Goal: Task Accomplishment & Management: Complete application form

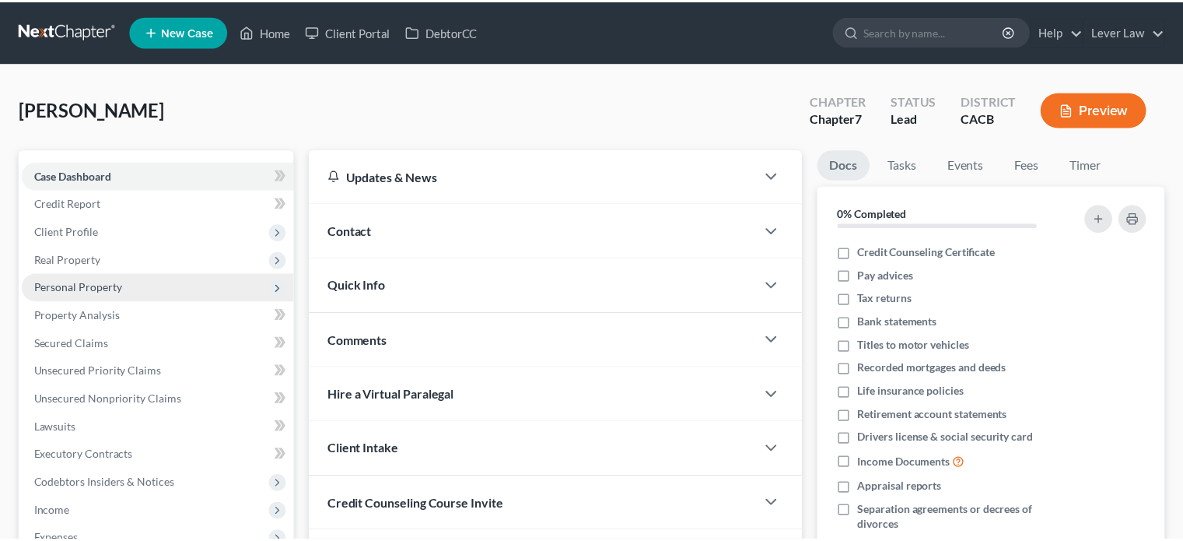
scroll to position [78, 0]
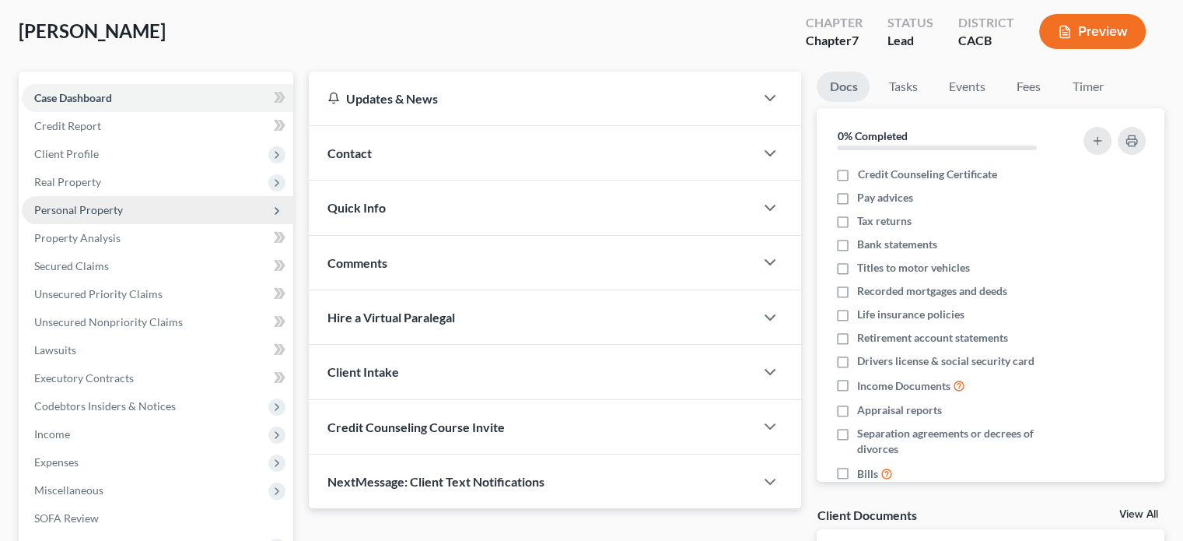
drag, startPoint x: 117, startPoint y: 214, endPoint x: 154, endPoint y: 222, distance: 38.3
click at [117, 214] on span "Personal Property" at bounding box center [78, 209] width 89 height 13
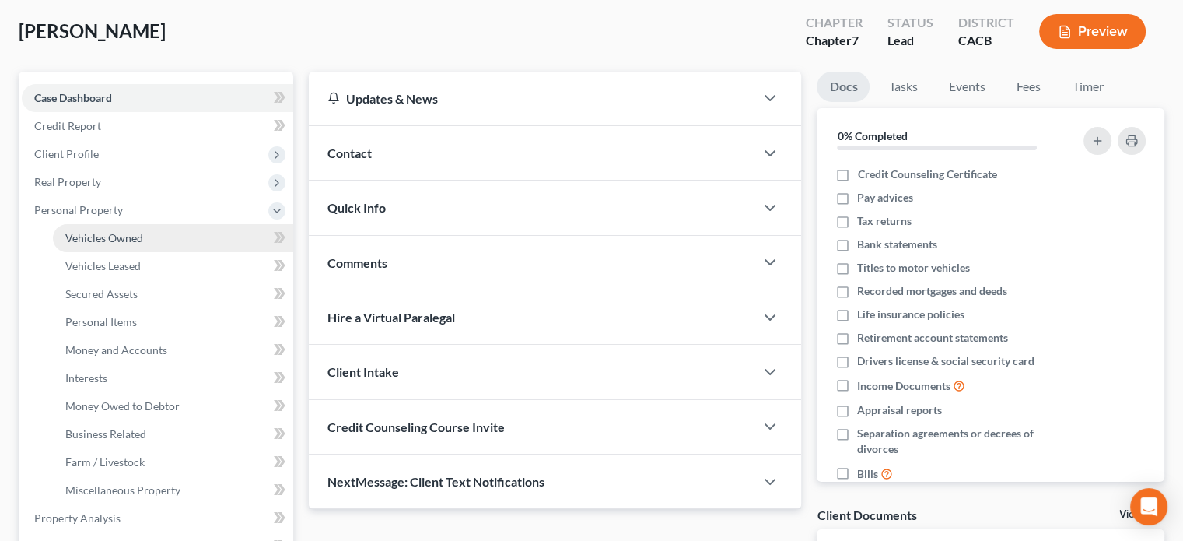
click at [154, 238] on link "Vehicles Owned" at bounding box center [173, 238] width 240 height 28
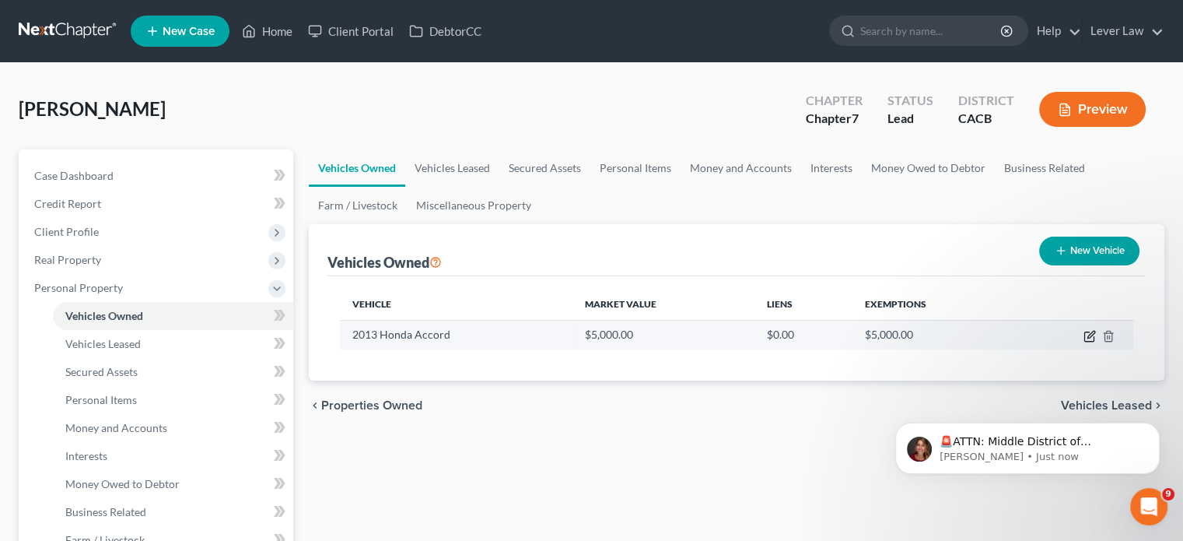
click at [1092, 335] on icon "button" at bounding box center [1090, 336] width 12 height 12
select select "0"
select select "13"
select select "0"
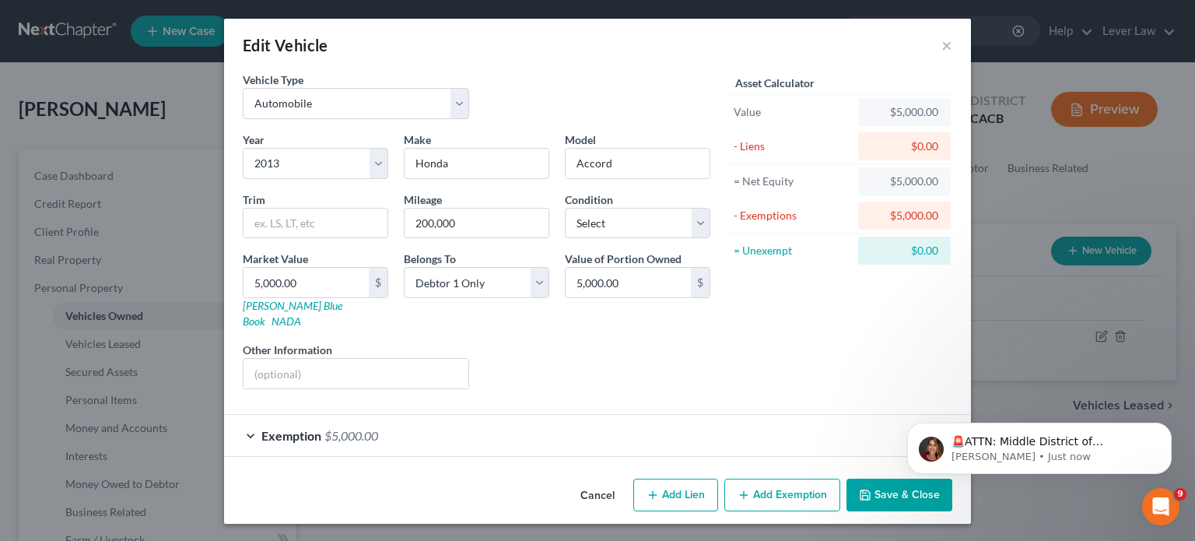
click at [881, 481] on button "Save & Close" at bounding box center [899, 494] width 106 height 33
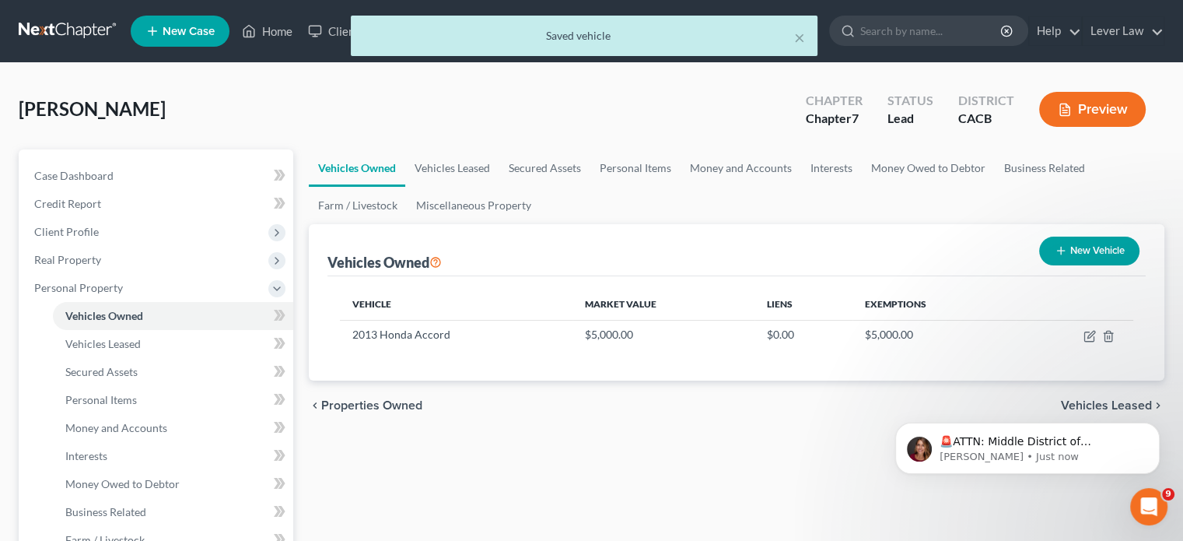
click at [50, 26] on div "× Saved vehicle" at bounding box center [583, 40] width 1183 height 48
click at [58, 24] on div "× Saved vehicle" at bounding box center [583, 40] width 1183 height 48
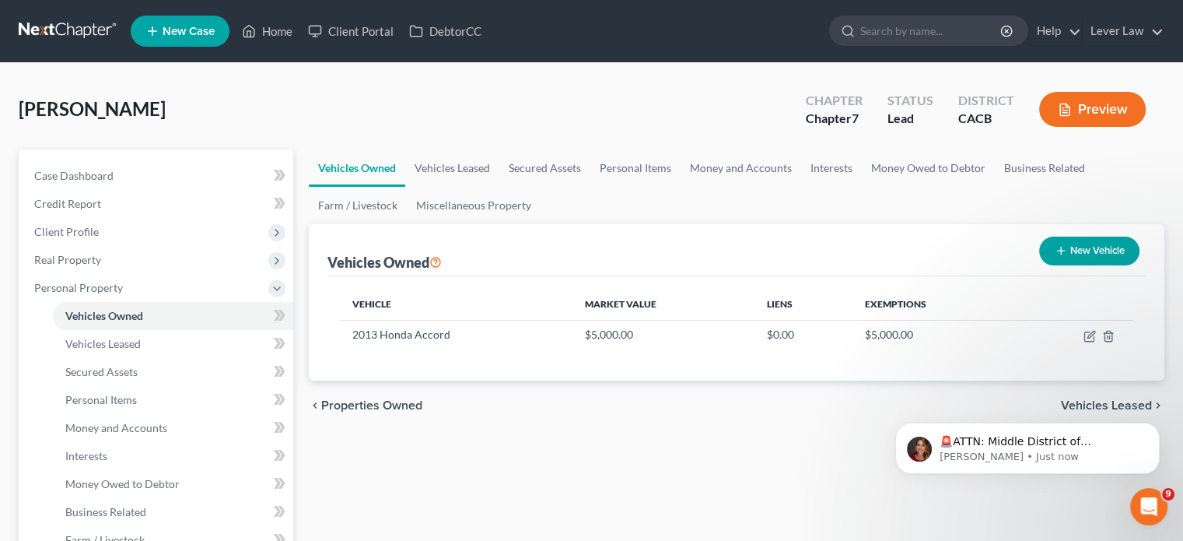
click at [87, 37] on link at bounding box center [69, 31] width 100 height 28
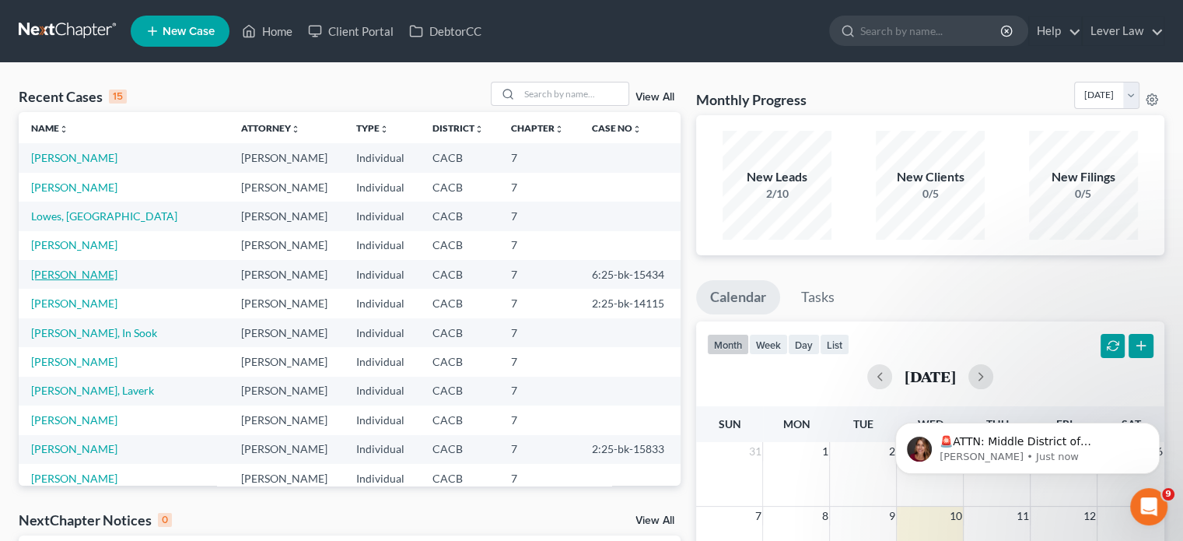
click at [112, 270] on link "[PERSON_NAME]" at bounding box center [74, 274] width 86 height 13
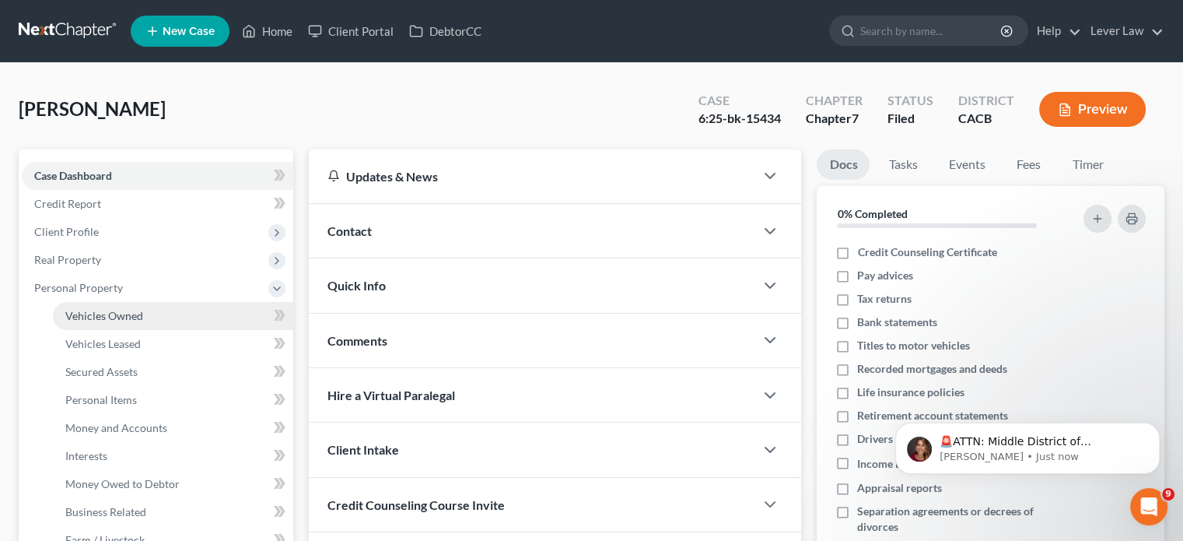
click at [124, 320] on span "Vehicles Owned" at bounding box center [104, 315] width 78 height 13
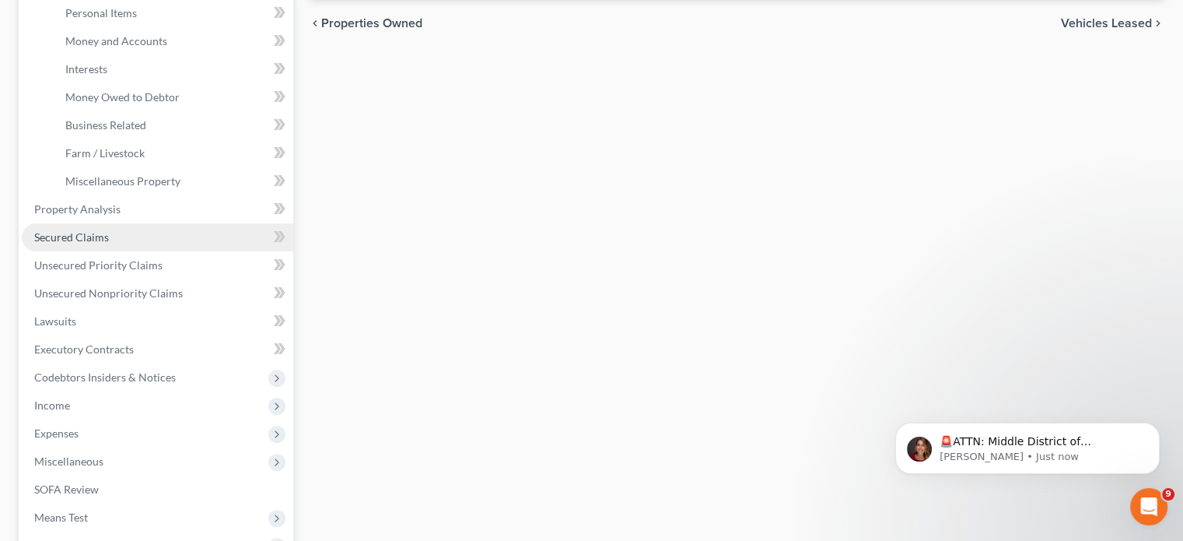
scroll to position [389, 0]
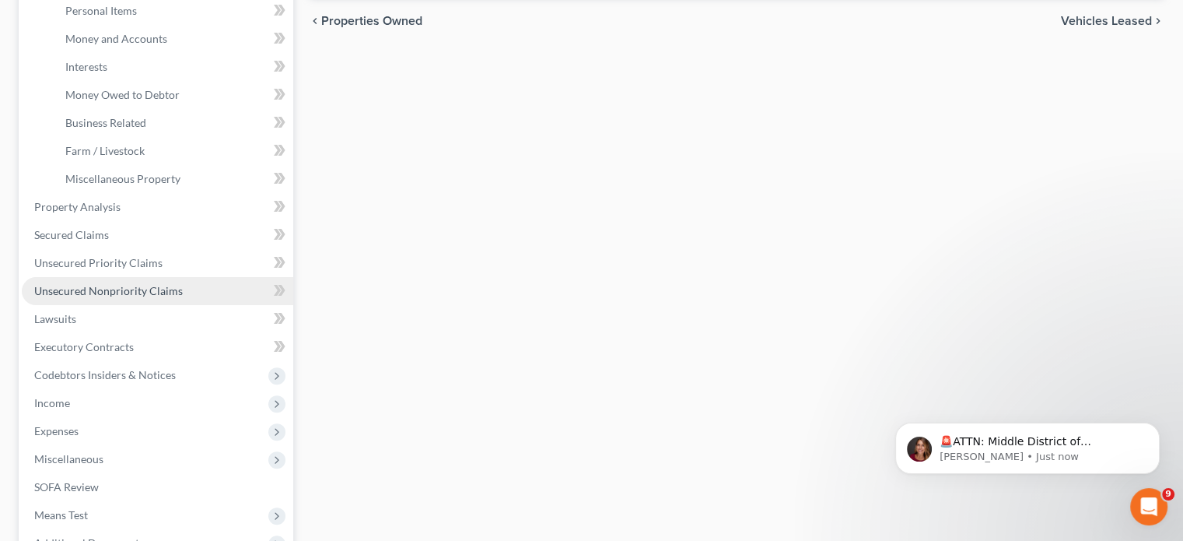
click at [87, 285] on span "Unsecured Nonpriority Claims" at bounding box center [108, 290] width 149 height 13
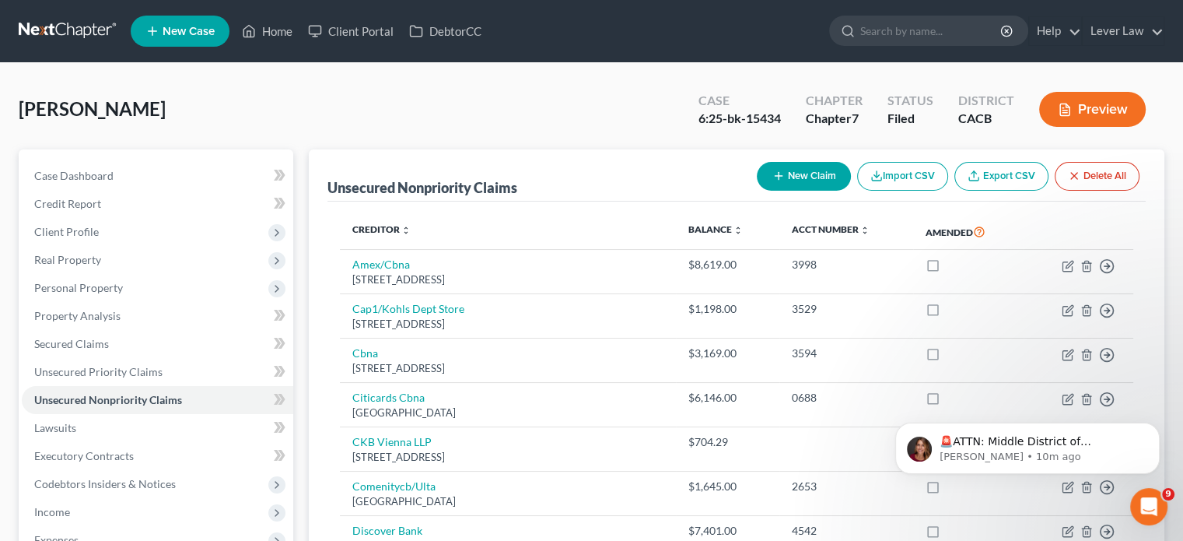
drag, startPoint x: 66, startPoint y: 25, endPoint x: 142, endPoint y: 7, distance: 78.3
click at [66, 25] on link at bounding box center [69, 31] width 100 height 28
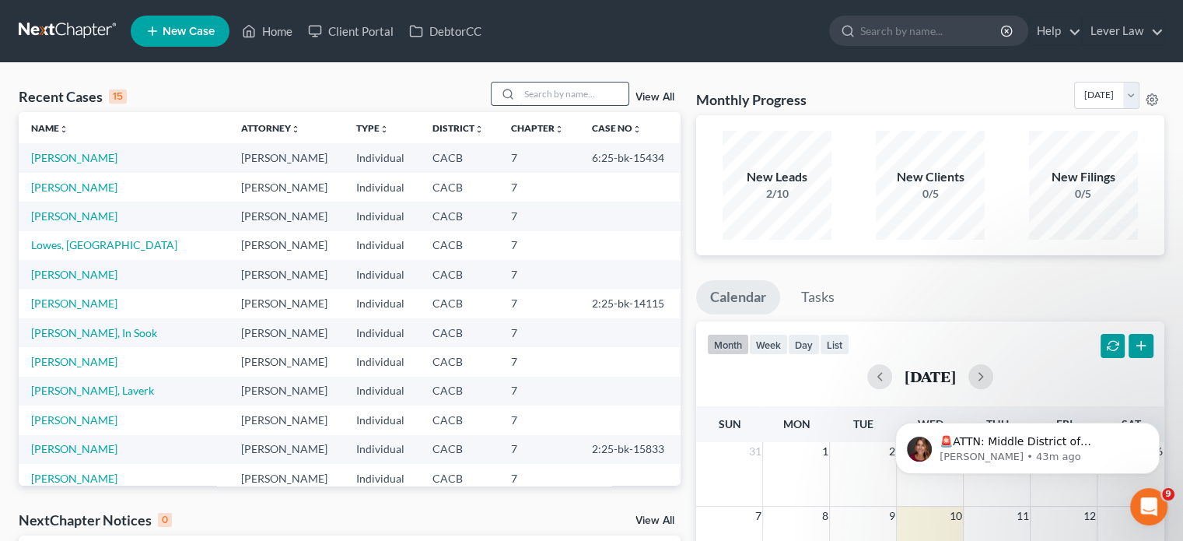
click at [576, 78] on div "Recent Cases 15 View All Name unfold_more expand_more expand_less Attorney unfo…" at bounding box center [591, 466] width 1183 height 807
click at [576, 83] on input "search" at bounding box center [574, 93] width 109 height 23
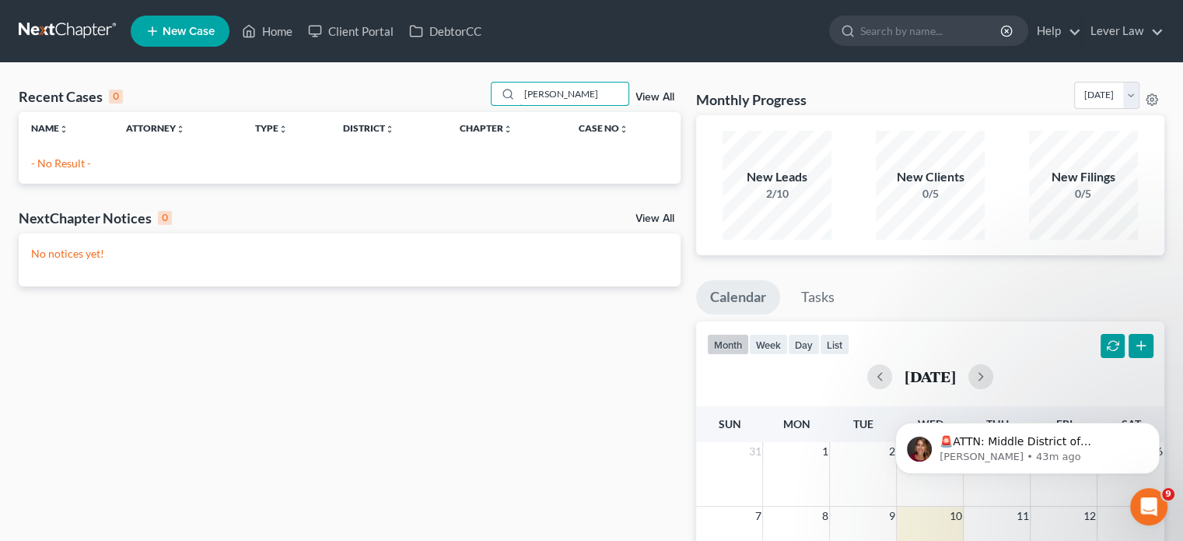
drag, startPoint x: 522, startPoint y: 100, endPoint x: 481, endPoint y: 97, distance: 41.3
click at [481, 97] on div "Recent Cases 0 [PERSON_NAME] View All" at bounding box center [350, 97] width 662 height 30
type input "[PERSON_NAME]"
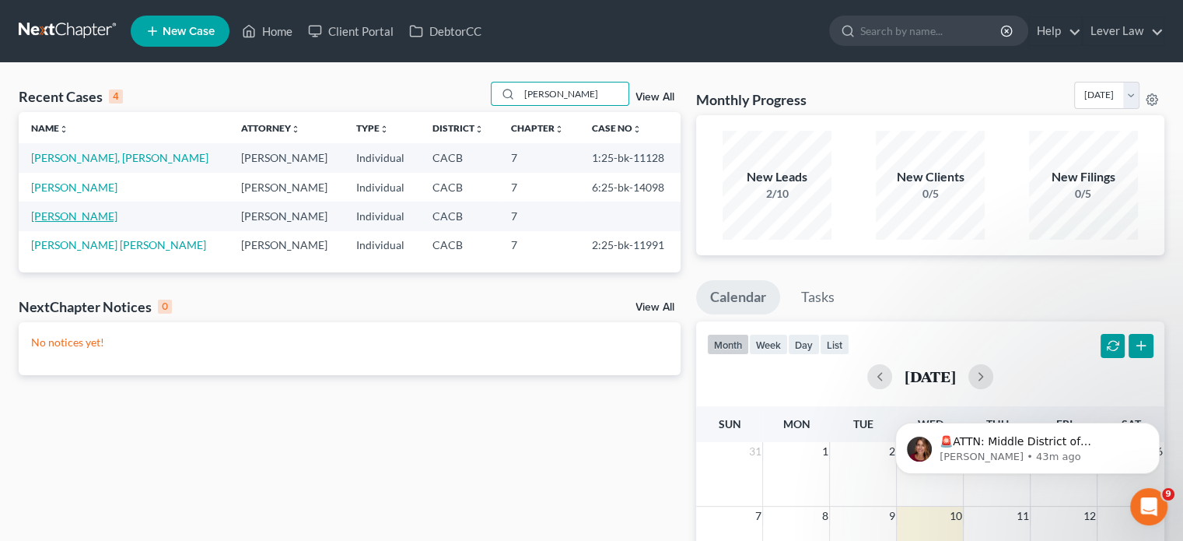
click at [110, 214] on link "[PERSON_NAME]" at bounding box center [74, 215] width 86 height 13
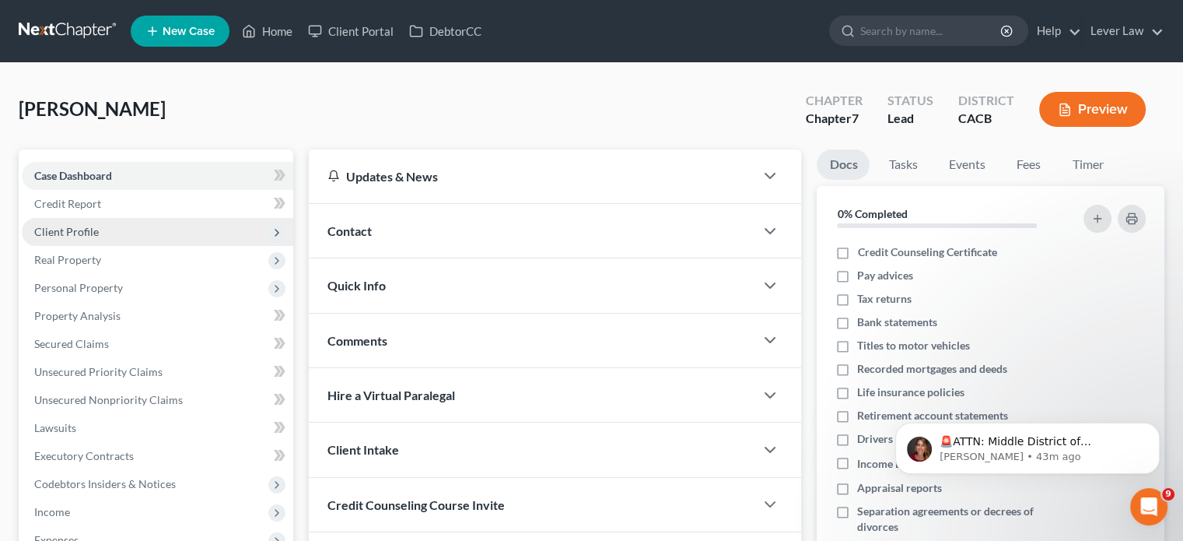
click at [96, 237] on span "Client Profile" at bounding box center [66, 231] width 65 height 13
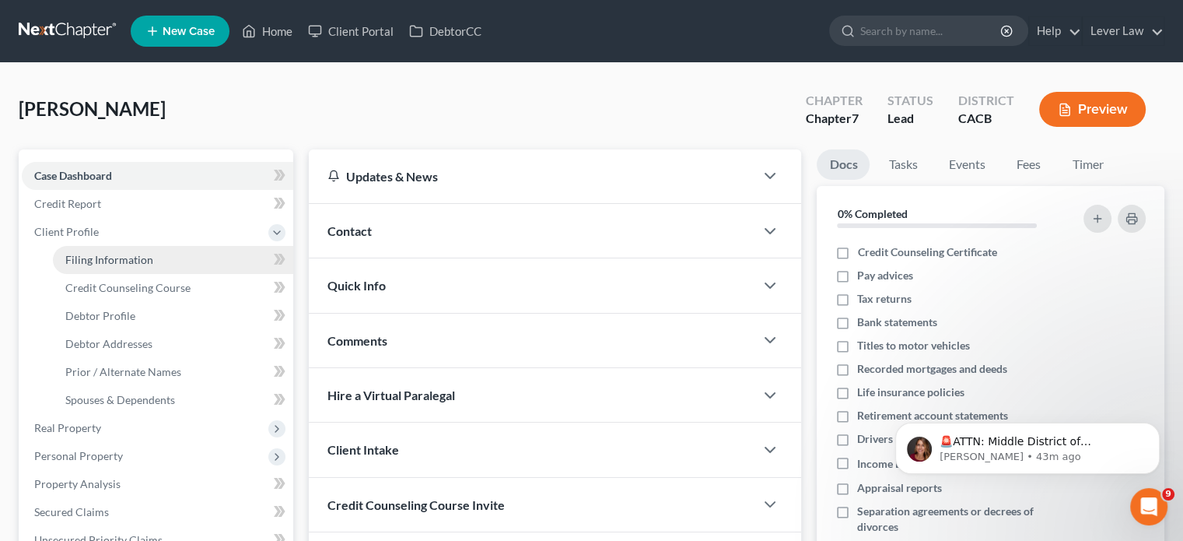
click at [105, 257] on span "Filing Information" at bounding box center [109, 259] width 88 height 13
select select "1"
select select "0"
select select "4"
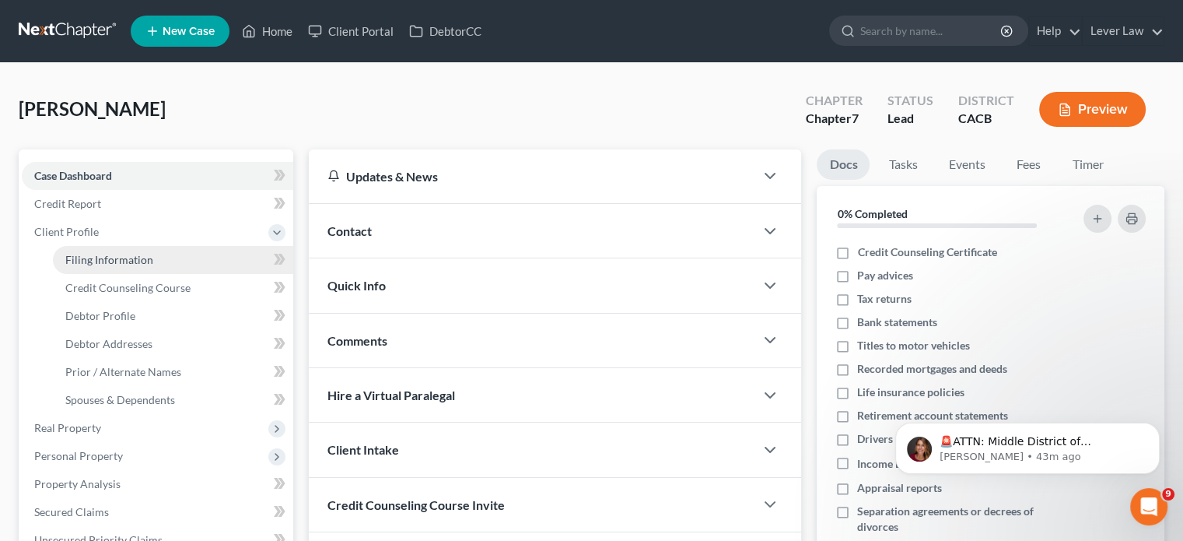
select select "0"
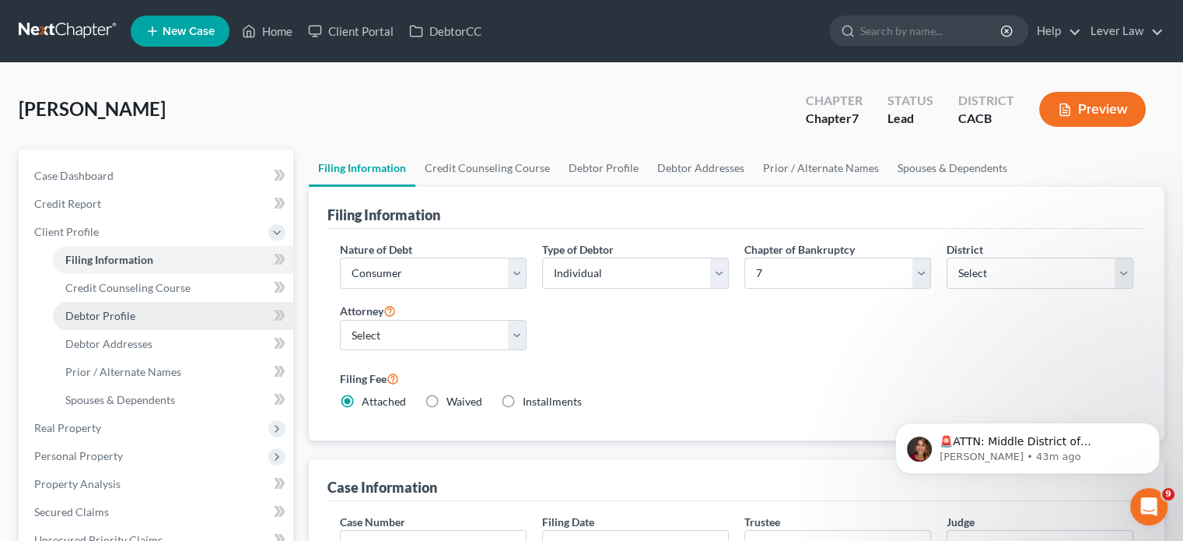
click at [100, 318] on span "Debtor Profile" at bounding box center [100, 315] width 70 height 13
select select "0"
select select "2"
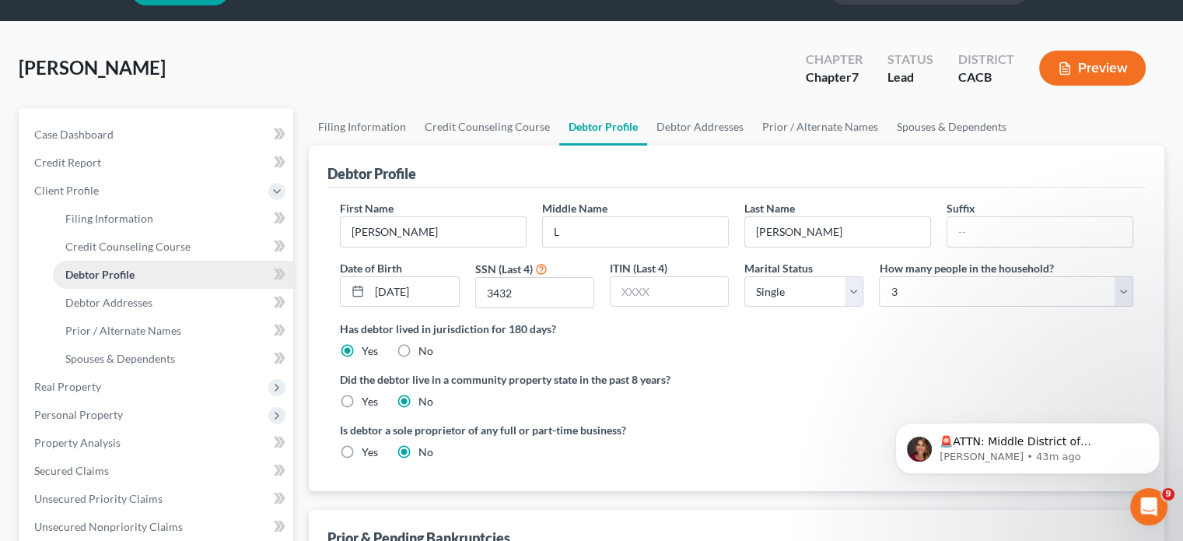
scroll to position [78, 0]
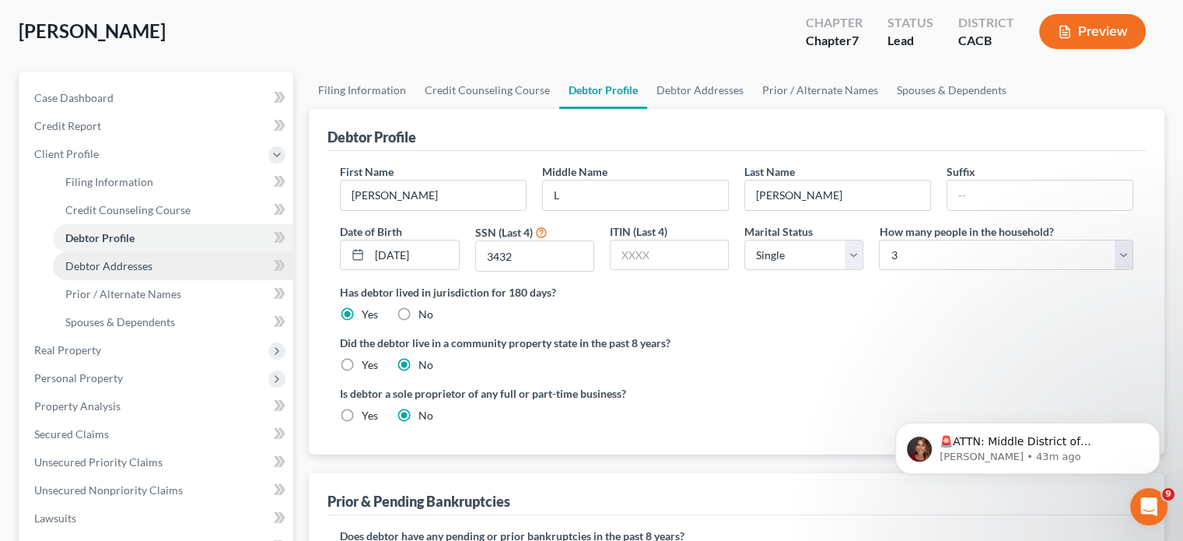
click at [121, 275] on link "Debtor Addresses" at bounding box center [173, 266] width 240 height 28
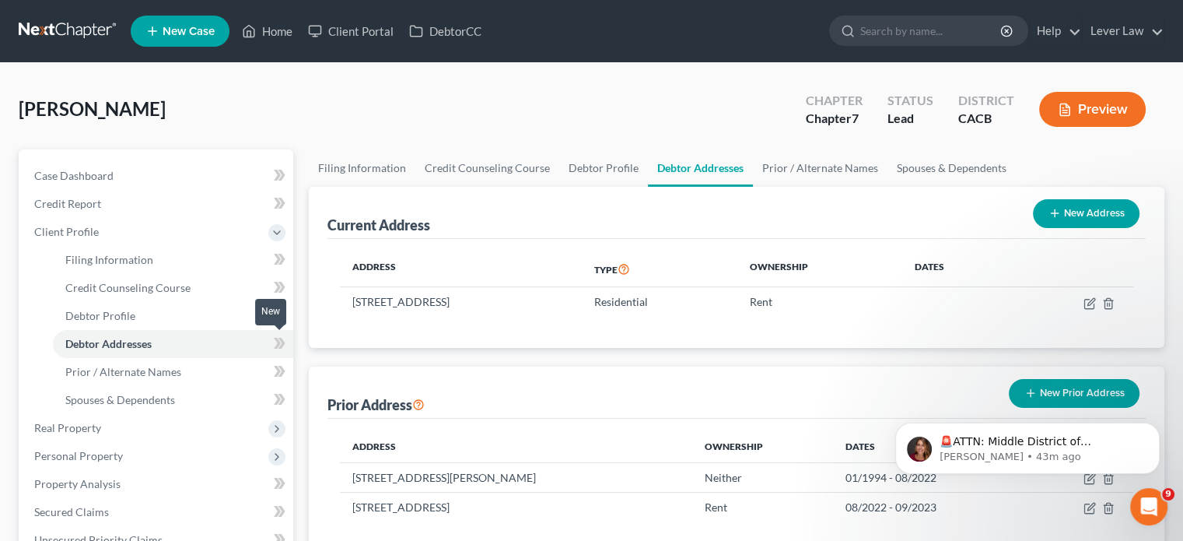
scroll to position [78, 0]
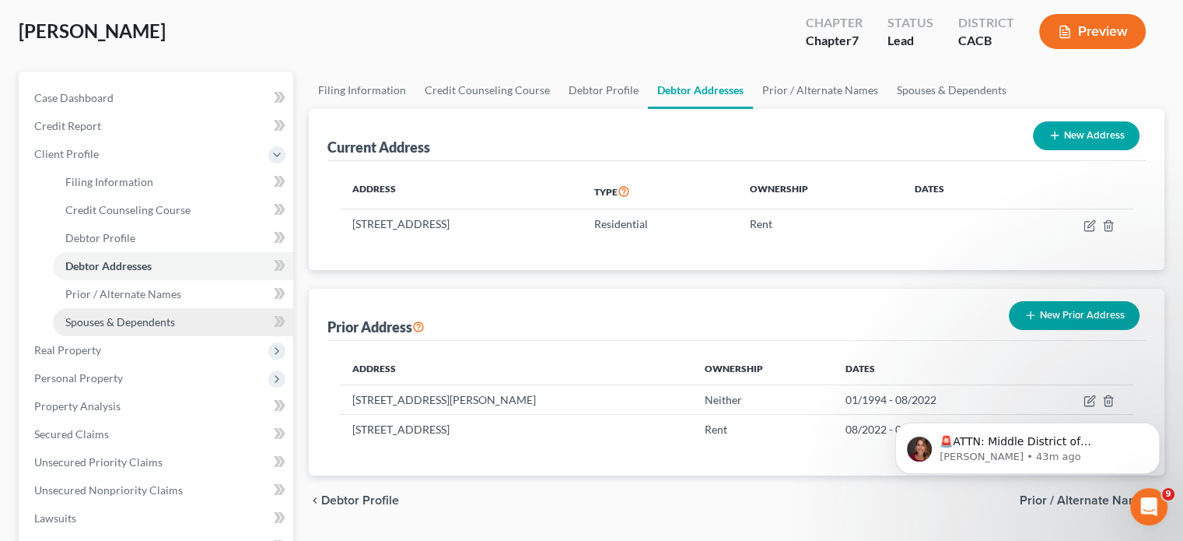
click at [174, 316] on span "Spouses & Dependents" at bounding box center [120, 321] width 110 height 13
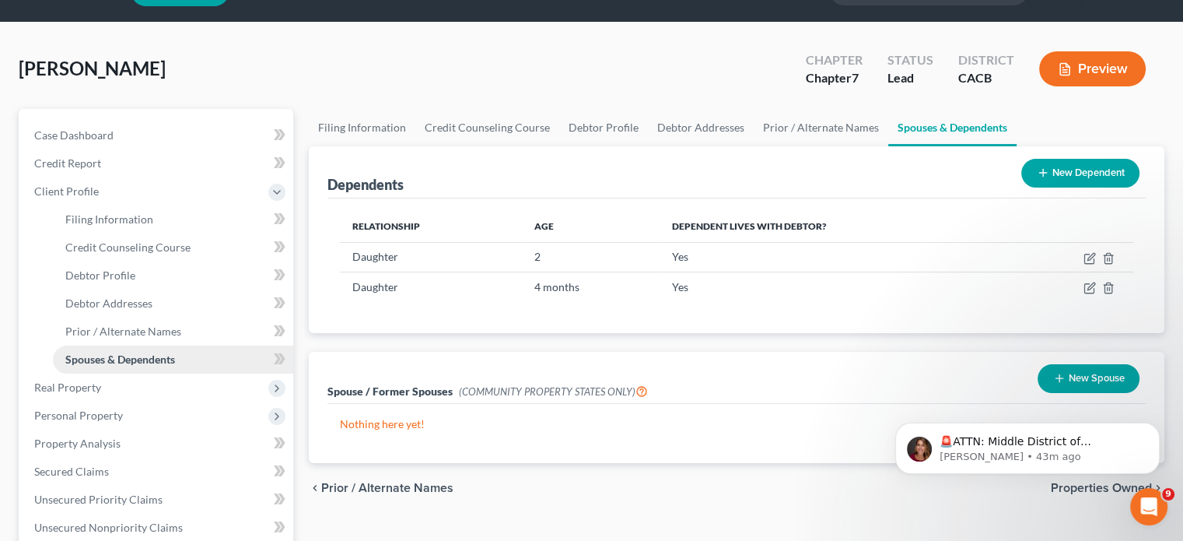
scroll to position [78, 0]
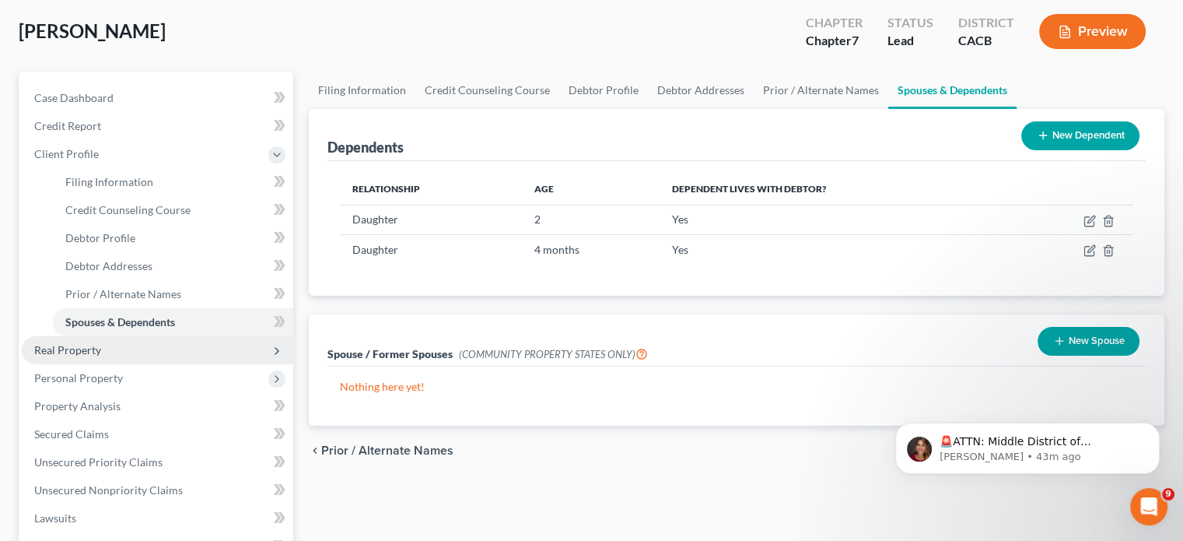
click at [114, 352] on span "Real Property" at bounding box center [157, 350] width 271 height 28
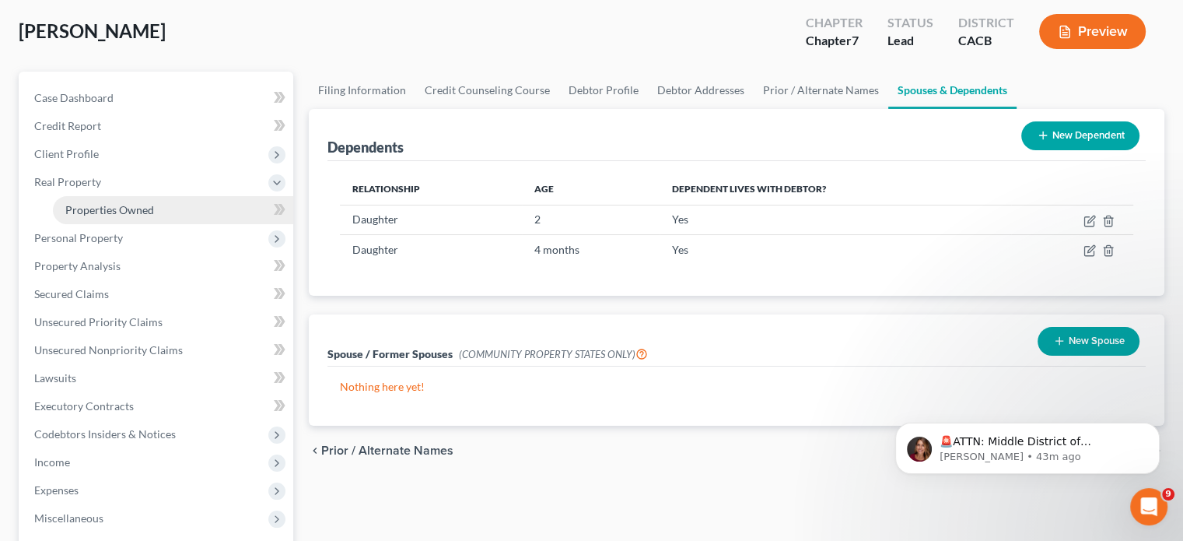
click at [118, 212] on span "Properties Owned" at bounding box center [109, 209] width 89 height 13
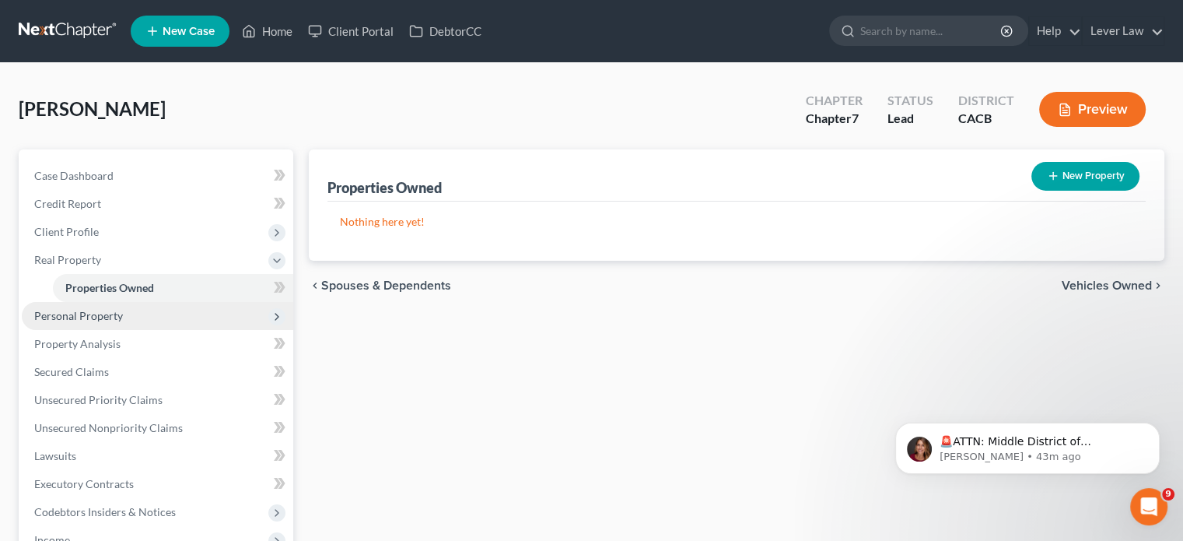
drag, startPoint x: 106, startPoint y: 313, endPoint x: 107, endPoint y: 323, distance: 10.1
click at [106, 313] on span "Personal Property" at bounding box center [78, 315] width 89 height 13
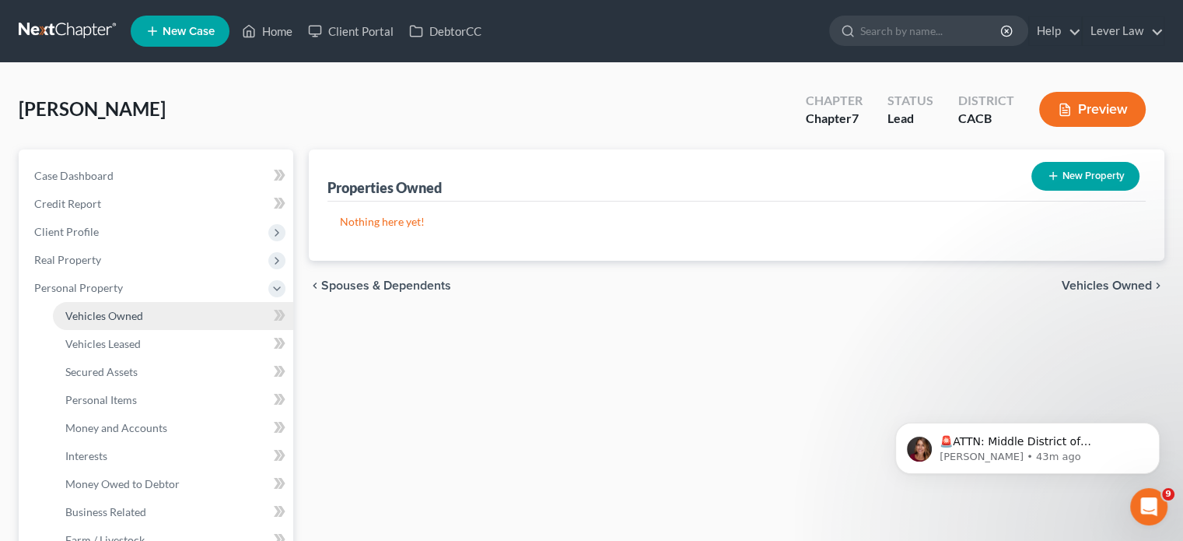
click at [118, 306] on link "Vehicles Owned" at bounding box center [173, 316] width 240 height 28
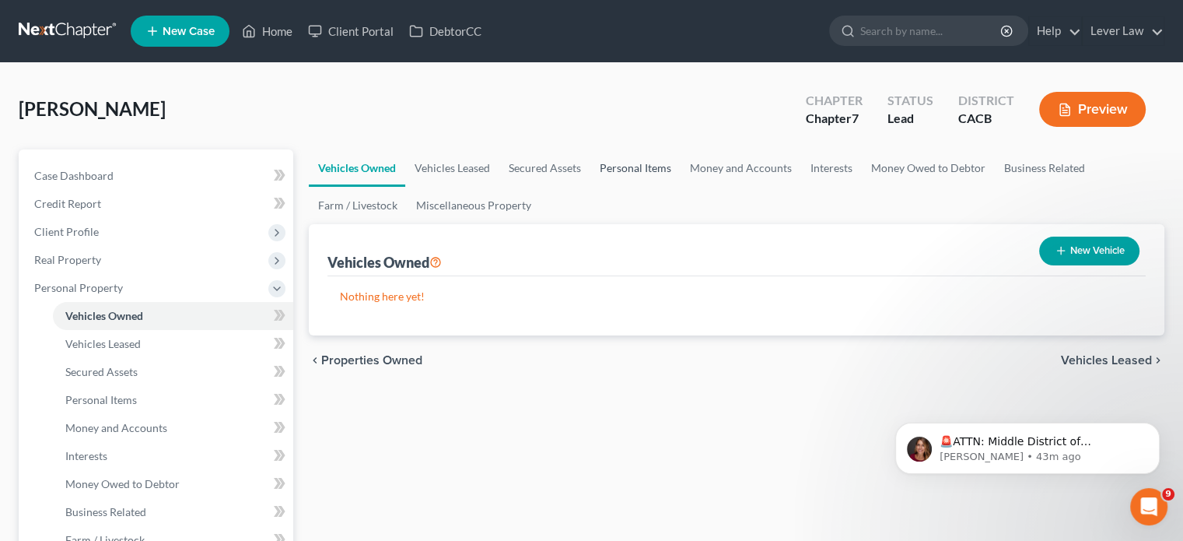
click at [653, 164] on link "Personal Items" at bounding box center [635, 167] width 90 height 37
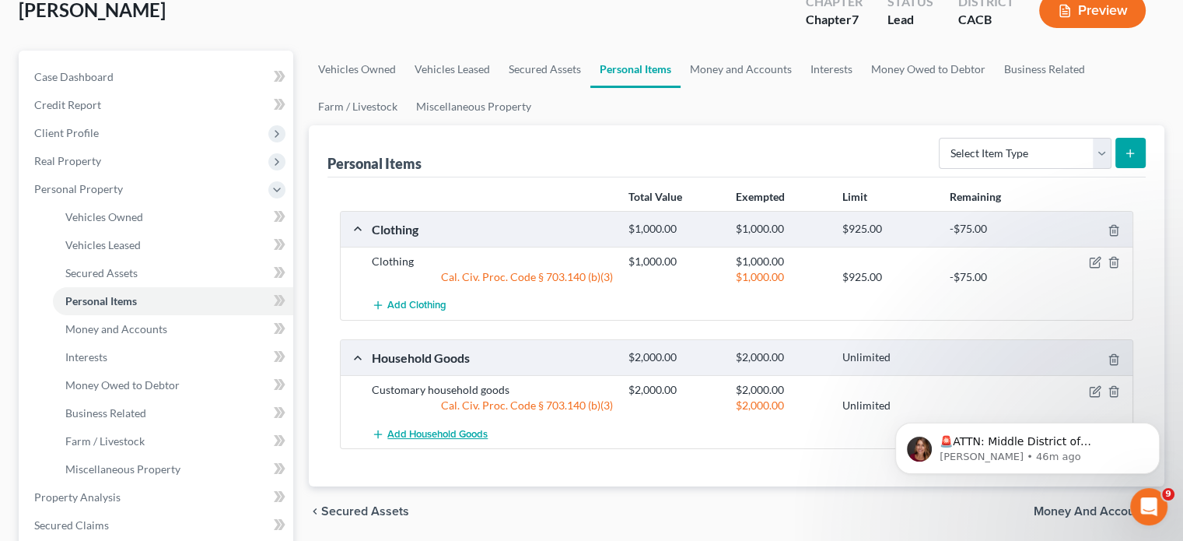
scroll to position [78, 0]
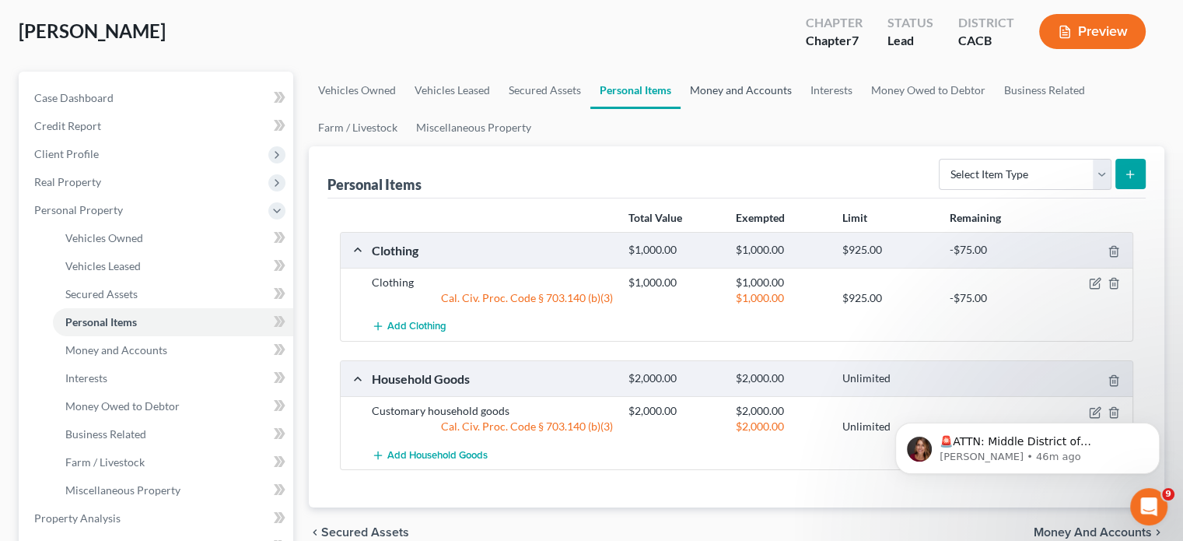
click at [728, 93] on link "Money and Accounts" at bounding box center [741, 90] width 121 height 37
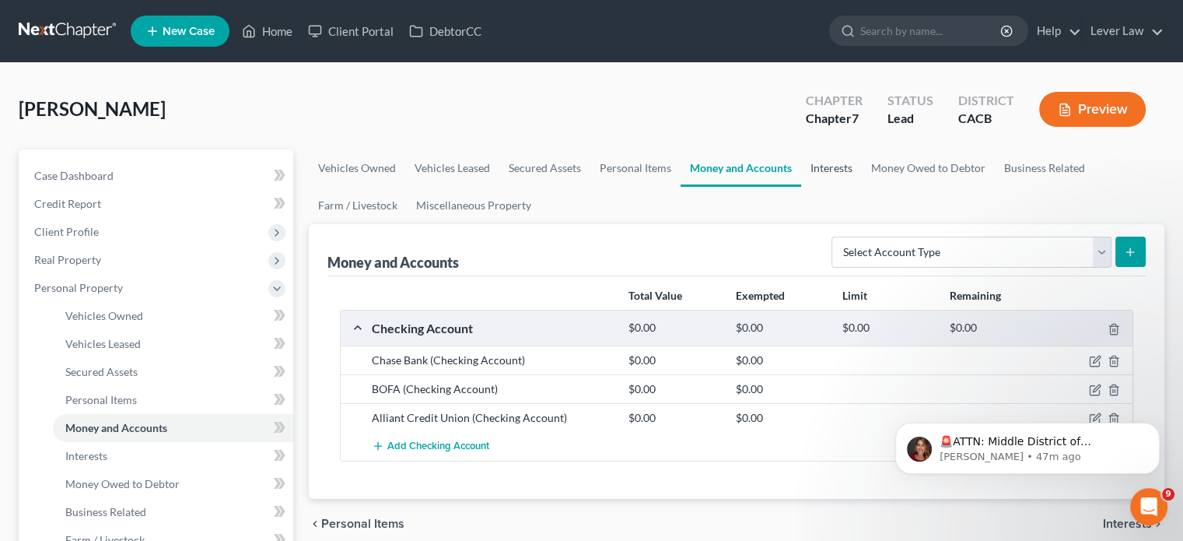
drag, startPoint x: 800, startPoint y: 173, endPoint x: 818, endPoint y: 170, distance: 18.9
click at [801, 173] on link "Interests" at bounding box center [831, 167] width 61 height 37
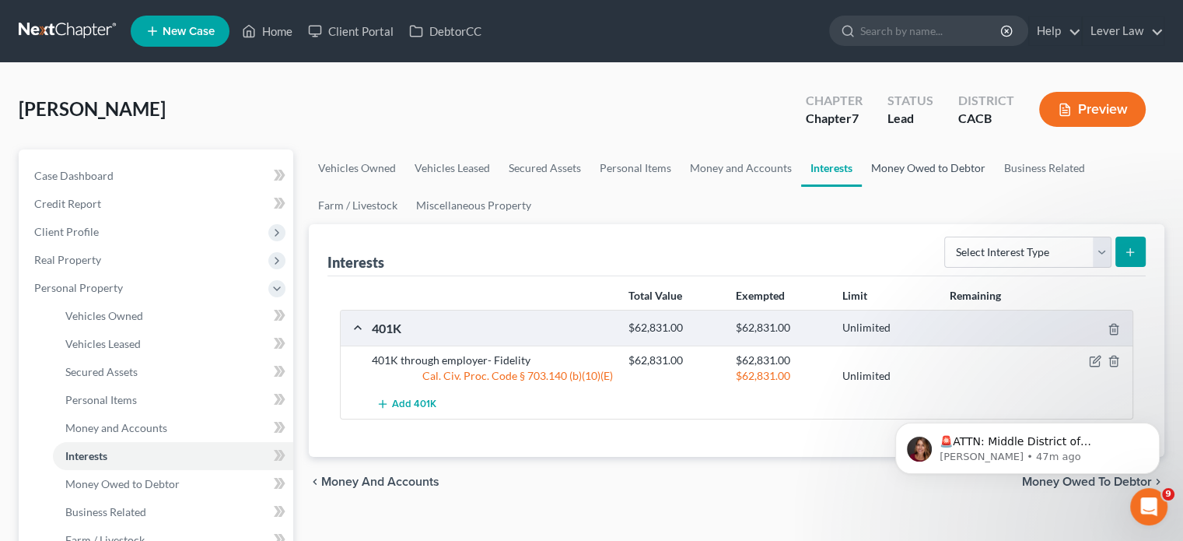
click at [901, 172] on link "Money Owed to Debtor" at bounding box center [928, 167] width 133 height 37
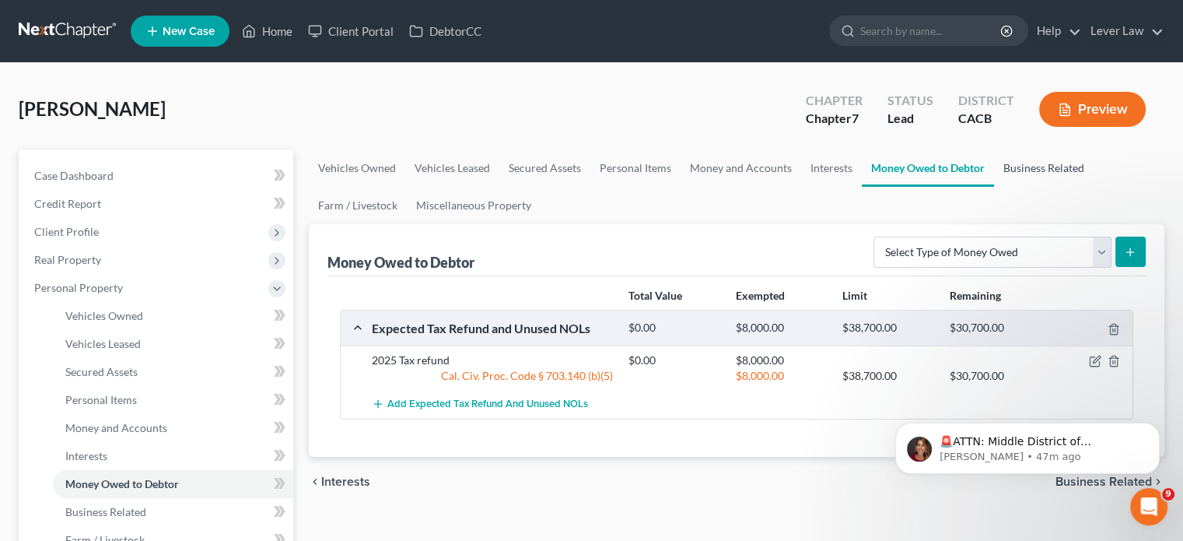
click at [1036, 166] on link "Business Related" at bounding box center [1044, 167] width 100 height 37
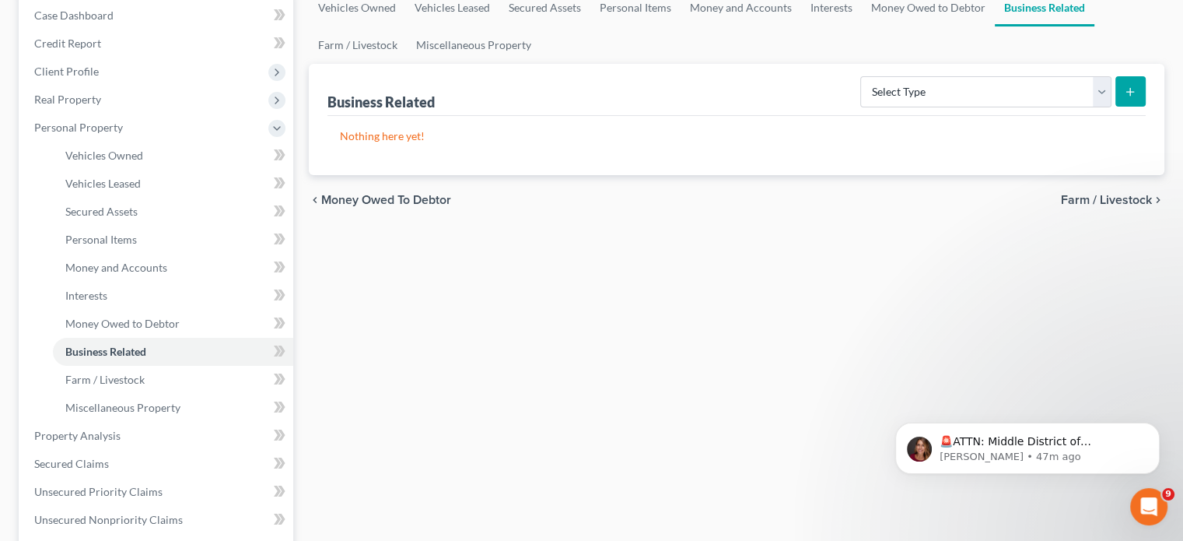
scroll to position [156, 0]
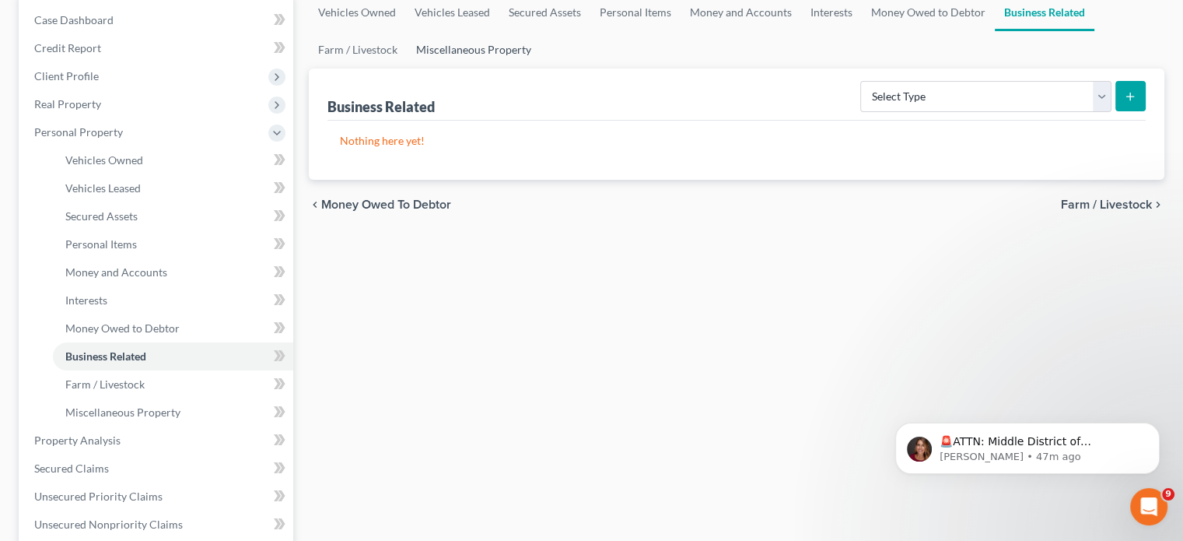
click at [479, 65] on link "Miscellaneous Property" at bounding box center [474, 49] width 134 height 37
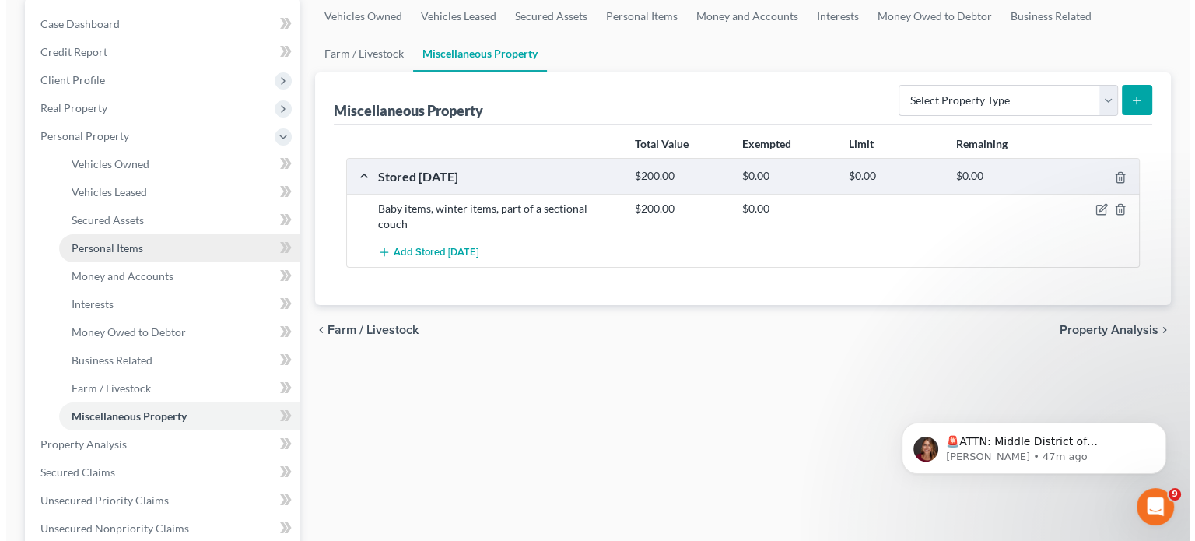
scroll to position [156, 0]
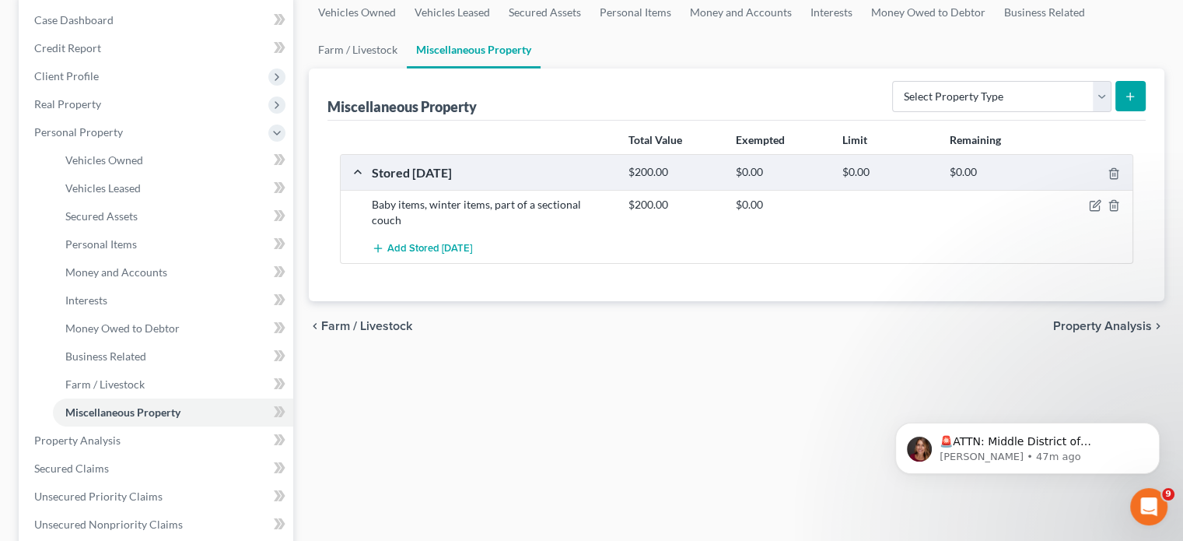
click at [1101, 198] on div at bounding box center [1092, 205] width 86 height 16
drag, startPoint x: 1094, startPoint y: 204, endPoint x: 1080, endPoint y: 212, distance: 17.1
click at [1094, 205] on icon "button" at bounding box center [1095, 205] width 12 height 12
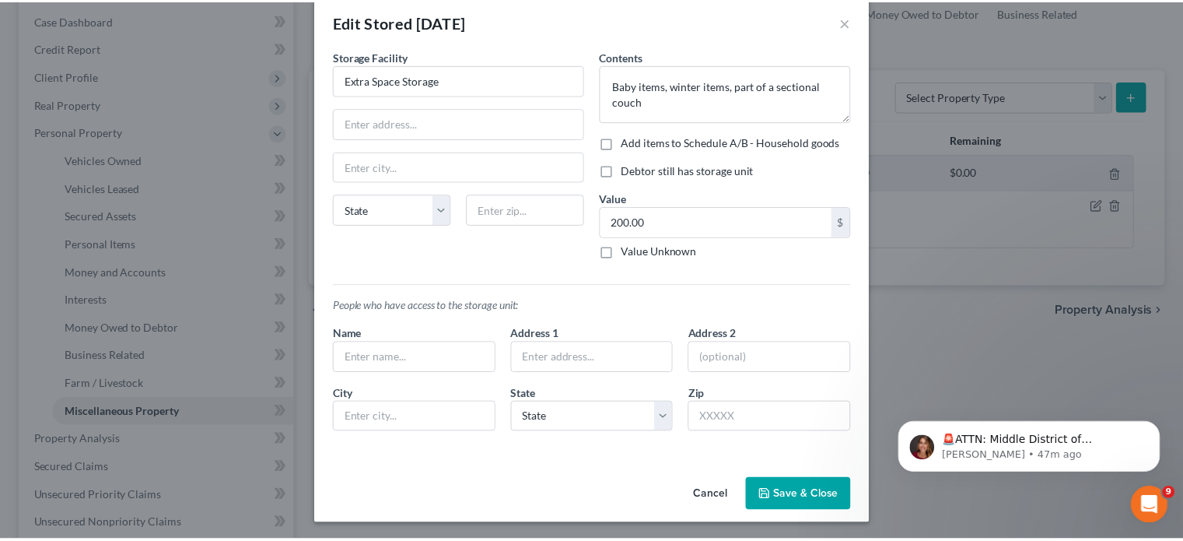
scroll to position [24, 0]
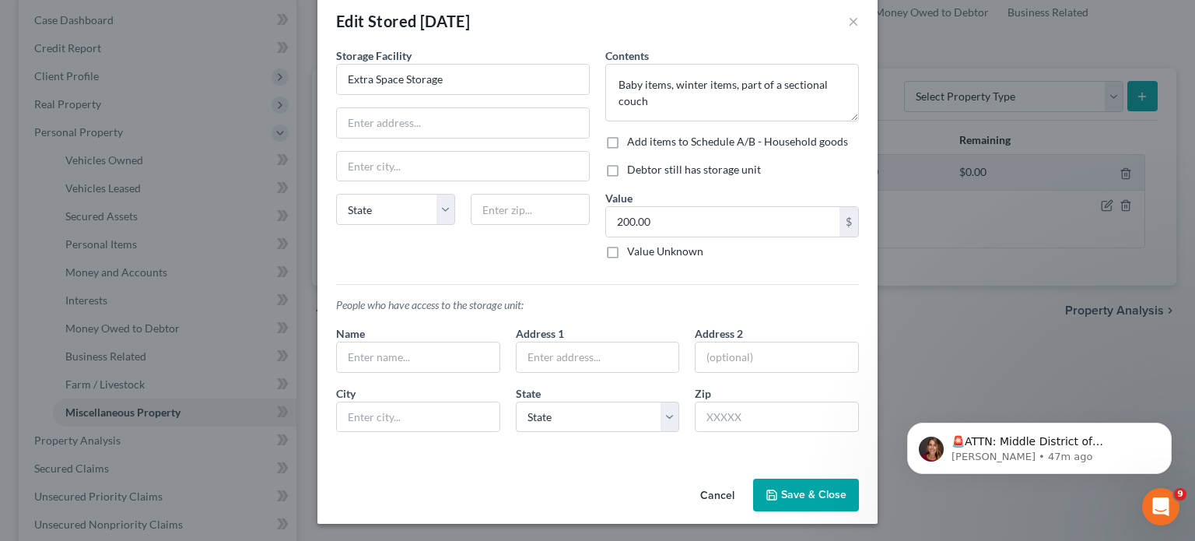
click at [709, 141] on label "Add items to Schedule A/B - Household goods" at bounding box center [737, 142] width 221 height 16
click at [643, 141] on input "Add items to Schedule A/B - Household goods" at bounding box center [638, 139] width 10 height 10
checkbox input "true"
click at [640, 167] on label "Debtor still has storage unit" at bounding box center [694, 170] width 134 height 16
click at [640, 167] on input "Debtor still has storage unit" at bounding box center [638, 167] width 10 height 10
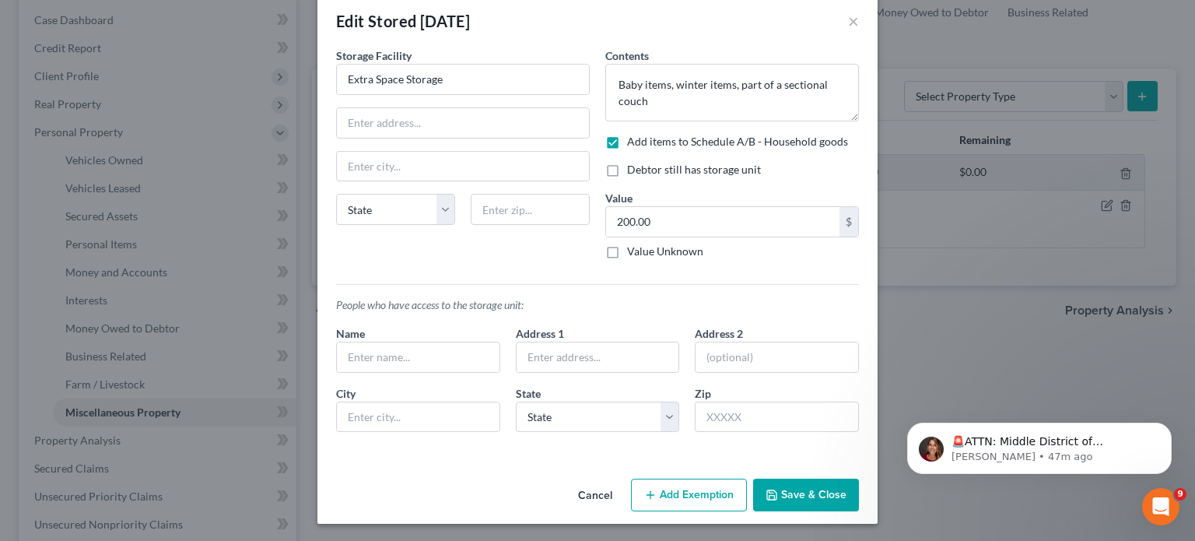
checkbox input "true"
click at [818, 503] on button "Save & Close" at bounding box center [806, 494] width 106 height 33
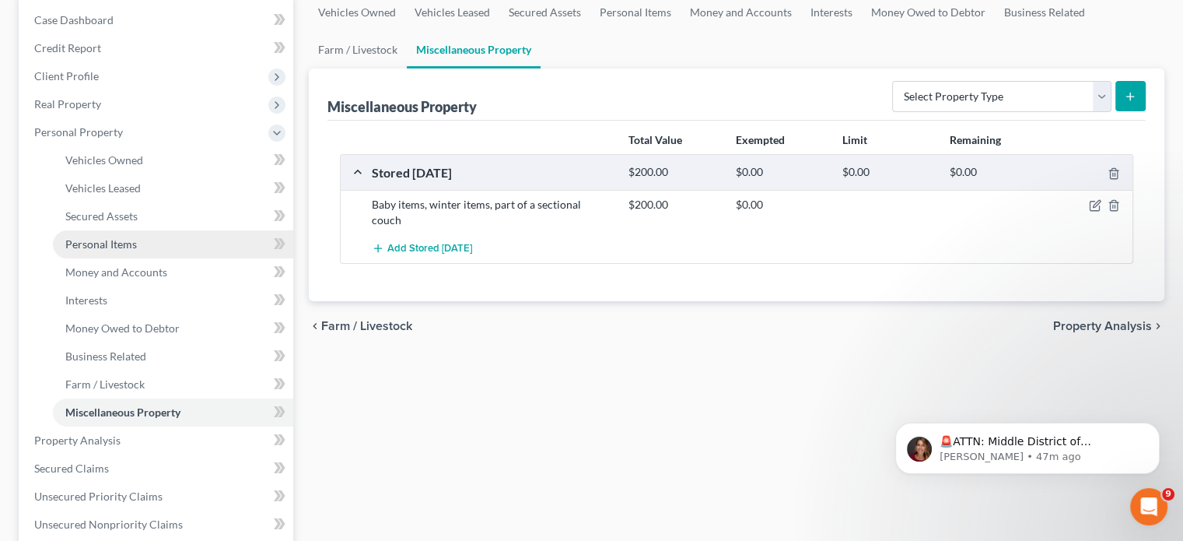
click at [134, 241] on span "Personal Items" at bounding box center [101, 243] width 72 height 13
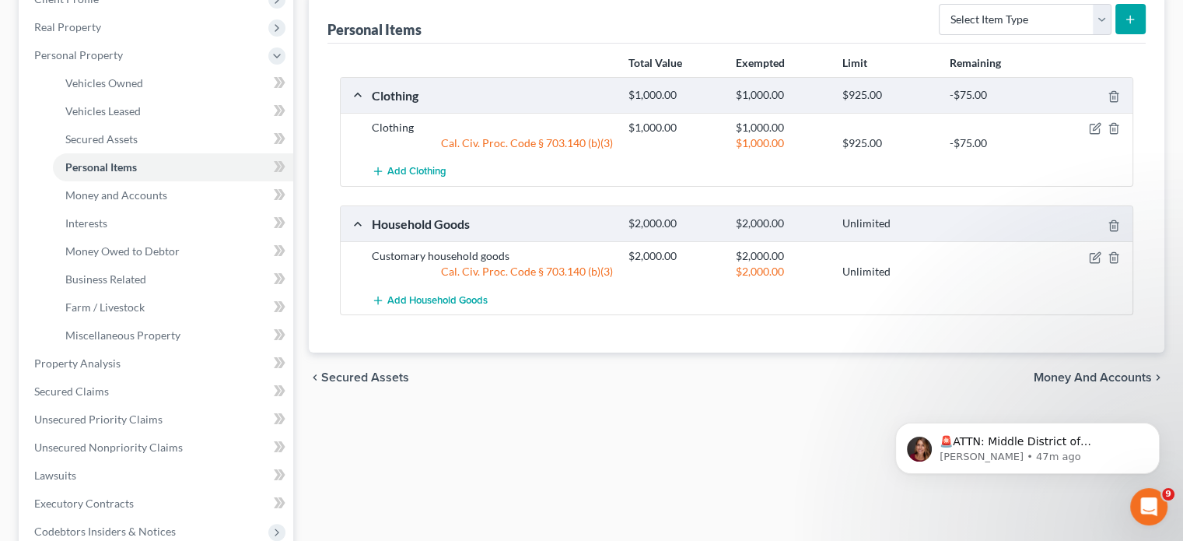
scroll to position [233, 0]
click at [140, 333] on span "Miscellaneous Property" at bounding box center [122, 333] width 115 height 13
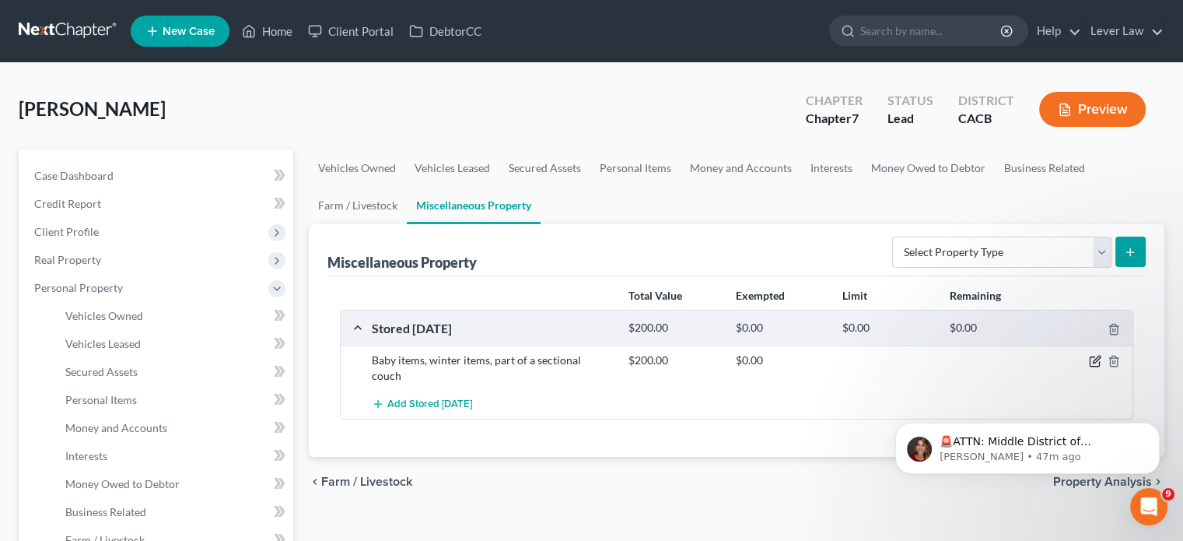
click at [1090, 362] on icon "button" at bounding box center [1094, 361] width 9 height 9
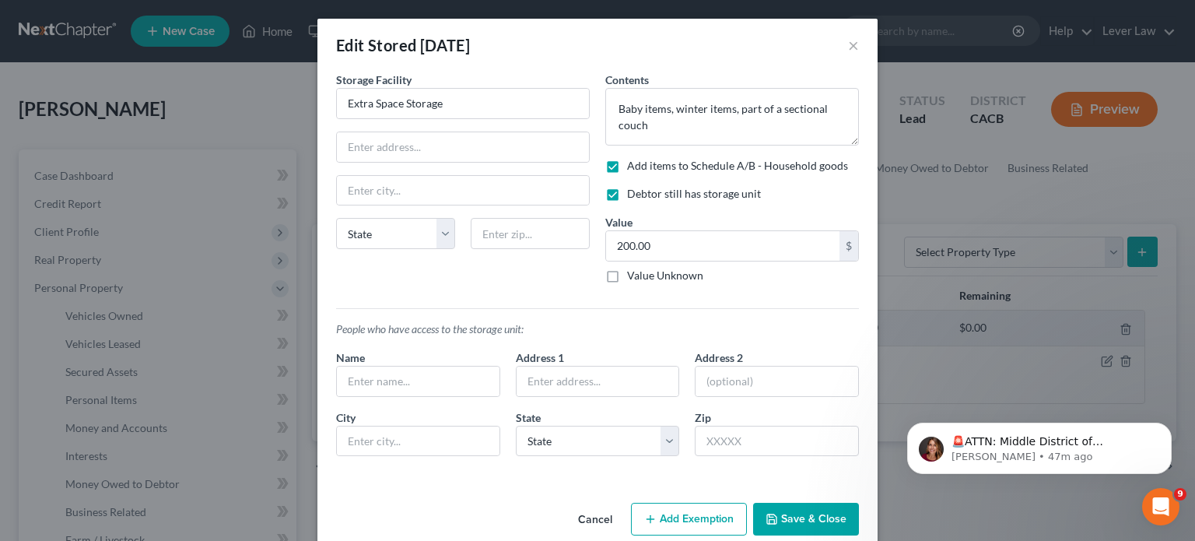
scroll to position [24, 0]
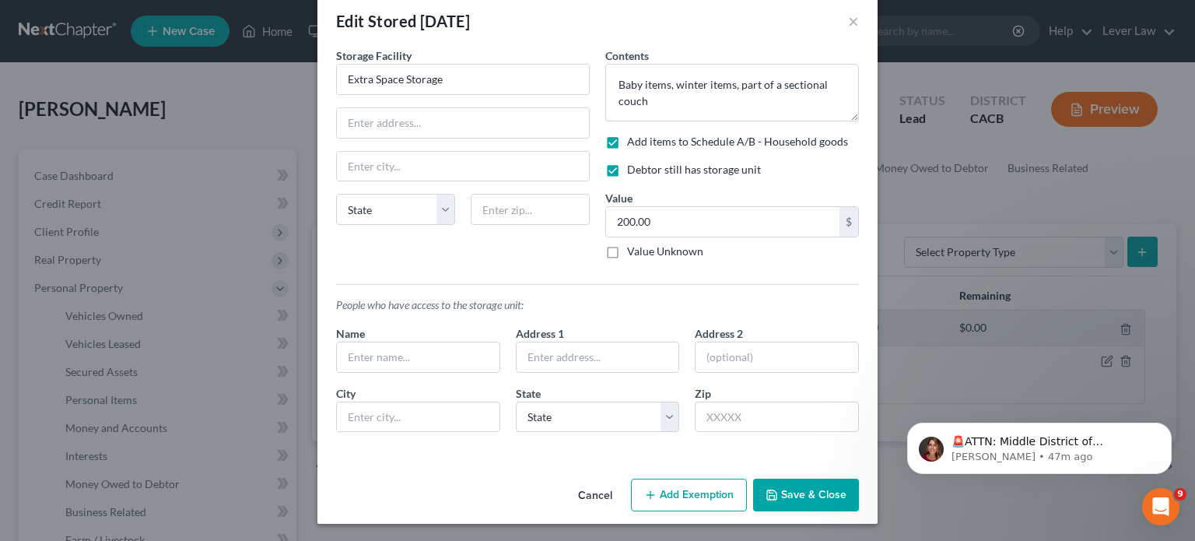
click at [658, 486] on button "Add Exemption" at bounding box center [689, 494] width 116 height 33
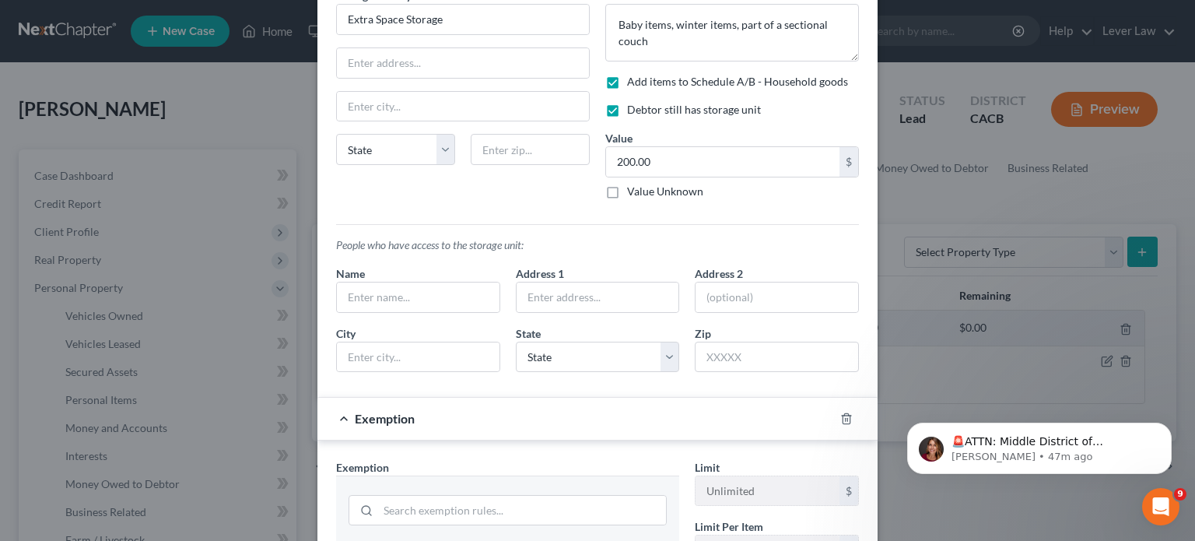
scroll to position [180, 0]
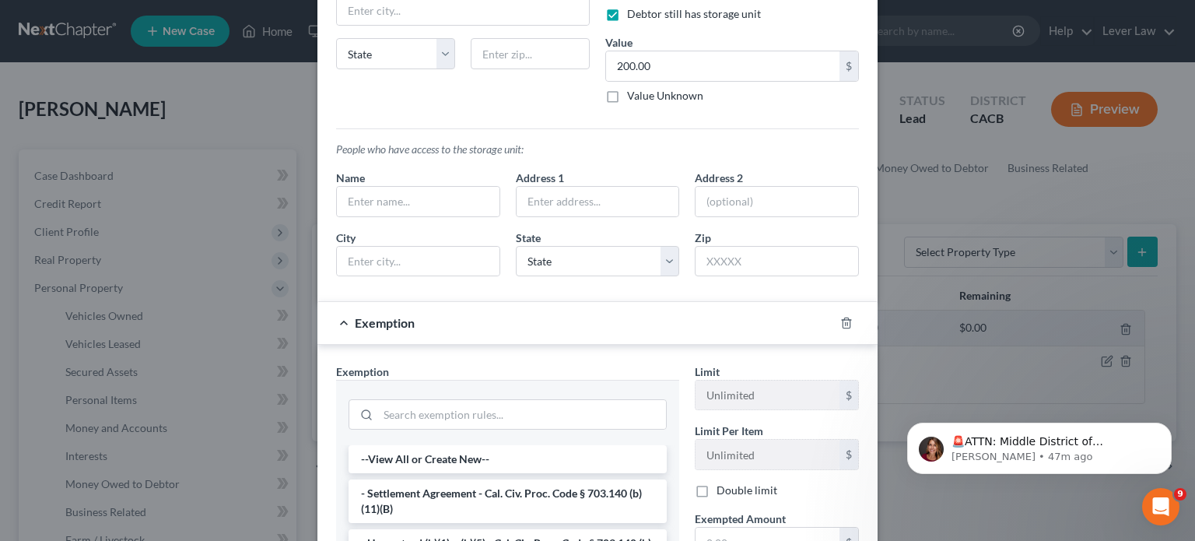
click at [440, 394] on div at bounding box center [507, 413] width 318 height 40
click at [432, 420] on input "search" at bounding box center [522, 415] width 288 height 30
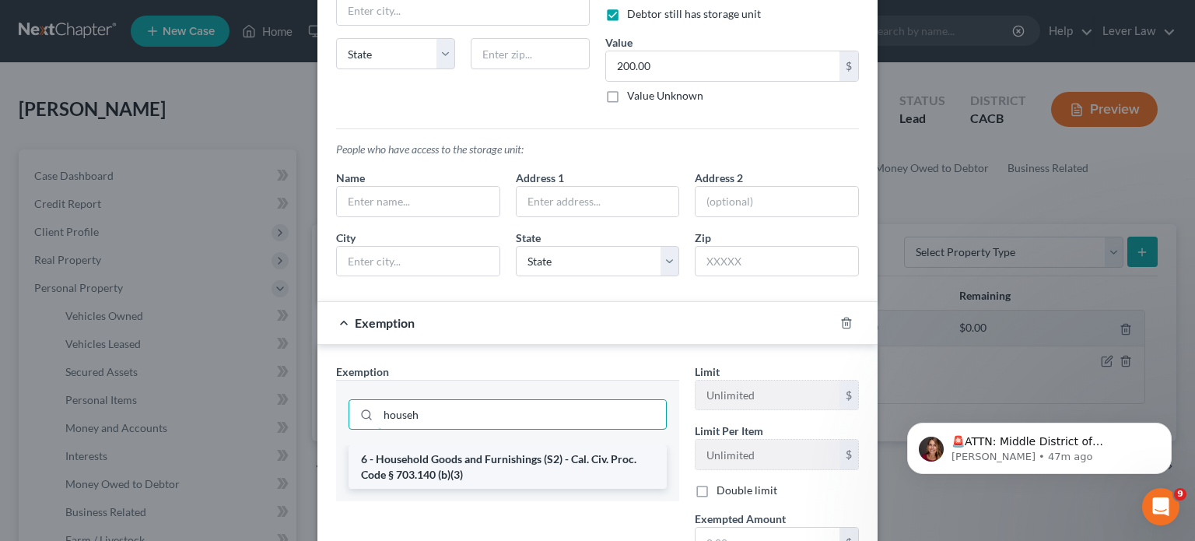
type input "househ"
click at [420, 457] on li "6 - Household Goods and Furnishings (S2) - Cal. Civ. Proc. Code § 703.140 (b)(3)" at bounding box center [507, 467] width 318 height 44
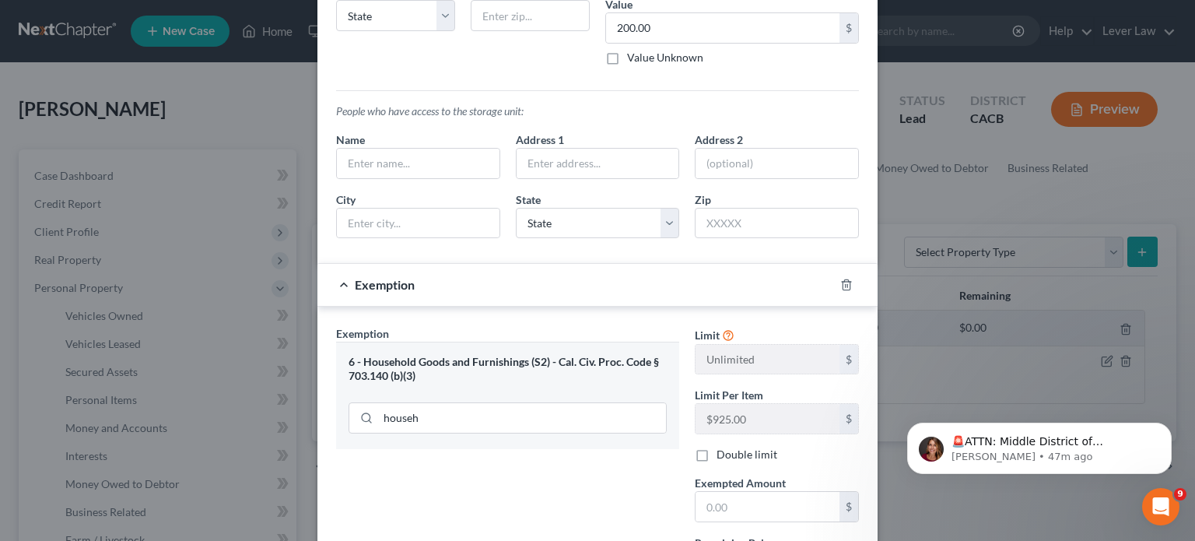
scroll to position [257, 0]
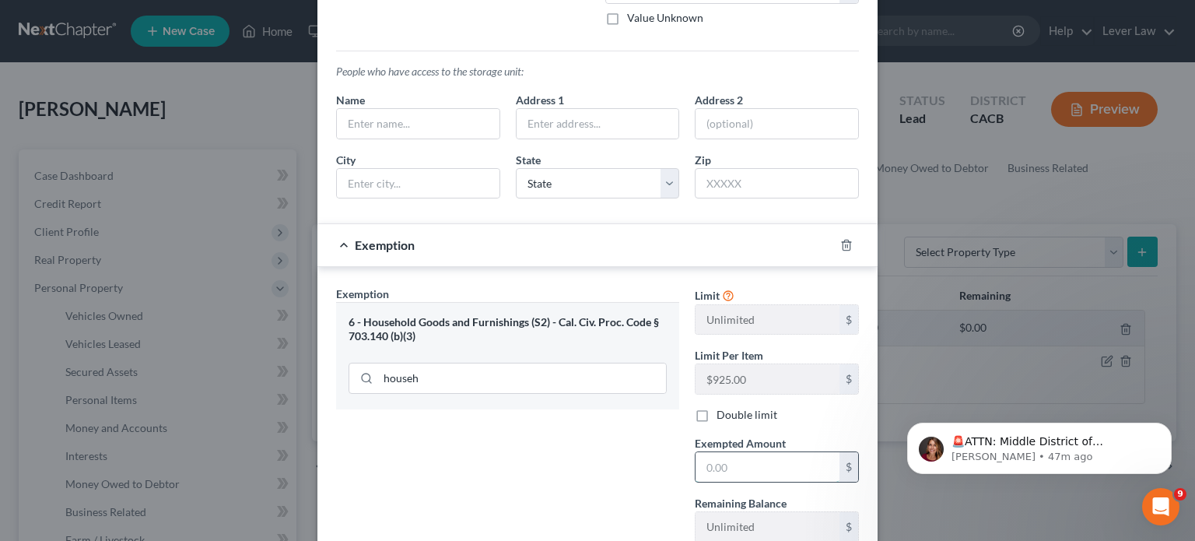
click at [740, 452] on input "text" at bounding box center [767, 467] width 144 height 30
type input "200"
click at [532, 442] on div "Exemption Set must be selected for CA. Exemption * 6 - Household Goods and Furn…" at bounding box center [507, 419] width 359 height 269
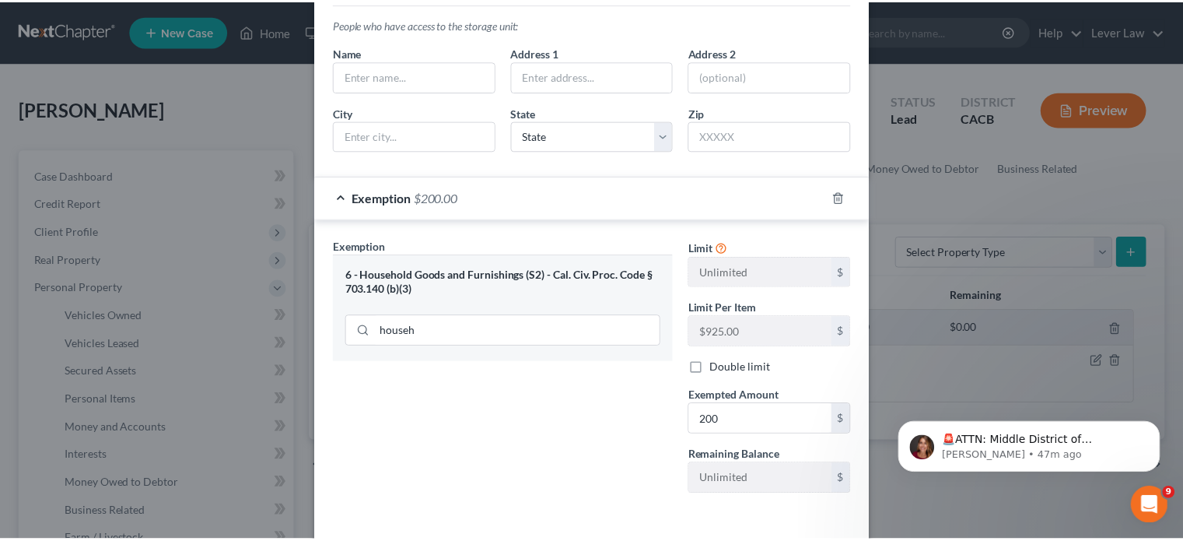
scroll to position [367, 0]
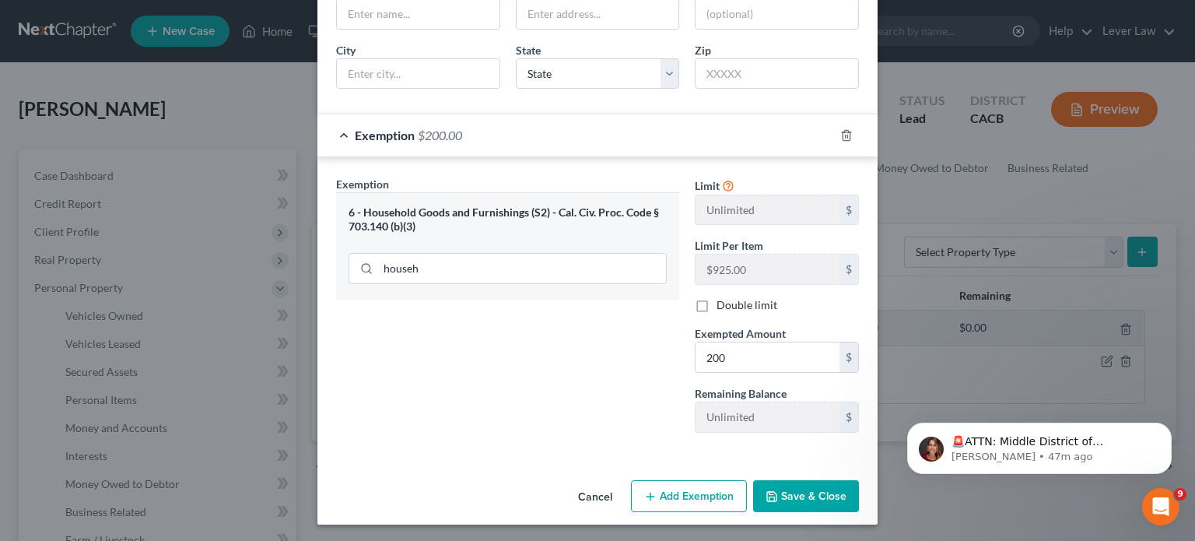
click at [822, 476] on div "Cancel Add Exemption Save & Close" at bounding box center [597, 499] width 560 height 51
click at [790, 492] on button "Save & Close" at bounding box center [806, 496] width 106 height 33
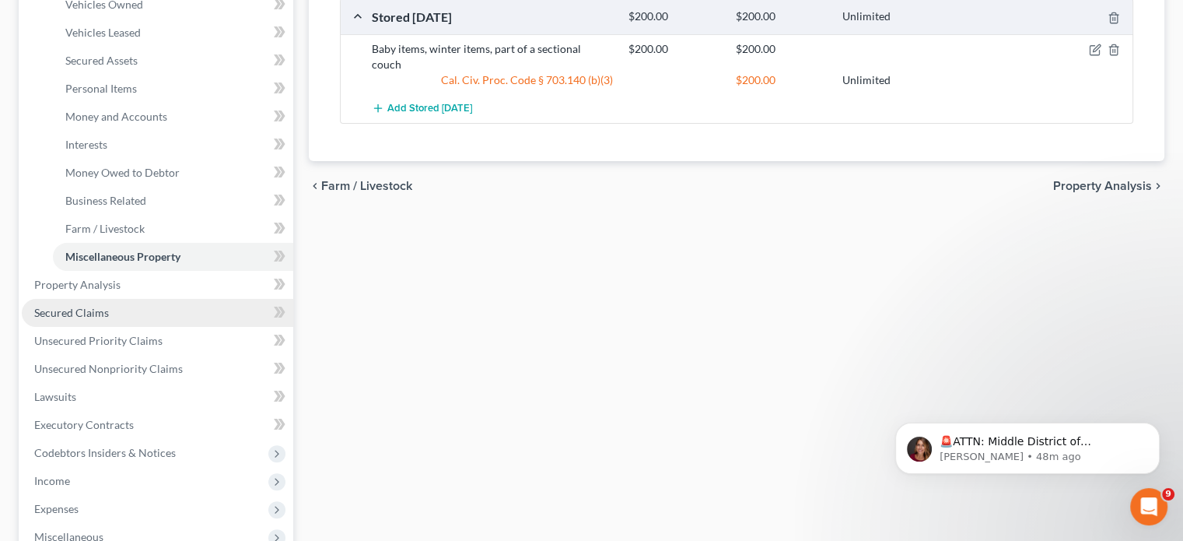
click at [121, 313] on link "Secured Claims" at bounding box center [157, 313] width 271 height 28
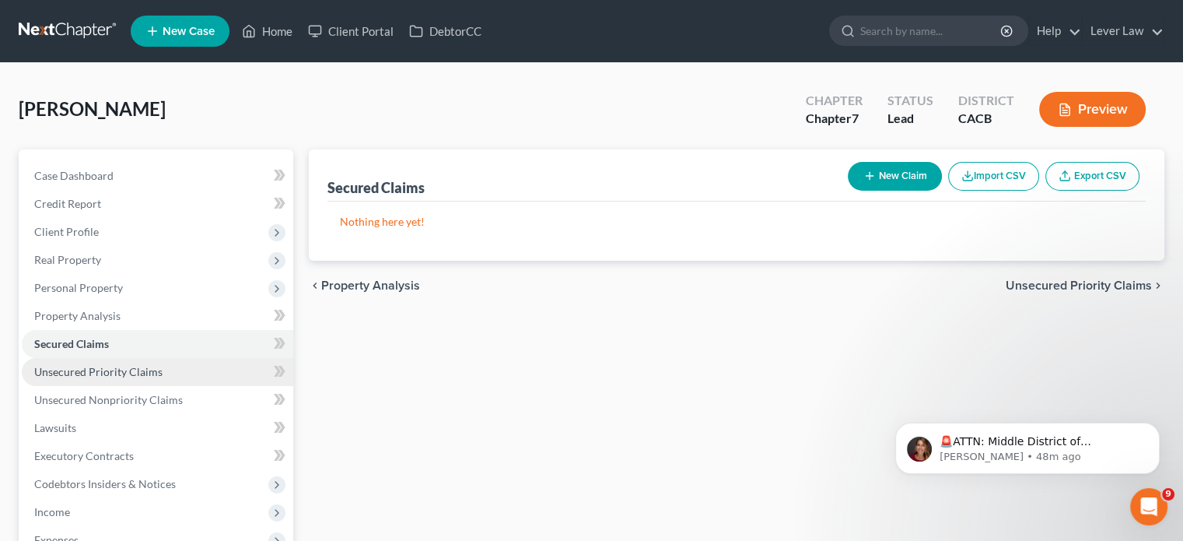
click at [114, 376] on span "Unsecured Priority Claims" at bounding box center [98, 371] width 128 height 13
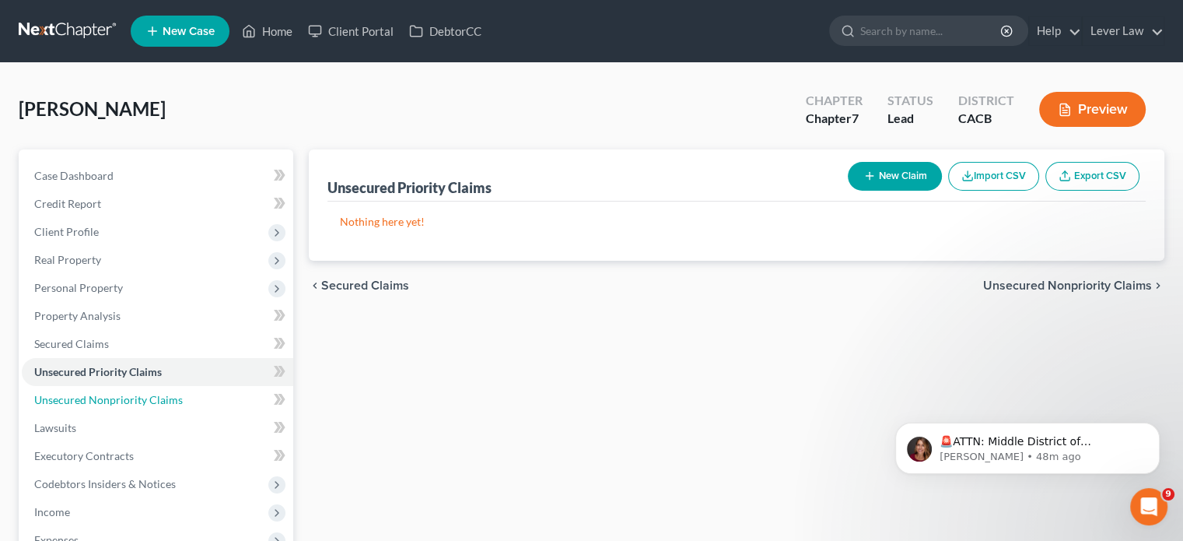
drag, startPoint x: 117, startPoint y: 397, endPoint x: 281, endPoint y: 383, distance: 164.7
click at [117, 397] on span "Unsecured Nonpriority Claims" at bounding box center [108, 399] width 149 height 13
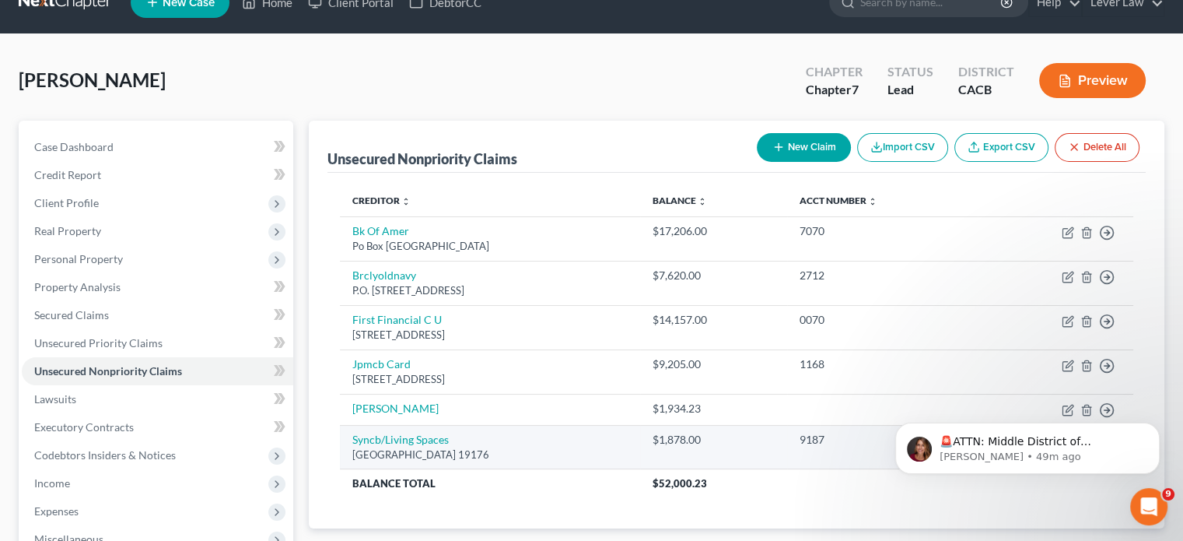
scroll to position [78, 0]
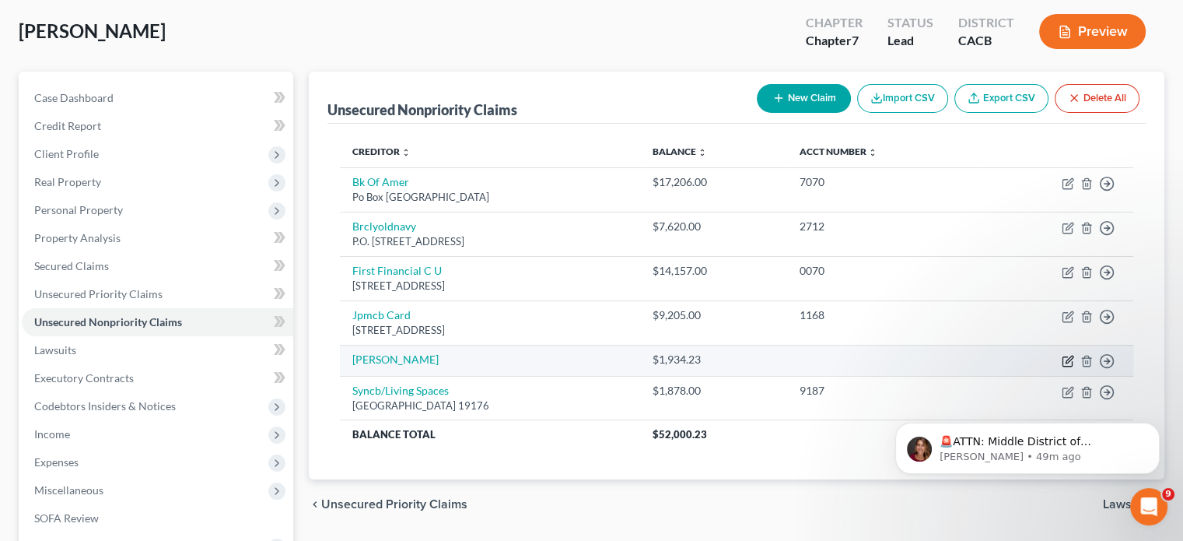
click at [1069, 360] on icon "button" at bounding box center [1068, 361] width 12 height 12
select select "9"
select select "0"
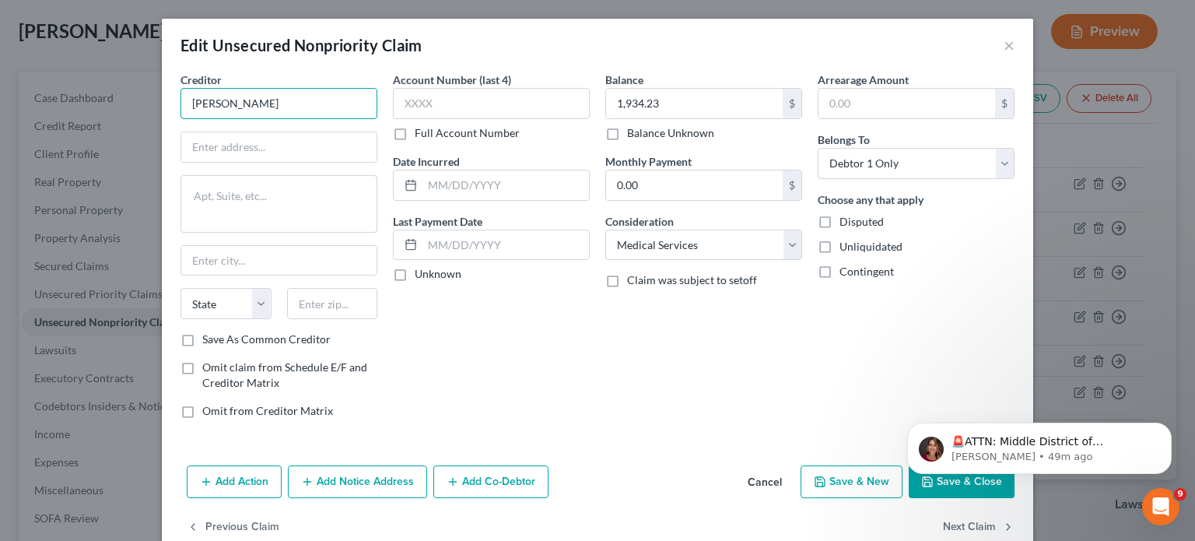
drag, startPoint x: 294, startPoint y: 105, endPoint x: 285, endPoint y: 126, distance: 23.0
click at [290, 119] on div "Creditor * Kaiser State AL AK AR AZ CA CO CT DE DC FL GA GU HI ID IL IN IA KS K…" at bounding box center [278, 202] width 197 height 260
click at [281, 142] on input "text" at bounding box center [278, 147] width 195 height 30
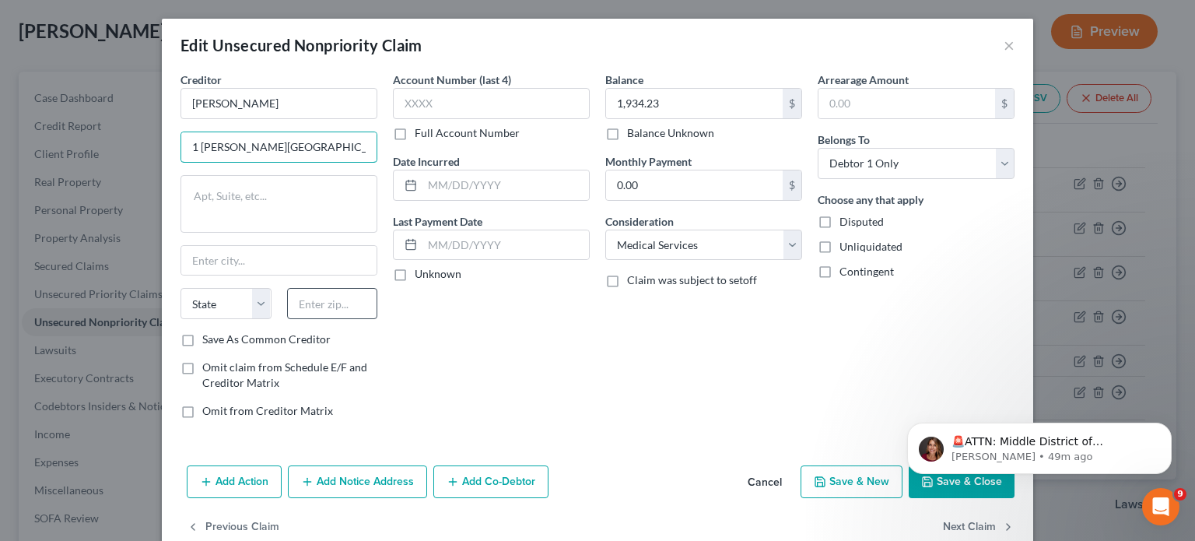
type input "1 Kaiser Plaza"
click at [320, 310] on input "text" at bounding box center [332, 303] width 91 height 31
type input "94612"
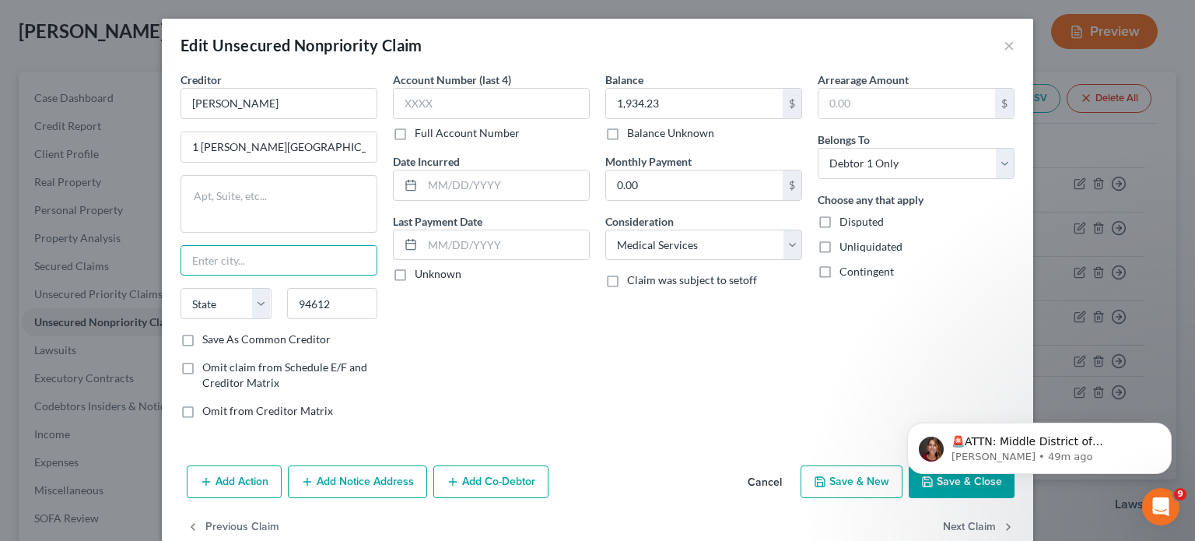
drag, startPoint x: 344, startPoint y: 271, endPoint x: 535, endPoint y: 341, distance: 203.8
click at [344, 271] on input "text" at bounding box center [278, 261] width 195 height 30
drag, startPoint x: 541, startPoint y: 347, endPoint x: 542, endPoint y: 355, distance: 8.6
click at [542, 348] on div "Account Number (last 4) Full Account Number Date Incurred Last Payment Date Unk…" at bounding box center [491, 251] width 212 height 359
type input "Oakland"
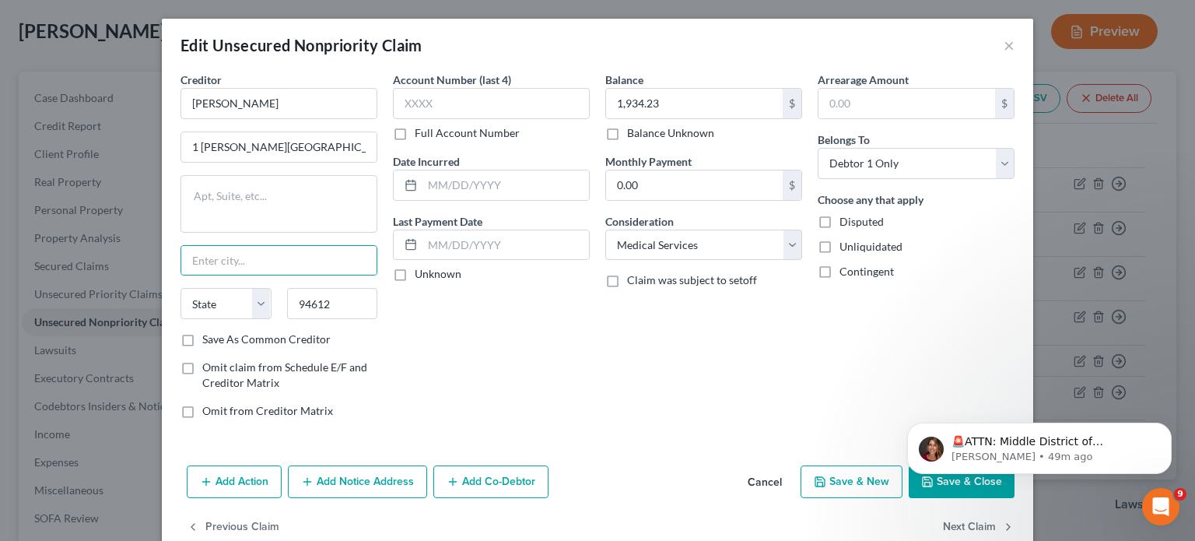
select select "4"
click at [941, 491] on body "🚨ATTN: Middle District of Florida The court has added a new Credit Counseling F…" at bounding box center [1039, 444] width 299 height 96
click at [940, 490] on body "🚨ATTN: Middle District of Florida The court has added a new Credit Counseling F…" at bounding box center [1039, 444] width 299 height 96
click at [942, 487] on body "🚨ATTN: Middle District of Florida The court has added a new Credit Counseling F…" at bounding box center [1039, 444] width 299 height 96
click at [1162, 428] on button "Dismiss notification" at bounding box center [1167, 427] width 20 height 20
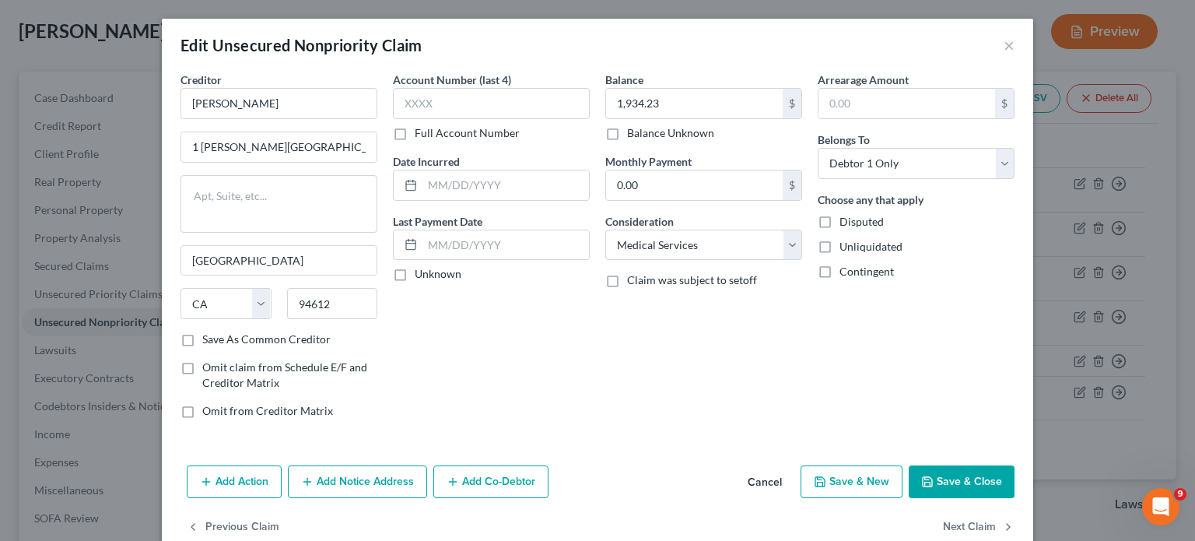
drag, startPoint x: 968, startPoint y: 481, endPoint x: 953, endPoint y: 340, distance: 141.6
click at [969, 479] on button "Save & Close" at bounding box center [962, 481] width 106 height 33
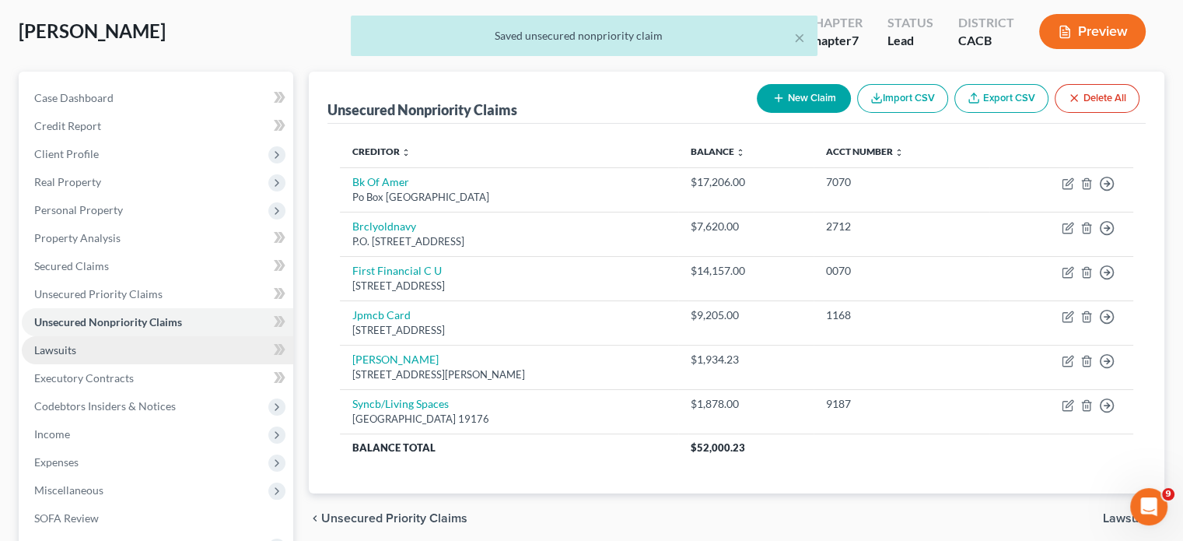
click at [89, 352] on link "Lawsuits" at bounding box center [157, 350] width 271 height 28
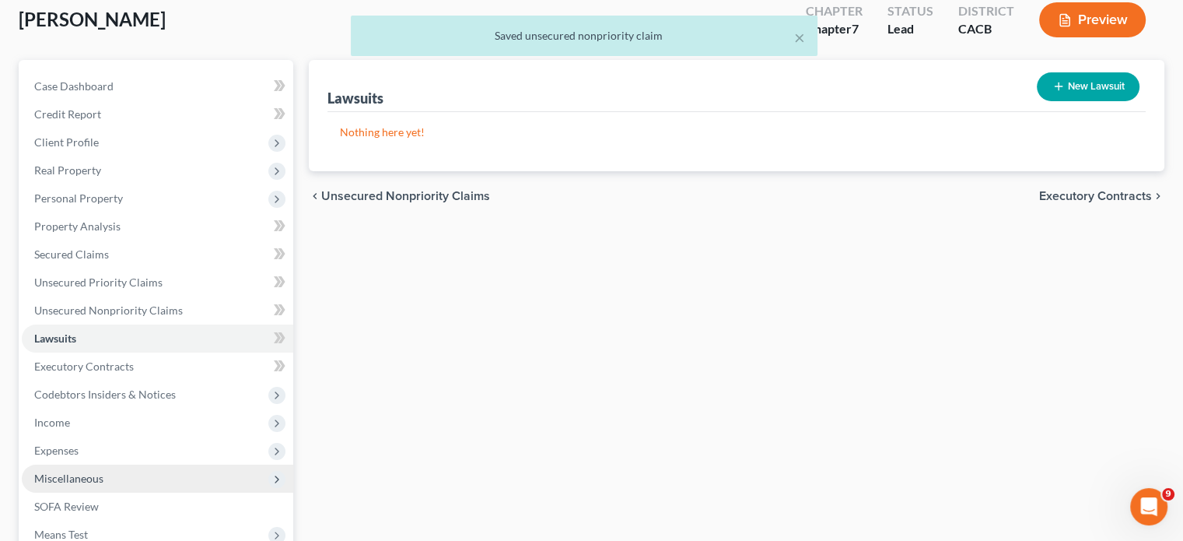
scroll to position [285, 0]
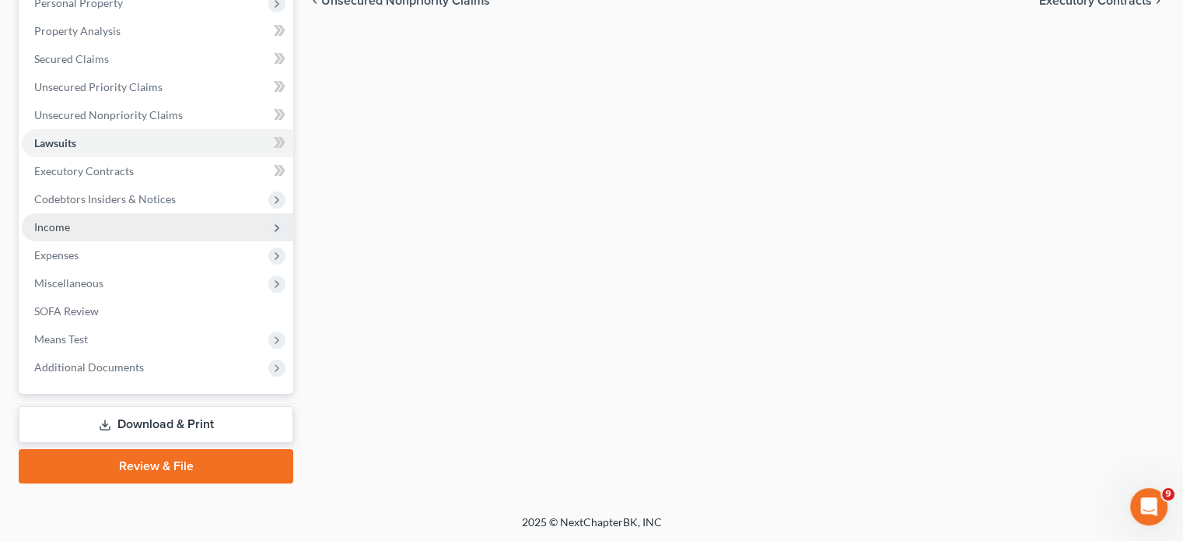
click at [87, 224] on span "Income" at bounding box center [157, 227] width 271 height 28
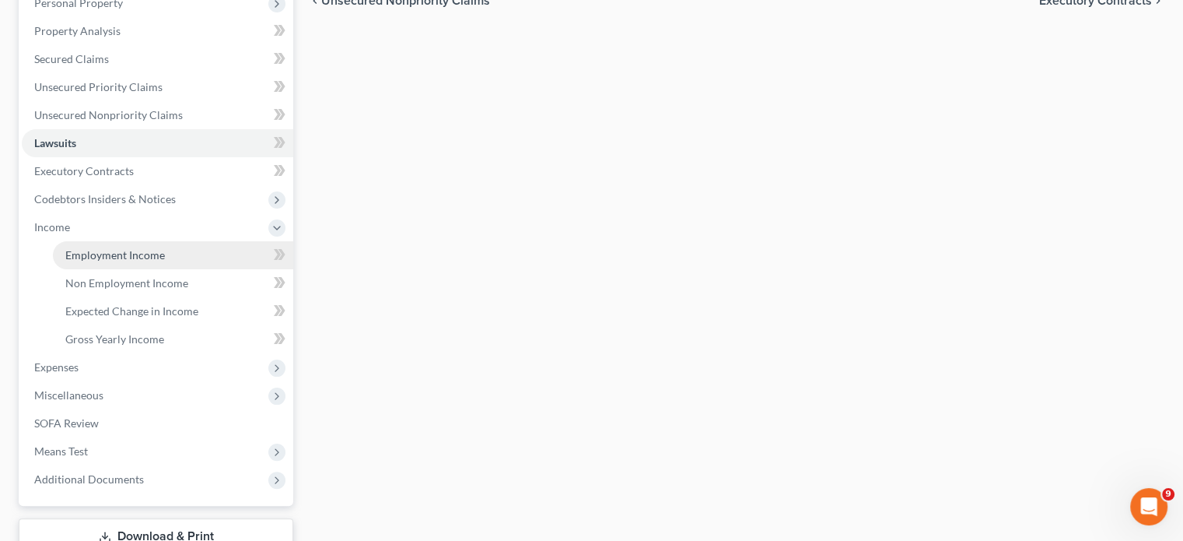
click at [95, 251] on span "Employment Income" at bounding box center [115, 254] width 100 height 13
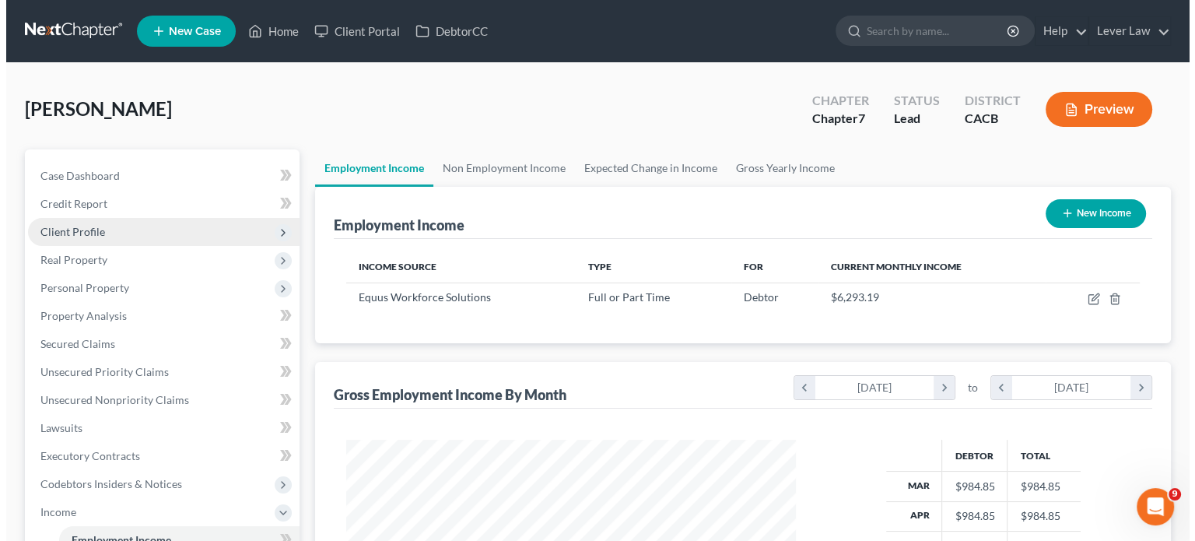
scroll to position [277, 480]
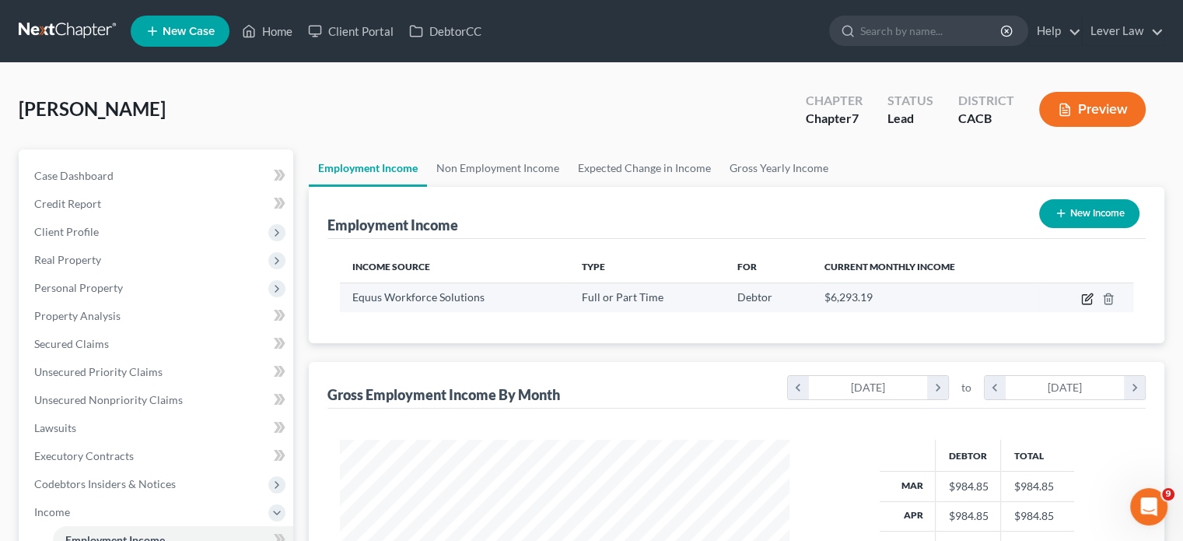
click at [1088, 299] on icon "button" at bounding box center [1087, 298] width 12 height 12
select select "0"
select select "4"
select select "2"
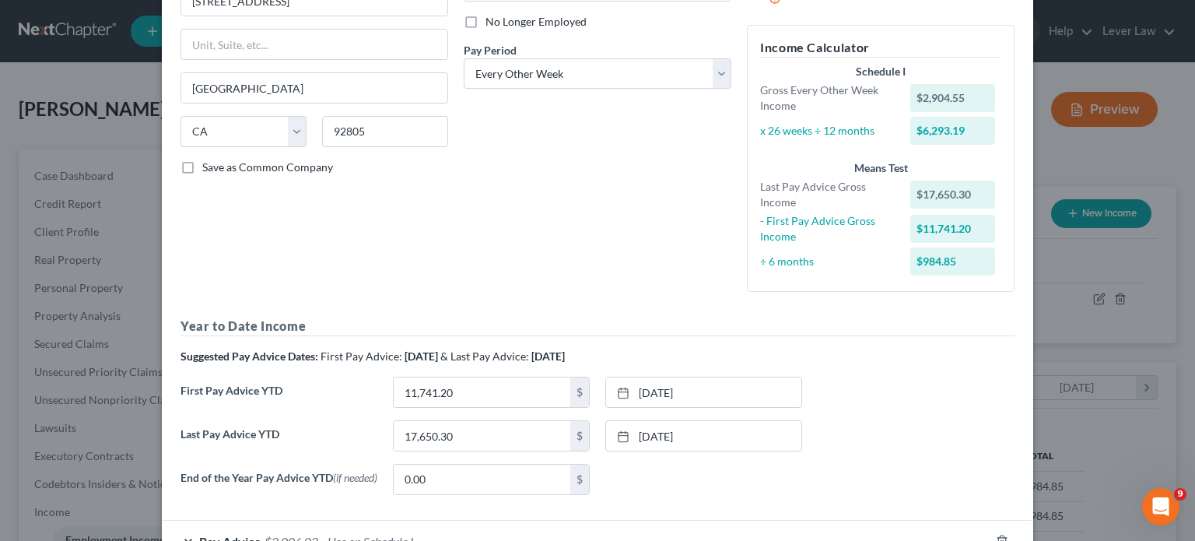
scroll to position [233, 0]
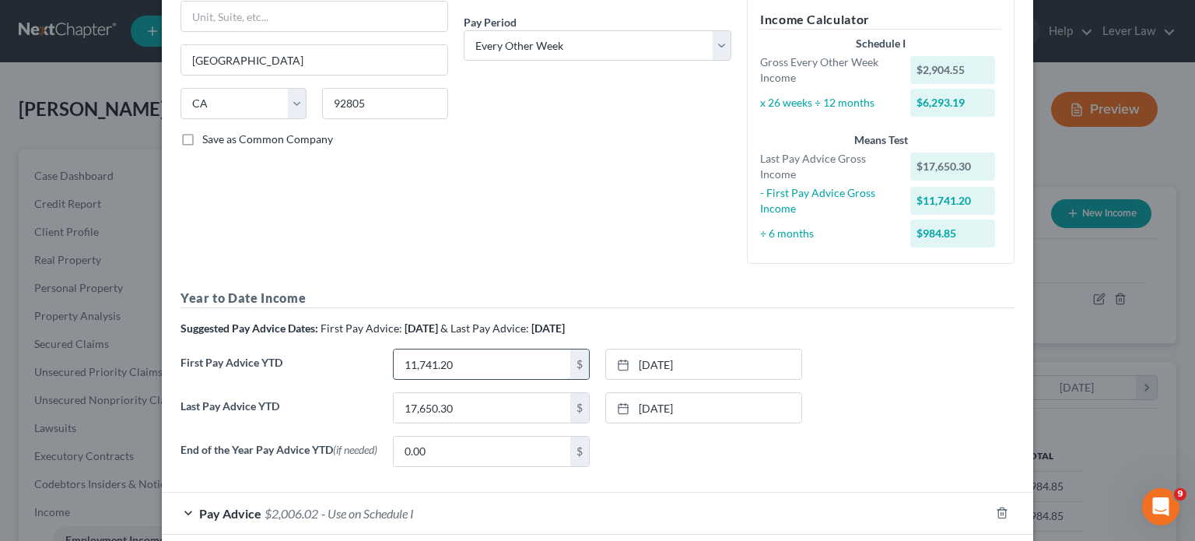
click at [537, 354] on input "11,741.20" at bounding box center [482, 364] width 177 height 30
type input "16,163.40"
click at [718, 359] on link "[DATE]" at bounding box center [703, 364] width 195 height 30
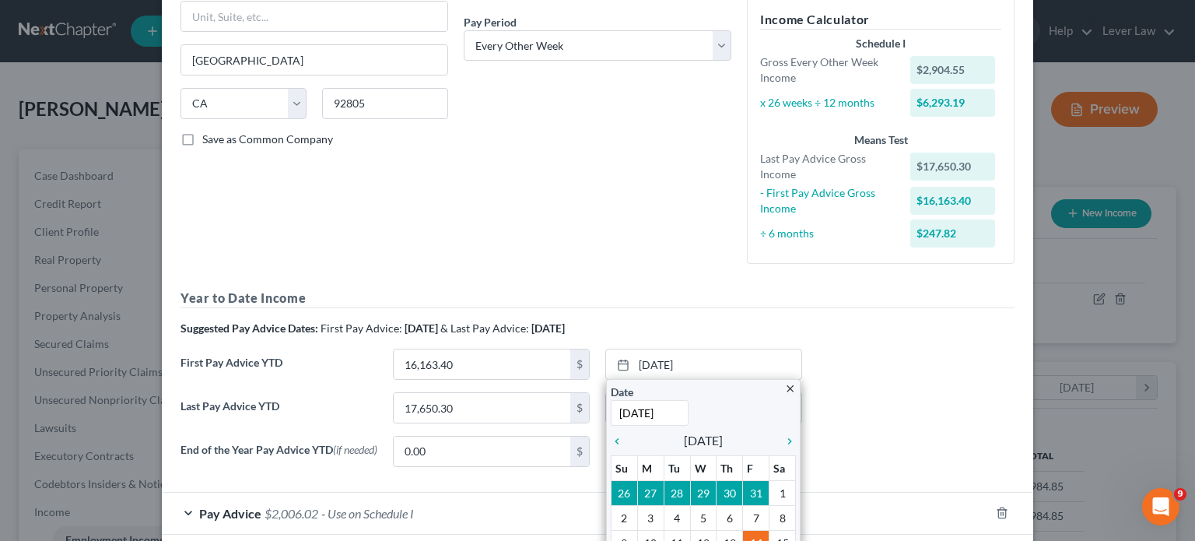
type input "[DATE]"
click at [783, 324] on div "Suggested Pay Advice Dates: First Pay Advice: March 2025 & Last Pay Advice: Aug…" at bounding box center [597, 328] width 834 height 16
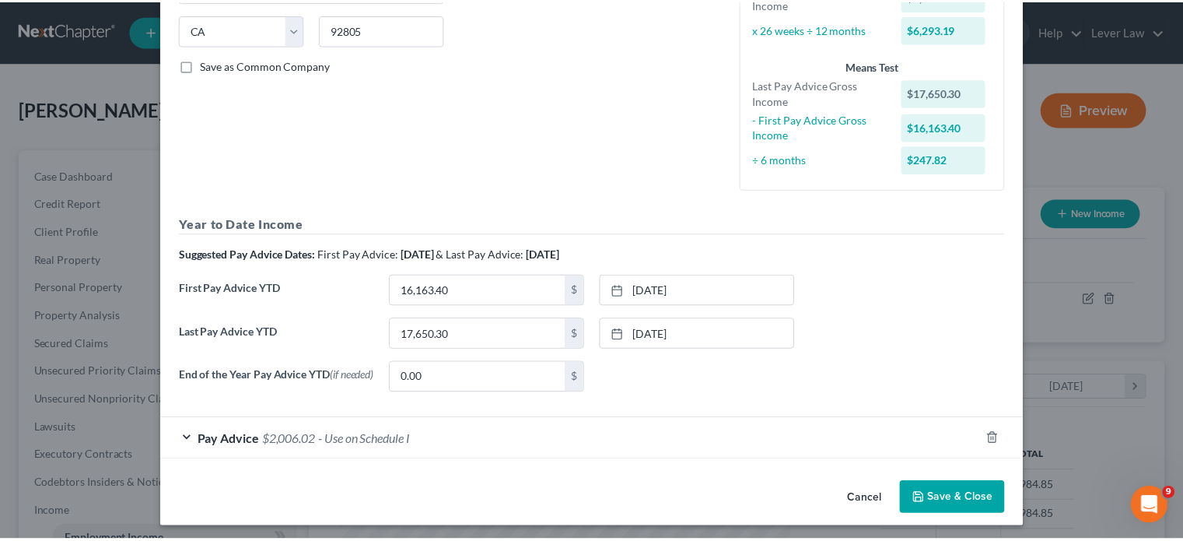
scroll to position [314, 0]
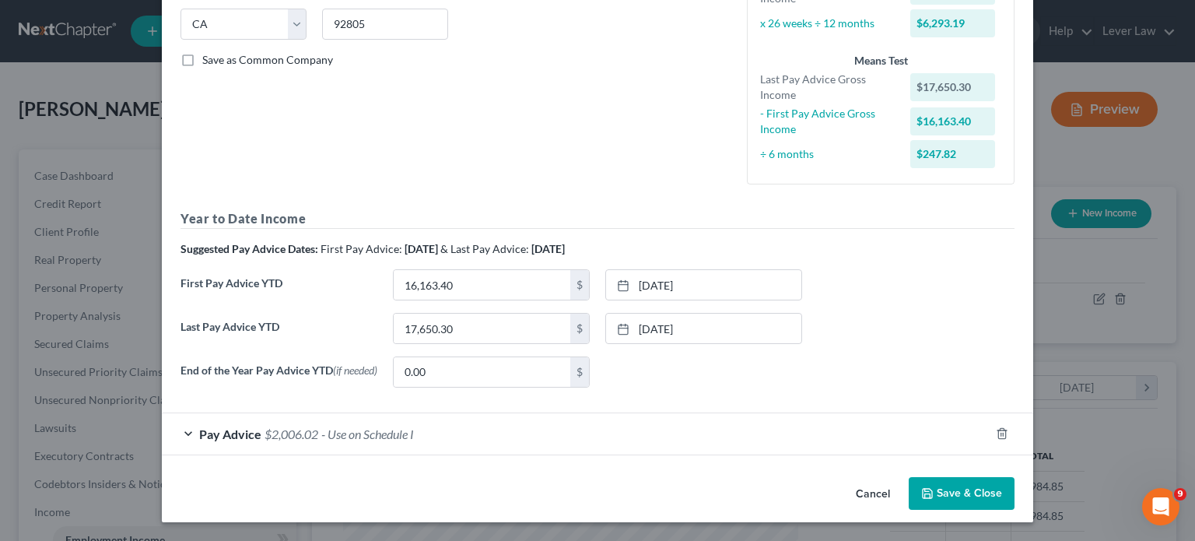
click at [951, 493] on button "Save & Close" at bounding box center [962, 493] width 106 height 33
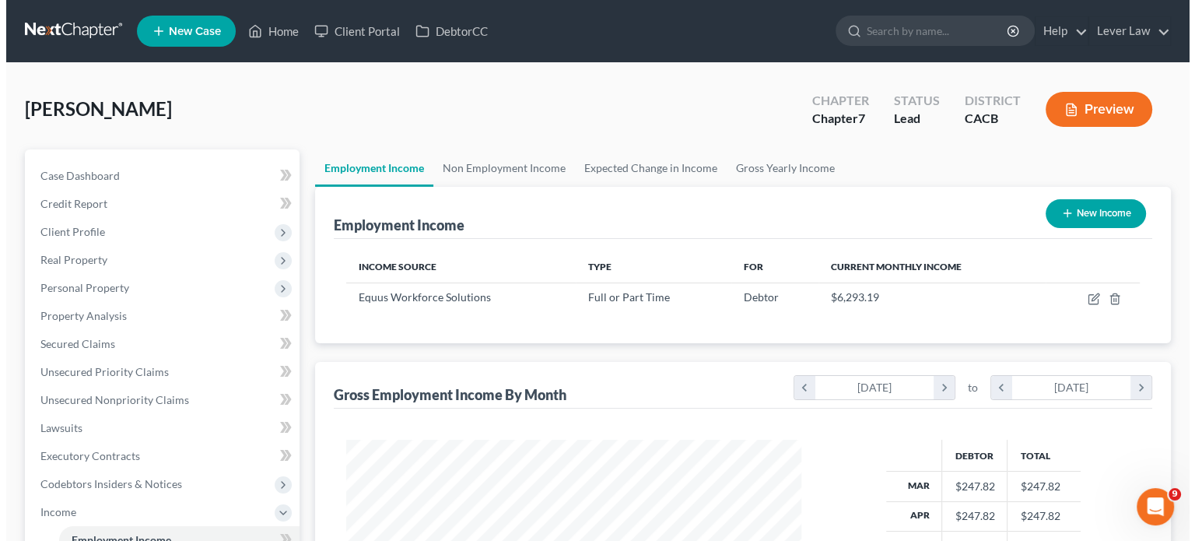
scroll to position [777558, 777355]
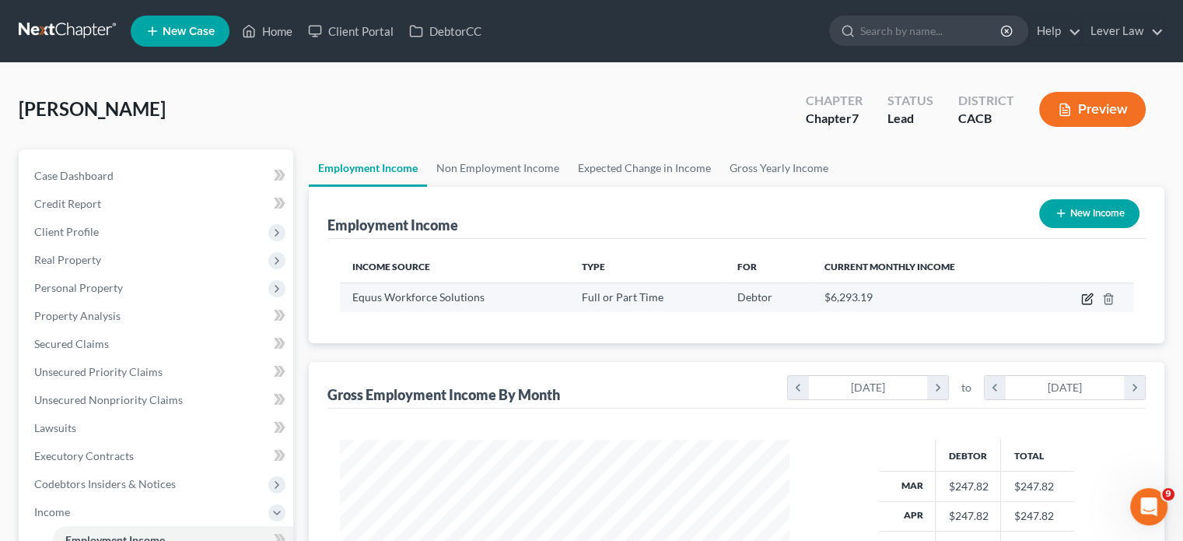
click at [1086, 300] on icon "button" at bounding box center [1087, 298] width 12 height 12
select select "0"
select select "4"
select select "2"
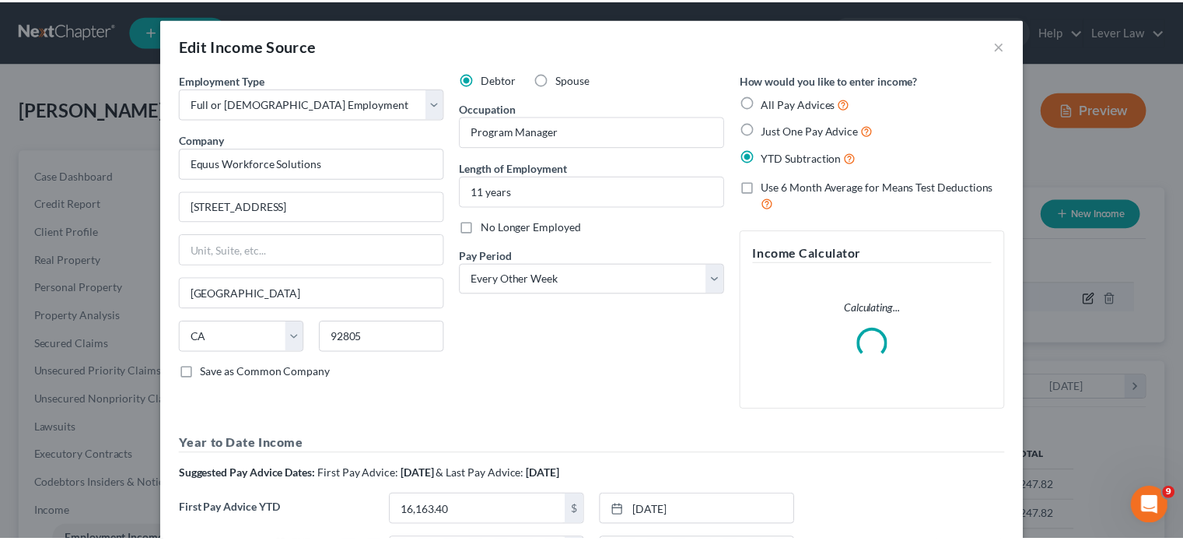
scroll to position [277, 485]
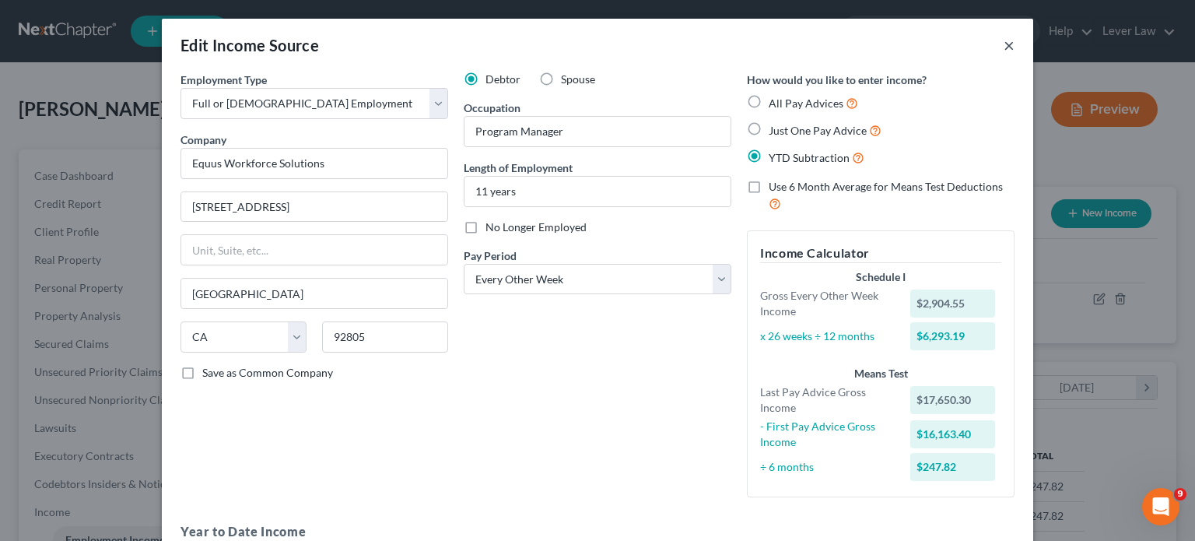
click at [1003, 47] on button "×" at bounding box center [1008, 45] width 11 height 19
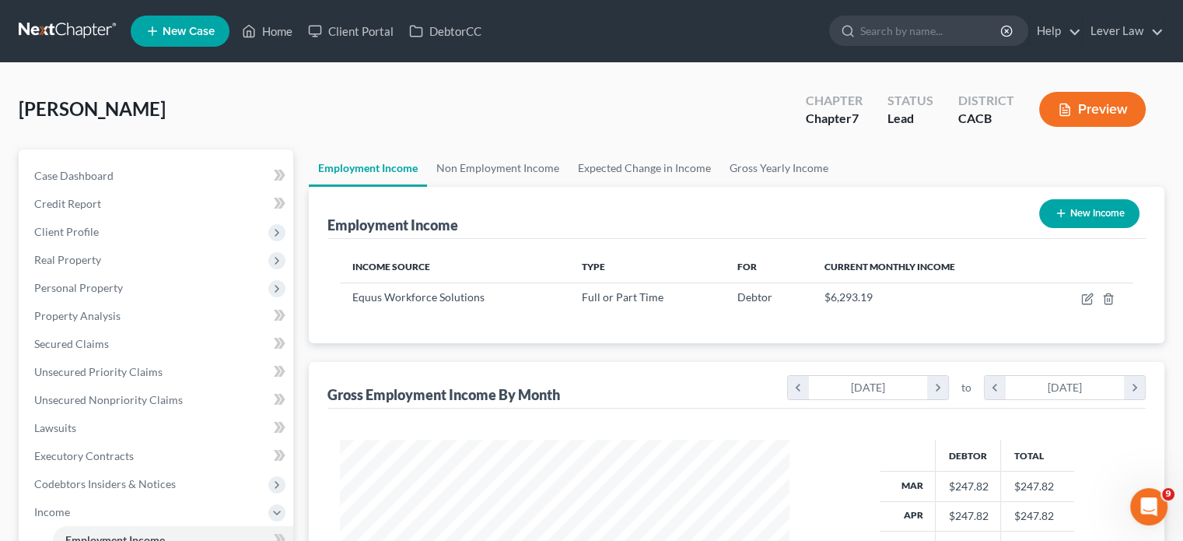
scroll to position [777558, 777355]
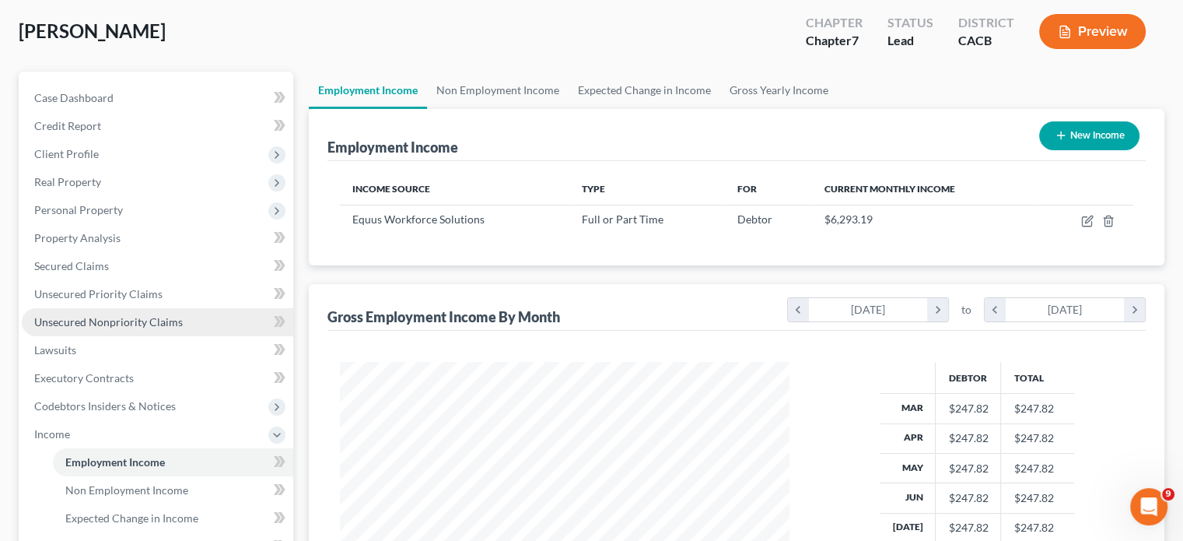
click at [124, 326] on span "Unsecured Nonpriority Claims" at bounding box center [108, 321] width 149 height 13
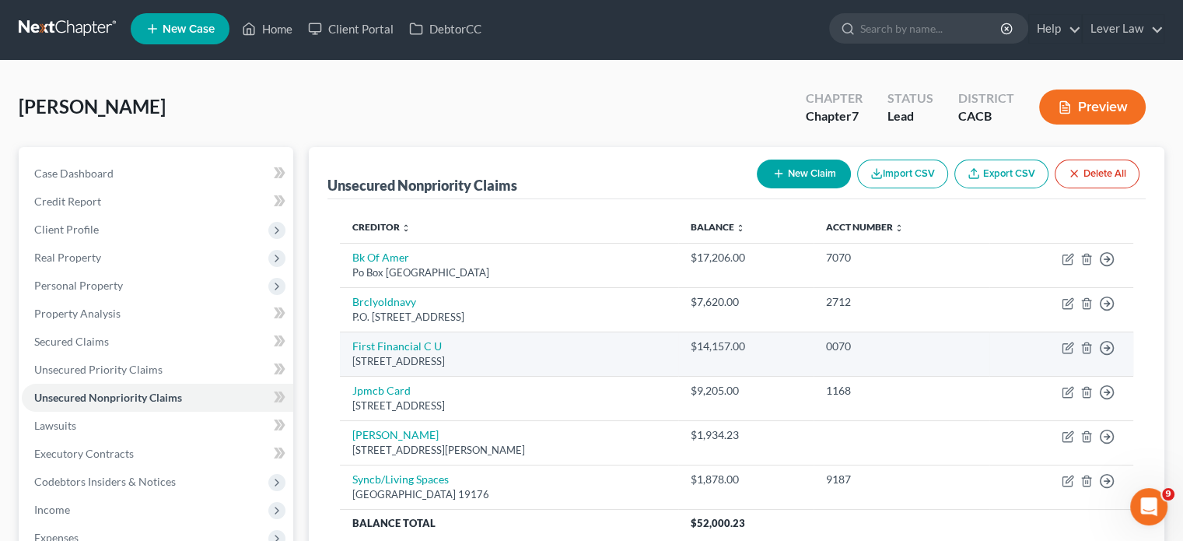
scroll to position [78, 0]
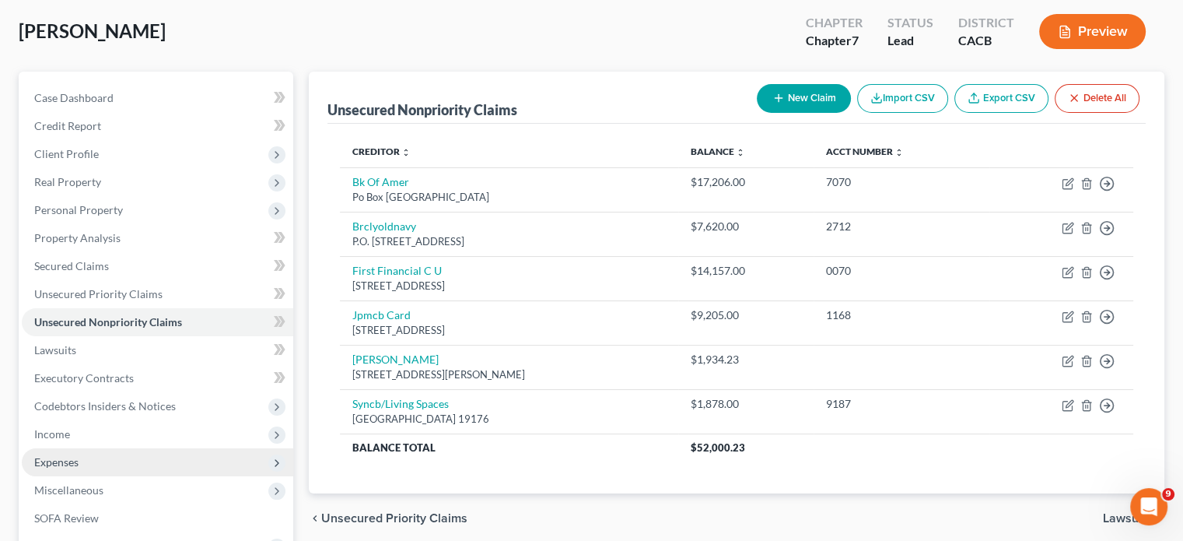
click at [50, 432] on span "Income" at bounding box center [52, 433] width 36 height 13
click at [72, 457] on span "Employment Income" at bounding box center [115, 461] width 100 height 13
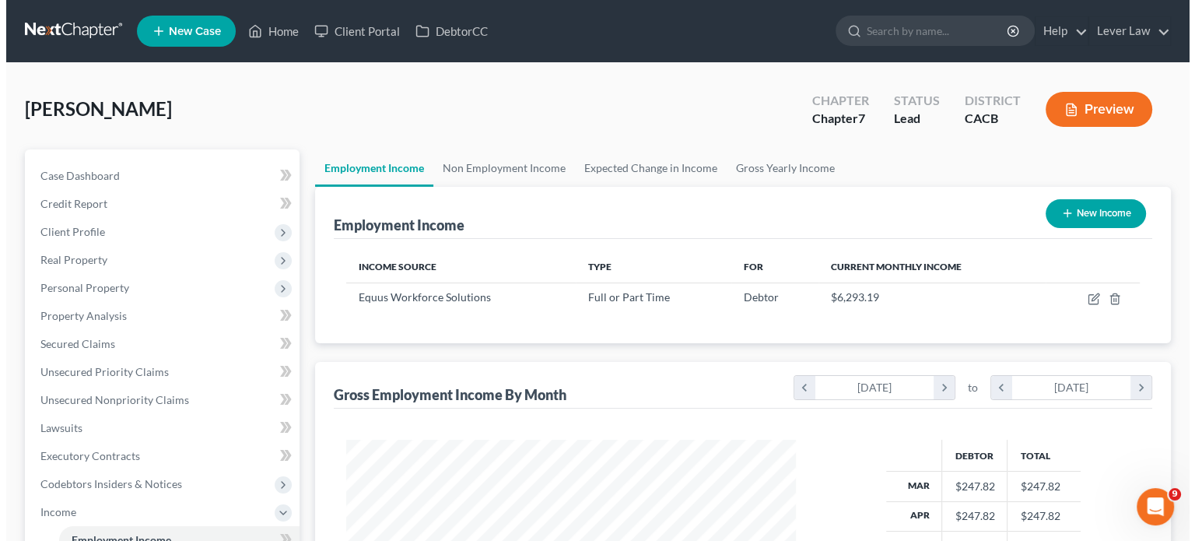
scroll to position [277, 480]
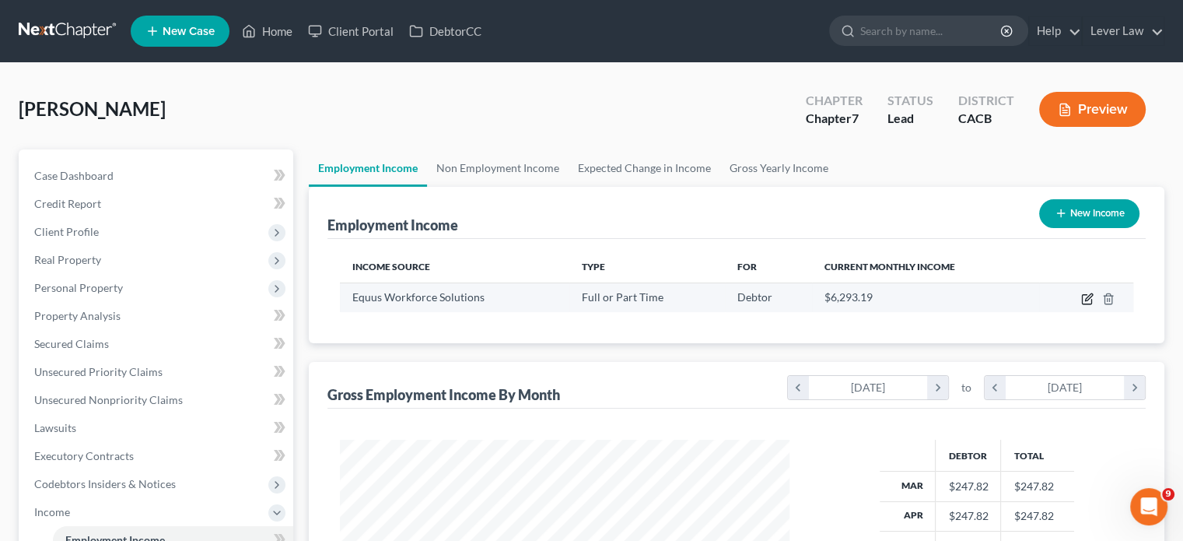
click at [1085, 299] on icon "button" at bounding box center [1088, 296] width 7 height 7
select select "0"
select select "4"
select select "2"
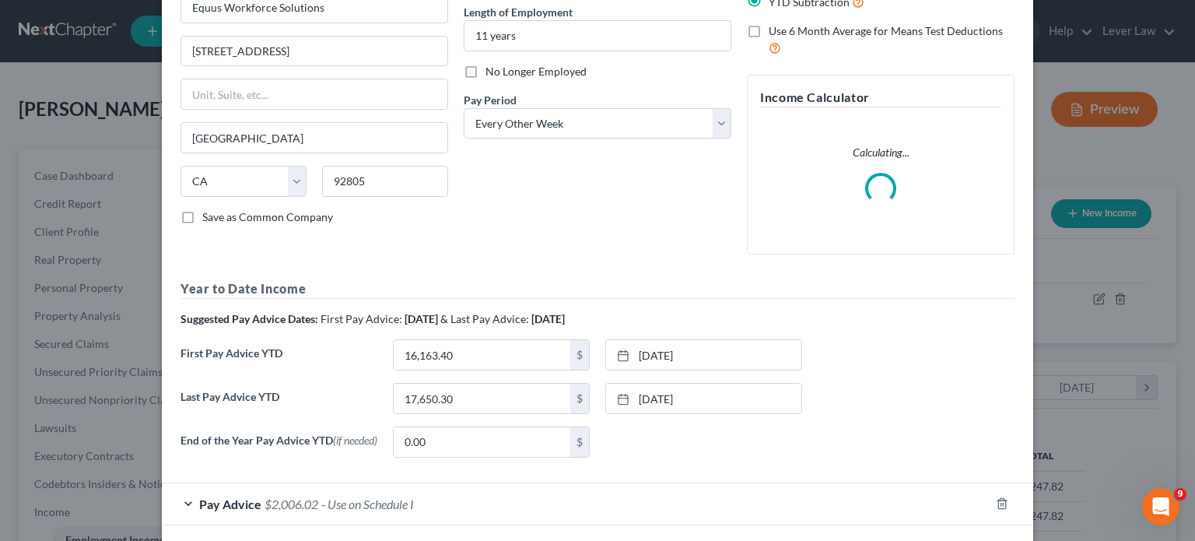
scroll to position [227, 0]
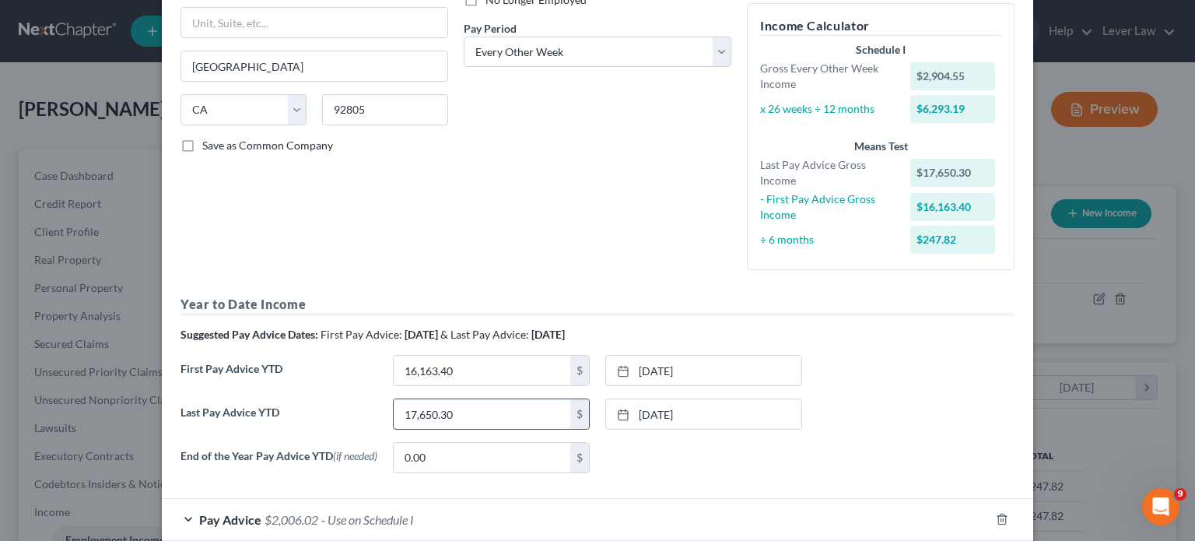
click at [485, 323] on div "Year to Date Income Suggested Pay Advice Dates: First Pay Advice: March 2025 & …" at bounding box center [597, 390] width 834 height 190
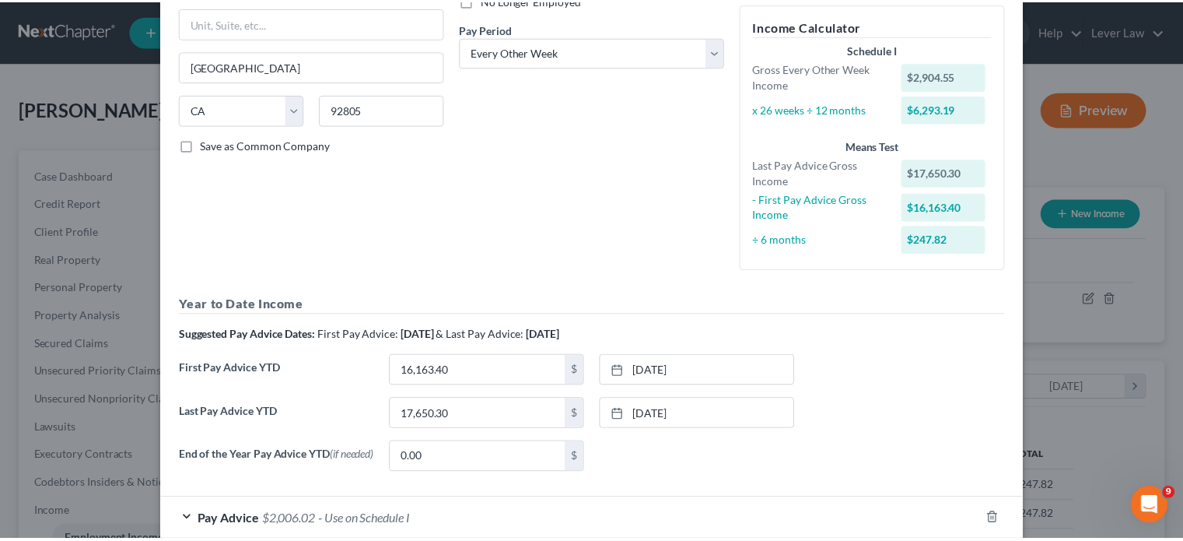
scroll to position [305, 0]
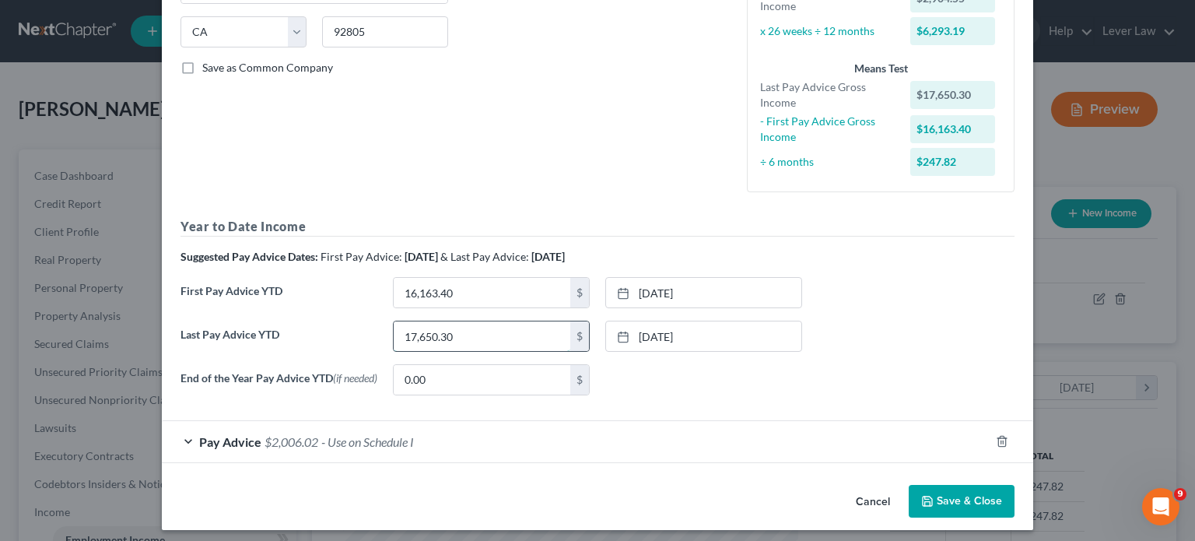
click at [470, 345] on input "17,650.30" at bounding box center [482, 336] width 177 height 30
click at [476, 329] on input "17,650.30" at bounding box center [482, 336] width 177 height 30
type input "1"
type input "26,513.95"
click at [702, 340] on link "7/18/2025" at bounding box center [703, 336] width 195 height 30
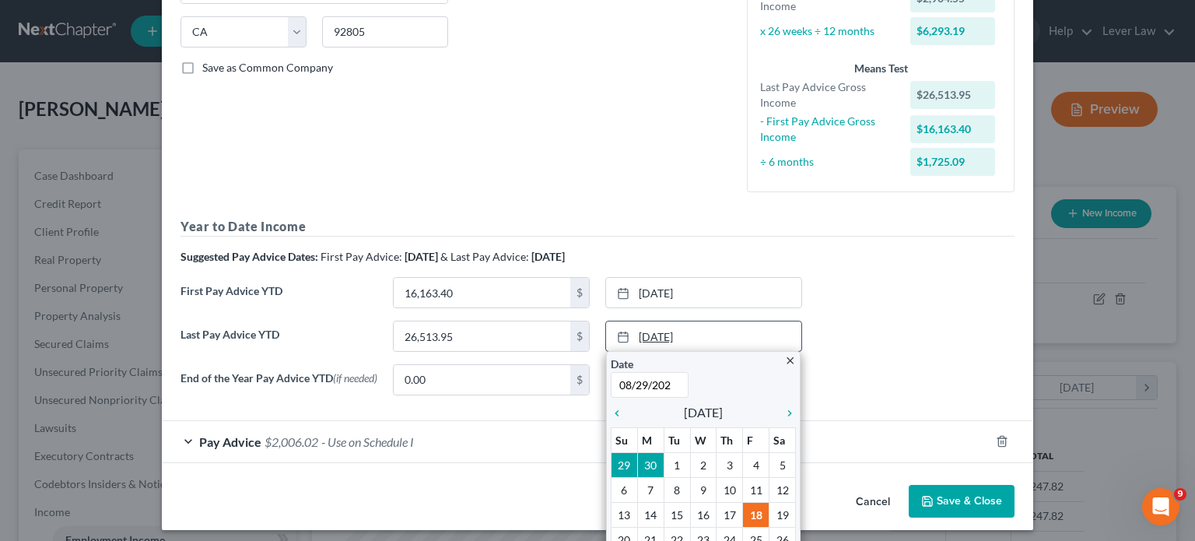
type input "08/29/2025"
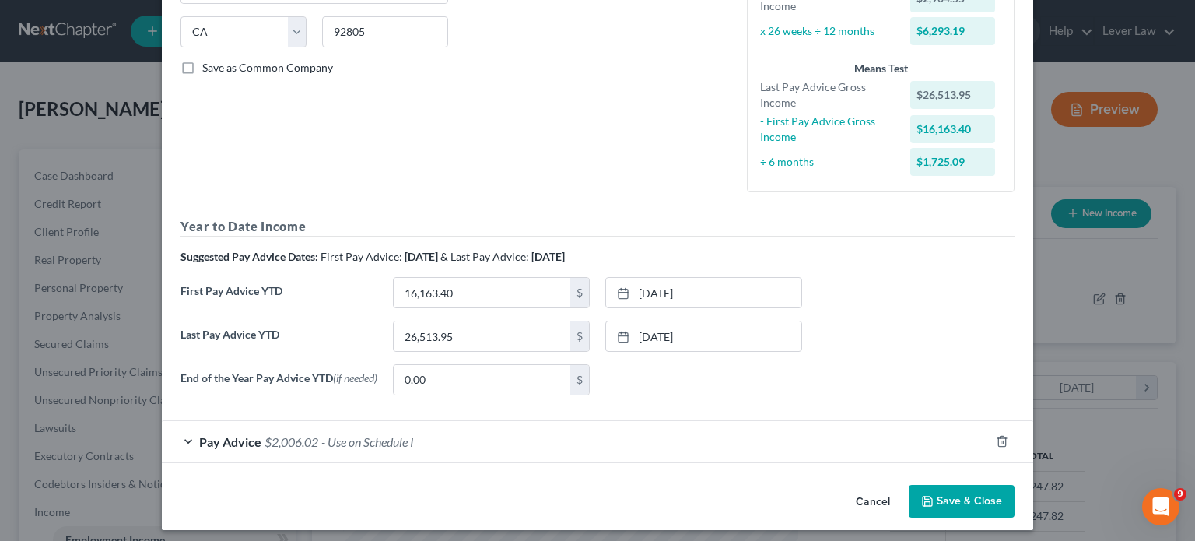
click at [937, 507] on button "Save & Close" at bounding box center [962, 501] width 106 height 33
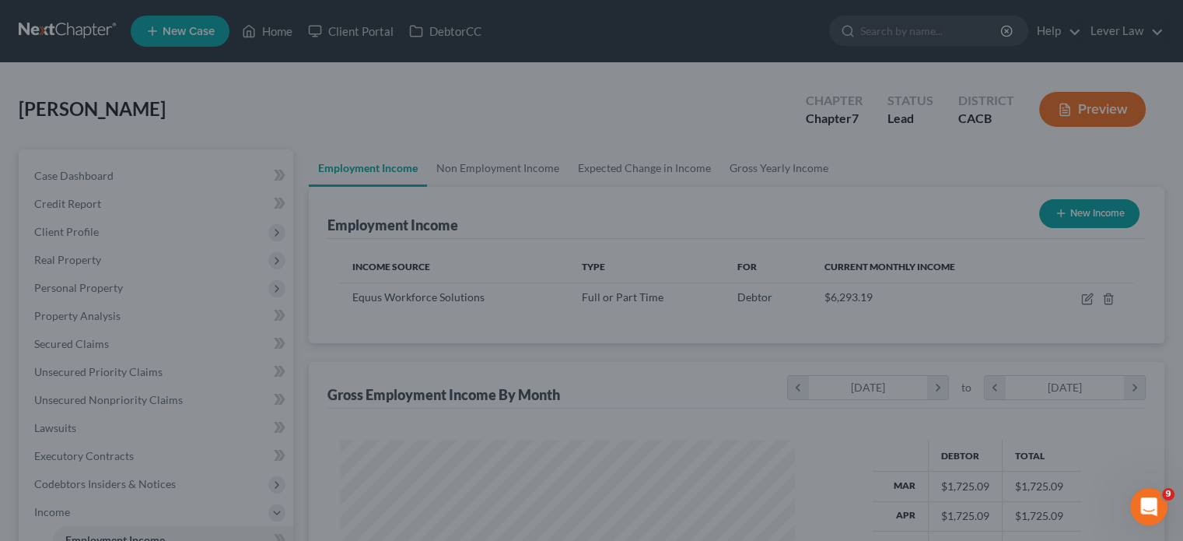
scroll to position [777558, 777355]
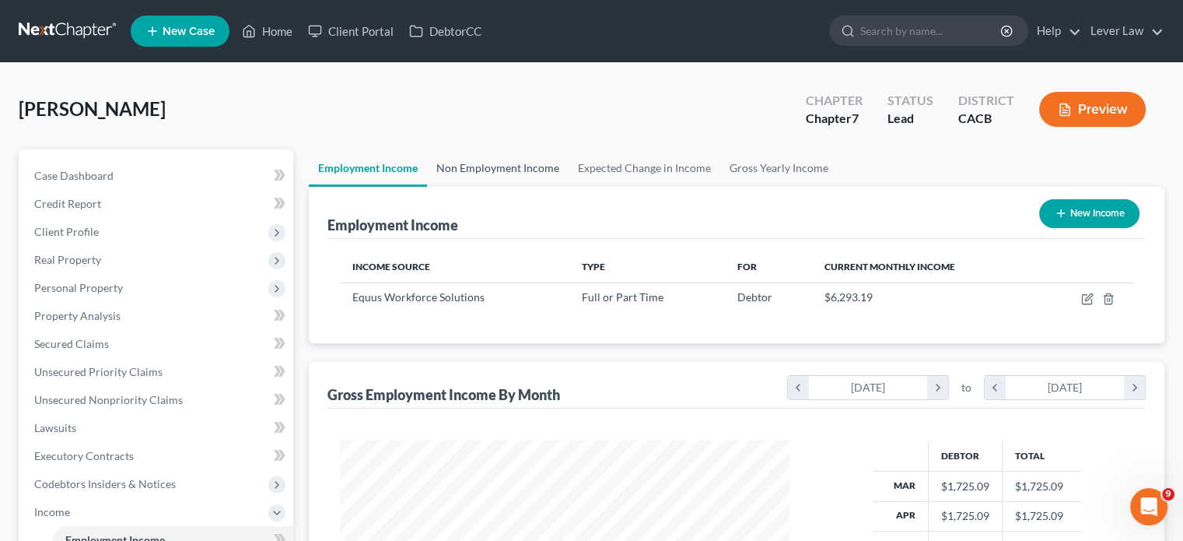
click at [502, 170] on link "Non Employment Income" at bounding box center [498, 167] width 142 height 37
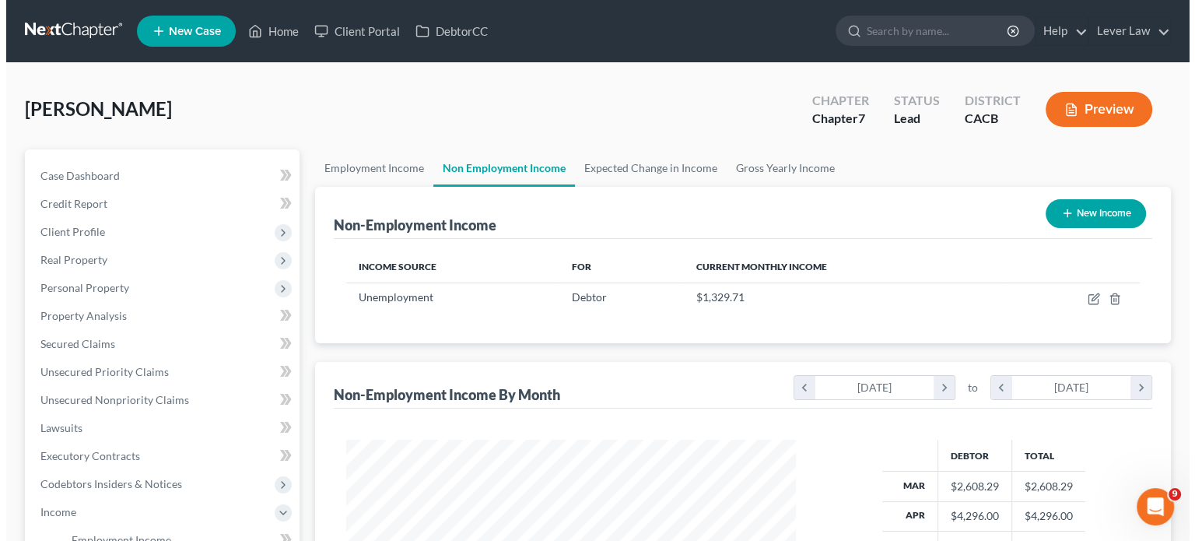
scroll to position [277, 480]
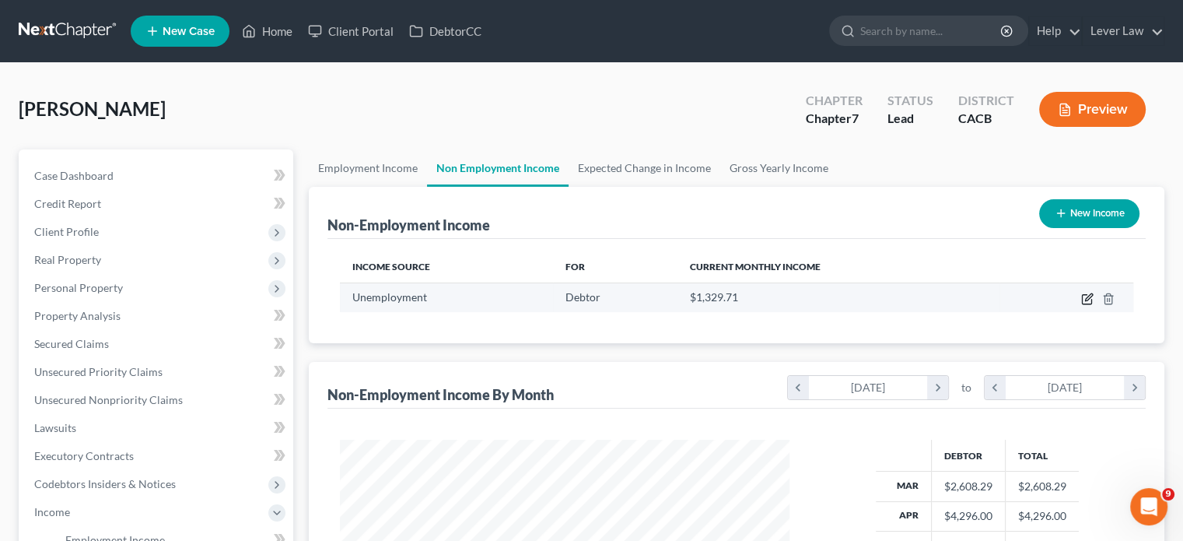
click at [1089, 296] on icon "button" at bounding box center [1088, 296] width 7 height 7
select select "0"
select select "2"
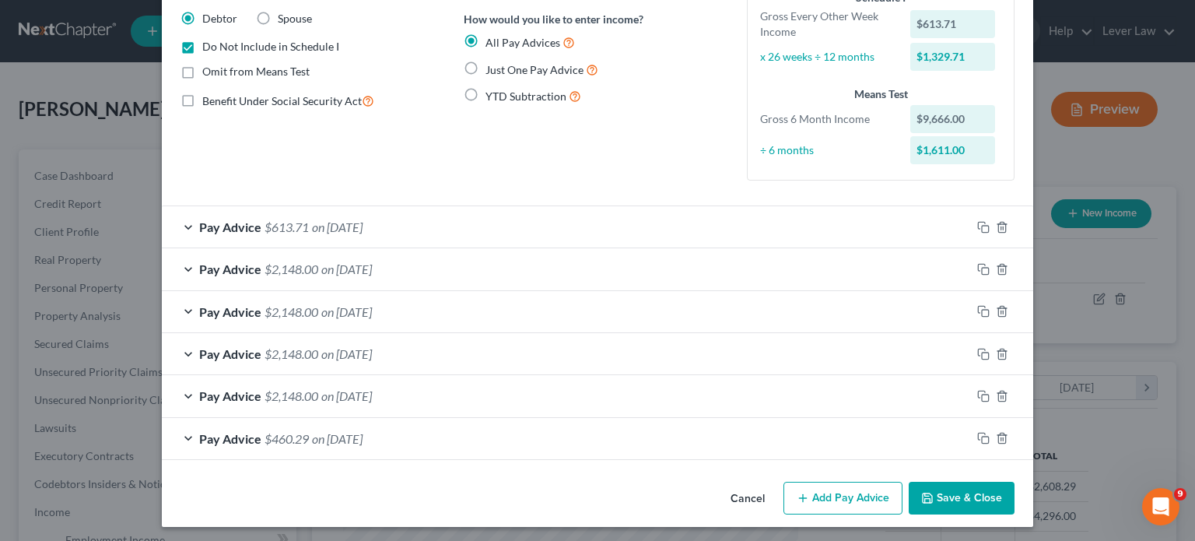
scroll to position [123, 0]
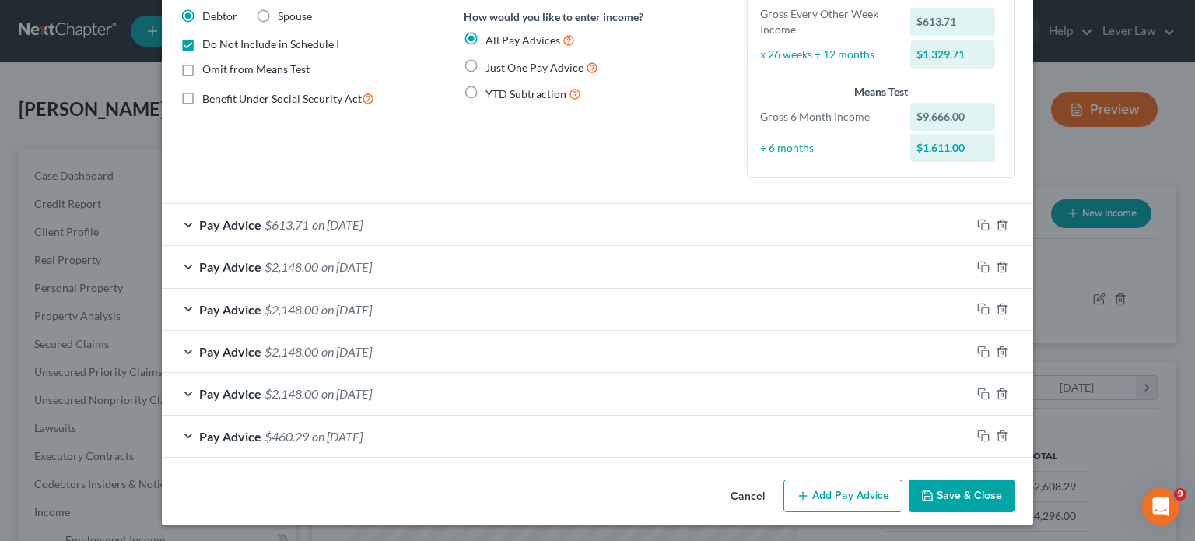
click at [846, 488] on button "Add Pay Advice" at bounding box center [842, 495] width 119 height 33
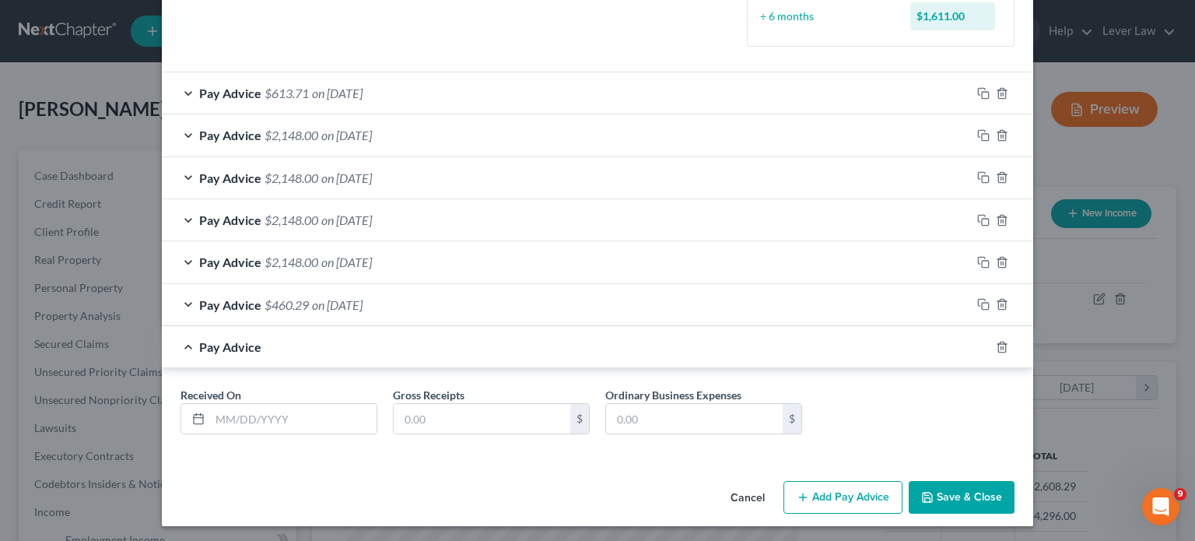
scroll to position [255, 0]
click at [329, 409] on input "text" at bounding box center [293, 418] width 166 height 30
type input "05/13/2025"
type input "306.86"
click at [826, 490] on button "Add Pay Advice" at bounding box center [842, 496] width 119 height 33
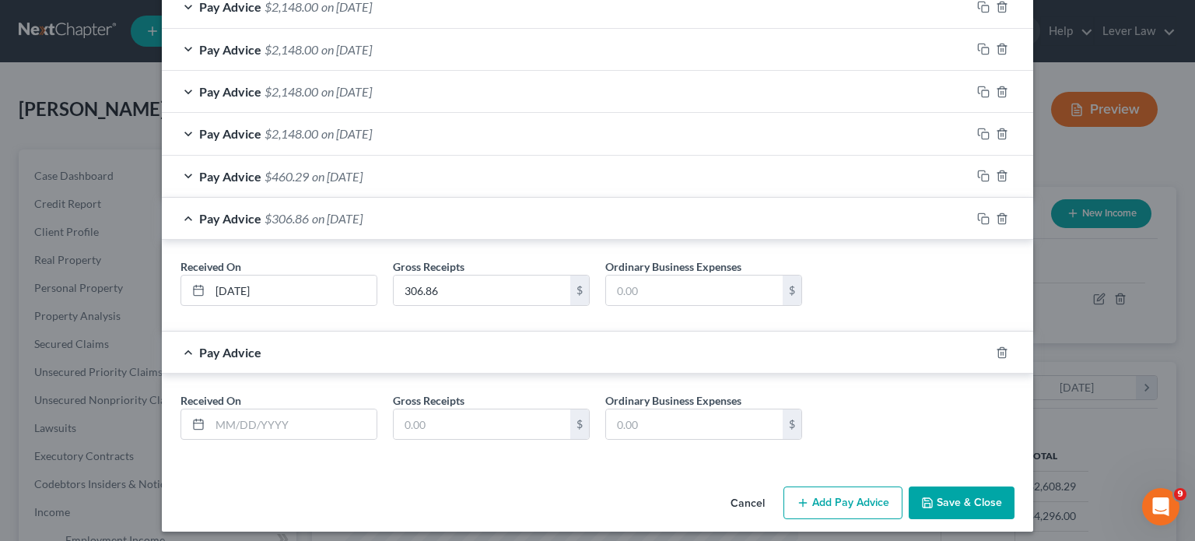
scroll to position [389, 0]
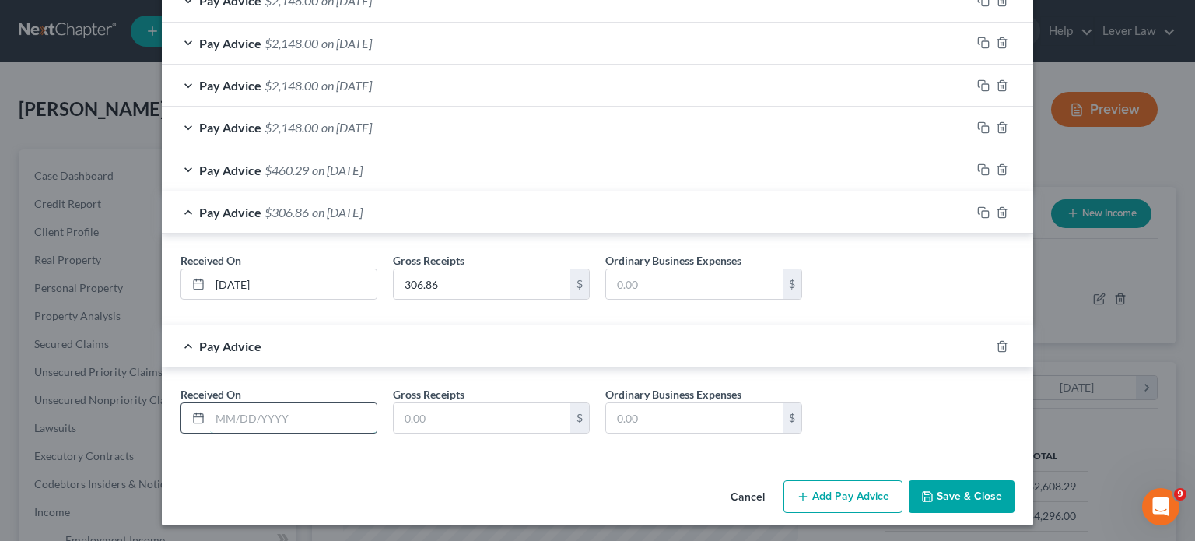
click at [313, 422] on input "text" at bounding box center [293, 418] width 166 height 30
type input "05/27/2025"
type input "2,148"
click at [978, 341] on icon "button" at bounding box center [983, 346] width 12 height 12
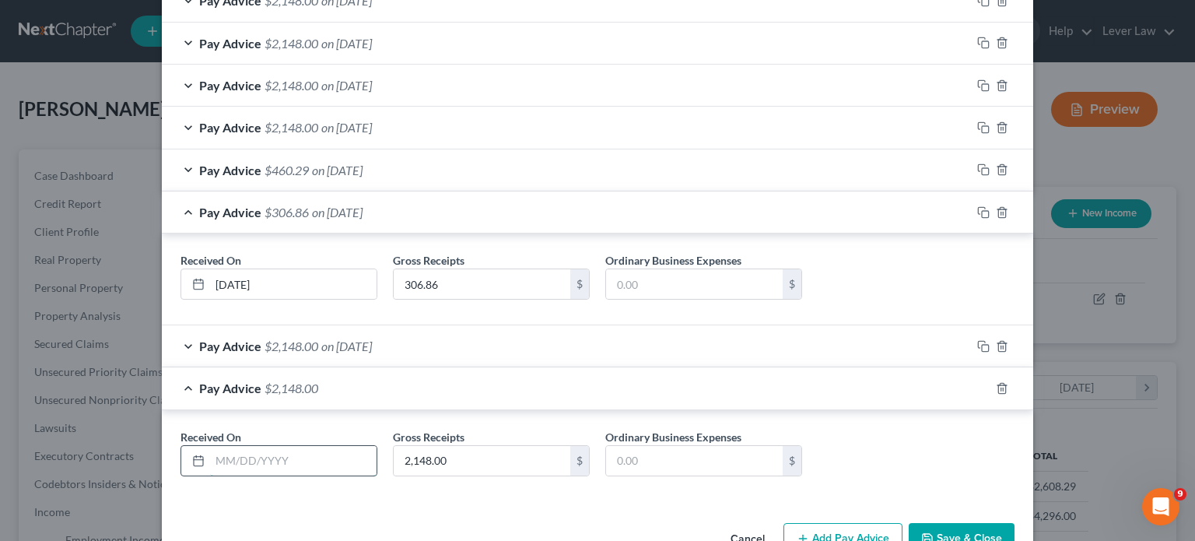
click at [324, 453] on input "text" at bounding box center [293, 461] width 166 height 30
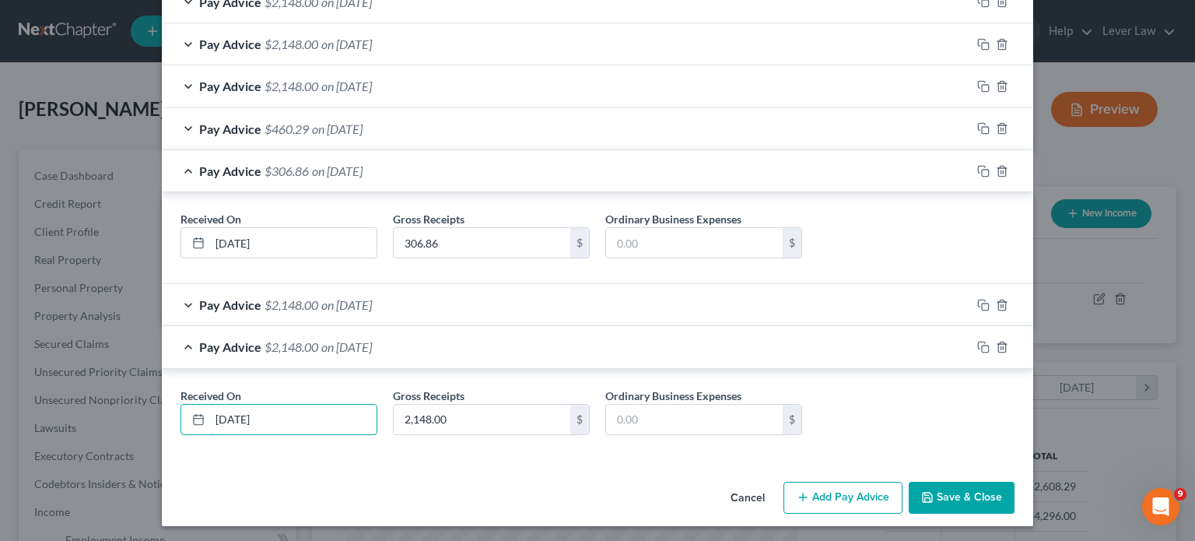
scroll to position [431, 0]
type input "06/10/2025"
click at [982, 345] on rect "button" at bounding box center [985, 348] width 7 height 7
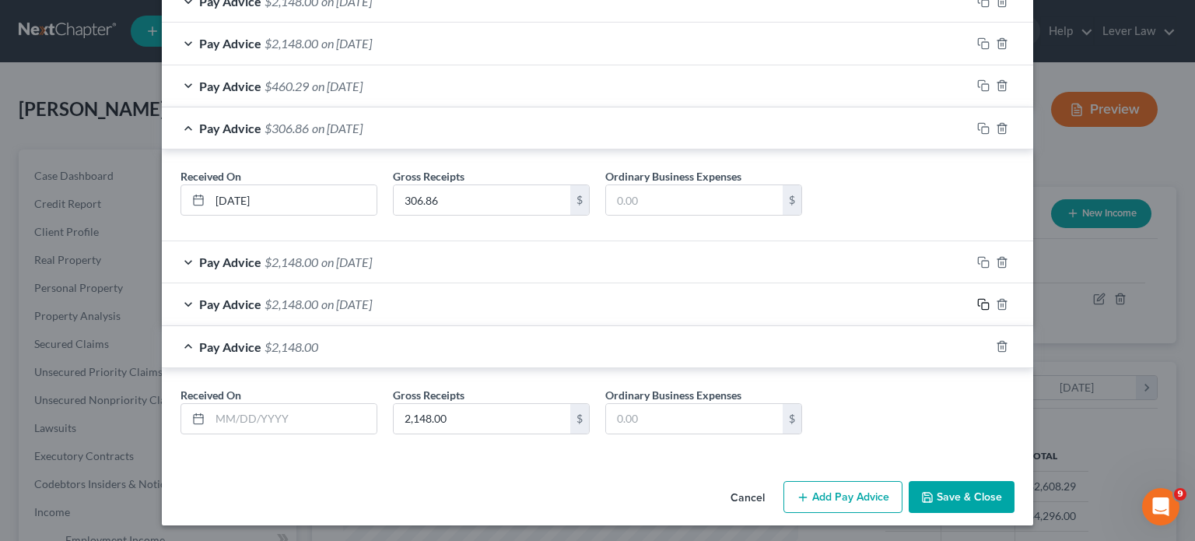
scroll to position [473, 0]
click at [233, 411] on input "text" at bounding box center [293, 419] width 166 height 30
type input "06/24/2025"
click at [807, 498] on button "Add Pay Advice" at bounding box center [842, 497] width 119 height 33
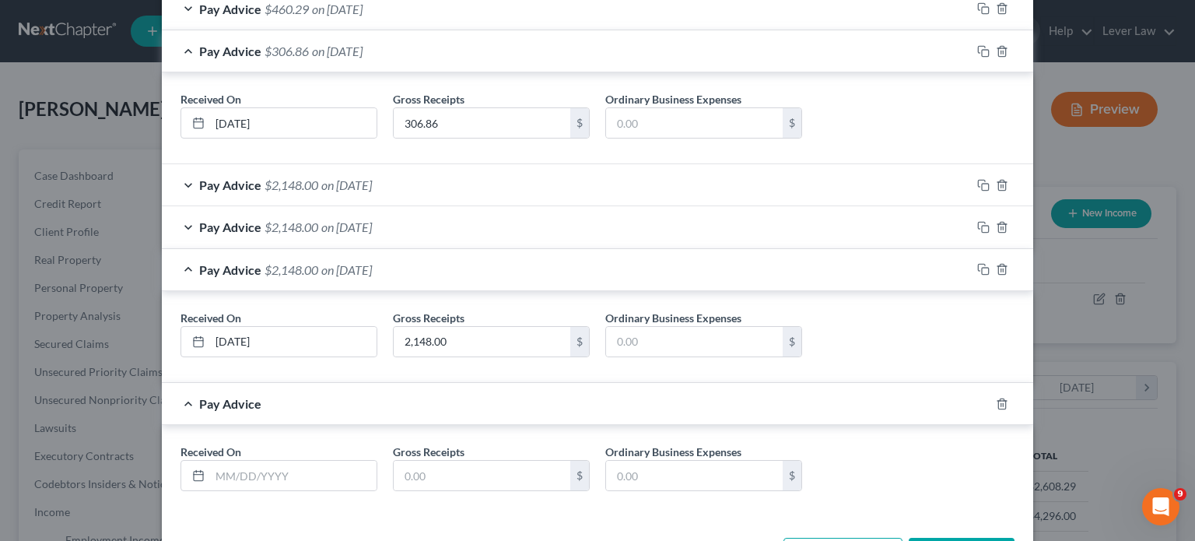
scroll to position [551, 0]
click at [328, 460] on input "text" at bounding box center [293, 475] width 166 height 30
type input "07/06/2025"
click at [487, 472] on input "text" at bounding box center [482, 475] width 177 height 30
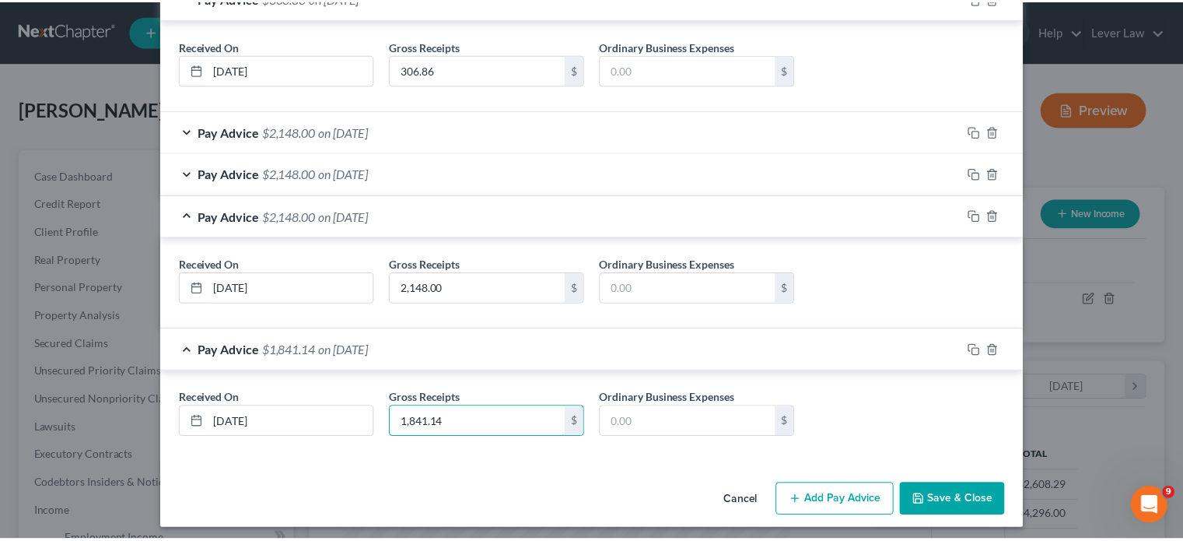
scroll to position [607, 0]
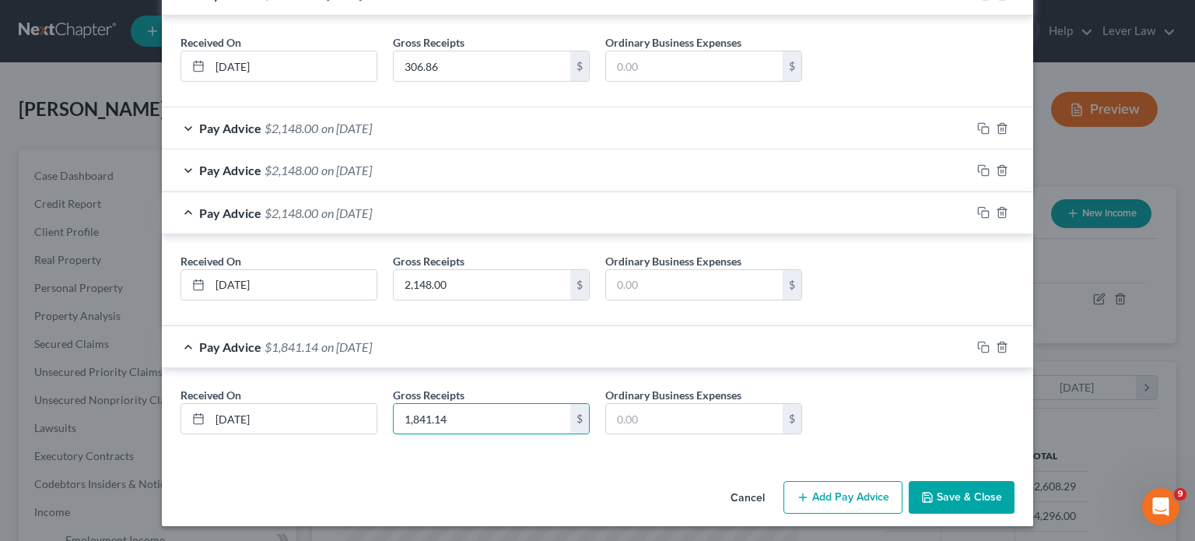
type input "1,841.14"
click at [980, 491] on button "Save & Close" at bounding box center [962, 497] width 106 height 33
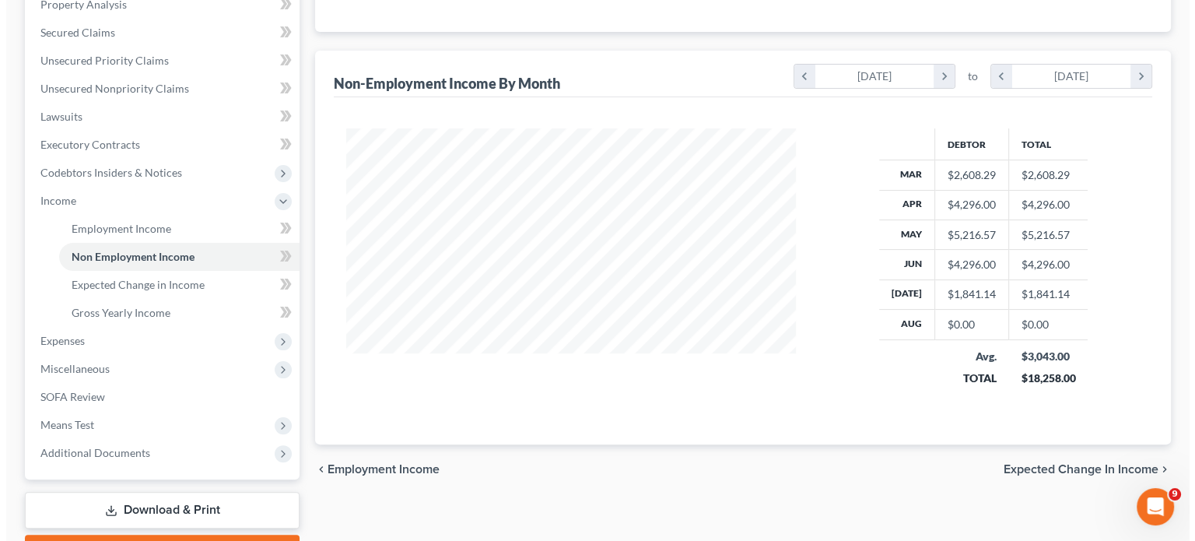
scroll to position [0, 0]
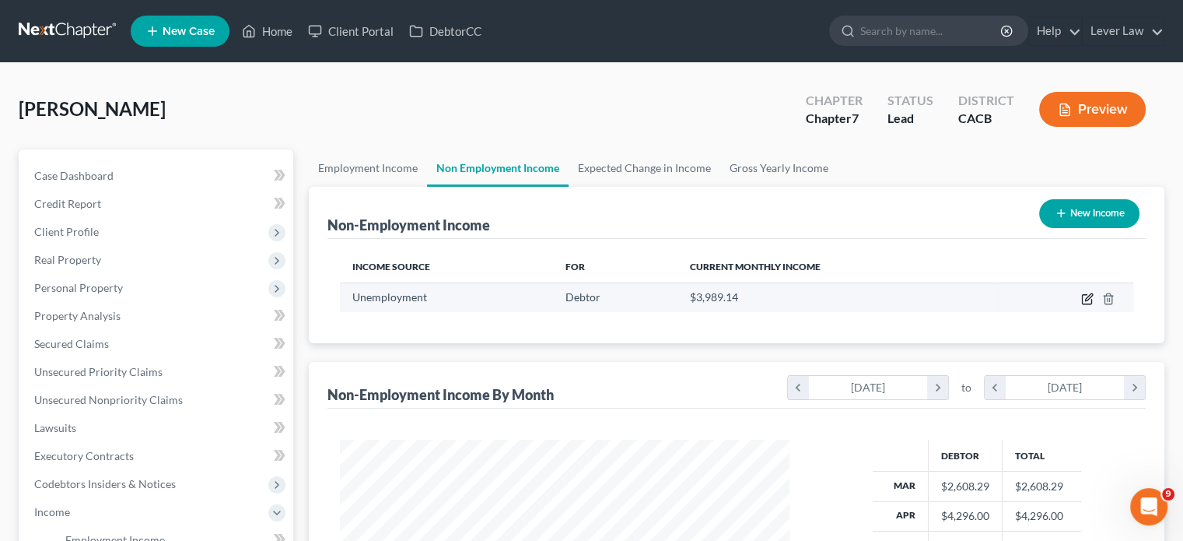
click at [1087, 301] on icon "button" at bounding box center [1087, 298] width 12 height 12
select select "0"
select select "2"
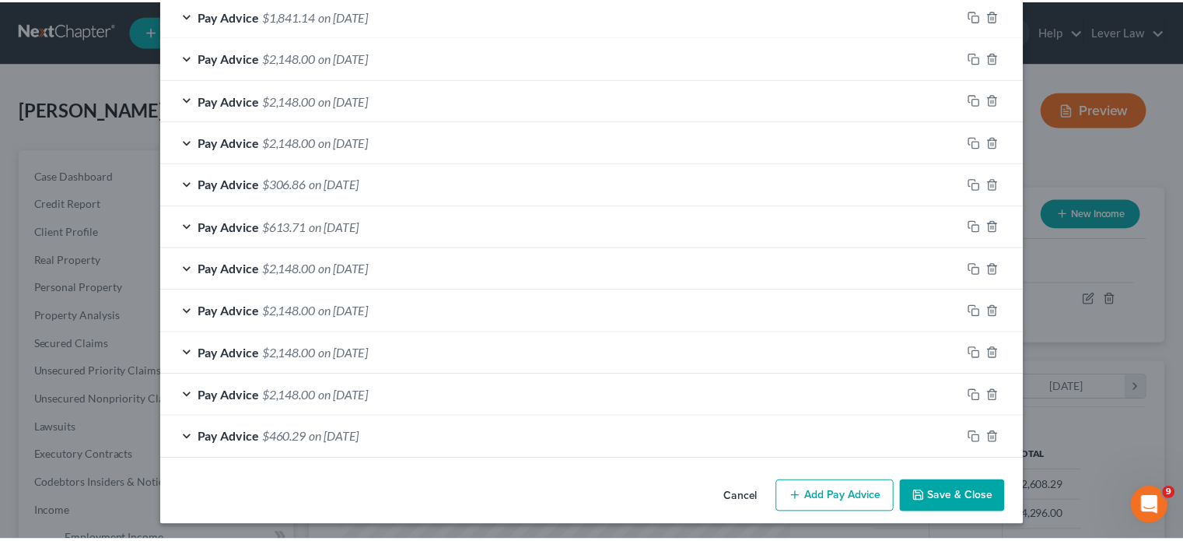
scroll to position [333, 0]
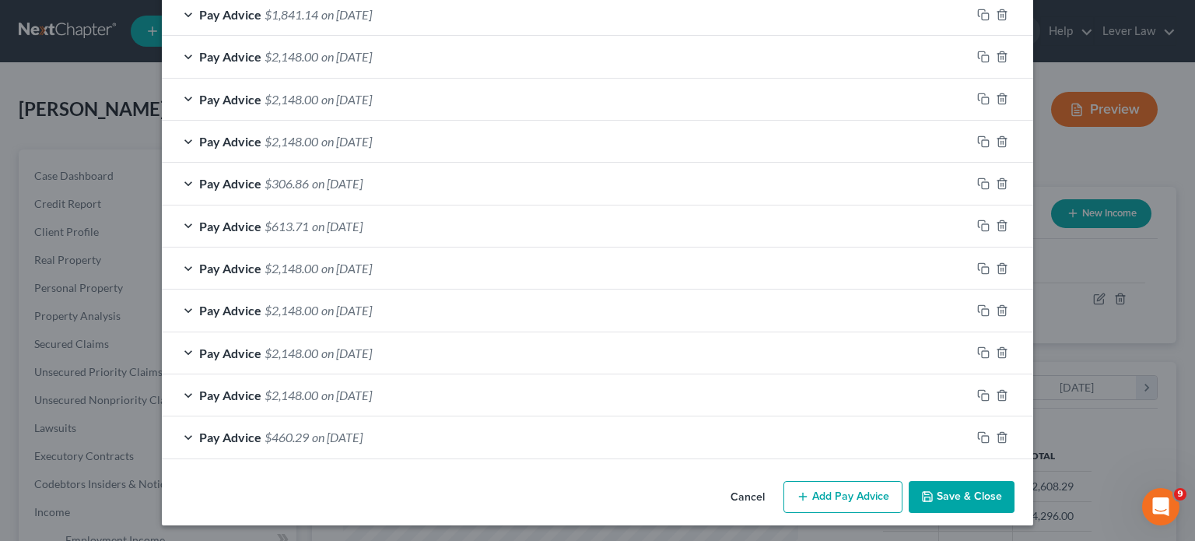
click at [923, 498] on icon "button" at bounding box center [927, 496] width 9 height 9
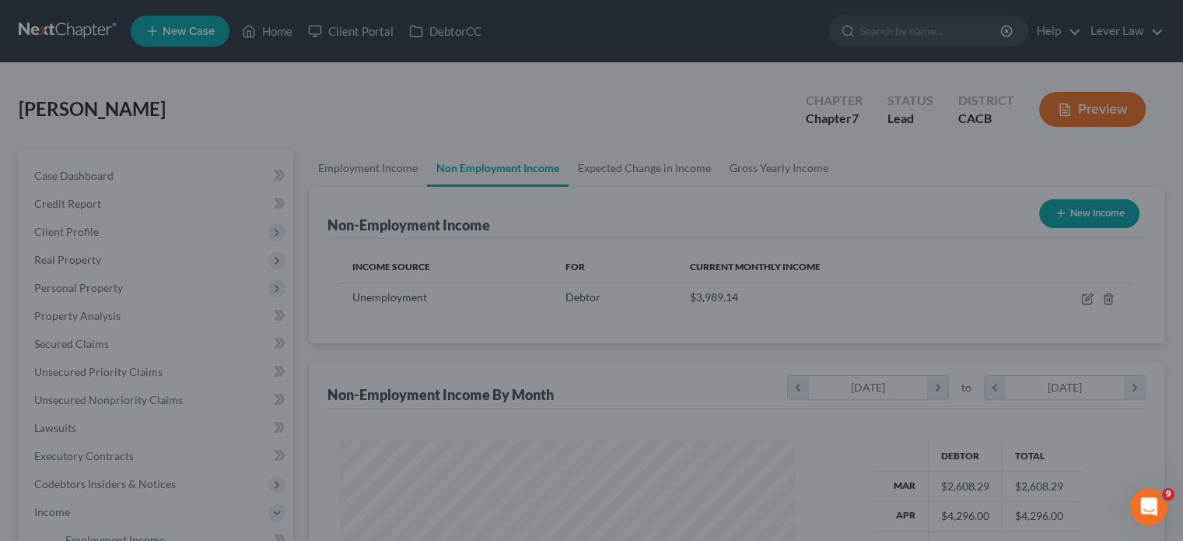
scroll to position [777558, 777355]
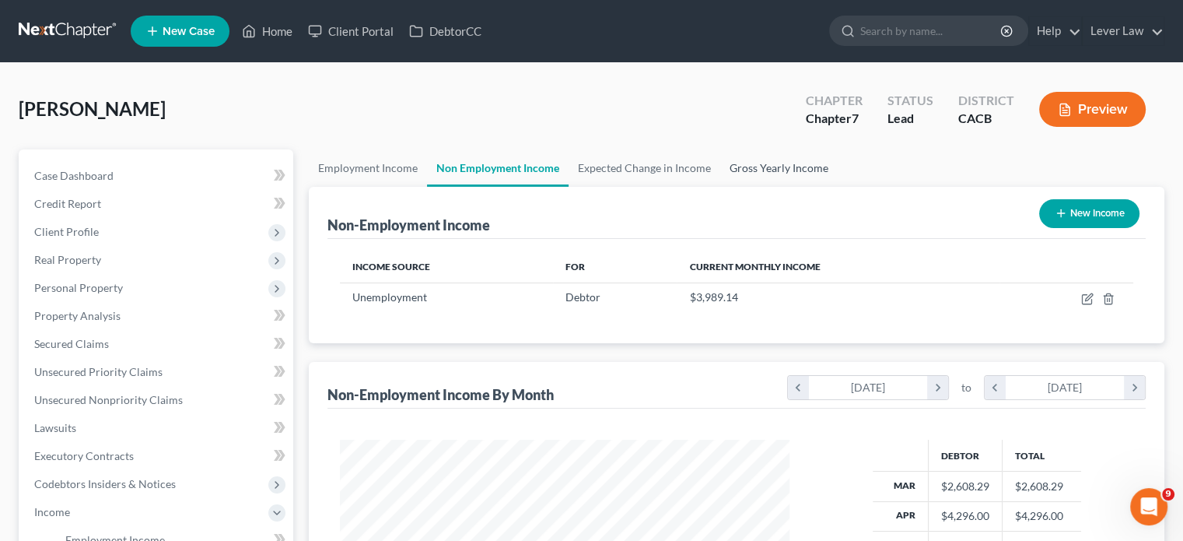
click at [779, 161] on link "Gross Yearly Income" at bounding box center [778, 167] width 117 height 37
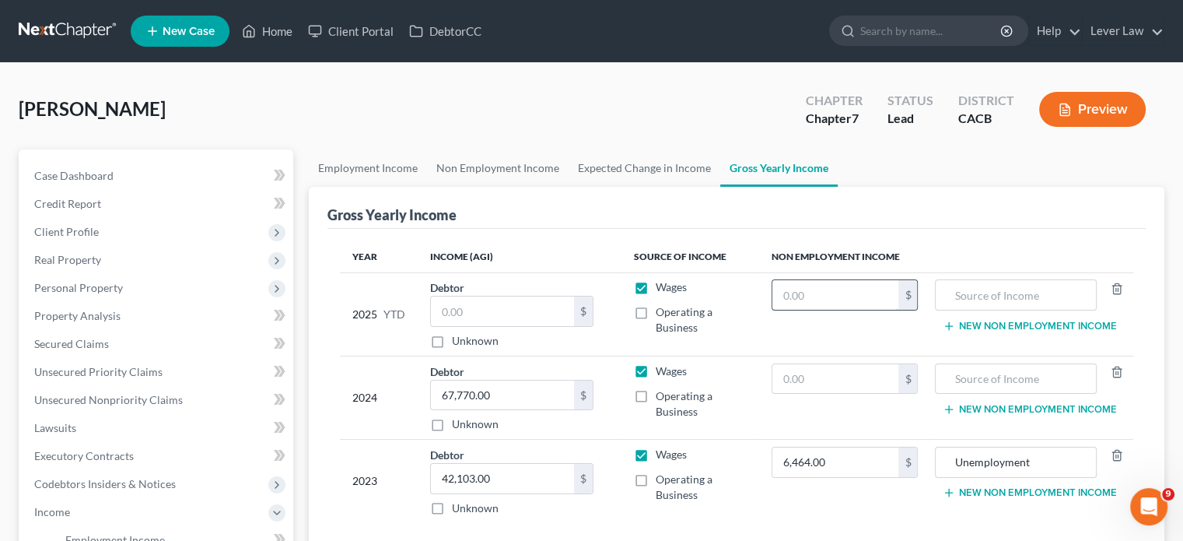
click at [842, 300] on input "text" at bounding box center [835, 295] width 127 height 30
type input "18,256"
click at [980, 293] on input "text" at bounding box center [1016, 295] width 144 height 30
type input "Disability/family leave"
click at [518, 321] on input "text" at bounding box center [502, 311] width 143 height 30
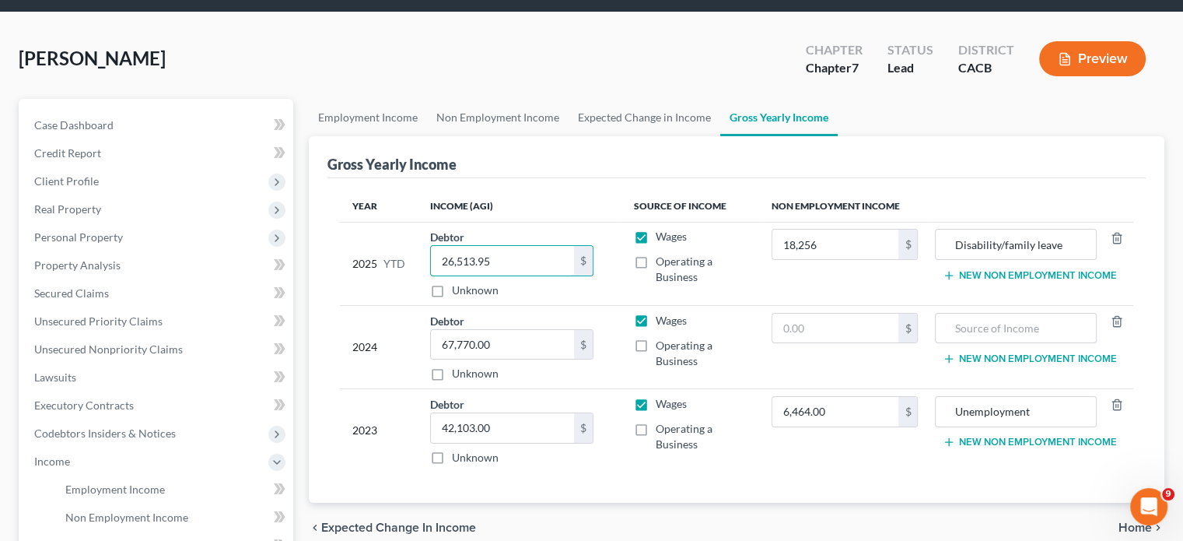
scroll to position [78, 0]
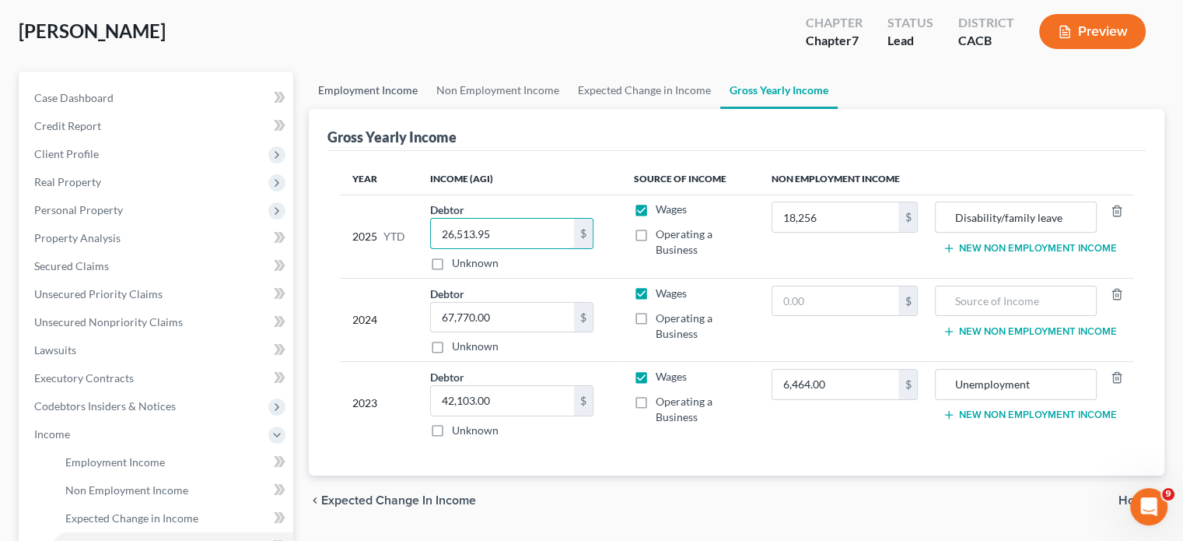
type input "26,513.95"
click at [387, 92] on link "Employment Income" at bounding box center [368, 90] width 118 height 37
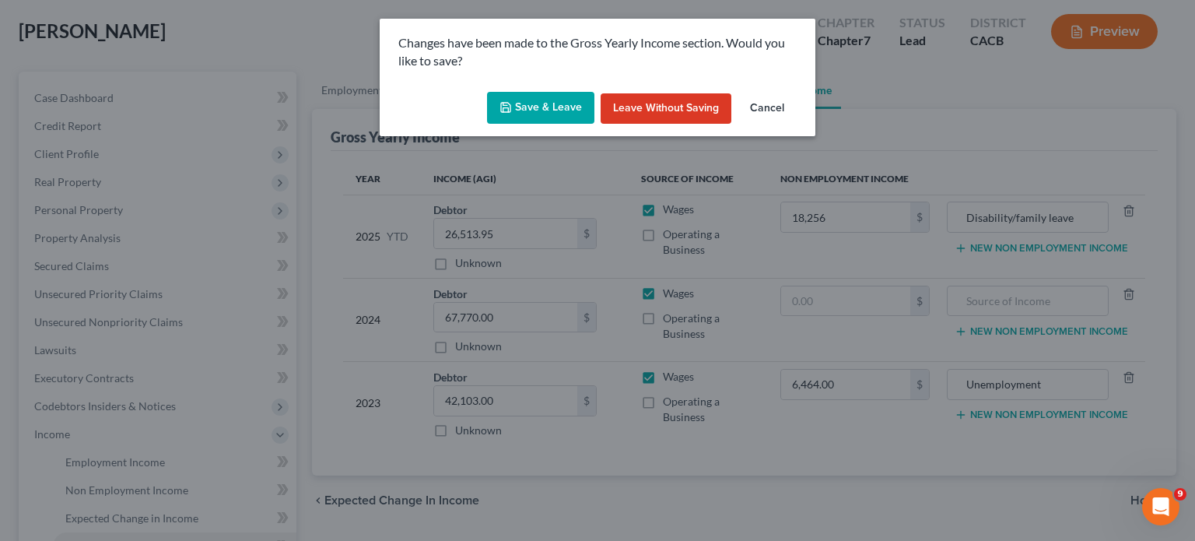
click at [497, 107] on button "Save & Leave" at bounding box center [540, 108] width 107 height 33
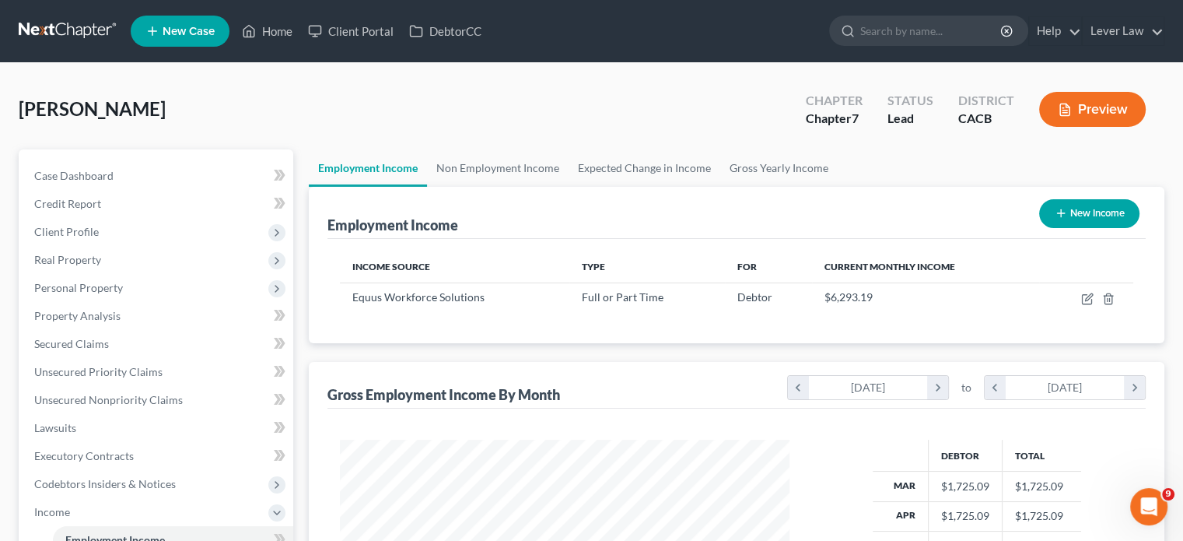
scroll to position [389, 0]
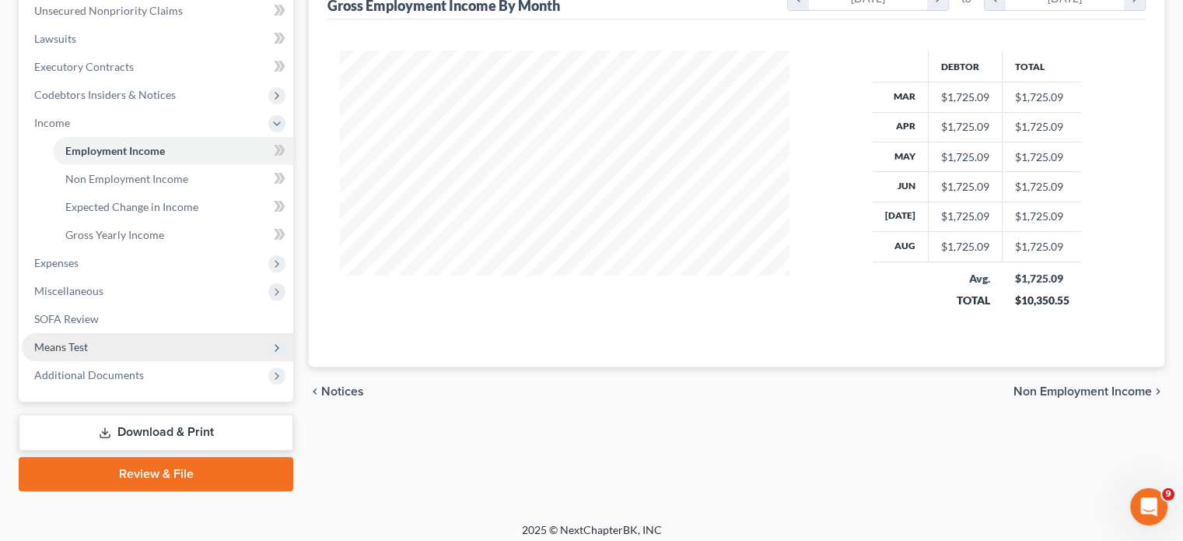
click at [122, 351] on span "Means Test" at bounding box center [157, 347] width 271 height 28
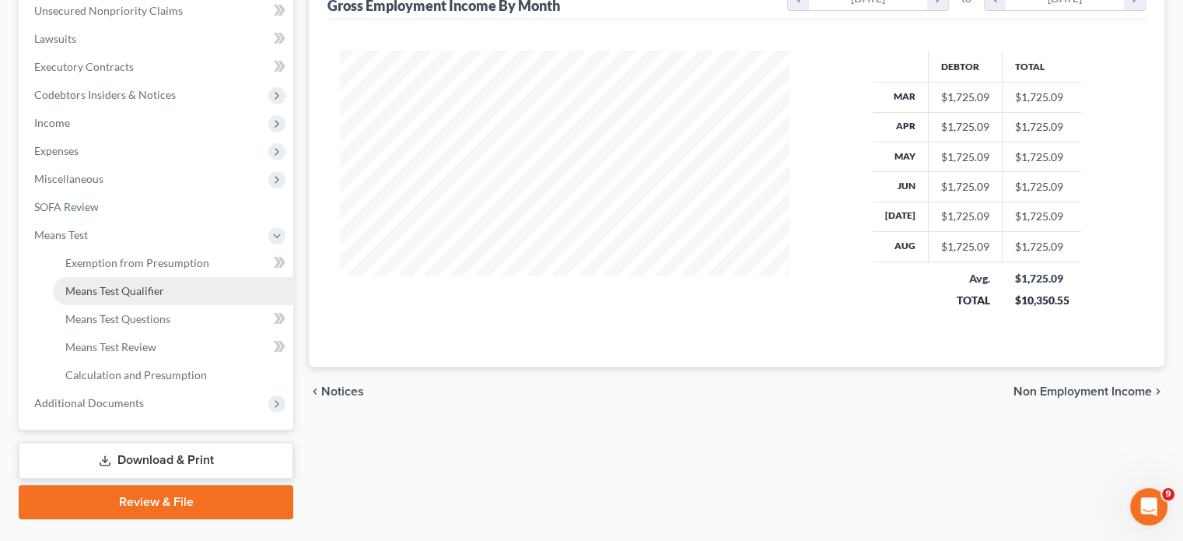
drag, startPoint x: 138, startPoint y: 290, endPoint x: 183, endPoint y: 292, distance: 45.1
click at [138, 292] on span "Means Test Qualifier" at bounding box center [114, 290] width 99 height 13
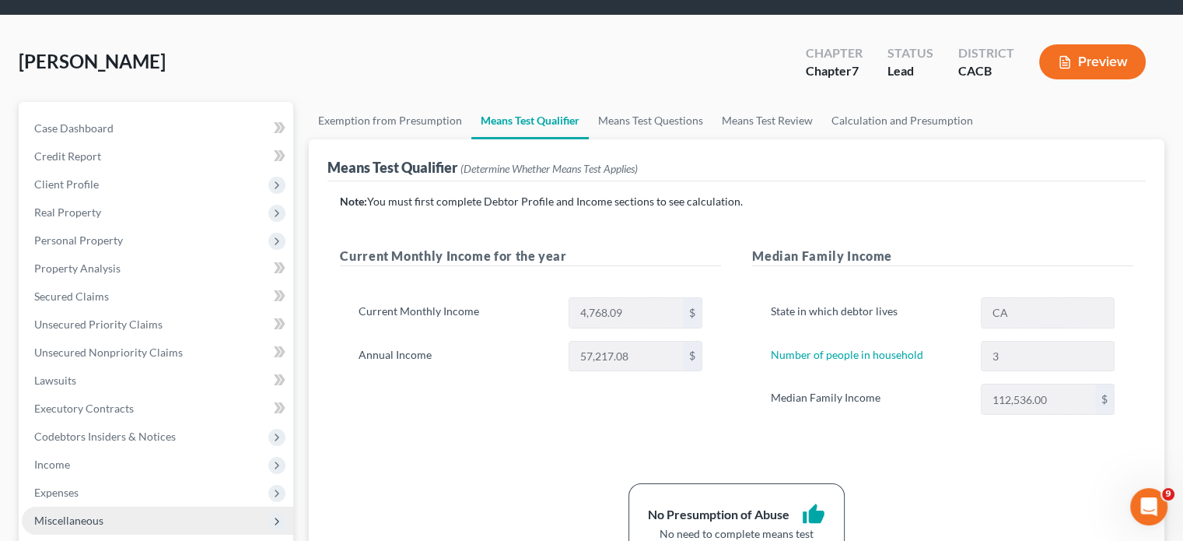
scroll to position [156, 0]
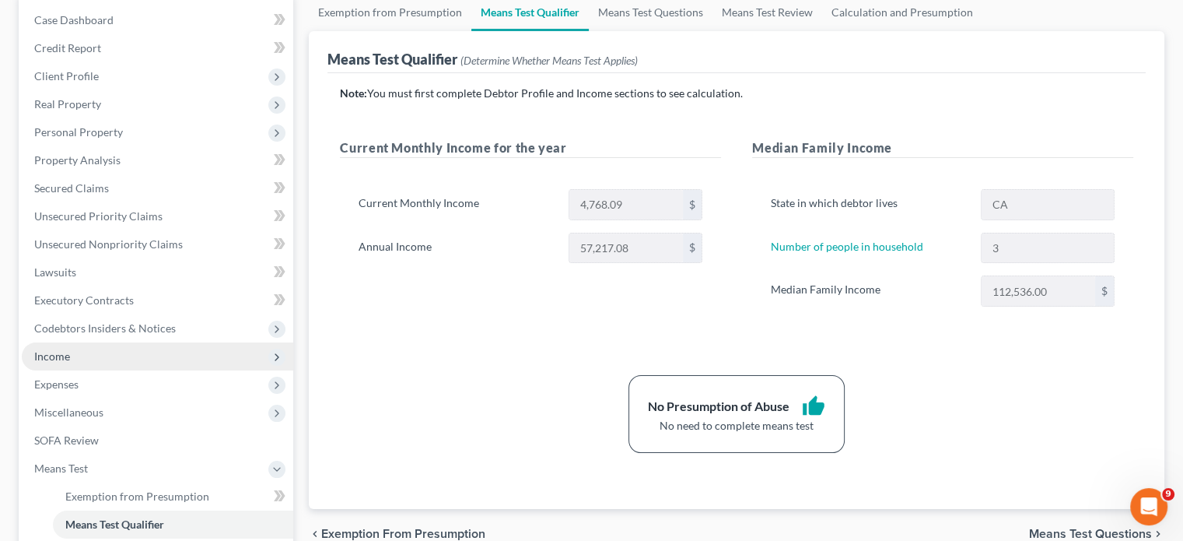
click at [100, 354] on span "Income" at bounding box center [157, 356] width 271 height 28
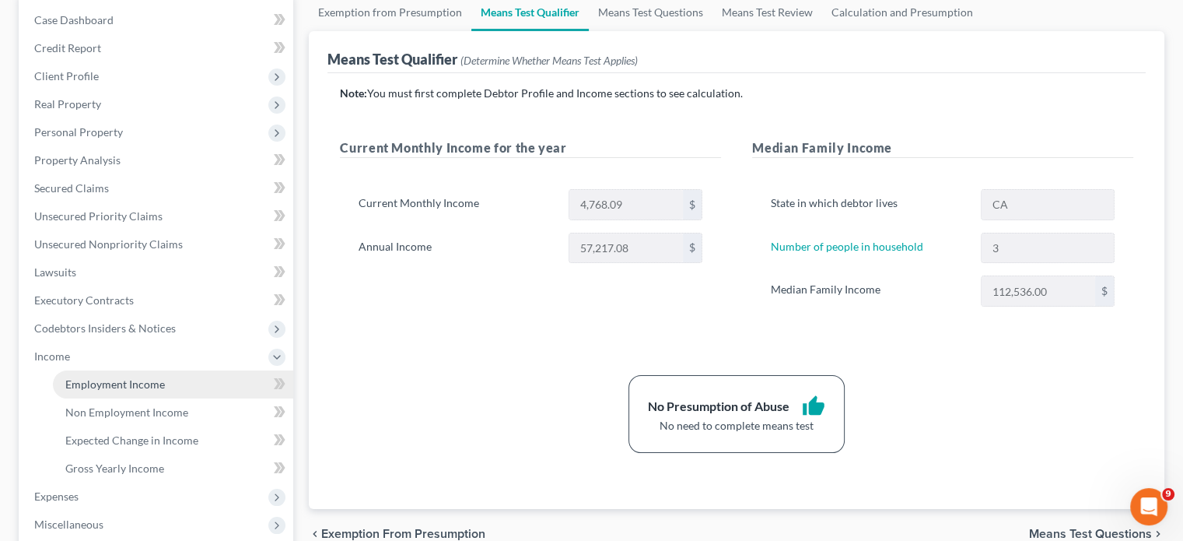
click at [96, 377] on span "Employment Income" at bounding box center [115, 383] width 100 height 13
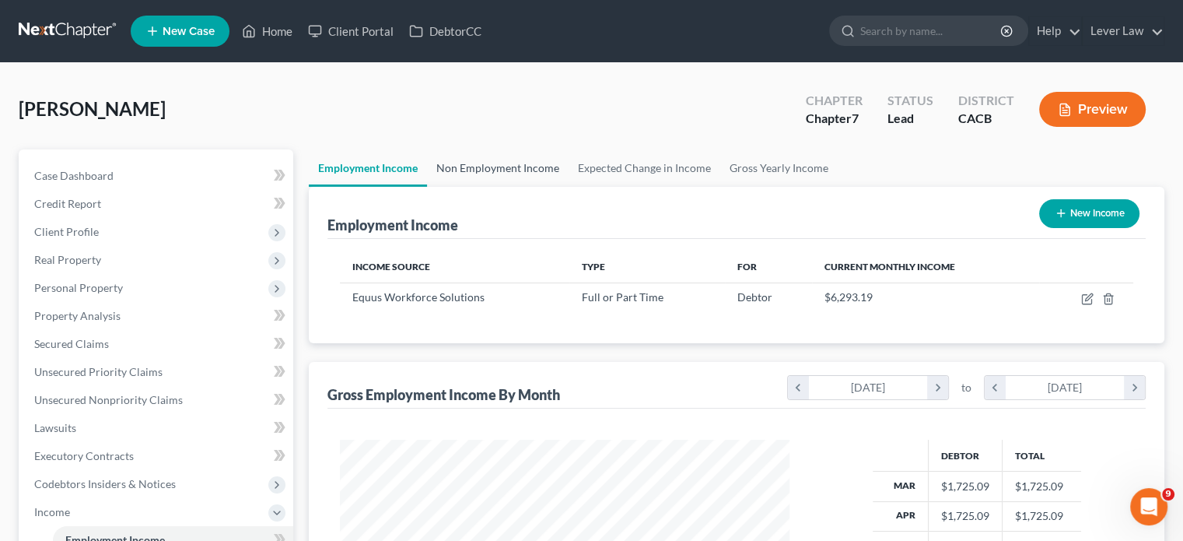
scroll to position [277, 480]
click at [502, 161] on link "Non Employment Income" at bounding box center [498, 167] width 142 height 37
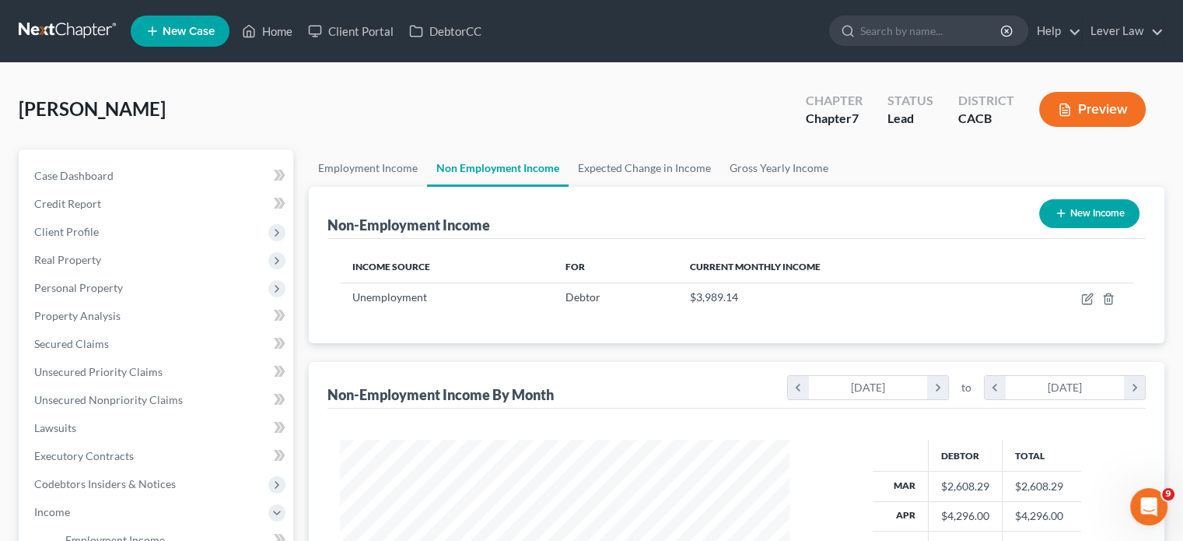
scroll to position [277, 480]
click at [84, 300] on span "Personal Property" at bounding box center [157, 288] width 271 height 28
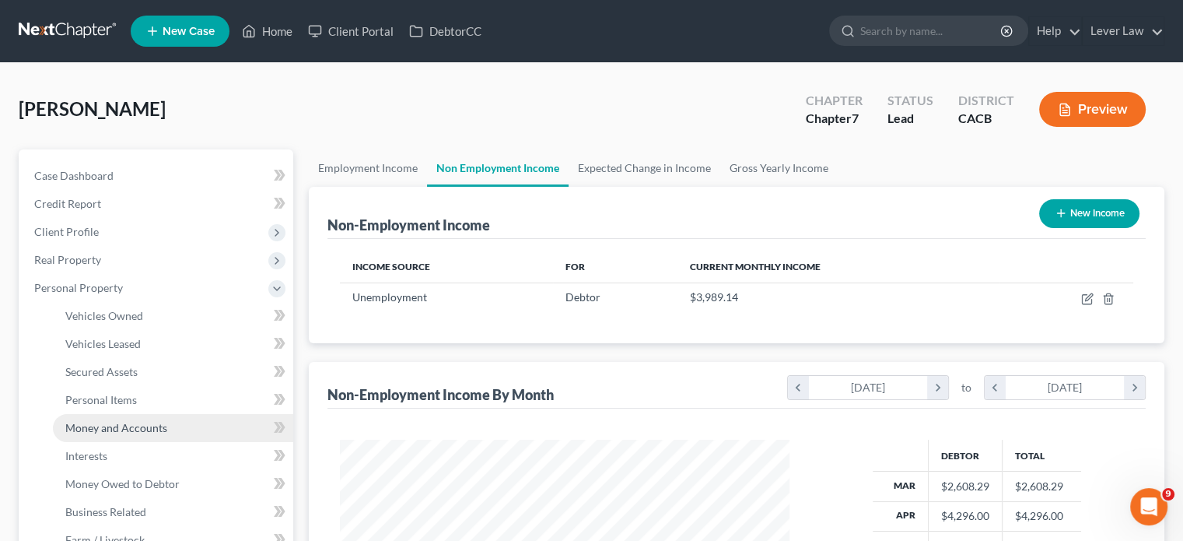
click at [125, 440] on link "Money and Accounts" at bounding box center [173, 428] width 240 height 28
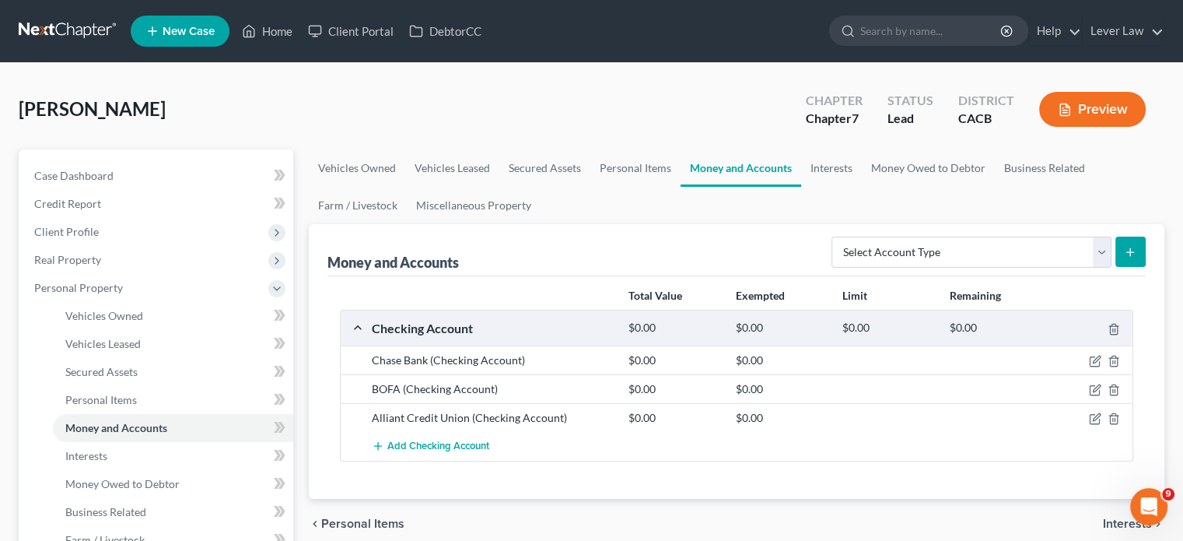
click at [84, 38] on link at bounding box center [69, 31] width 100 height 28
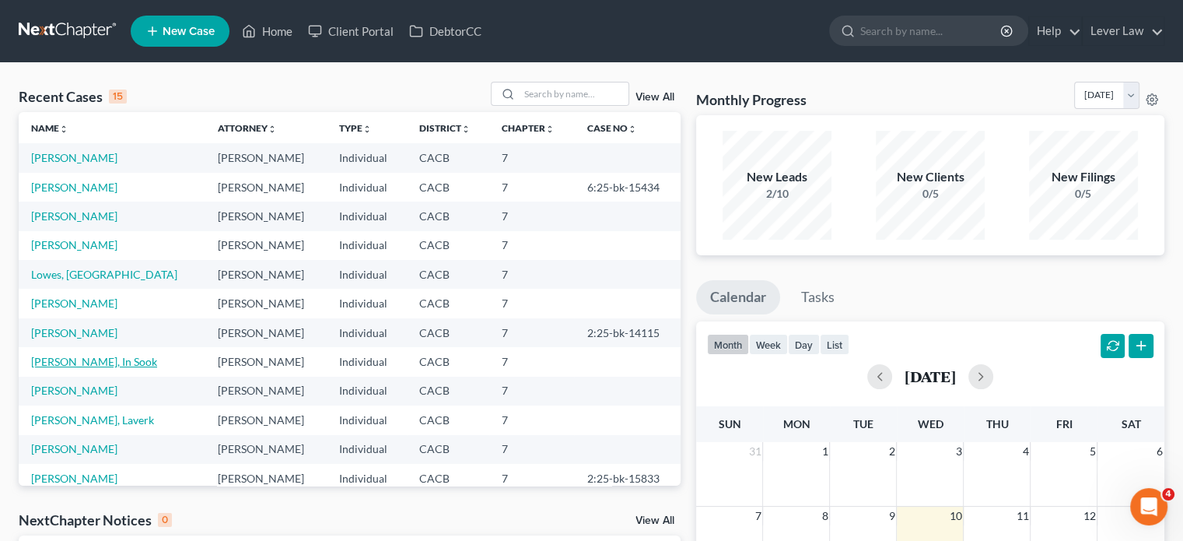
click at [74, 357] on link "[PERSON_NAME], In Sook" at bounding box center [94, 361] width 126 height 13
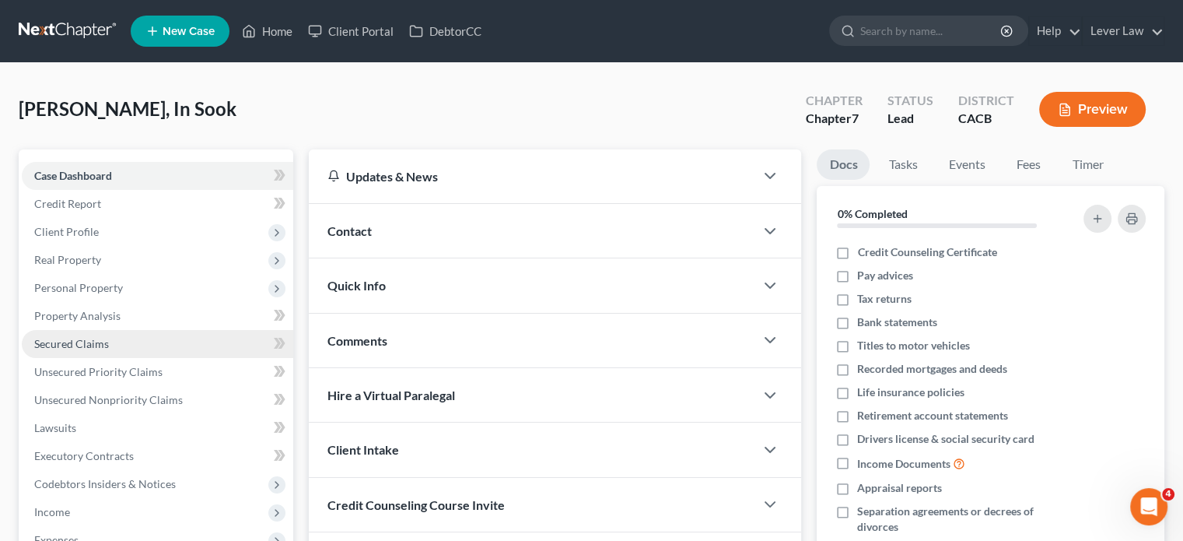
scroll to position [156, 0]
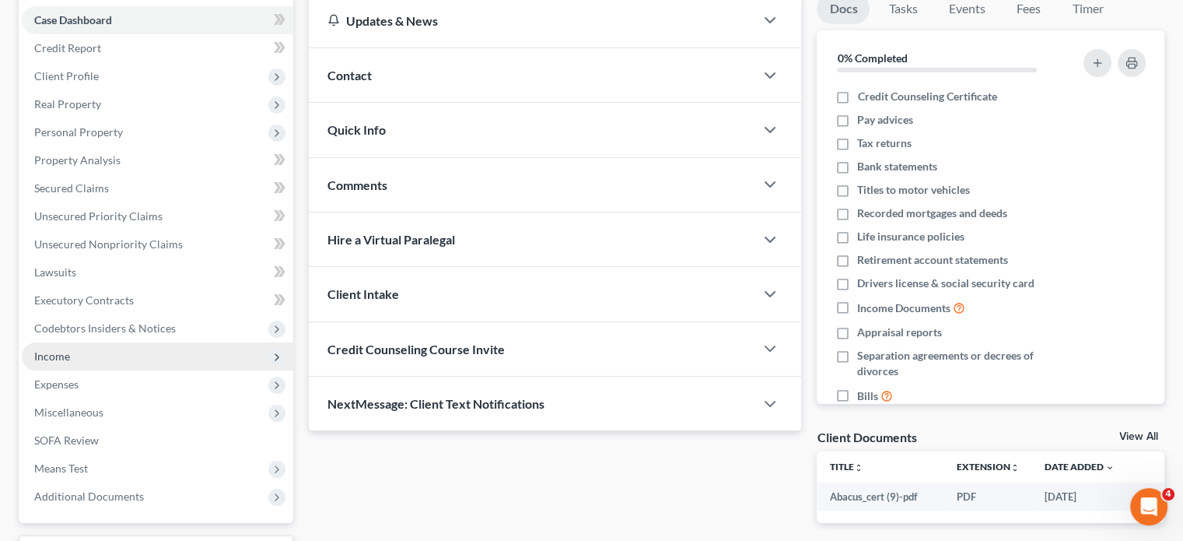
click at [119, 359] on span "Income" at bounding box center [157, 356] width 271 height 28
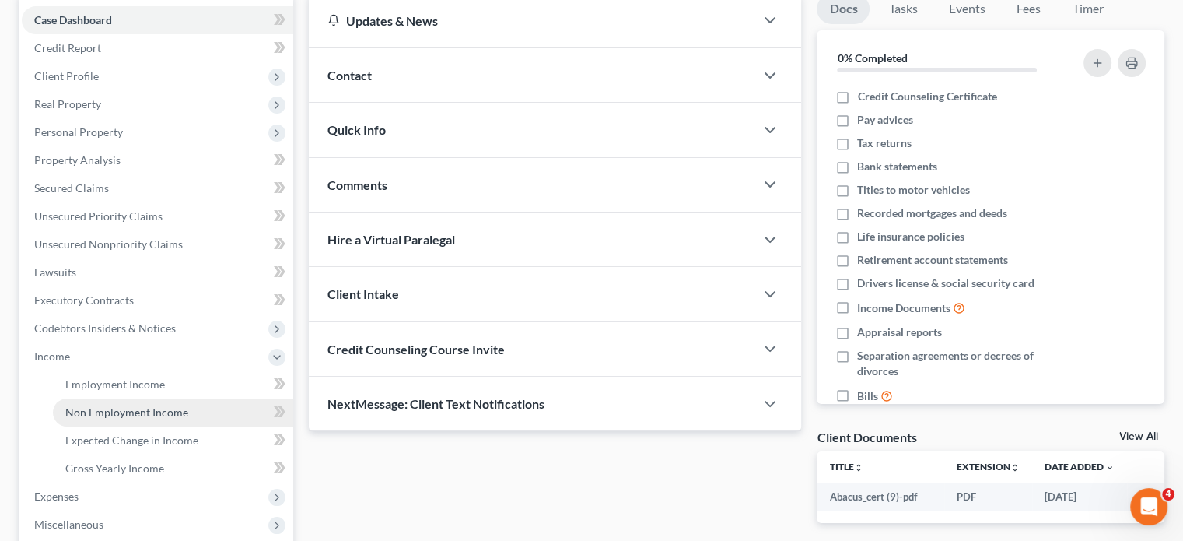
scroll to position [397, 0]
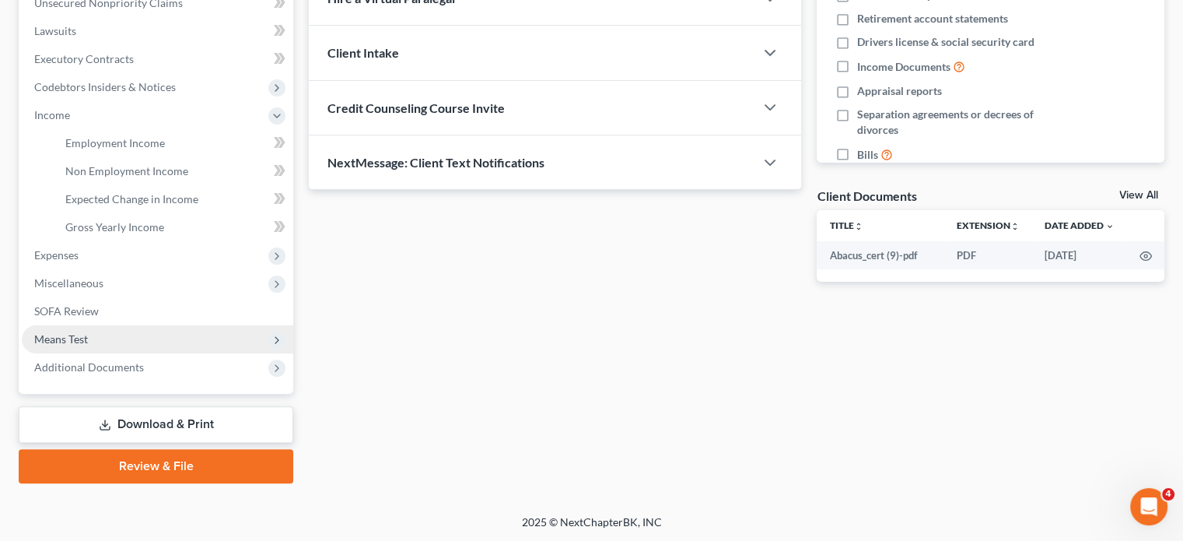
click at [115, 335] on span "Means Test" at bounding box center [157, 339] width 271 height 28
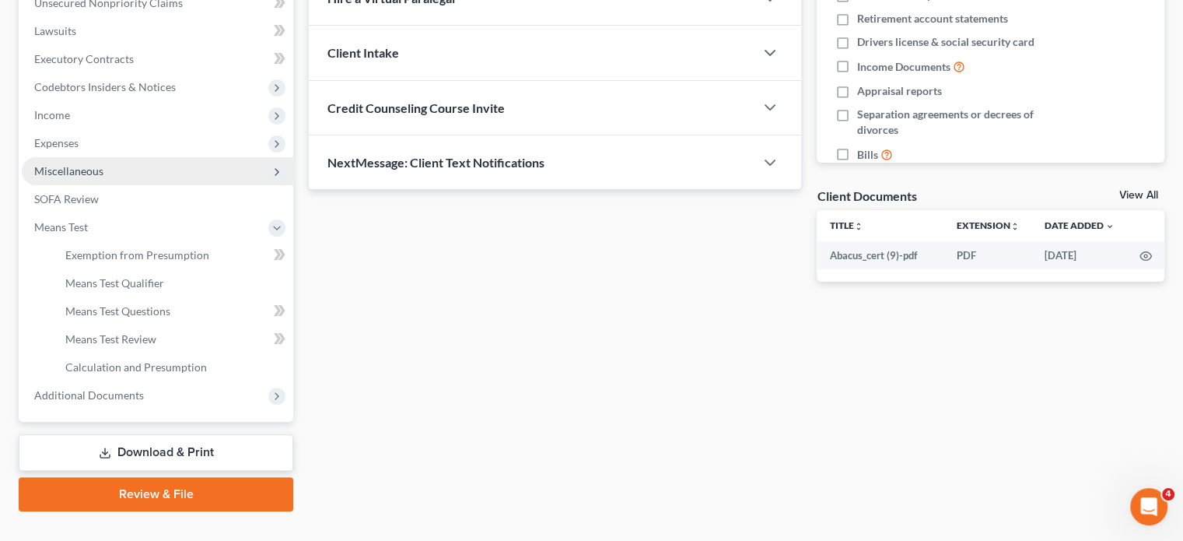
click at [117, 170] on span "Miscellaneous" at bounding box center [157, 171] width 271 height 28
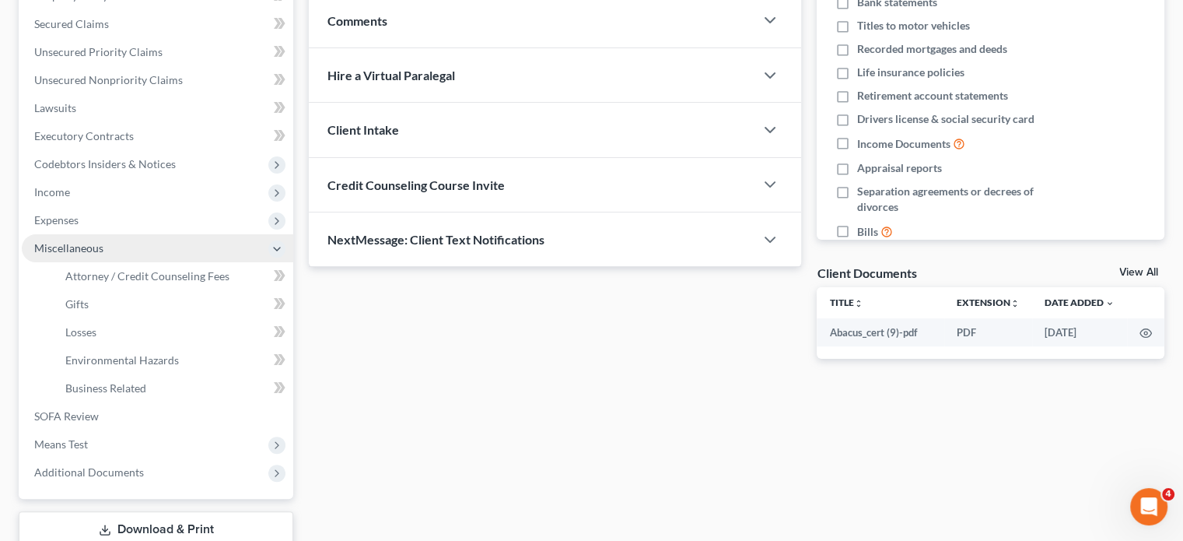
scroll to position [241, 0]
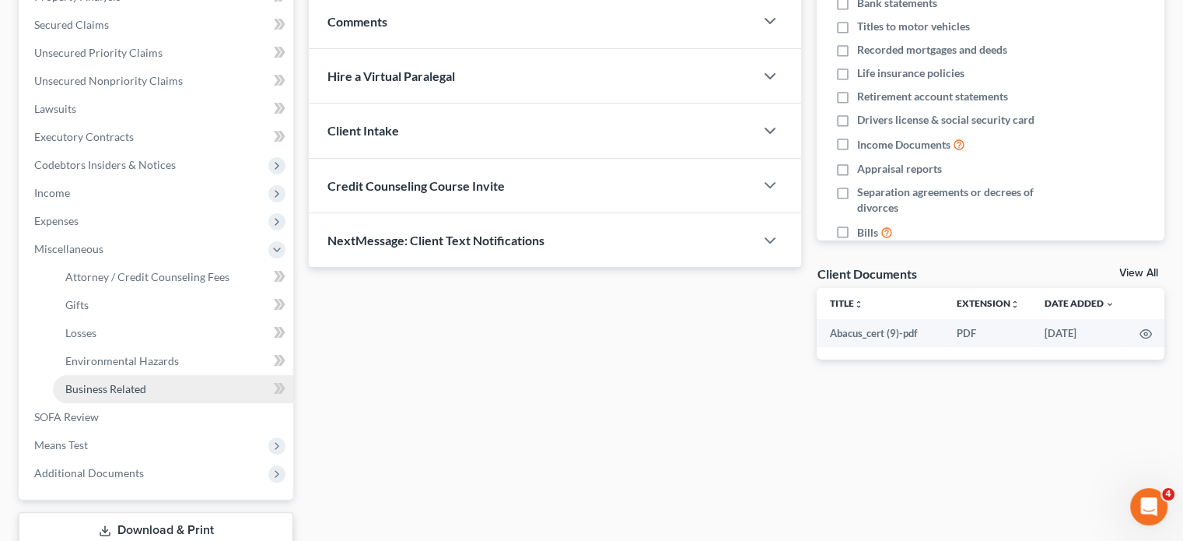
click at [102, 382] on span "Business Related" at bounding box center [105, 388] width 81 height 13
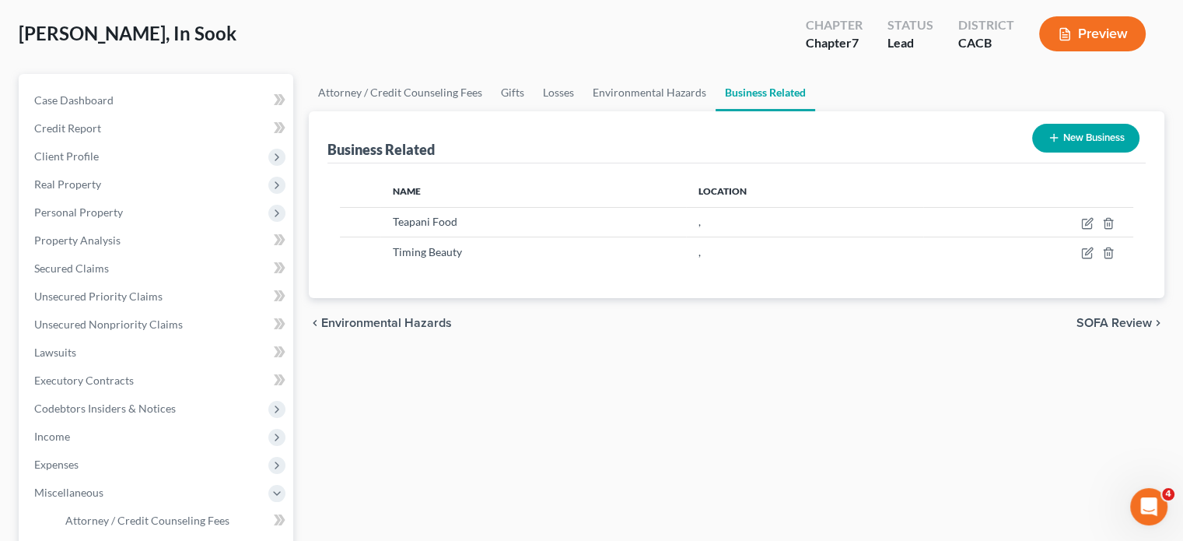
scroll to position [78, 0]
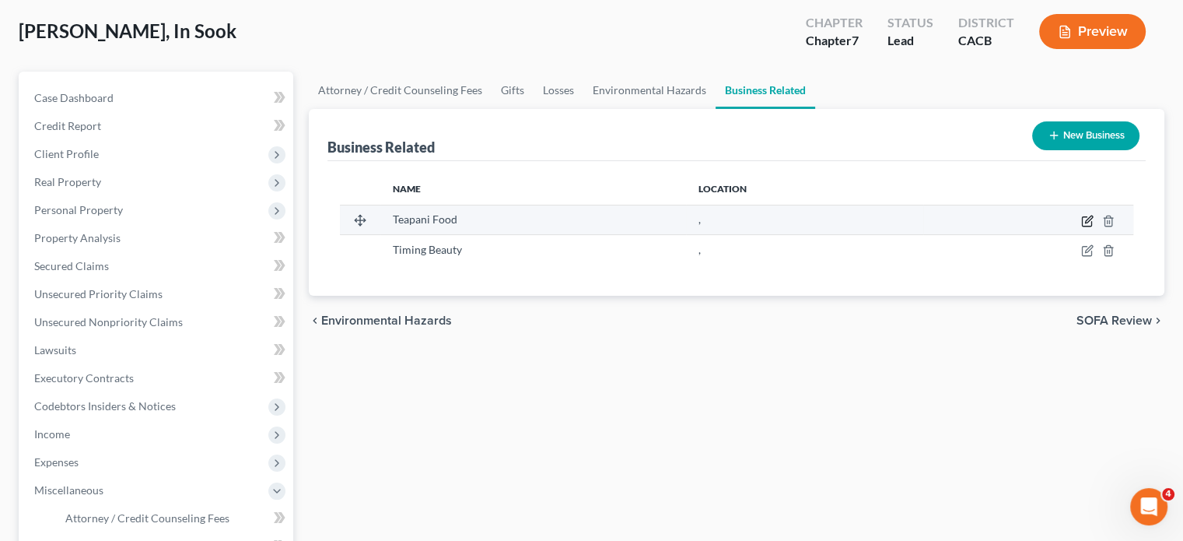
click at [1087, 218] on icon "button" at bounding box center [1088, 218] width 7 height 7
select select "officer"
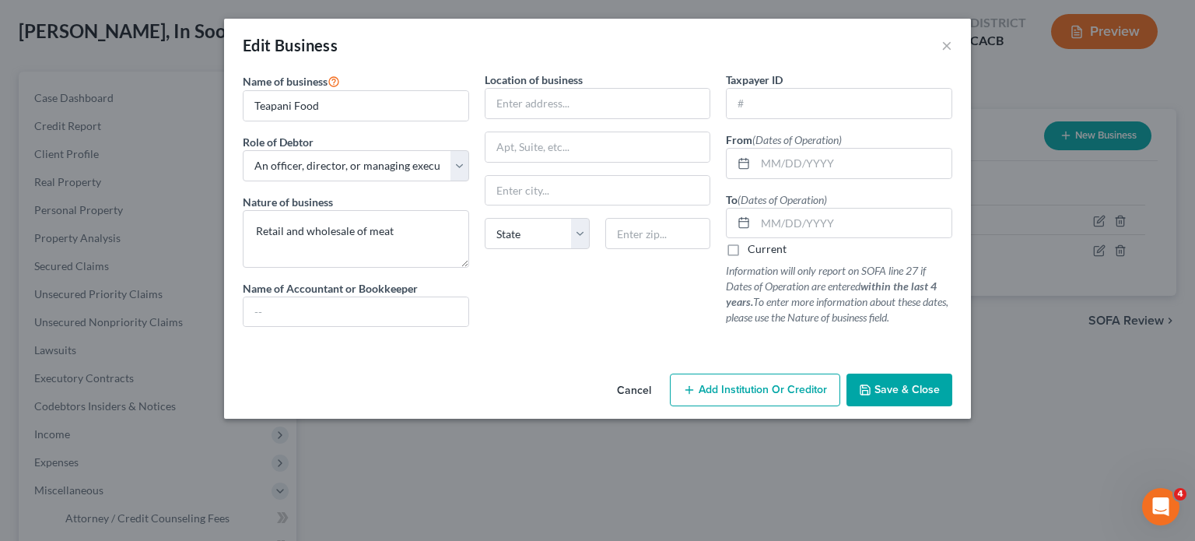
click at [628, 397] on button "Cancel" at bounding box center [633, 390] width 59 height 31
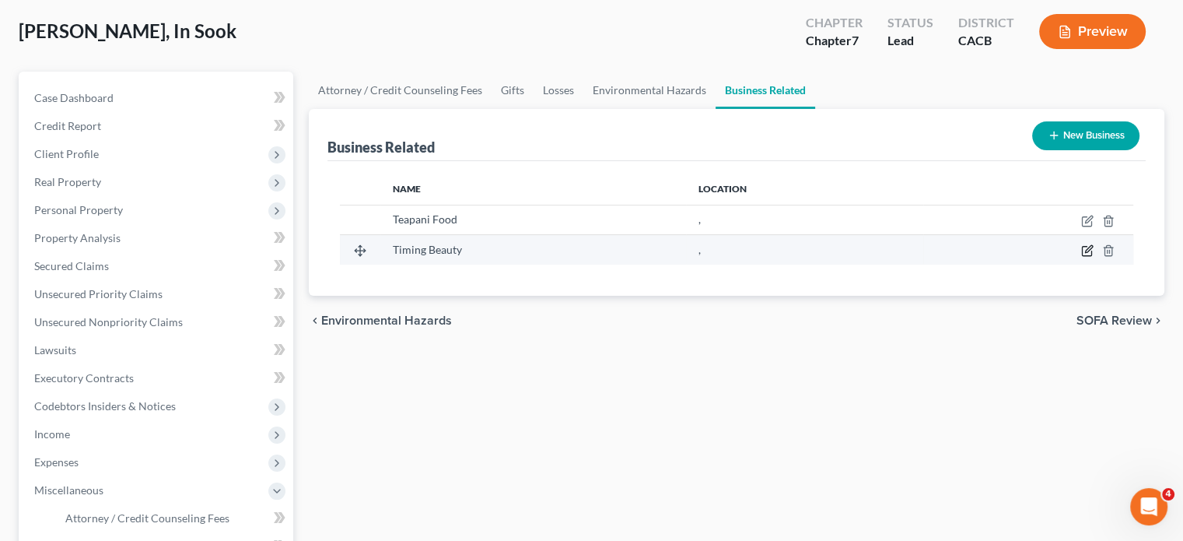
click at [1084, 250] on icon "button" at bounding box center [1087, 250] width 12 height 12
select select "officer"
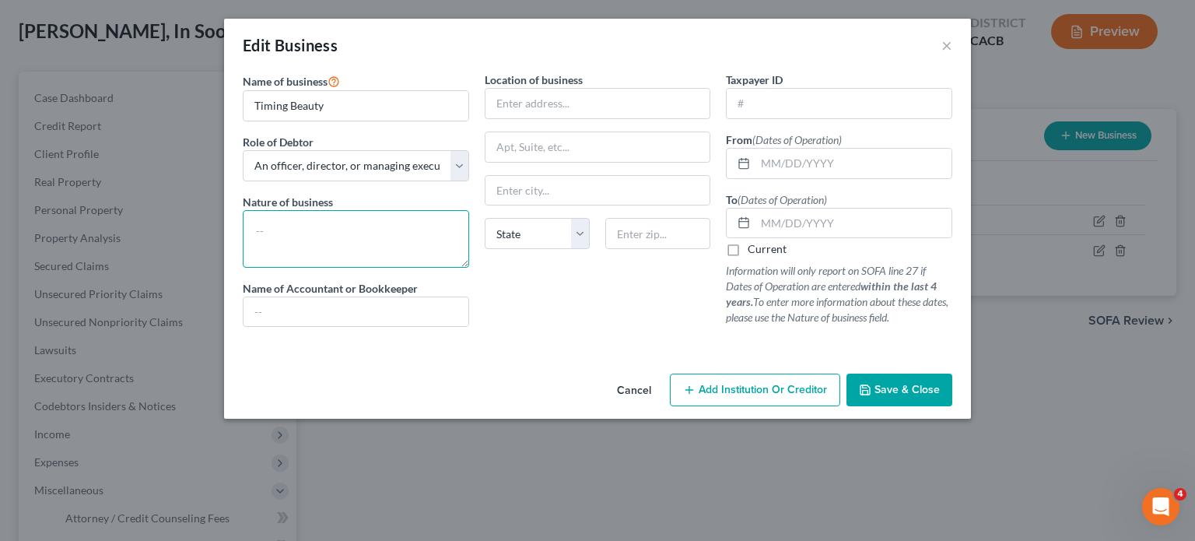
click at [311, 223] on textarea at bounding box center [356, 239] width 226 height 58
type textarea "Makeup sales"
click at [815, 170] on input "text" at bounding box center [853, 164] width 196 height 30
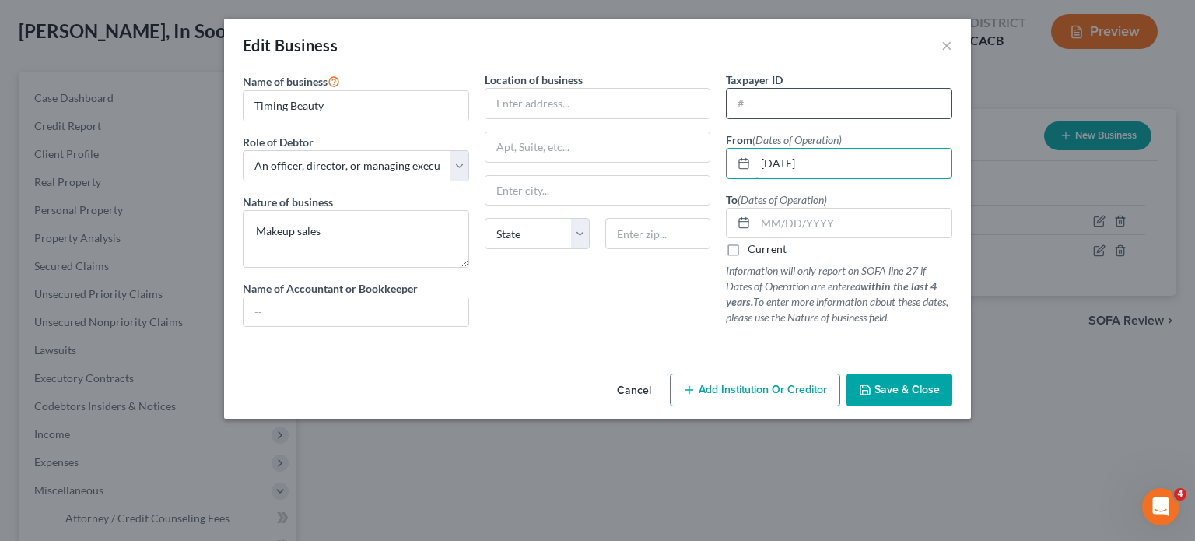
type input "05/15/2023"
click at [807, 92] on input "text" at bounding box center [838, 104] width 225 height 30
click at [903, 389] on span "Save & Close" at bounding box center [906, 389] width 65 height 13
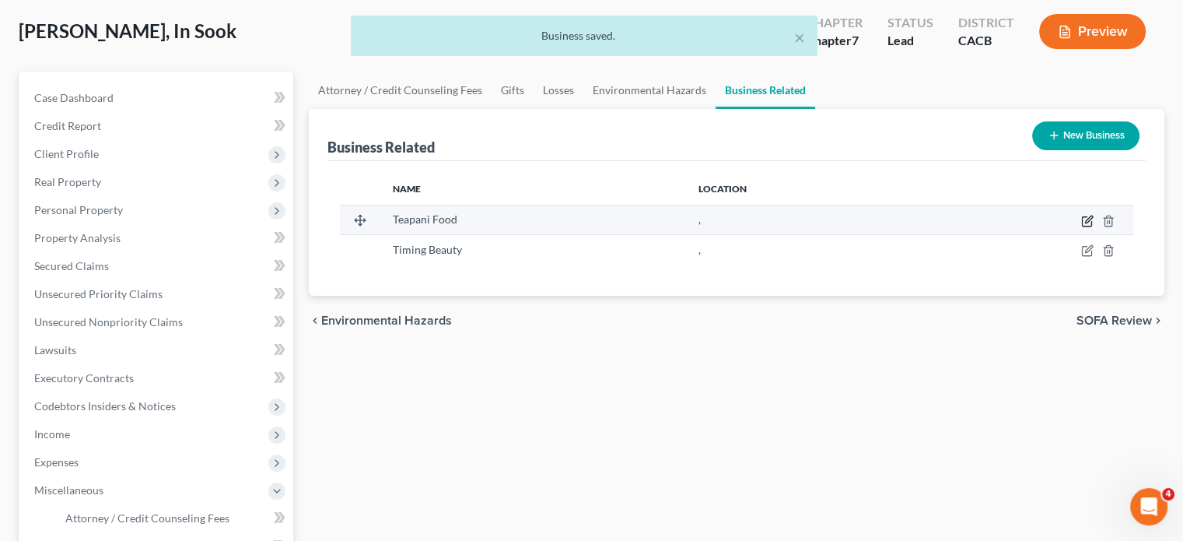
click at [1090, 222] on icon "button" at bounding box center [1087, 221] width 12 height 12
select select "officer"
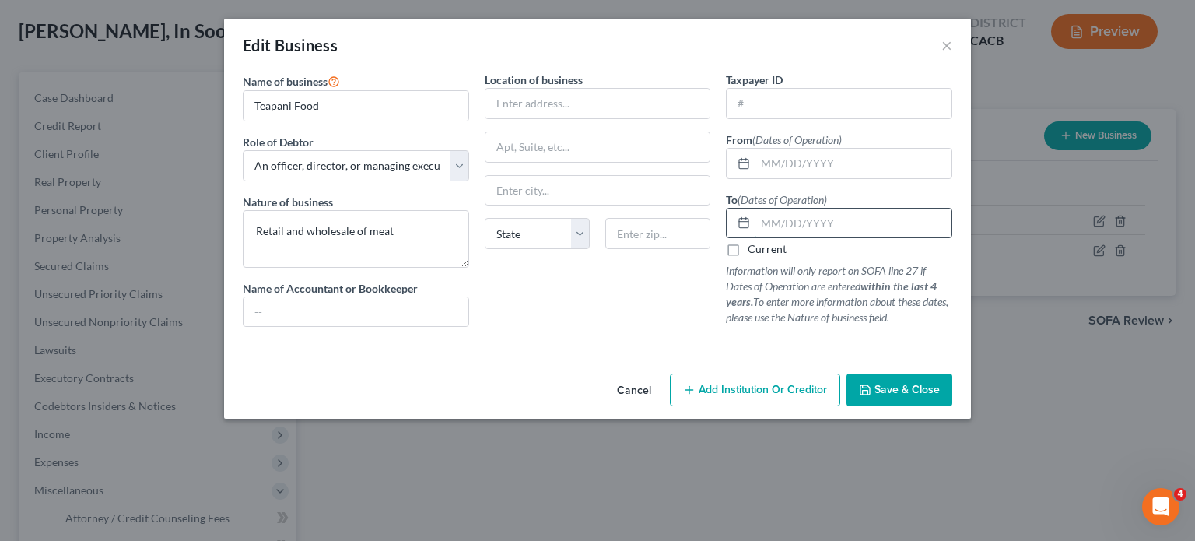
click at [819, 229] on input "text" at bounding box center [853, 223] width 196 height 30
click at [803, 161] on input "text" at bounding box center [853, 164] width 196 height 30
type input "02/26/2018"
click at [822, 208] on input "text" at bounding box center [853, 223] width 196 height 30
type input "07/31/2022"
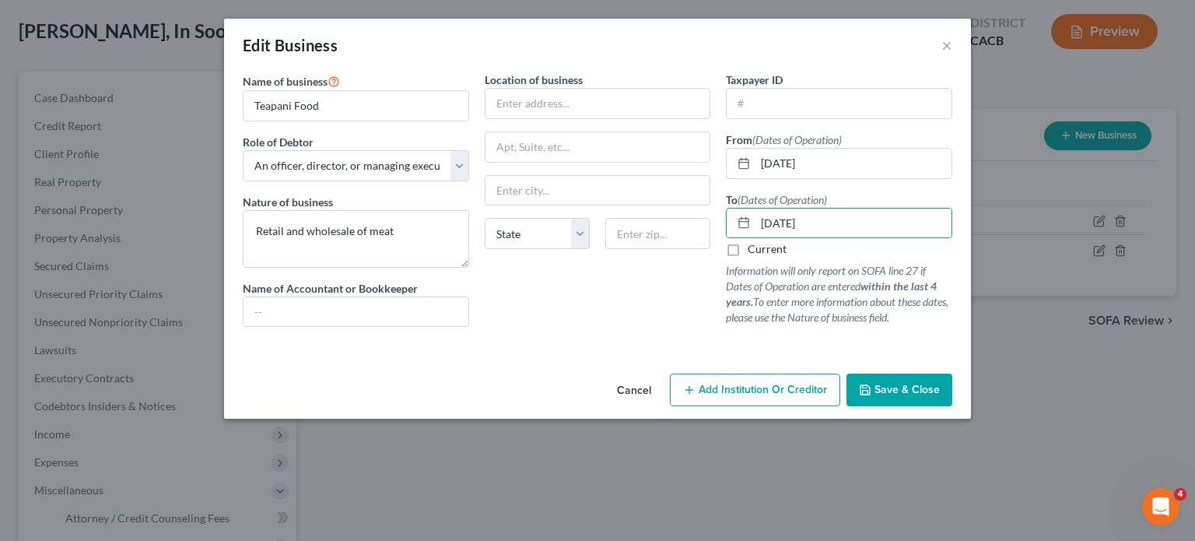
click at [922, 401] on button "Save & Close" at bounding box center [899, 389] width 106 height 33
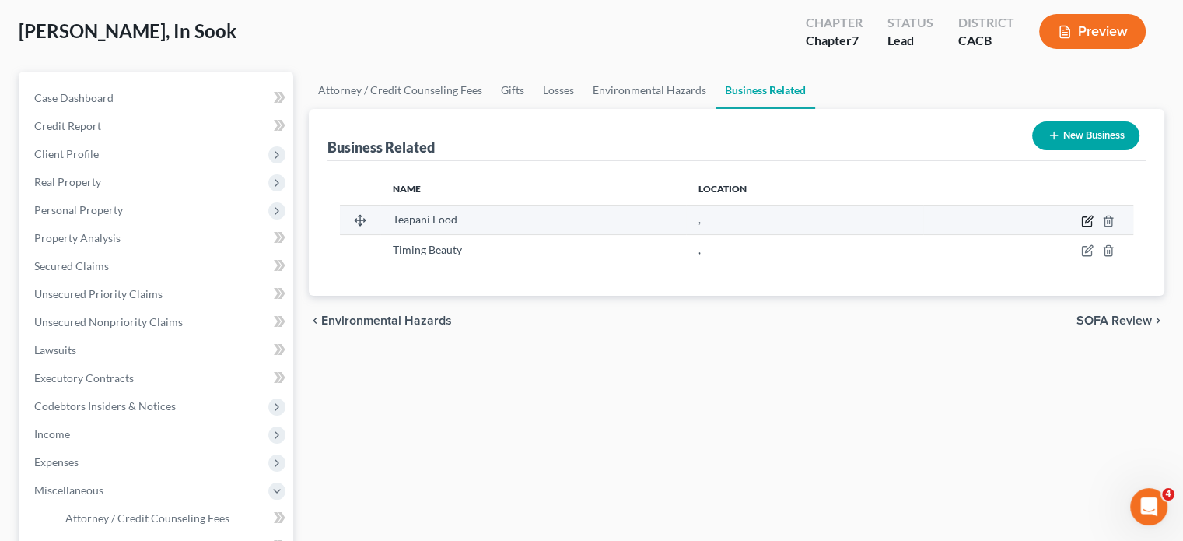
click at [1084, 223] on icon "button" at bounding box center [1087, 221] width 12 height 12
select select "officer"
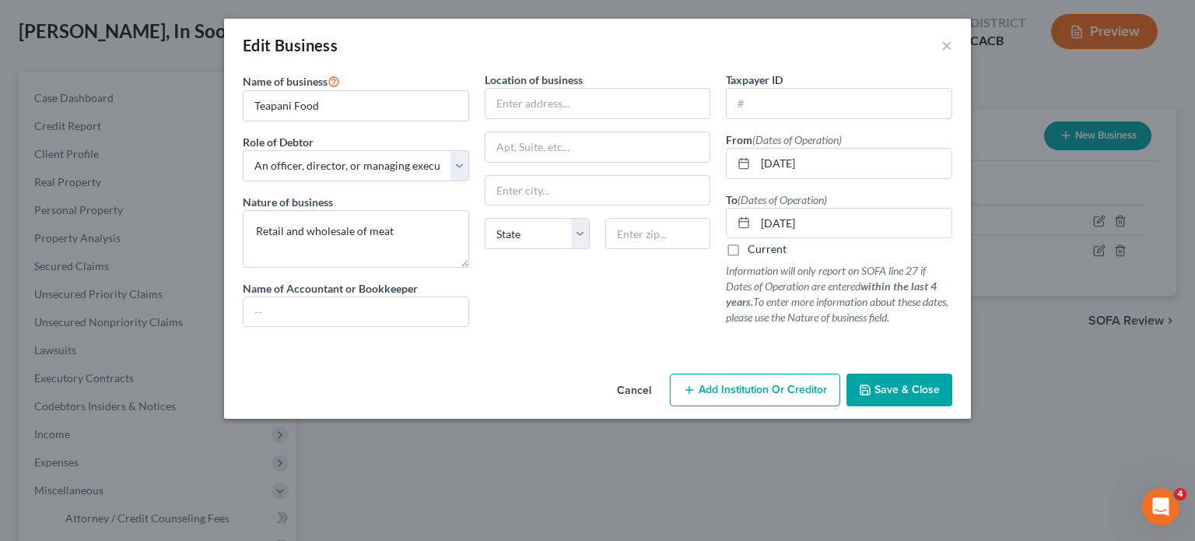
click at [908, 395] on button "Save & Close" at bounding box center [899, 389] width 106 height 33
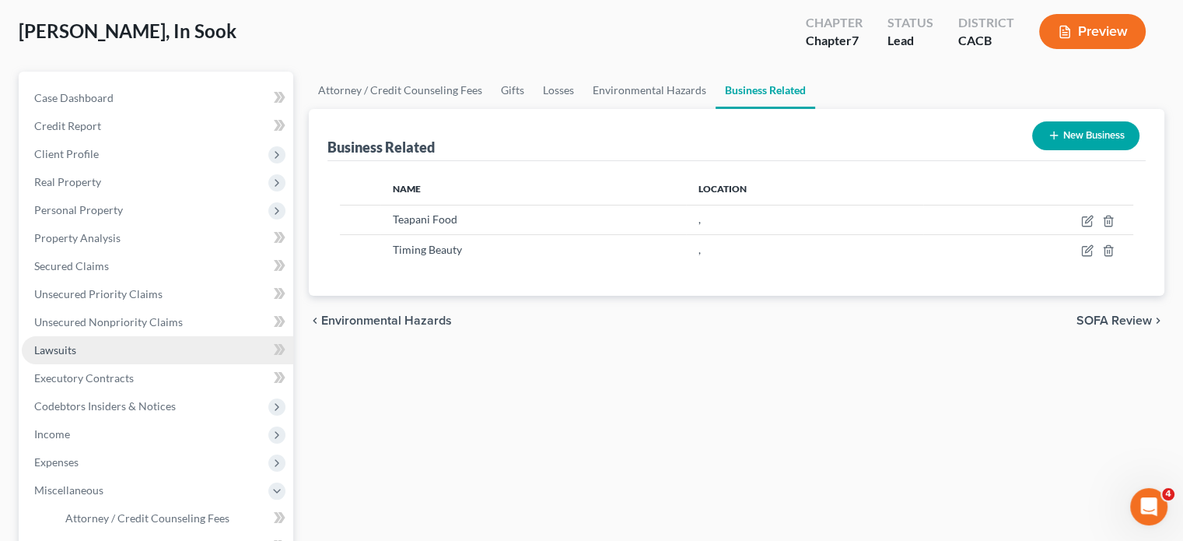
click at [124, 348] on link "Lawsuits" at bounding box center [157, 350] width 271 height 28
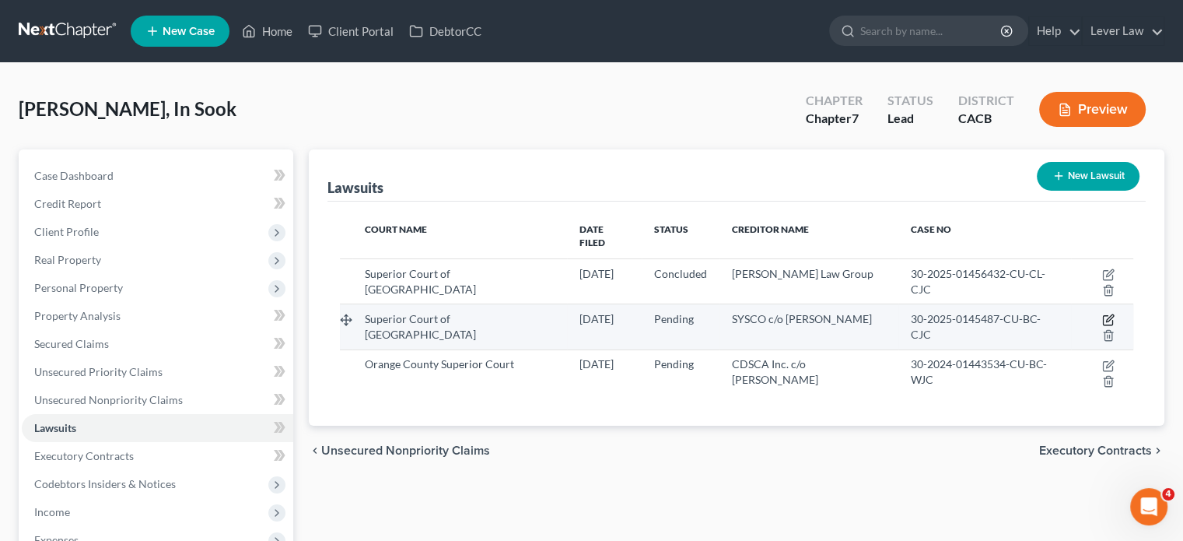
click at [1102, 313] on icon "button" at bounding box center [1108, 319] width 12 height 12
select select "4"
select select "0"
select select "4"
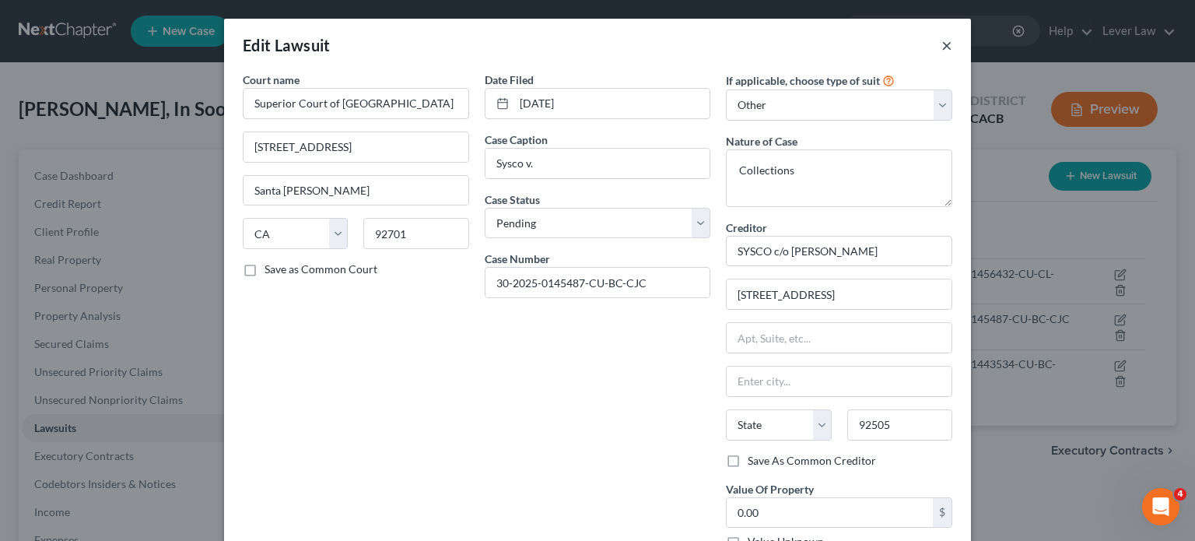
click at [944, 44] on button "×" at bounding box center [946, 45] width 11 height 19
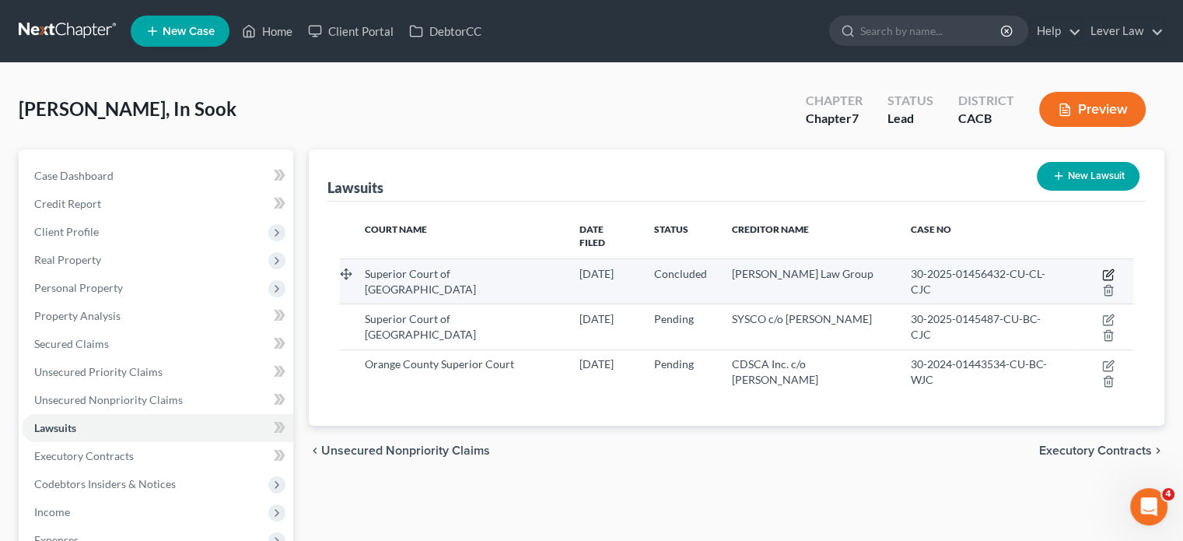
click at [1102, 268] on icon "button" at bounding box center [1108, 274] width 12 height 12
select select "4"
select select "2"
select select "4"
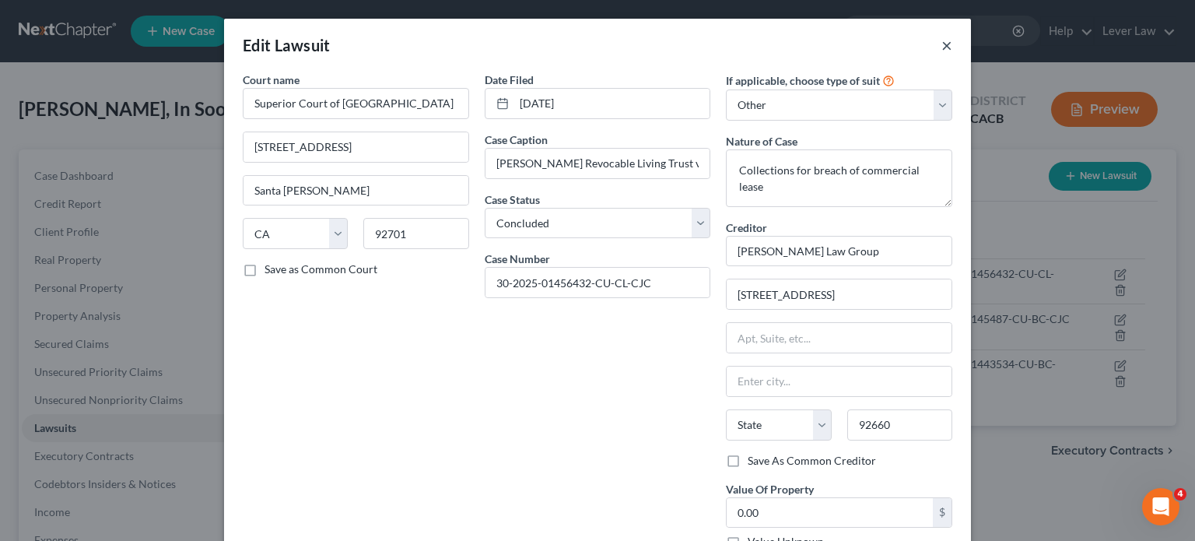
click at [941, 46] on button "×" at bounding box center [946, 45] width 11 height 19
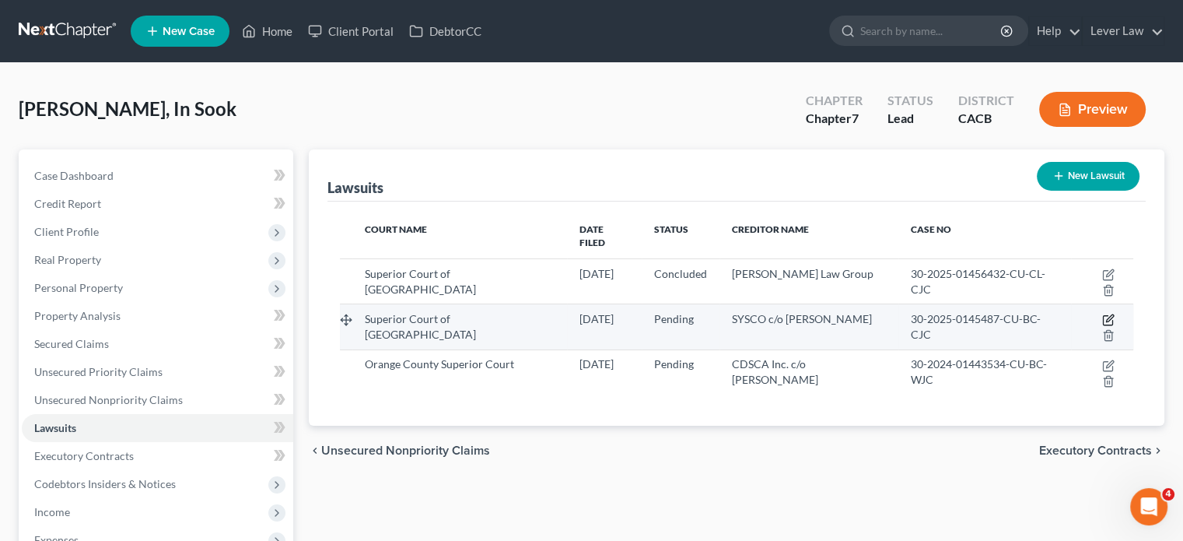
click at [1102, 313] on icon "button" at bounding box center [1108, 319] width 12 height 12
select select "4"
select select "0"
select select "4"
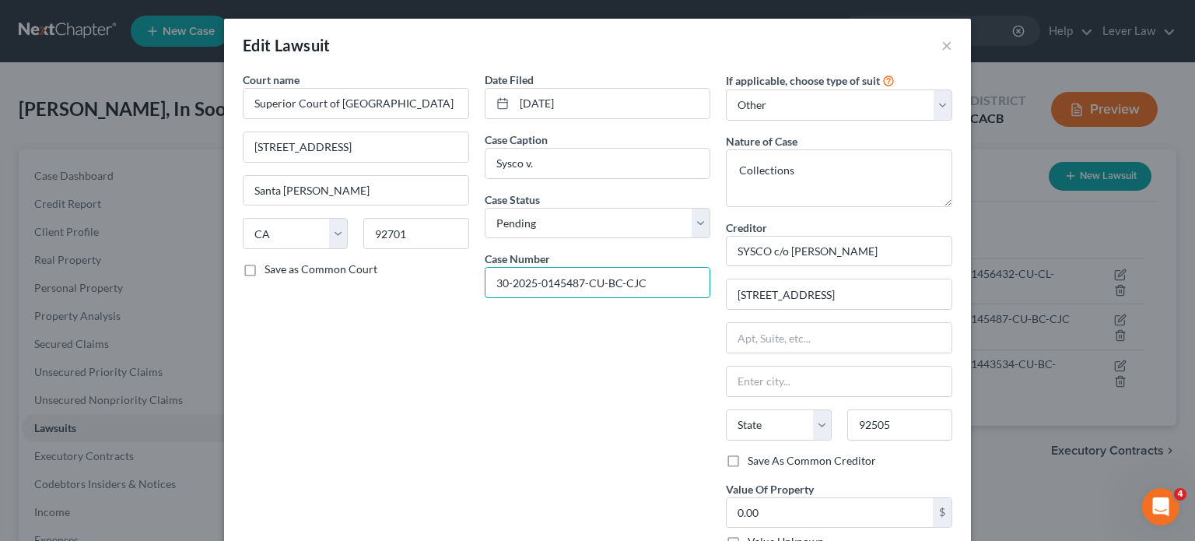
drag, startPoint x: 654, startPoint y: 279, endPoint x: 405, endPoint y: 281, distance: 248.9
click at [405, 281] on div "Court name * Superior Court of Orange County 700 Civic Center West Santa Ana St…" at bounding box center [597, 317] width 725 height 490
click at [941, 46] on button "×" at bounding box center [946, 45] width 11 height 19
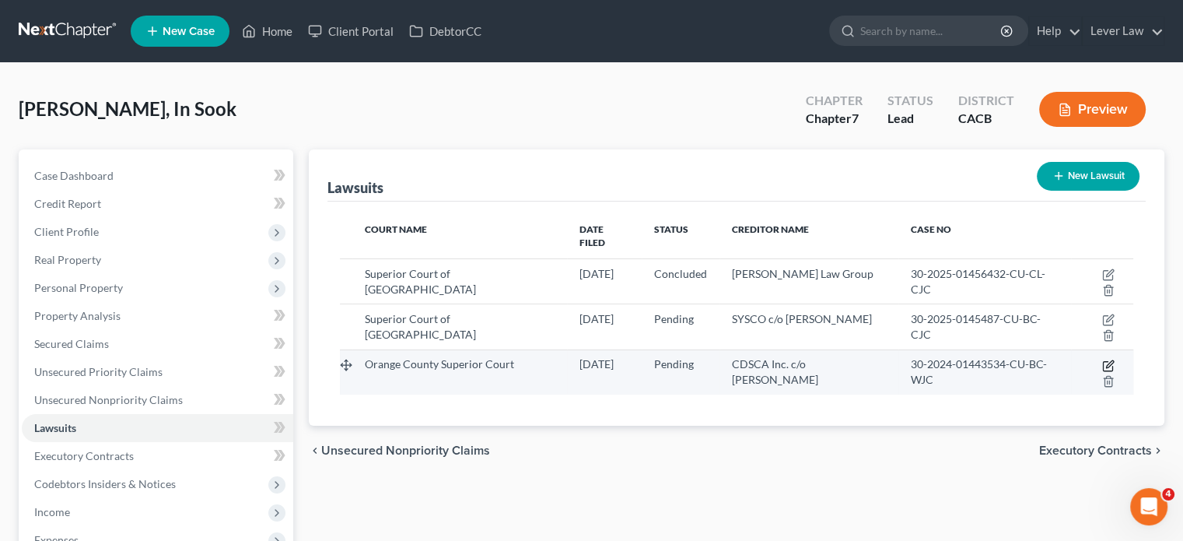
click at [1102, 359] on icon "button" at bounding box center [1108, 365] width 12 height 12
select select "4"
select select "0"
select select "4"
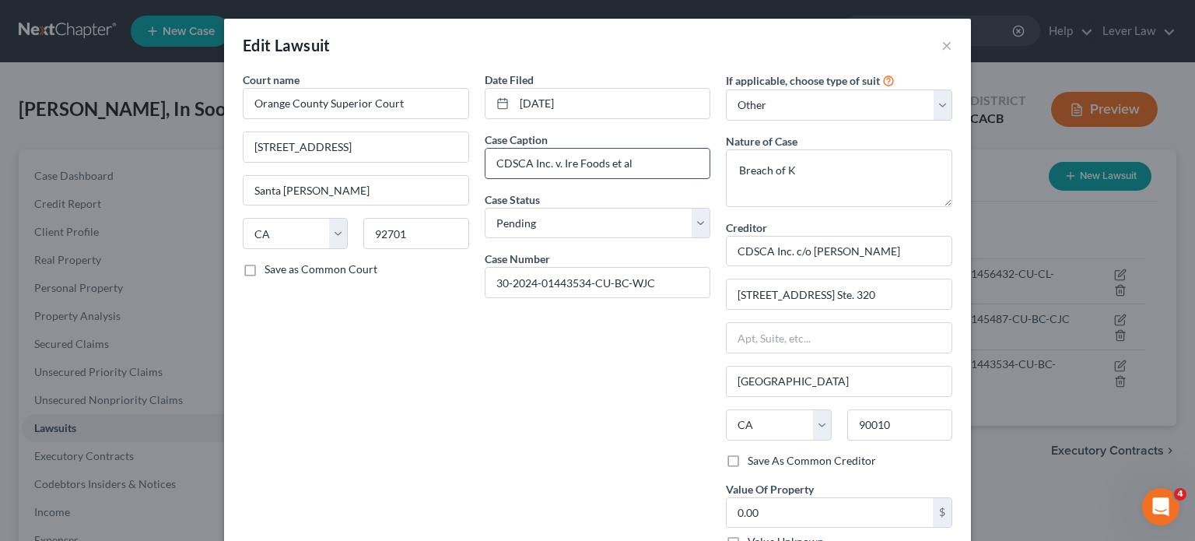
click at [572, 164] on input "CDSCA Inc. v. Ire Foods et al" at bounding box center [597, 164] width 225 height 30
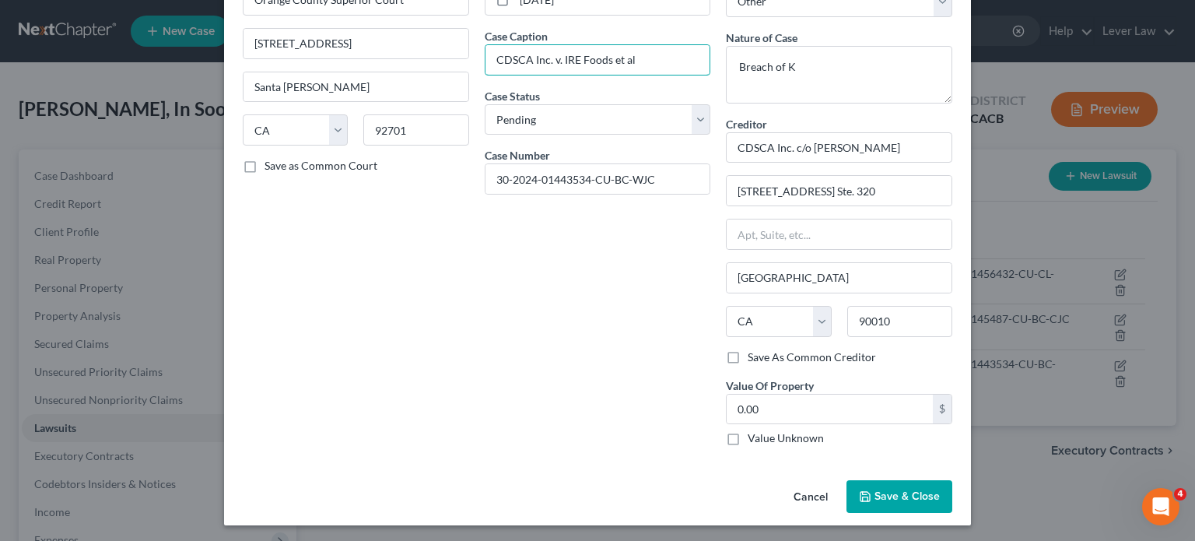
scroll to position [104, 0]
type input "CDSCA Inc. v. IRE Foods et al"
click at [898, 487] on button "Save & Close" at bounding box center [899, 495] width 106 height 33
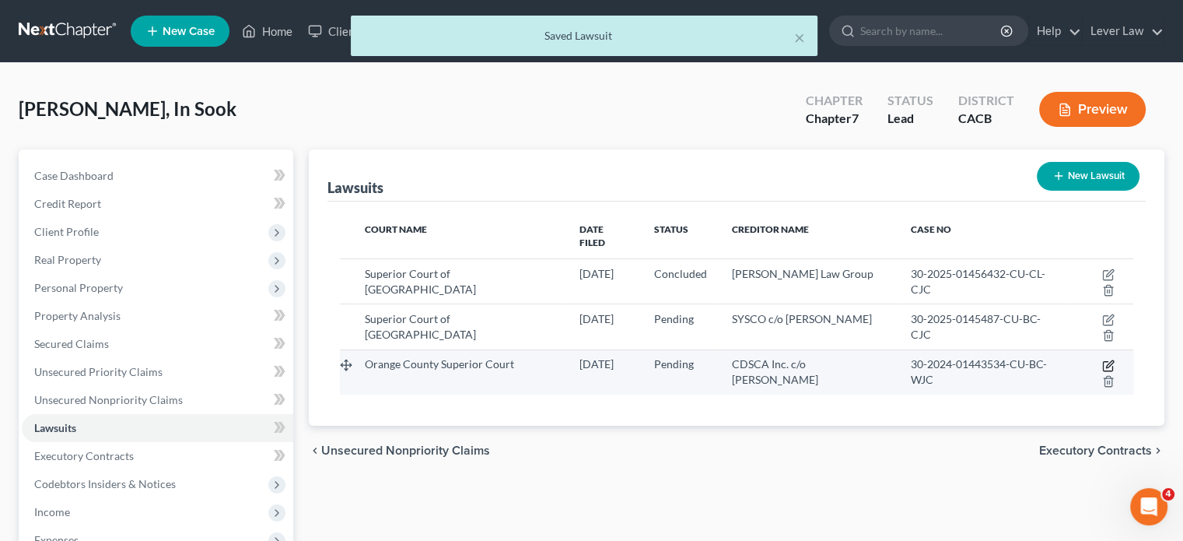
click at [1102, 359] on icon "button" at bounding box center [1108, 365] width 12 height 12
select select "4"
select select "0"
select select "4"
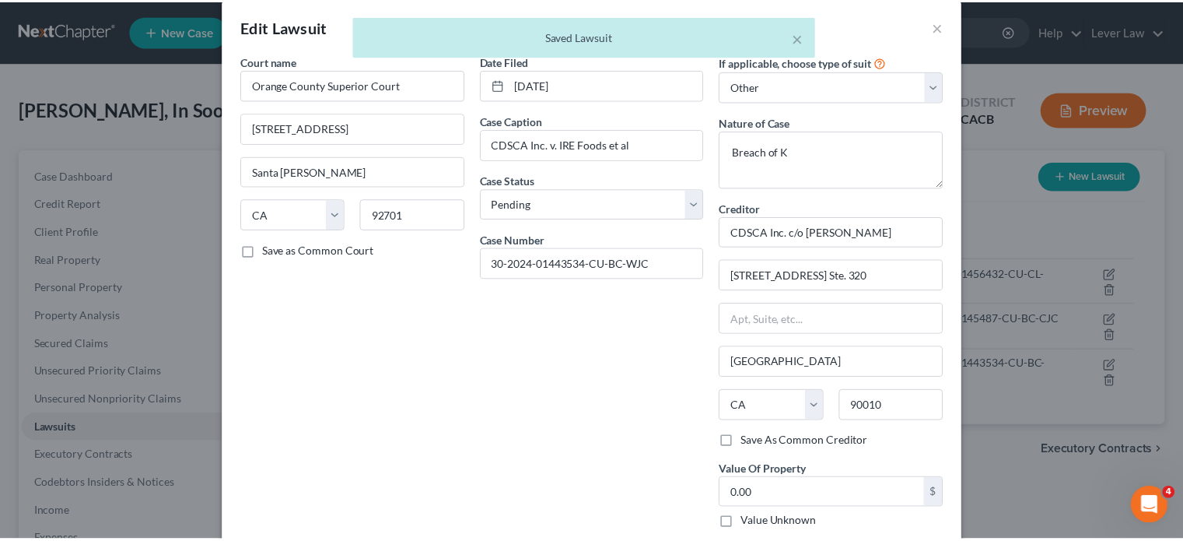
scroll to position [0, 0]
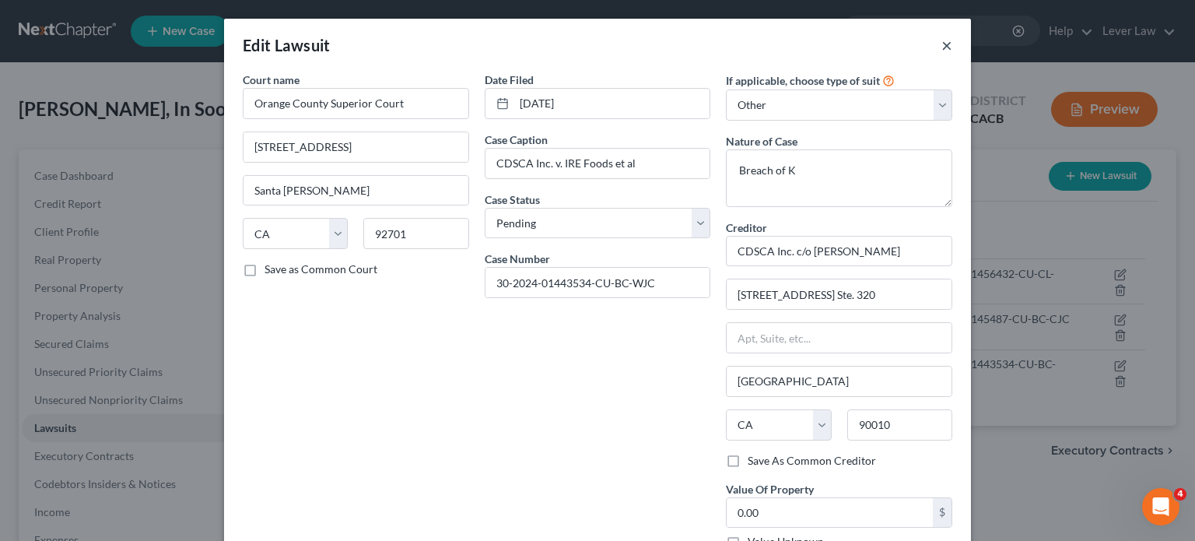
click at [941, 49] on button "×" at bounding box center [946, 45] width 11 height 19
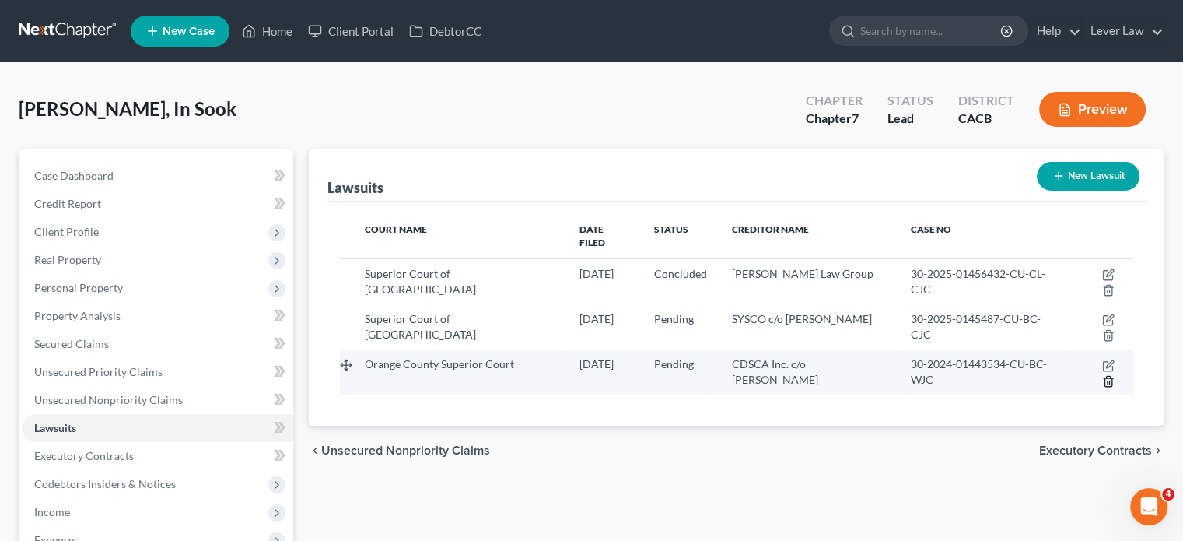
click at [1113, 375] on icon "button" at bounding box center [1108, 381] width 12 height 12
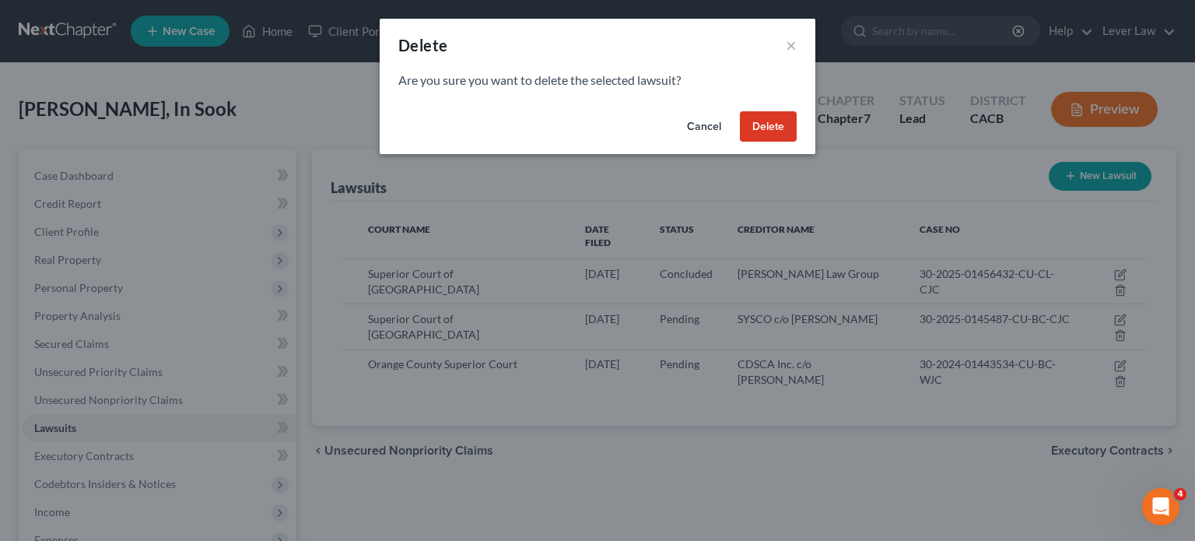
click at [753, 128] on button "Delete" at bounding box center [768, 126] width 57 height 31
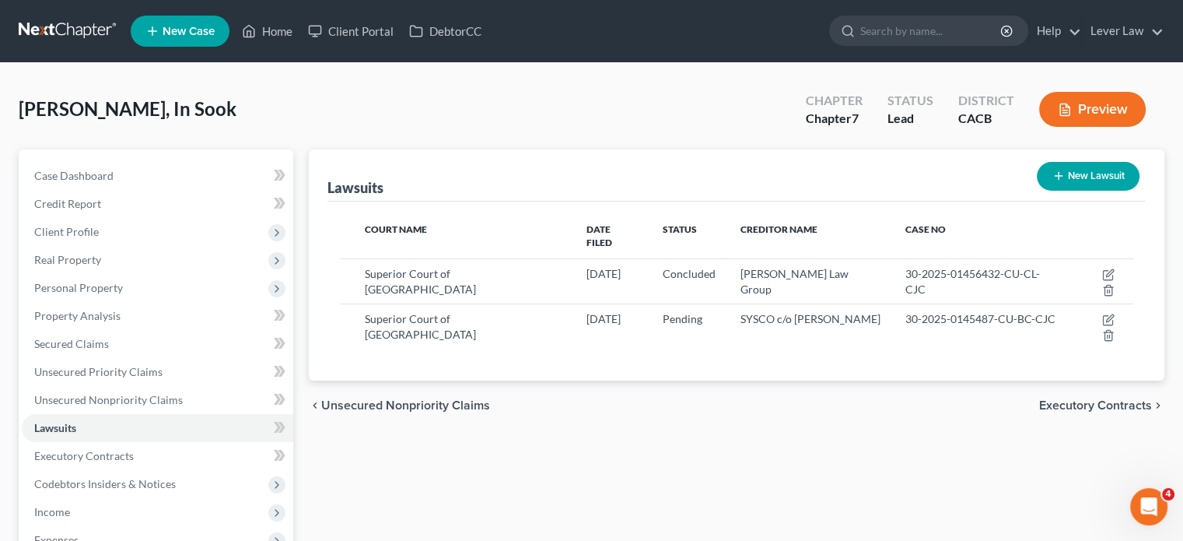
click at [50, 26] on link at bounding box center [69, 31] width 100 height 28
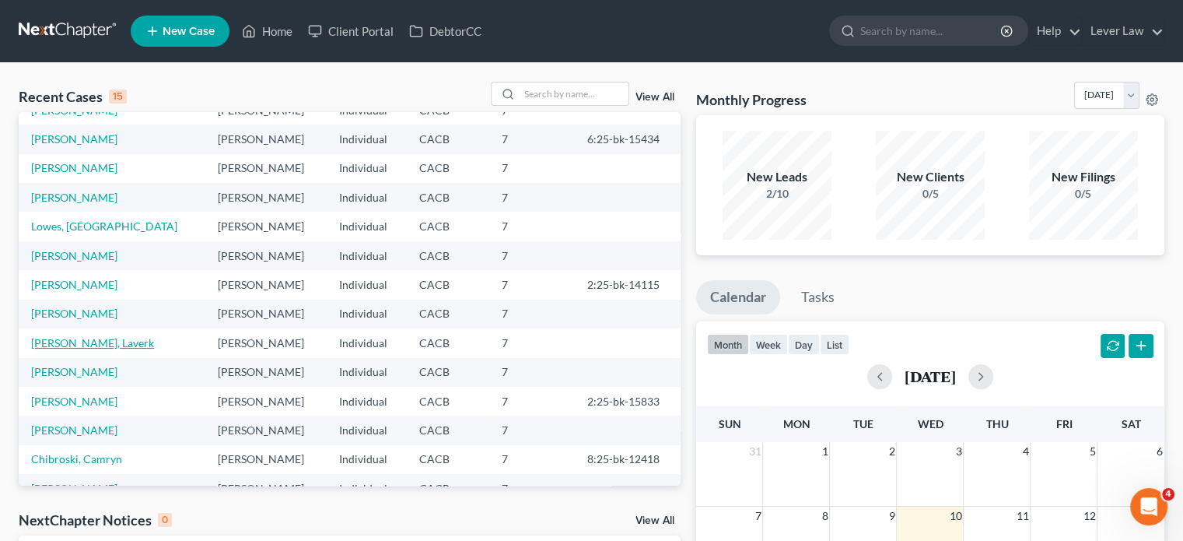
scroll to position [78, 0]
click at [61, 313] on link "[PERSON_NAME]" at bounding box center [74, 312] width 86 height 13
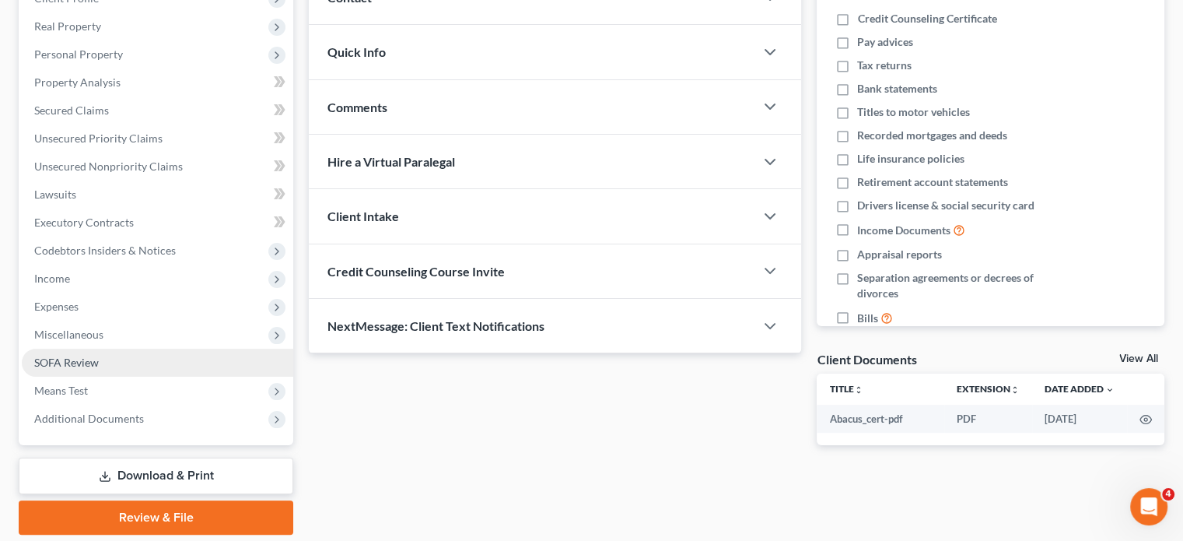
scroll to position [285, 0]
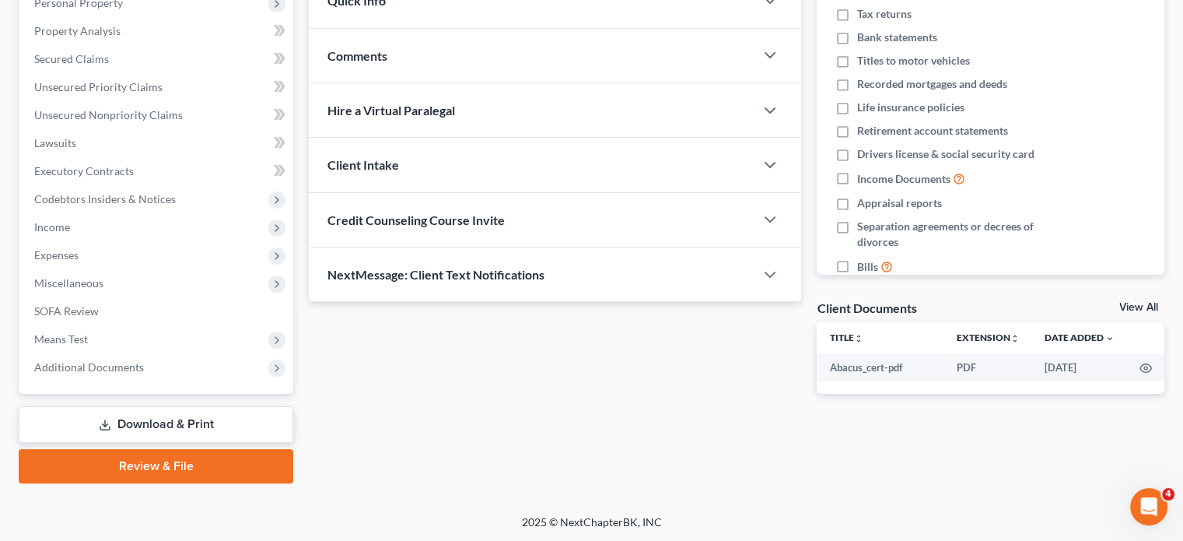
click at [135, 424] on link "Download & Print" at bounding box center [156, 424] width 275 height 37
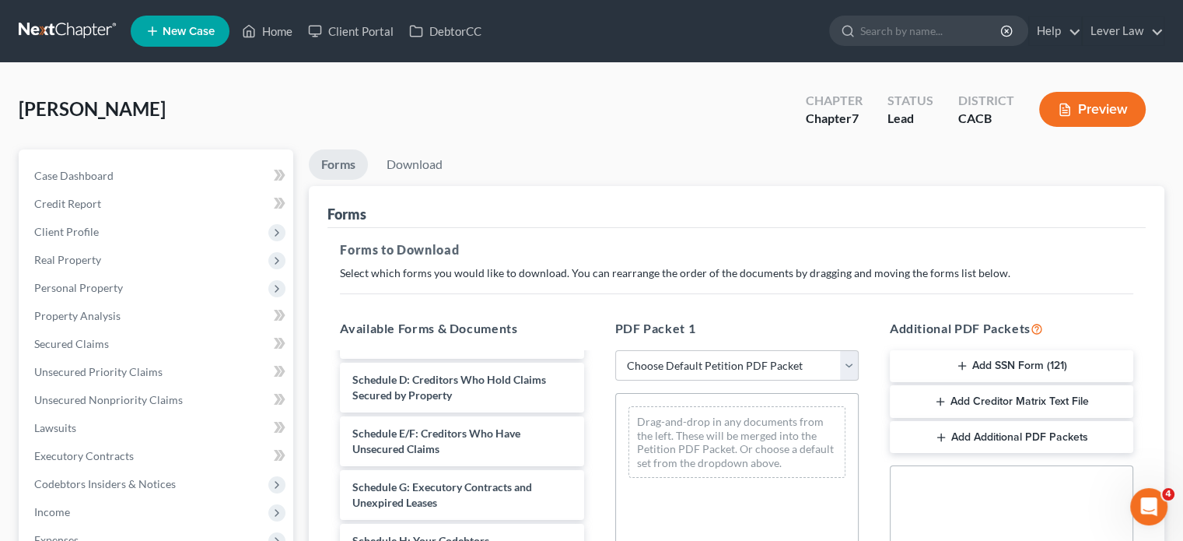
scroll to position [233, 0]
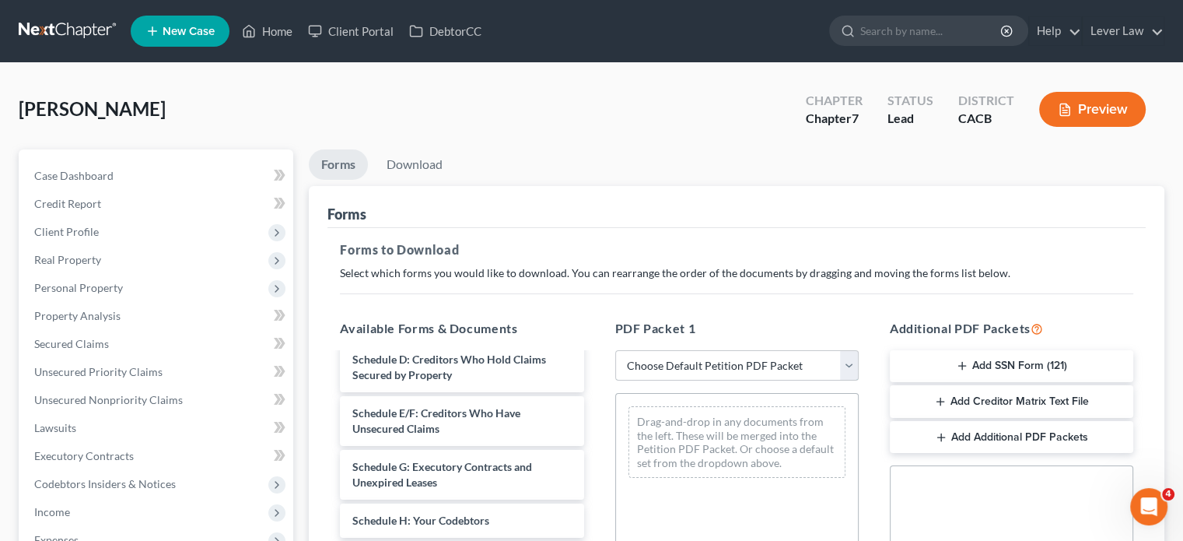
click at [653, 367] on select "Choose Default Petition PDF Packet Complete Bankruptcy Petition (all forms and …" at bounding box center [736, 365] width 243 height 31
select select "5"
click at [615, 350] on select "Choose Default Petition PDF Packet Complete Bankruptcy Petition (all forms and …" at bounding box center [736, 365] width 243 height 31
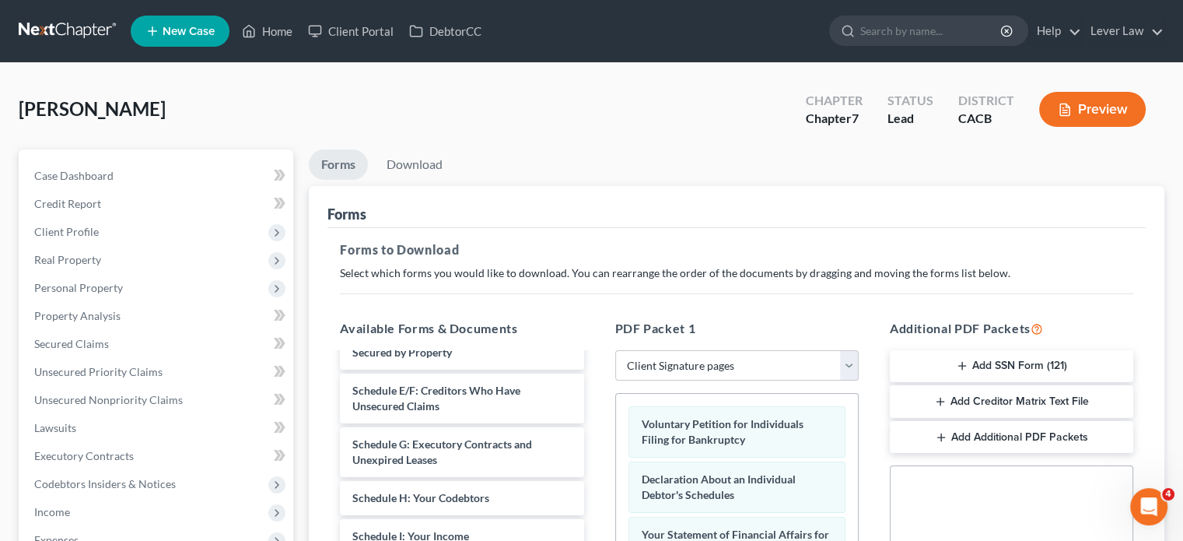
click at [1073, 372] on button "Add SSN Form (121)" at bounding box center [1011, 366] width 243 height 33
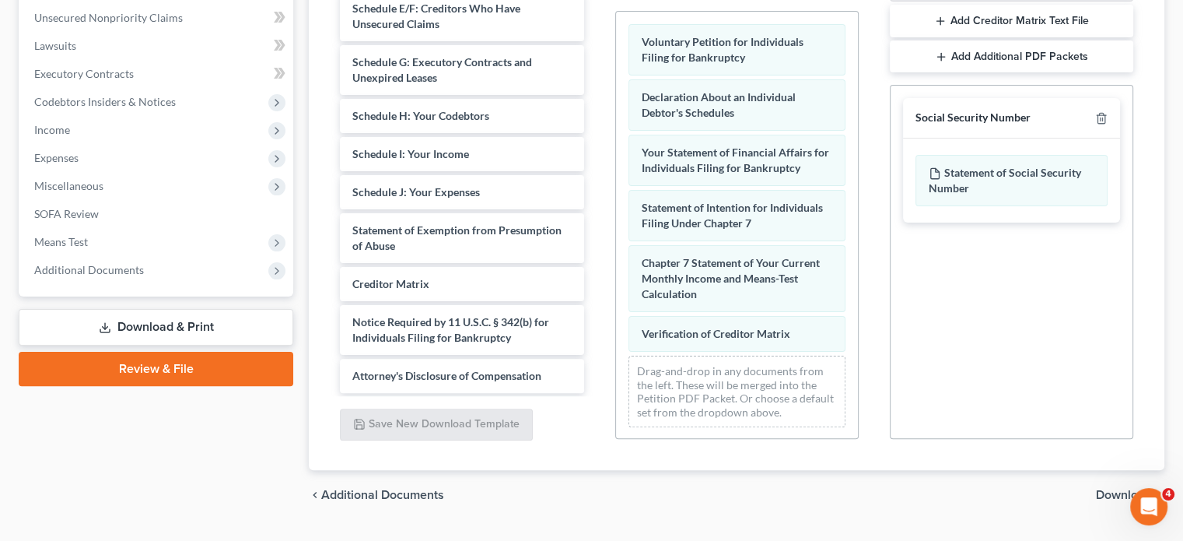
scroll to position [389, 0]
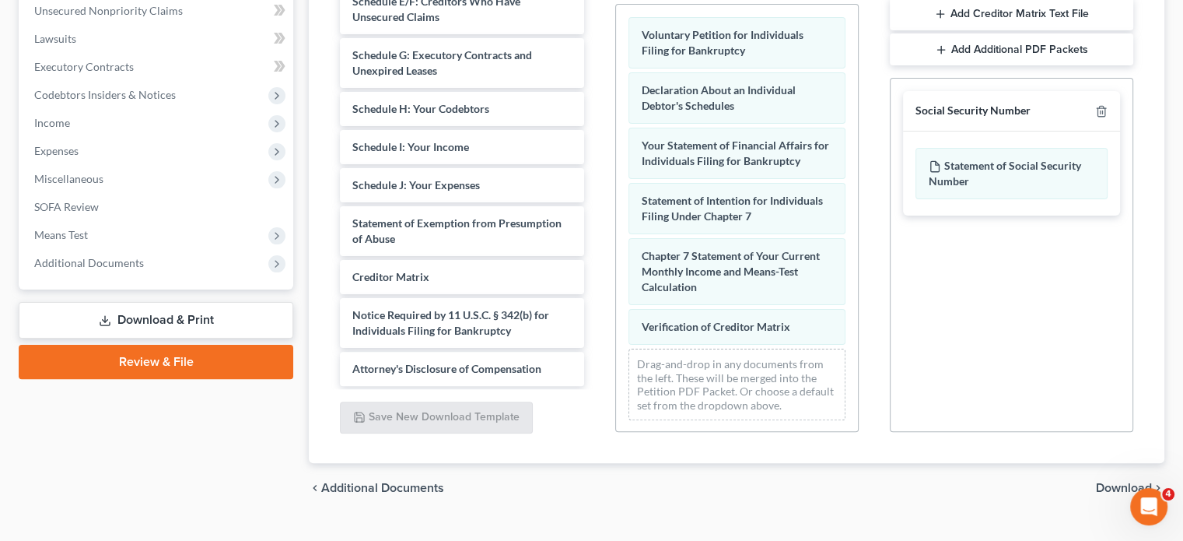
click at [1101, 483] on span "Download" at bounding box center [1124, 487] width 56 height 12
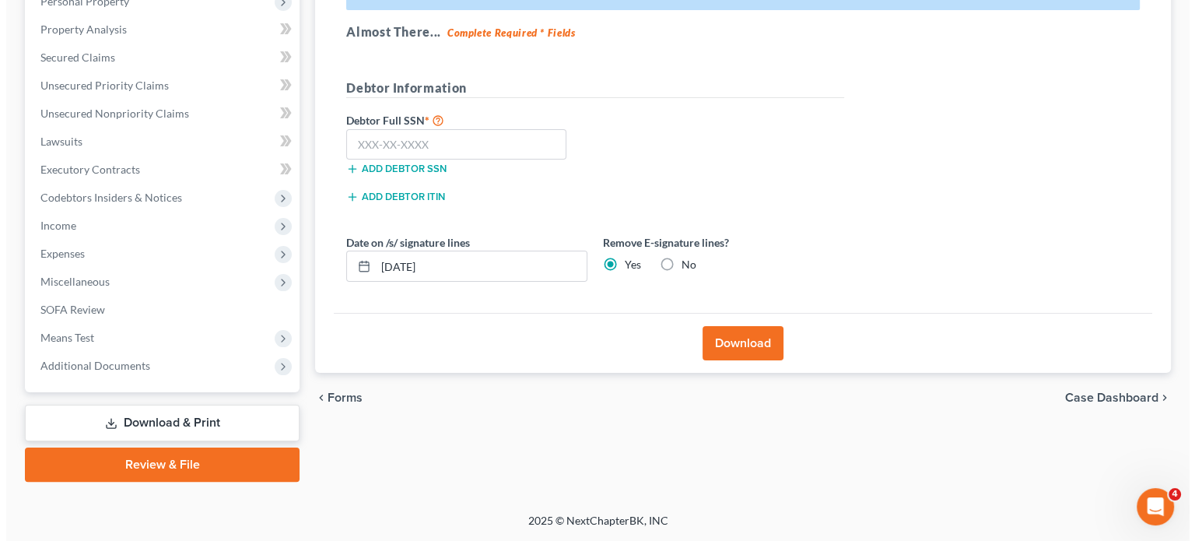
scroll to position [285, 0]
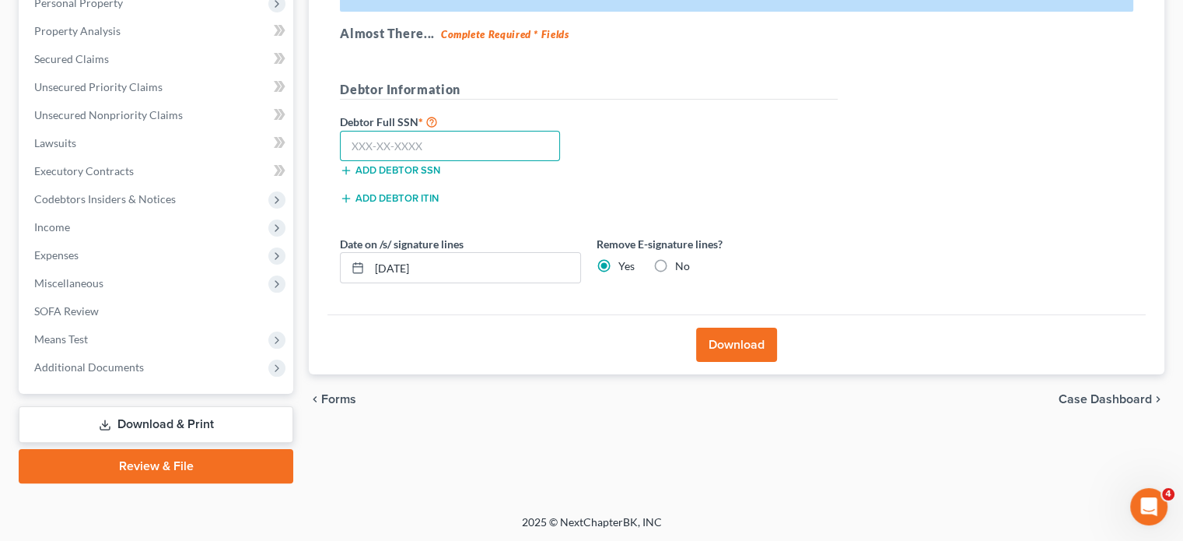
click at [476, 133] on input "text" at bounding box center [450, 146] width 220 height 31
type input "610-56-1904"
drag, startPoint x: 460, startPoint y: 264, endPoint x: 328, endPoint y: 257, distance: 132.5
click at [328, 257] on div "Effective 12/1/17 your court no longer accepts electronic signatures on the for…" at bounding box center [736, 129] width 818 height 372
click at [764, 342] on button "Download" at bounding box center [736, 344] width 81 height 34
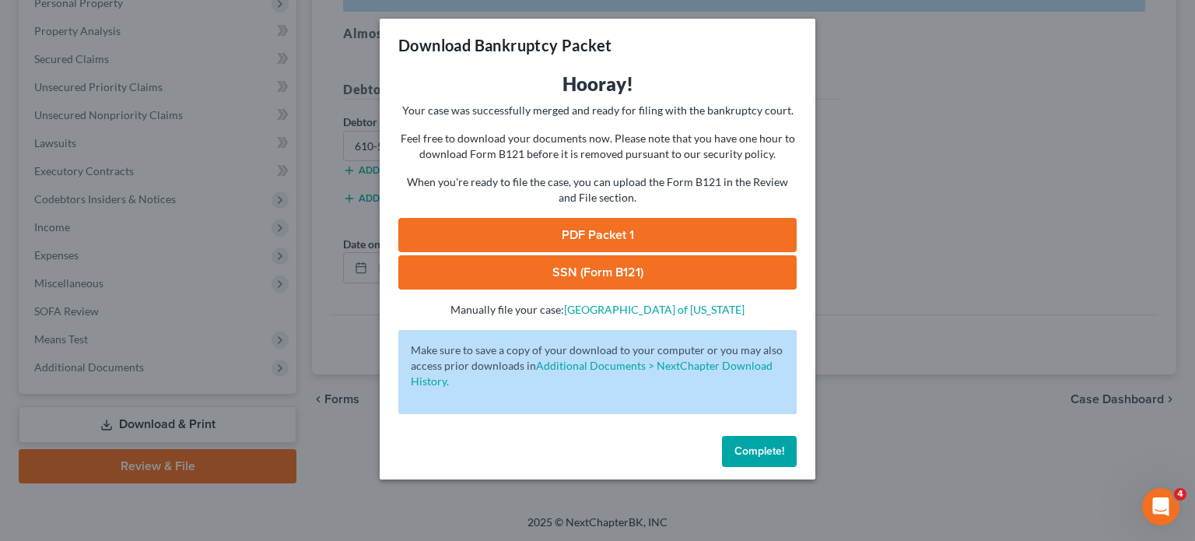
click at [751, 241] on link "PDF Packet 1" at bounding box center [597, 235] width 398 height 34
click at [649, 268] on link "SSN (Form B121)" at bounding box center [597, 272] width 398 height 34
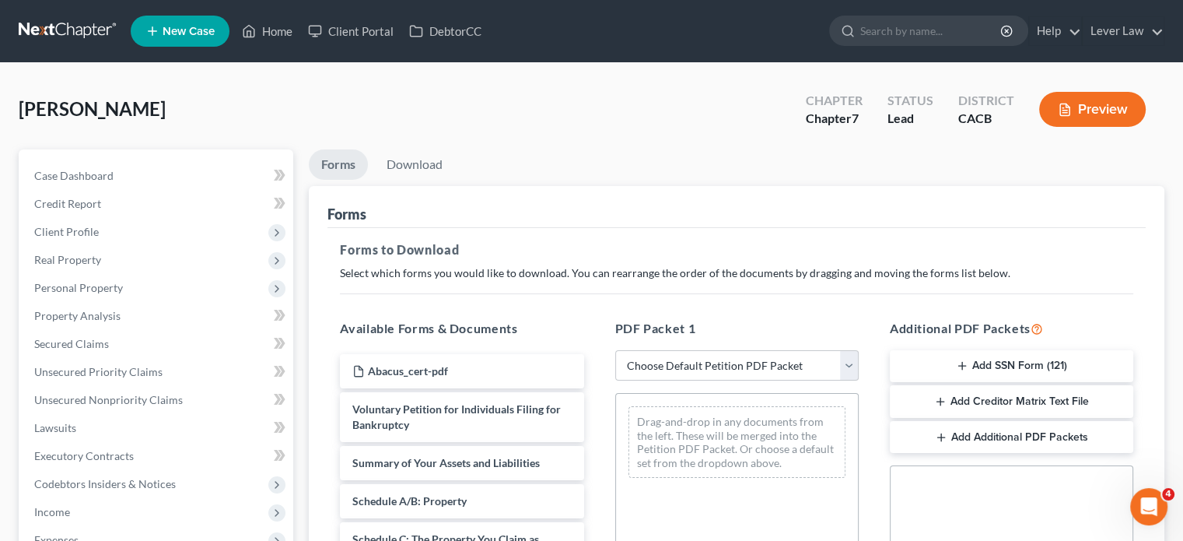
click at [50, 30] on link at bounding box center [69, 31] width 100 height 28
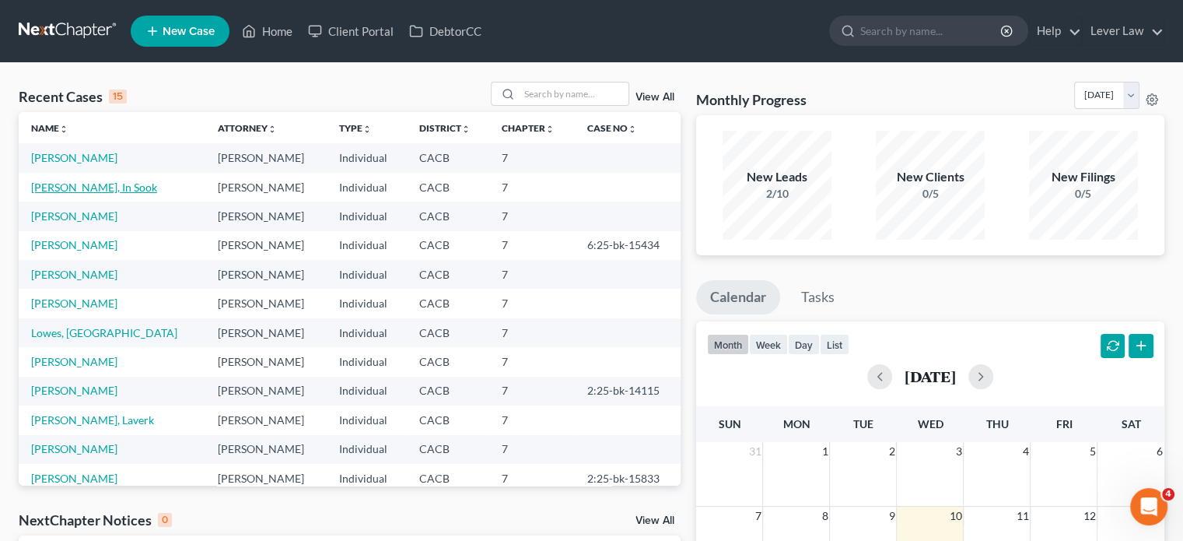
click at [72, 192] on link "[PERSON_NAME], In Sook" at bounding box center [94, 186] width 126 height 13
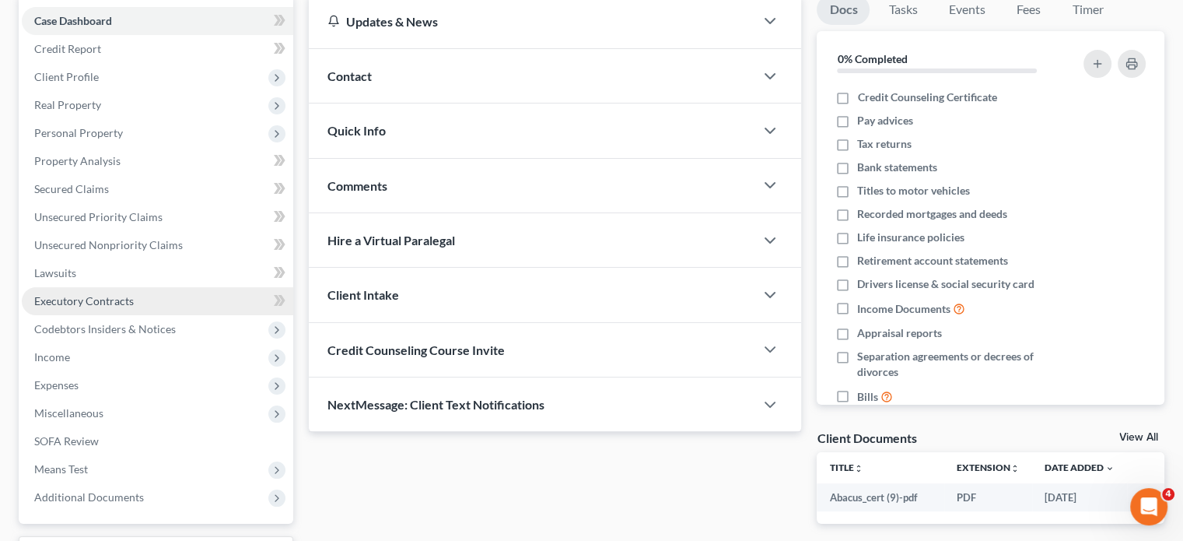
scroll to position [156, 0]
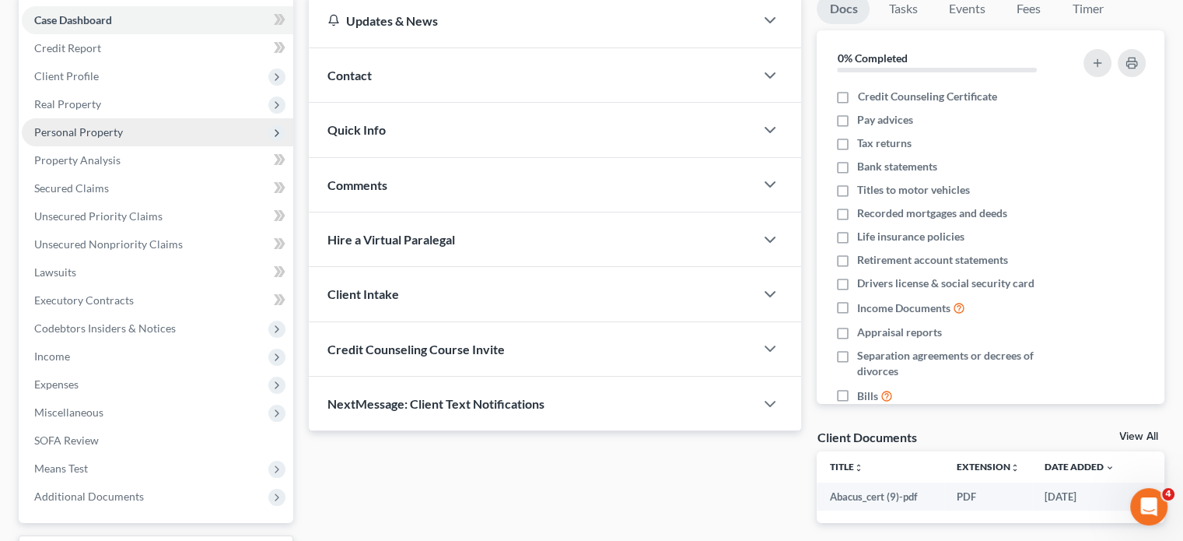
click at [96, 145] on span "Personal Property" at bounding box center [157, 132] width 271 height 28
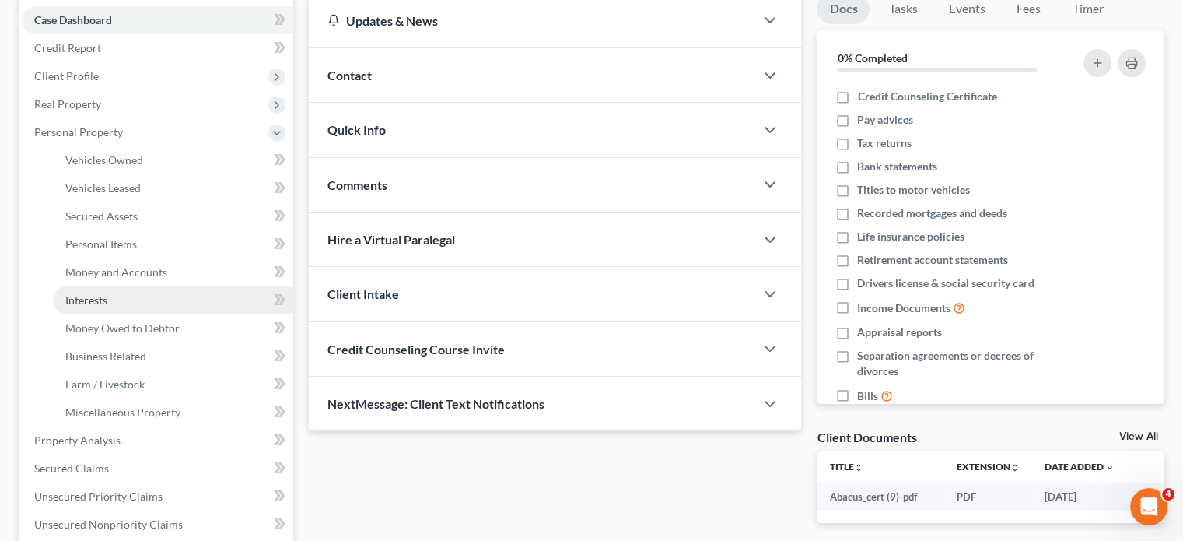
click at [90, 293] on span "Interests" at bounding box center [86, 299] width 42 height 13
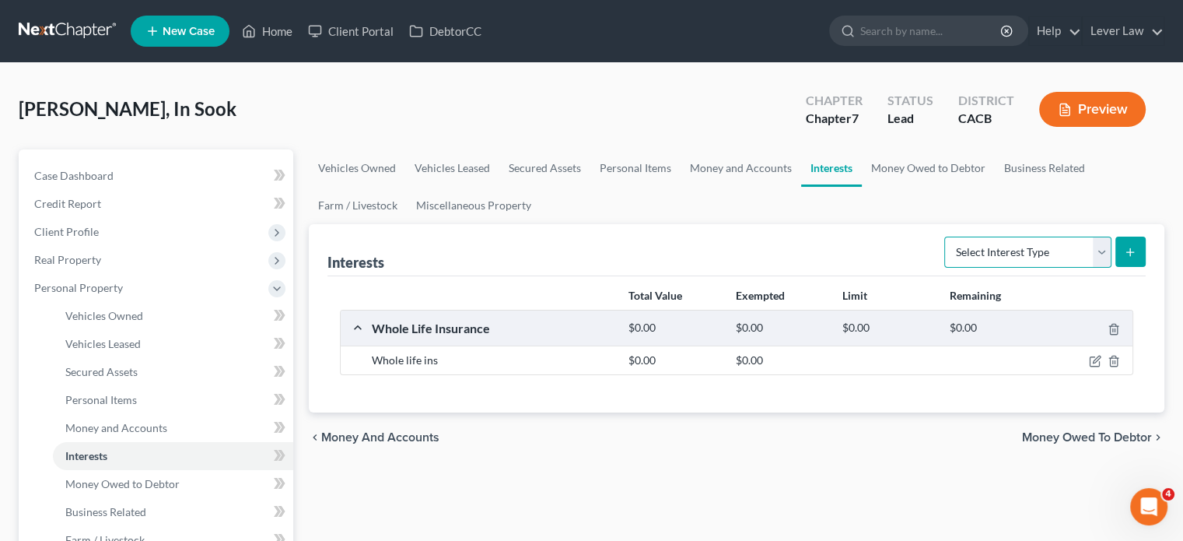
click at [1033, 245] on select "Select Interest Type 401K Annuity Bond Education IRA Government Bond Government…" at bounding box center [1027, 251] width 167 height 31
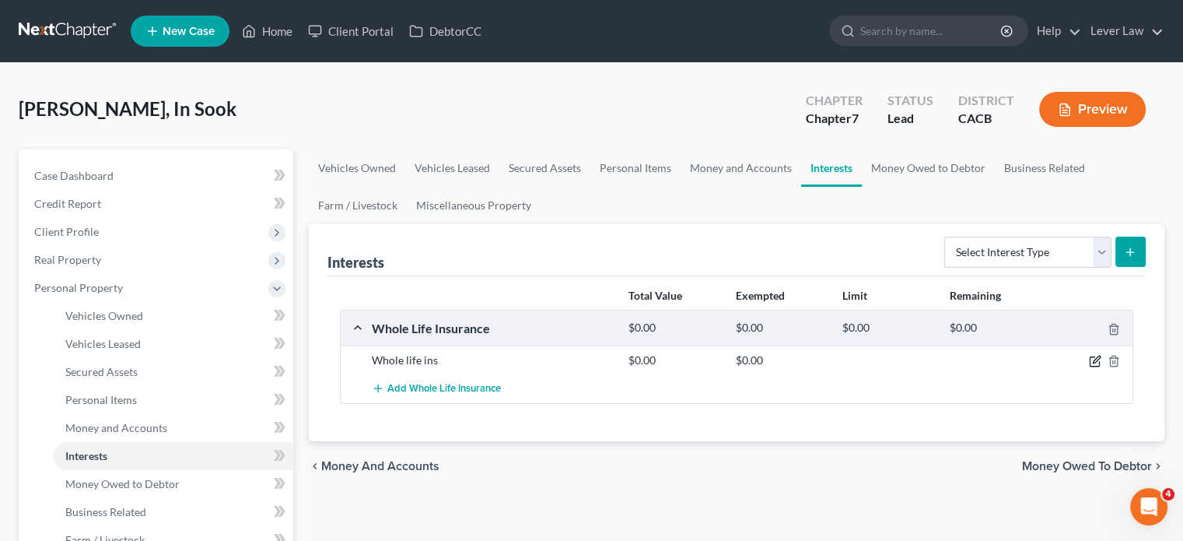
click at [1095, 359] on icon "button" at bounding box center [1095, 361] width 12 height 12
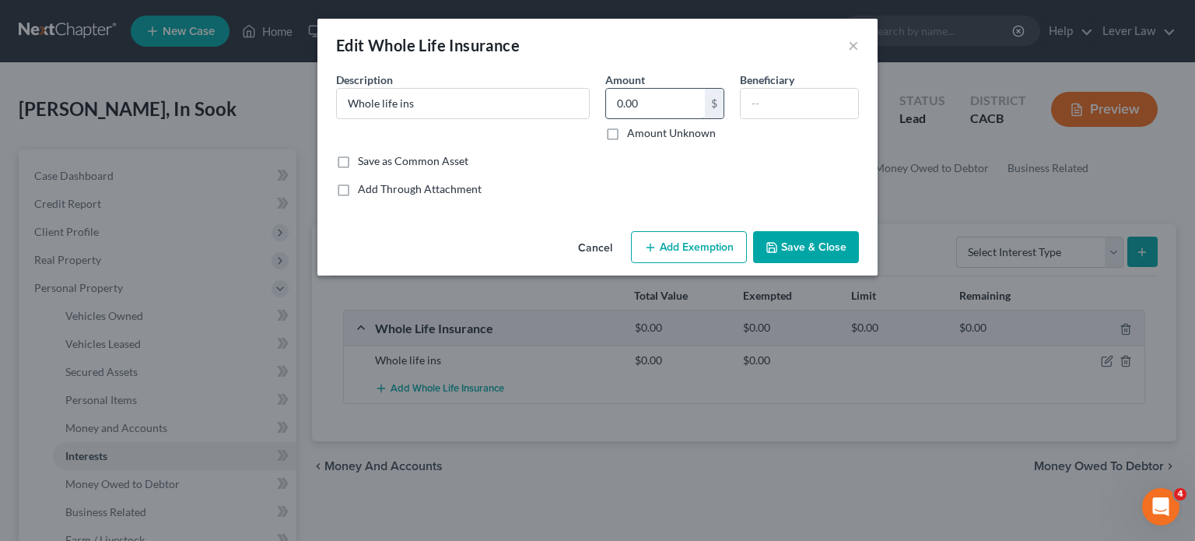
click at [657, 107] on input "0.00" at bounding box center [655, 104] width 99 height 30
type input "2,744"
click at [481, 111] on input "Whole life ins" at bounding box center [463, 104] width 252 height 30
click at [348, 104] on input "Whole life ins" at bounding box center [463, 104] width 252 height 30
type input "American Life Whole life ins"
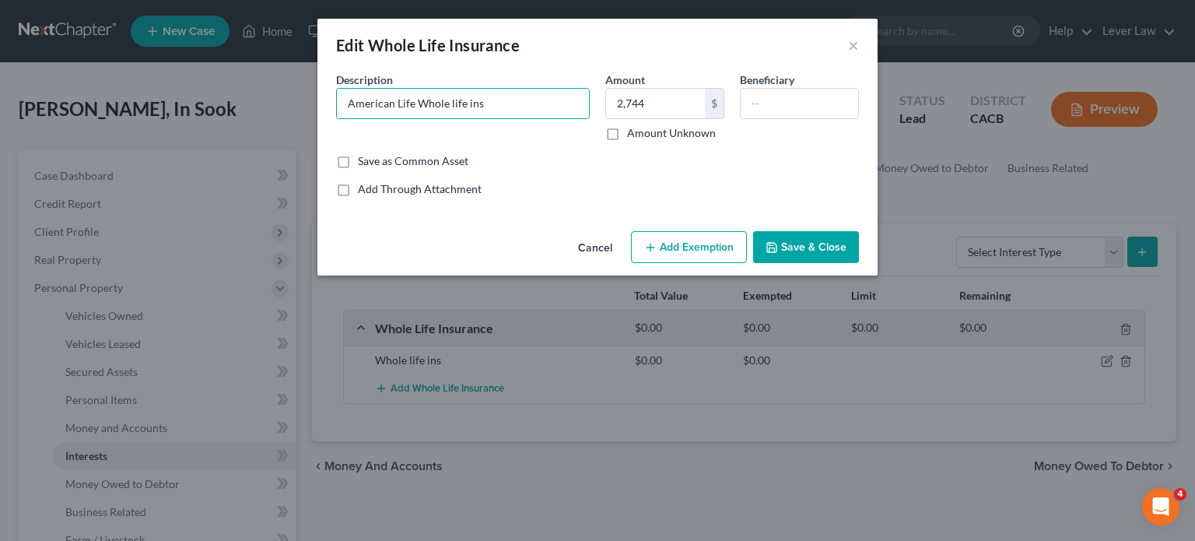
click at [720, 264] on div "Cancel Add Exemption Save & Close" at bounding box center [597, 250] width 560 height 51
click at [722, 250] on button "Add Exemption" at bounding box center [689, 247] width 116 height 33
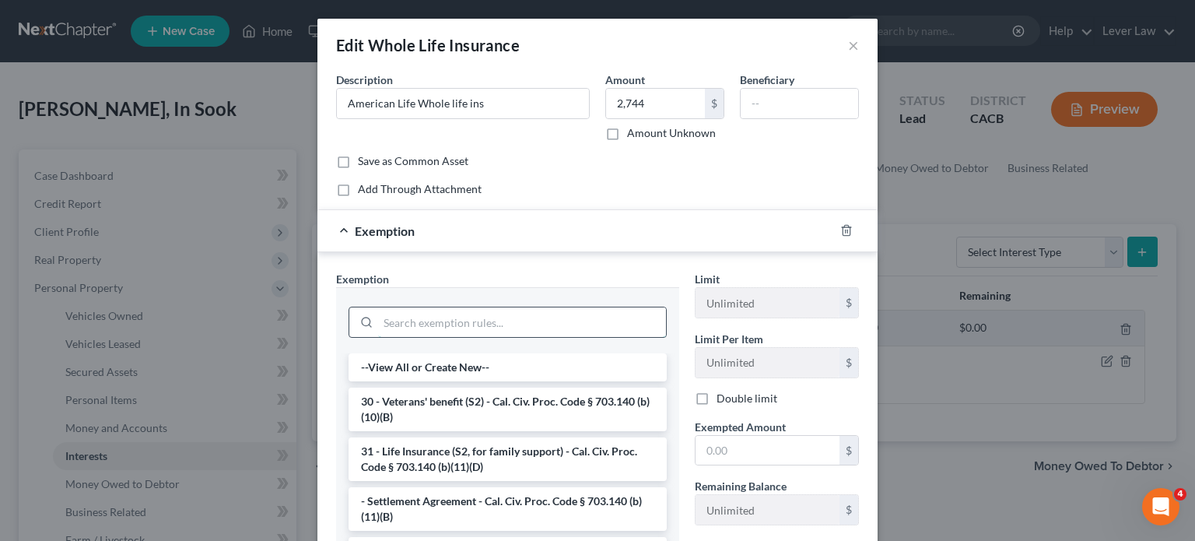
click at [481, 310] on input "search" at bounding box center [522, 322] width 288 height 30
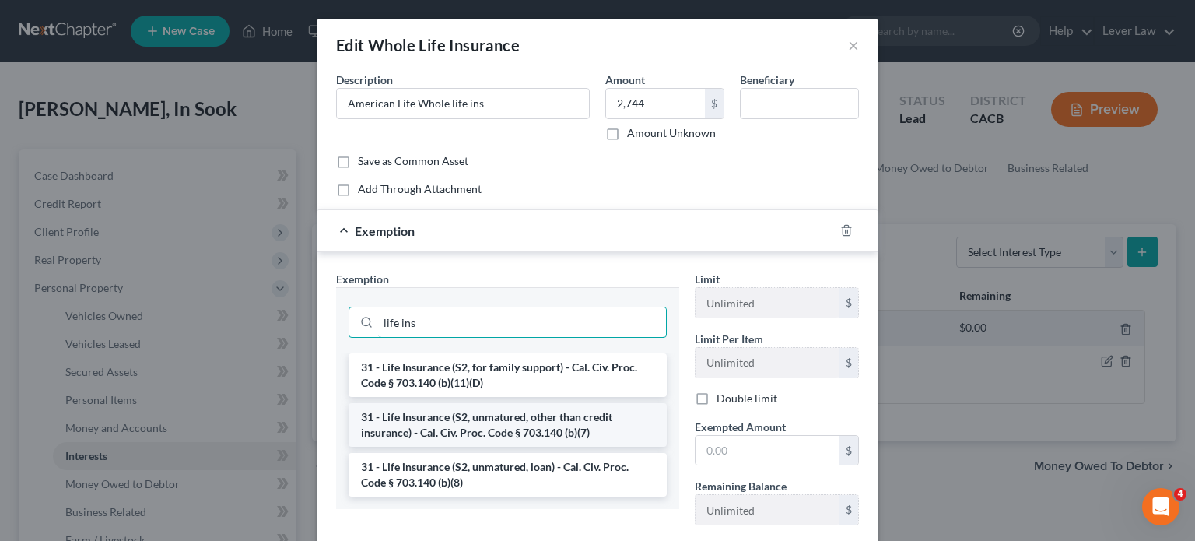
type input "life ins"
click at [613, 423] on li "31 - Life Insurance (S2, unmatured, other than credit insurance) - Cal. Civ. Pr…" at bounding box center [507, 425] width 318 height 44
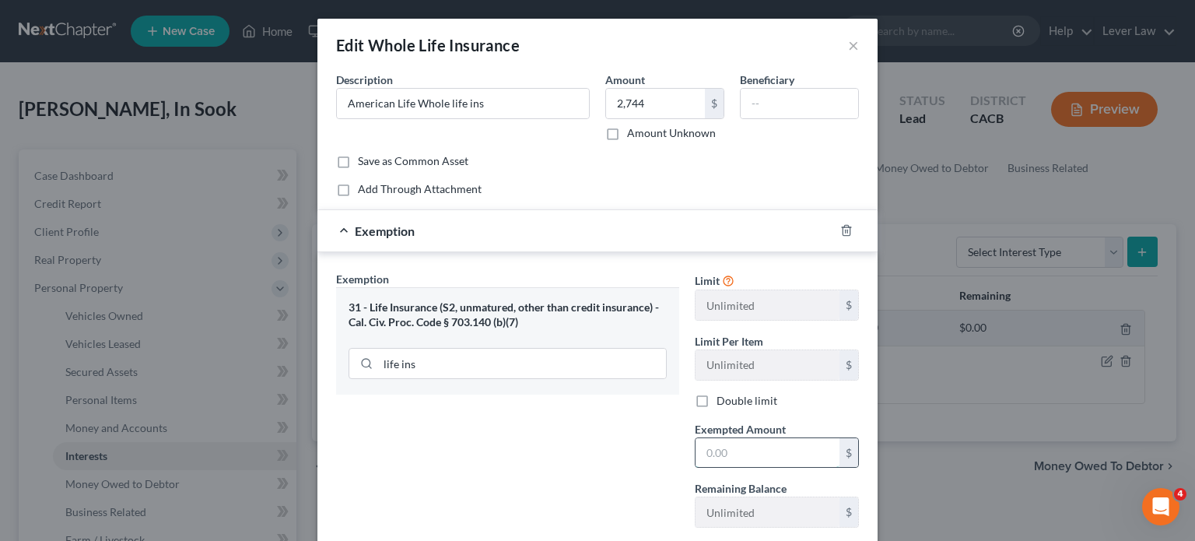
drag, startPoint x: 729, startPoint y: 450, endPoint x: 744, endPoint y: 446, distance: 15.3
click at [730, 450] on input "text" at bounding box center [767, 453] width 144 height 30
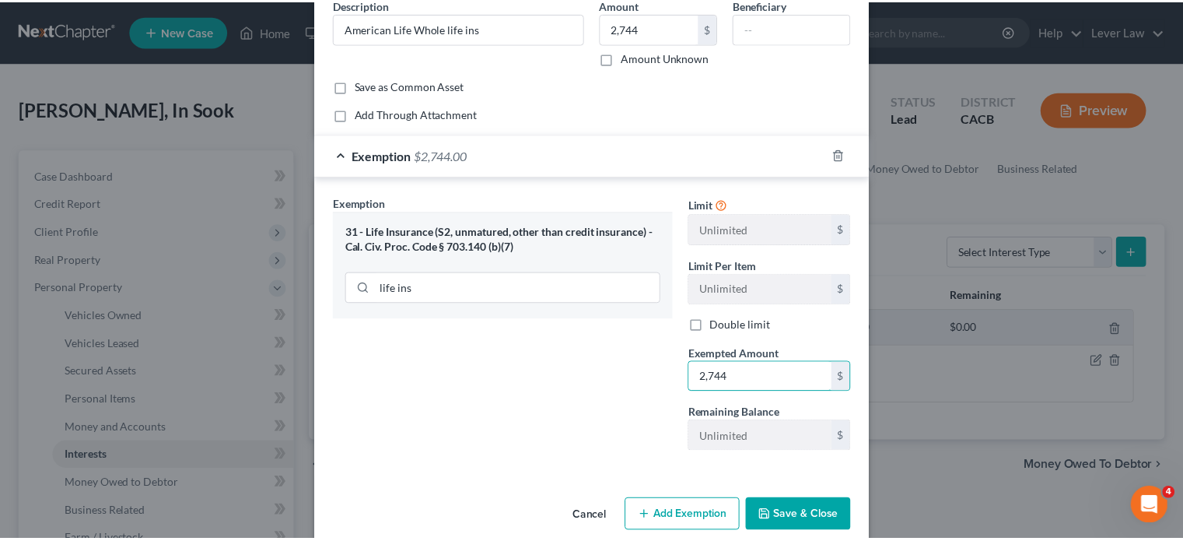
scroll to position [78, 0]
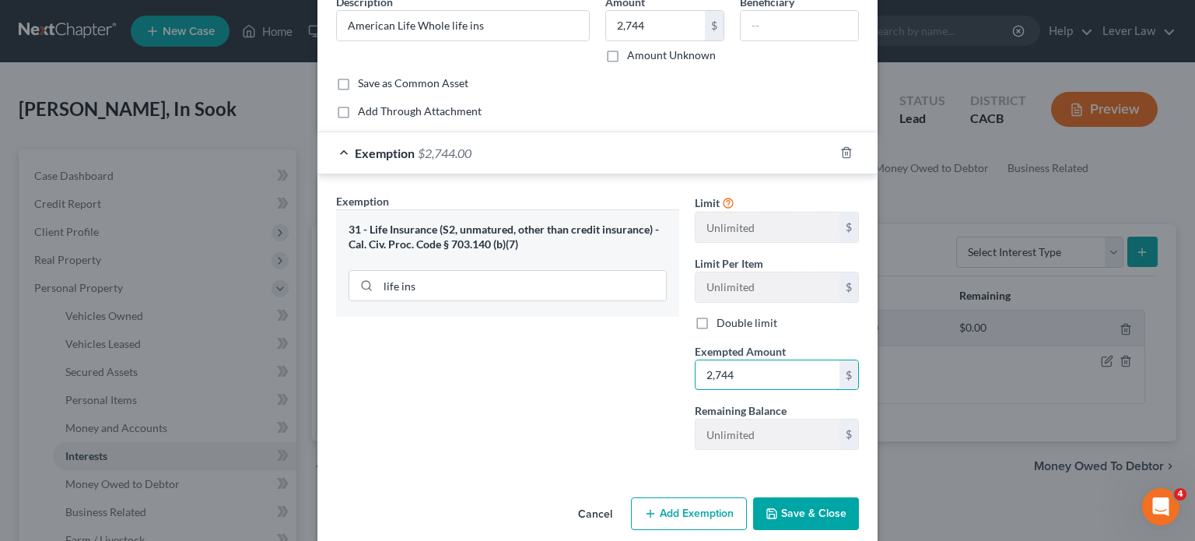
type input "2,744"
click at [791, 513] on button "Save & Close" at bounding box center [806, 513] width 106 height 33
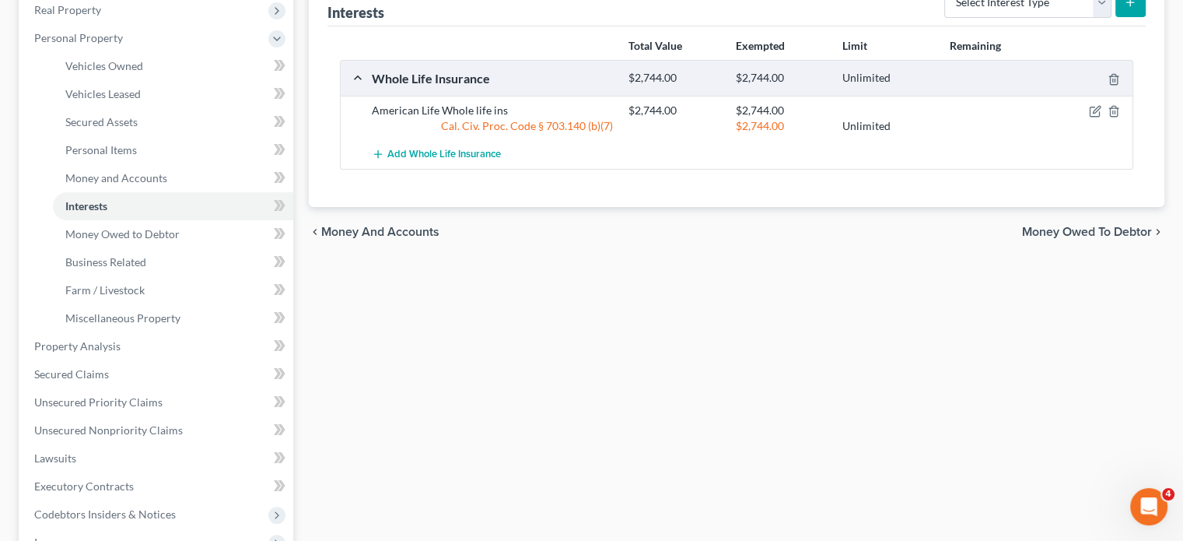
scroll to position [20, 0]
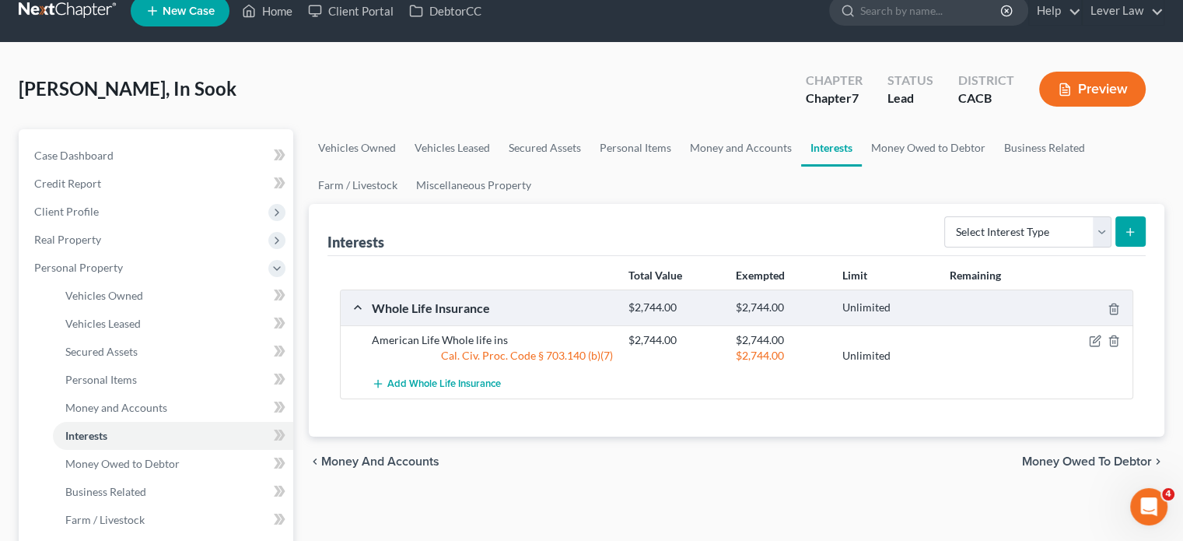
click at [59, 9] on link at bounding box center [69, 11] width 100 height 28
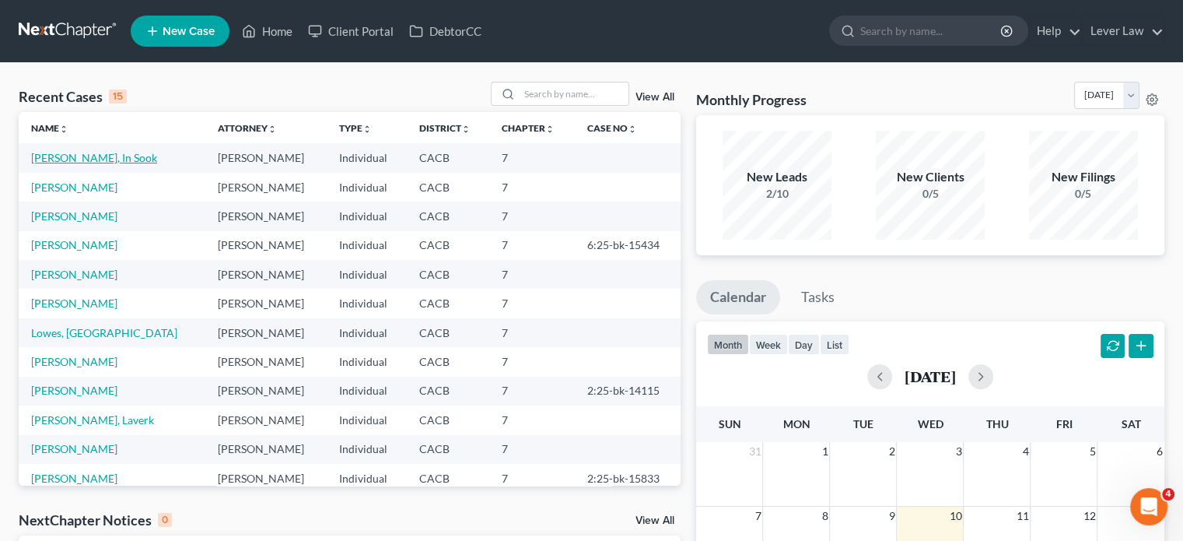
click at [81, 159] on link "[PERSON_NAME], In Sook" at bounding box center [94, 157] width 126 height 13
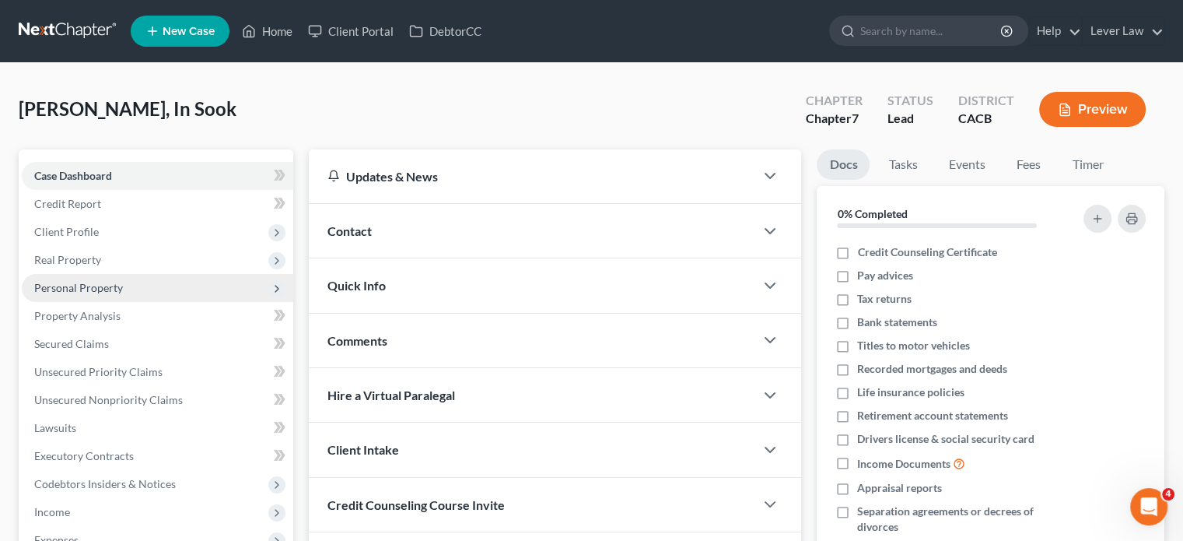
click at [66, 281] on span "Personal Property" at bounding box center [78, 287] width 89 height 13
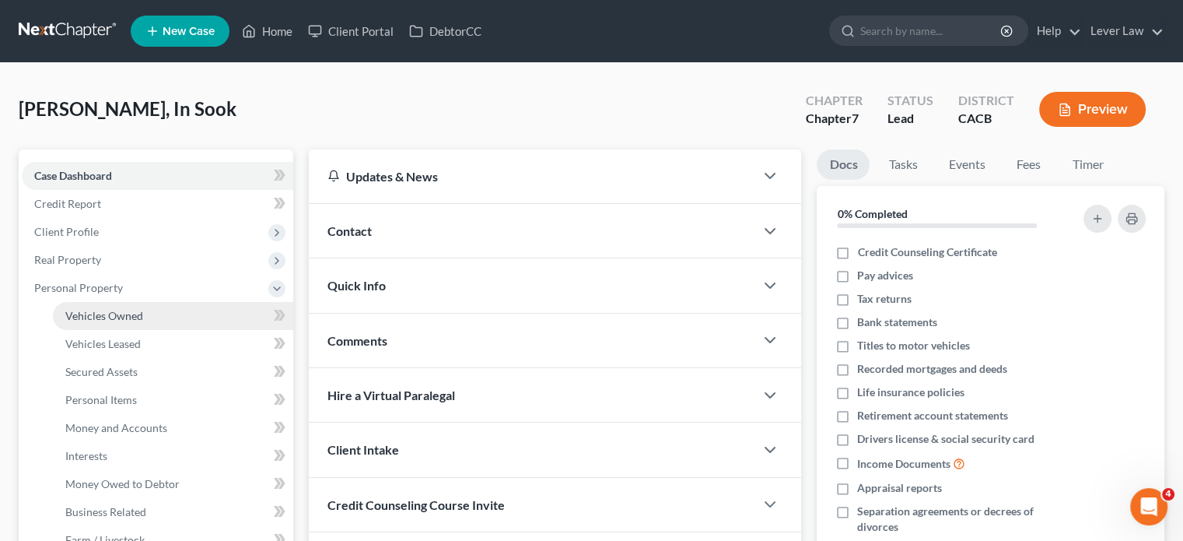
click at [89, 306] on link "Vehicles Owned" at bounding box center [173, 316] width 240 height 28
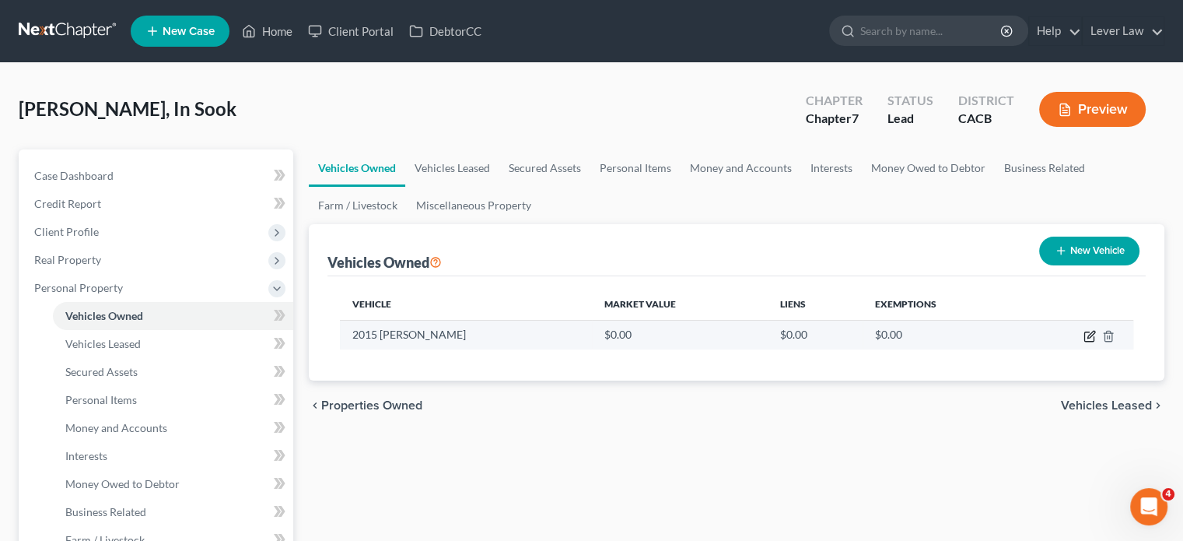
click at [1088, 340] on icon "button" at bounding box center [1088, 336] width 9 height 9
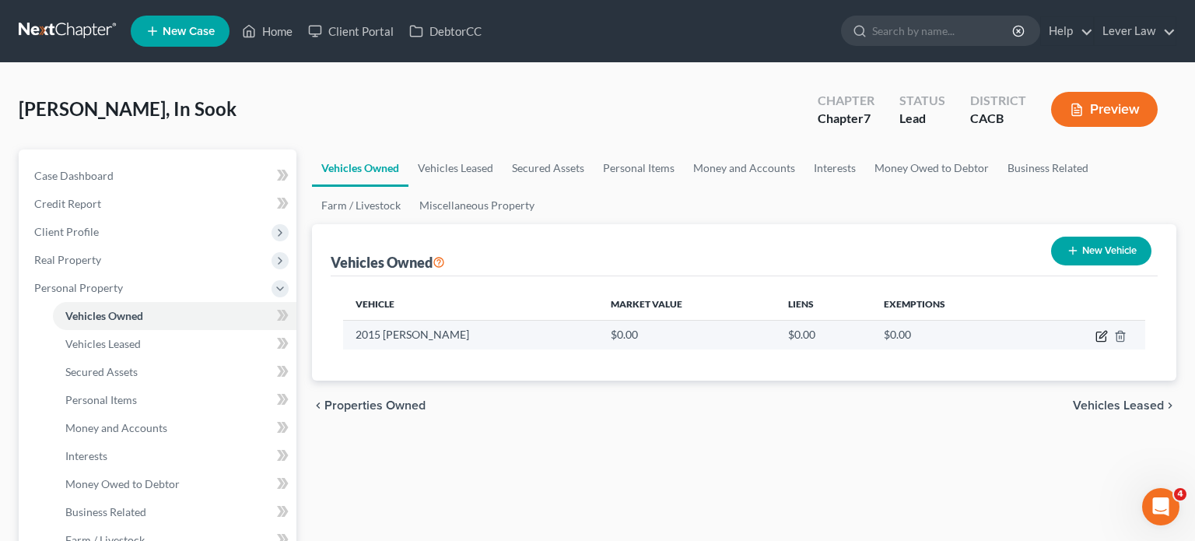
select select "0"
select select "11"
select select "4"
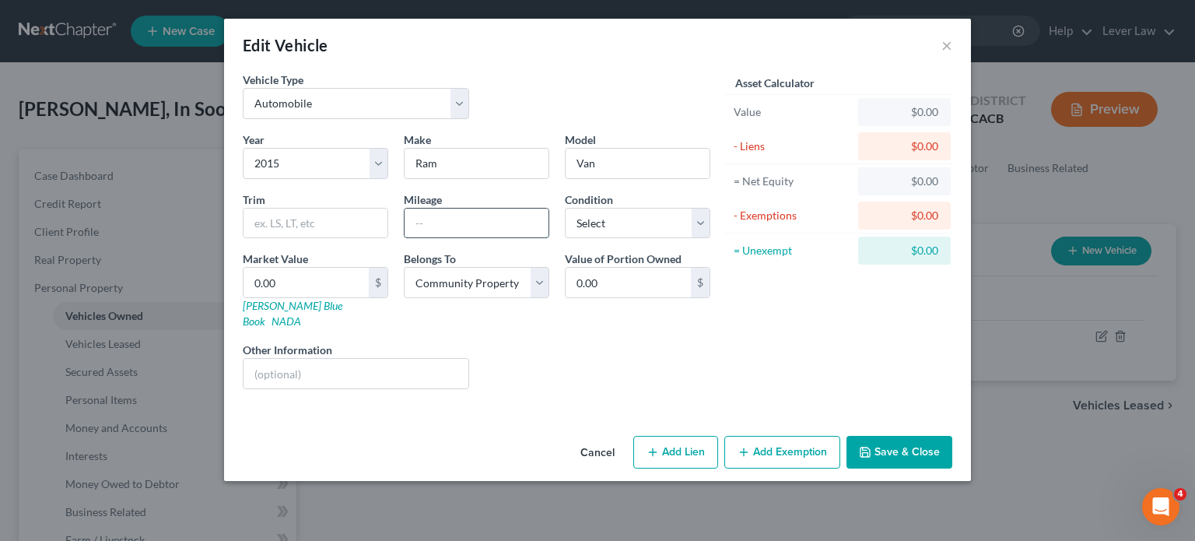
click at [439, 223] on input "text" at bounding box center [476, 223] width 144 height 30
type input "92000"
click at [342, 281] on input "0.00" at bounding box center [305, 283] width 125 height 30
type input "1"
type input "1.00"
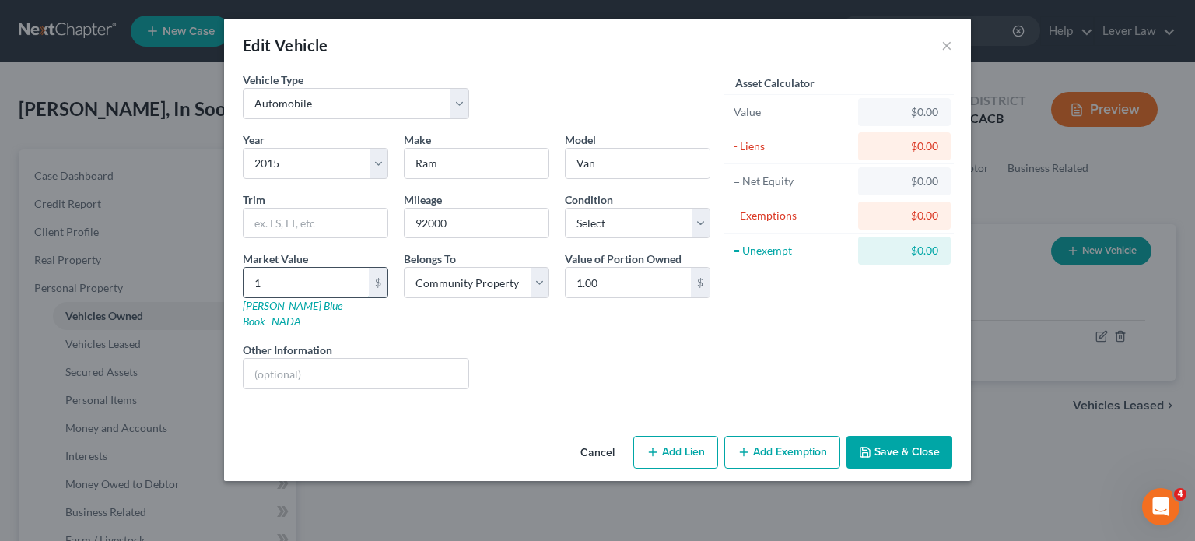
type input "11"
type input "11.00"
type input "110"
type input "110.00"
type input "1100"
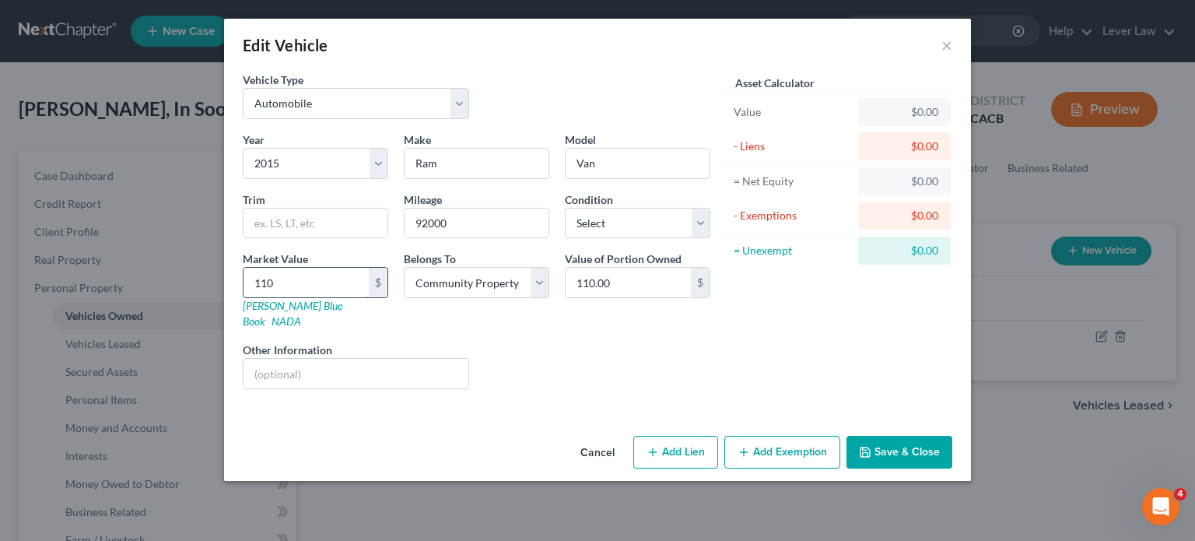
type input "1,100.00"
type input "1,1000"
type input "11,000.00"
type input "11,000"
click at [868, 446] on icon "button" at bounding box center [865, 452] width 12 height 12
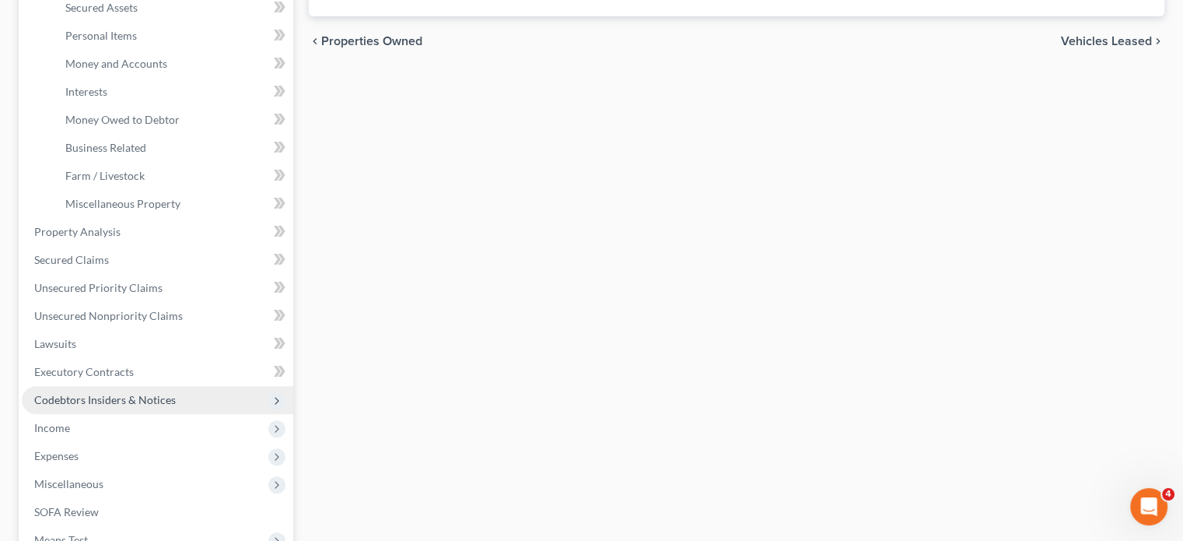
scroll to position [467, 0]
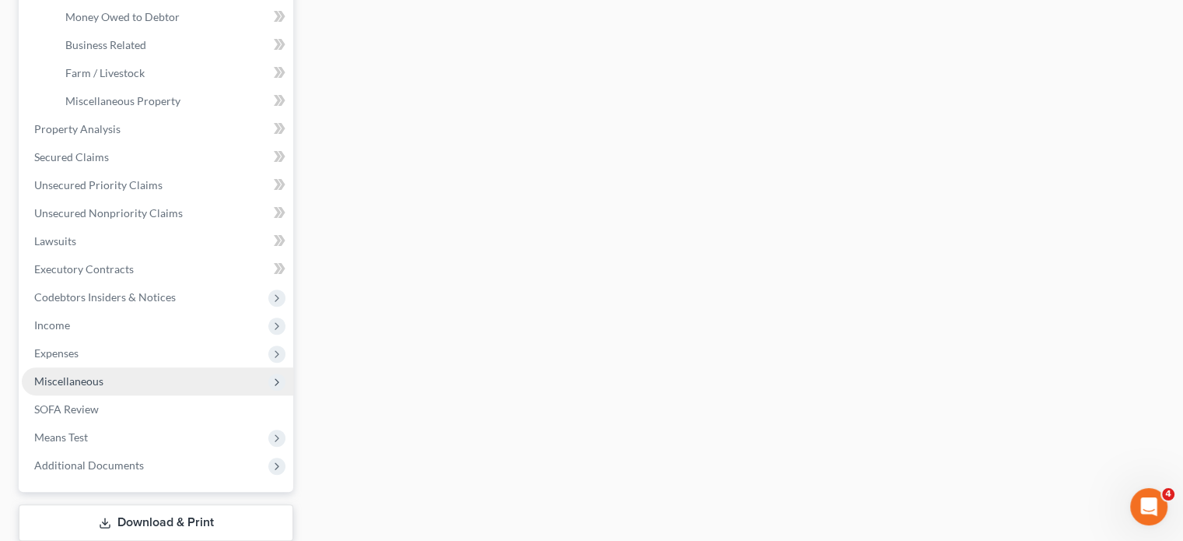
click at [82, 389] on span "Miscellaneous" at bounding box center [157, 381] width 271 height 28
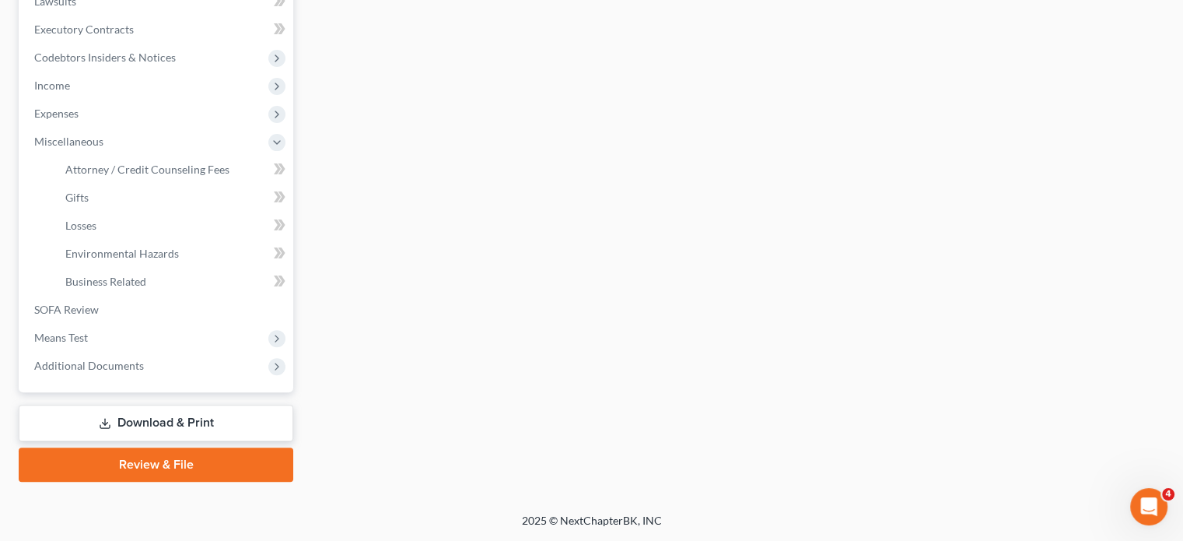
scroll to position [425, 0]
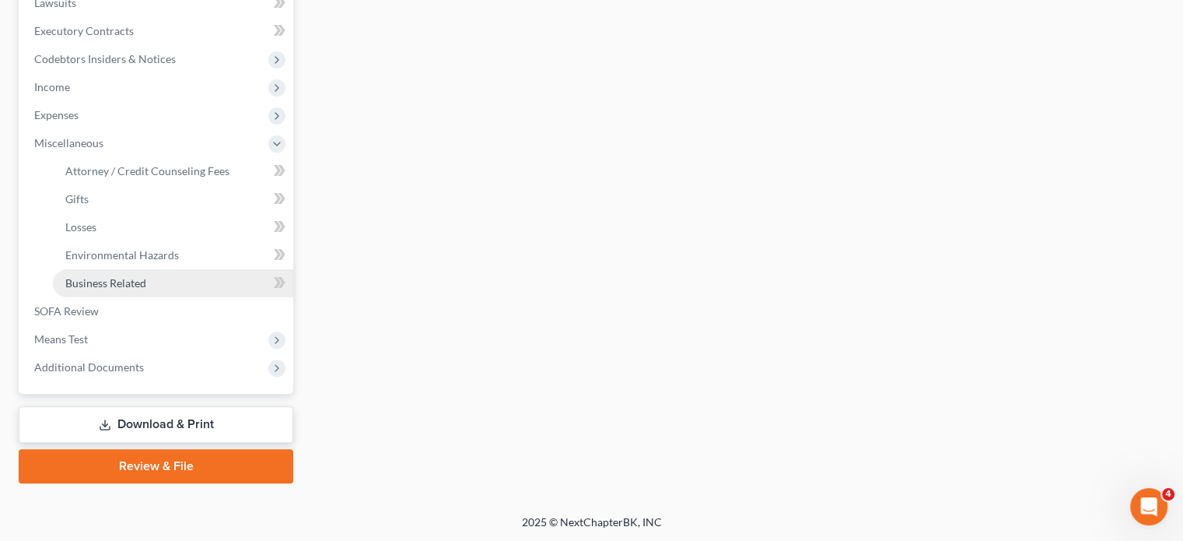
click at [103, 294] on link "Business Related" at bounding box center [173, 283] width 240 height 28
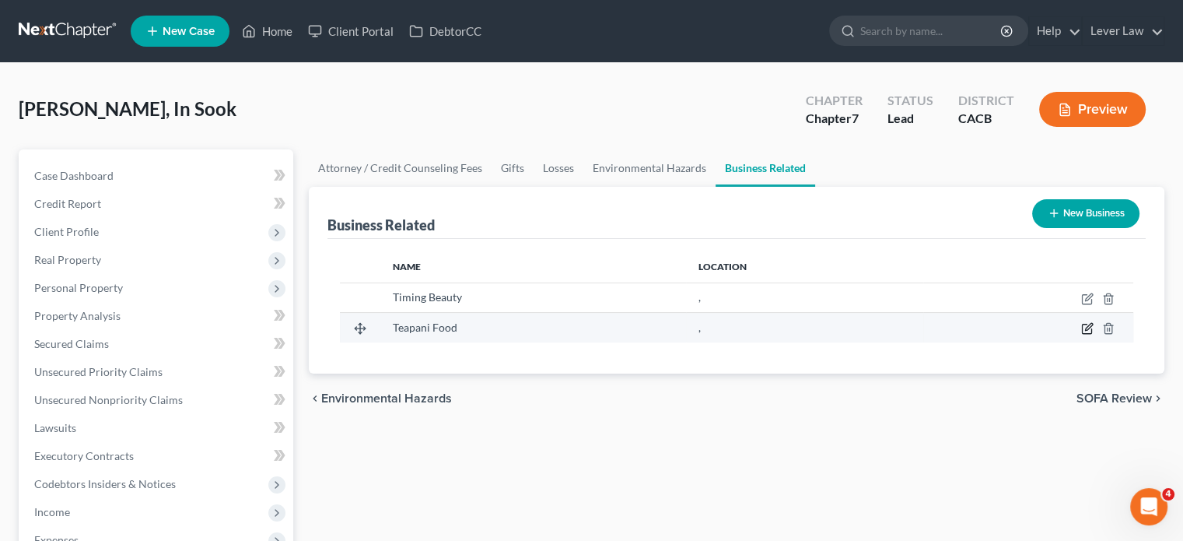
click at [1087, 329] on icon "button" at bounding box center [1088, 327] width 7 height 7
select select "officer"
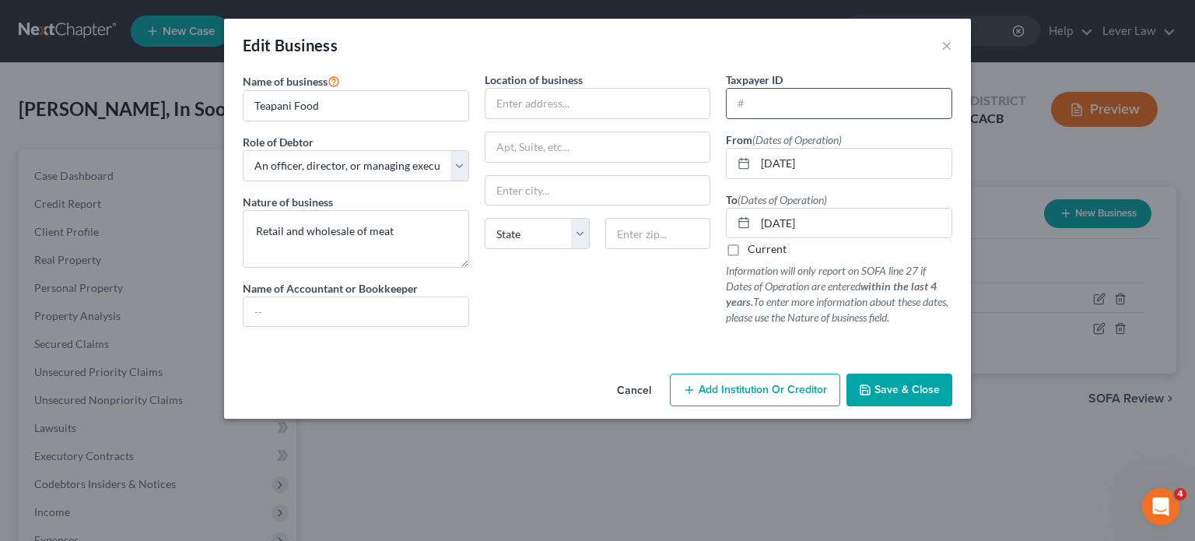
click at [772, 99] on input "text" at bounding box center [838, 104] width 225 height 30
type input "[US_EMPLOYER_IDENTIFICATION_NUMBER]"
click at [902, 390] on span "Save & Close" at bounding box center [906, 389] width 65 height 13
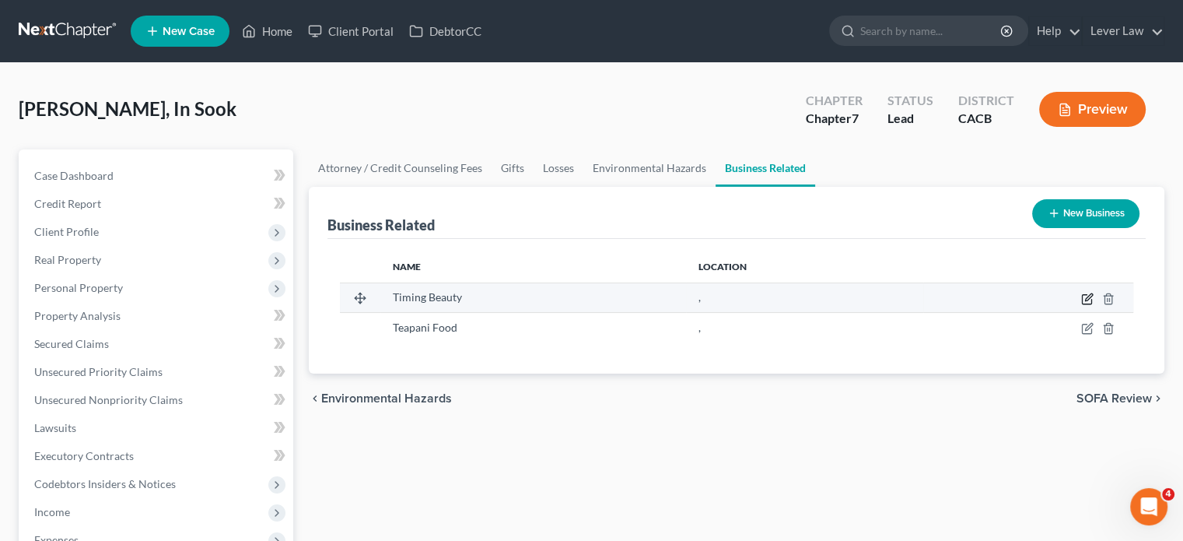
click at [1085, 300] on icon "button" at bounding box center [1088, 296] width 7 height 7
select select "officer"
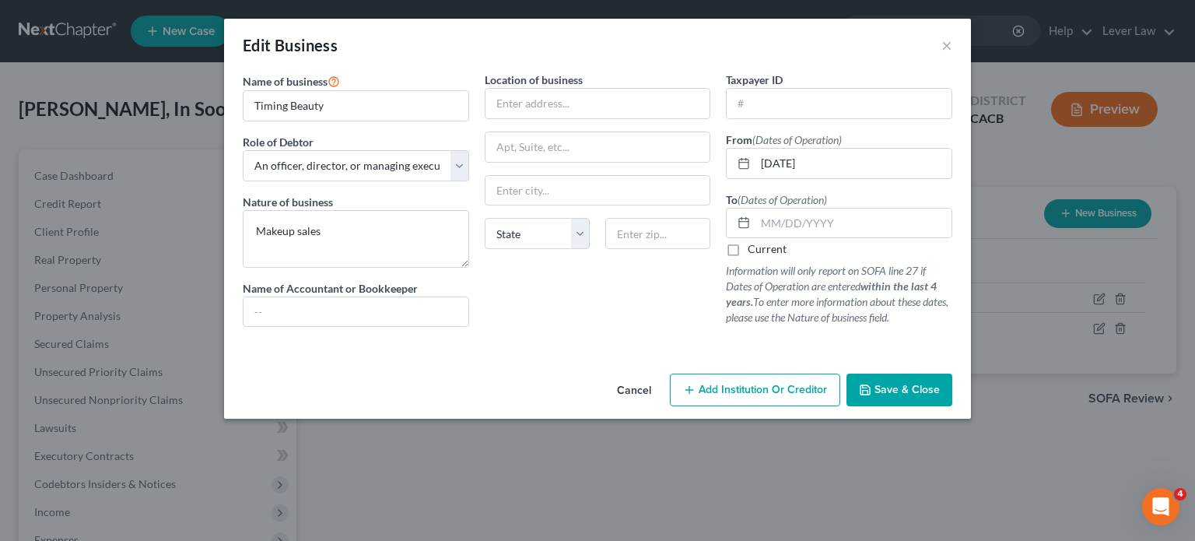
click at [893, 381] on button "Save & Close" at bounding box center [899, 389] width 106 height 33
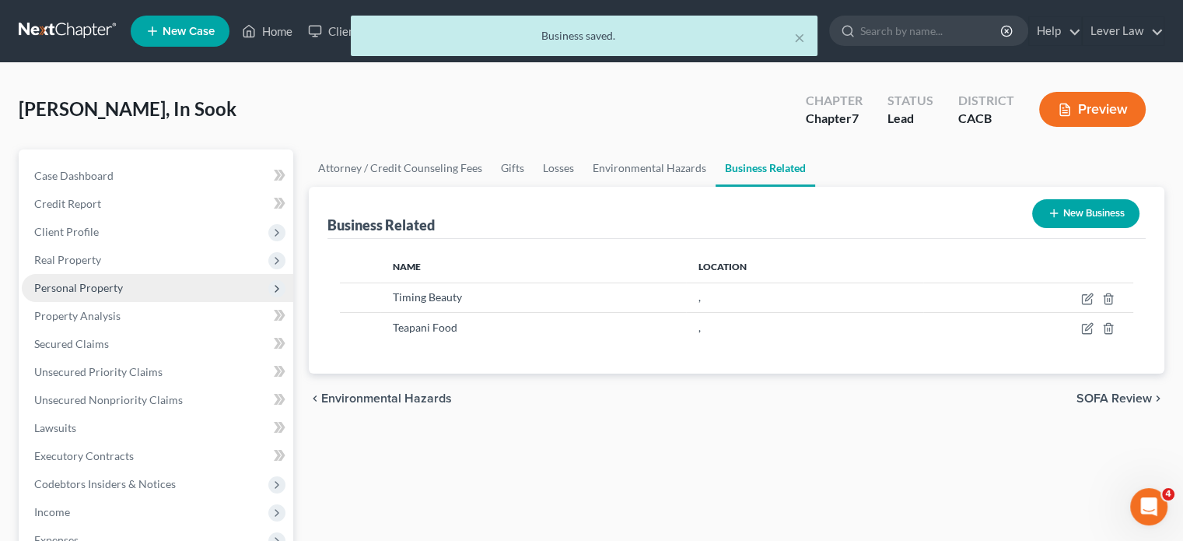
click at [68, 290] on span "Personal Property" at bounding box center [78, 287] width 89 height 13
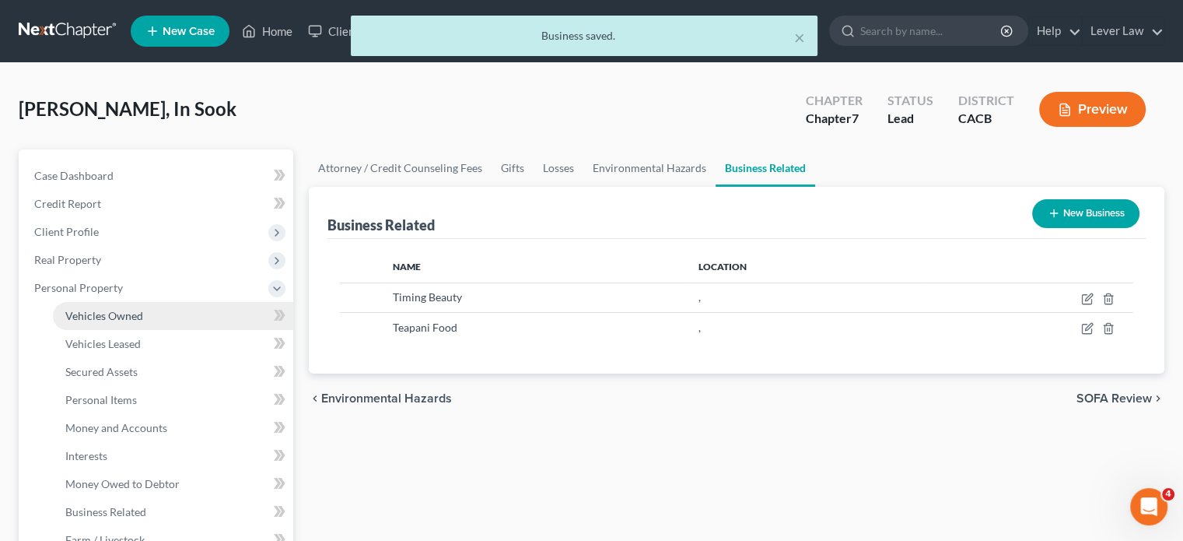
drag, startPoint x: 88, startPoint y: 310, endPoint x: 106, endPoint y: 313, distance: 18.2
click at [88, 310] on span "Vehicles Owned" at bounding box center [104, 315] width 78 height 13
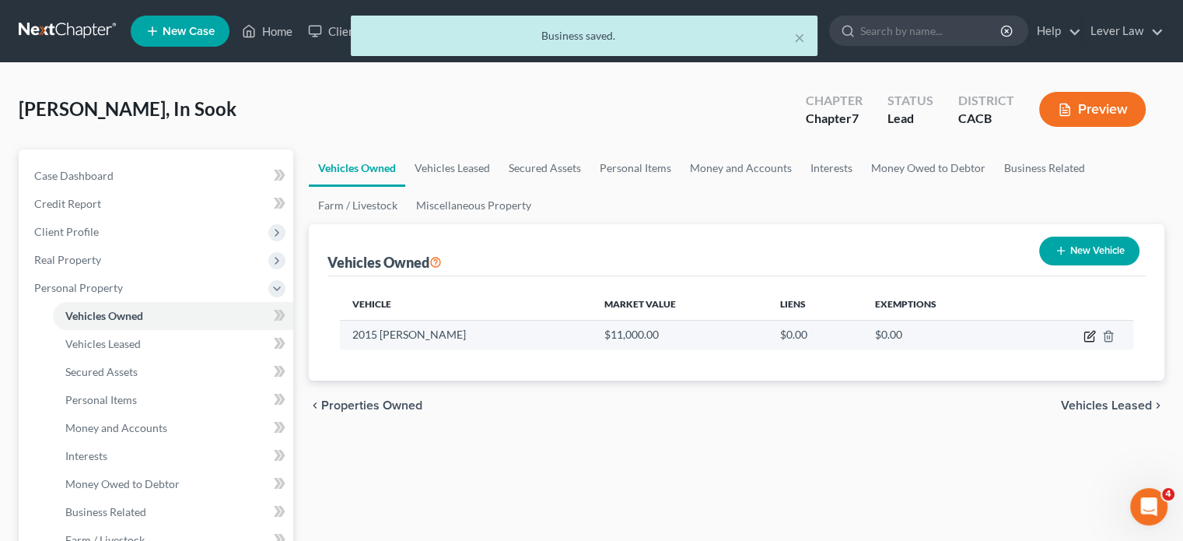
click at [1089, 335] on icon "button" at bounding box center [1090, 336] width 12 height 12
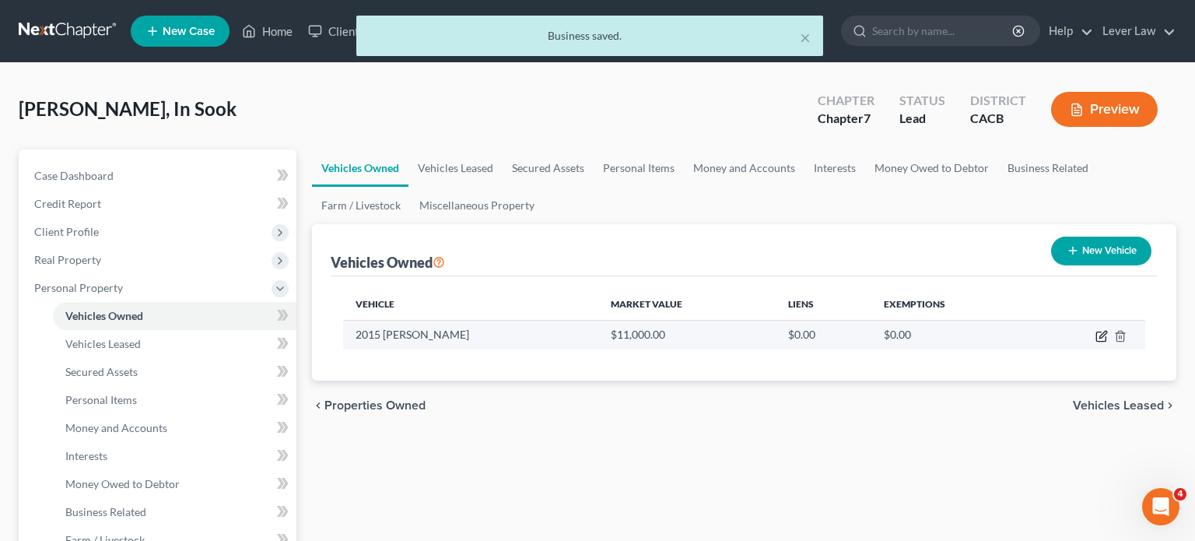
select select "0"
select select "11"
select select "4"
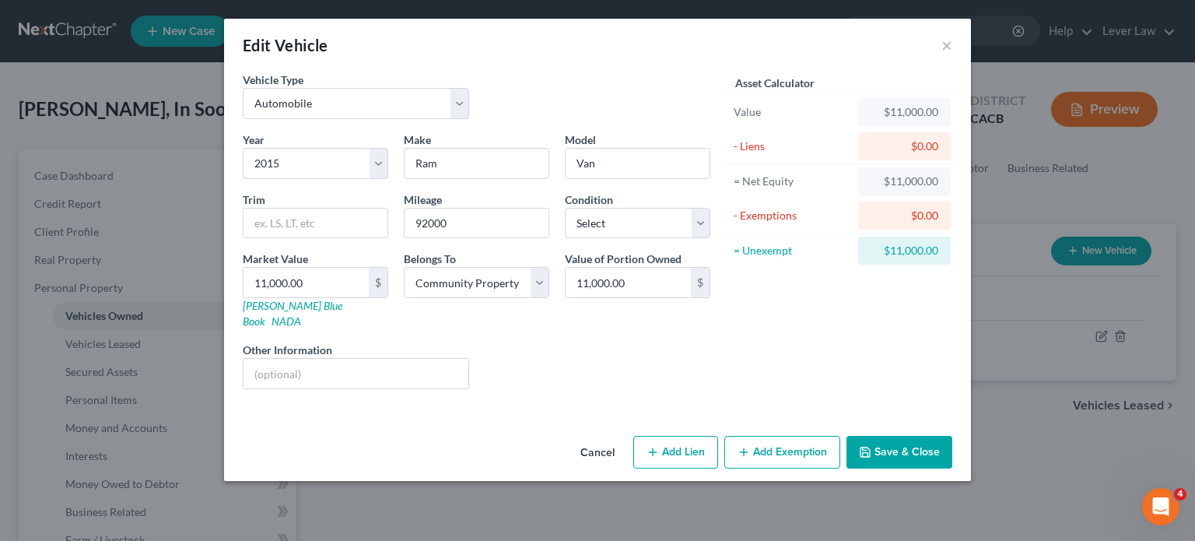
click at [700, 441] on button "Add Lien" at bounding box center [675, 452] width 85 height 33
select select "4"
select select "0"
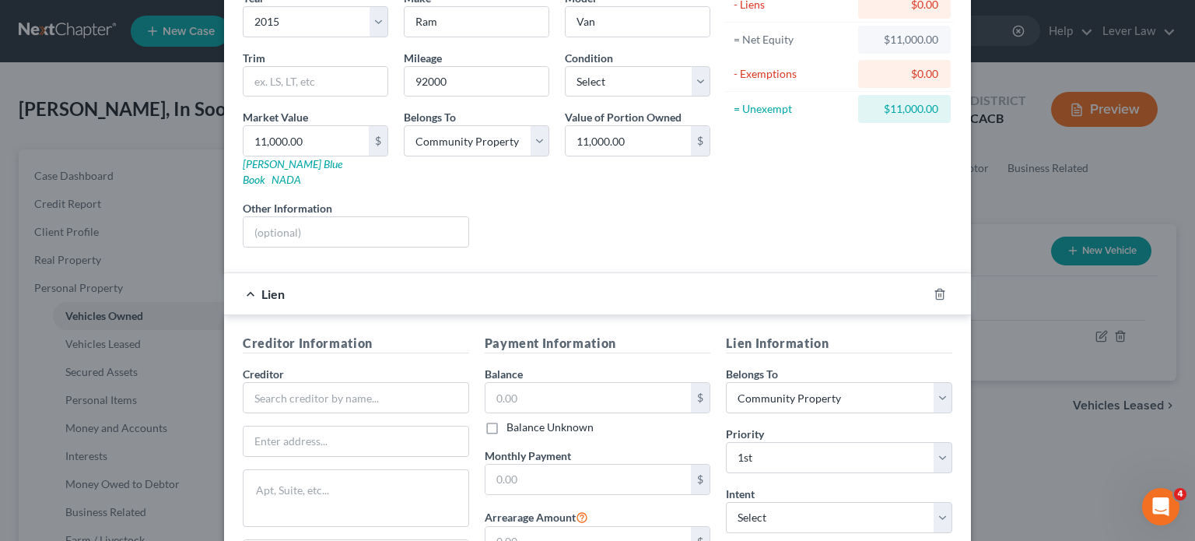
scroll to position [156, 0]
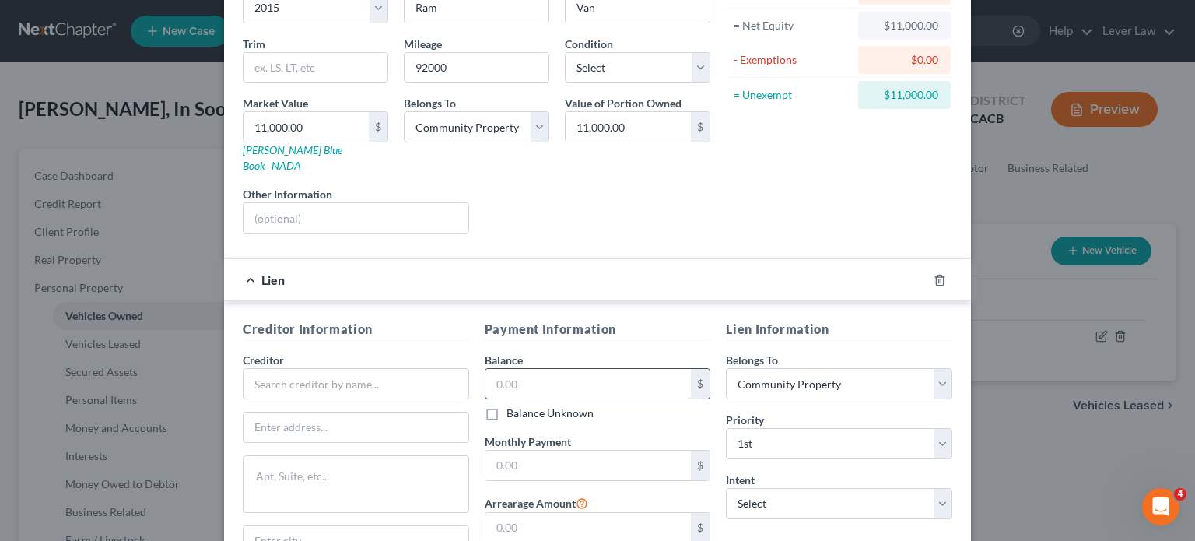
click at [558, 369] on input "text" at bounding box center [588, 384] width 206 height 30
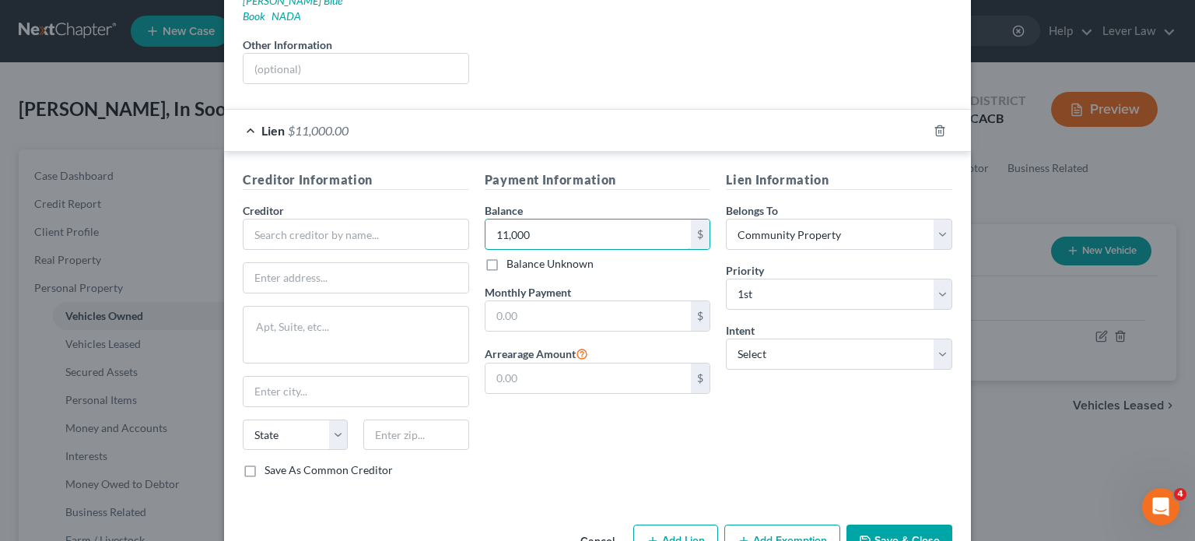
scroll to position [311, 0]
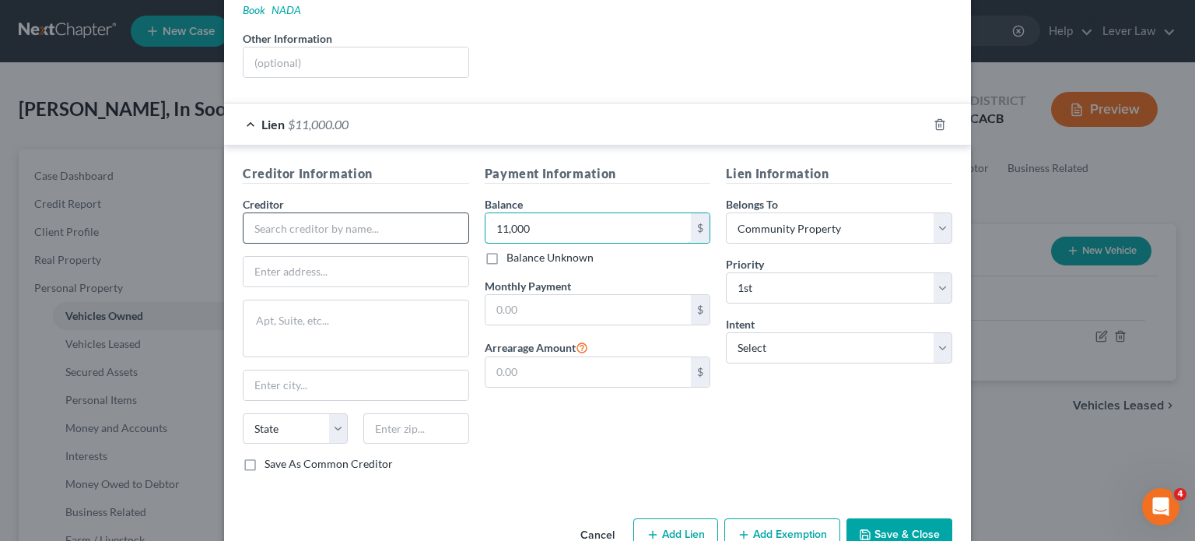
type input "11,000"
click at [325, 213] on input "text" at bounding box center [356, 227] width 226 height 31
click at [878, 518] on button "Save & Close" at bounding box center [899, 534] width 106 height 33
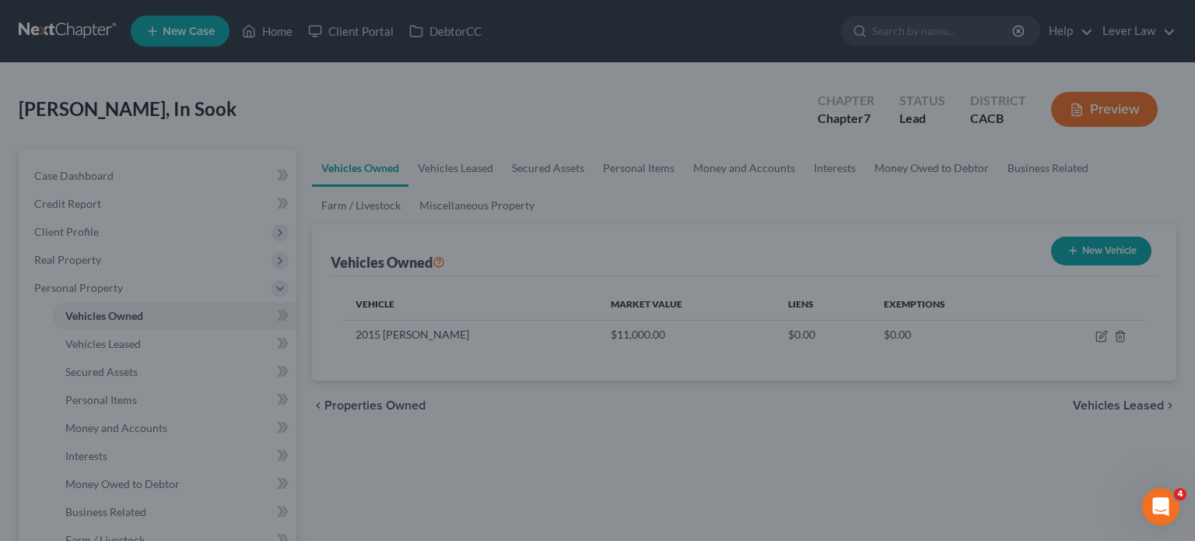
type input "Westlake Financial"
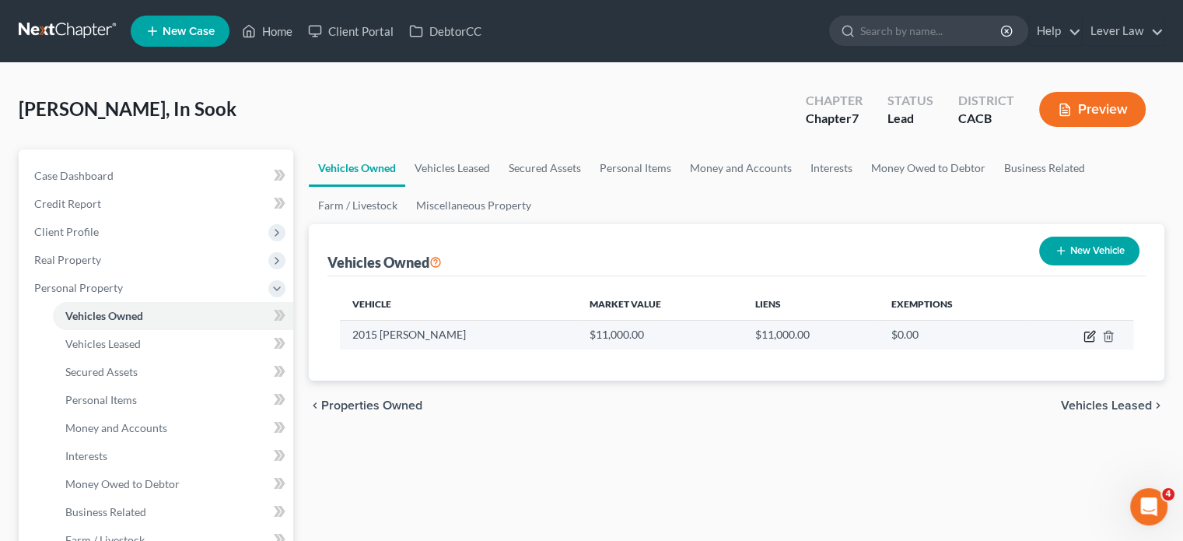
click at [1087, 340] on icon "button" at bounding box center [1088, 336] width 9 height 9
select select "0"
select select "11"
select select "4"
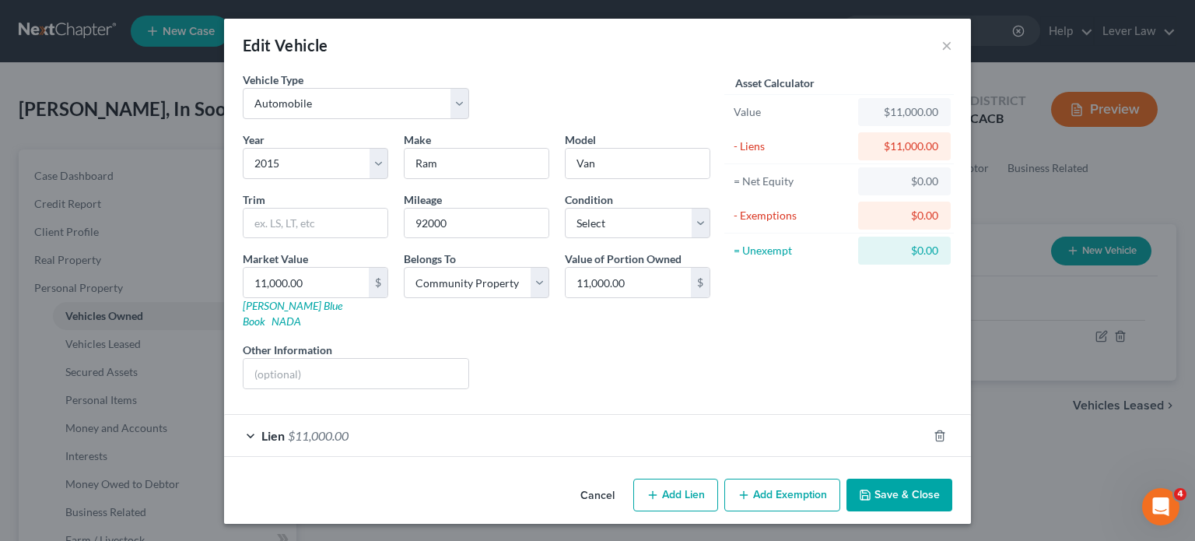
click at [354, 424] on div "Lien $11,000.00" at bounding box center [575, 435] width 703 height 41
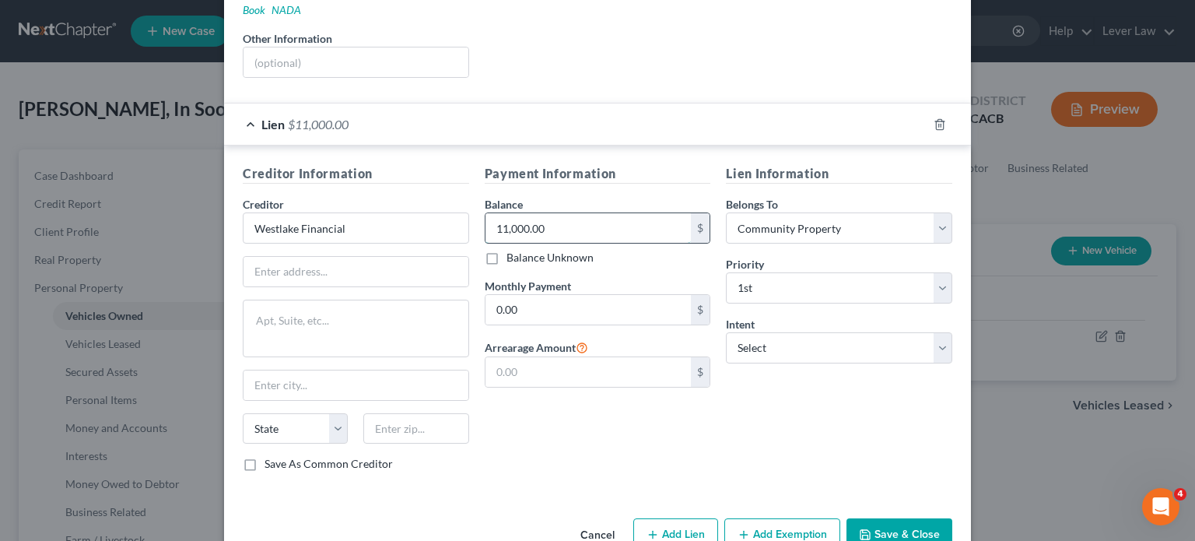
click at [576, 213] on input "11,000.00" at bounding box center [588, 228] width 206 height 30
type input "10,000"
click at [847, 335] on select "Select Surrender Redeem Reaffirm Avoid Other" at bounding box center [839, 347] width 226 height 31
select select "4"
click at [726, 332] on select "Select Surrender Redeem Reaffirm Avoid Other" at bounding box center [839, 347] width 226 height 31
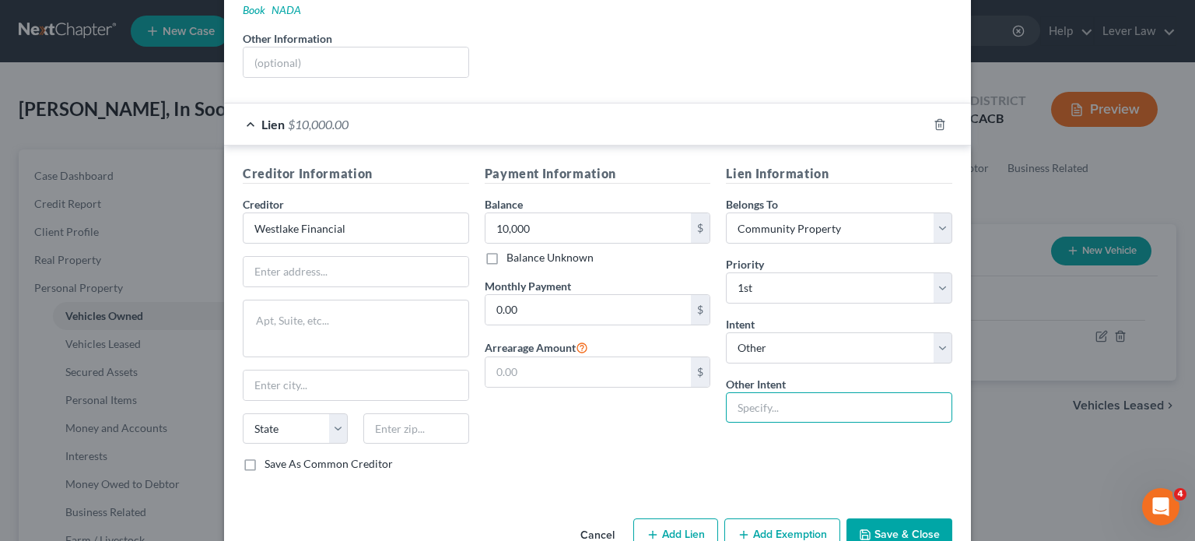
click at [784, 392] on input "text" at bounding box center [839, 407] width 226 height 31
type input "Retain and pay"
click at [927, 518] on button "Save & Close" at bounding box center [899, 534] width 106 height 33
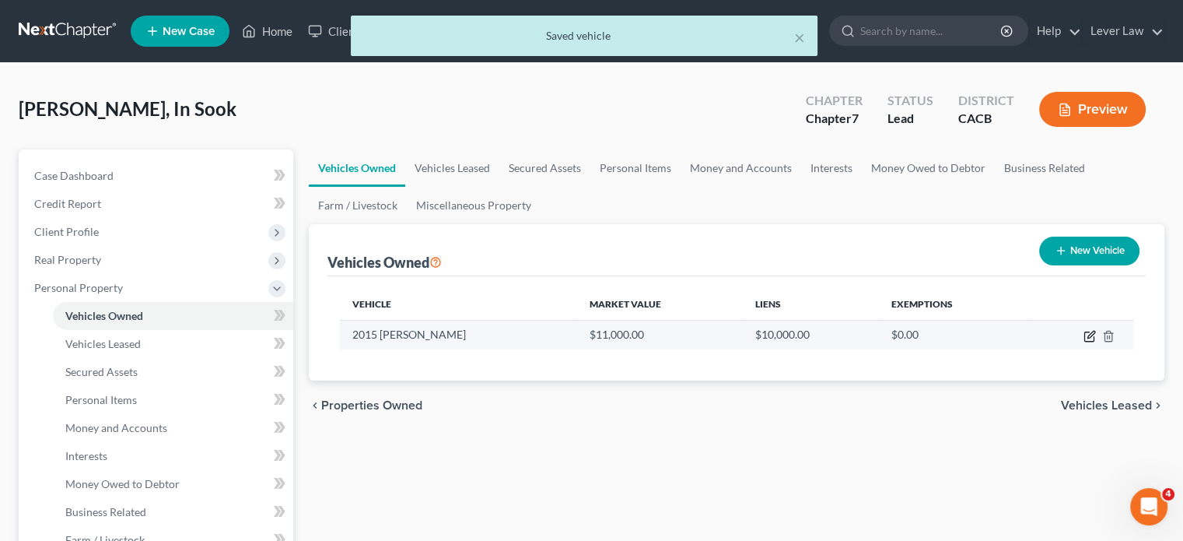
click at [1087, 338] on icon "button" at bounding box center [1090, 336] width 12 height 12
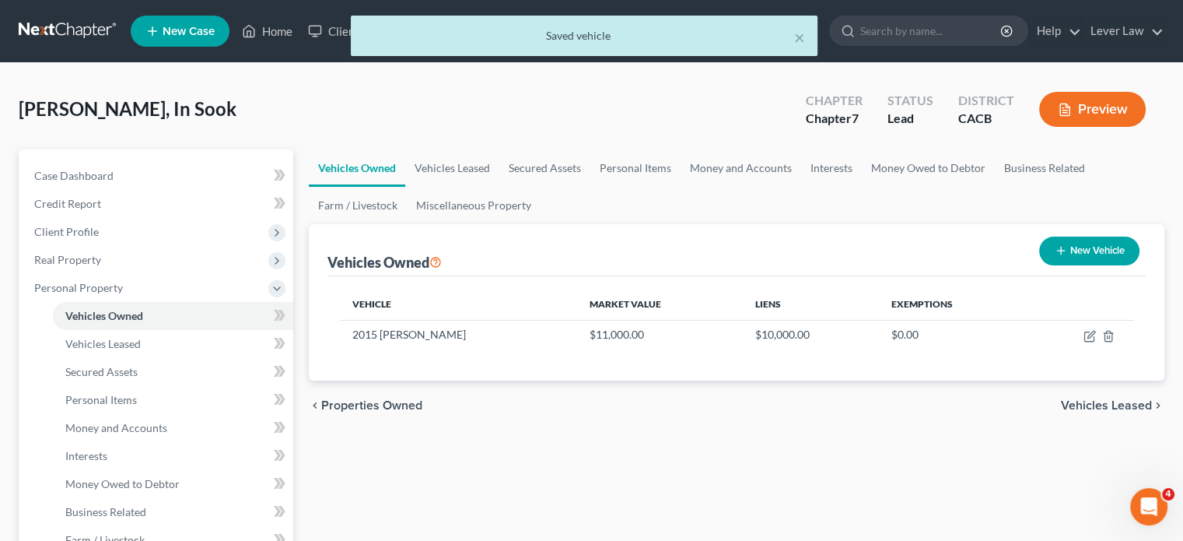
select select "0"
select select "11"
select select "4"
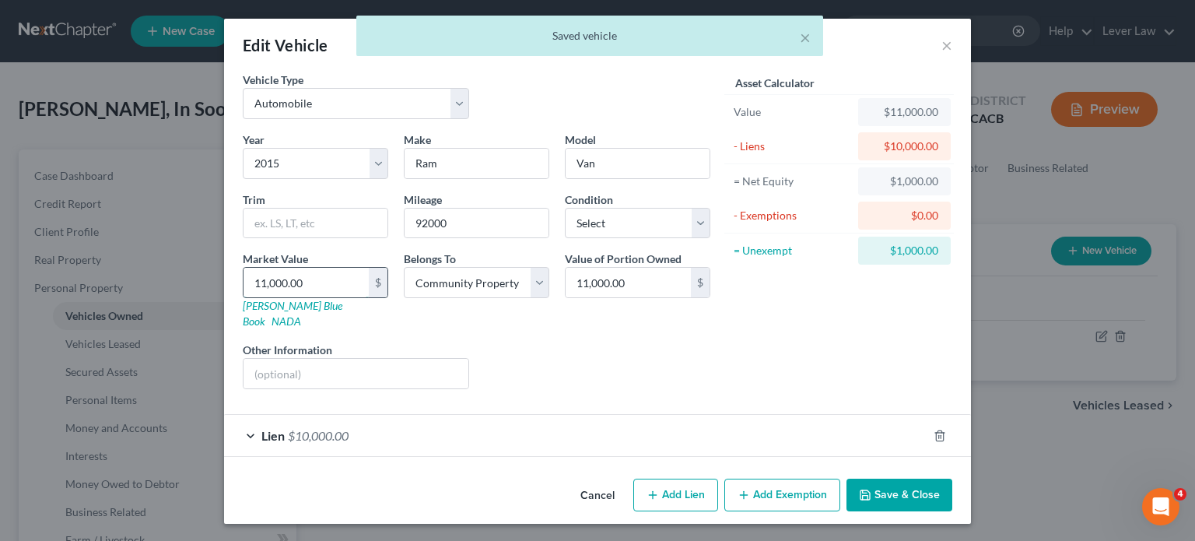
click at [307, 289] on input "11,000.00" at bounding box center [305, 283] width 125 height 30
type input "5"
type input "5.00"
type input "50"
type input "50.00"
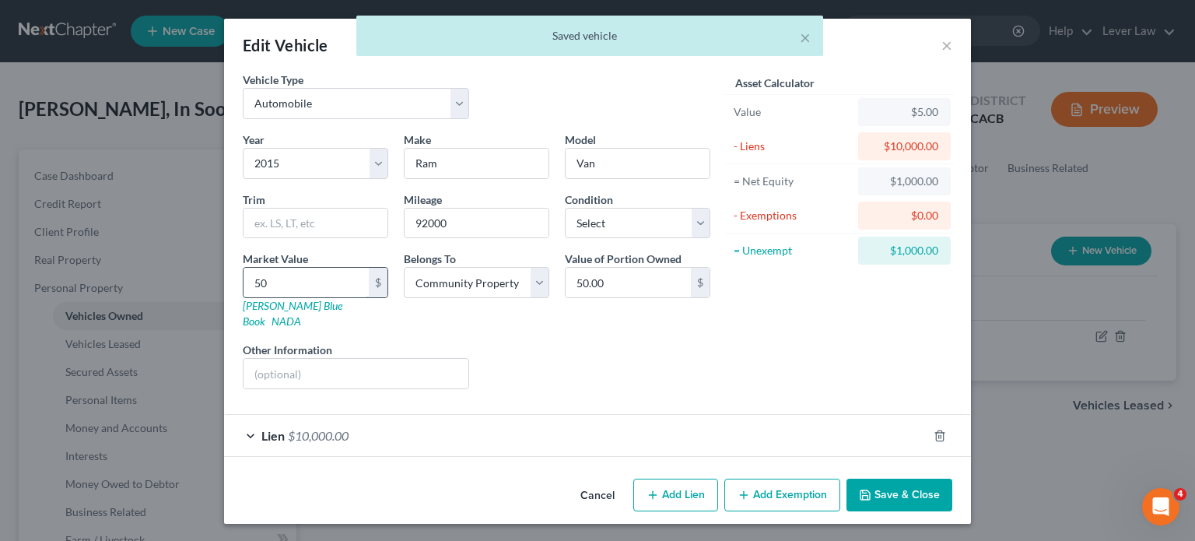
type input "500"
type input "500.00"
type input "5000"
type input "5,000.00"
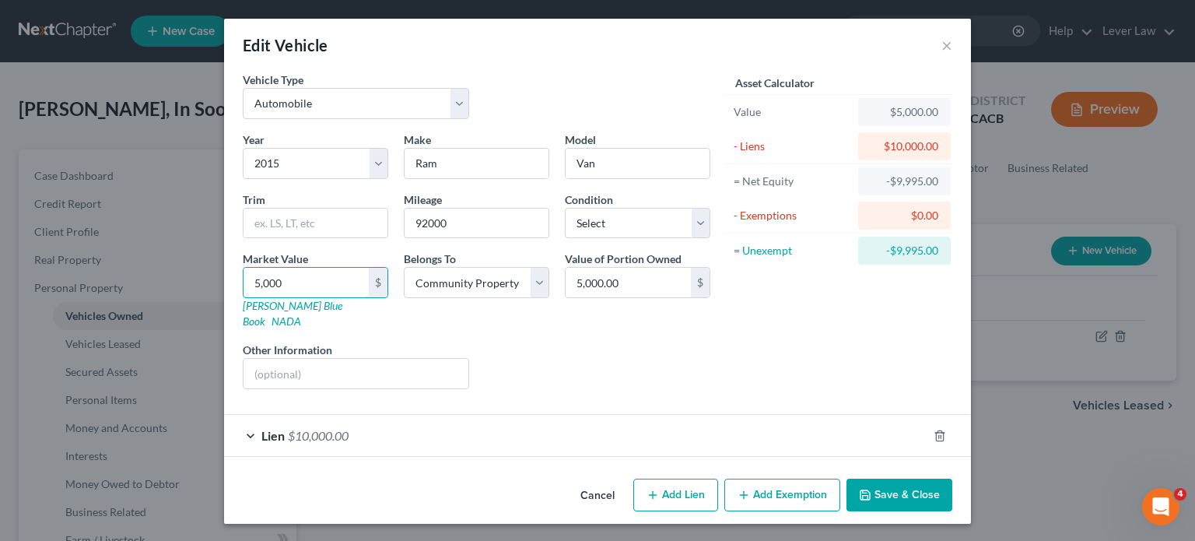
drag, startPoint x: 328, startPoint y: 280, endPoint x: 223, endPoint y: 282, distance: 105.0
click at [223, 282] on div "Edit Vehicle × Vehicle Type Select Automobile Truck Trailer Watercraft Aircraft…" at bounding box center [597, 270] width 1195 height 541
type input "7"
type input "7.00"
type input "70"
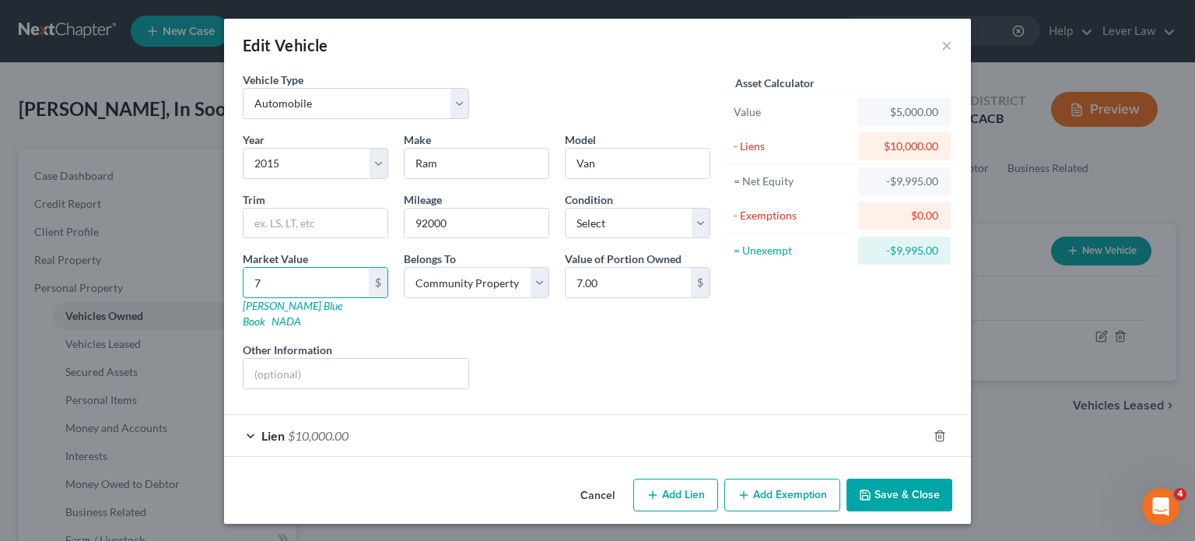
type input "70.00"
type input "700"
type input "700.00"
type input "7000"
type input "7,000.00"
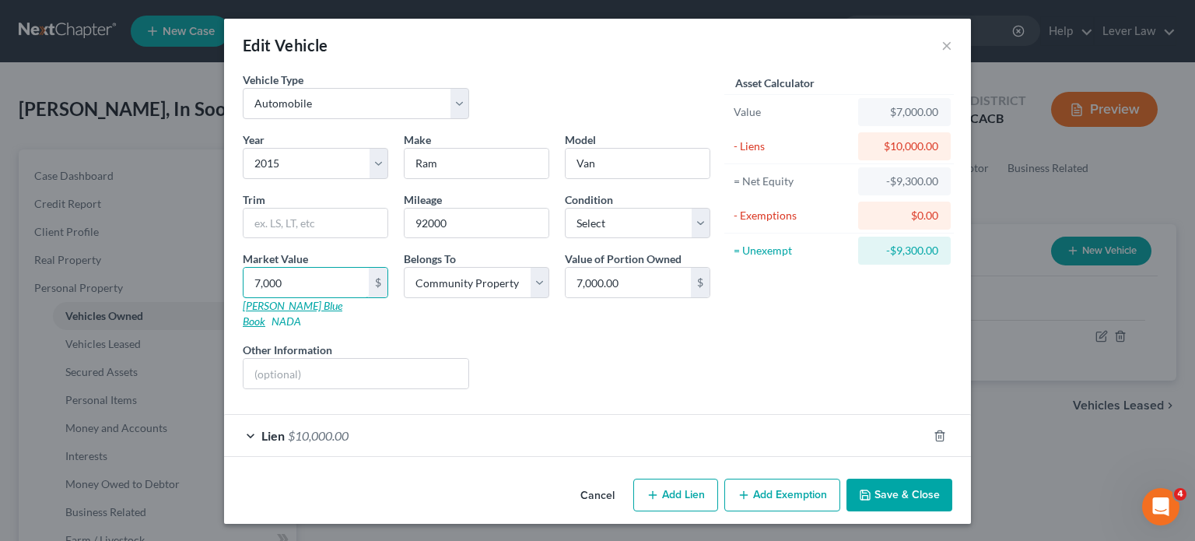
type input "4"
type input "4.00"
type input "43"
type input "43.00"
type input "430"
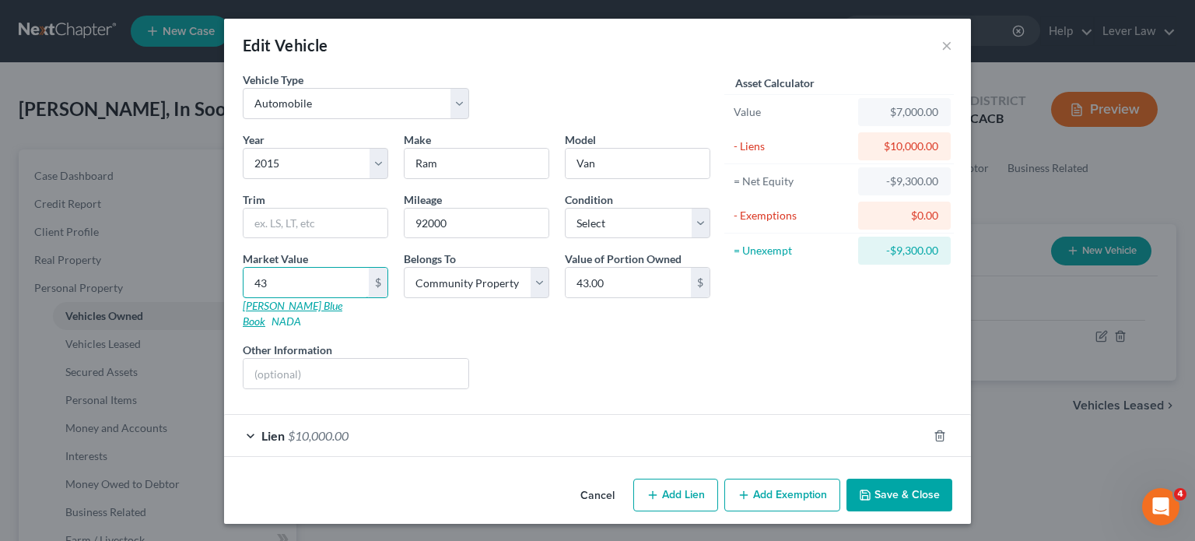
type input "430.00"
type input "4300"
type input "4,300.00"
type input "4,300"
click at [923, 482] on button "Save & Close" at bounding box center [899, 494] width 106 height 33
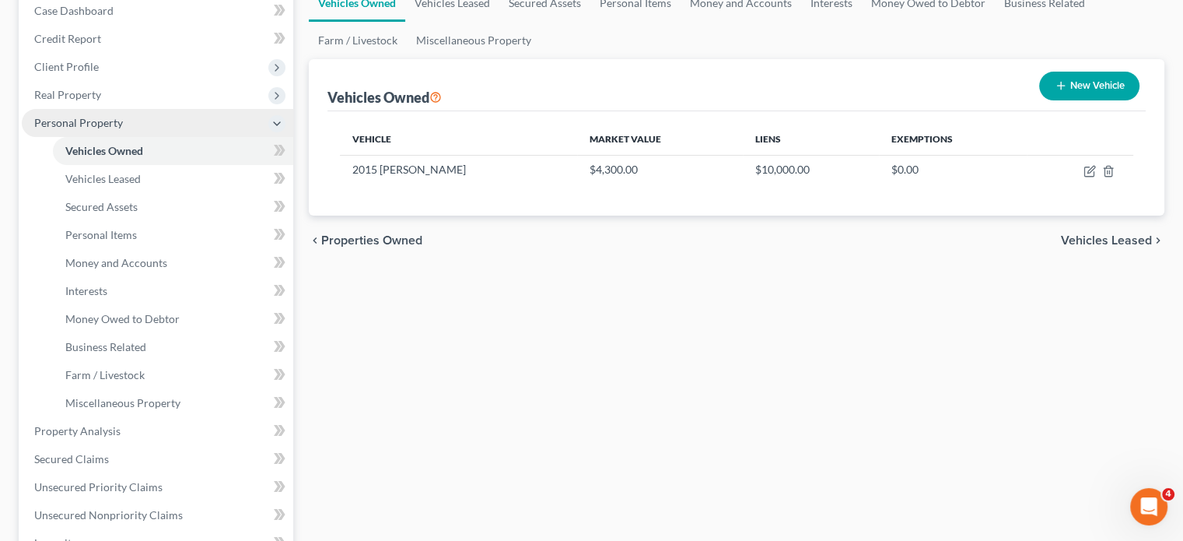
scroll to position [0, 0]
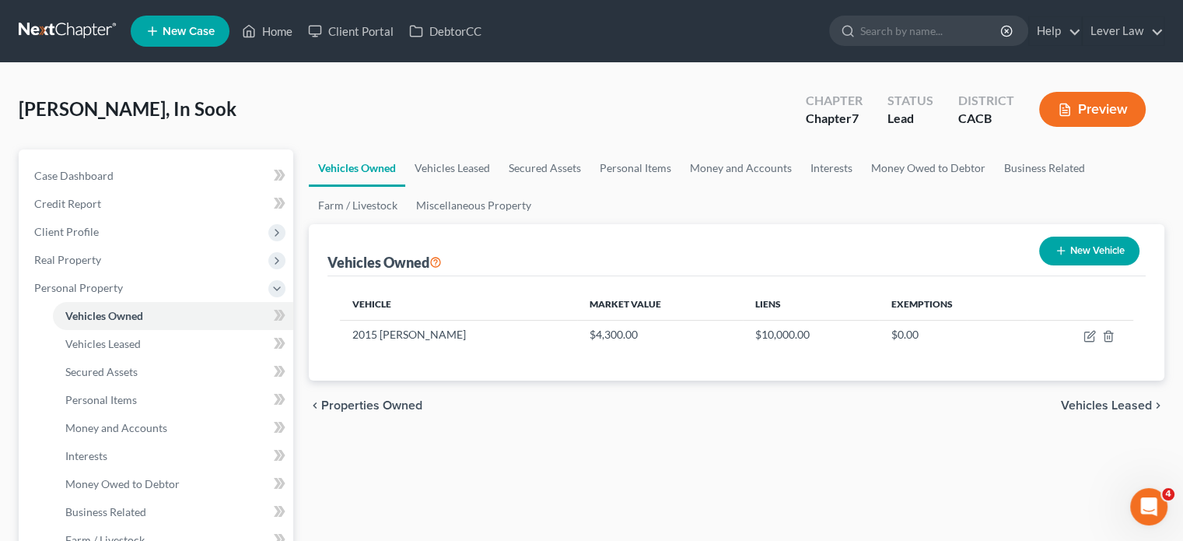
click at [75, 26] on link at bounding box center [69, 31] width 100 height 28
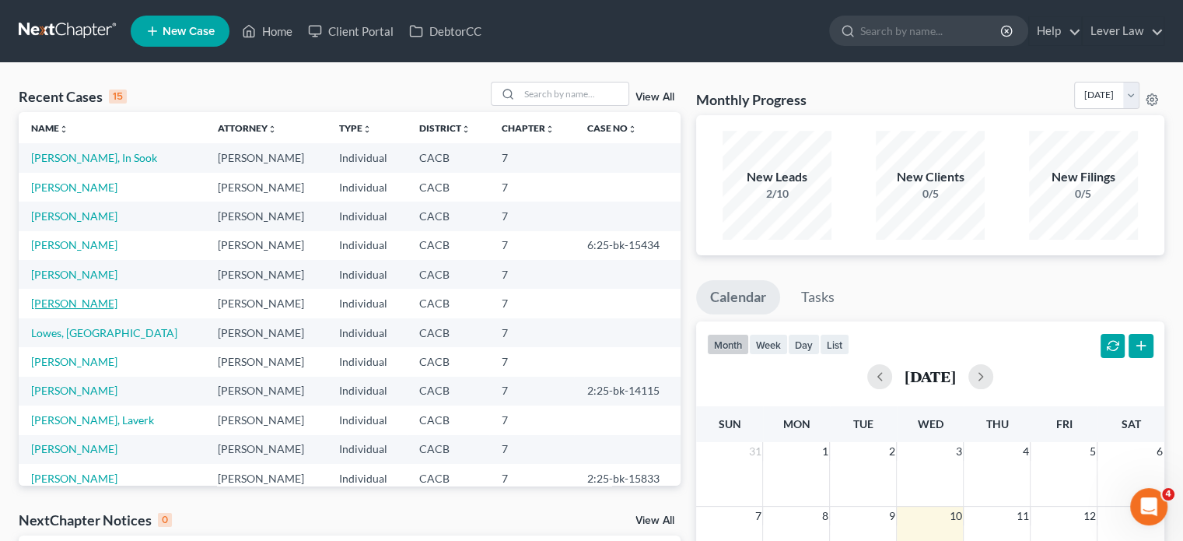
click at [82, 299] on link "[PERSON_NAME]" at bounding box center [74, 302] width 86 height 13
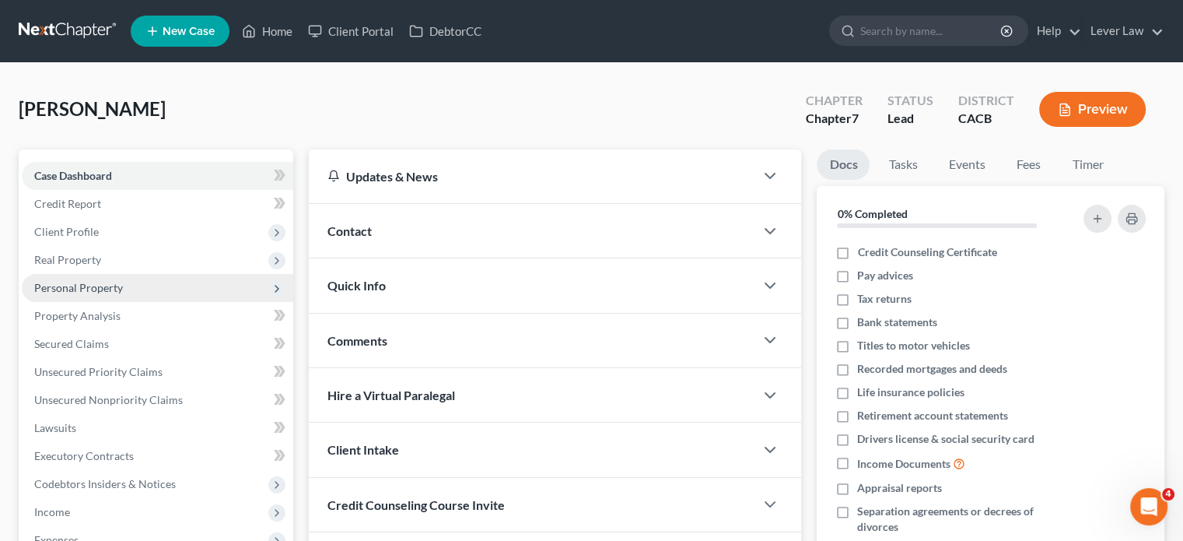
click at [104, 278] on span "Personal Property" at bounding box center [157, 288] width 271 height 28
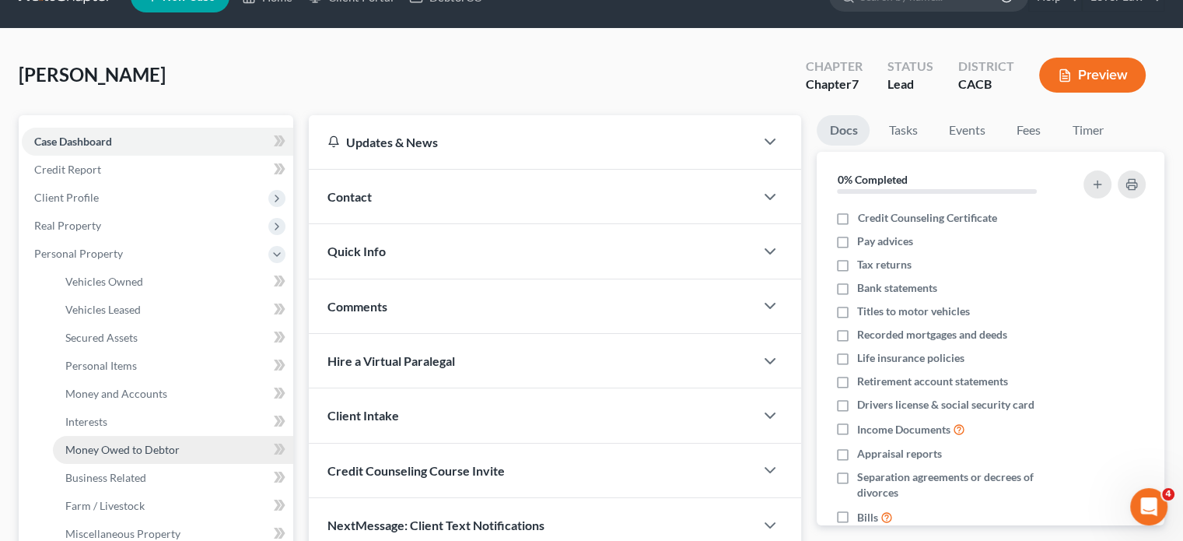
scroll to position [78, 0]
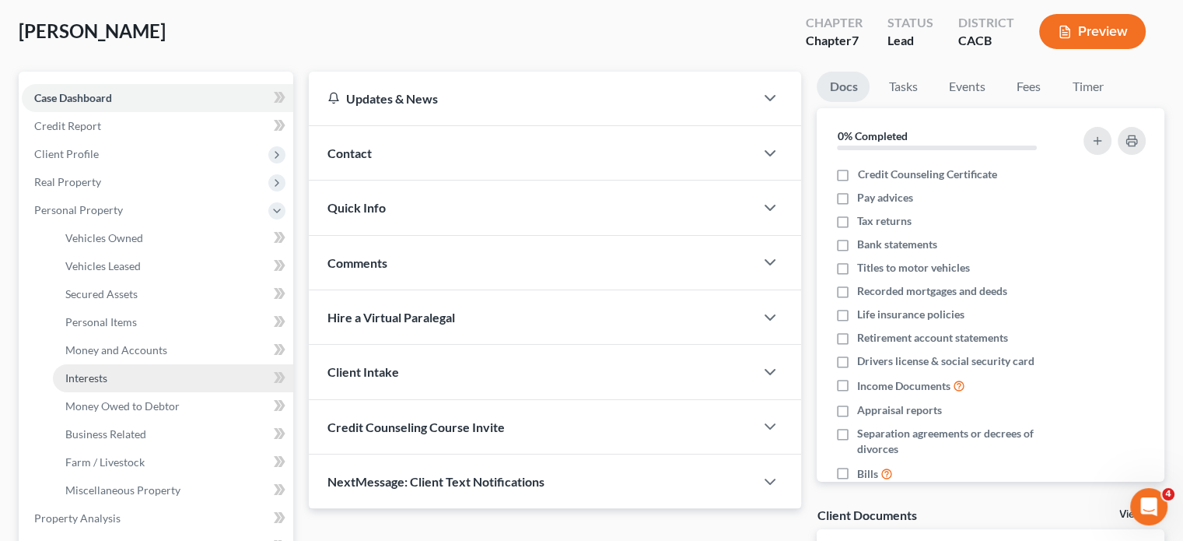
click at [117, 376] on link "Interests" at bounding box center [173, 378] width 240 height 28
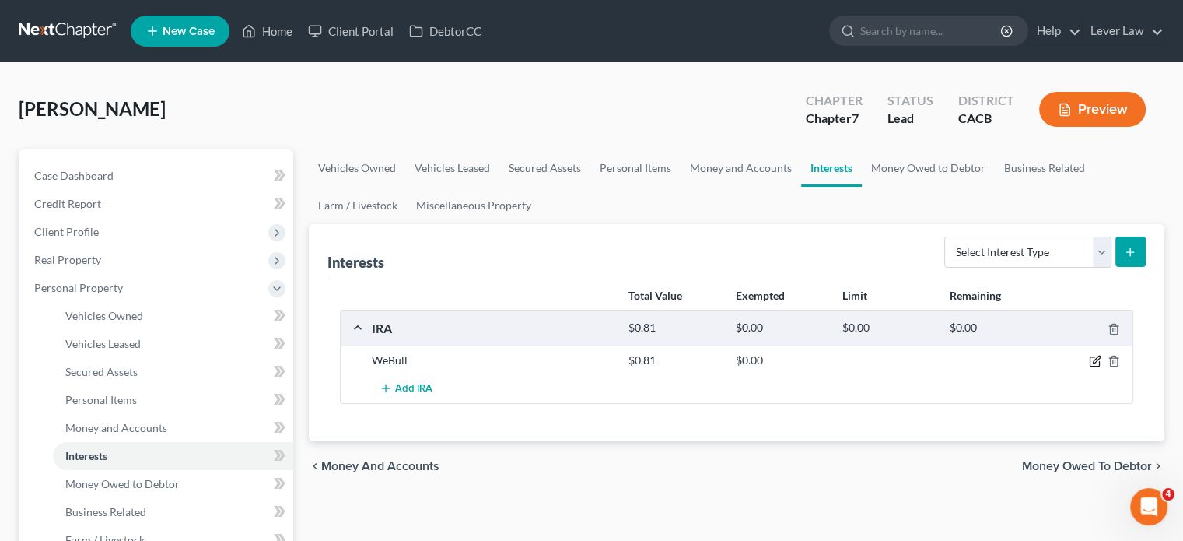
click at [1095, 359] on icon "button" at bounding box center [1095, 361] width 12 height 12
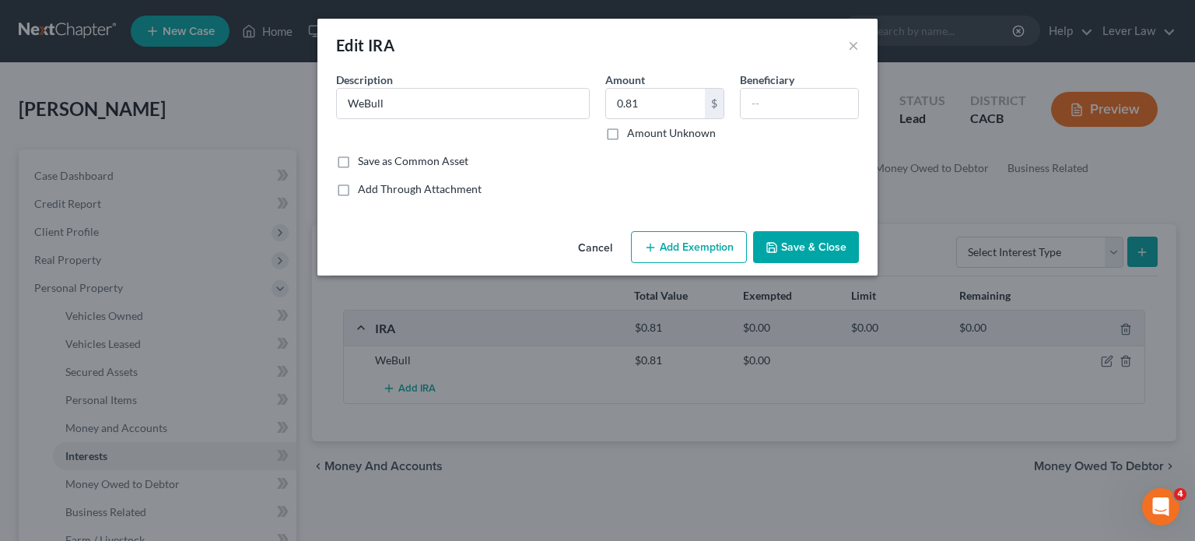
click at [712, 242] on button "Add Exemption" at bounding box center [689, 247] width 116 height 33
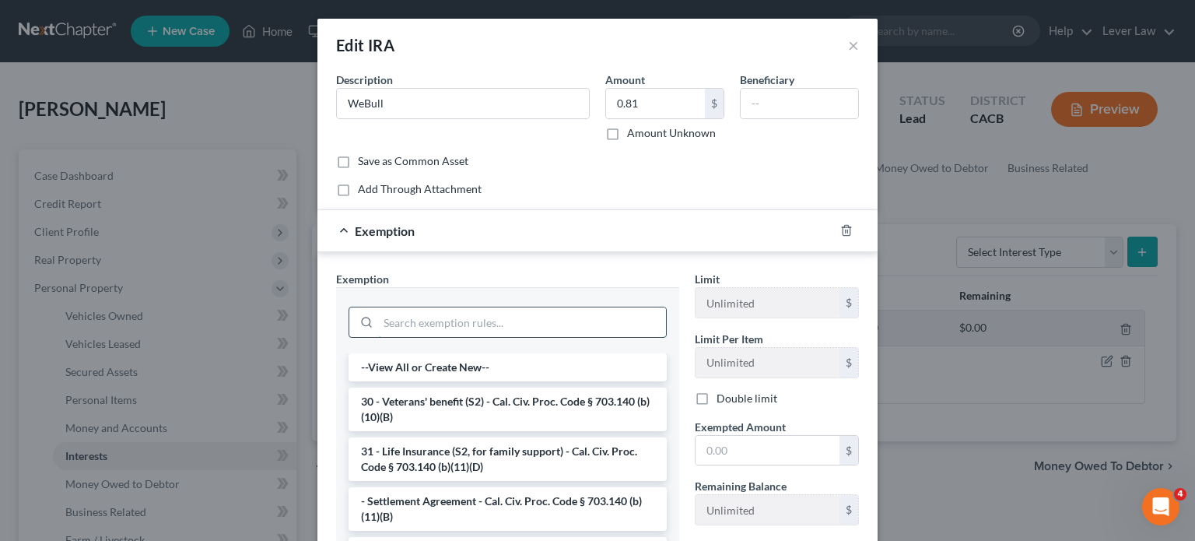
click at [482, 313] on input "search" at bounding box center [522, 322] width 288 height 30
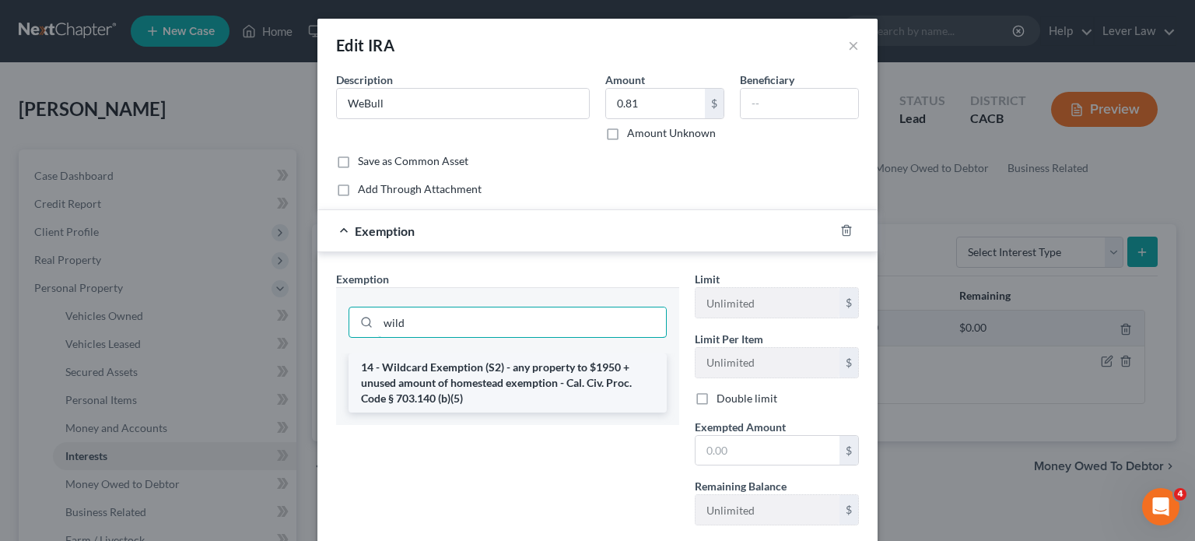
type input "wild"
click at [489, 371] on li "14 - Wildcard Exemption (S2) - any property to $1950 + unused amount of homeste…" at bounding box center [507, 382] width 318 height 59
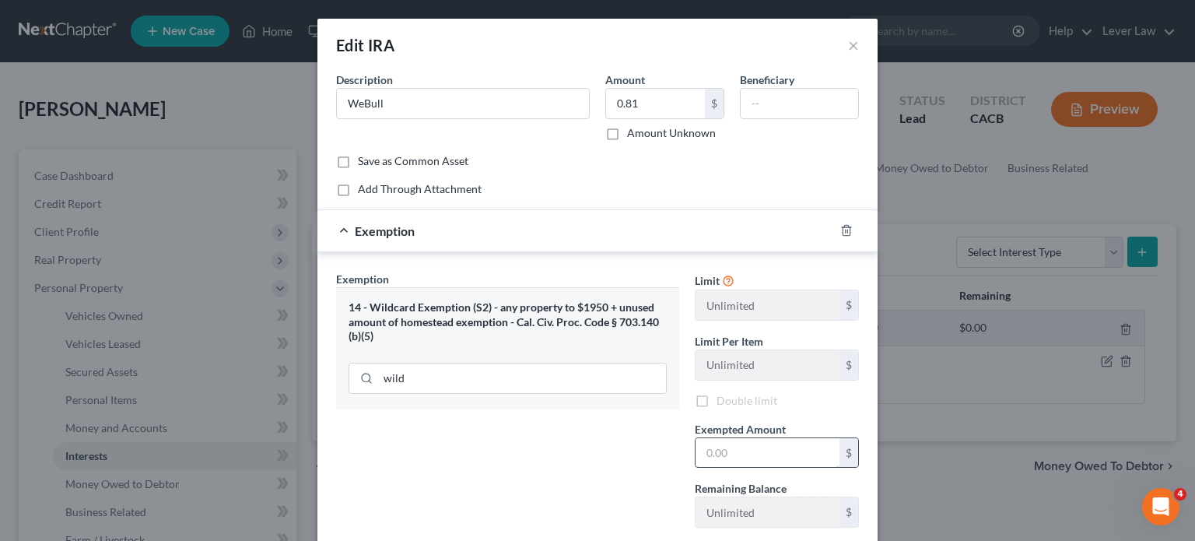
click at [749, 460] on input "text" at bounding box center [767, 453] width 144 height 30
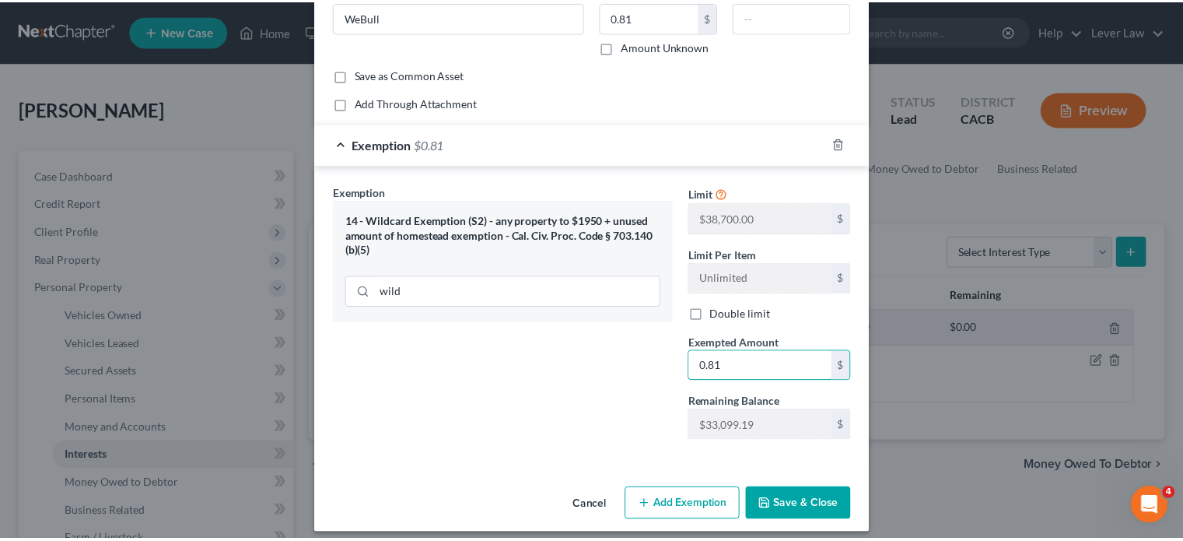
scroll to position [96, 0]
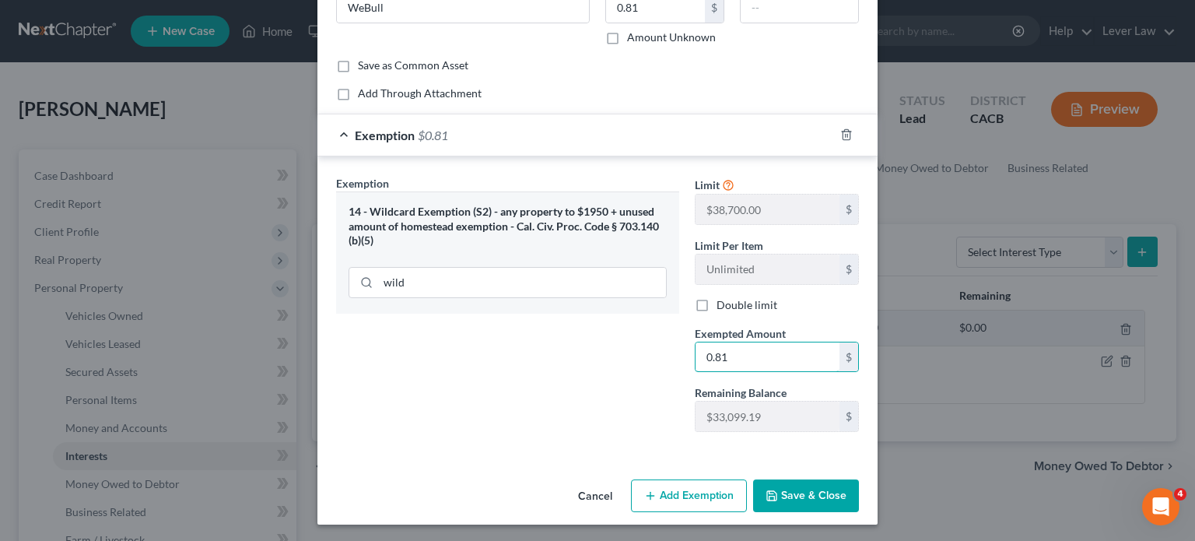
type input "0.81"
click at [806, 489] on button "Save & Close" at bounding box center [806, 495] width 106 height 33
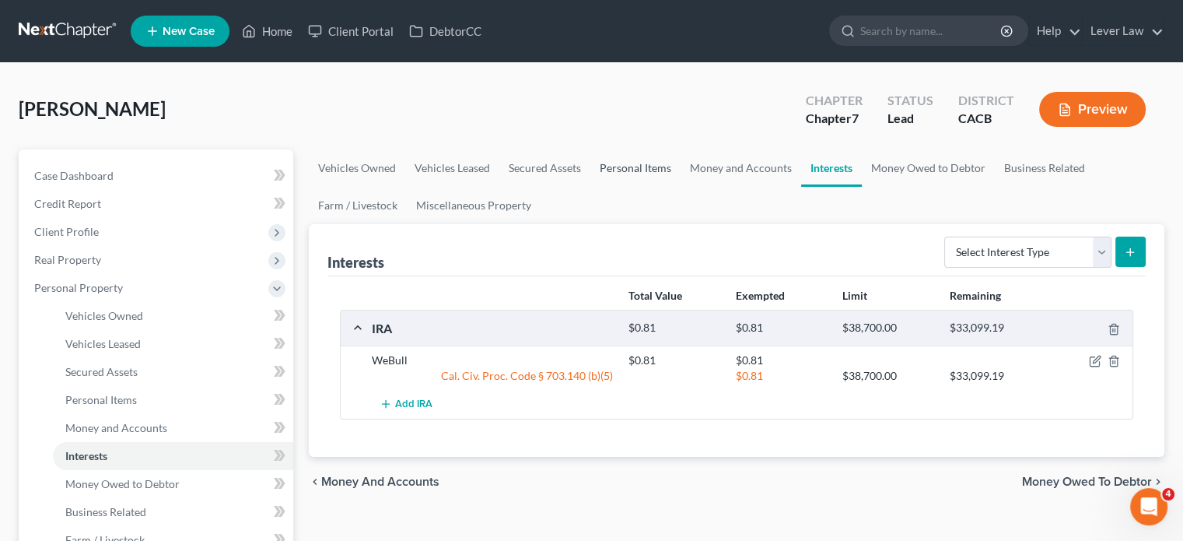
click at [613, 167] on link "Personal Items" at bounding box center [635, 167] width 90 height 37
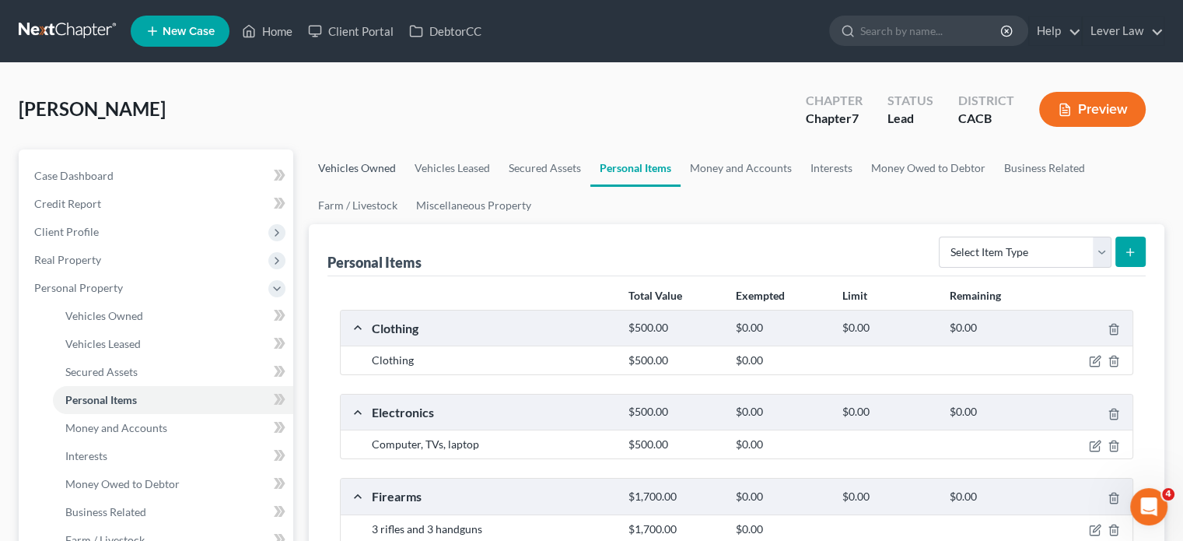
click at [360, 155] on link "Vehicles Owned" at bounding box center [357, 167] width 96 height 37
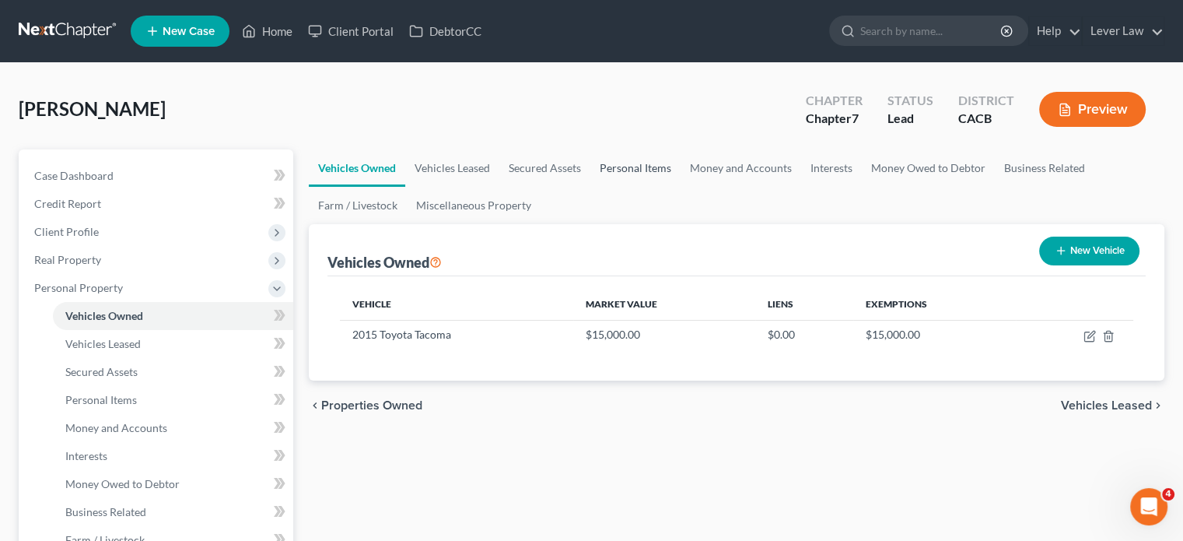
click at [647, 168] on link "Personal Items" at bounding box center [635, 167] width 90 height 37
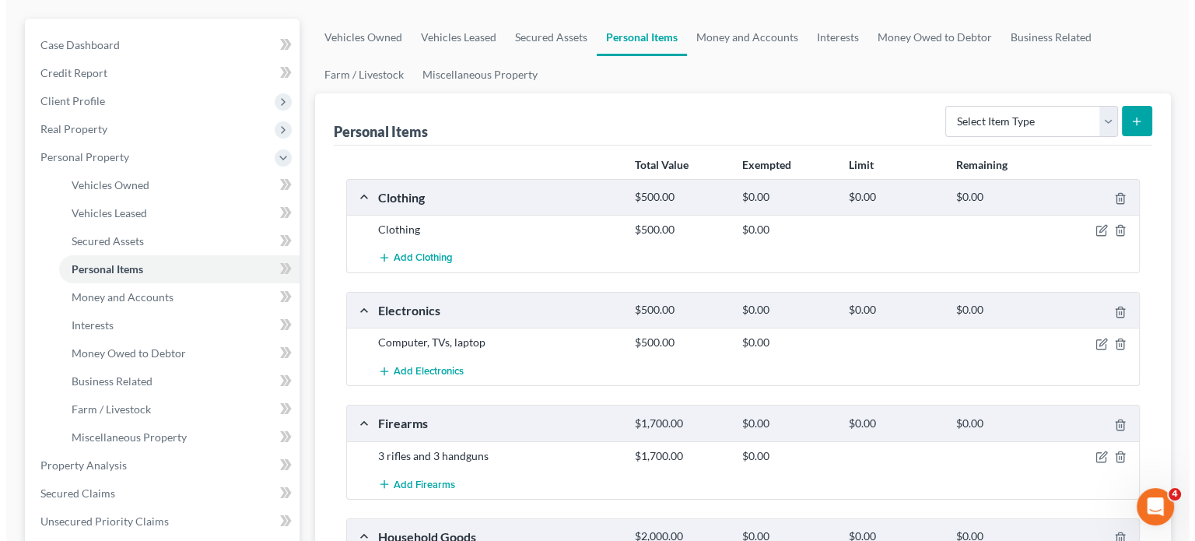
scroll to position [156, 0]
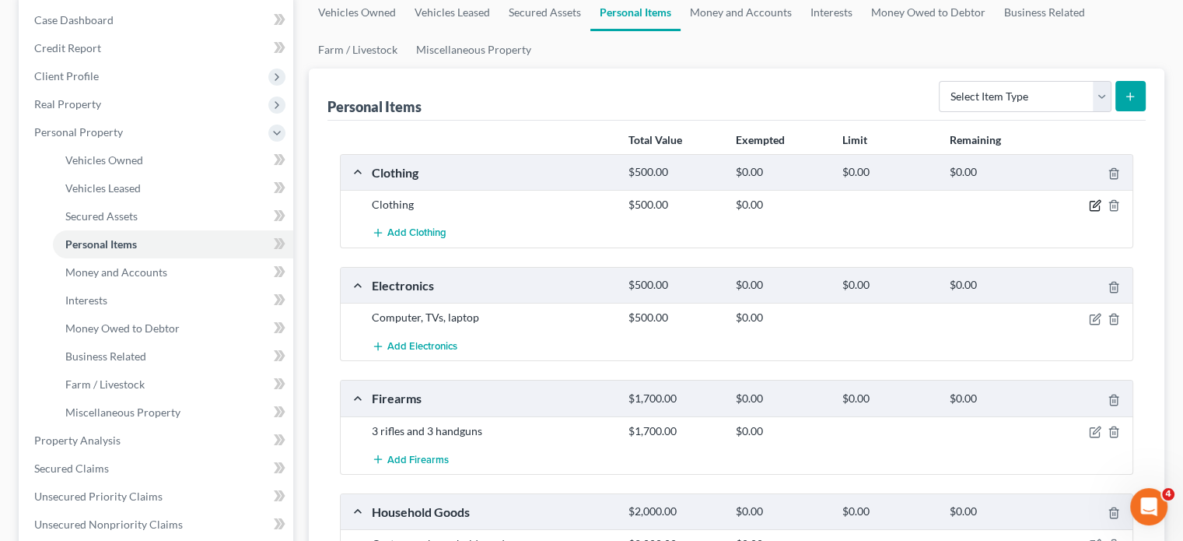
click at [1094, 205] on icon "button" at bounding box center [1096, 204] width 7 height 7
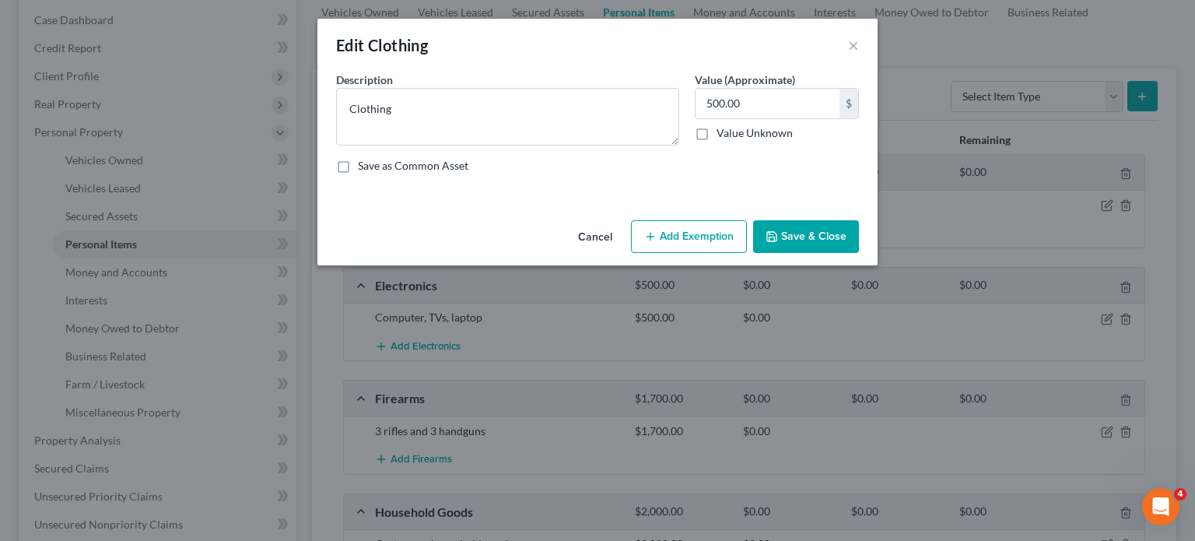
click at [733, 225] on button "Add Exemption" at bounding box center [689, 236] width 116 height 33
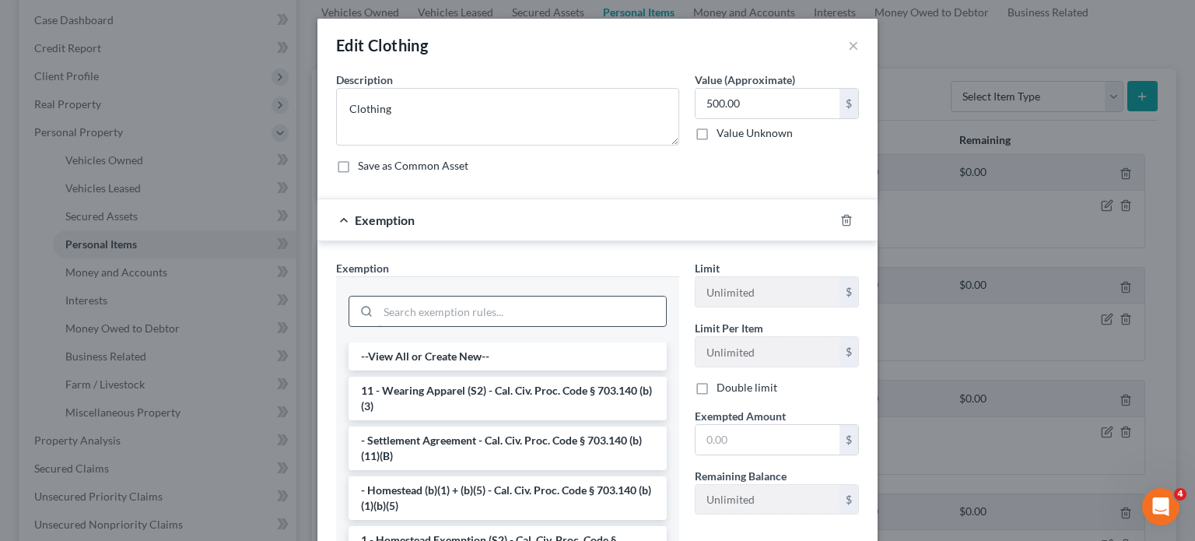
click at [509, 310] on input "search" at bounding box center [522, 311] width 288 height 30
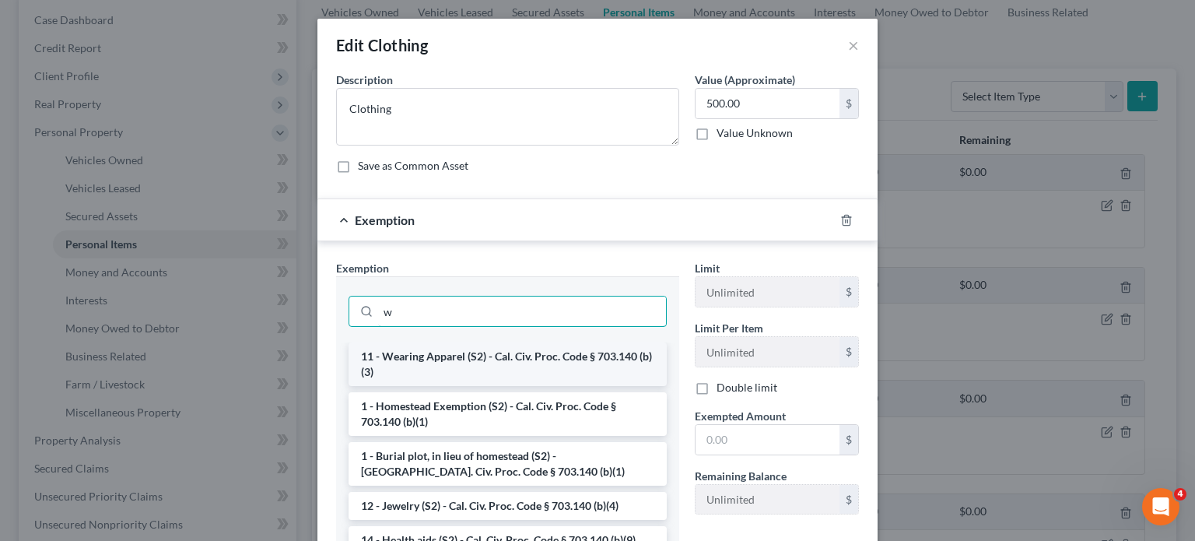
type input "w"
click at [489, 349] on li "11 - Wearing Apparel (S2) - Cal. Civ. Proc. Code § 703.140 (b)(3)" at bounding box center [507, 364] width 318 height 44
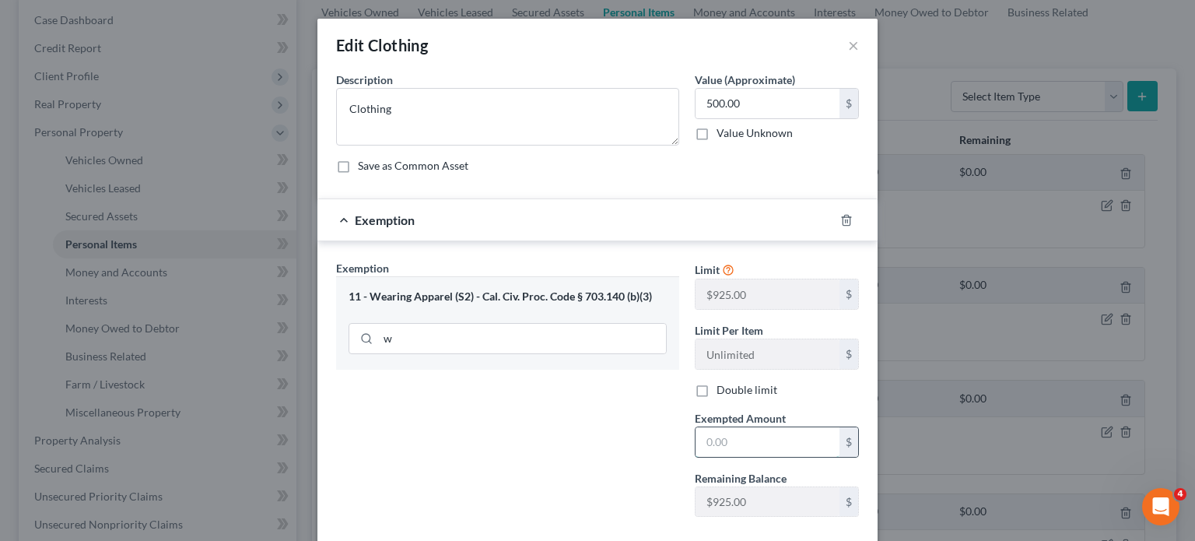
click at [711, 427] on input "text" at bounding box center [767, 442] width 144 height 30
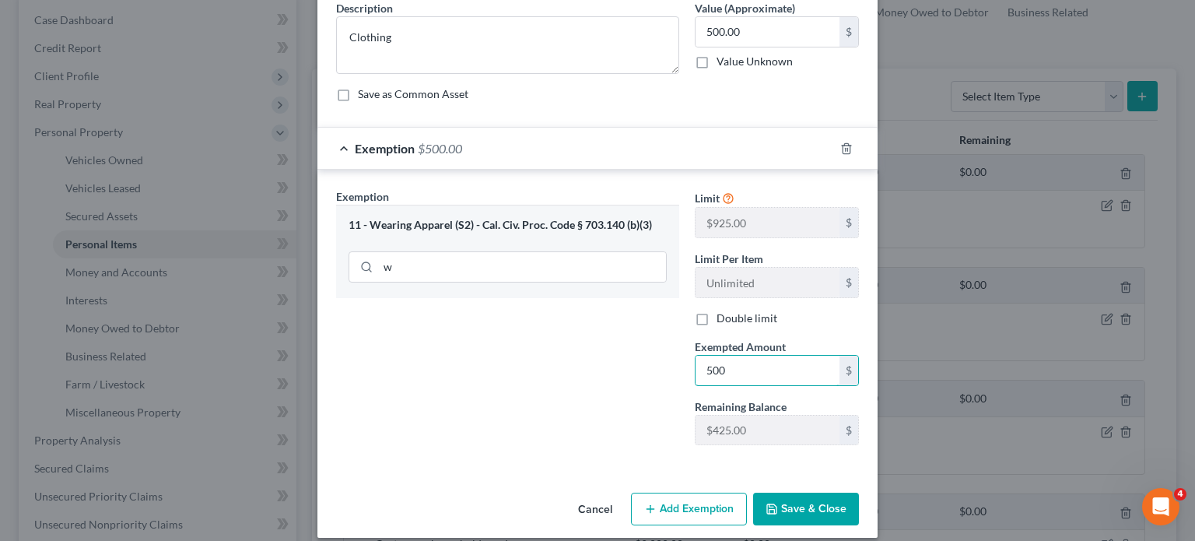
scroll to position [85, 0]
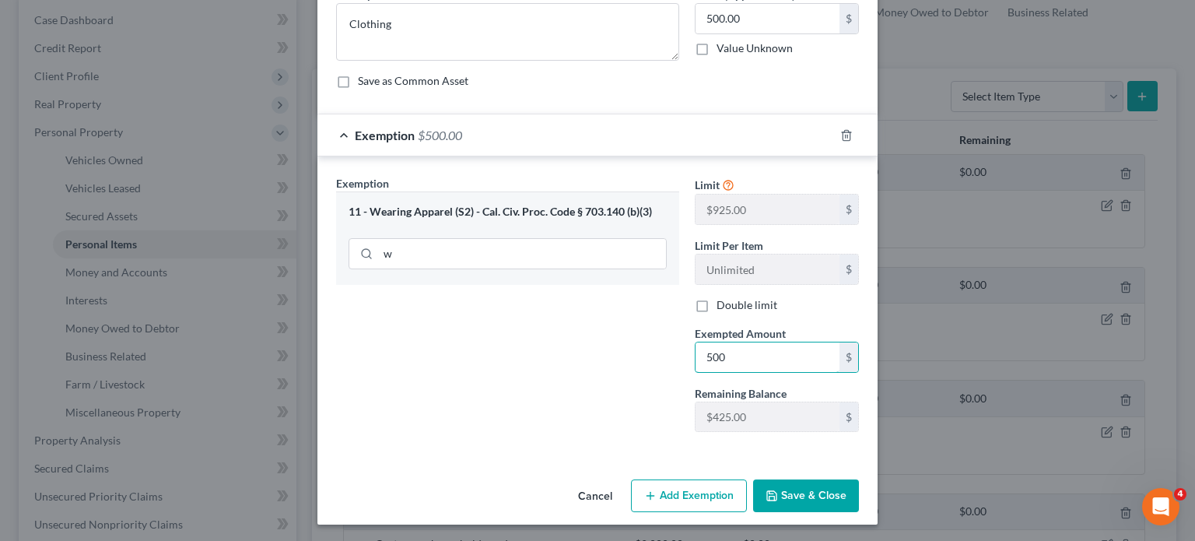
type input "500"
drag, startPoint x: 632, startPoint y: 447, endPoint x: 702, endPoint y: 459, distance: 71.0
click at [641, 445] on div "Exemption Set must be selected for CA. Exemption * 11 - Wearing Apparel (S2) - …" at bounding box center [597, 306] width 560 height 301
click at [763, 481] on button "Save & Close" at bounding box center [806, 495] width 106 height 33
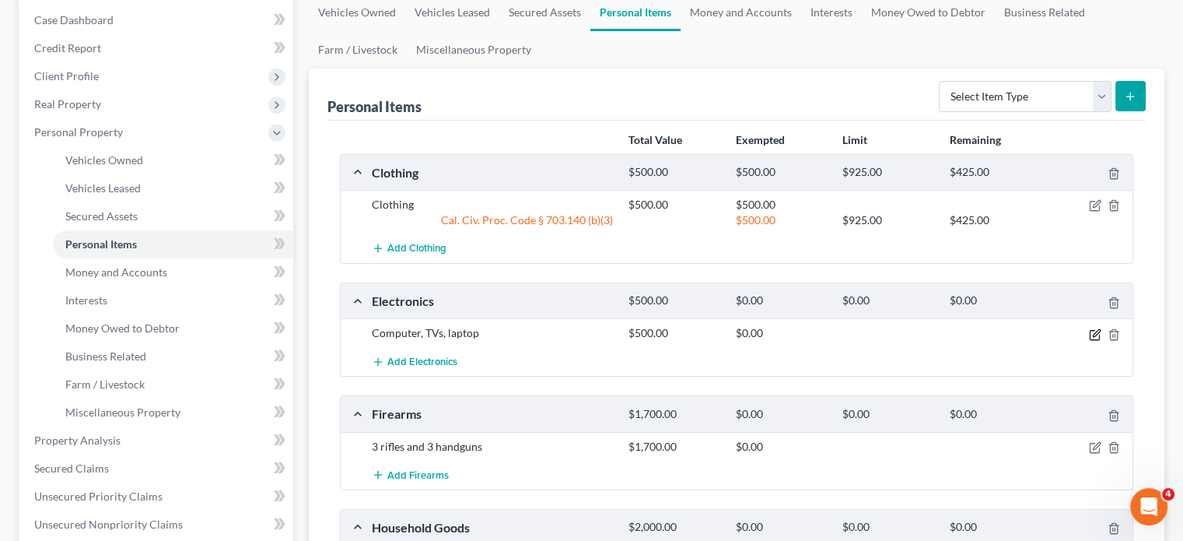
click at [1096, 334] on icon "button" at bounding box center [1095, 334] width 12 height 12
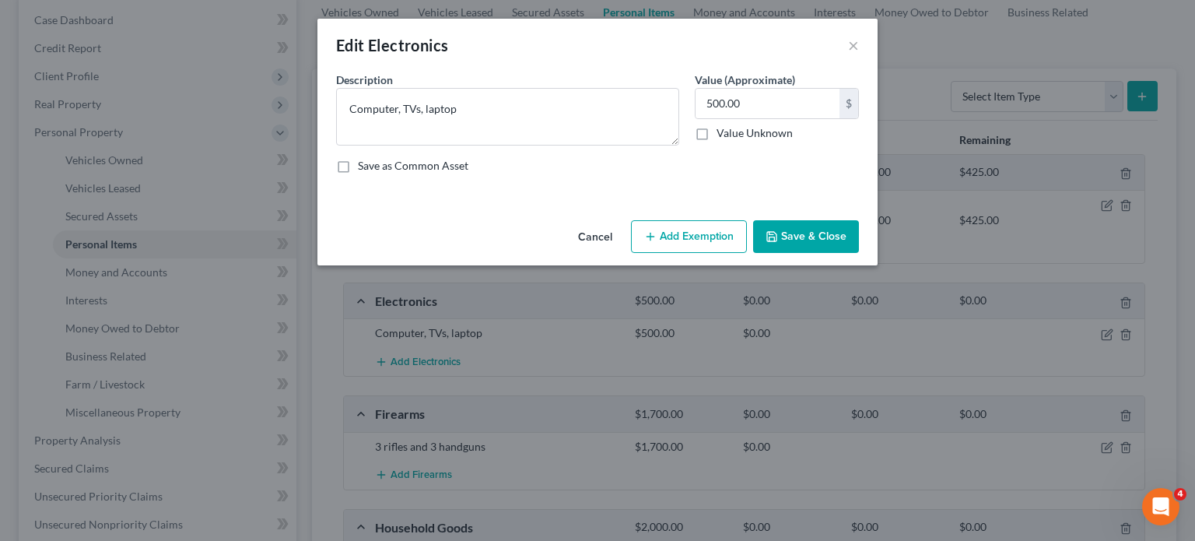
click at [716, 233] on button "Add Exemption" at bounding box center [689, 236] width 116 height 33
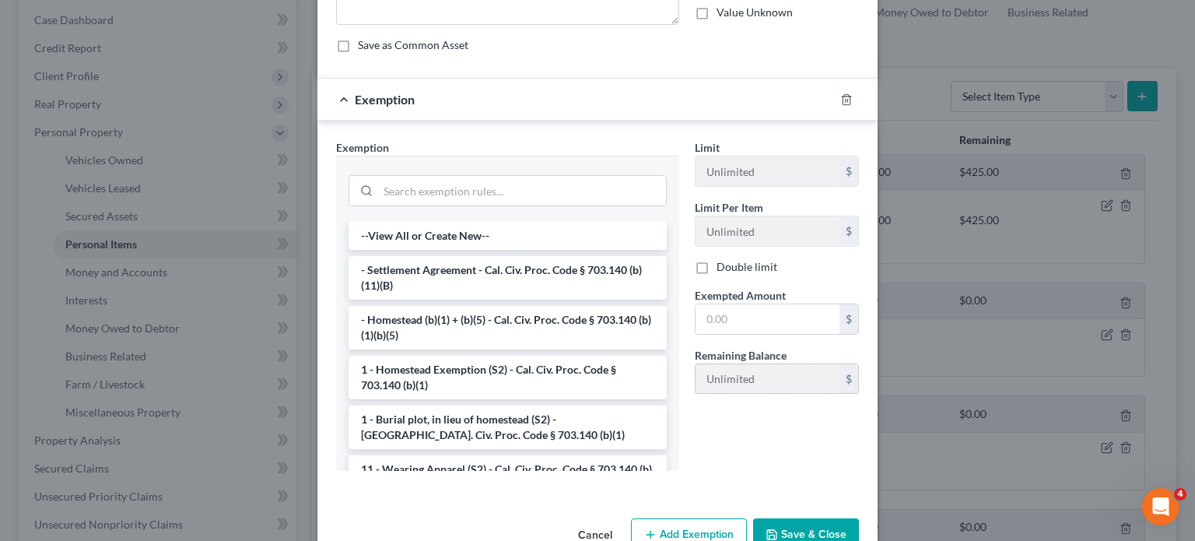
scroll to position [156, 0]
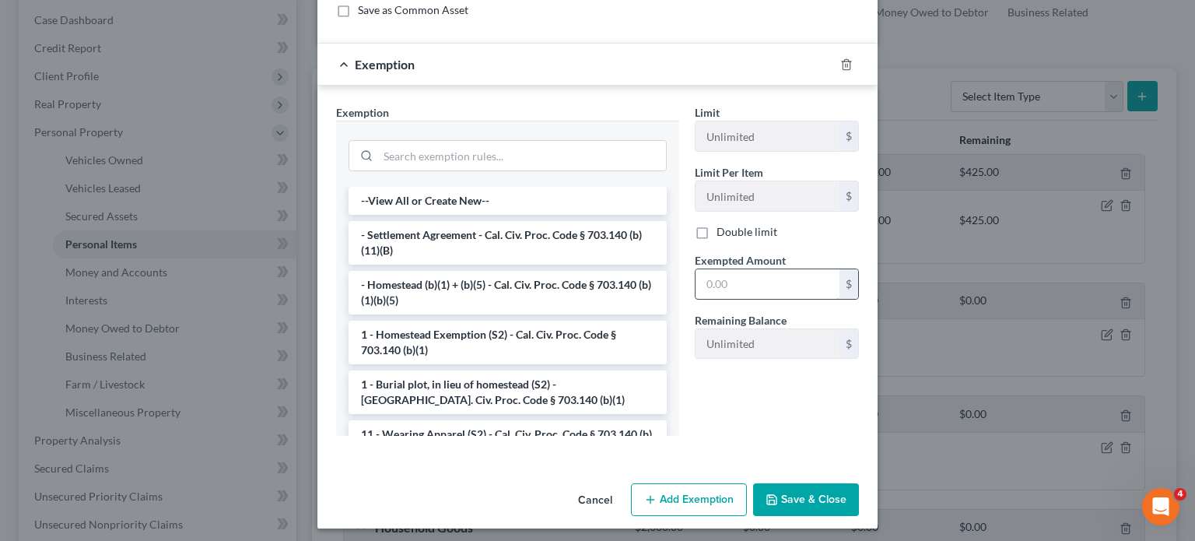
click at [731, 282] on input "text" at bounding box center [767, 284] width 144 height 30
type input "500"
click at [785, 492] on button "Save & Close" at bounding box center [806, 499] width 106 height 33
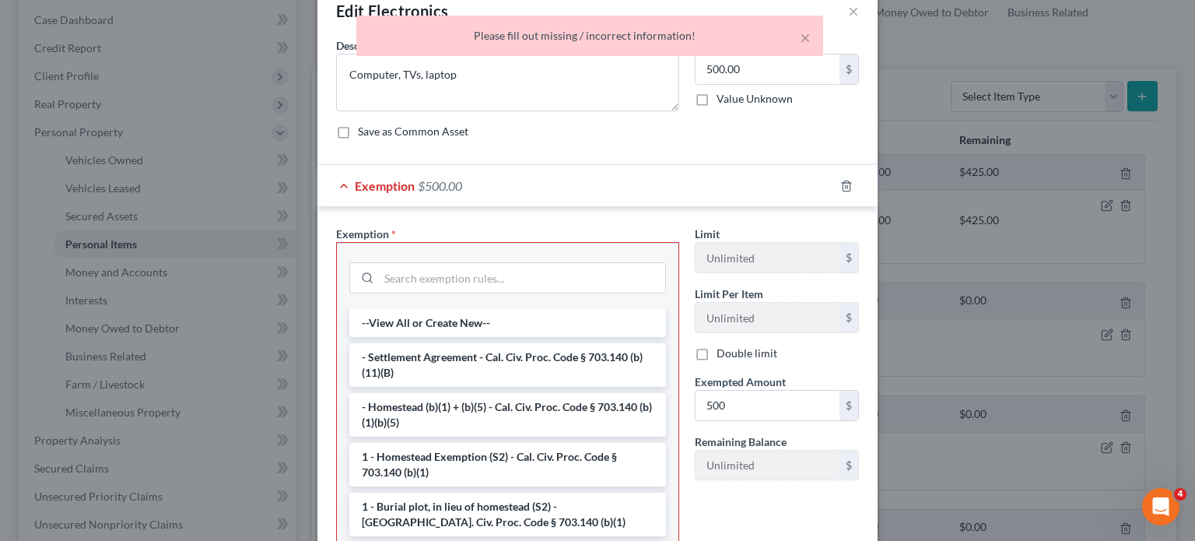
scroll to position [0, 0]
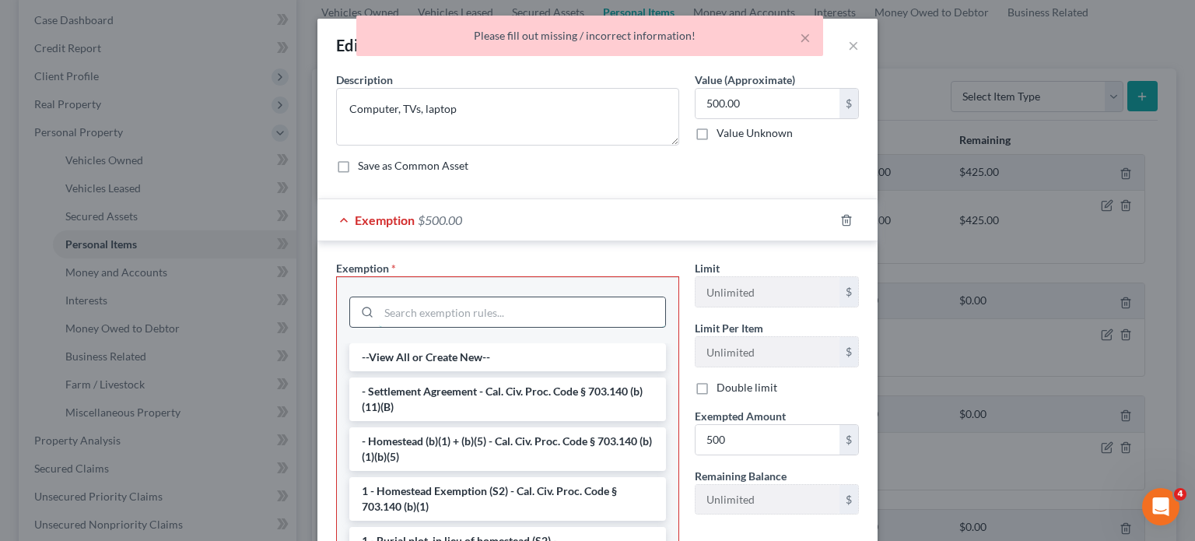
click at [471, 310] on input "search" at bounding box center [522, 312] width 286 height 30
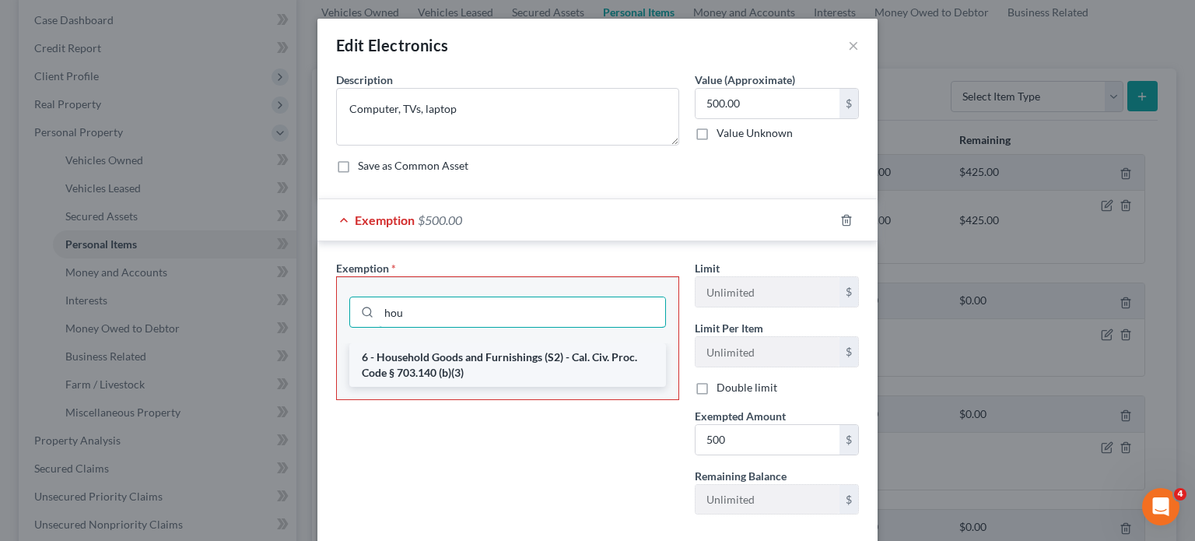
type input "hou"
click at [454, 363] on li "6 - Household Goods and Furnishings (S2) - Cal. Civ. Proc. Code § 703.140 (b)(3)" at bounding box center [507, 365] width 317 height 44
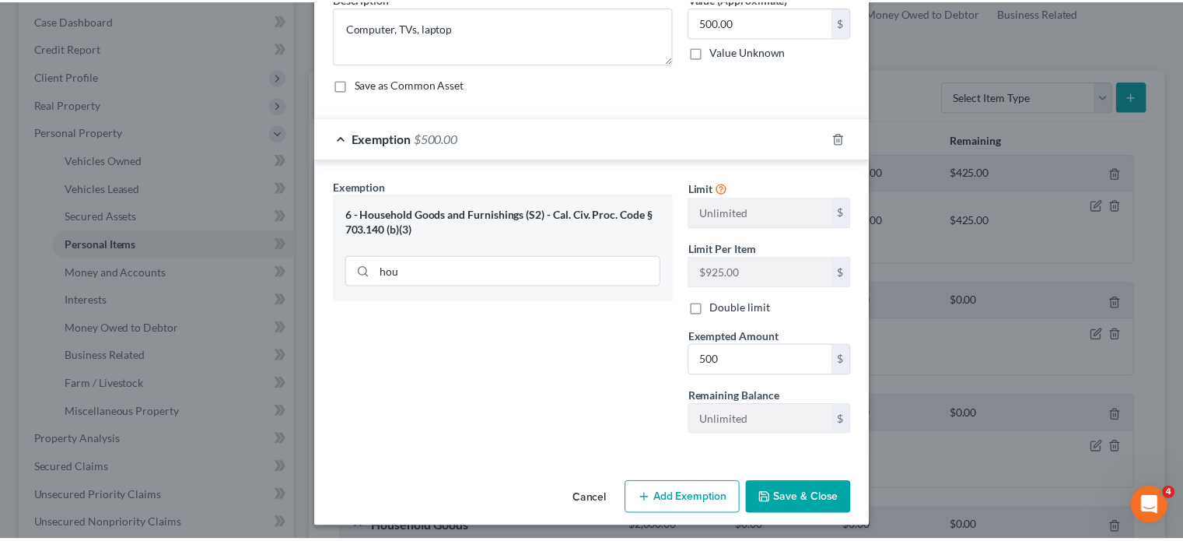
scroll to position [85, 0]
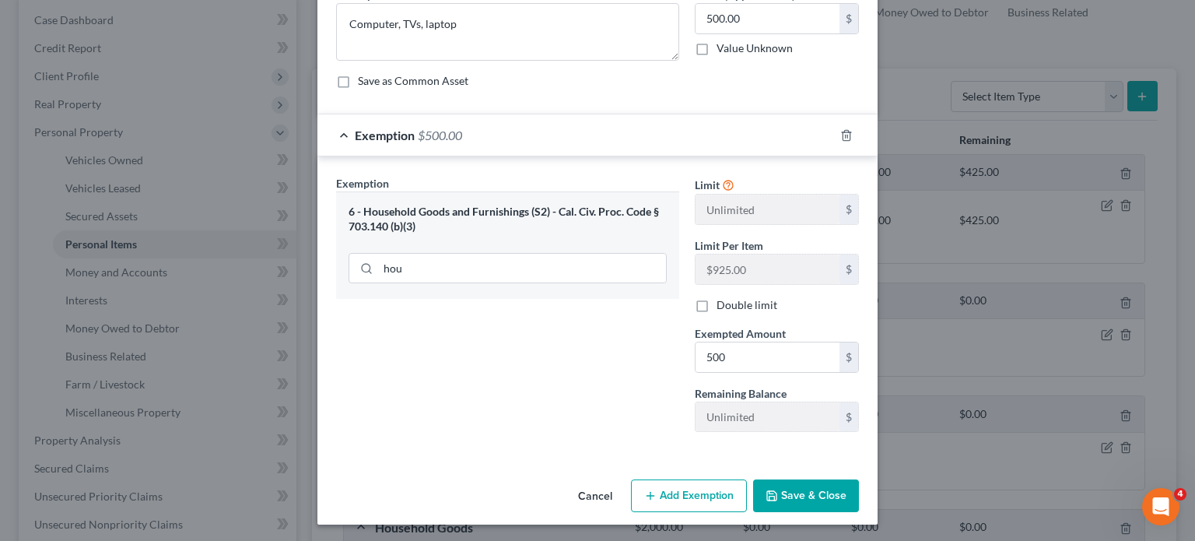
click at [789, 485] on button "Save & Close" at bounding box center [806, 495] width 106 height 33
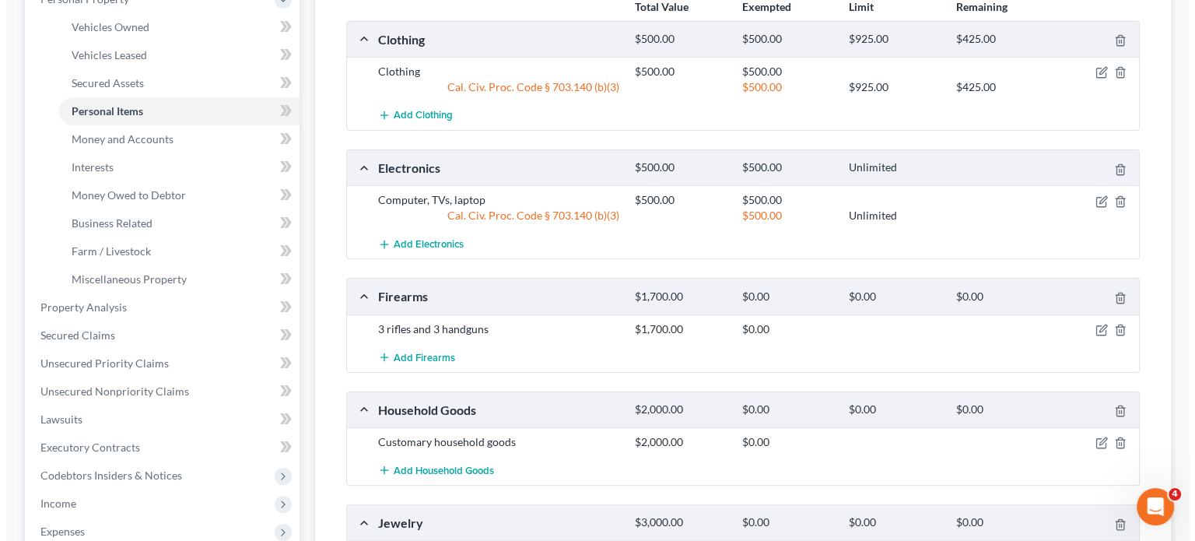
scroll to position [311, 0]
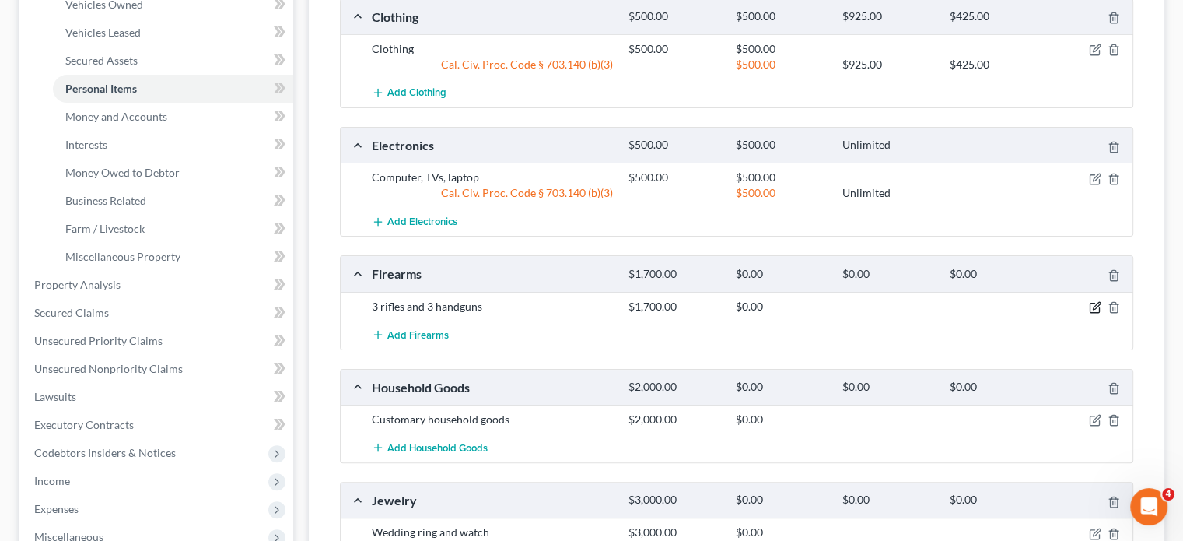
click at [1094, 306] on icon "button" at bounding box center [1096, 305] width 7 height 7
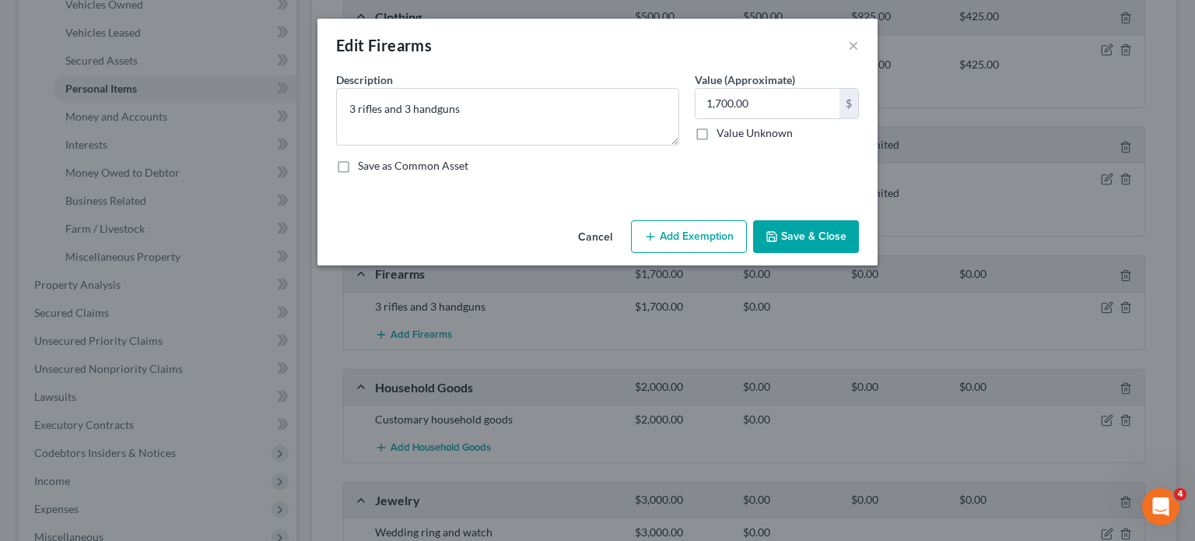
click at [684, 239] on button "Add Exemption" at bounding box center [689, 236] width 116 height 33
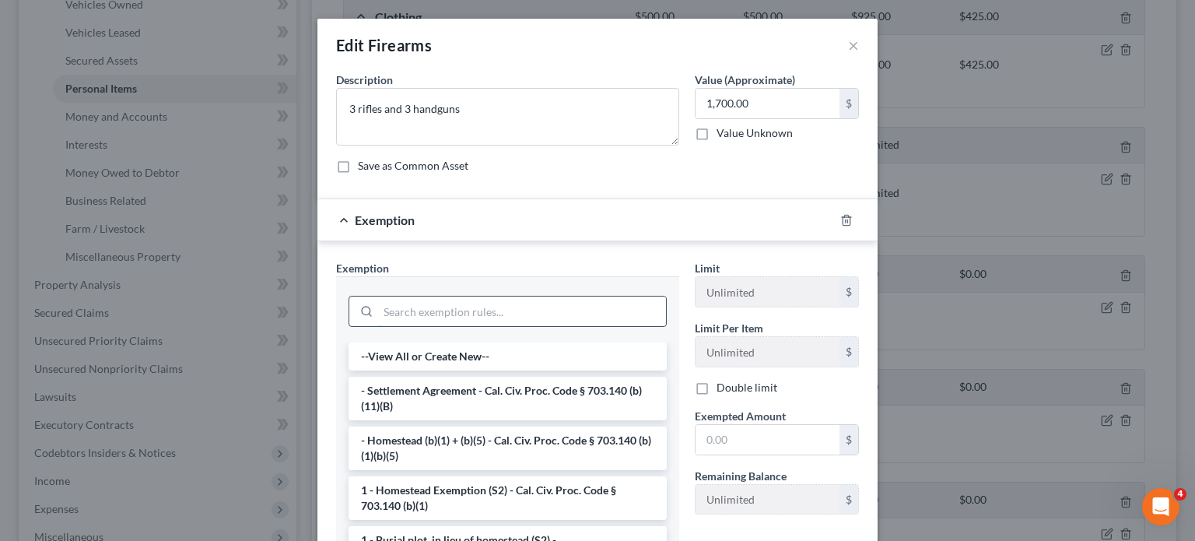
click at [511, 317] on input "search" at bounding box center [522, 311] width 288 height 30
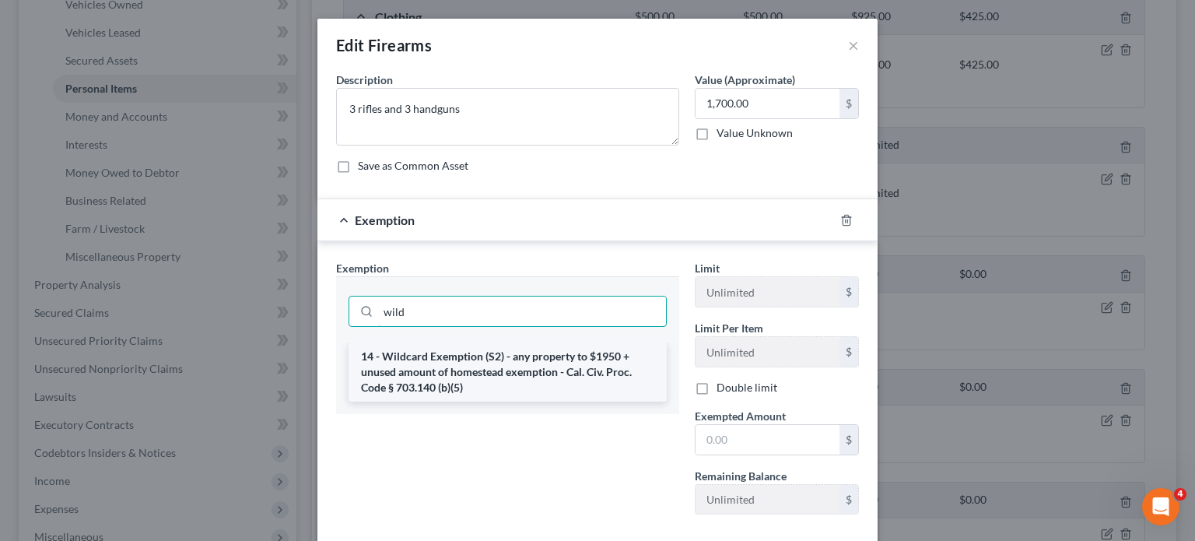
type input "wild"
click at [513, 366] on li "14 - Wildcard Exemption (S2) - any property to $1950 + unused amount of homeste…" at bounding box center [507, 371] width 318 height 59
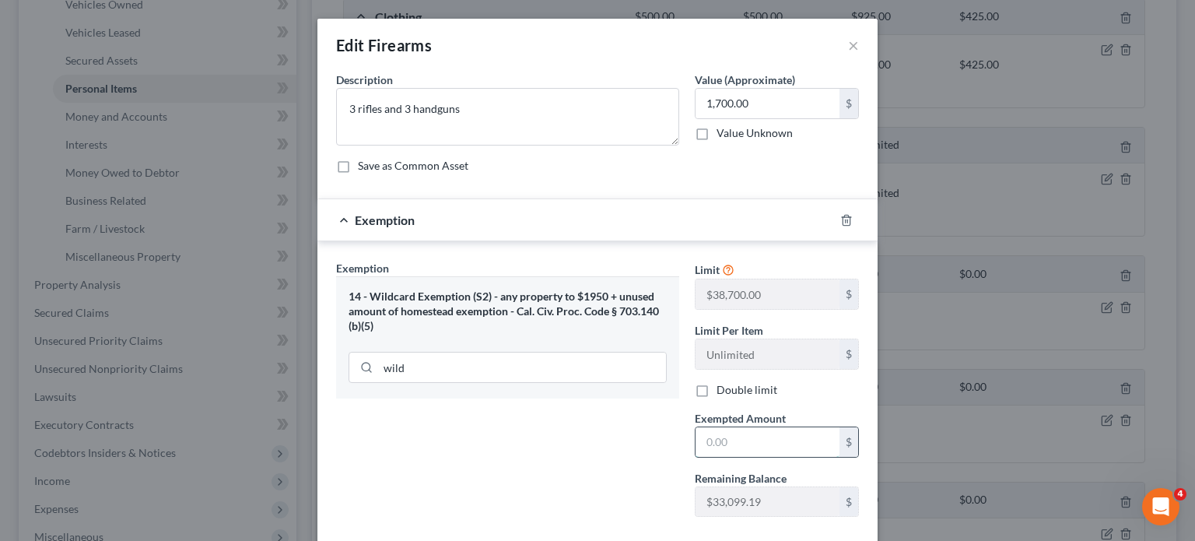
click at [713, 443] on input "text" at bounding box center [767, 442] width 144 height 30
type input "1,700"
click at [551, 437] on div "Exemption Set must be selected for CA. Exemption * 14 - Wildcard Exemption (S2)…" at bounding box center [507, 394] width 359 height 269
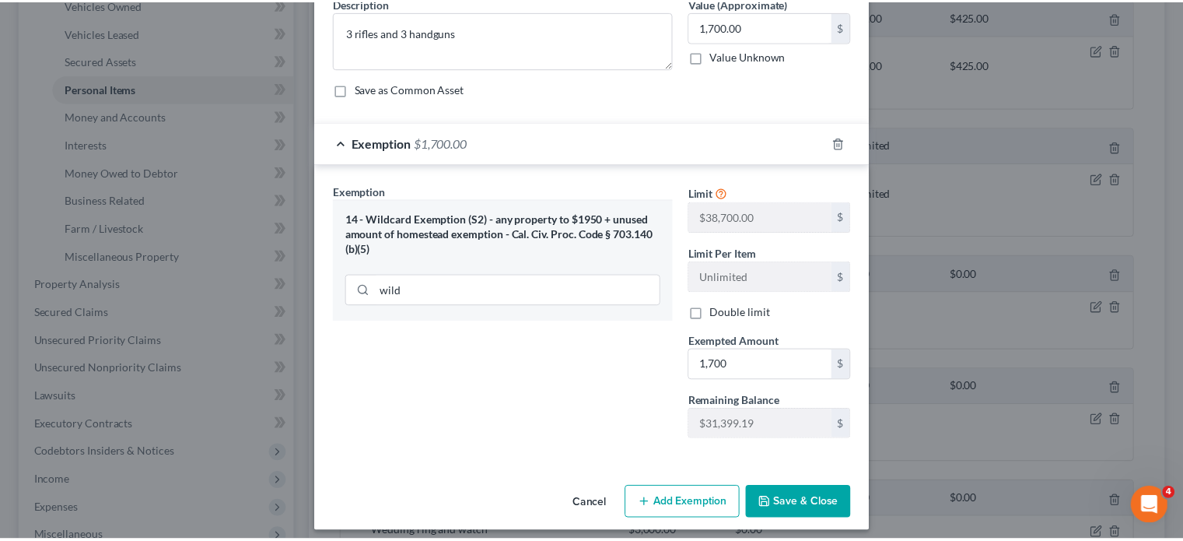
scroll to position [85, 0]
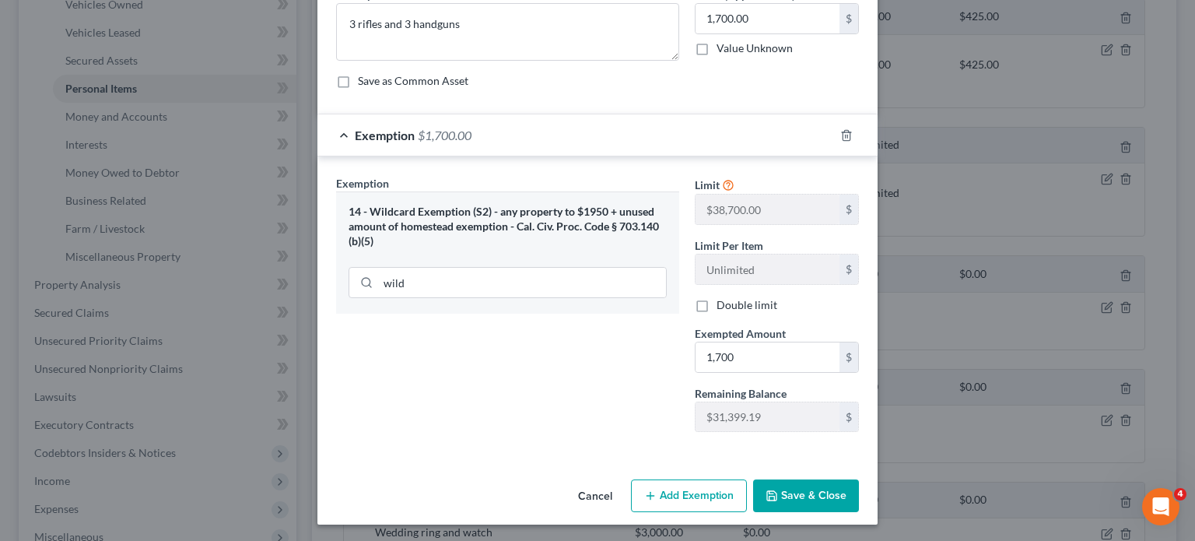
click at [767, 481] on button "Save & Close" at bounding box center [806, 495] width 106 height 33
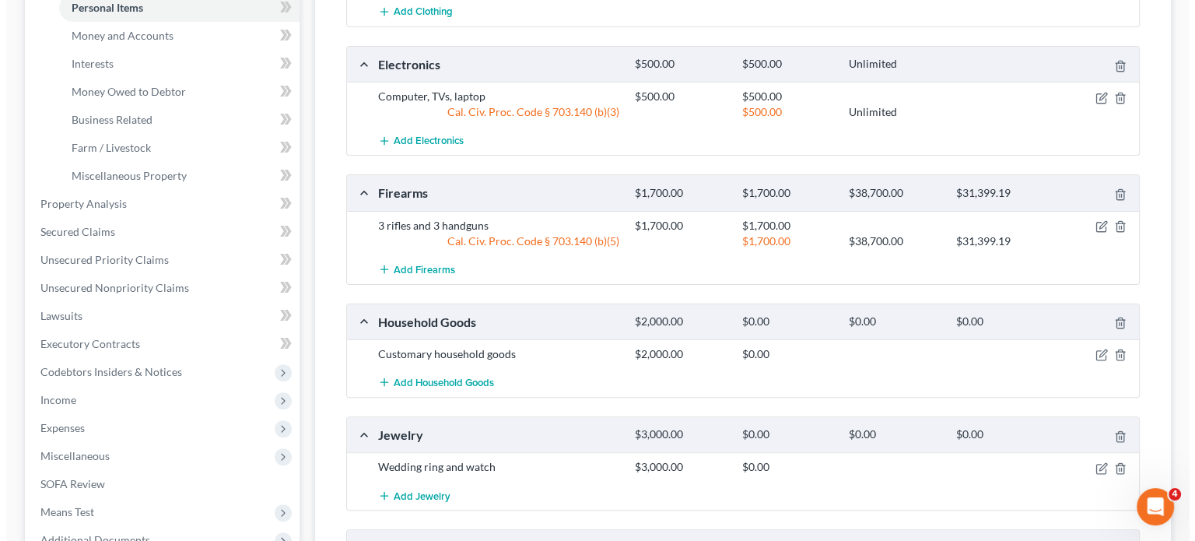
scroll to position [467, 0]
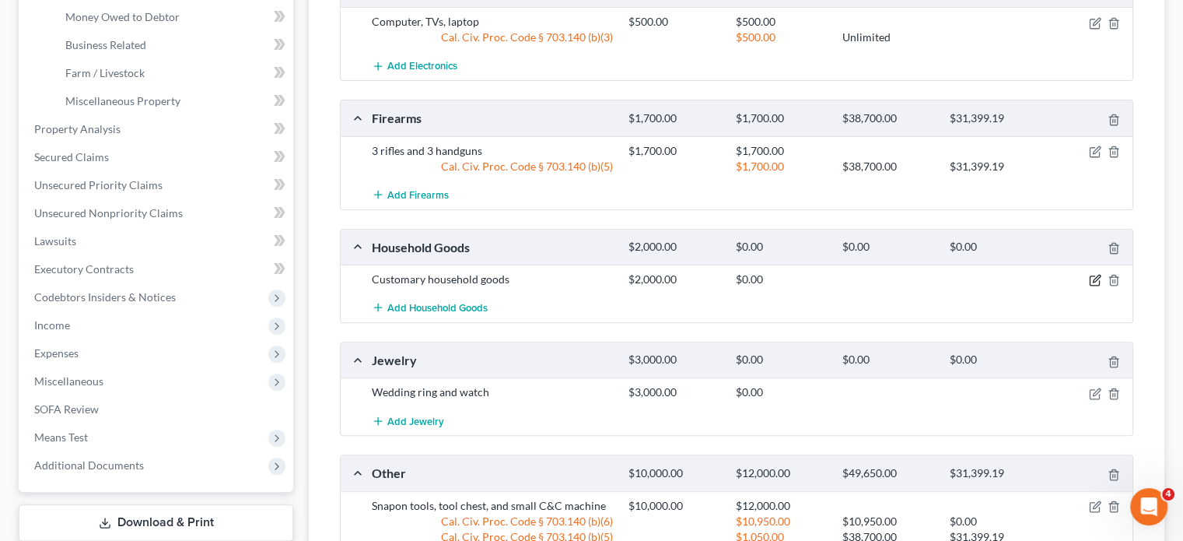
click at [1096, 279] on icon "button" at bounding box center [1095, 280] width 12 height 12
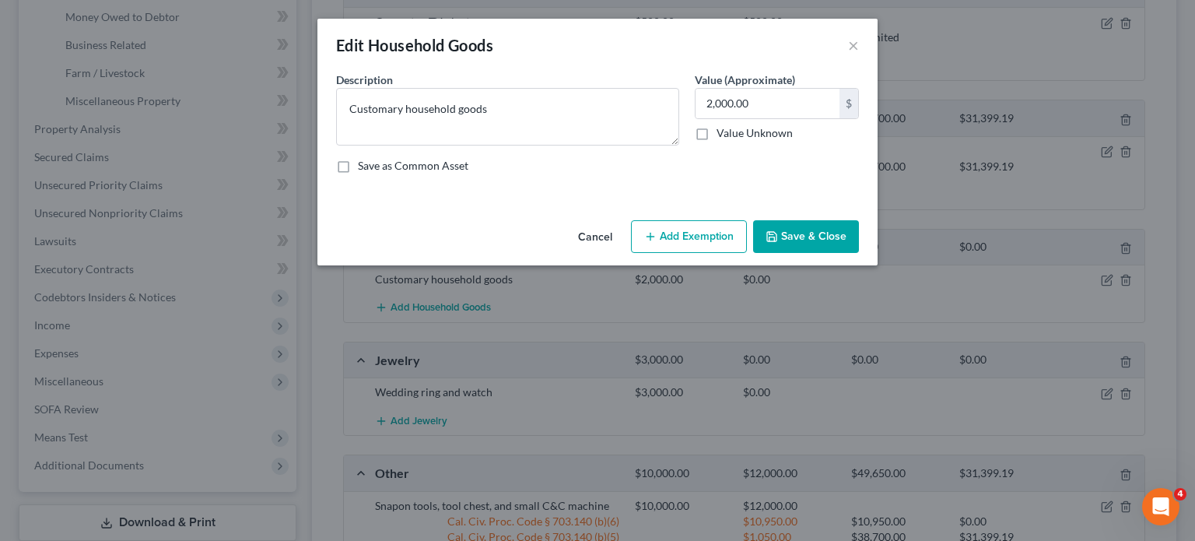
click at [688, 235] on button "Add Exemption" at bounding box center [689, 236] width 116 height 33
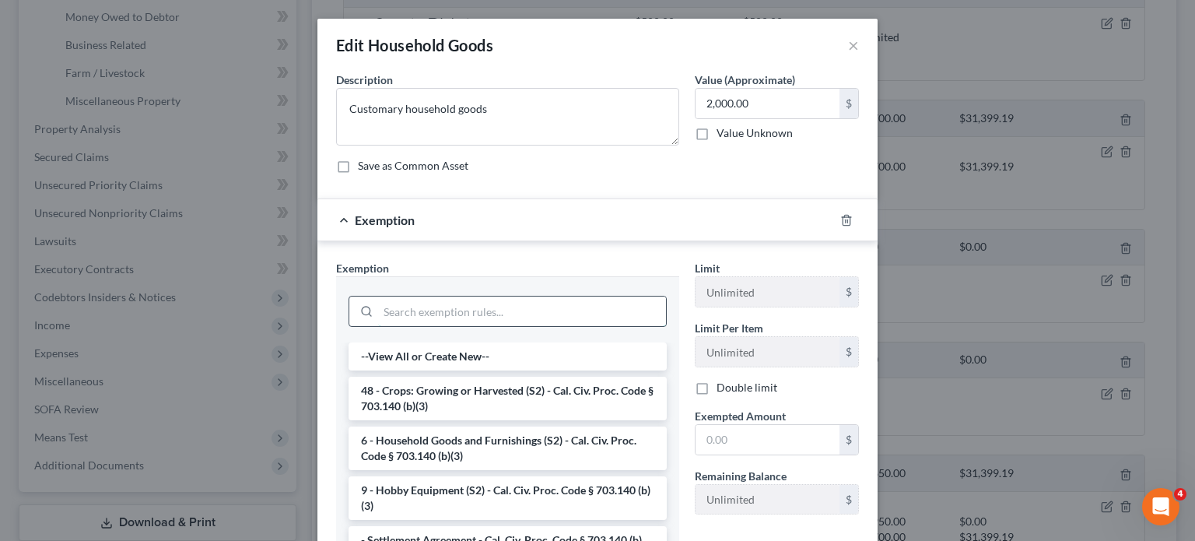
click at [547, 309] on input "search" at bounding box center [522, 311] width 288 height 30
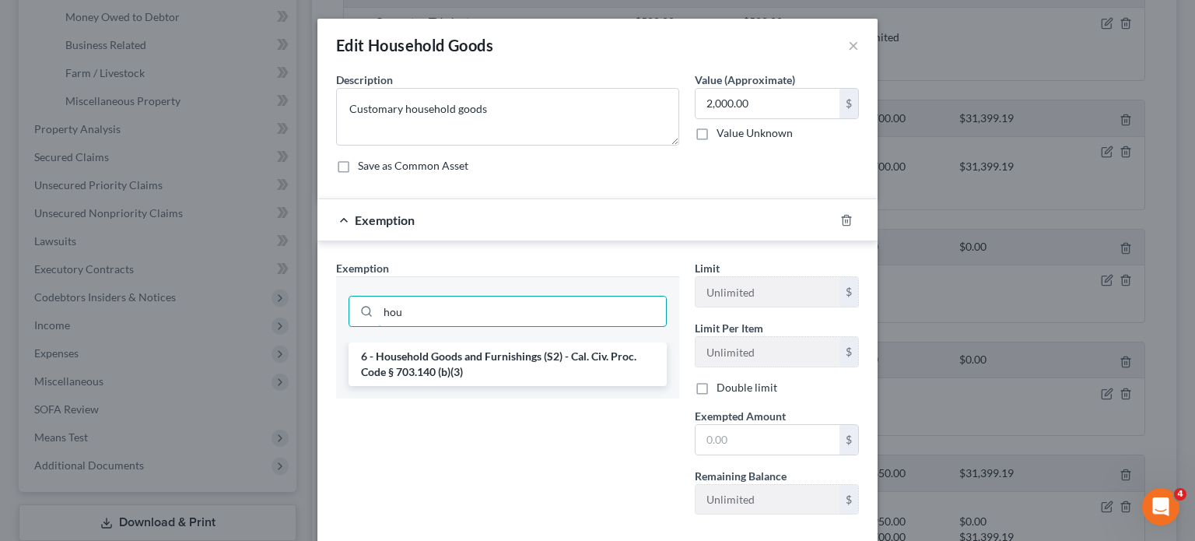
type input "hou"
click at [543, 340] on div "hou" at bounding box center [507, 309] width 343 height 66
click at [547, 349] on li "6 - Household Goods and Furnishings (S2) - Cal. Civ. Proc. Code § 703.140 (b)(3)" at bounding box center [507, 364] width 318 height 44
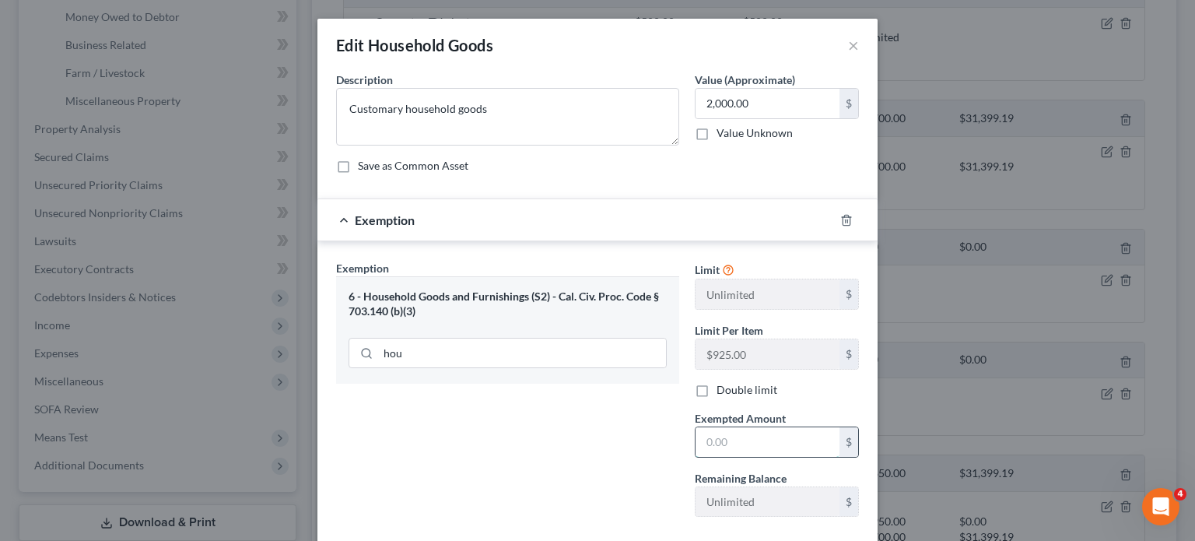
click at [722, 450] on input "text" at bounding box center [767, 442] width 144 height 30
type input "2,000"
drag, startPoint x: 549, startPoint y: 441, endPoint x: 563, endPoint y: 436, distance: 14.8
click at [551, 439] on div "Exemption Set must be selected for CA. Exemption * 6 - Household Goods and Furn…" at bounding box center [507, 394] width 359 height 269
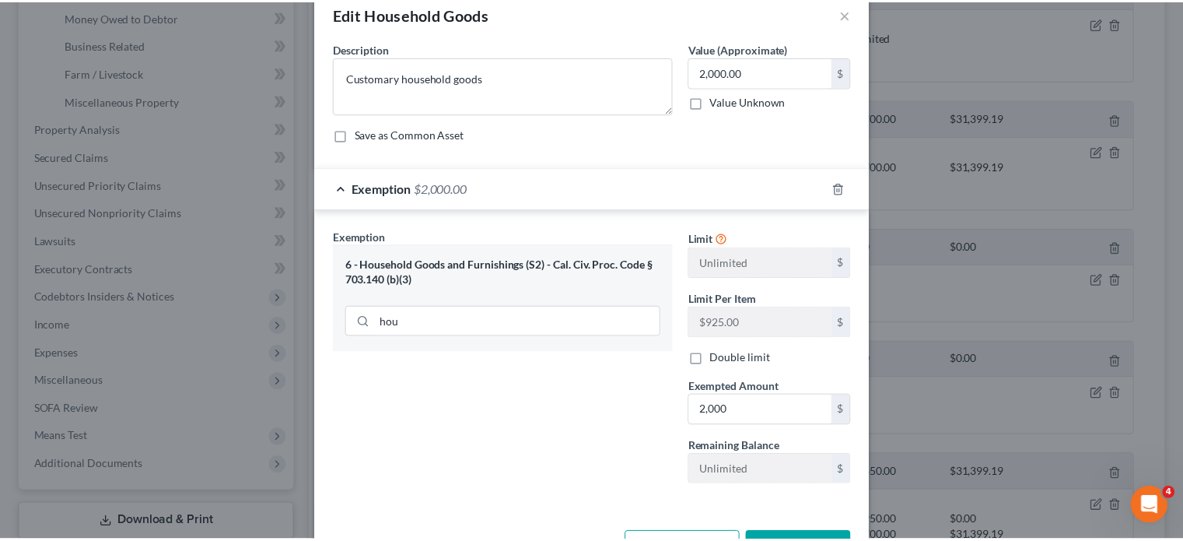
scroll to position [85, 0]
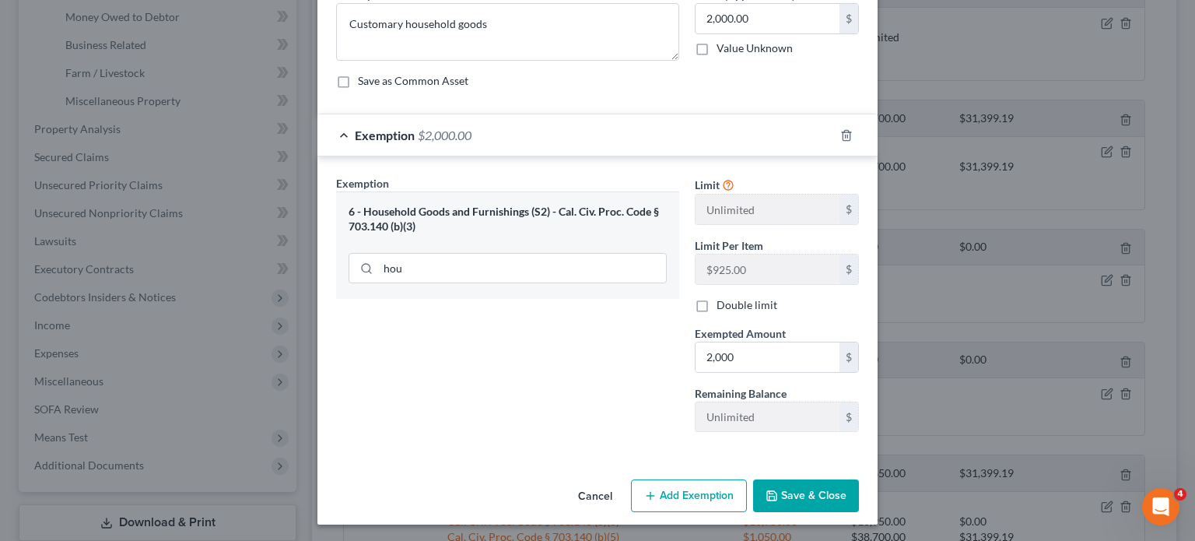
click at [772, 485] on button "Save & Close" at bounding box center [806, 495] width 106 height 33
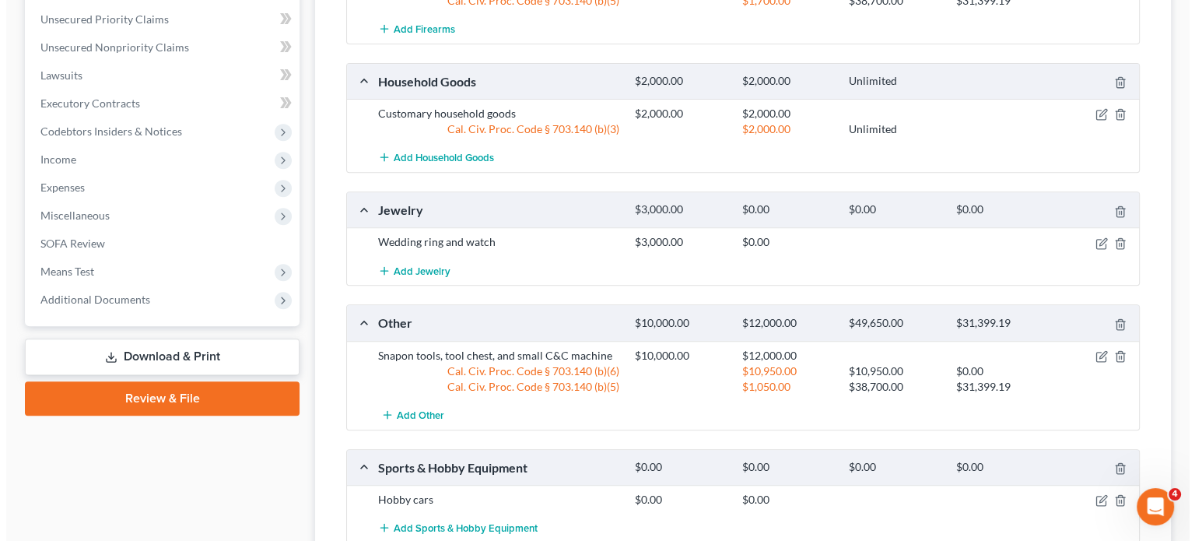
scroll to position [700, 0]
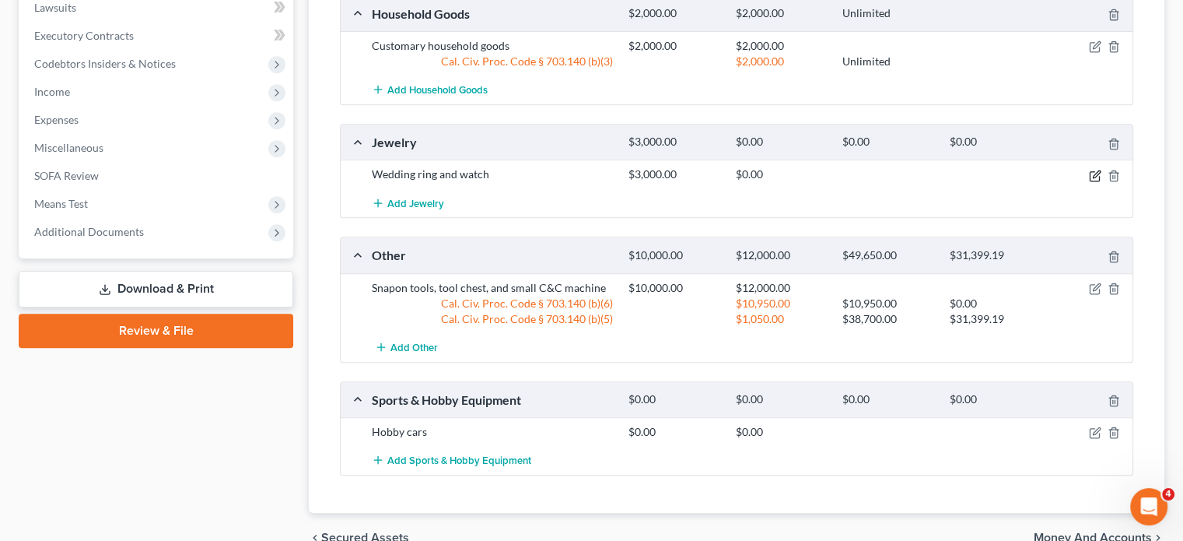
click at [1093, 173] on icon "button" at bounding box center [1096, 173] width 7 height 7
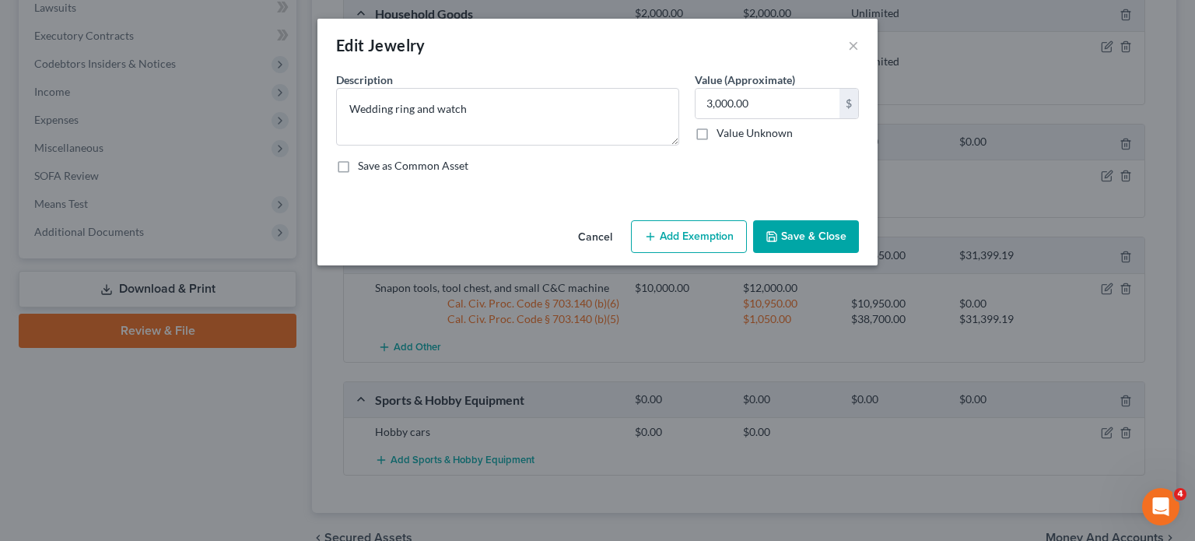
click at [674, 231] on button "Add Exemption" at bounding box center [689, 236] width 116 height 33
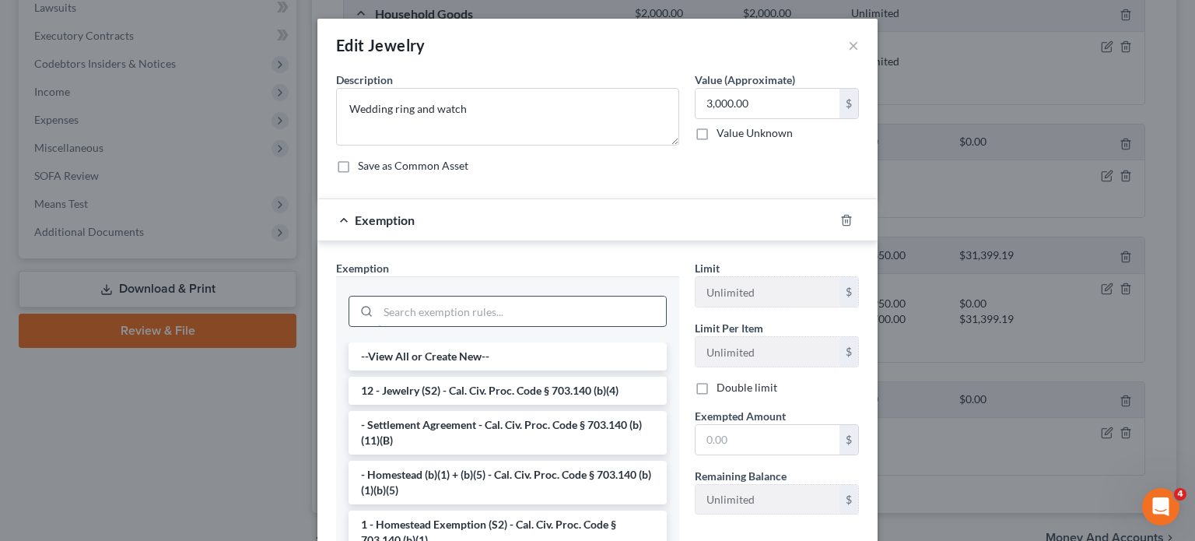
click at [460, 306] on input "search" at bounding box center [522, 311] width 288 height 30
click at [466, 380] on li "12 - Jewelry (S2) - Cal. Civ. Proc. Code § 703.140 (b)(4)" at bounding box center [507, 390] width 318 height 28
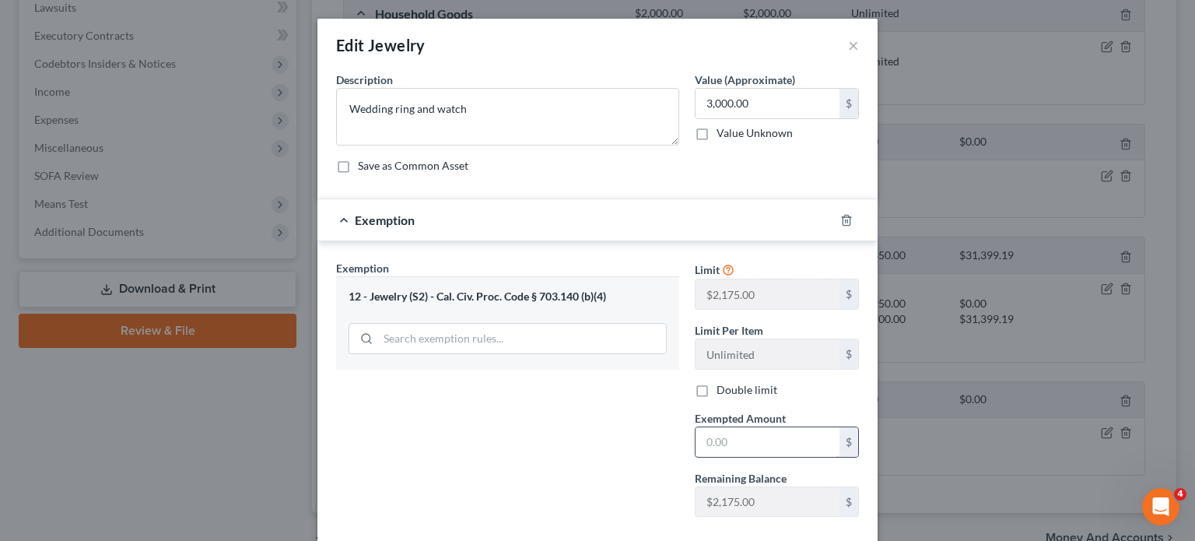
click at [749, 445] on input "text" at bounding box center [767, 442] width 144 height 30
type input "3,000"
drag, startPoint x: 541, startPoint y: 485, endPoint x: 593, endPoint y: 447, distance: 63.5
click at [541, 483] on div "Exemption Set must be selected for CA. Exemption * 12 - Jewelry (S2) - Cal. Civ…" at bounding box center [507, 394] width 359 height 269
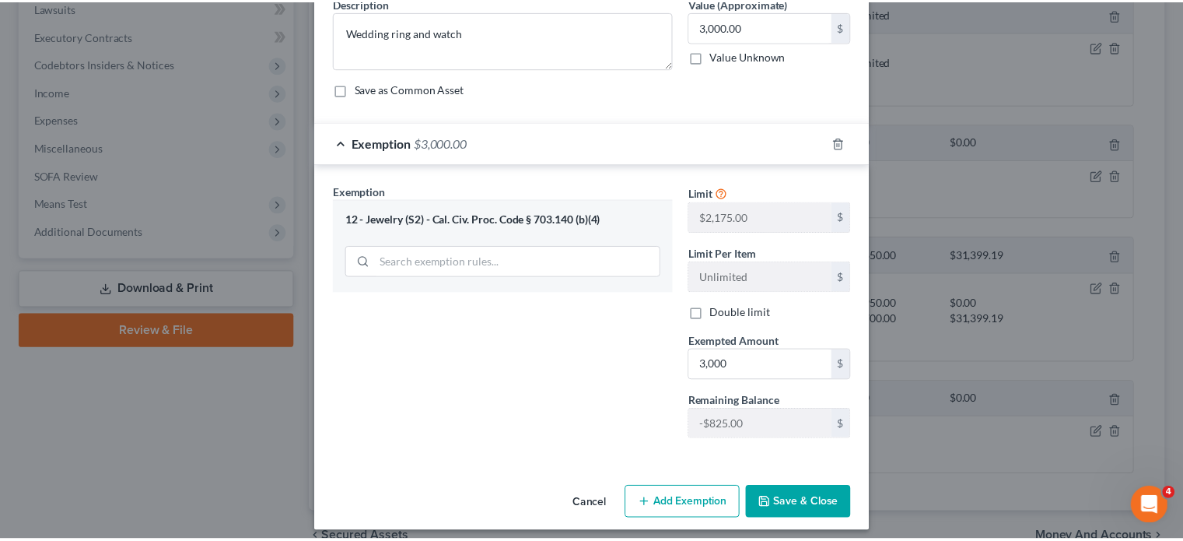
scroll to position [85, 0]
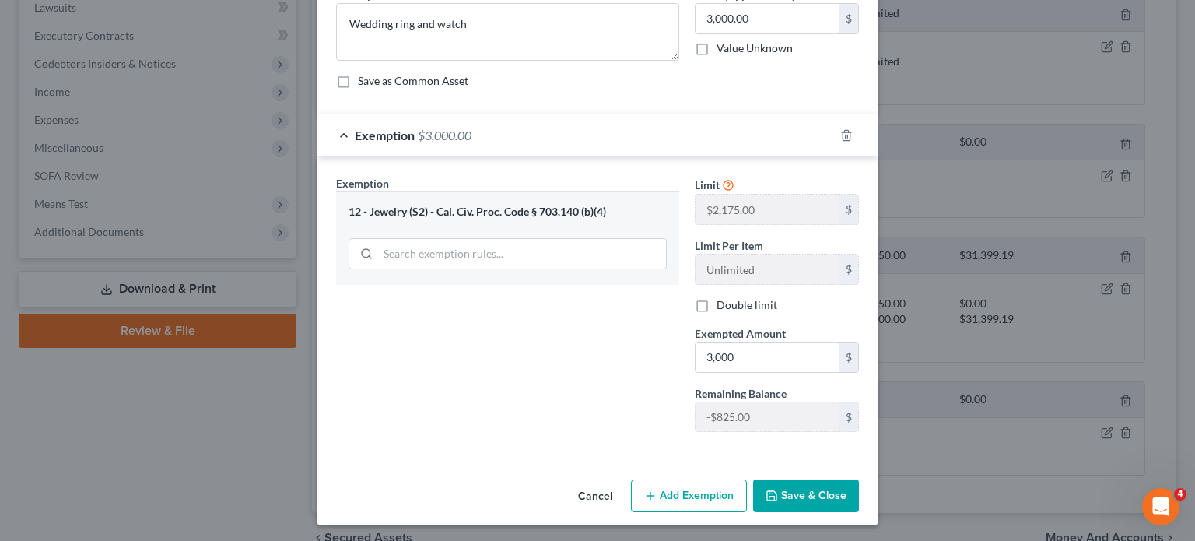
drag, startPoint x: 792, startPoint y: 489, endPoint x: 779, endPoint y: 478, distance: 16.5
click at [792, 488] on button "Save & Close" at bounding box center [806, 495] width 106 height 33
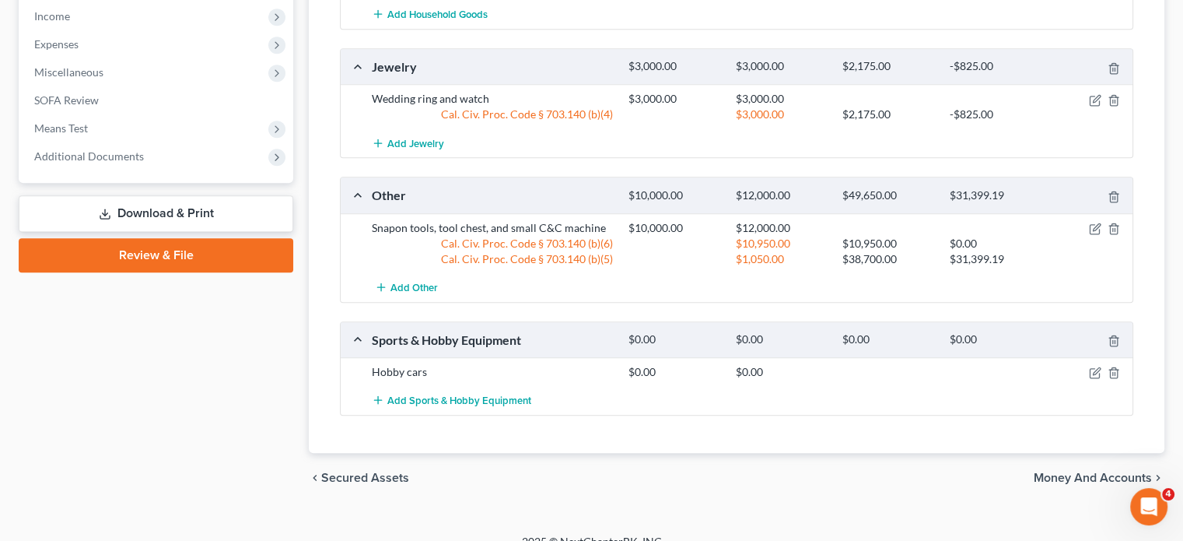
scroll to position [778, 0]
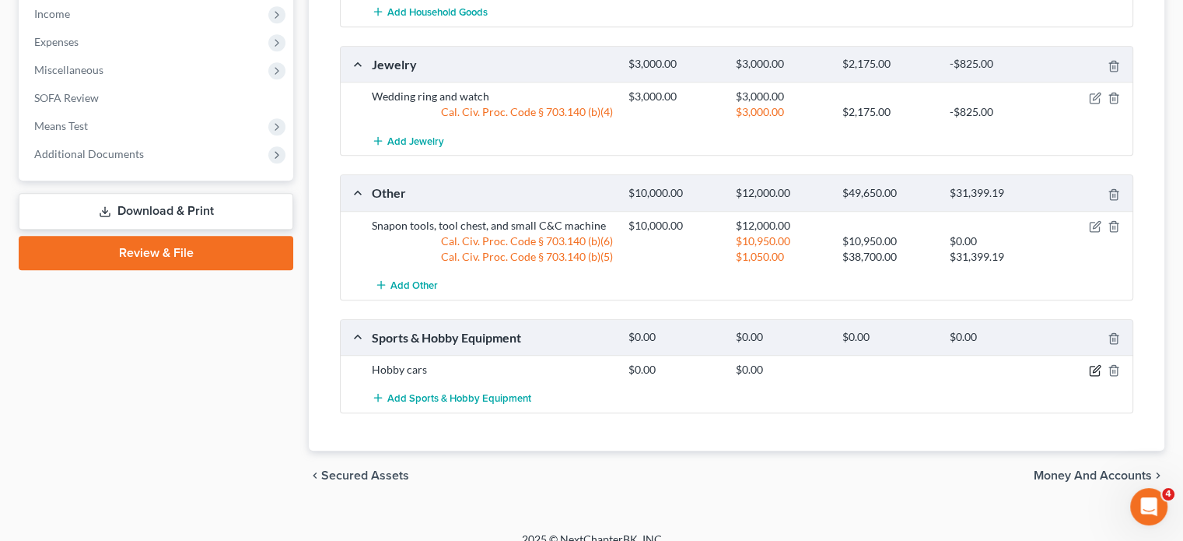
click at [1093, 368] on icon "button" at bounding box center [1096, 369] width 7 height 7
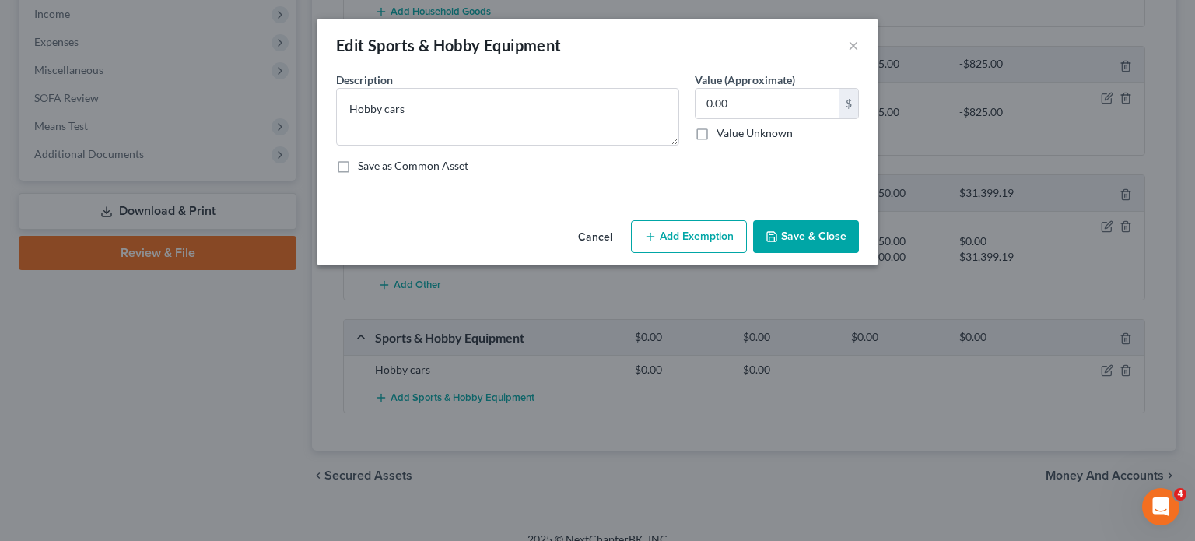
click at [793, 236] on button "Save & Close" at bounding box center [806, 236] width 106 height 33
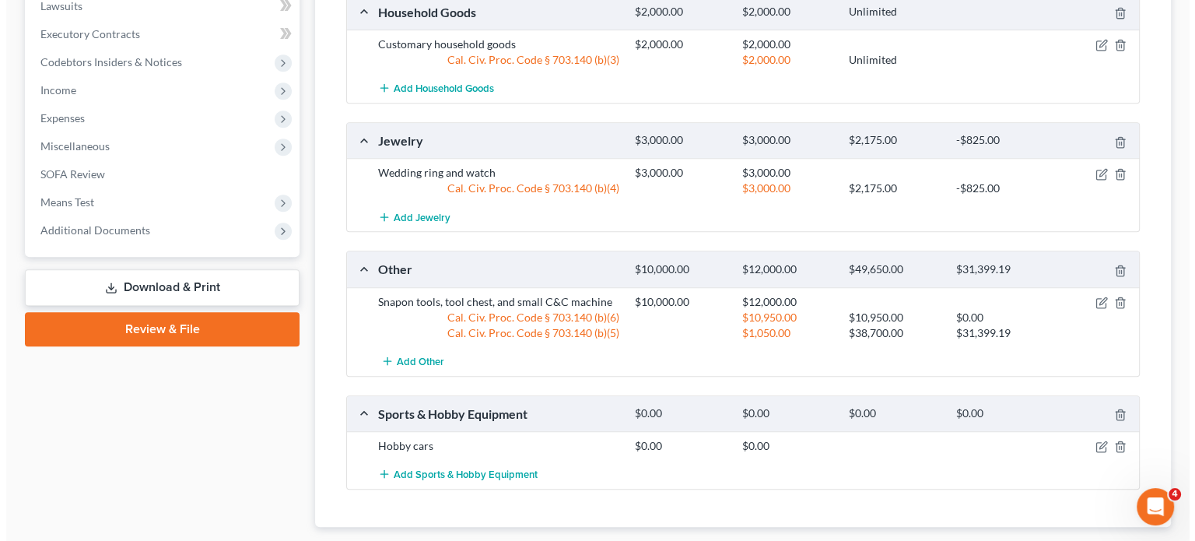
scroll to position [700, 0]
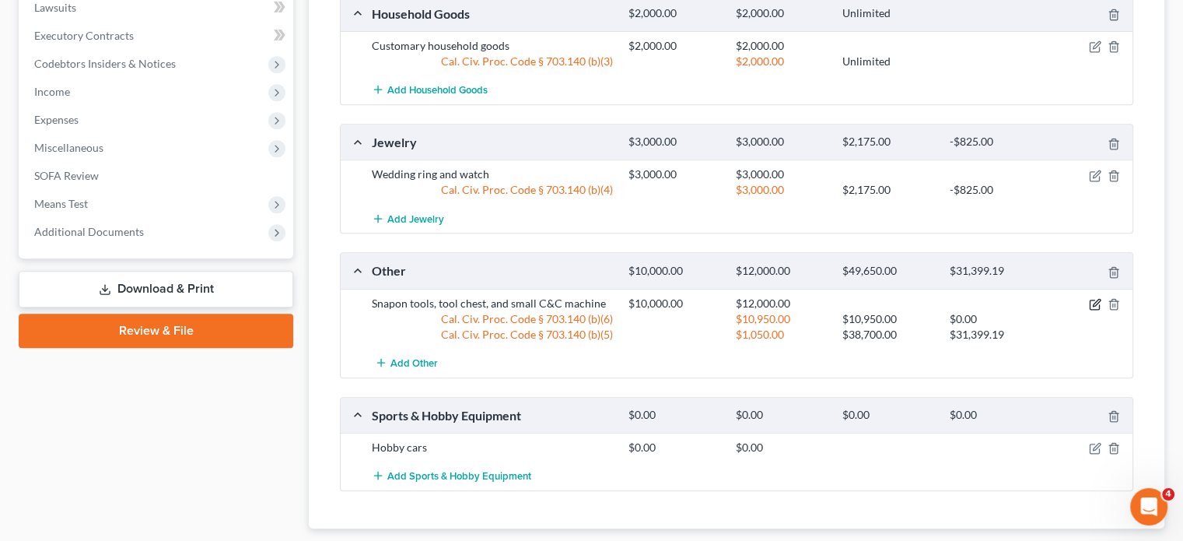
click at [1098, 299] on icon "button" at bounding box center [1096, 302] width 7 height 7
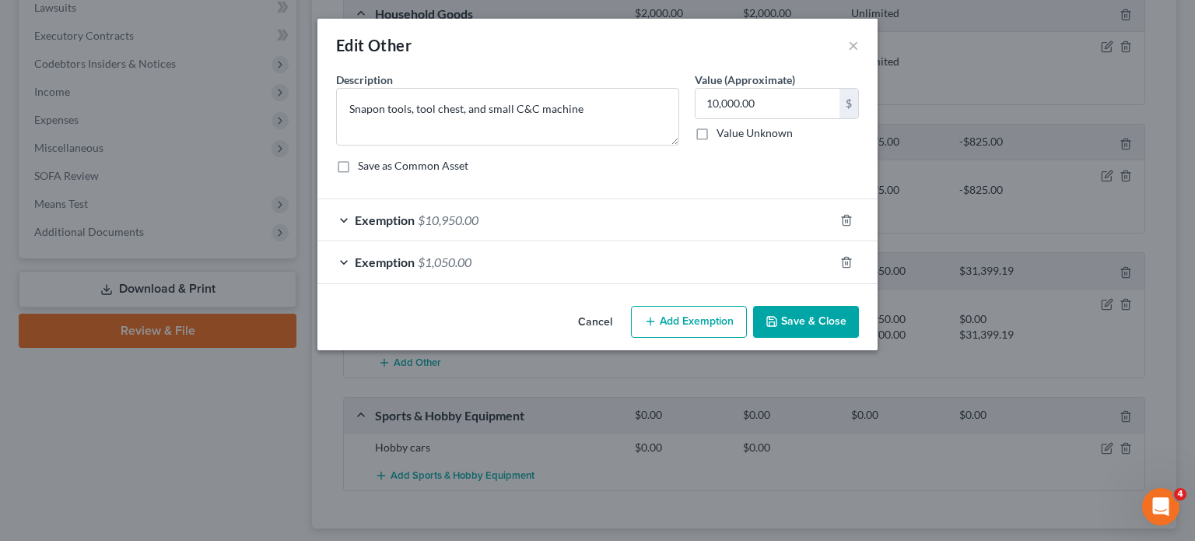
click at [547, 225] on div "Exemption $10,950.00" at bounding box center [575, 219] width 516 height 41
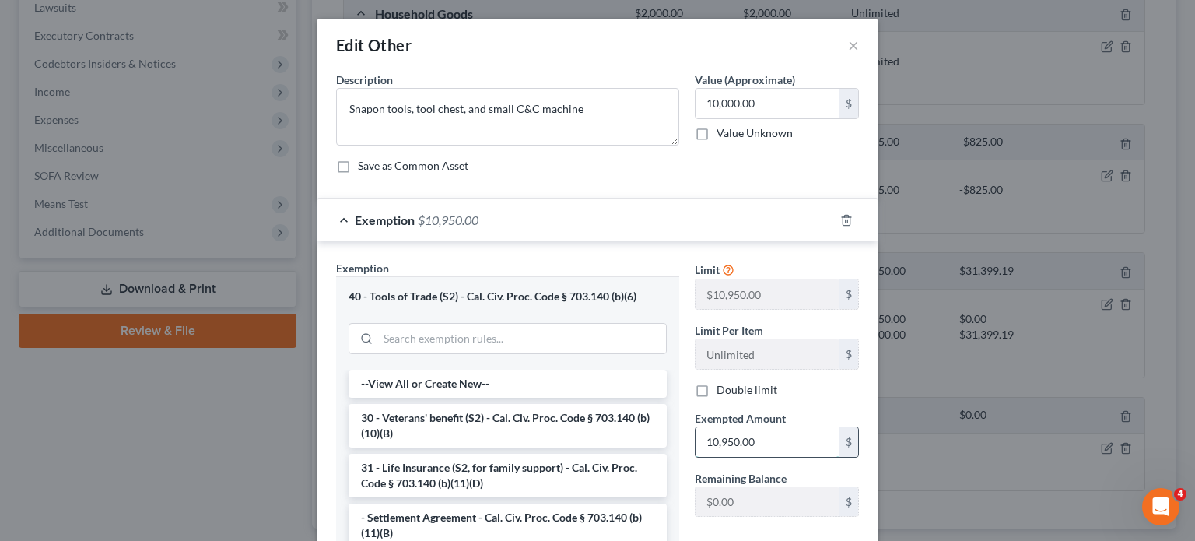
click at [730, 438] on input "10,950.00" at bounding box center [767, 442] width 144 height 30
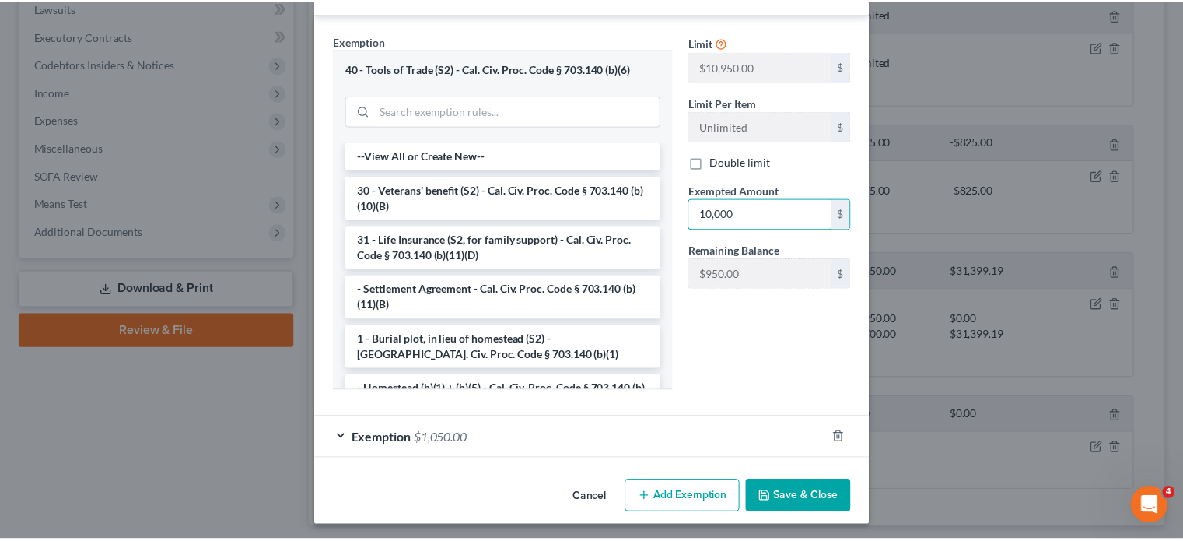
scroll to position [230, 0]
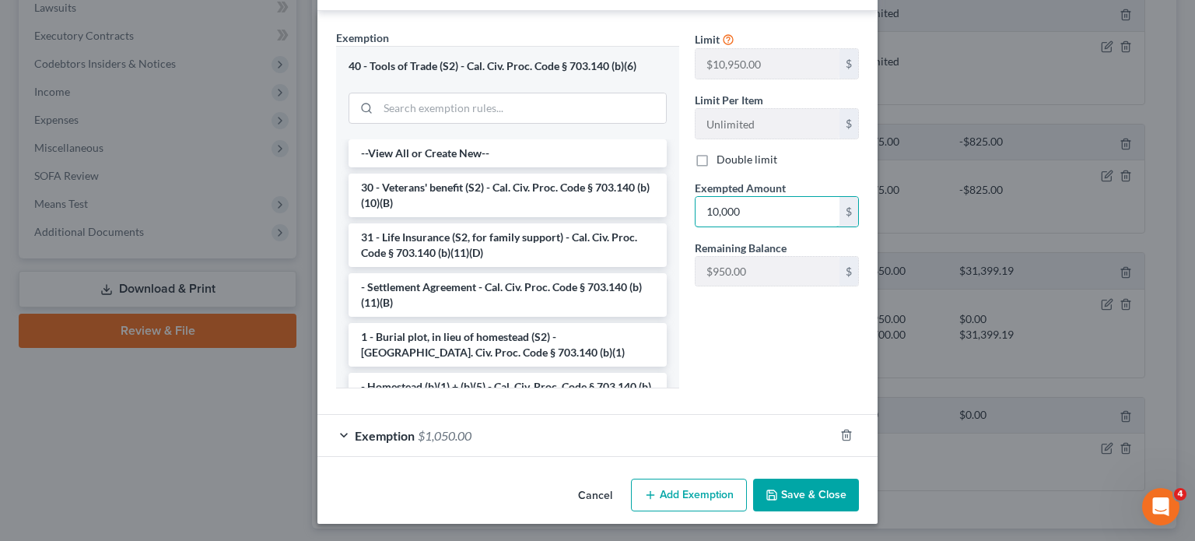
type input "10,000"
click at [800, 500] on button "Save & Close" at bounding box center [806, 494] width 106 height 33
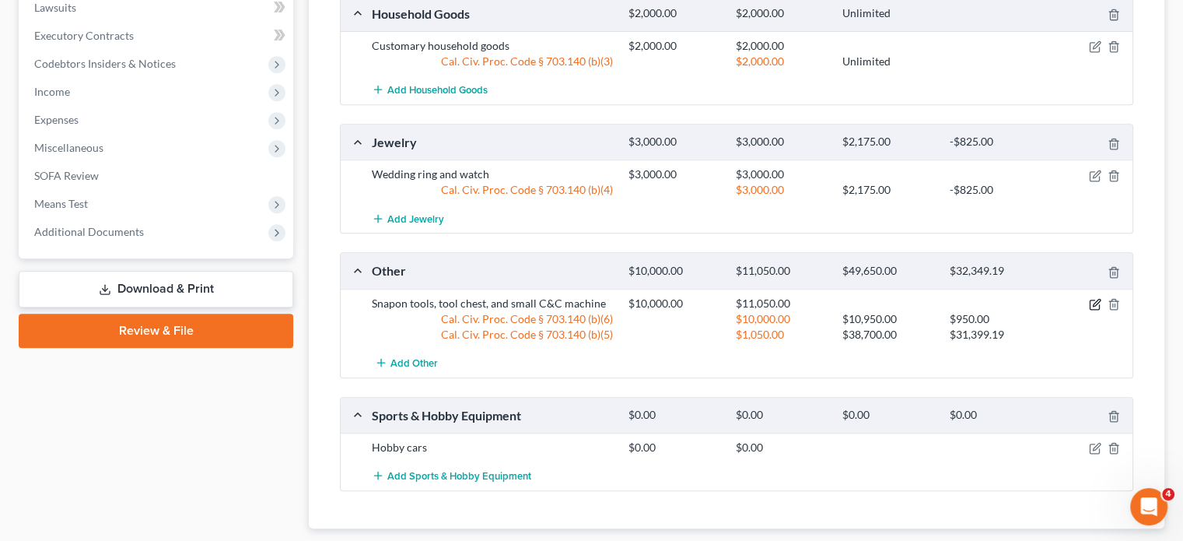
click at [1093, 303] on icon "button" at bounding box center [1095, 304] width 12 height 12
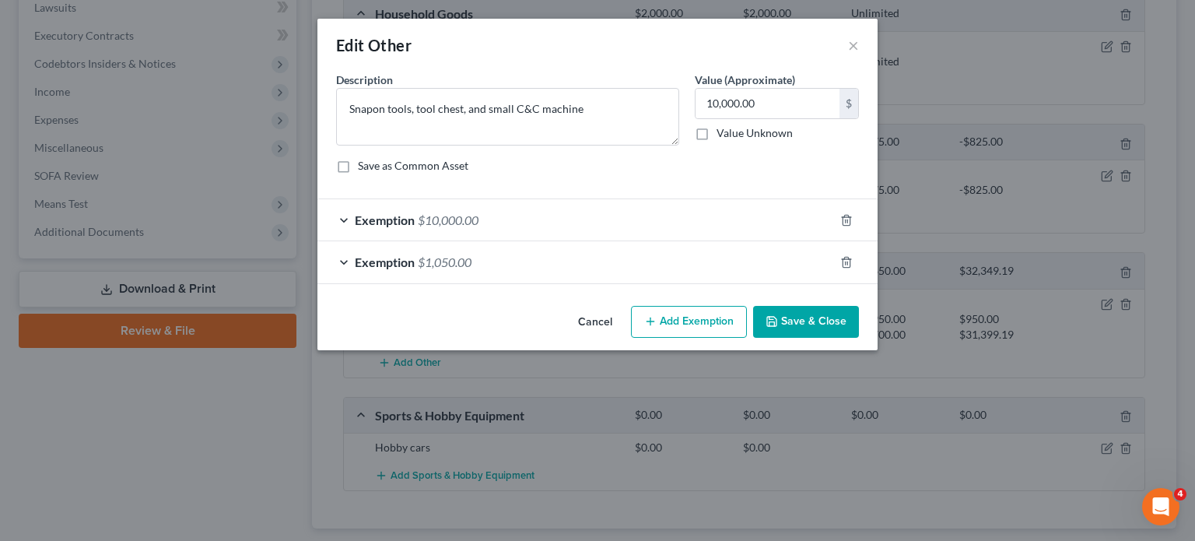
click at [581, 262] on div "Exemption $1,050.00" at bounding box center [575, 261] width 516 height 41
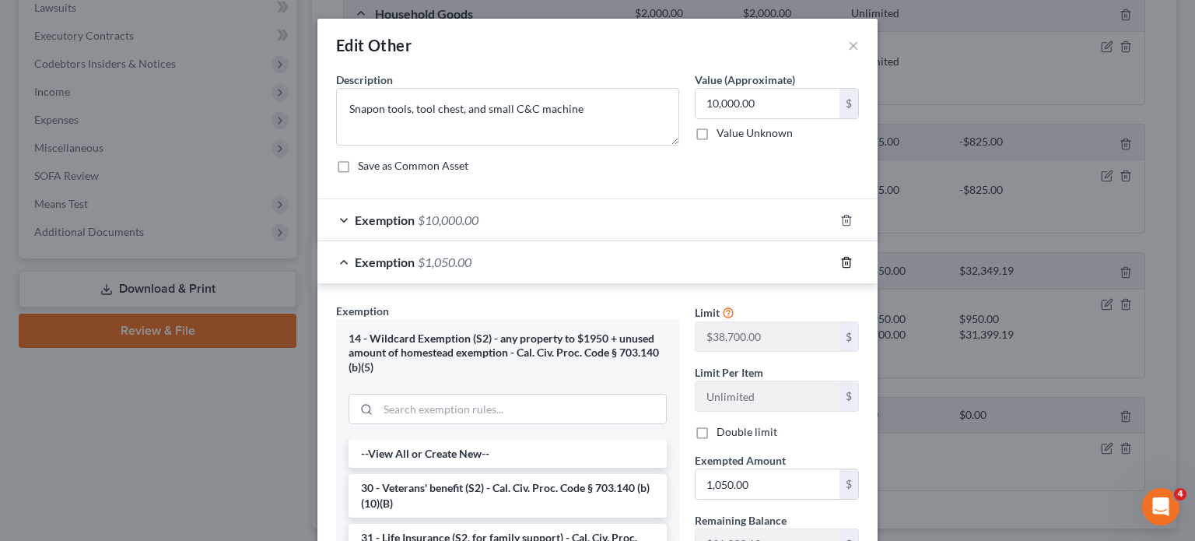
click at [842, 260] on icon "button" at bounding box center [846, 262] width 12 height 12
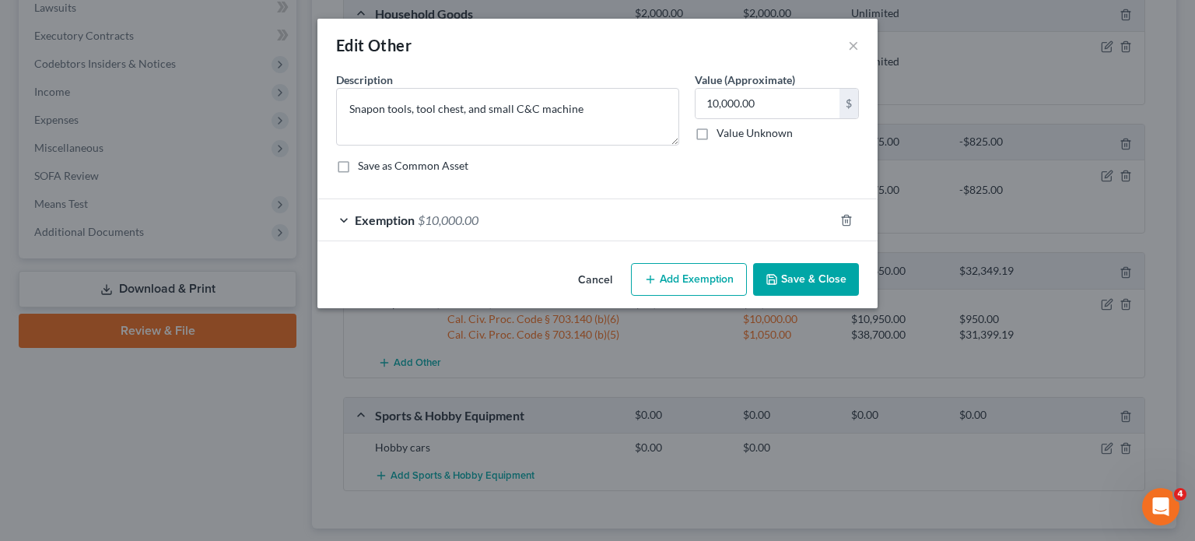
click at [818, 285] on button "Save & Close" at bounding box center [806, 279] width 106 height 33
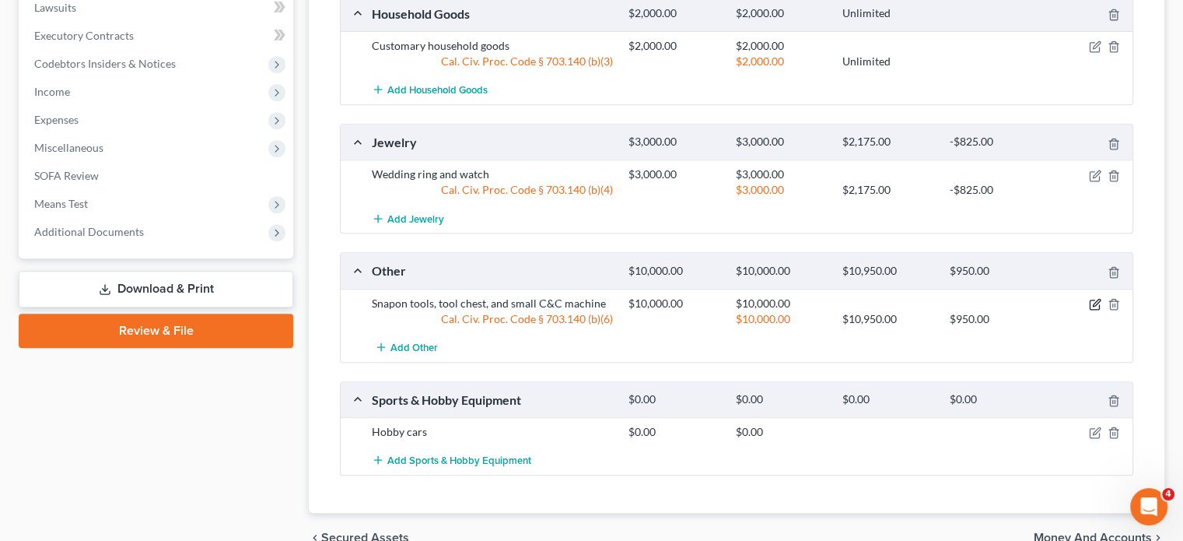
click at [1097, 299] on icon "button" at bounding box center [1096, 302] width 7 height 7
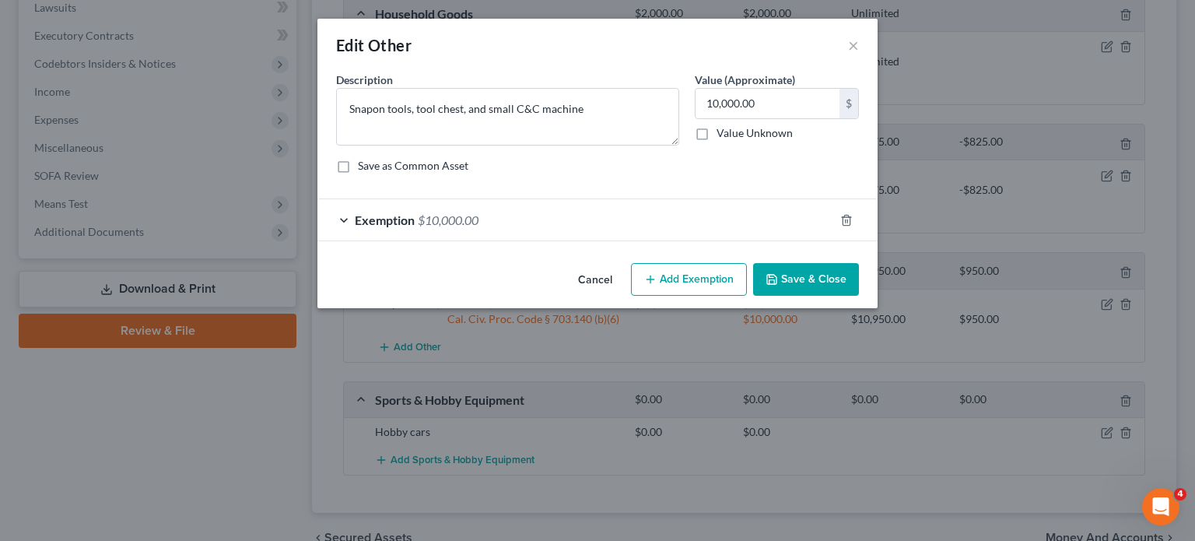
click at [633, 208] on div "Exemption $10,000.00" at bounding box center [575, 219] width 516 height 41
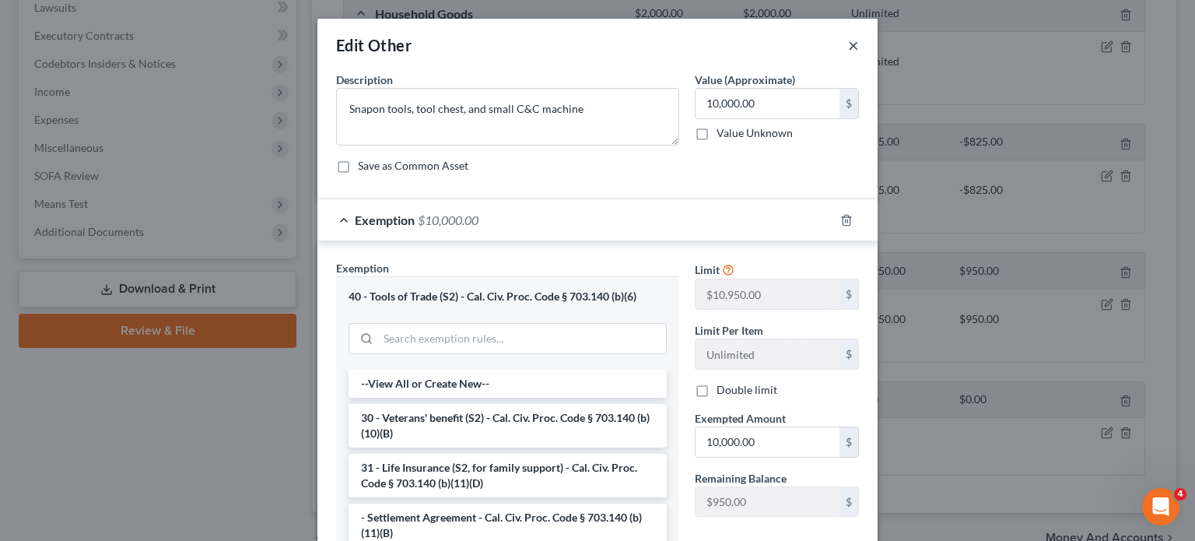
click at [848, 50] on button "×" at bounding box center [853, 45] width 11 height 19
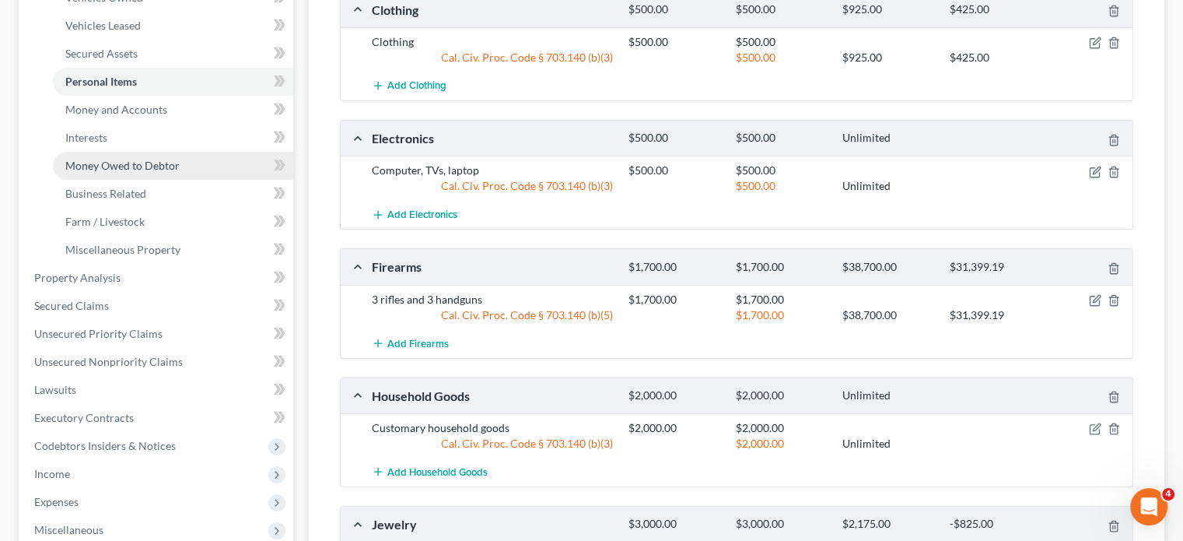
scroll to position [311, 0]
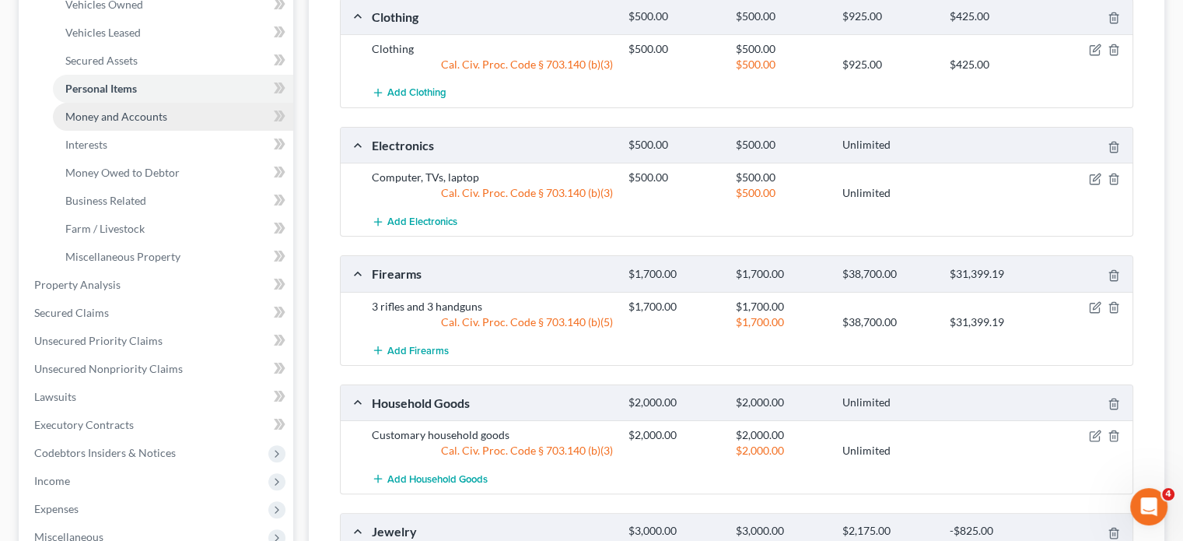
click at [108, 121] on span "Money and Accounts" at bounding box center [116, 116] width 102 height 13
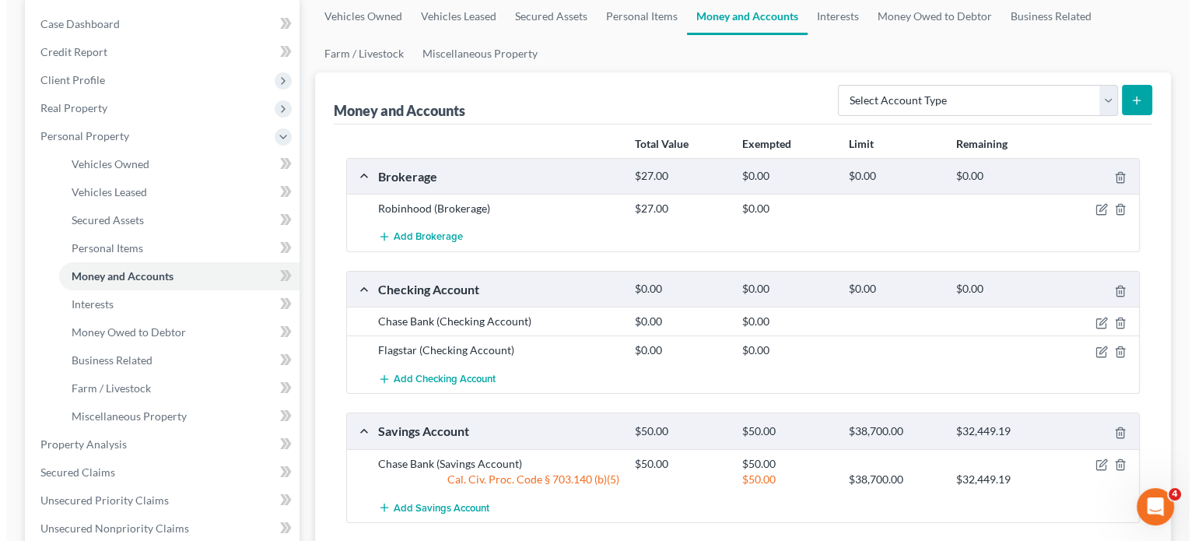
scroll to position [156, 0]
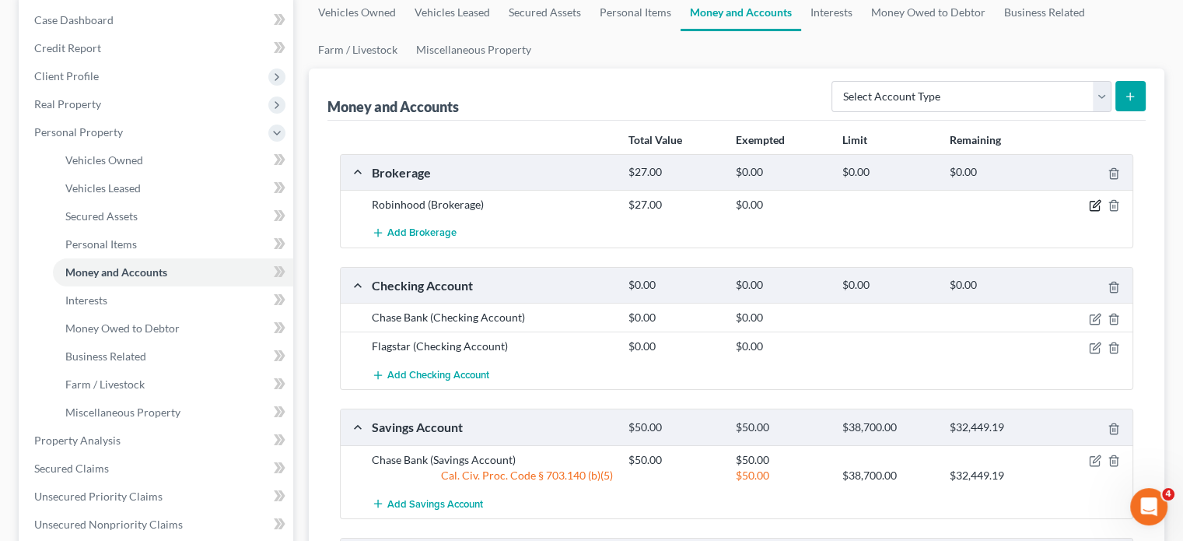
click at [1096, 205] on icon "button" at bounding box center [1096, 204] width 7 height 7
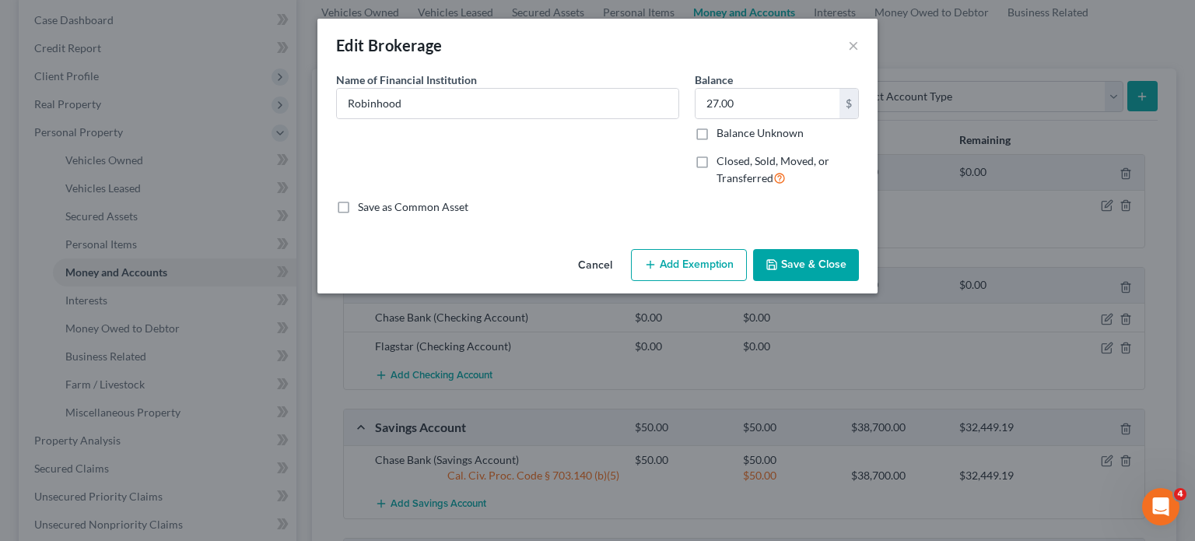
click at [688, 267] on button "Add Exemption" at bounding box center [689, 265] width 116 height 33
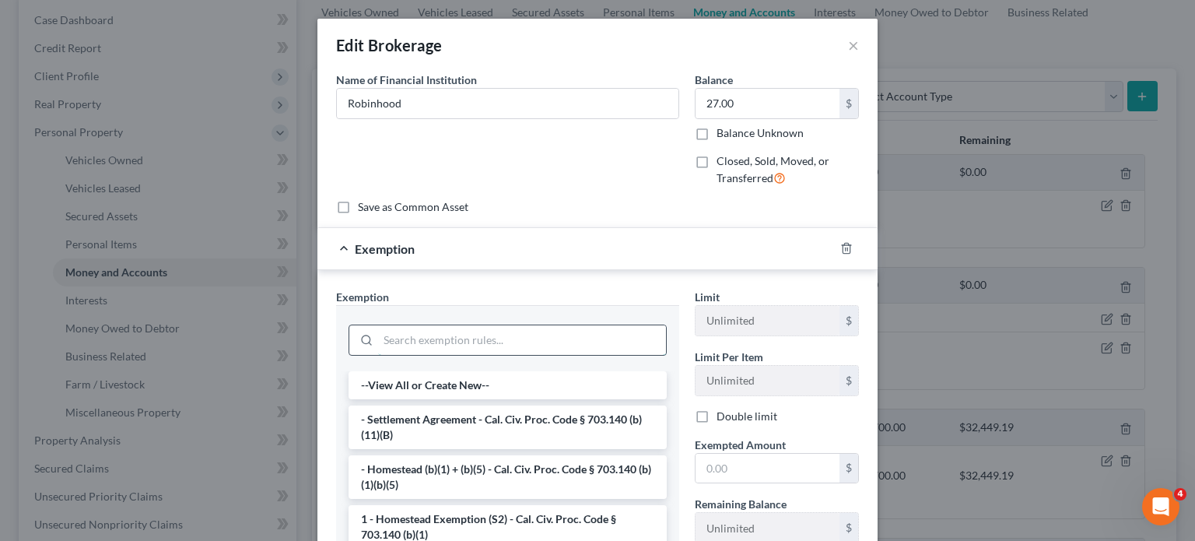
click at [420, 345] on input "search" at bounding box center [522, 340] width 288 height 30
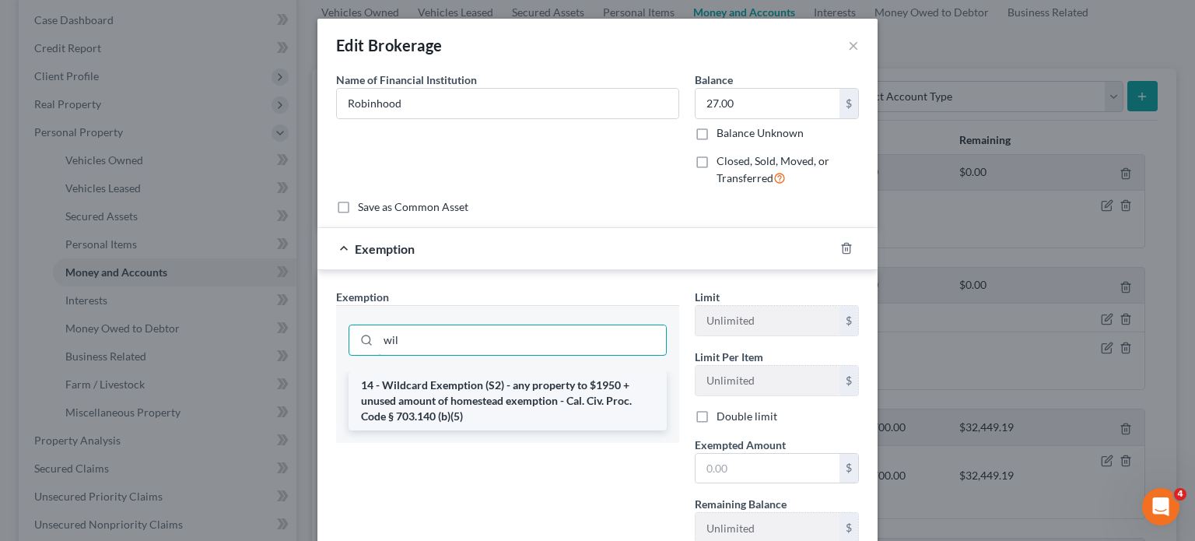
type input "wil"
drag, startPoint x: 420, startPoint y: 385, endPoint x: 471, endPoint y: 383, distance: 51.4
click at [420, 385] on li "14 - Wildcard Exemption (S2) - any property to $1950 + unused amount of homeste…" at bounding box center [507, 400] width 318 height 59
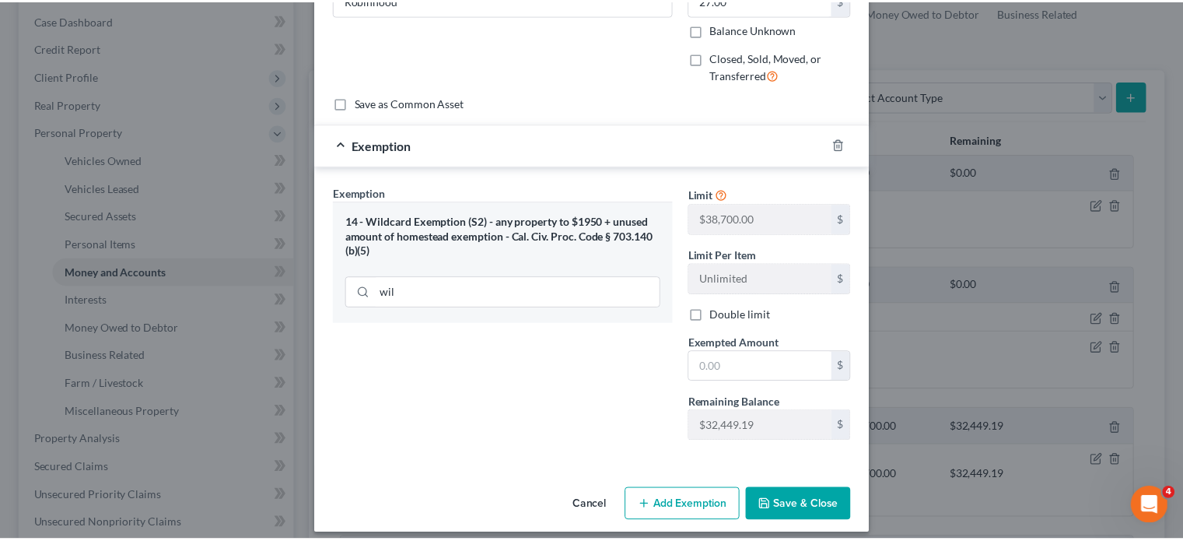
scroll to position [114, 0]
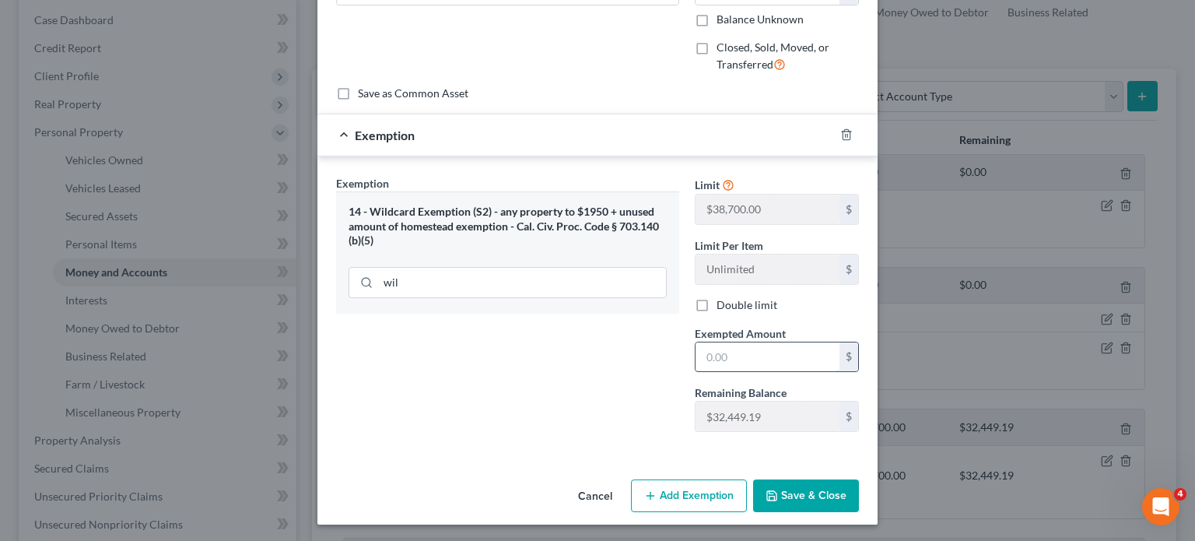
click at [744, 364] on input "text" at bounding box center [767, 357] width 144 height 30
type input "27"
click at [809, 497] on button "Save & Close" at bounding box center [806, 495] width 106 height 33
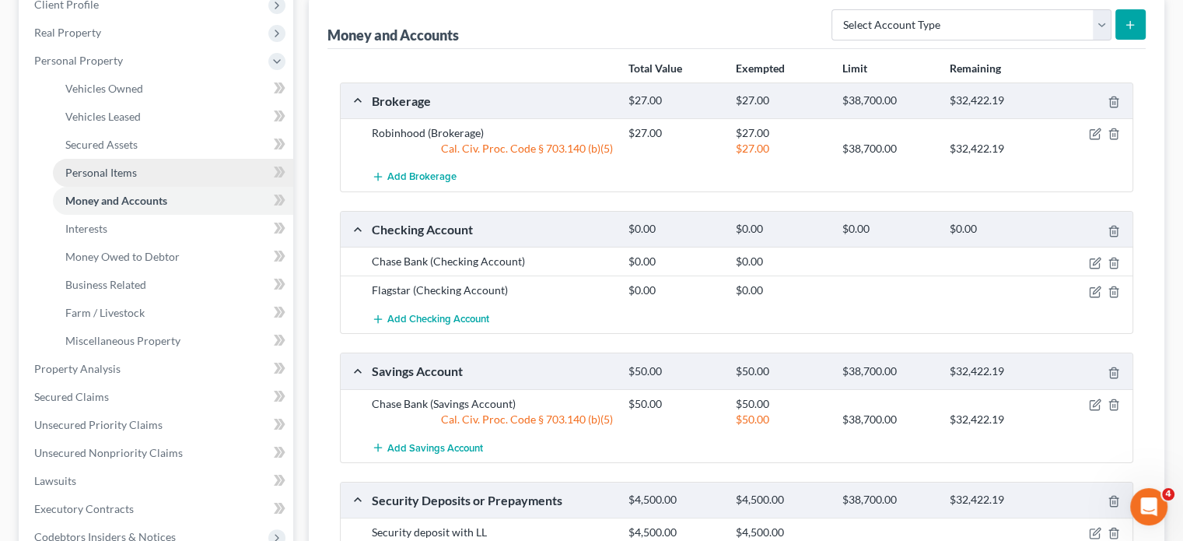
scroll to position [156, 0]
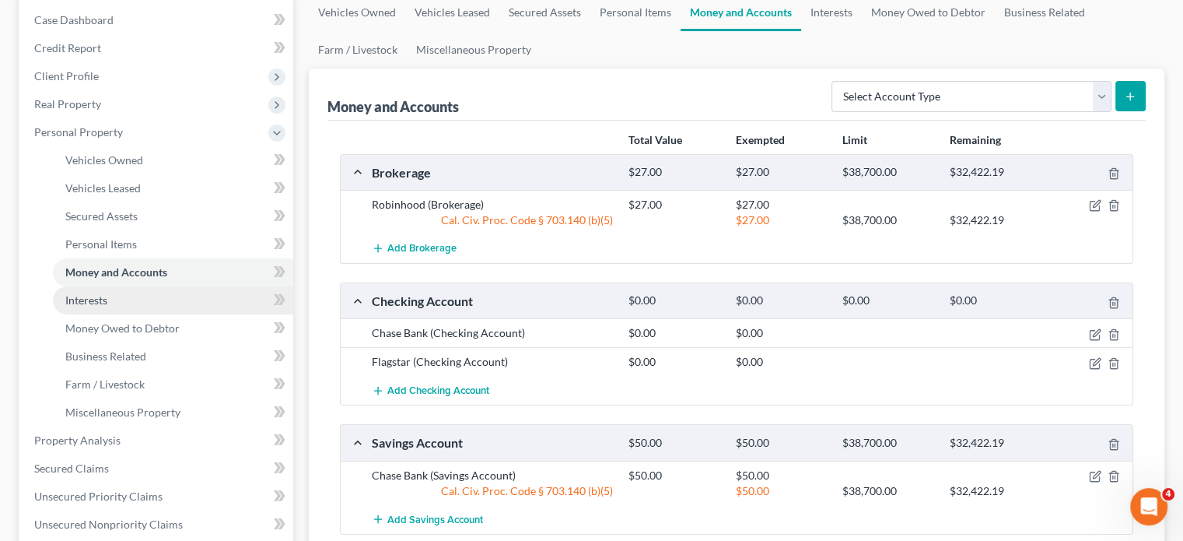
drag, startPoint x: 129, startPoint y: 301, endPoint x: 176, endPoint y: 297, distance: 46.8
click at [129, 301] on link "Interests" at bounding box center [173, 300] width 240 height 28
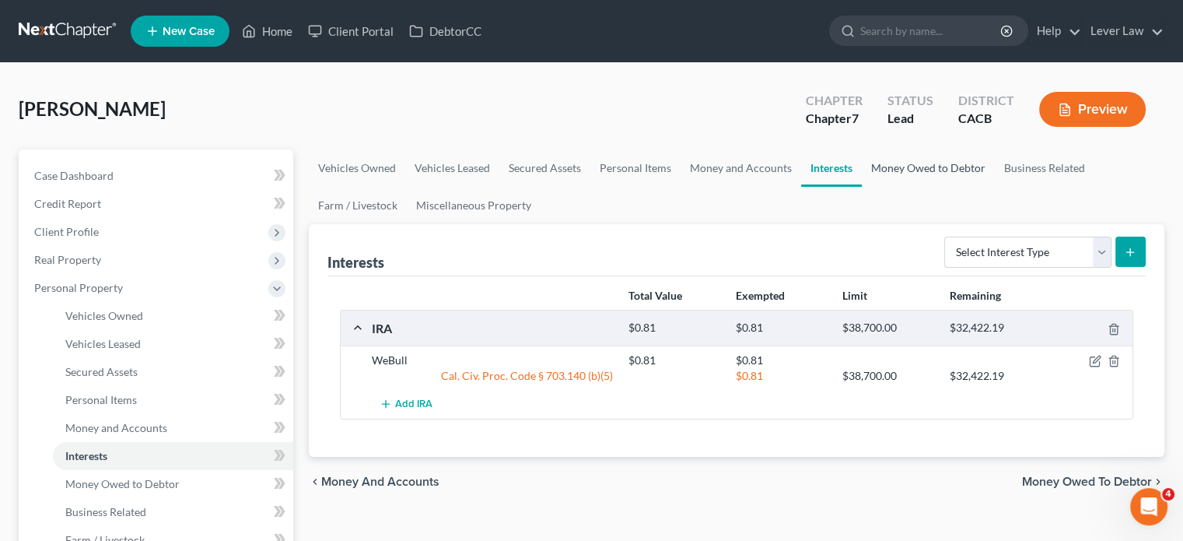
click at [923, 173] on link "Money Owed to Debtor" at bounding box center [928, 167] width 133 height 37
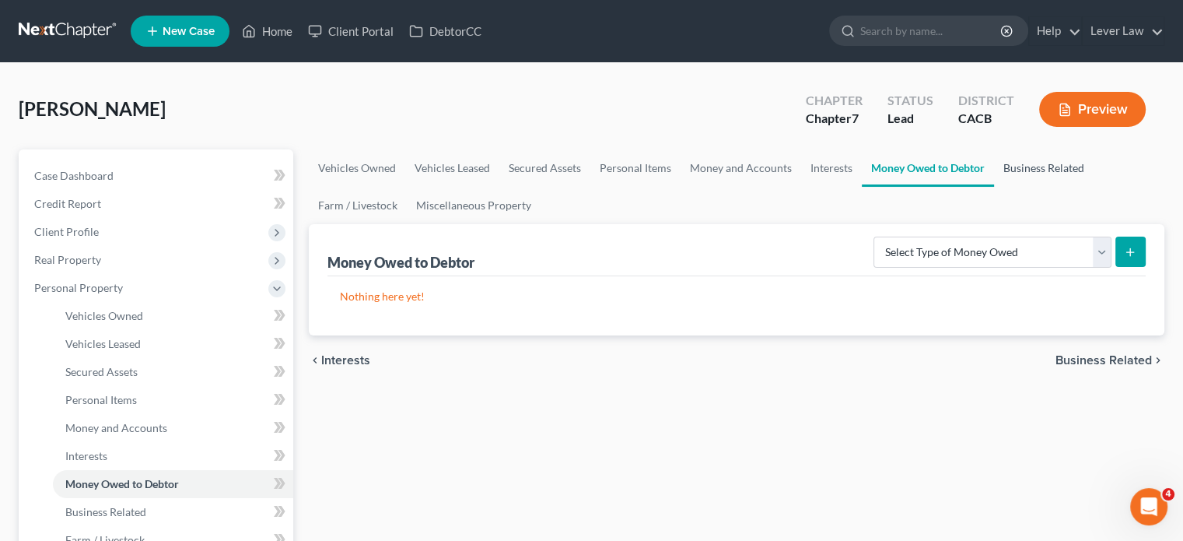
click at [1023, 165] on link "Business Related" at bounding box center [1044, 167] width 100 height 37
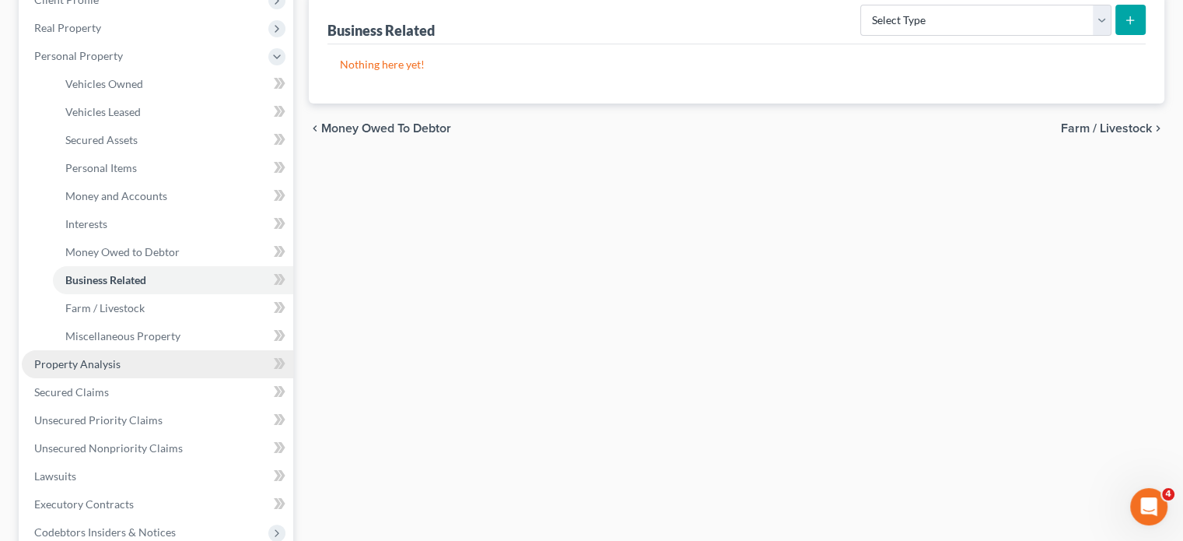
scroll to position [233, 0]
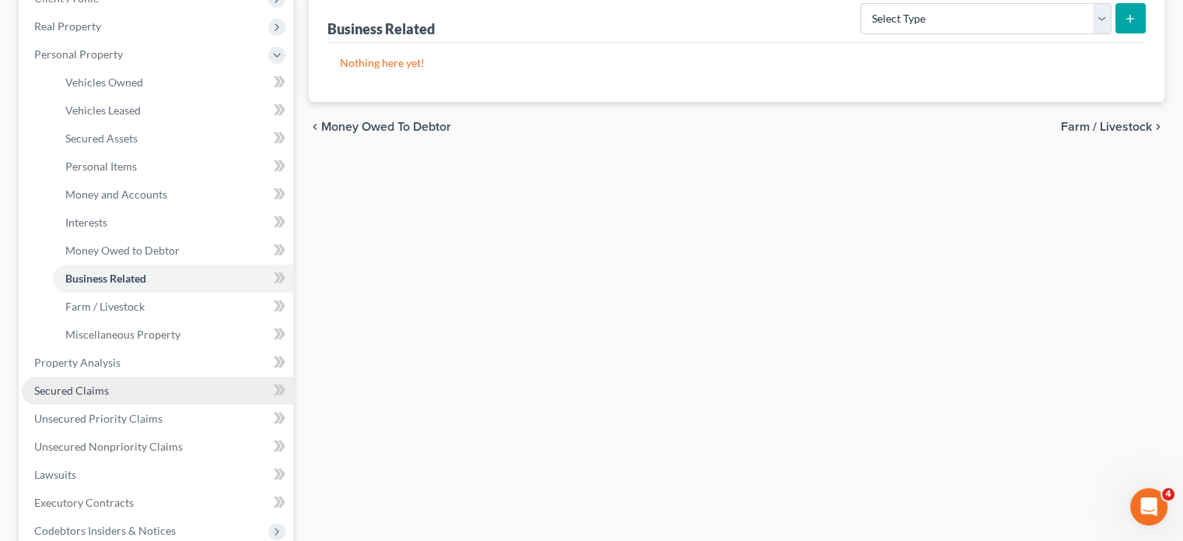
click at [75, 389] on span "Secured Claims" at bounding box center [71, 389] width 75 height 13
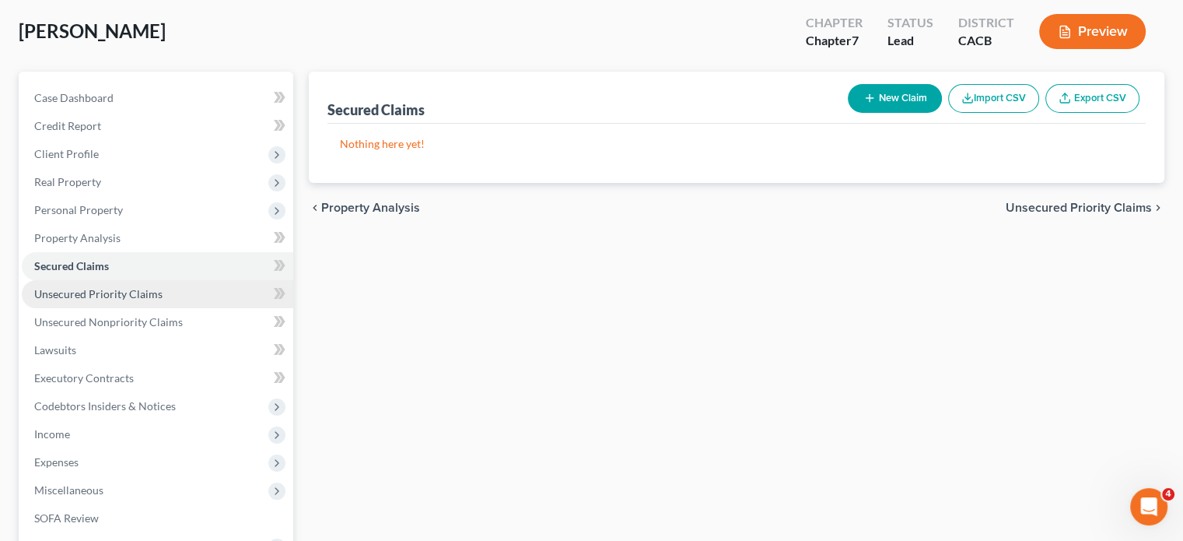
click at [124, 289] on span "Unsecured Priority Claims" at bounding box center [98, 293] width 128 height 13
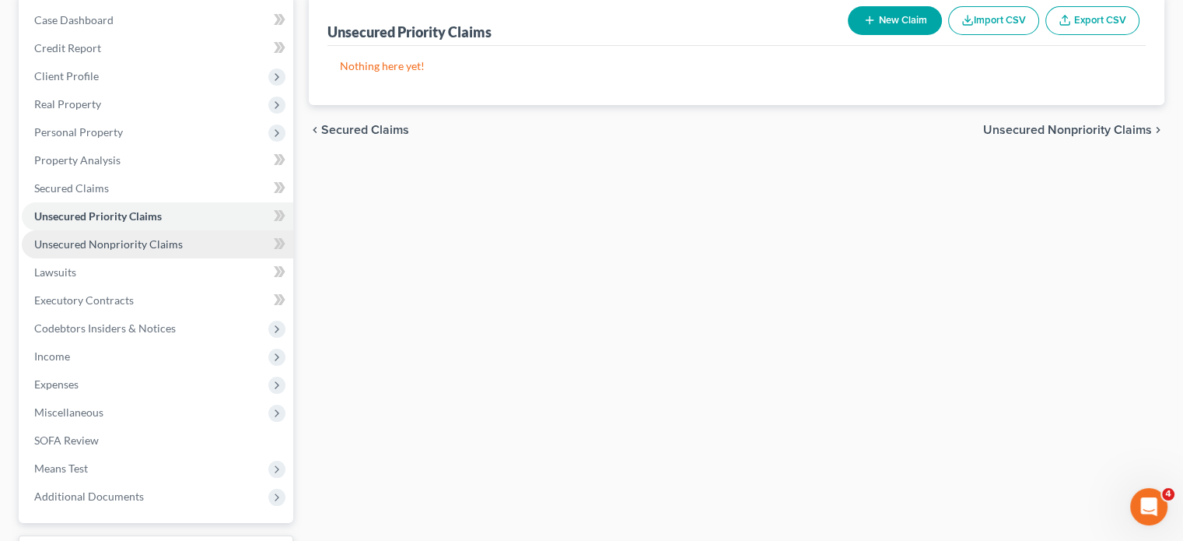
drag, startPoint x: 155, startPoint y: 248, endPoint x: 264, endPoint y: 252, distance: 109.7
click at [156, 247] on span "Unsecured Nonpriority Claims" at bounding box center [108, 243] width 149 height 13
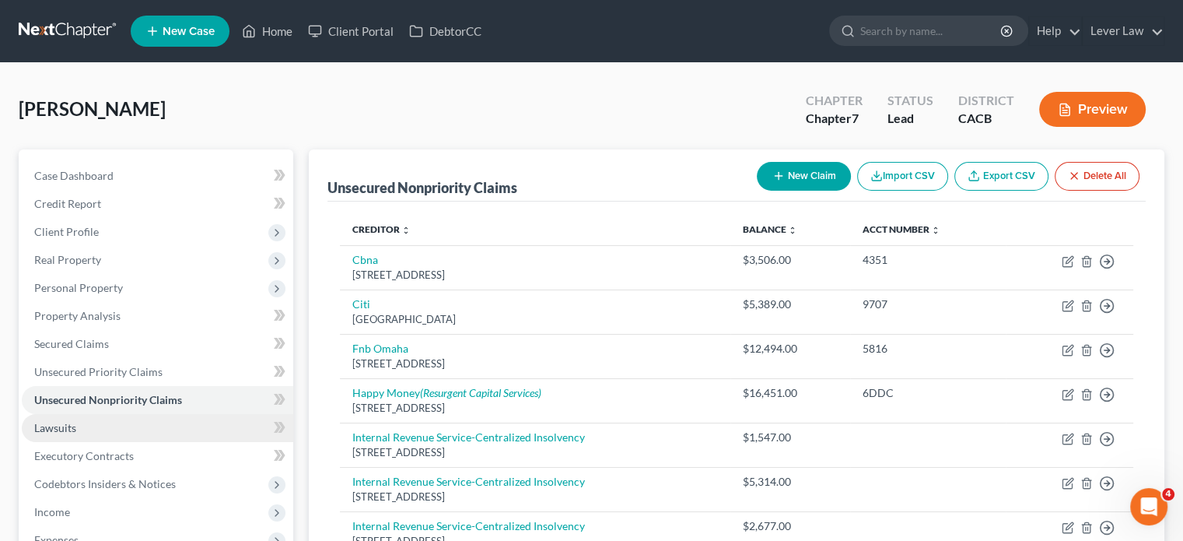
click at [91, 432] on link "Lawsuits" at bounding box center [157, 428] width 271 height 28
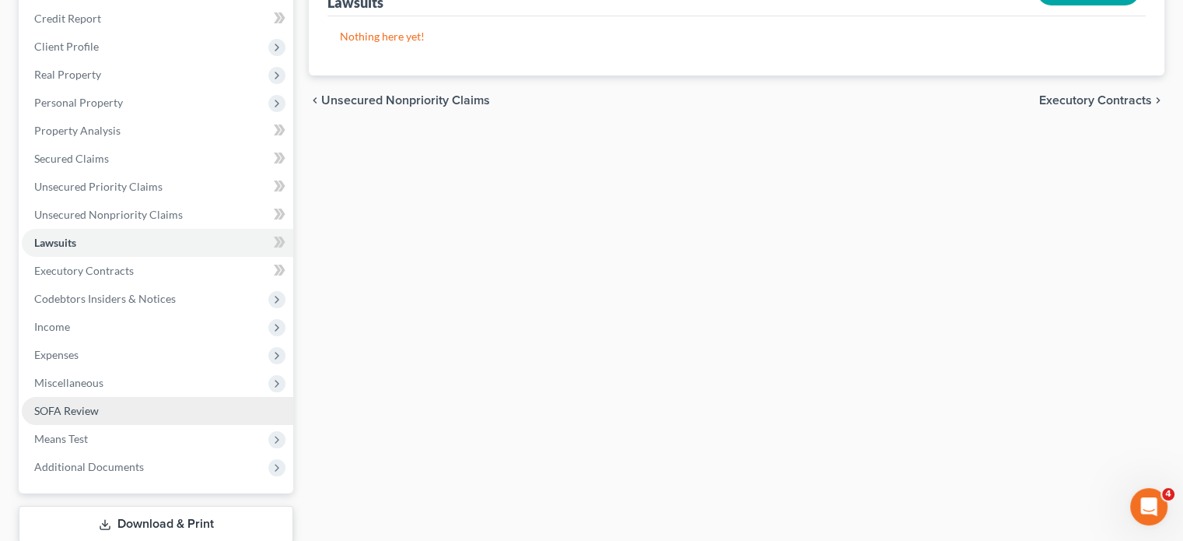
scroll to position [233, 0]
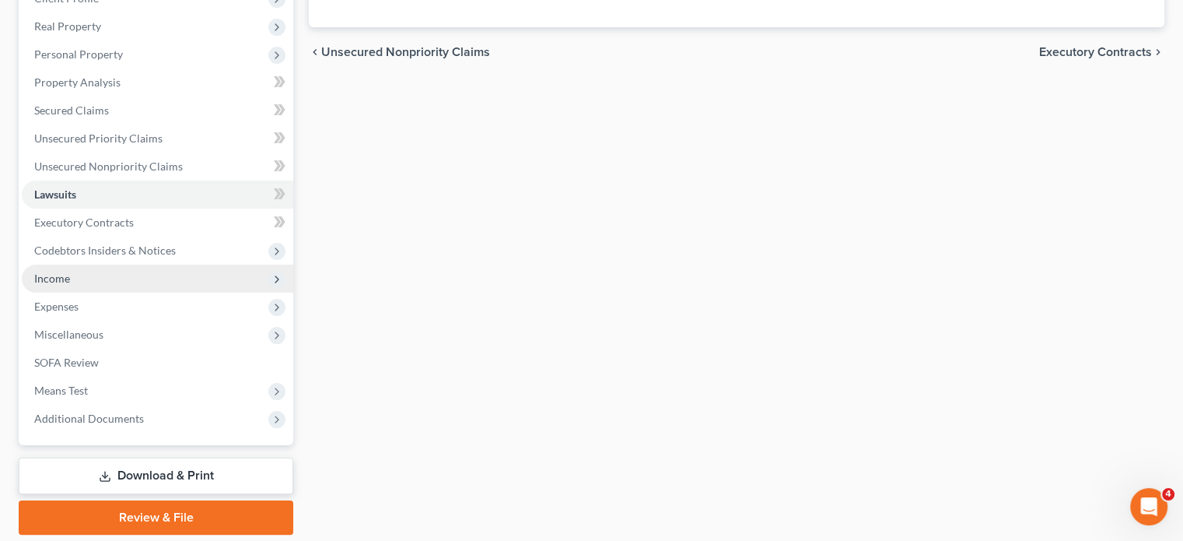
click at [47, 283] on span "Income" at bounding box center [52, 277] width 36 height 13
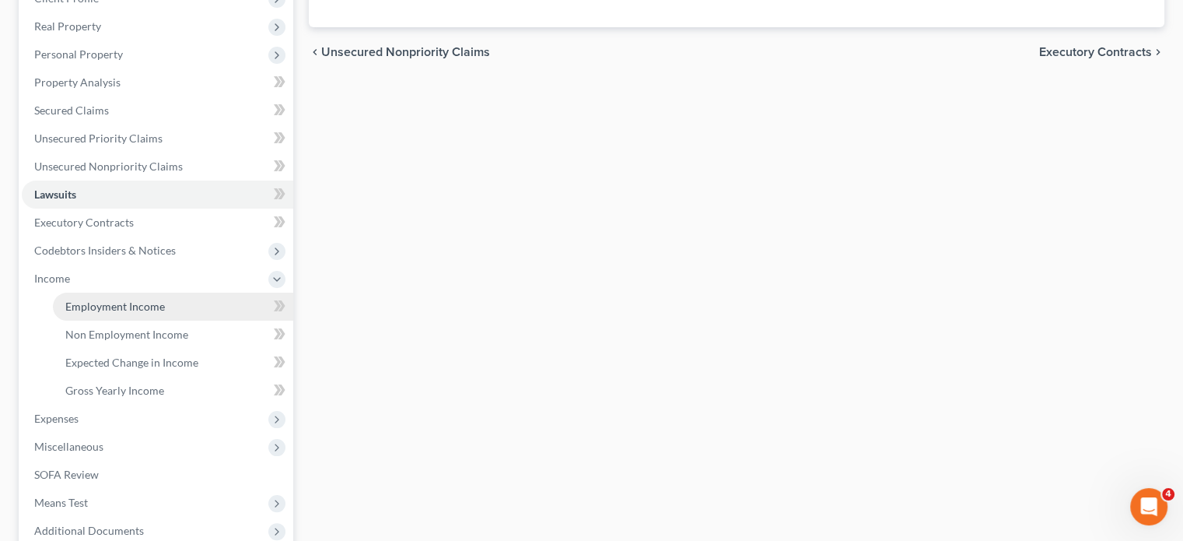
click at [115, 306] on span "Employment Income" at bounding box center [115, 305] width 100 height 13
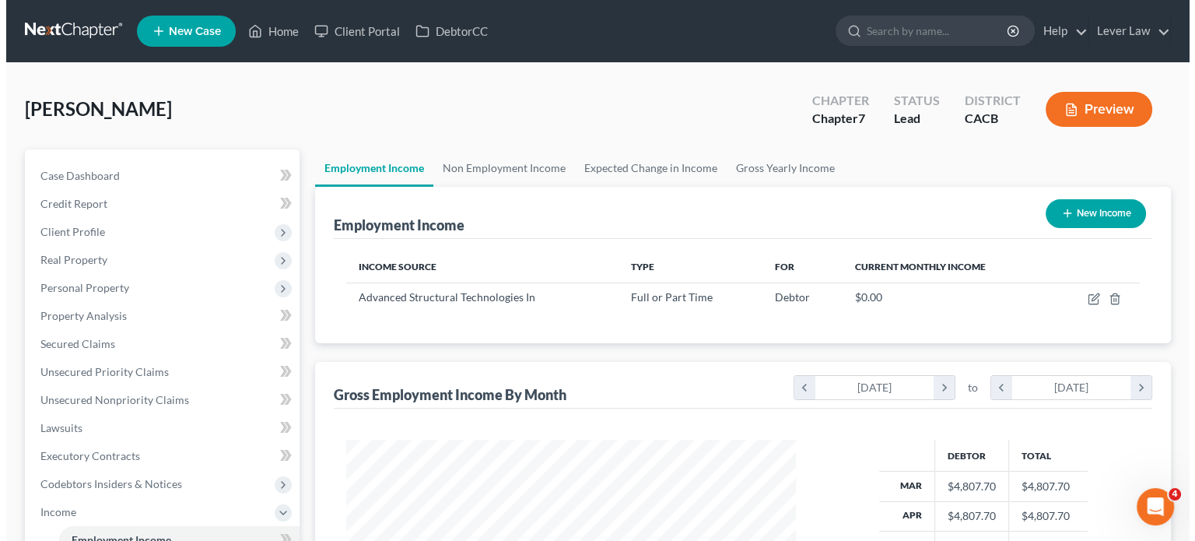
scroll to position [277, 480]
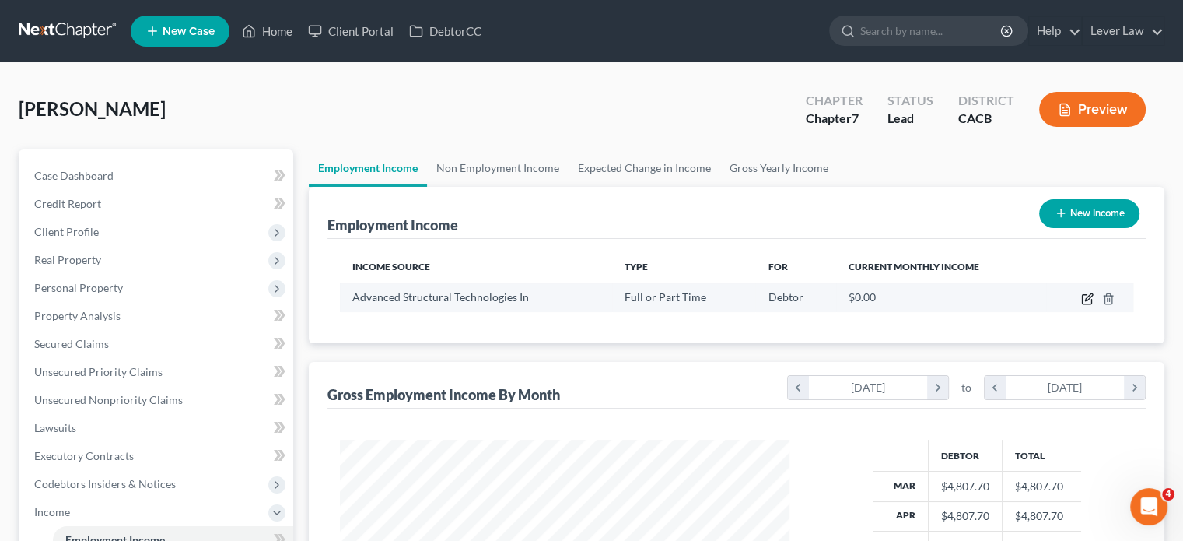
click at [1085, 298] on icon "button" at bounding box center [1087, 298] width 12 height 12
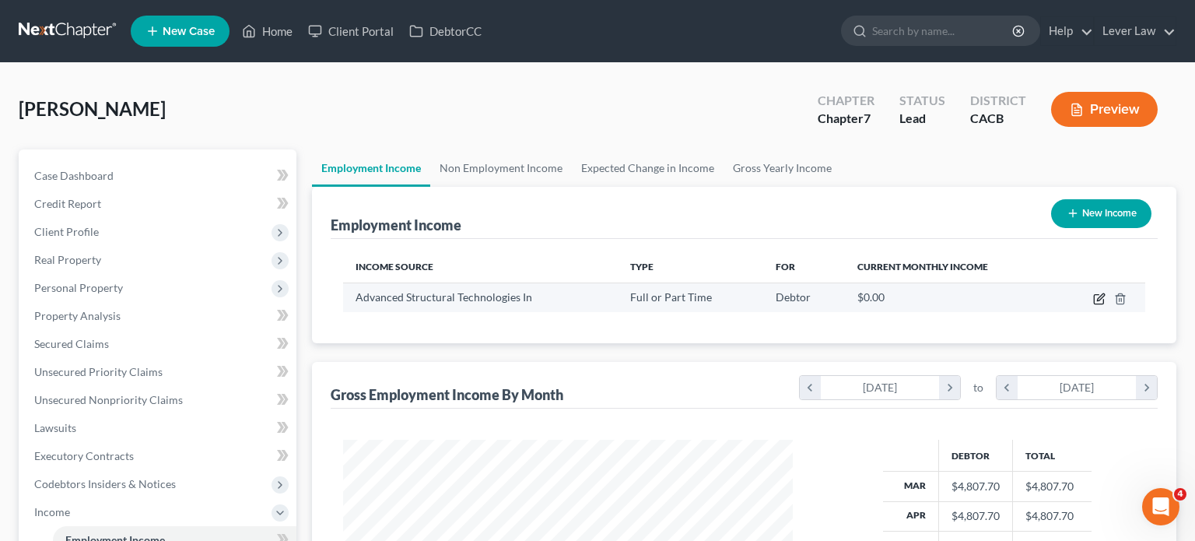
select select "0"
select select "4"
select select "1"
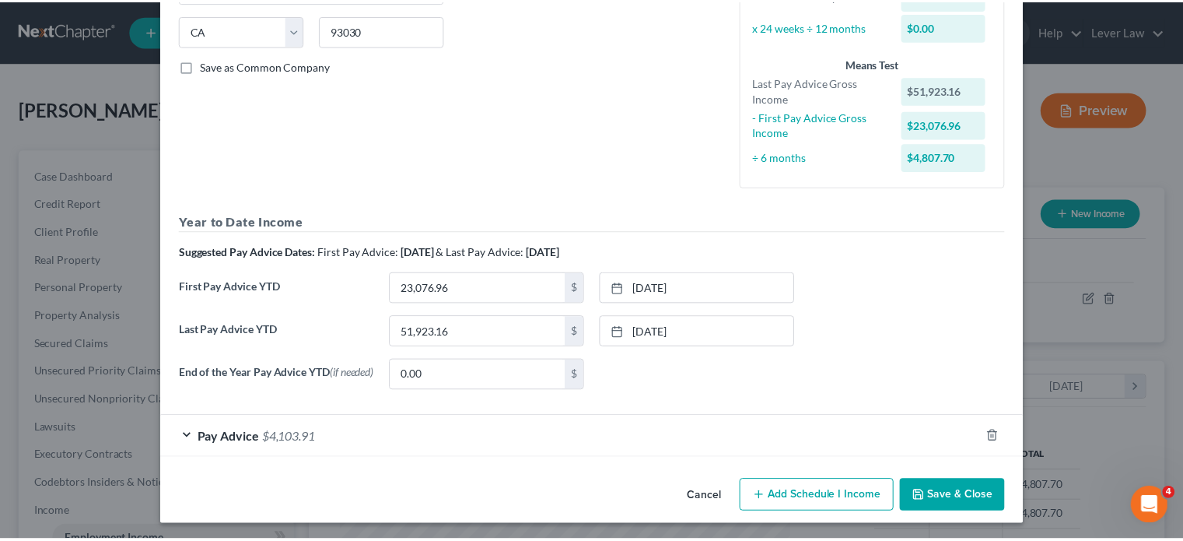
scroll to position [311, 0]
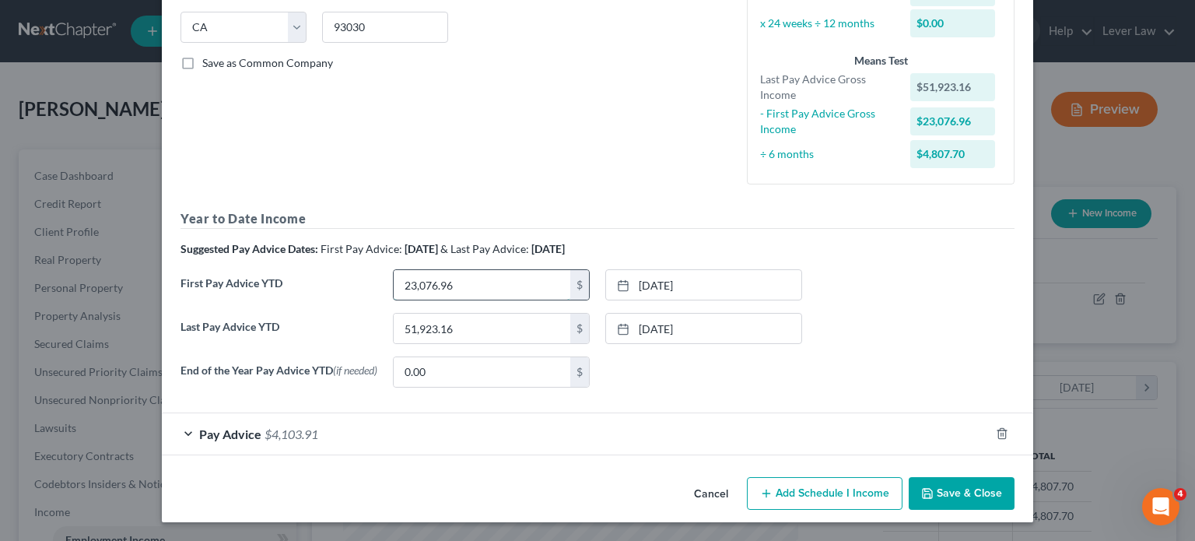
click at [481, 275] on input "23,076.96" at bounding box center [482, 285] width 177 height 30
type input "34,615.44"
click at [728, 293] on link "2/14/2025" at bounding box center [703, 285] width 195 height 30
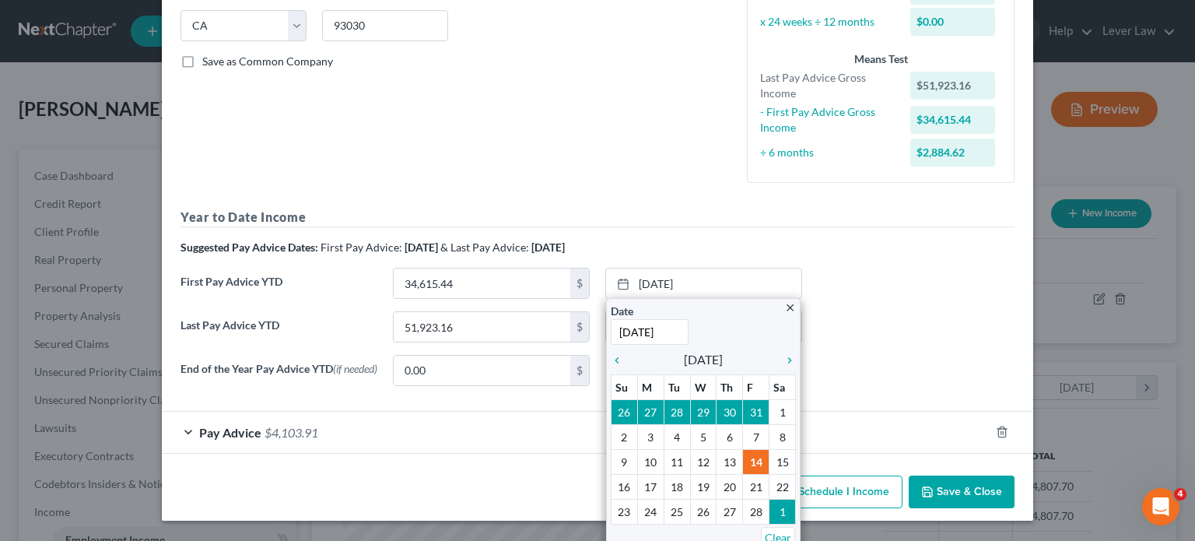
type input "3/14/2025"
click at [968, 257] on div "Year to Date Income Suggested Pay Advice Dates: First Pay Advice: March 2025 & …" at bounding box center [597, 303] width 834 height 190
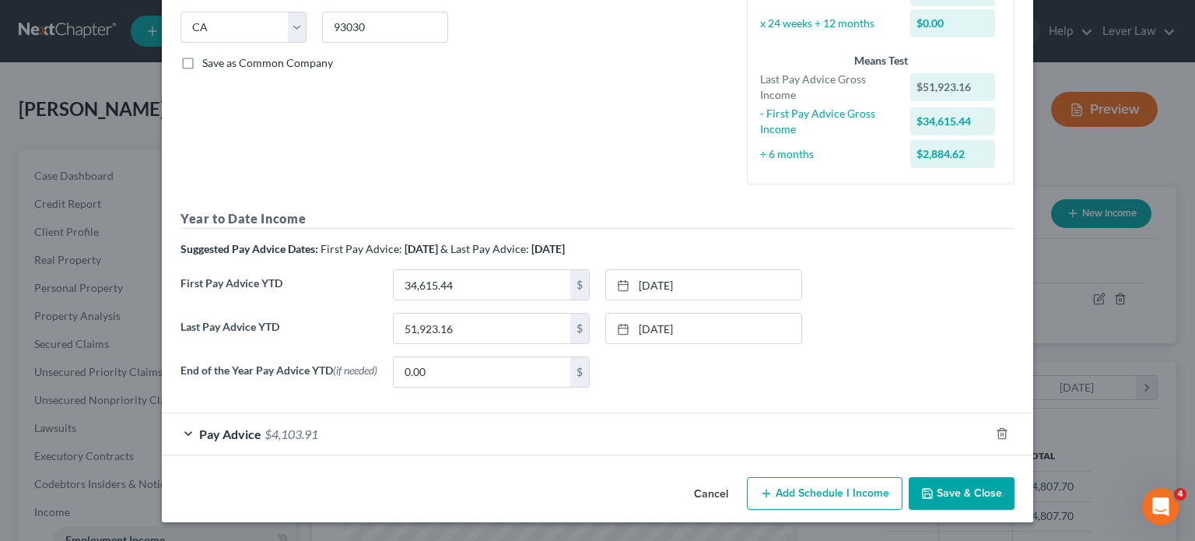
click at [926, 488] on icon "button" at bounding box center [927, 493] width 12 height 12
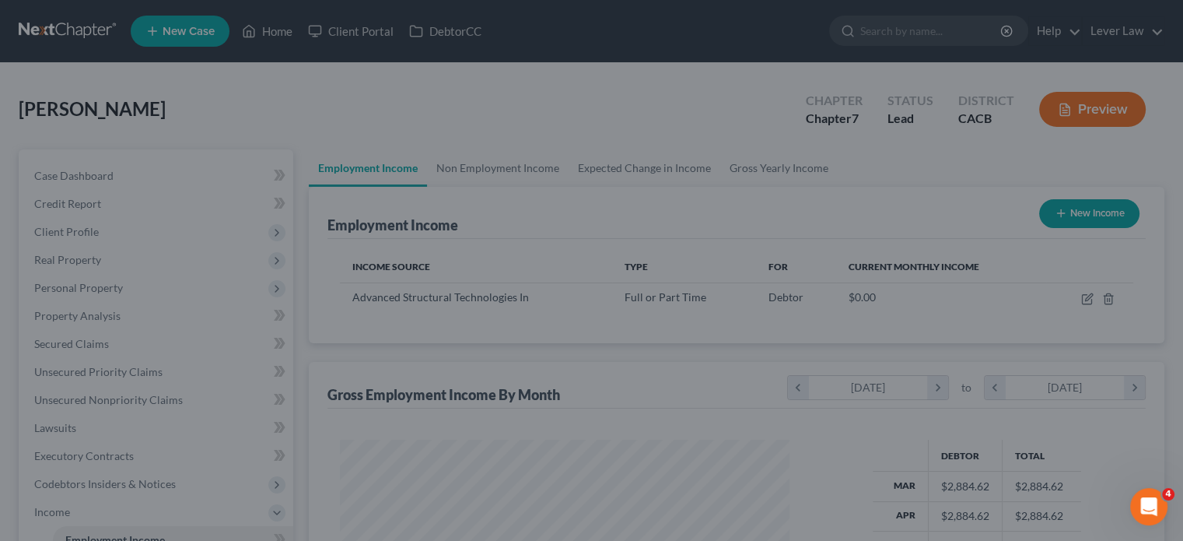
scroll to position [777558, 777355]
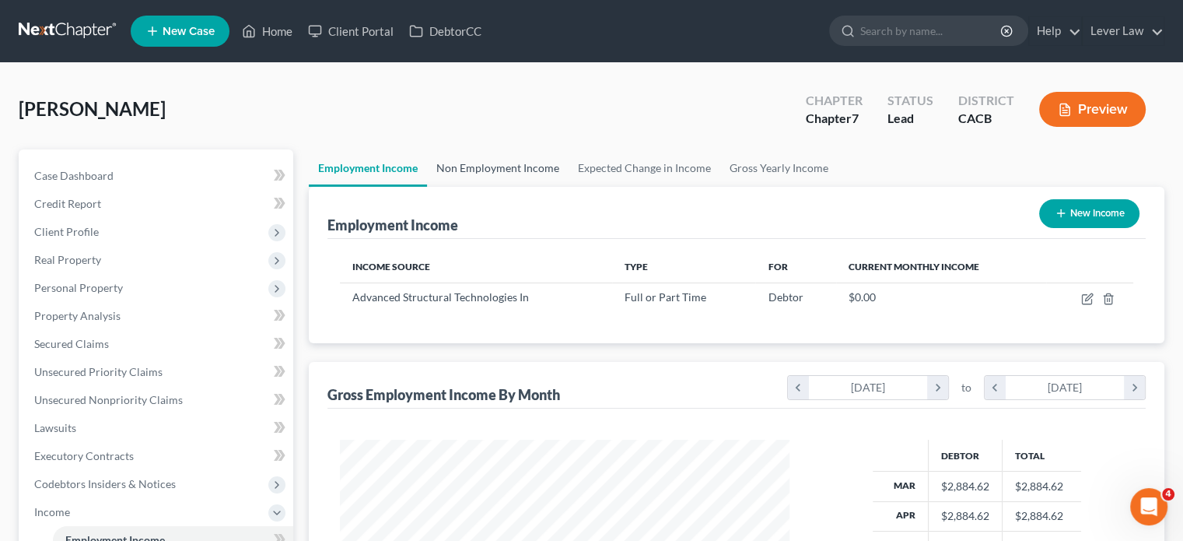
click at [556, 167] on link "Non Employment Income" at bounding box center [498, 167] width 142 height 37
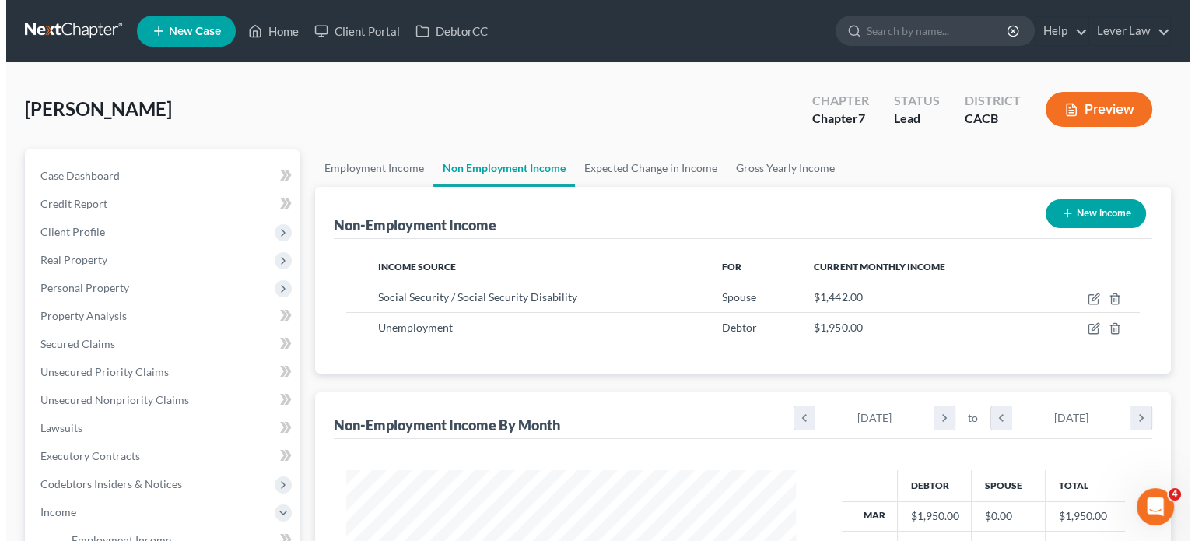
scroll to position [277, 480]
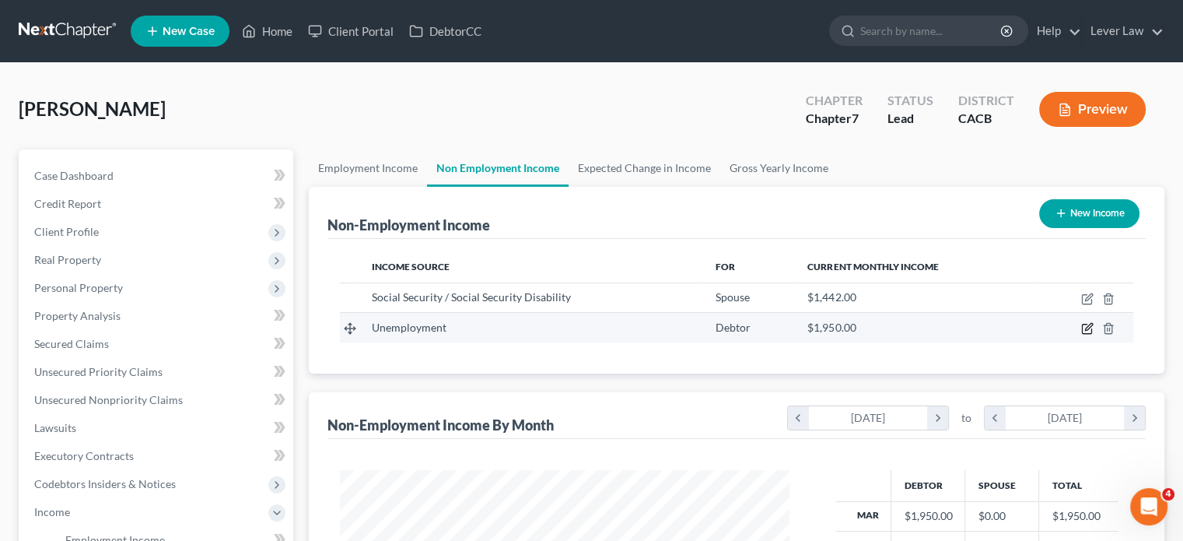
click at [1085, 328] on icon "button" at bounding box center [1088, 327] width 7 height 7
select select "0"
select select "3"
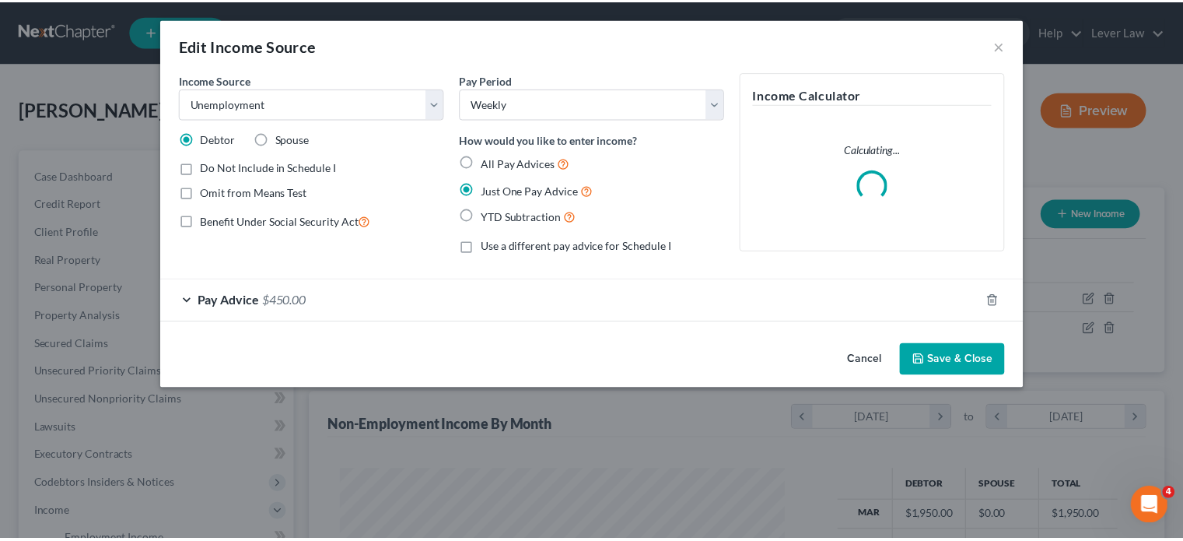
scroll to position [277, 485]
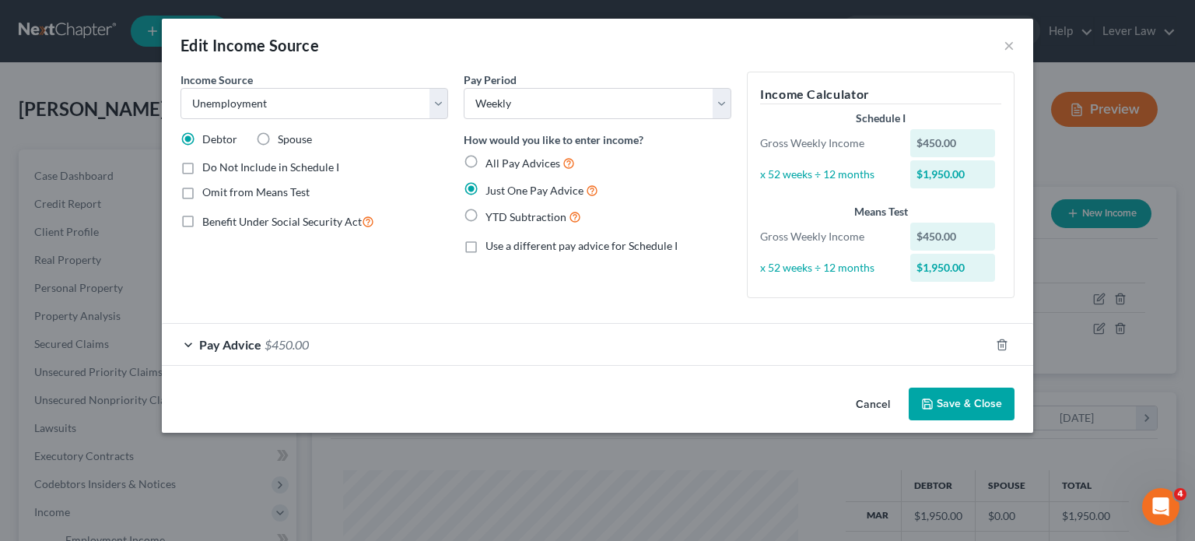
click at [941, 401] on button "Save & Close" at bounding box center [962, 403] width 106 height 33
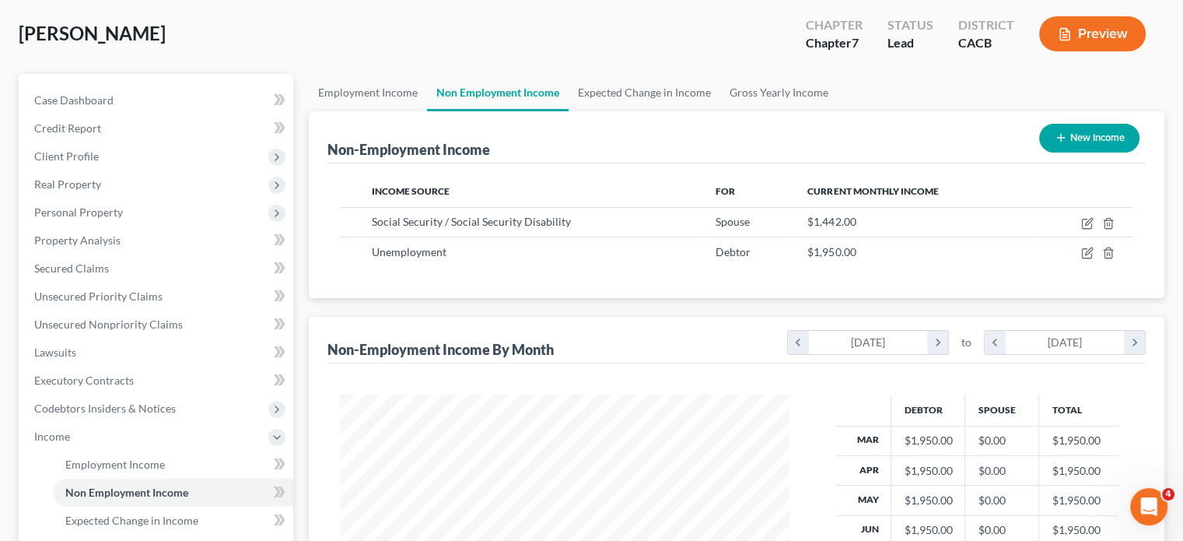
scroll to position [78, 0]
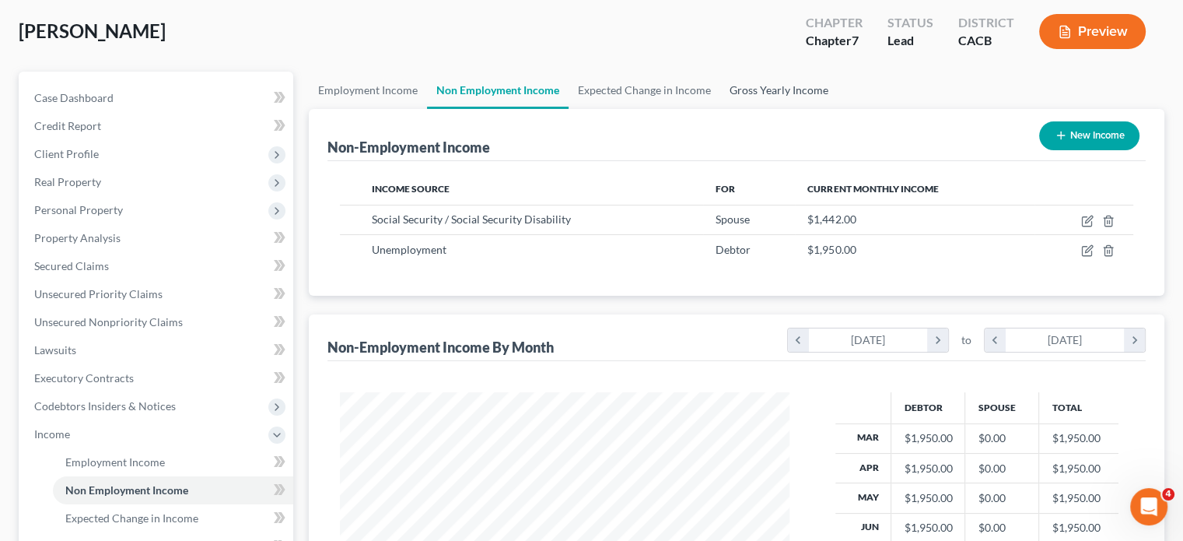
click at [775, 96] on link "Gross Yearly Income" at bounding box center [778, 90] width 117 height 37
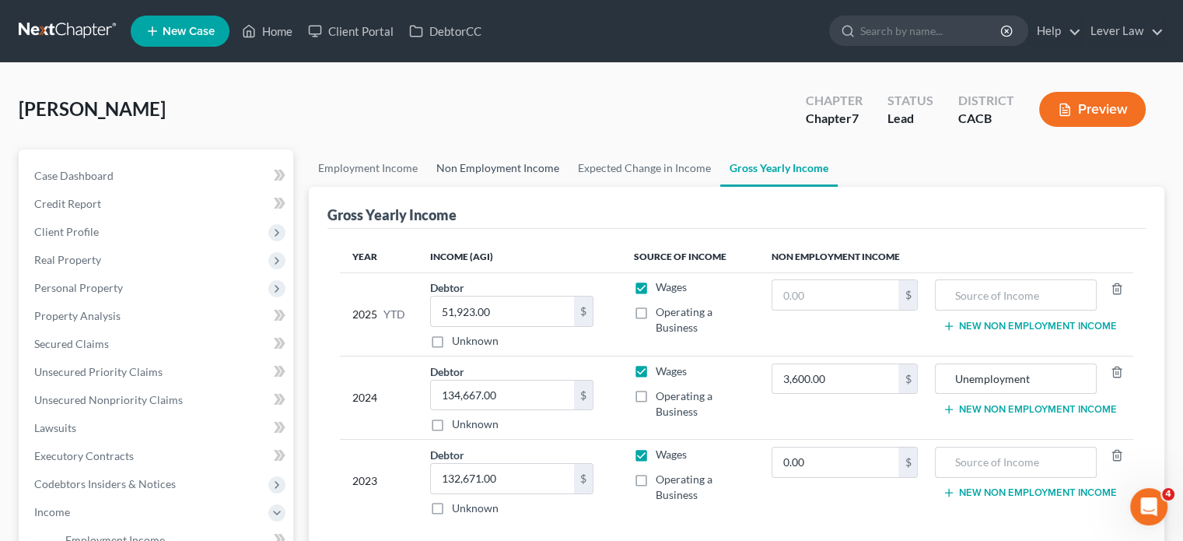
click at [522, 166] on link "Non Employment Income" at bounding box center [498, 167] width 142 height 37
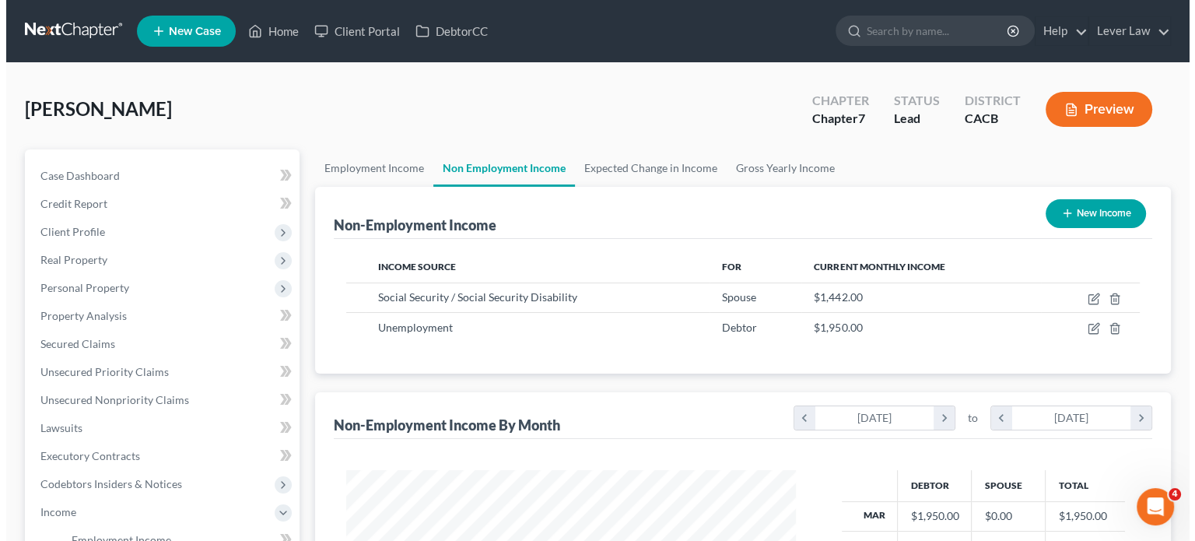
scroll to position [277, 480]
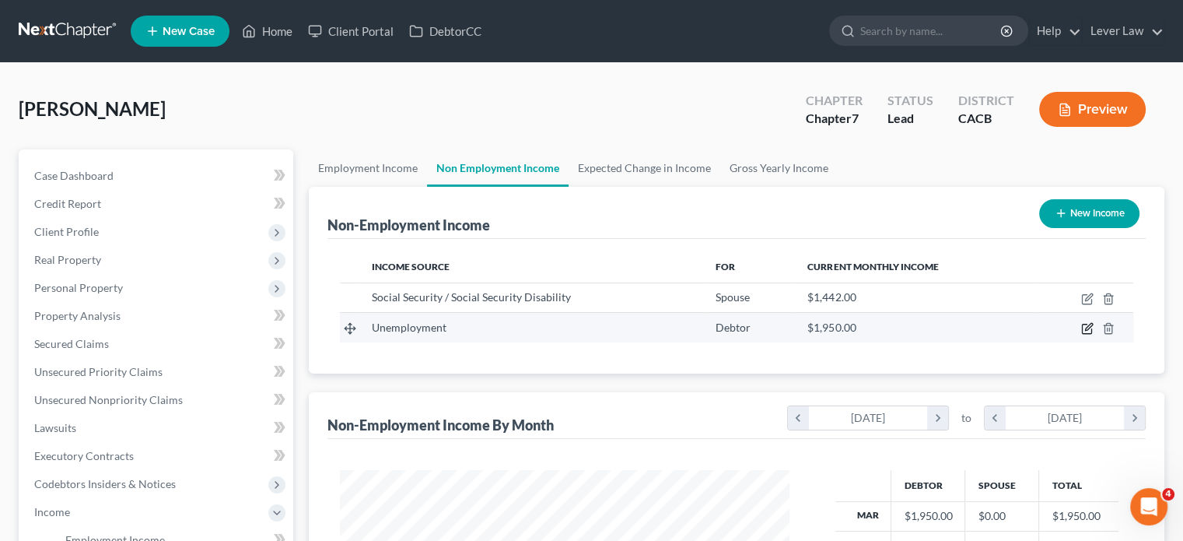
click at [1086, 328] on icon "button" at bounding box center [1088, 327] width 7 height 7
select select "0"
select select "3"
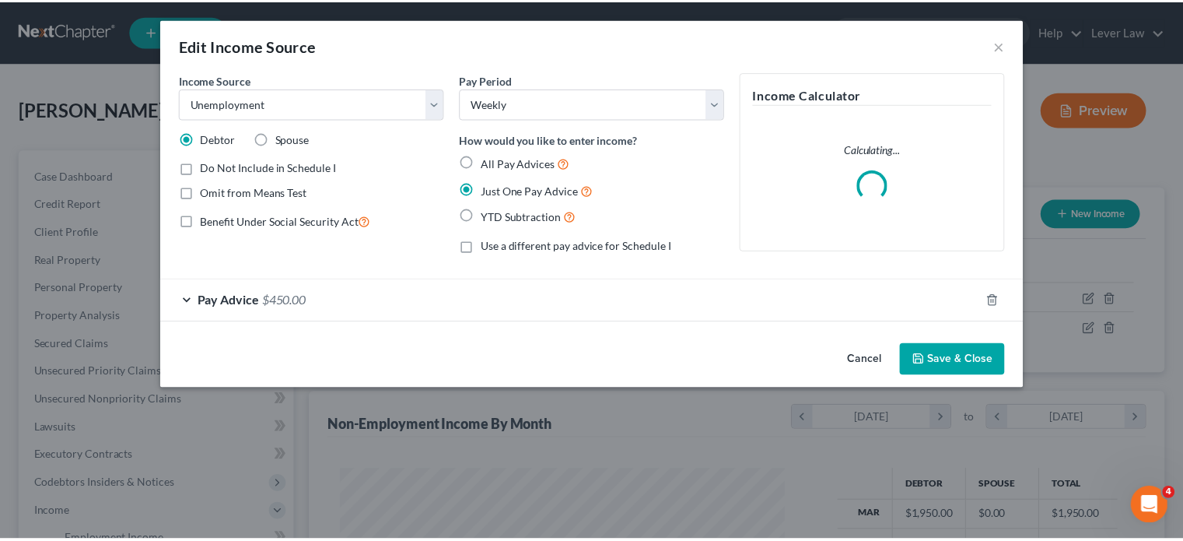
scroll to position [277, 485]
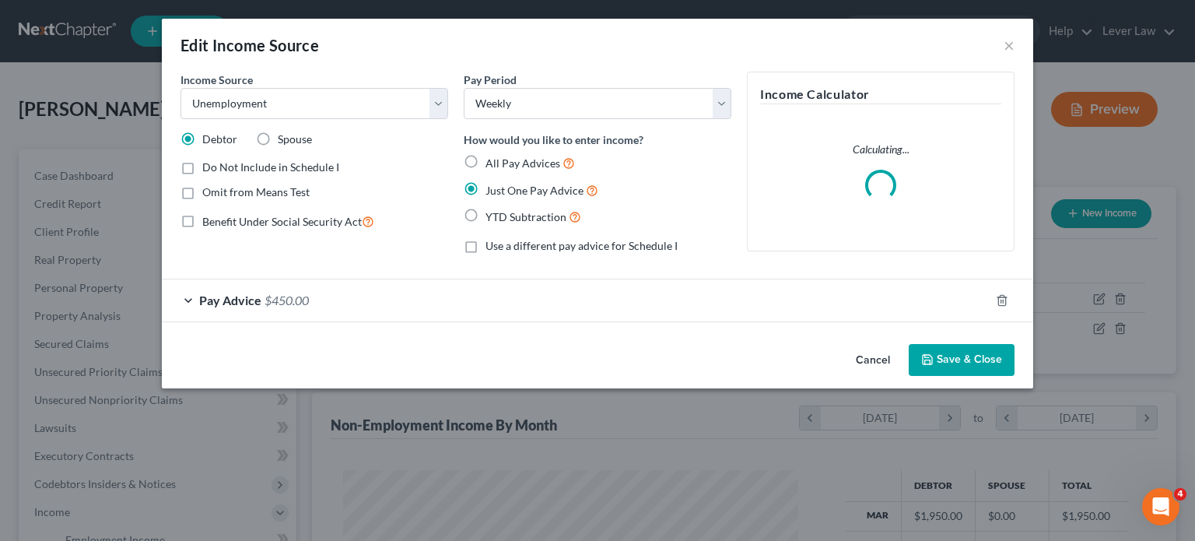
drag, startPoint x: 928, startPoint y: 366, endPoint x: 848, endPoint y: 362, distance: 80.2
click at [927, 366] on button "Save & Close" at bounding box center [962, 360] width 106 height 33
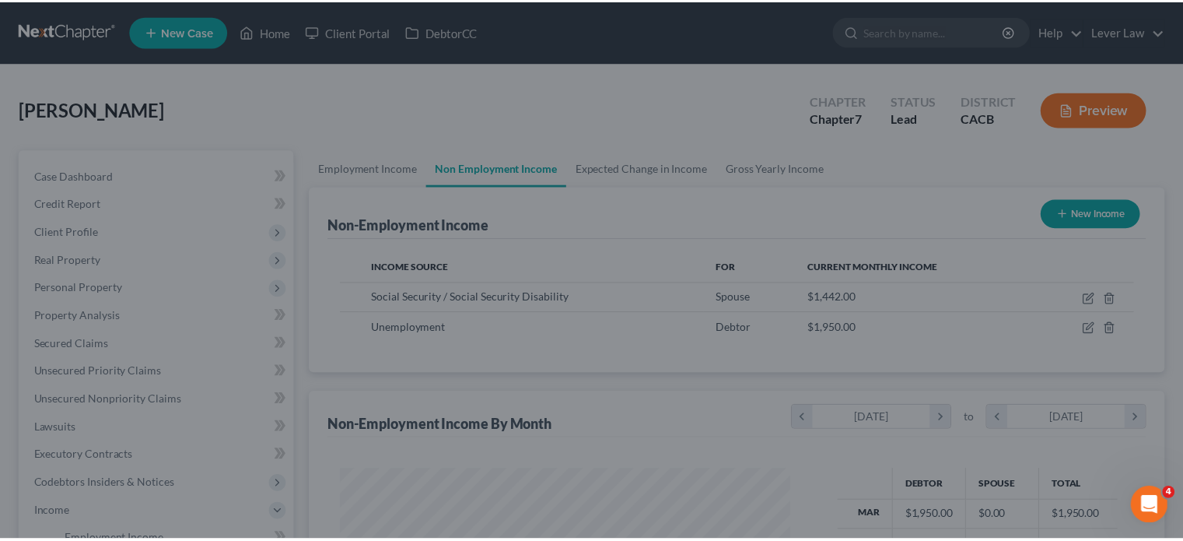
scroll to position [777558, 777355]
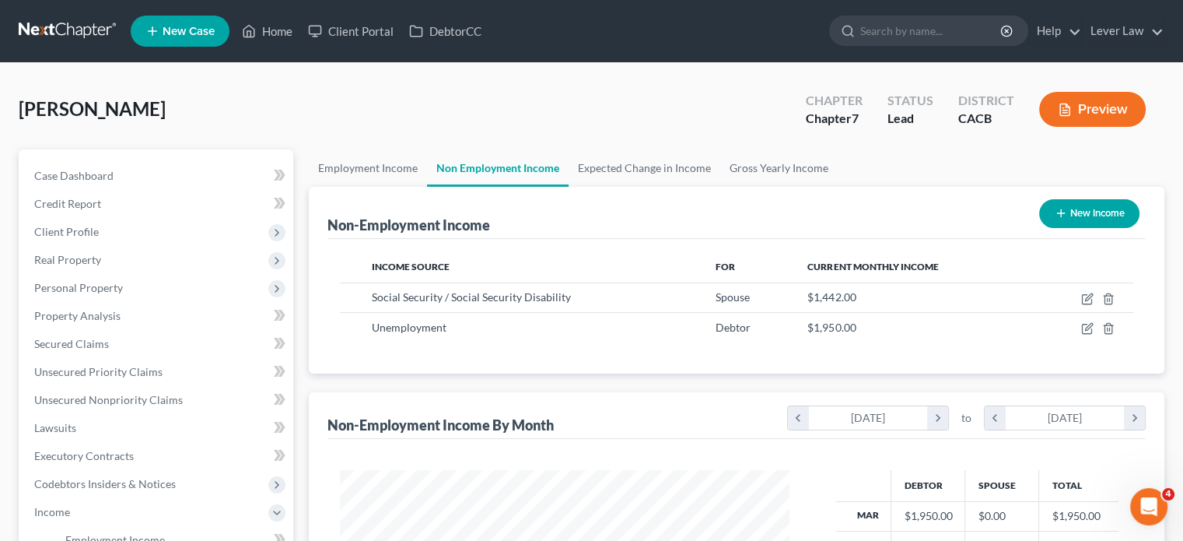
click at [360, 145] on div "Kinney, Brian Upgraded Chapter Chapter 7 Status Lead District CACB Preview" at bounding box center [592, 116] width 1146 height 68
click at [361, 163] on link "Employment Income" at bounding box center [368, 167] width 118 height 37
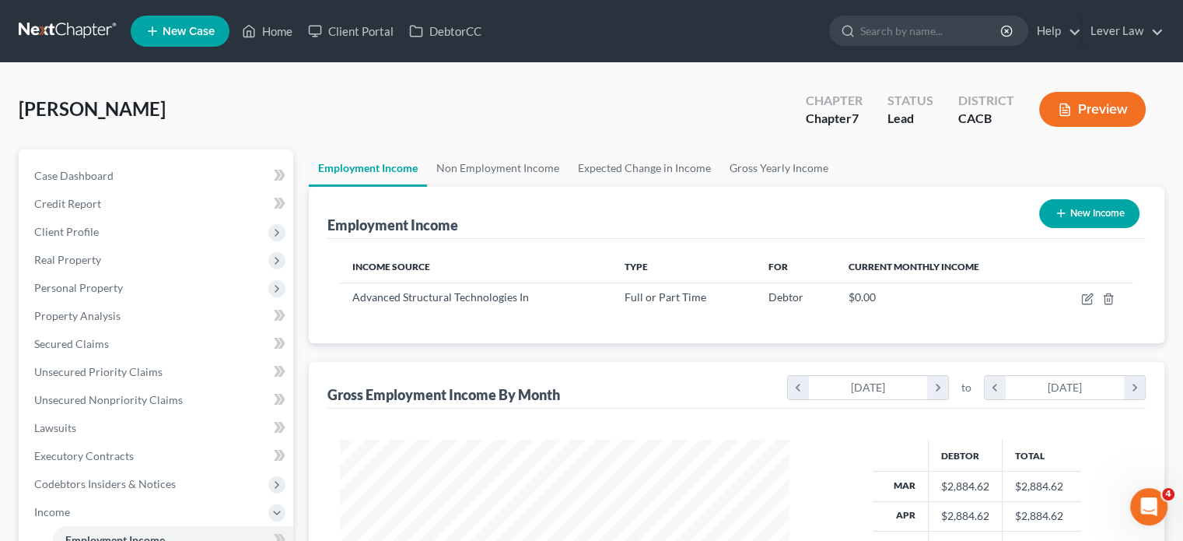
scroll to position [277, 480]
click at [724, 167] on link "Gross Yearly Income" at bounding box center [778, 167] width 117 height 37
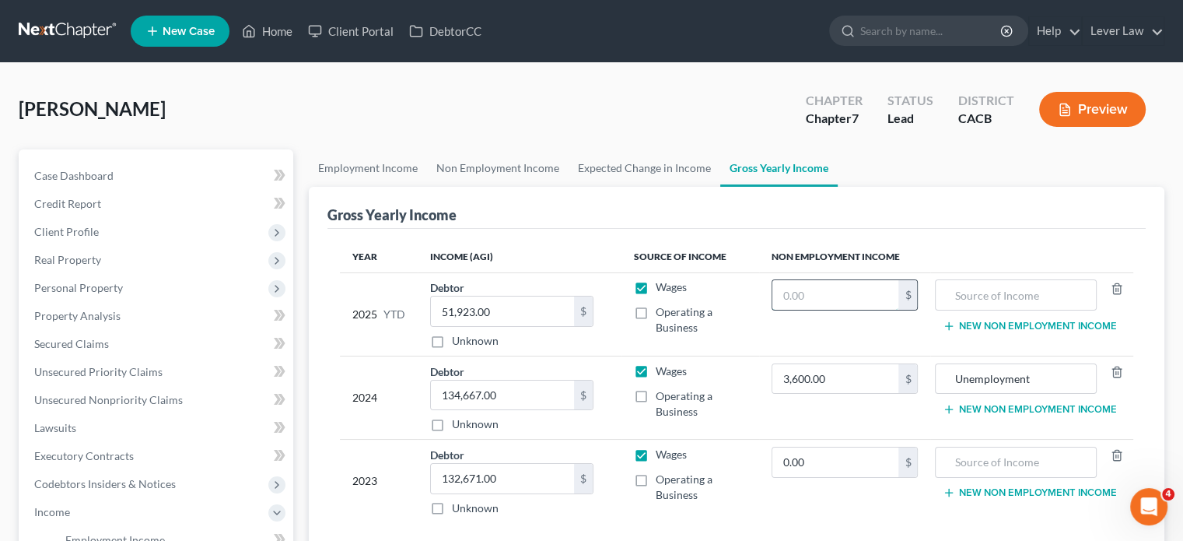
click at [777, 305] on input "text" at bounding box center [835, 295] width 127 height 30
type input "7,200"
click at [968, 298] on input "text" at bounding box center [1016, 295] width 144 height 30
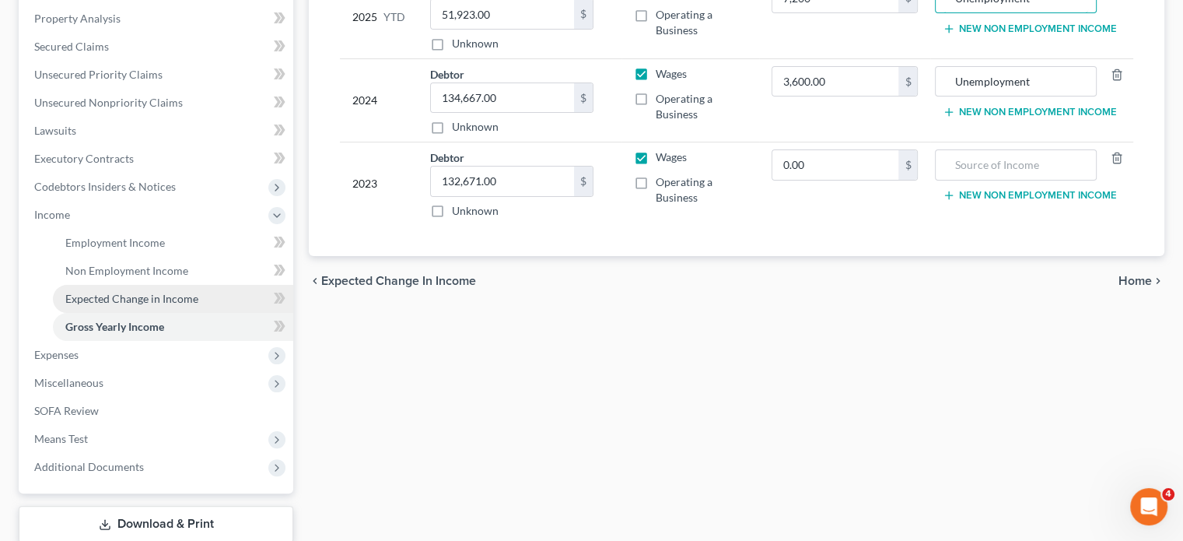
scroll to position [311, 0]
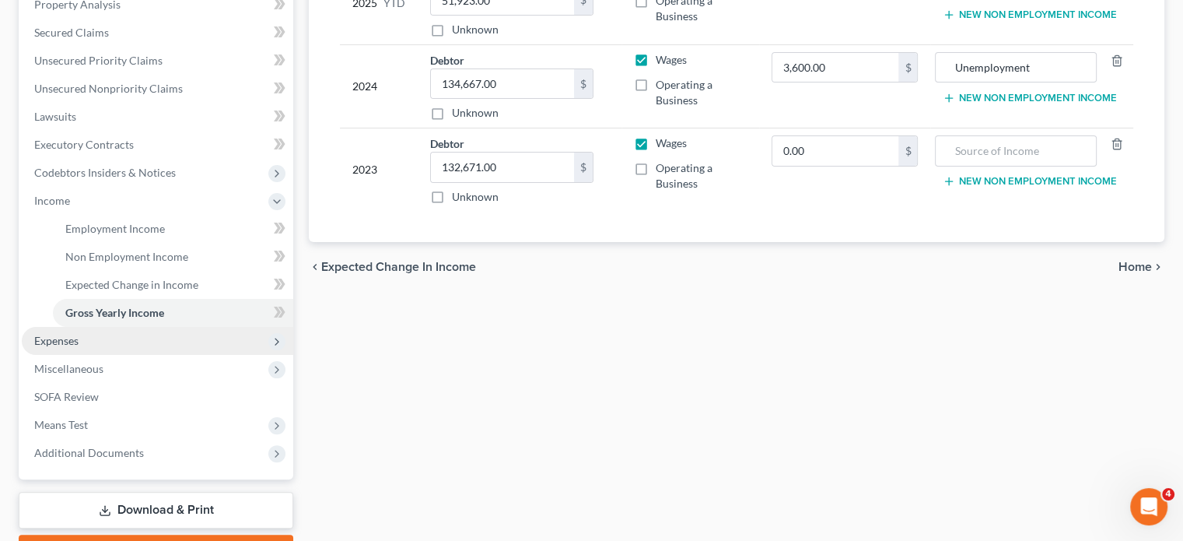
type input "Unemployment"
click at [37, 338] on span "Expenses" at bounding box center [56, 340] width 44 height 13
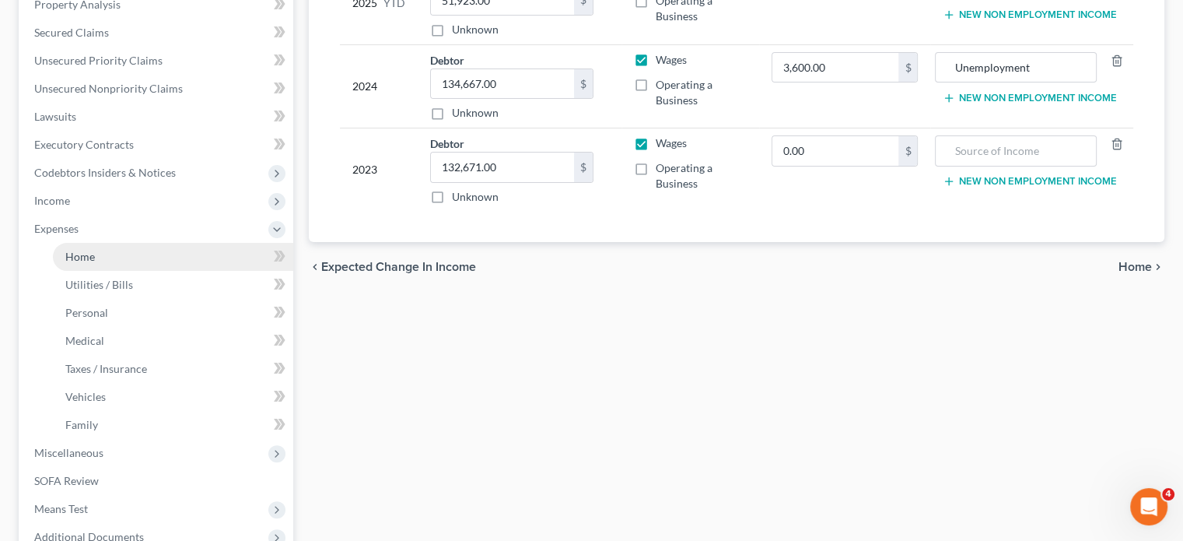
click at [110, 262] on link "Home" at bounding box center [173, 257] width 240 height 28
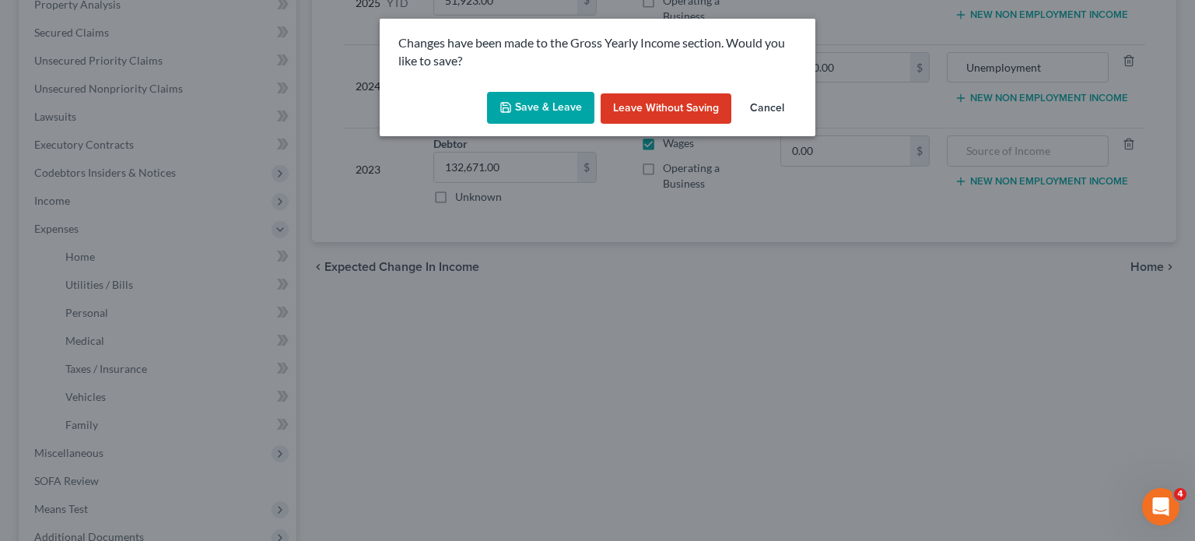
click at [544, 97] on button "Save & Leave" at bounding box center [540, 108] width 107 height 33
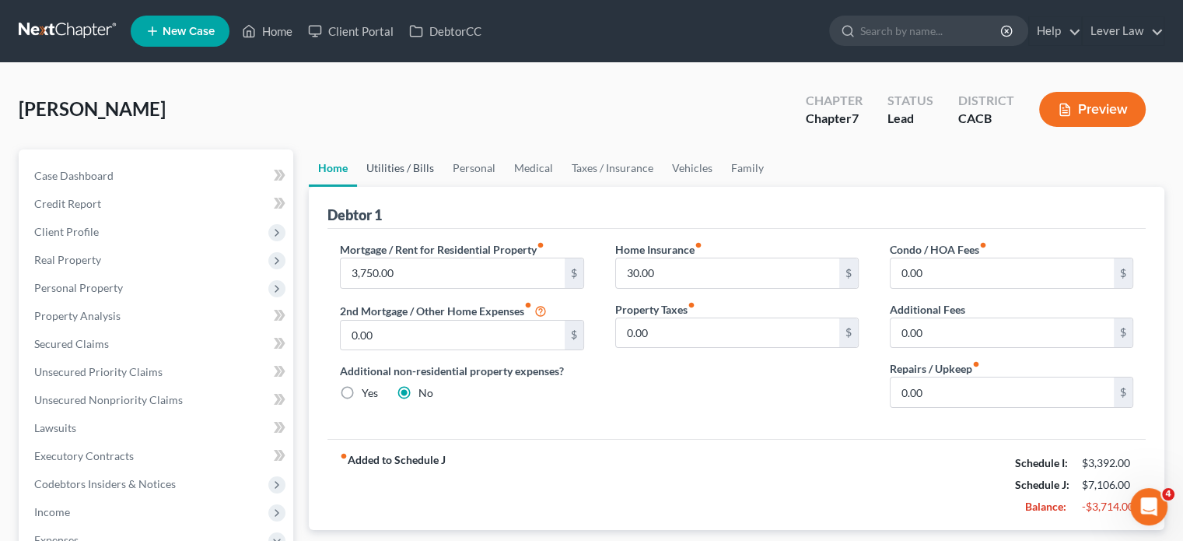
click at [418, 161] on link "Utilities / Bills" at bounding box center [400, 167] width 86 height 37
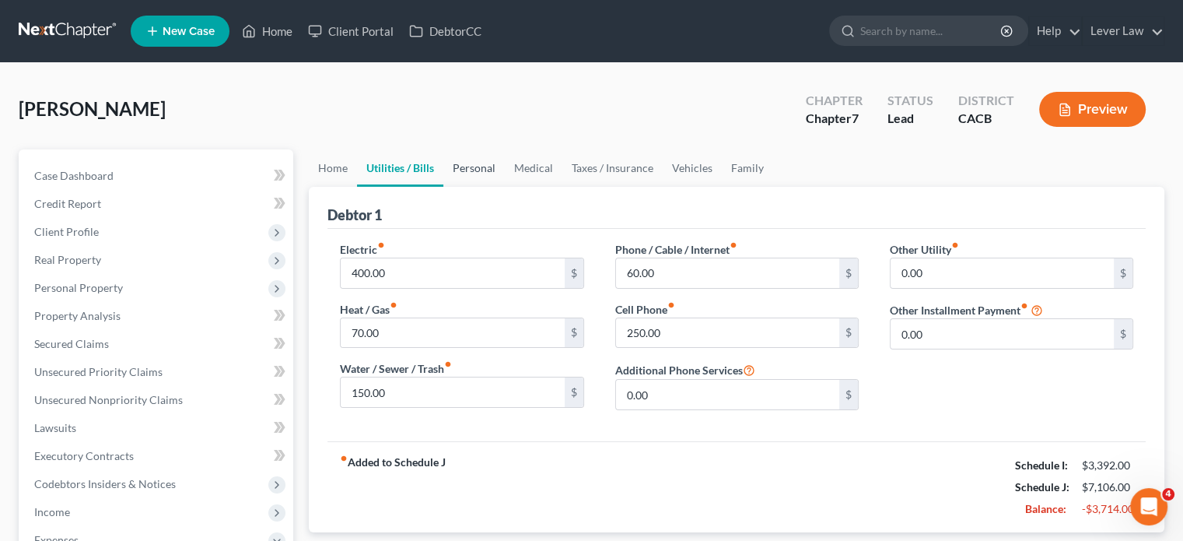
click at [456, 167] on link "Personal" at bounding box center [473, 167] width 61 height 37
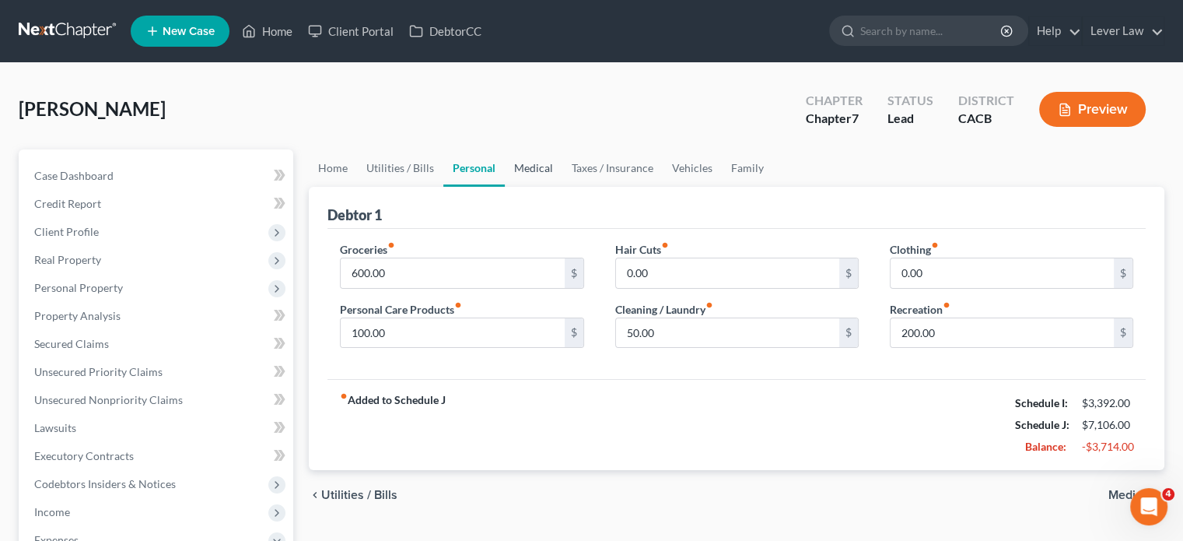
click at [549, 173] on link "Medical" at bounding box center [534, 167] width 58 height 37
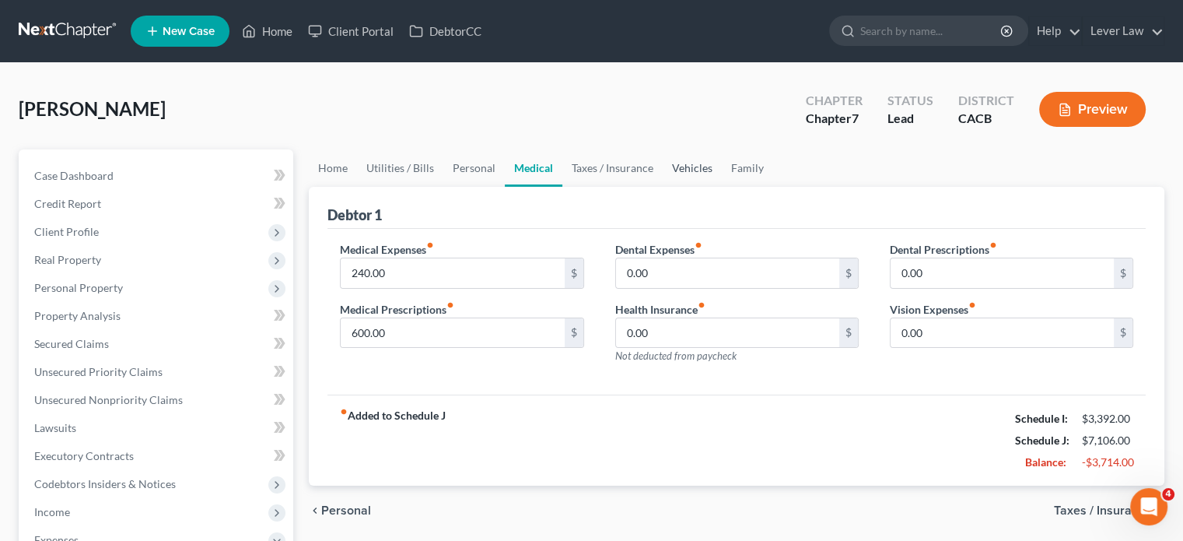
click at [677, 173] on link "Vehicles" at bounding box center [692, 167] width 59 height 37
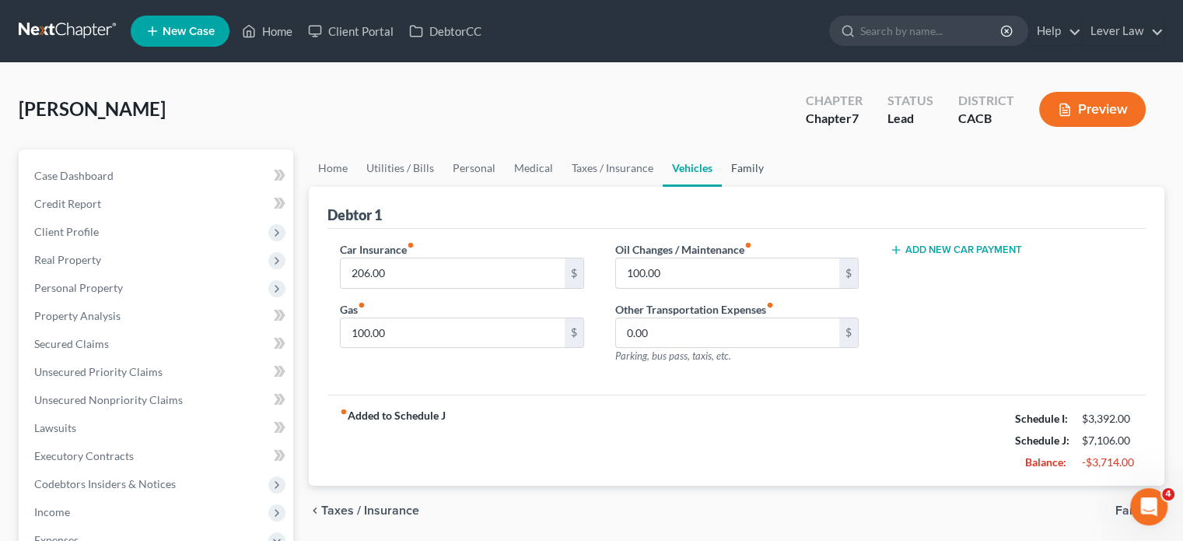
click at [737, 172] on link "Family" at bounding box center [747, 167] width 51 height 37
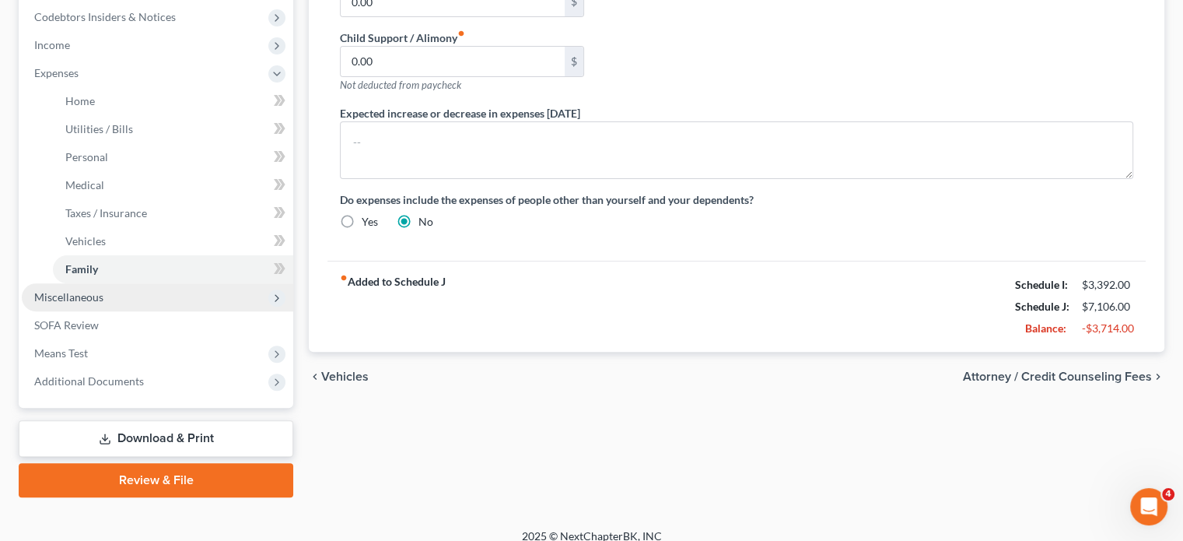
click at [75, 299] on span "Miscellaneous" at bounding box center [68, 296] width 69 height 13
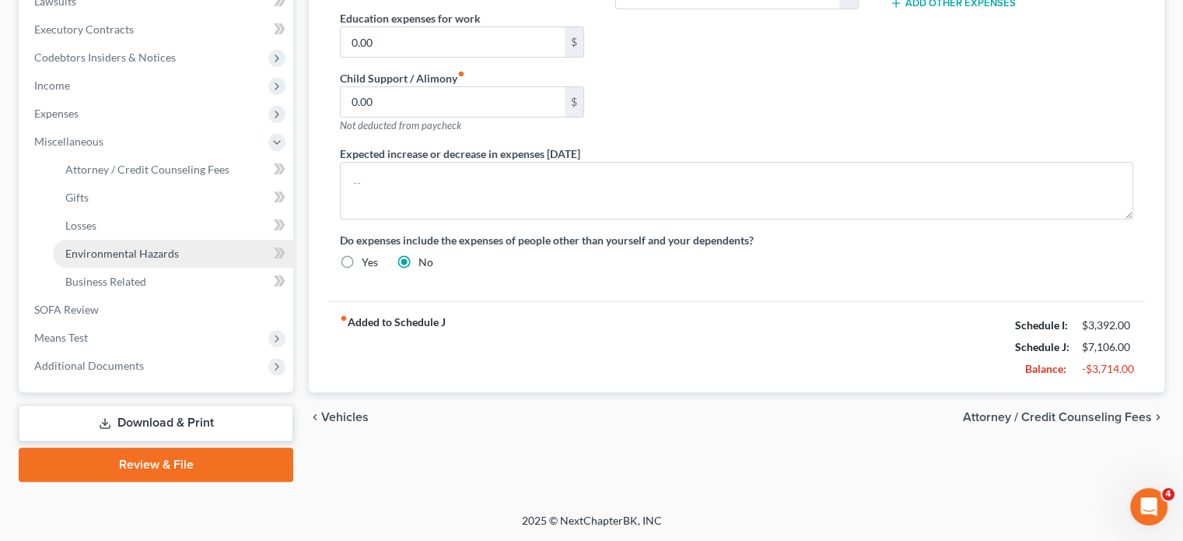
scroll to position [425, 0]
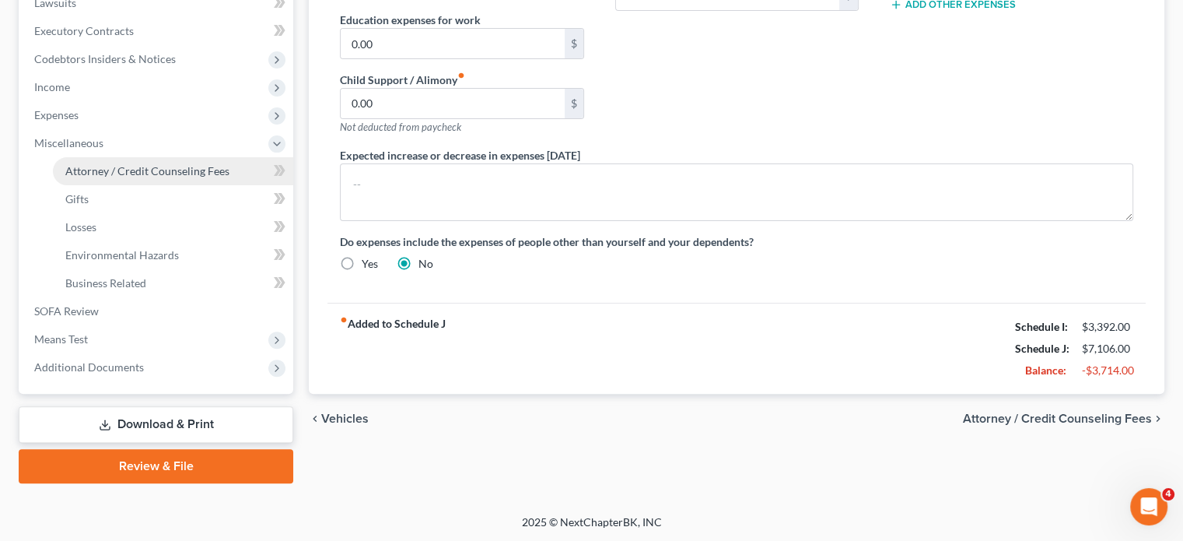
click at [156, 179] on link "Attorney / Credit Counseling Fees" at bounding box center [173, 171] width 240 height 28
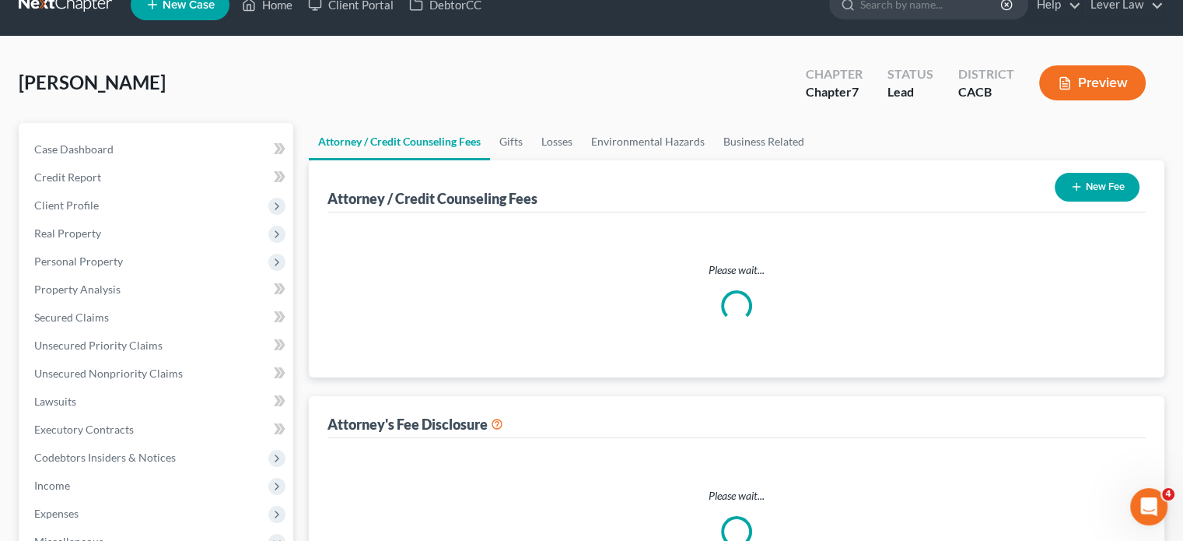
select select "0"
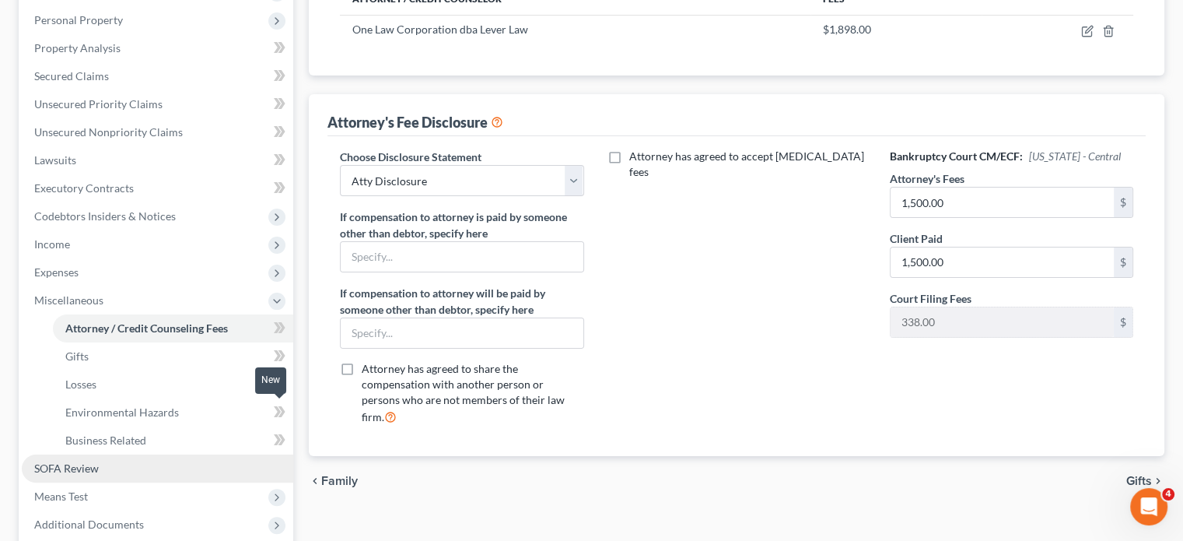
scroll to position [389, 0]
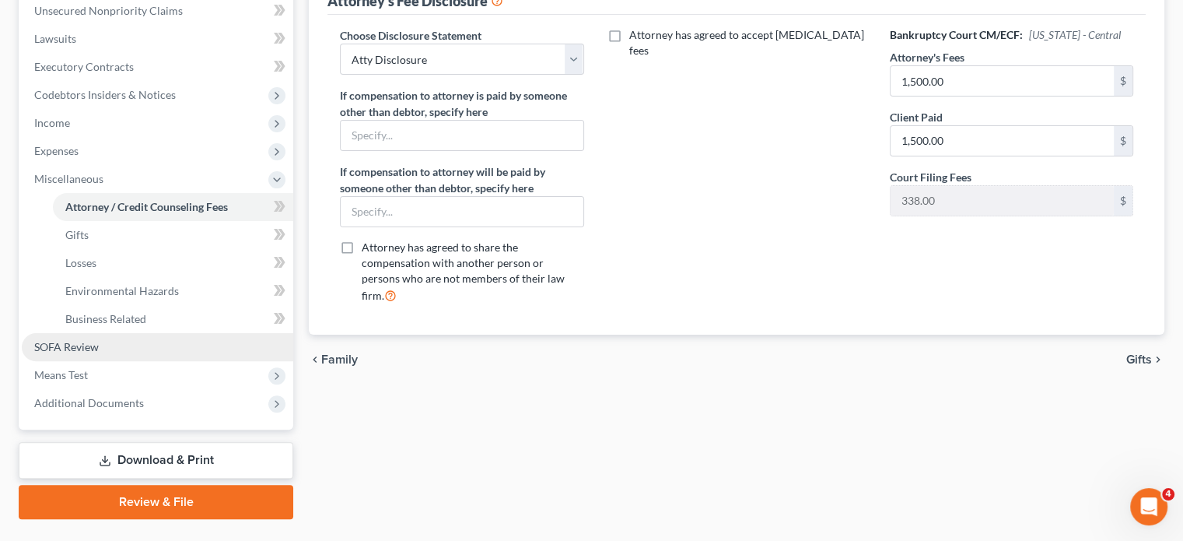
click at [67, 345] on span "SOFA Review" at bounding box center [66, 346] width 65 height 13
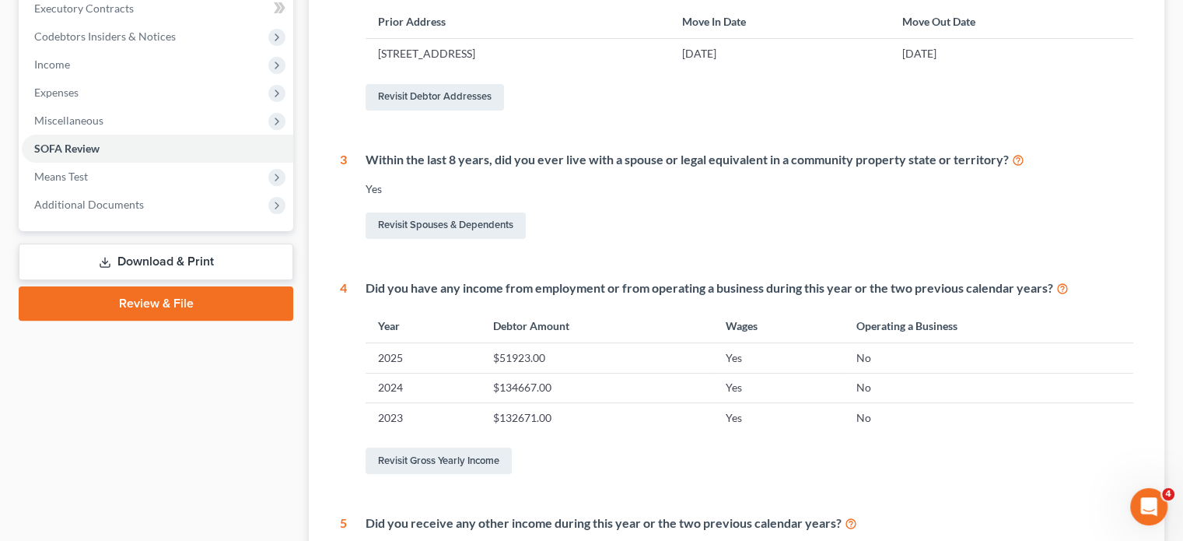
scroll to position [700, 0]
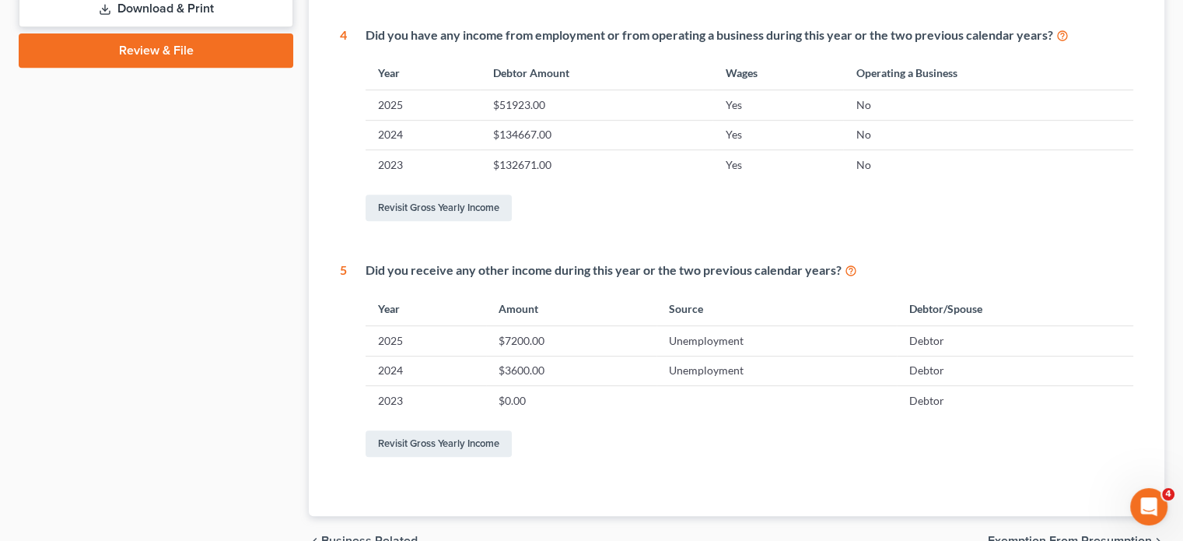
click at [213, 17] on link "Download & Print" at bounding box center [156, 9] width 275 height 37
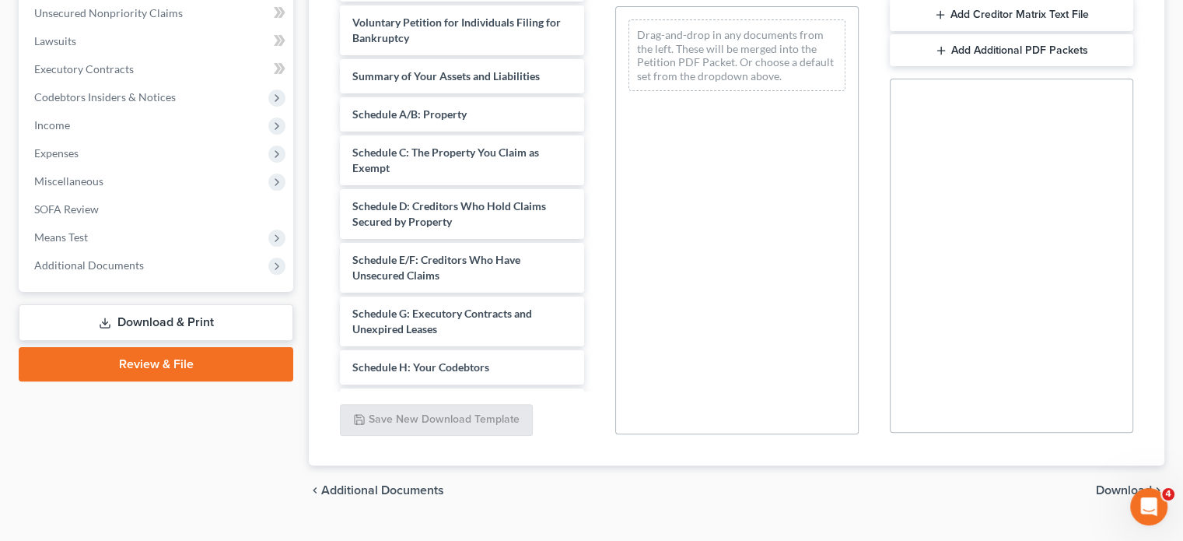
scroll to position [389, 0]
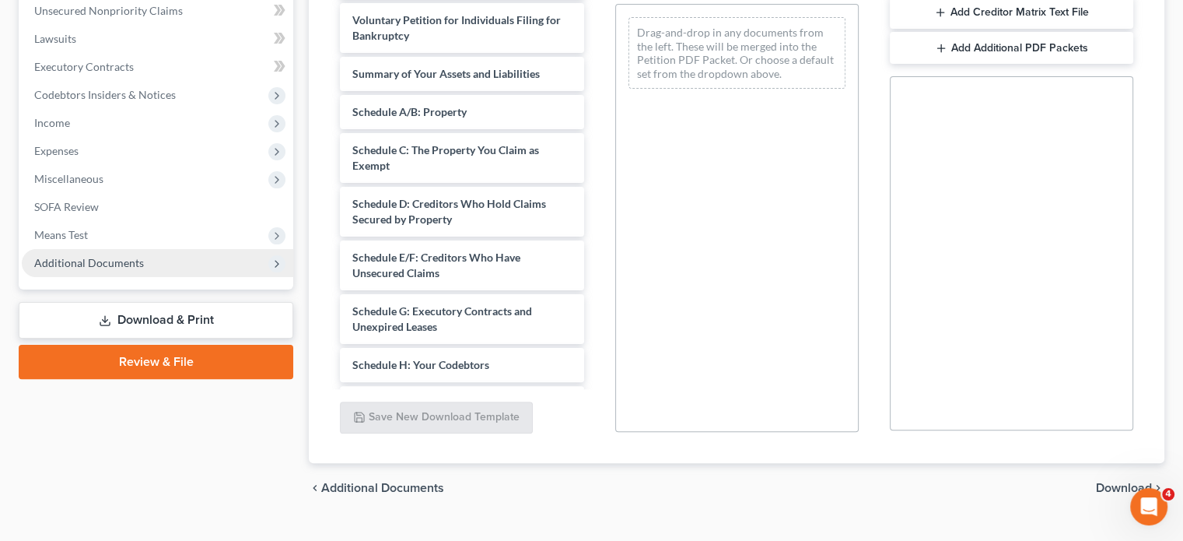
click at [144, 267] on span "Additional Documents" at bounding box center [157, 263] width 271 height 28
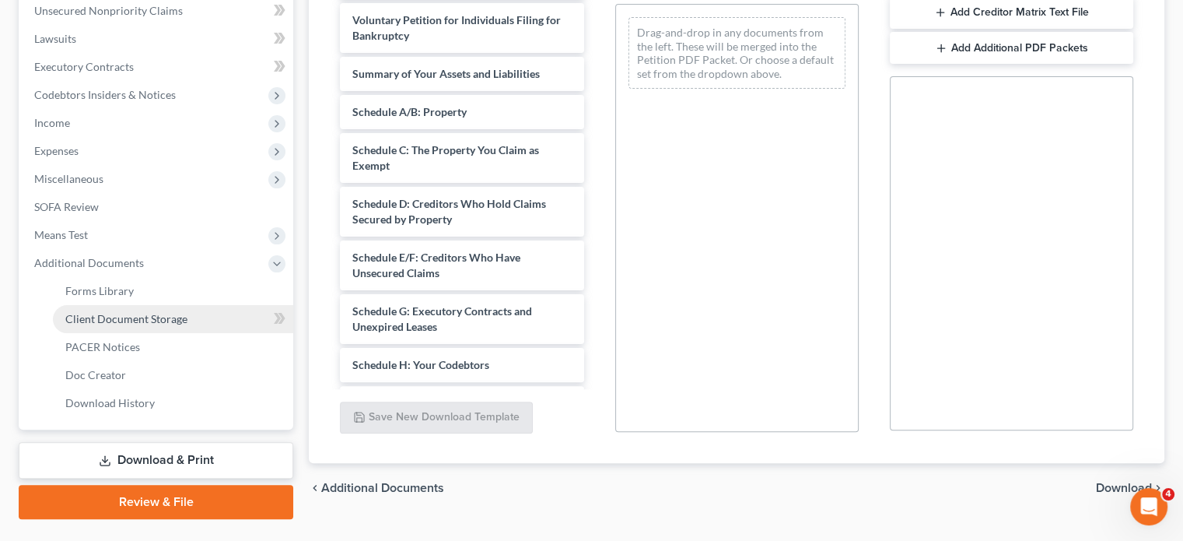
click at [121, 316] on span "Client Document Storage" at bounding box center [126, 318] width 122 height 13
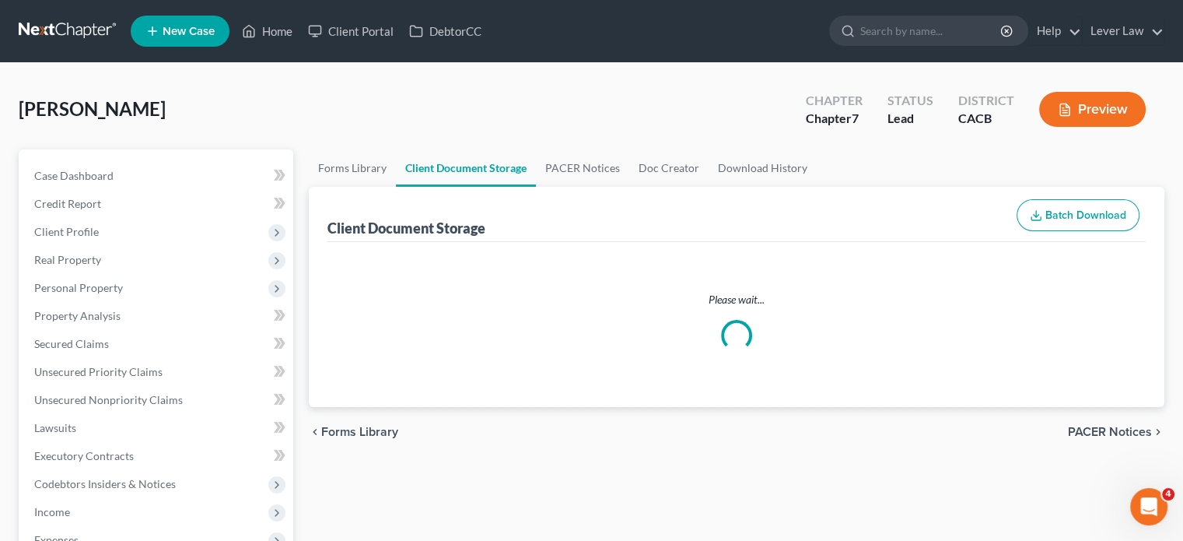
select select "10"
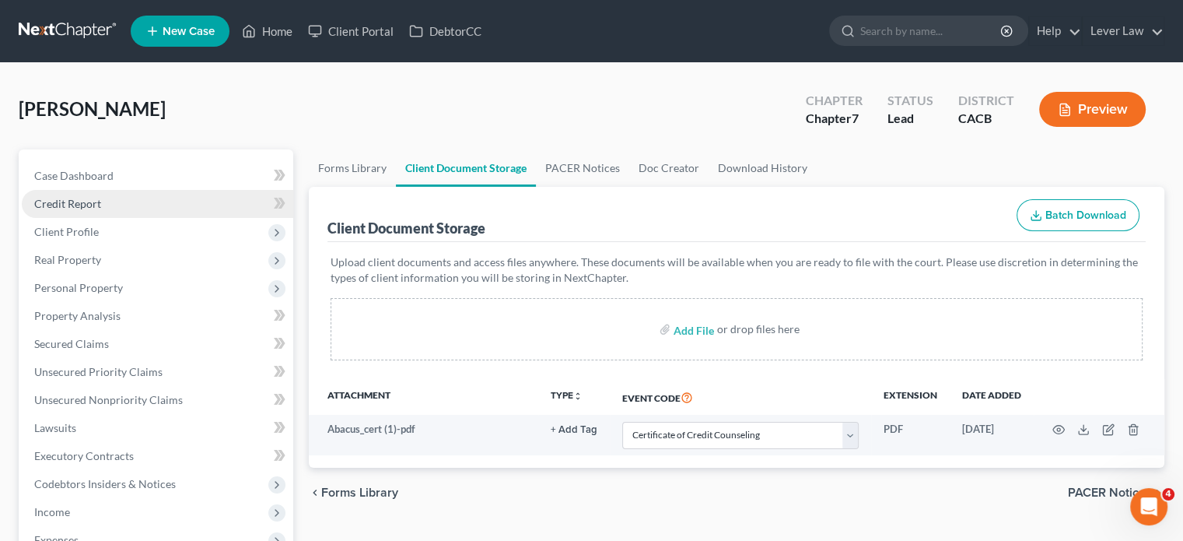
click at [86, 201] on span "Credit Report" at bounding box center [67, 203] width 67 height 13
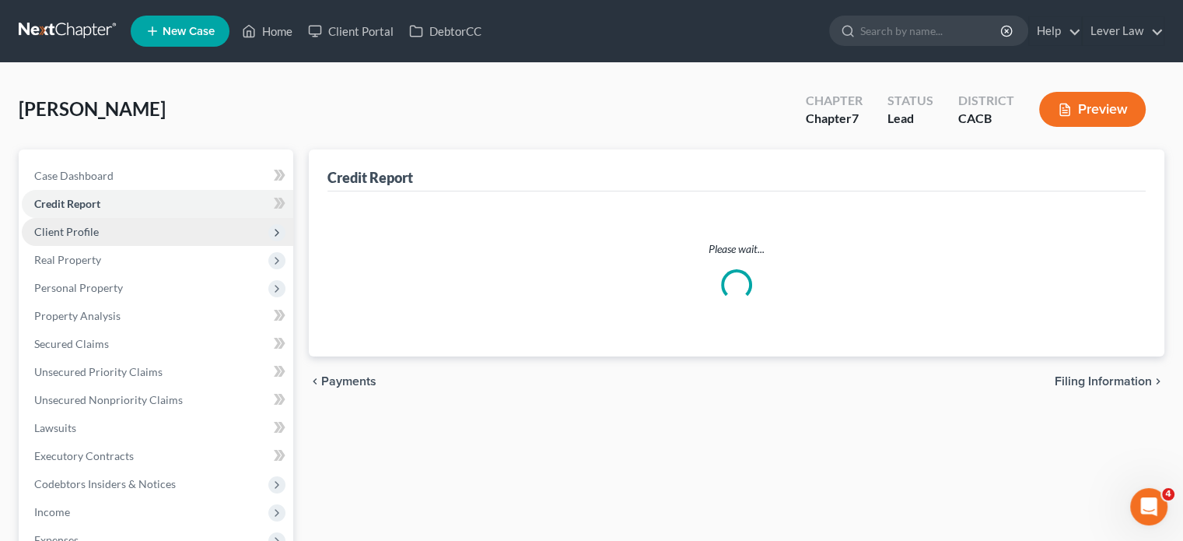
click at [73, 226] on span "Client Profile" at bounding box center [66, 231] width 65 height 13
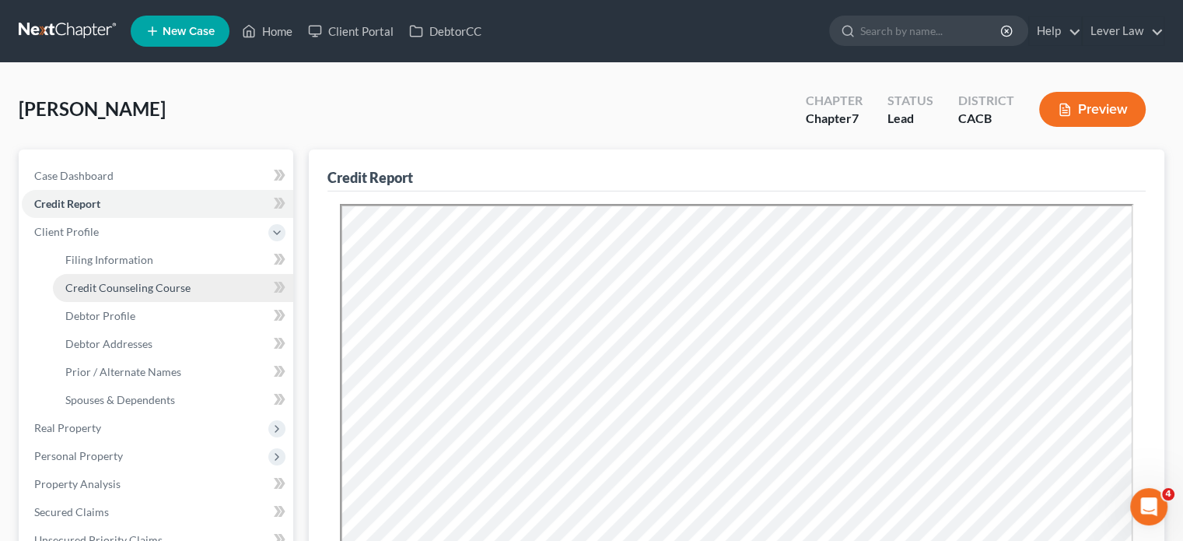
drag, startPoint x: 100, startPoint y: 279, endPoint x: 137, endPoint y: 285, distance: 37.1
click at [101, 278] on link "Credit Counseling Course" at bounding box center [173, 288] width 240 height 28
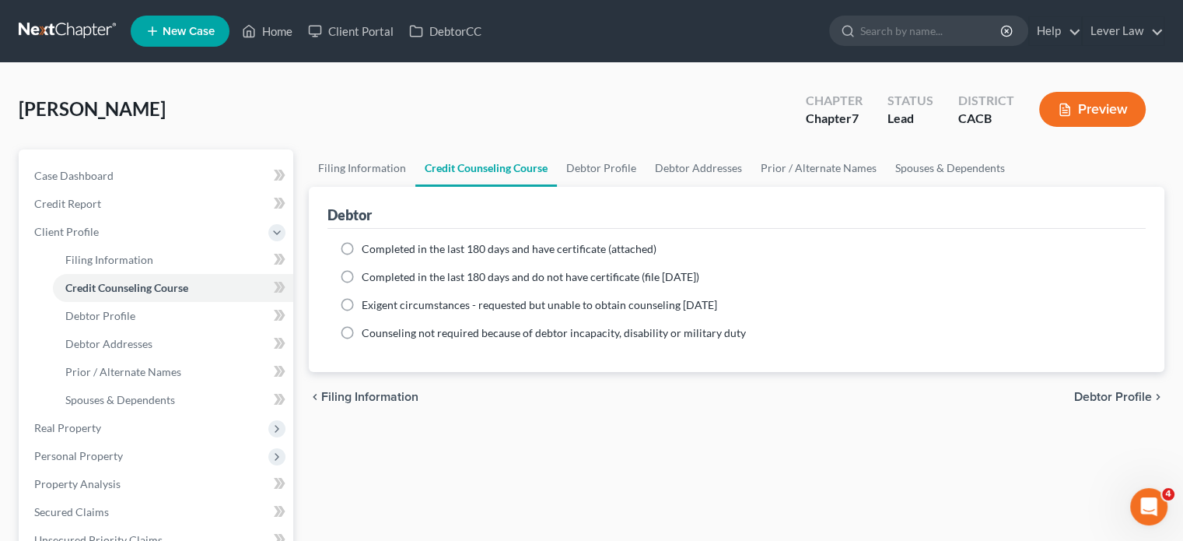
click at [470, 249] on span "Completed in the last 180 days and have certificate (attached)" at bounding box center [509, 248] width 295 height 13
click at [378, 249] on input "Completed in the last 180 days and have certificate (attached)" at bounding box center [373, 246] width 10 height 10
radio input "true"
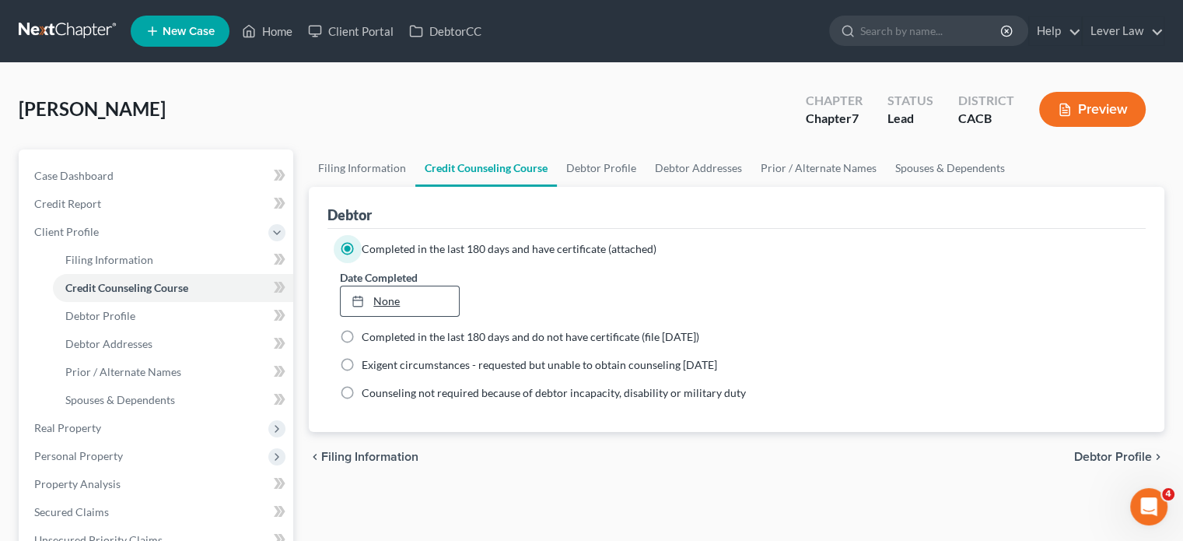
click at [421, 295] on link "None" at bounding box center [399, 301] width 117 height 30
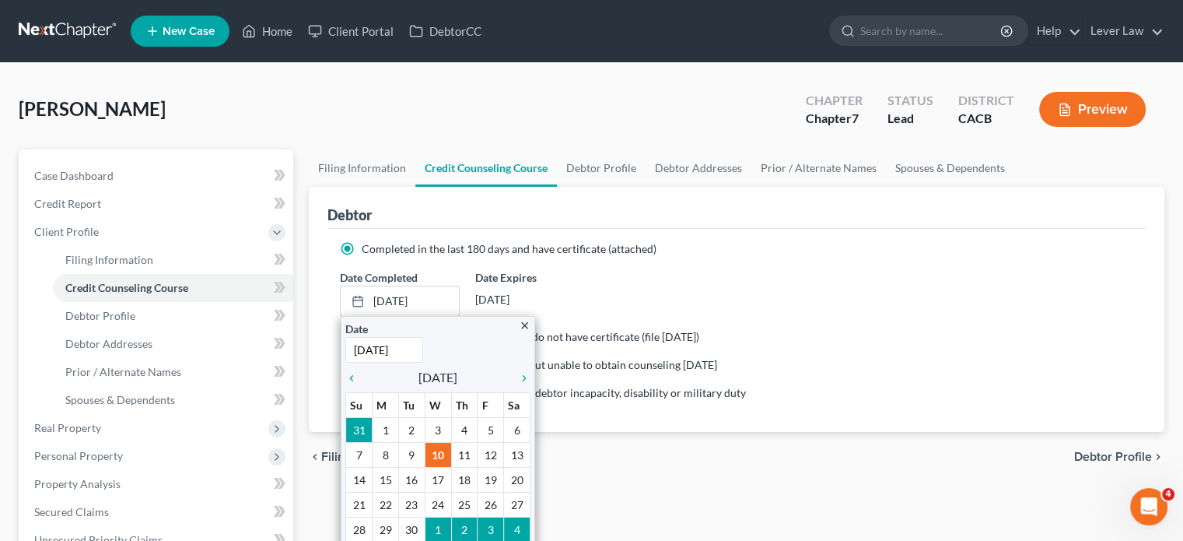
type input "9/7/2025"
click at [623, 292] on div "Date Completed 9/10/2025 close Date 9/7/2025 Time 12:00 AM chevron_left Septemb…" at bounding box center [736, 292] width 809 height 47
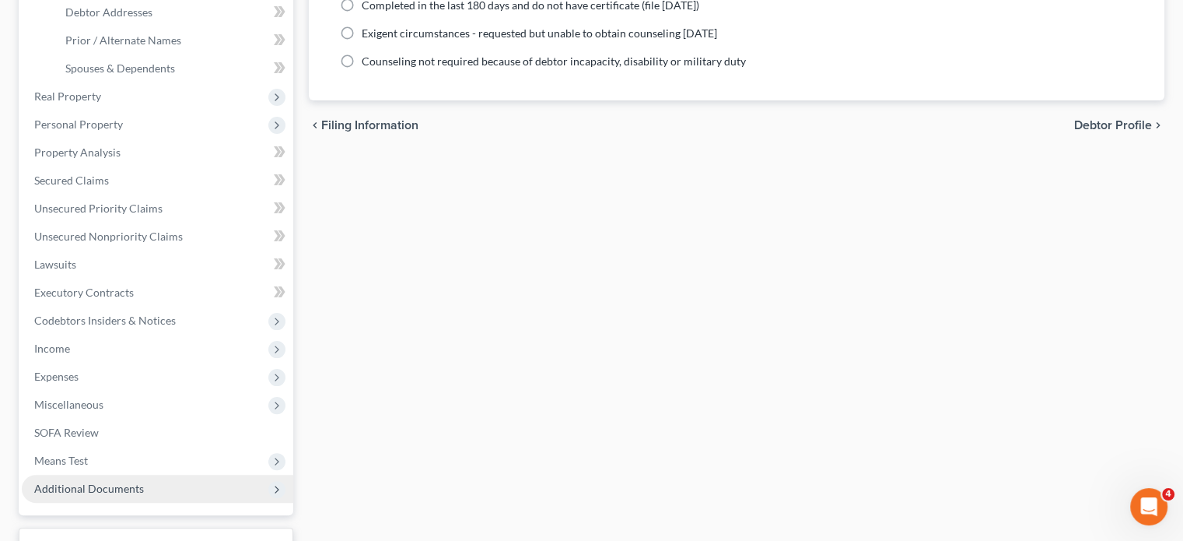
scroll to position [389, 0]
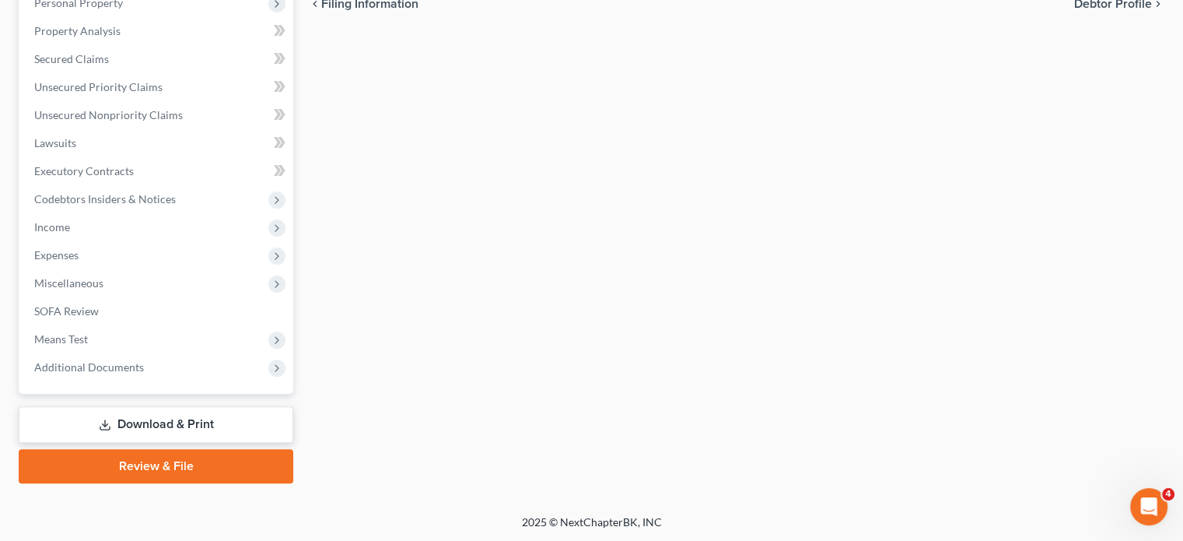
click at [171, 426] on link "Download & Print" at bounding box center [156, 424] width 275 height 37
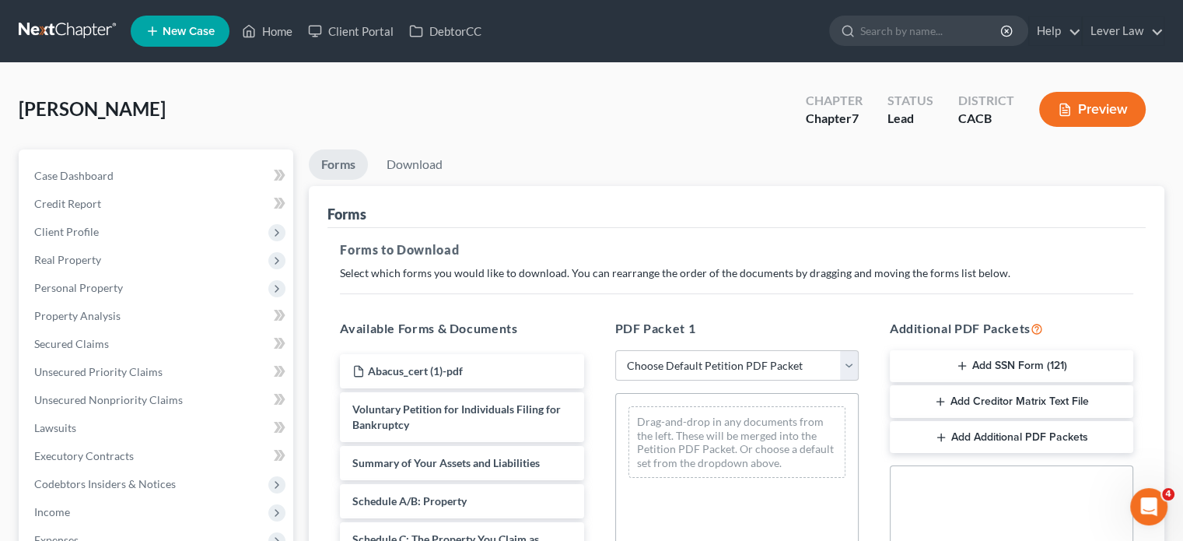
scroll to position [233, 0]
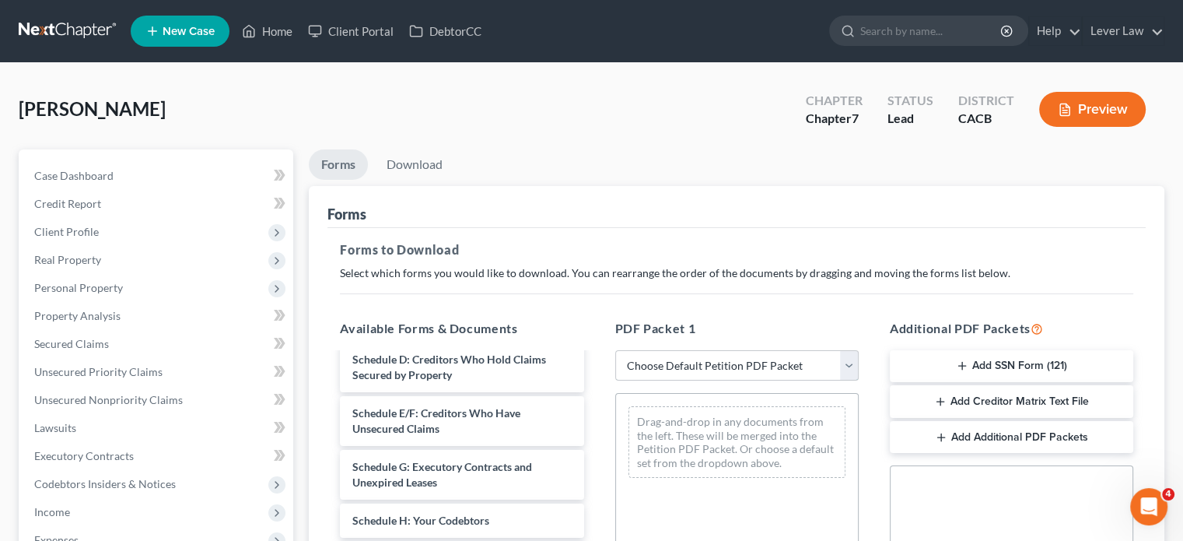
drag, startPoint x: 759, startPoint y: 370, endPoint x: 751, endPoint y: 377, distance: 10.5
click at [759, 370] on select "Choose Default Petition PDF Packet Complete Bankruptcy Petition (all forms and …" at bounding box center [736, 365] width 243 height 31
select select "4"
click at [615, 350] on select "Choose Default Petition PDF Packet Complete Bankruptcy Petition (all forms and …" at bounding box center [736, 365] width 243 height 31
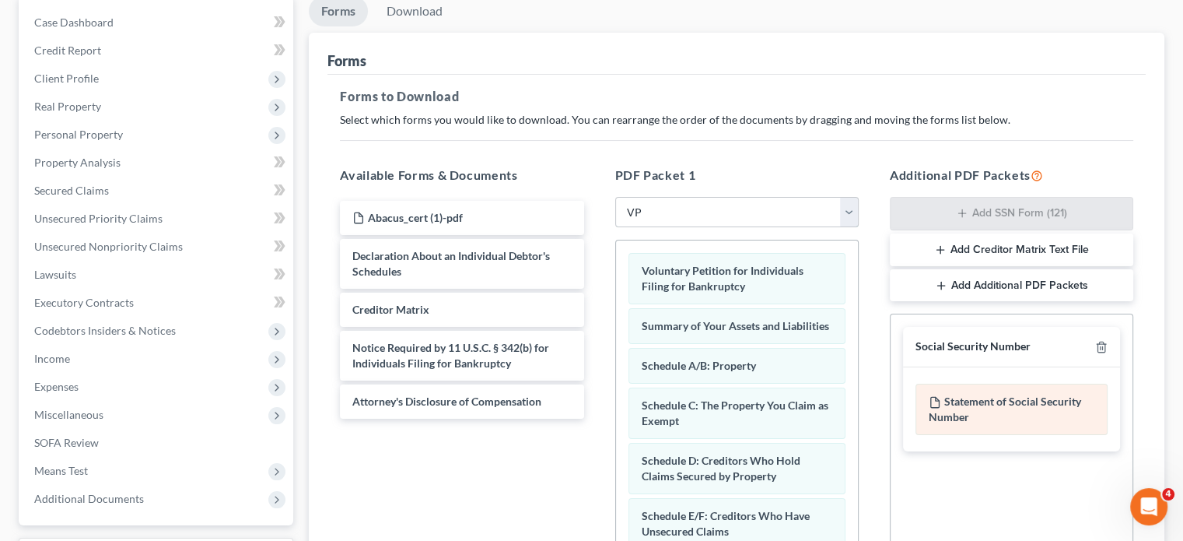
scroll to position [156, 0]
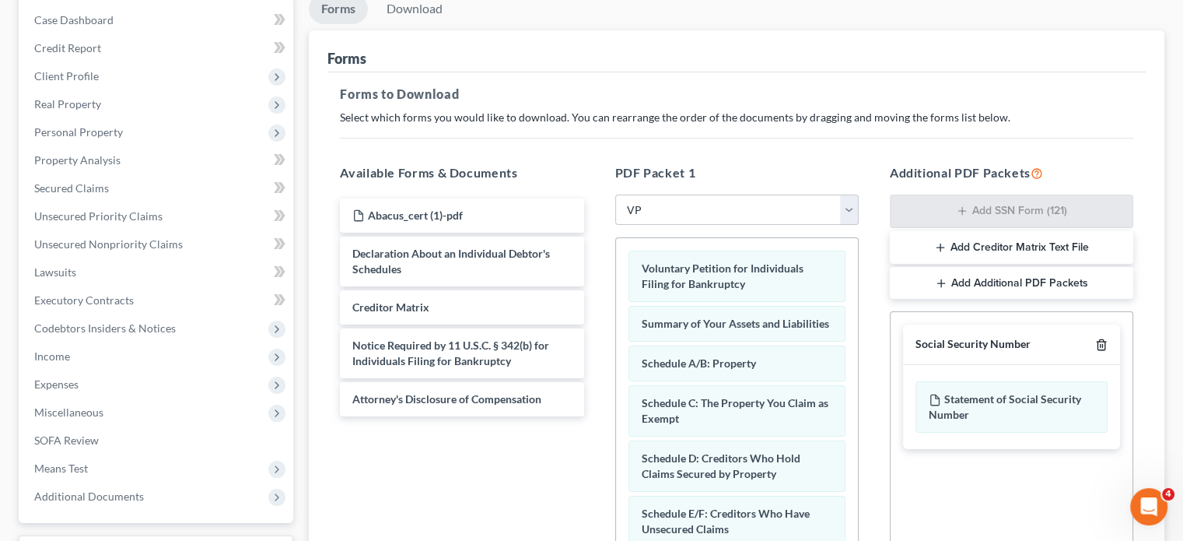
click at [1107, 343] on icon "button" at bounding box center [1101, 344] width 12 height 12
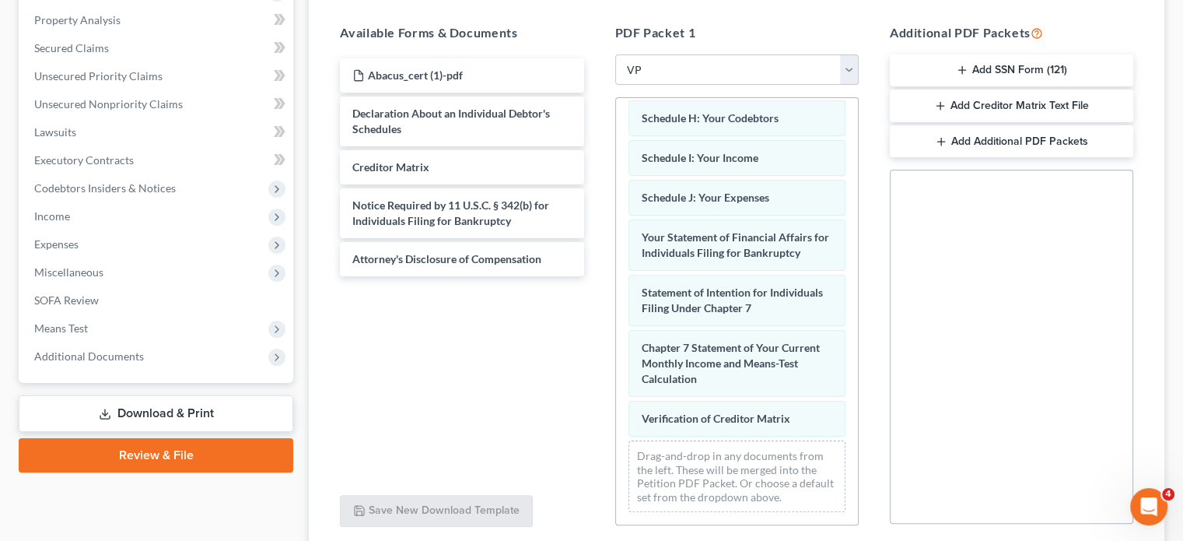
scroll to position [418, 0]
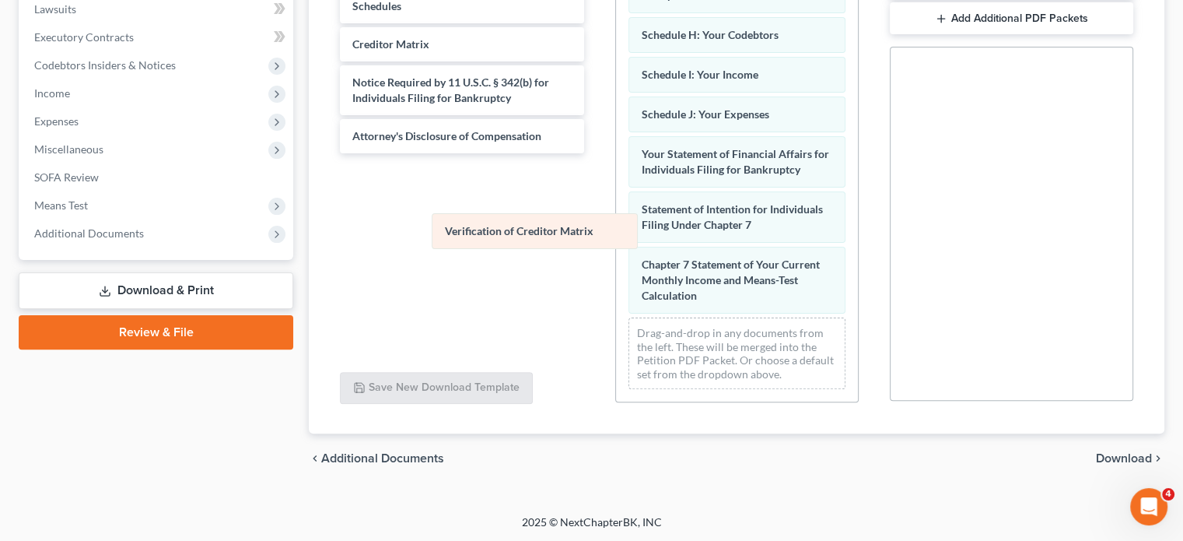
drag, startPoint x: 729, startPoint y: 301, endPoint x: 499, endPoint y: 161, distance: 269.5
click at [616, 176] on div "Verification of Creditor Matrix Voluntary Petition for Individuals Filing for B…" at bounding box center [737, 25] width 242 height 752
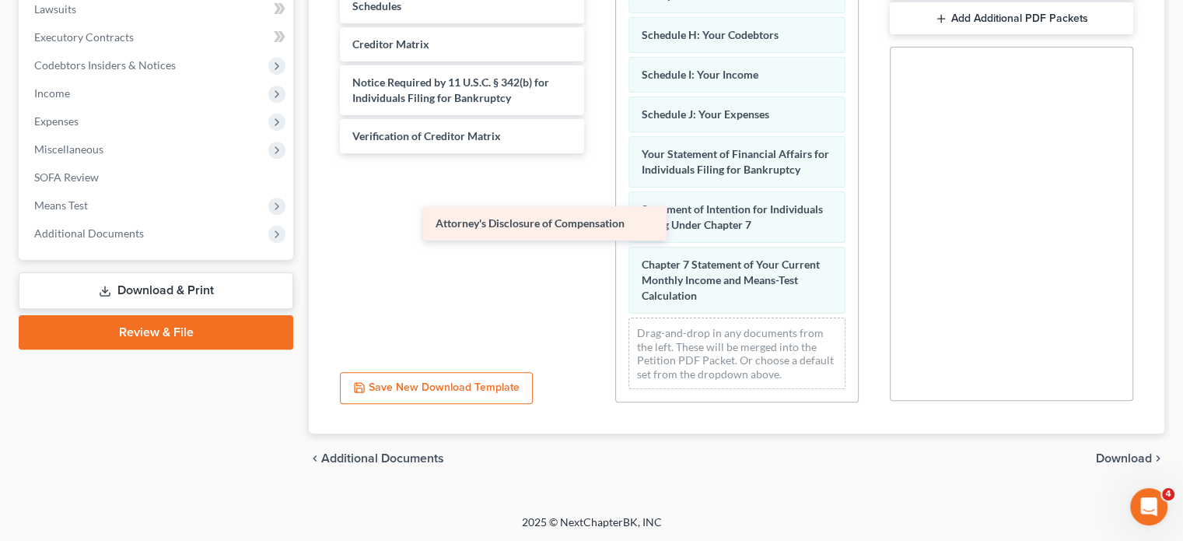
scroll to position [376, 0]
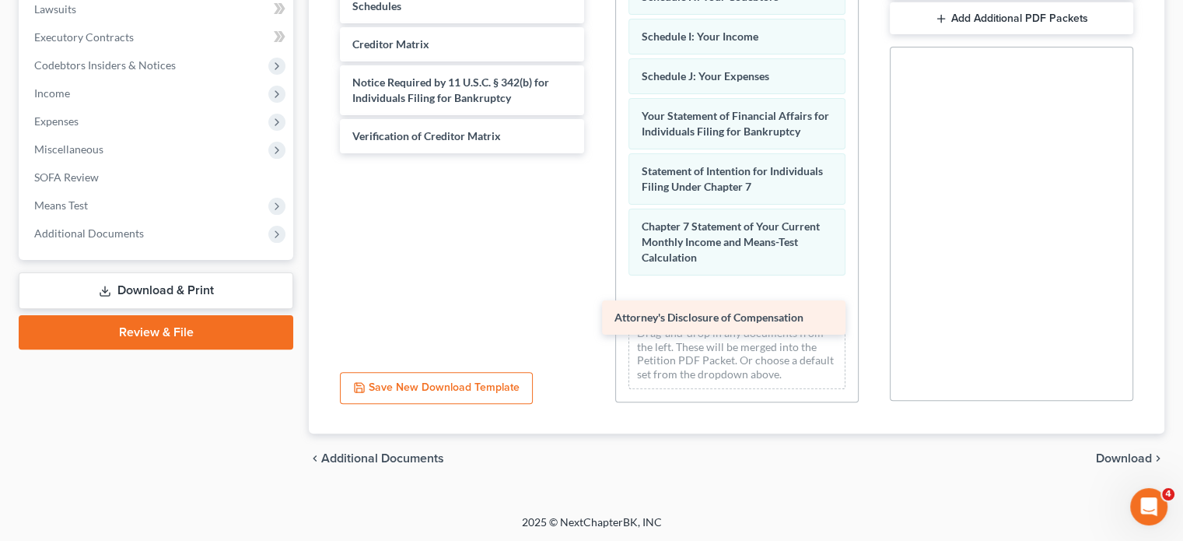
drag, startPoint x: 499, startPoint y: 139, endPoint x: 740, endPoint y: 312, distance: 297.2
click at [596, 153] on div "Attorney's Disclosure of Compensation Abacus_cert (1)-pdf Declaration About an …" at bounding box center [461, 44] width 268 height 218
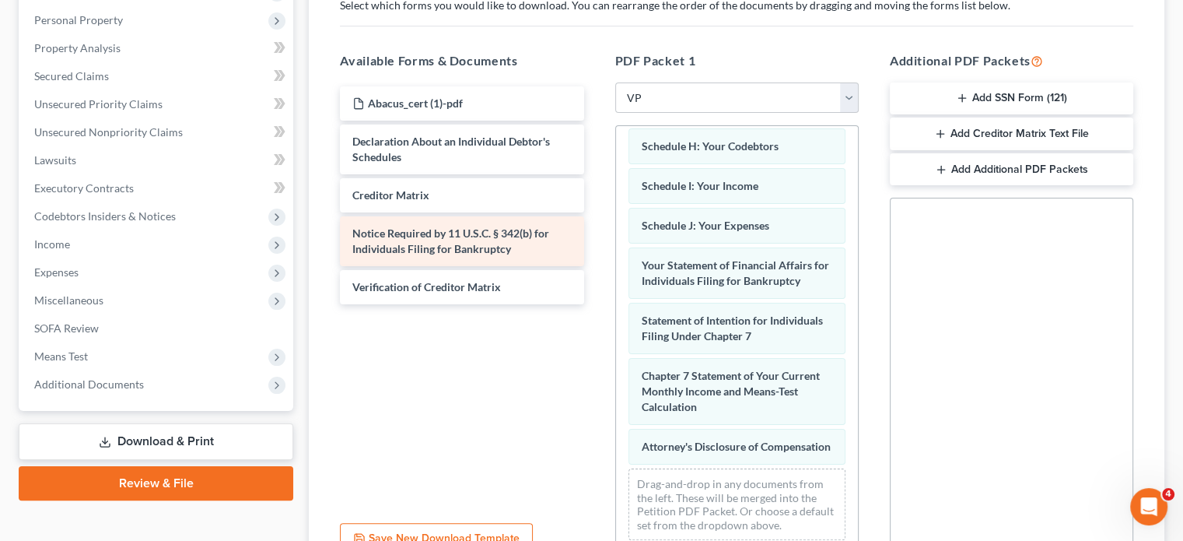
scroll to position [263, 0]
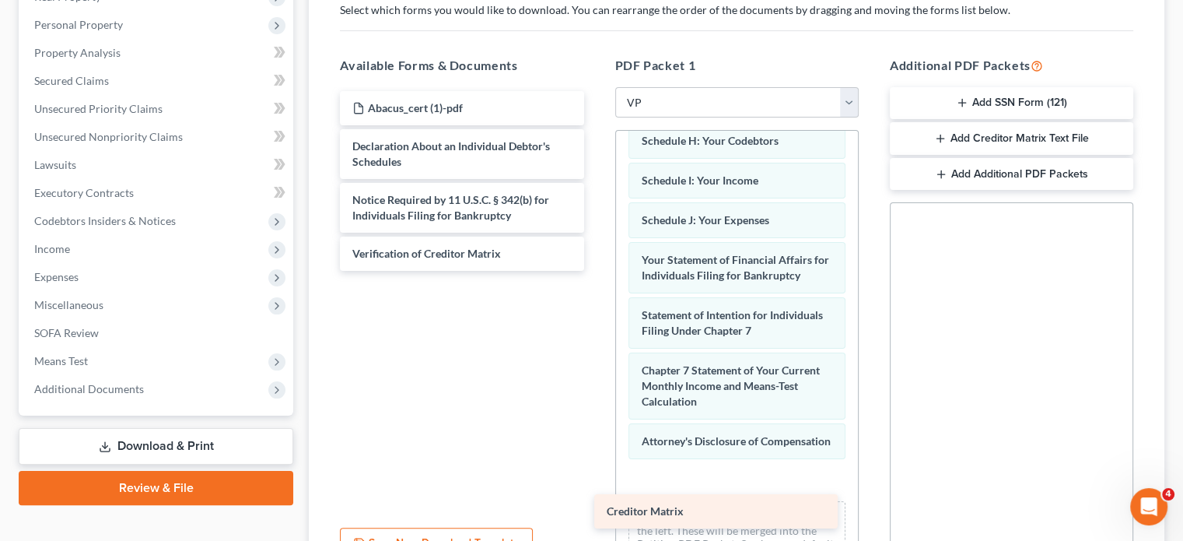
drag, startPoint x: 480, startPoint y: 199, endPoint x: 765, endPoint y: 491, distance: 407.6
click at [596, 271] on div "Creditor Matrix Abacus_cert (1)-pdf Declaration About an Individual Debtor's Sc…" at bounding box center [461, 181] width 268 height 180
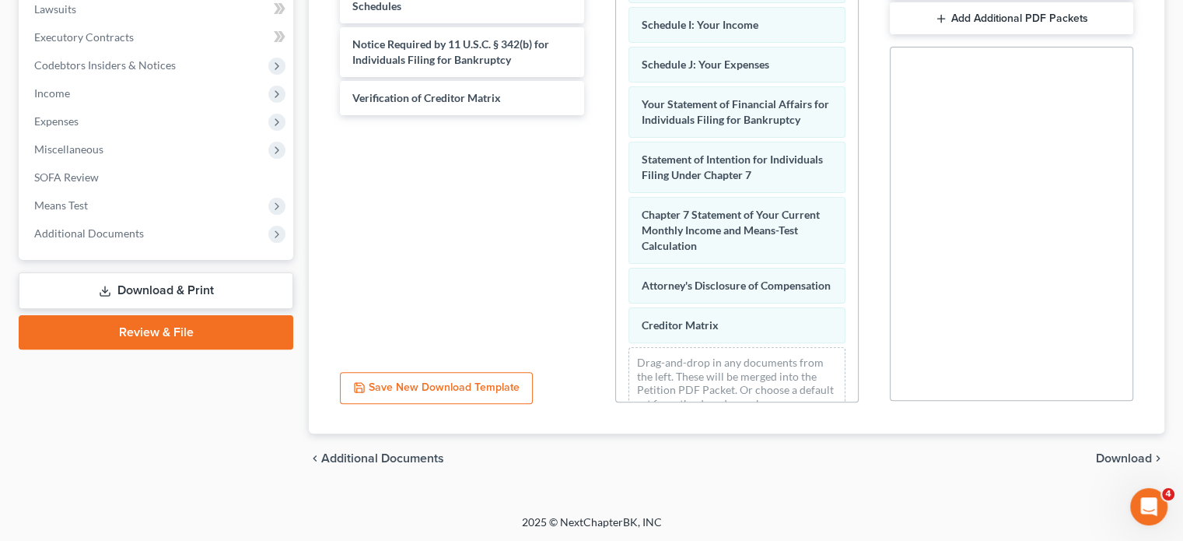
click at [1120, 453] on span "Download" at bounding box center [1124, 458] width 56 height 12
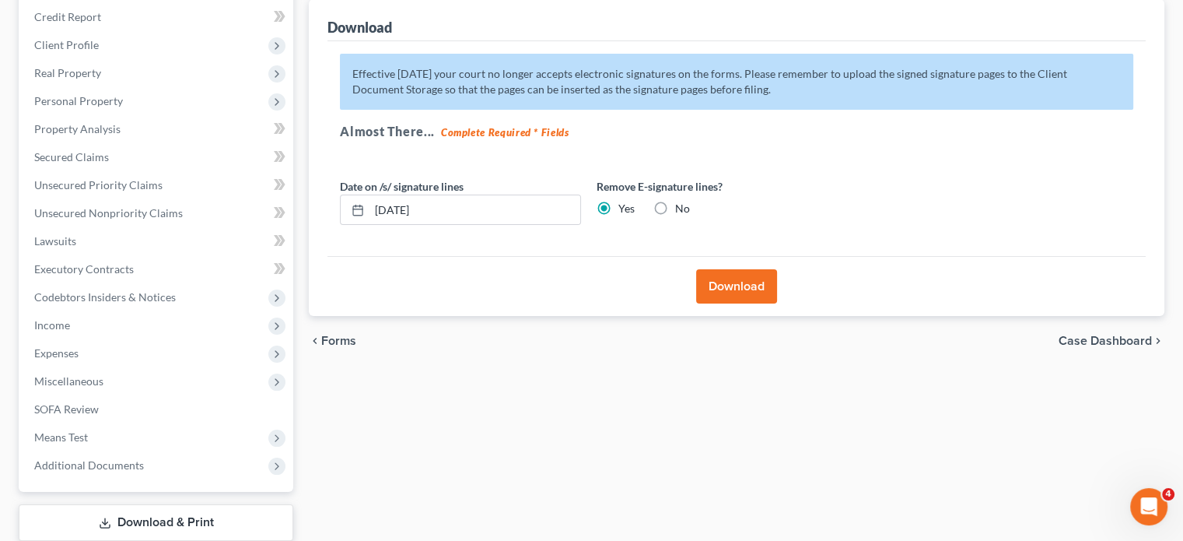
scroll to position [129, 0]
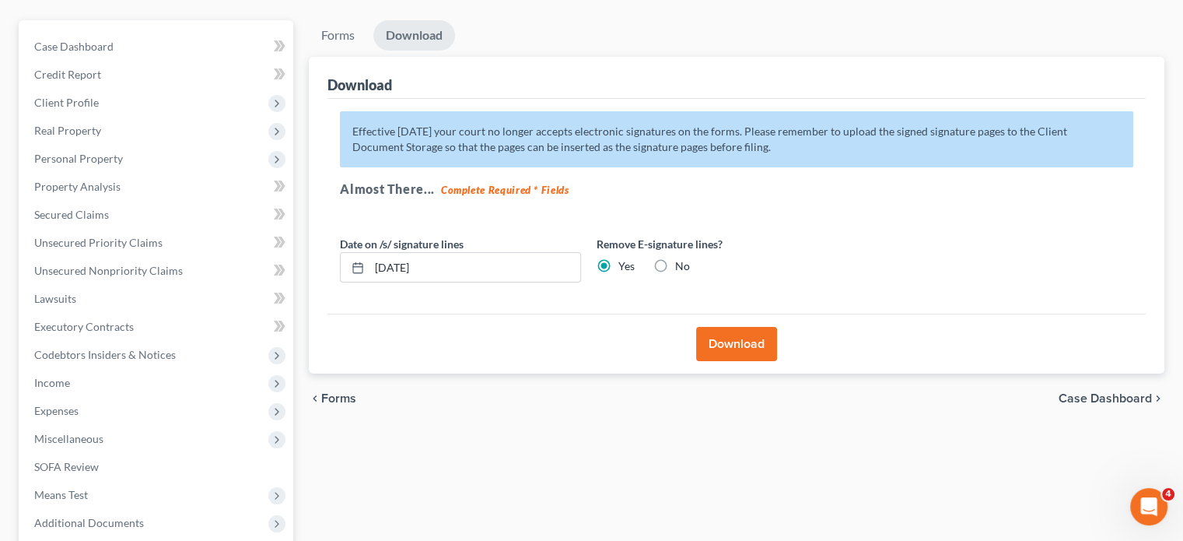
click at [741, 345] on button "Download" at bounding box center [736, 344] width 81 height 34
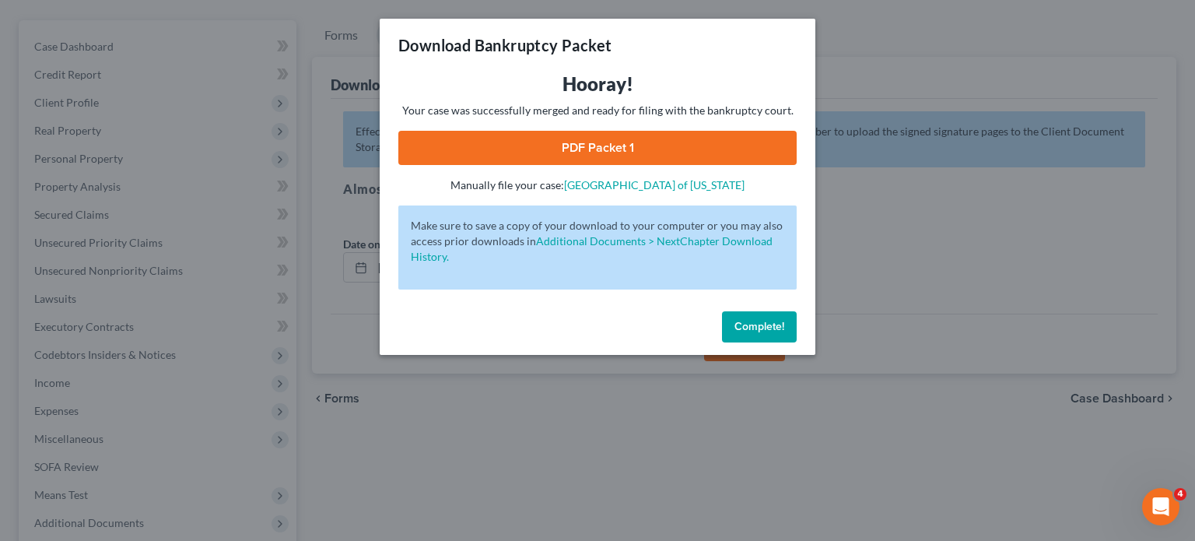
click at [593, 142] on link "PDF Packet 1" at bounding box center [597, 148] width 398 height 34
click at [744, 327] on span "Complete!" at bounding box center [759, 326] width 50 height 13
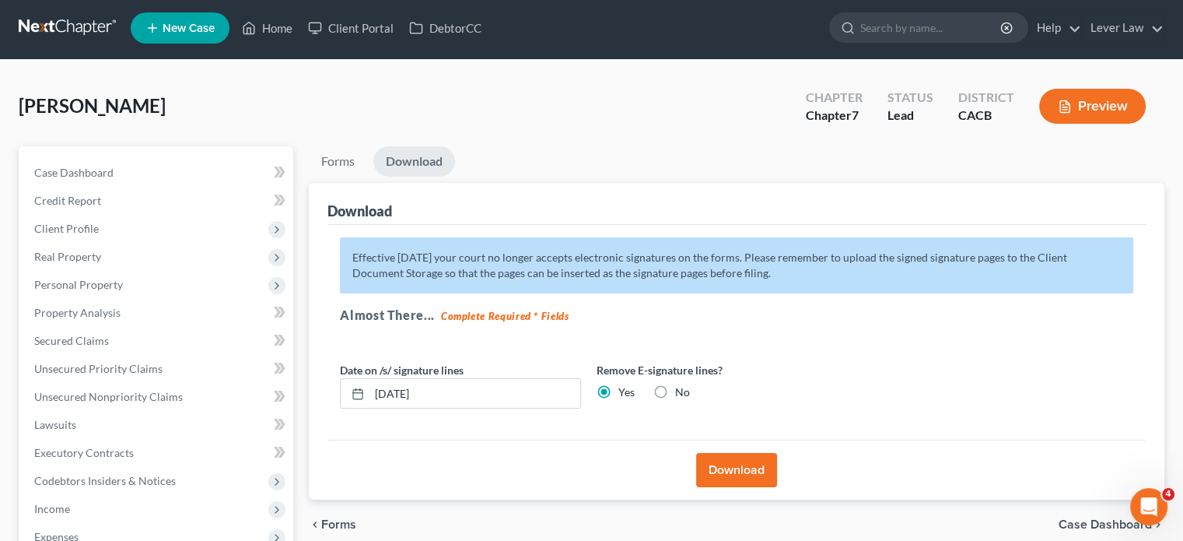
scroll to position [0, 0]
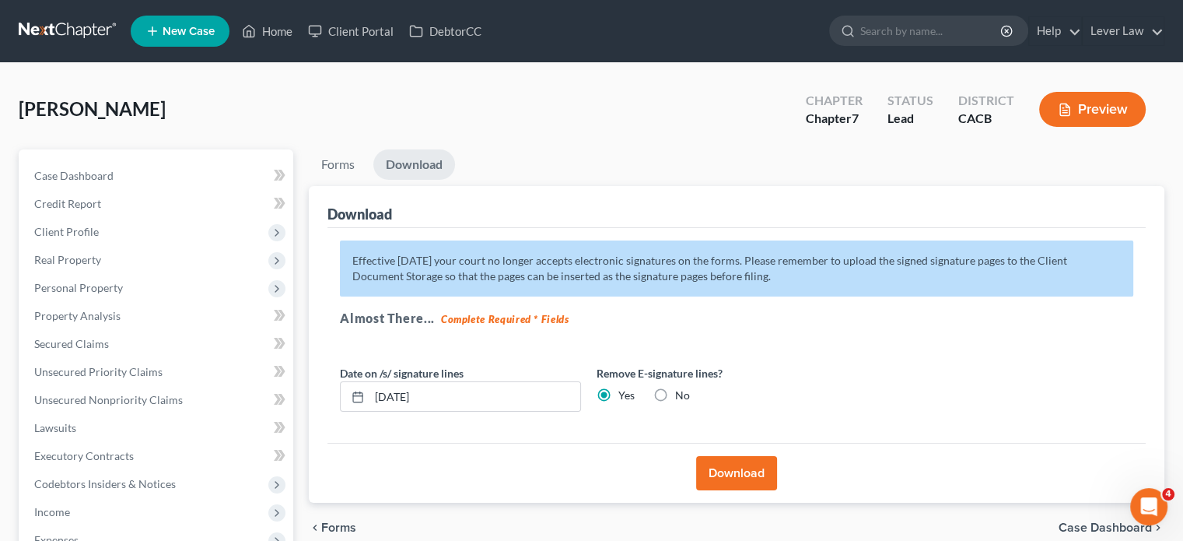
click at [26, 27] on link at bounding box center [69, 31] width 100 height 28
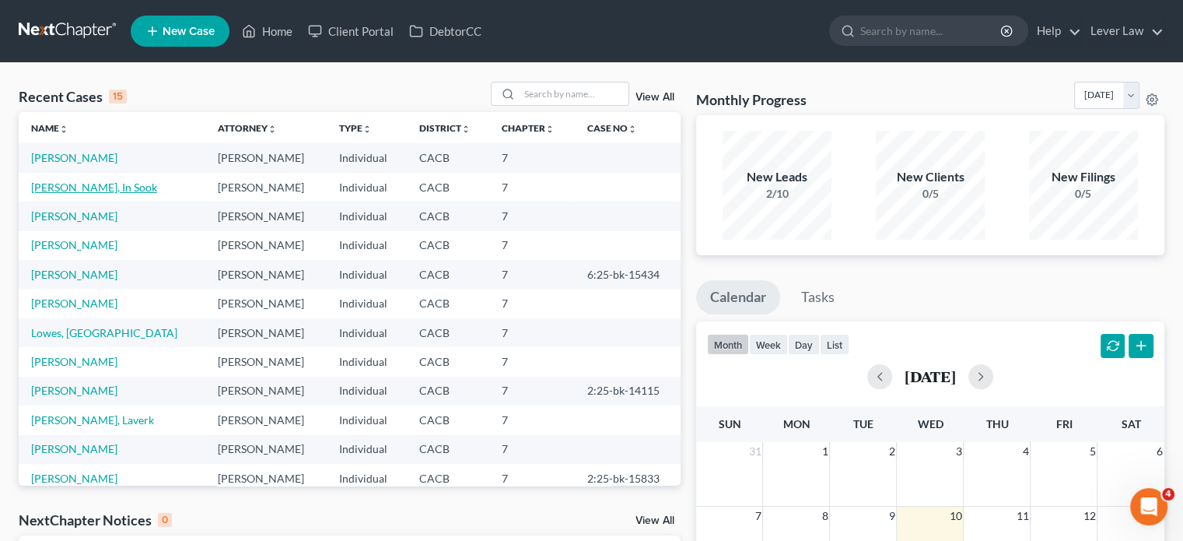
click at [74, 192] on link "[PERSON_NAME], In Sook" at bounding box center [94, 186] width 126 height 13
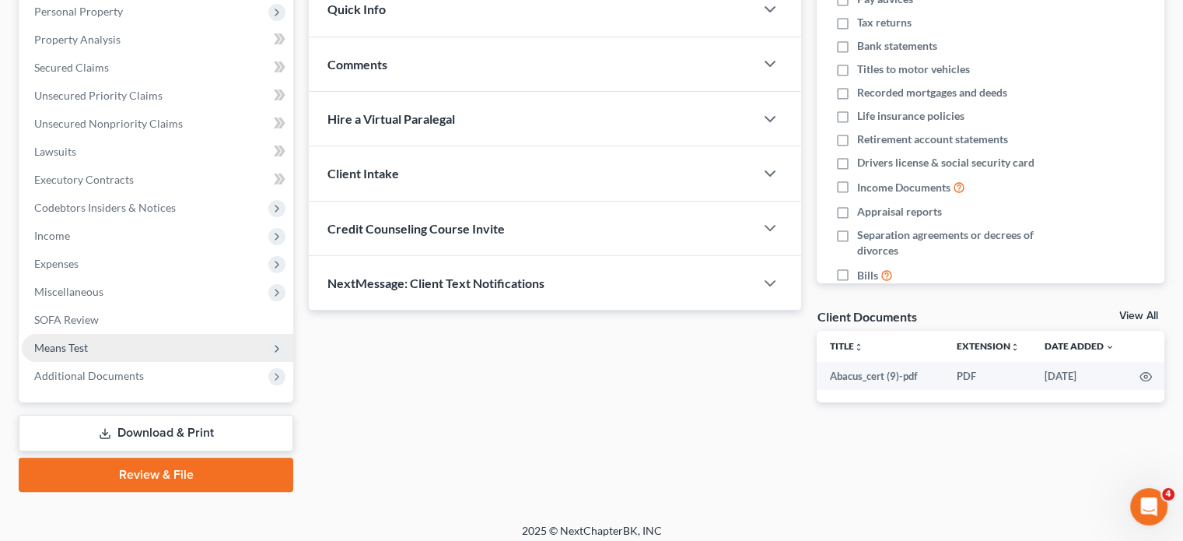
scroll to position [285, 0]
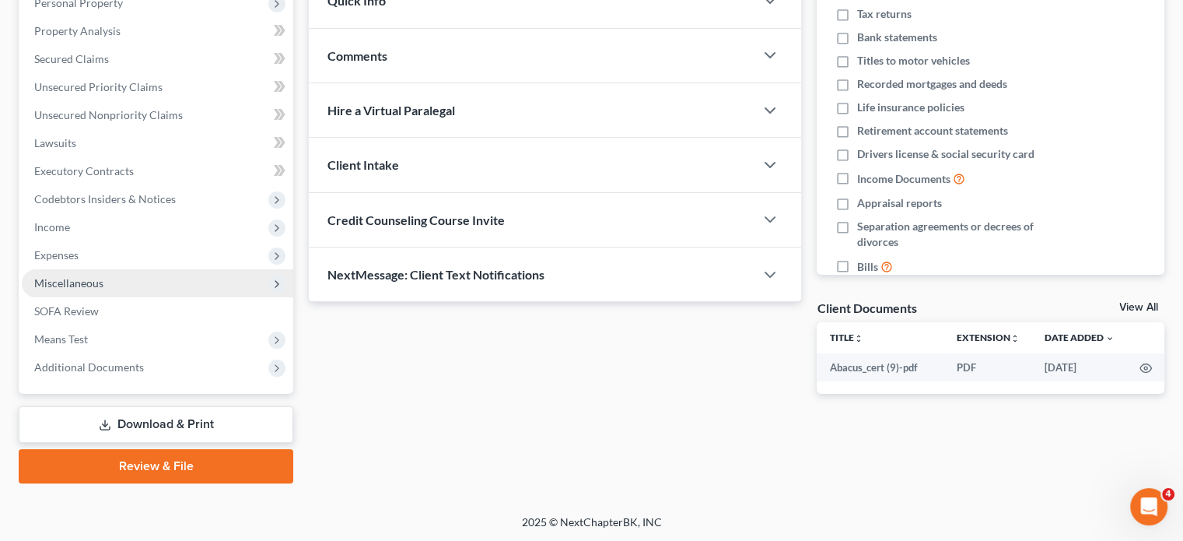
click at [81, 285] on span "Miscellaneous" at bounding box center [68, 282] width 69 height 13
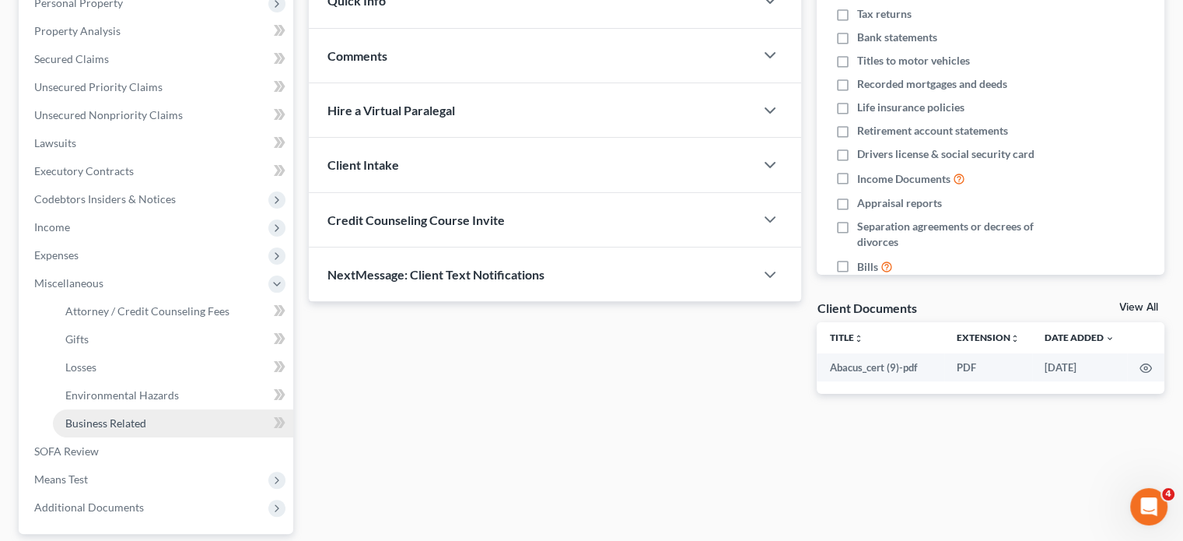
click at [79, 422] on span "Business Related" at bounding box center [105, 422] width 81 height 13
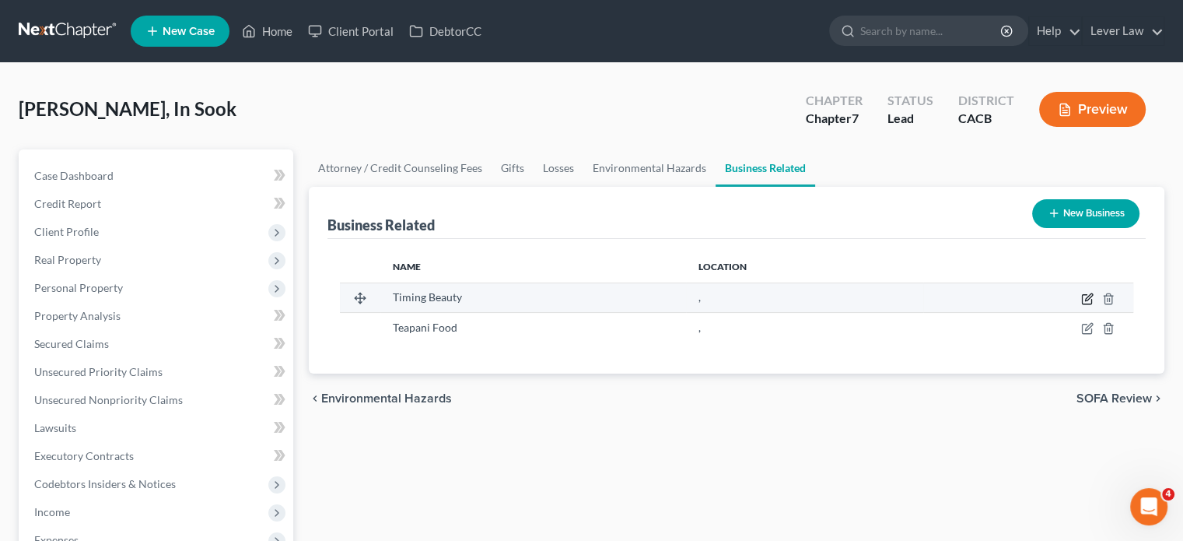
click at [1085, 296] on icon "button" at bounding box center [1087, 298] width 12 height 12
select select "officer"
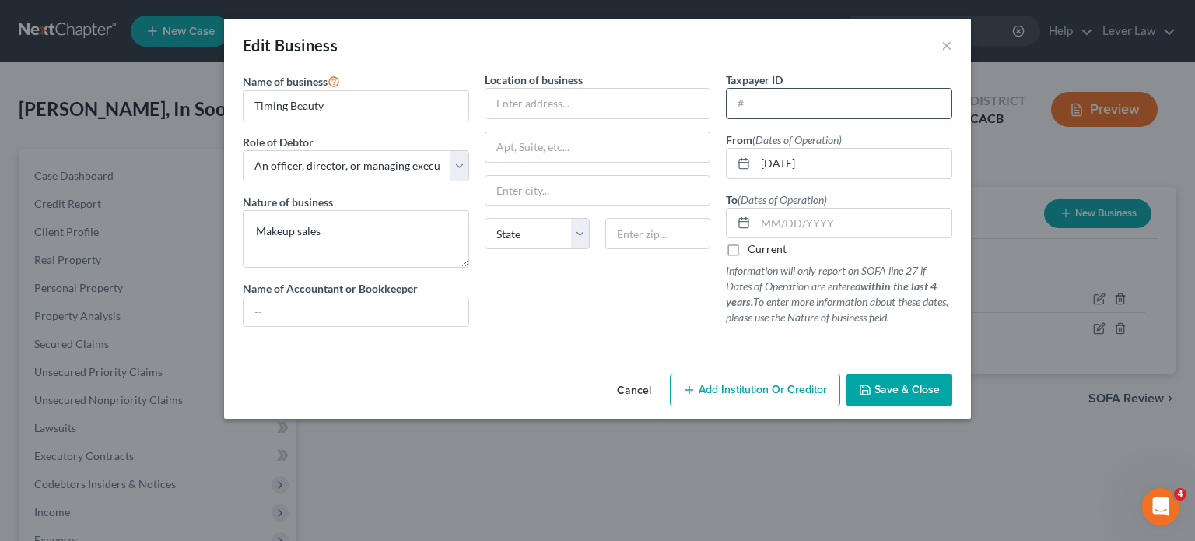
click at [843, 114] on input "text" at bounding box center [838, 104] width 225 height 30
type input "[US_EMPLOYER_IDENTIFICATION_NUMBER]"
click at [881, 380] on button "Save & Close" at bounding box center [899, 389] width 106 height 33
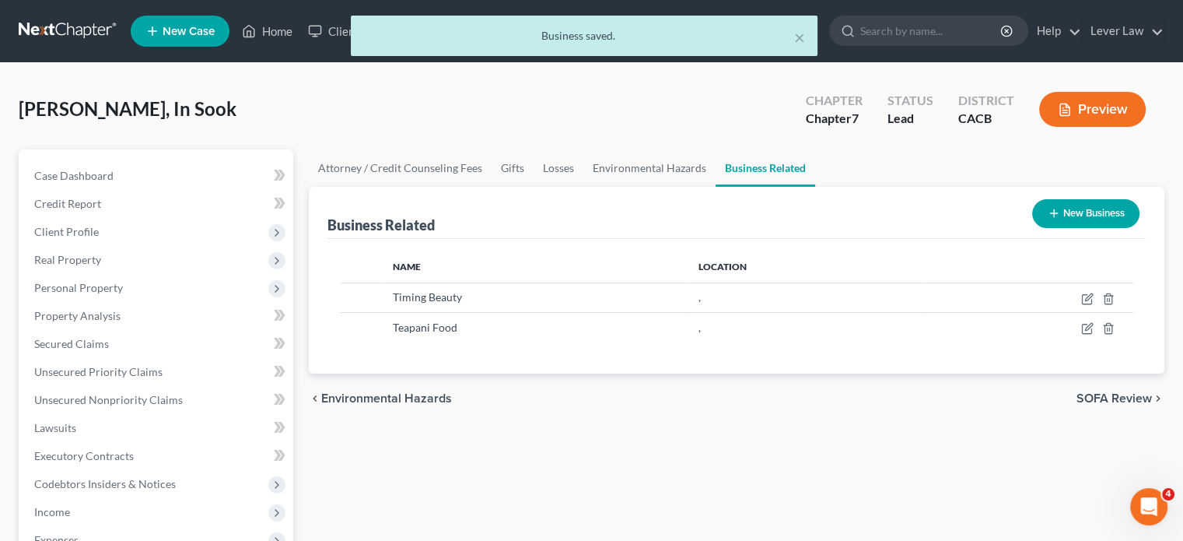
click at [72, 29] on div "× Business saved." at bounding box center [583, 40] width 1183 height 48
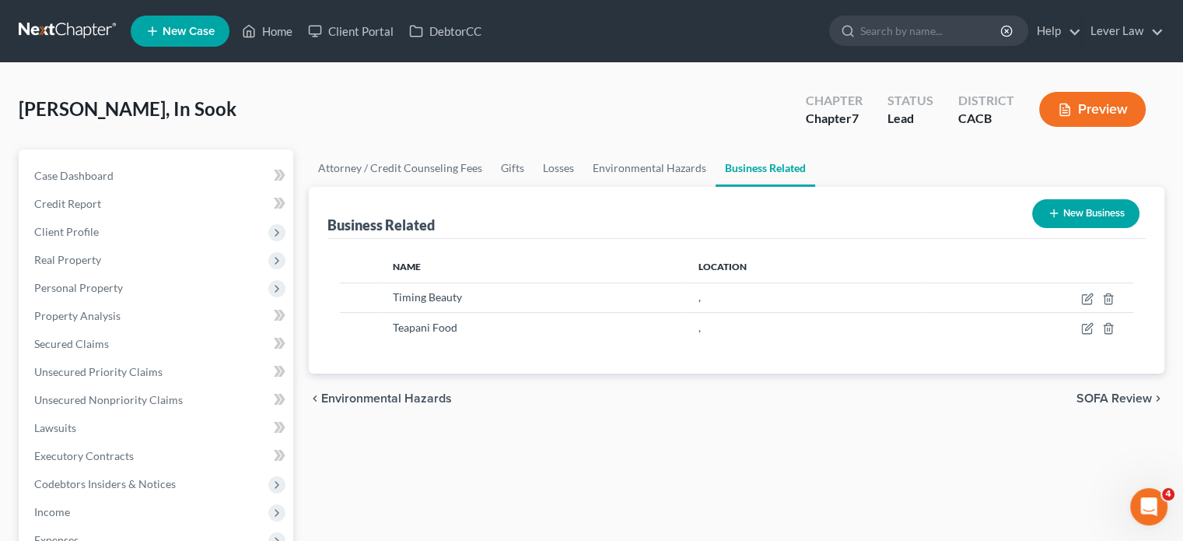
click at [65, 26] on link at bounding box center [69, 31] width 100 height 28
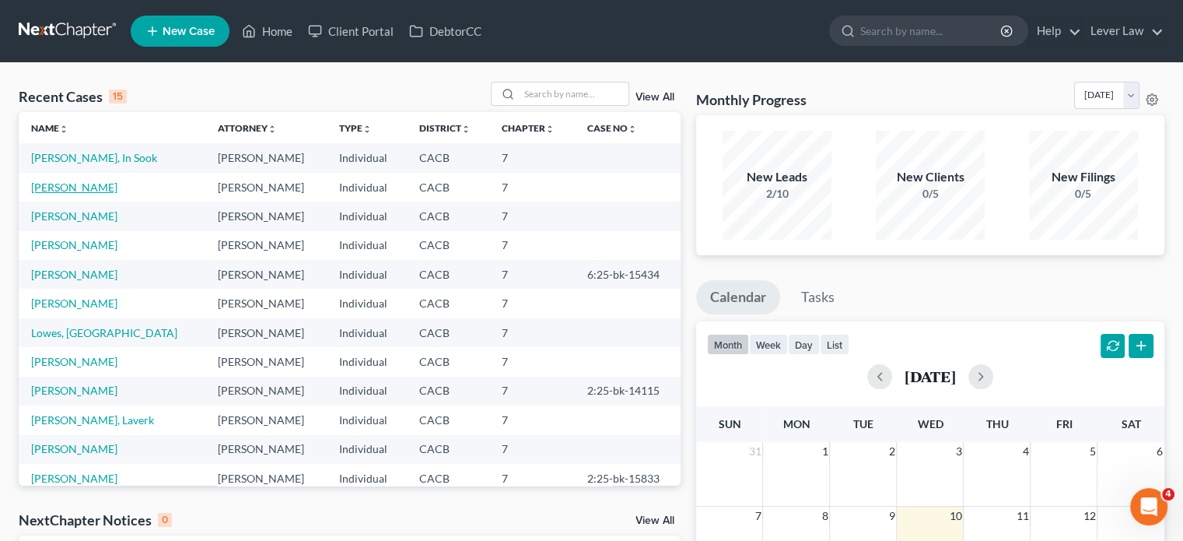
drag, startPoint x: 65, startPoint y: 184, endPoint x: 208, endPoint y: 142, distance: 149.9
click at [65, 183] on link "[PERSON_NAME]" at bounding box center [74, 186] width 86 height 13
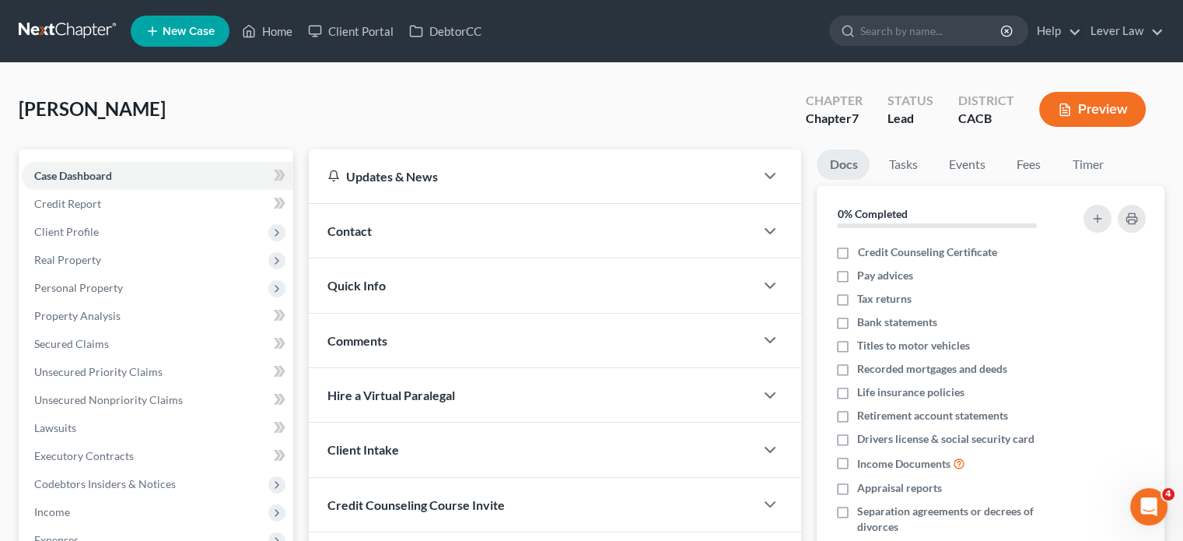
click at [47, 28] on link at bounding box center [69, 31] width 100 height 28
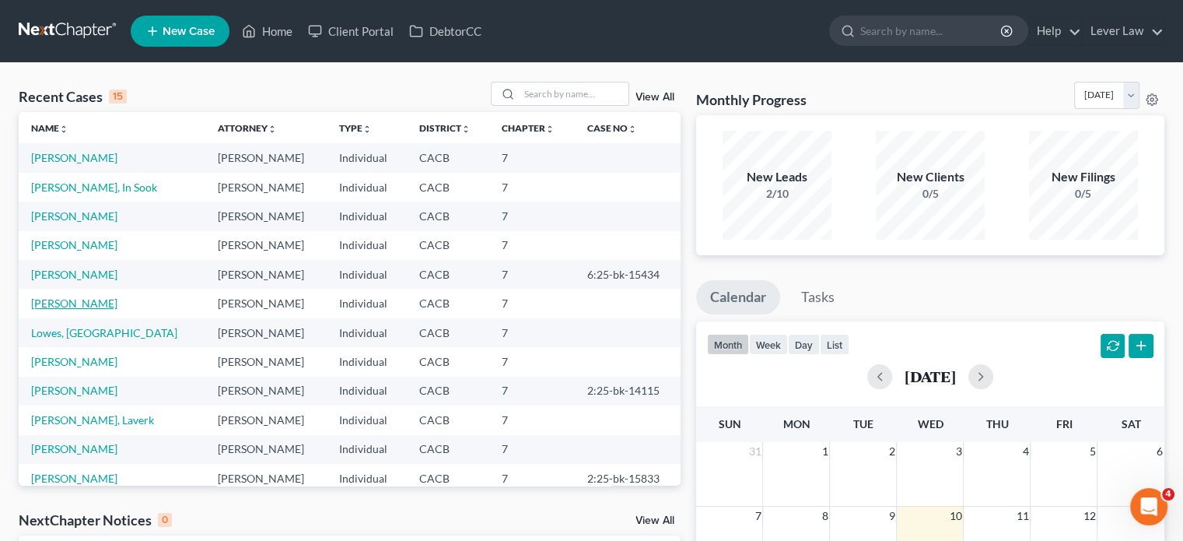
click at [57, 304] on link "[PERSON_NAME]" at bounding box center [74, 302] width 86 height 13
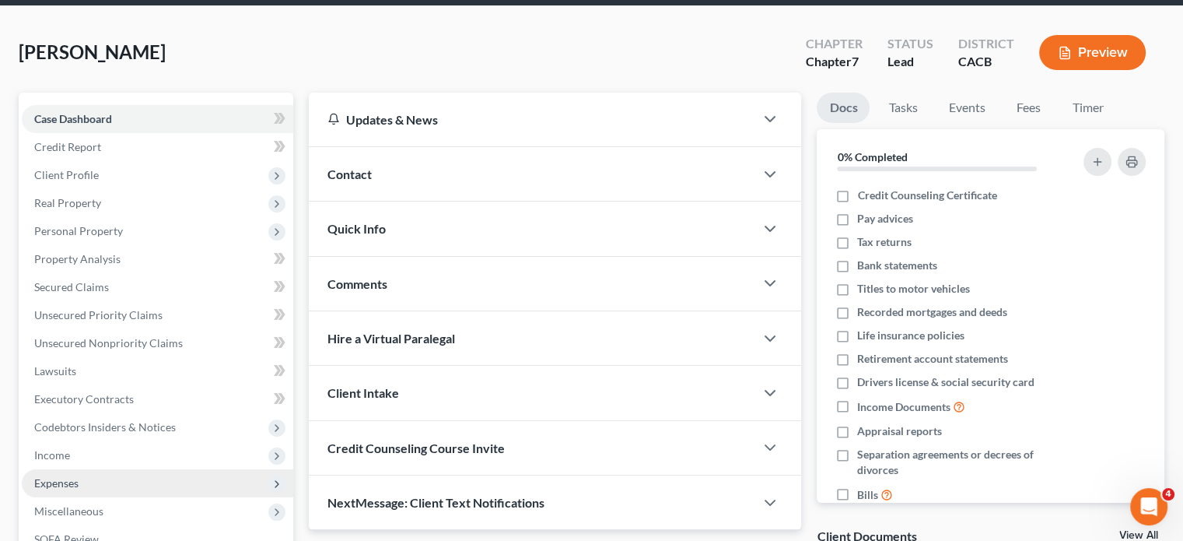
scroll to position [156, 0]
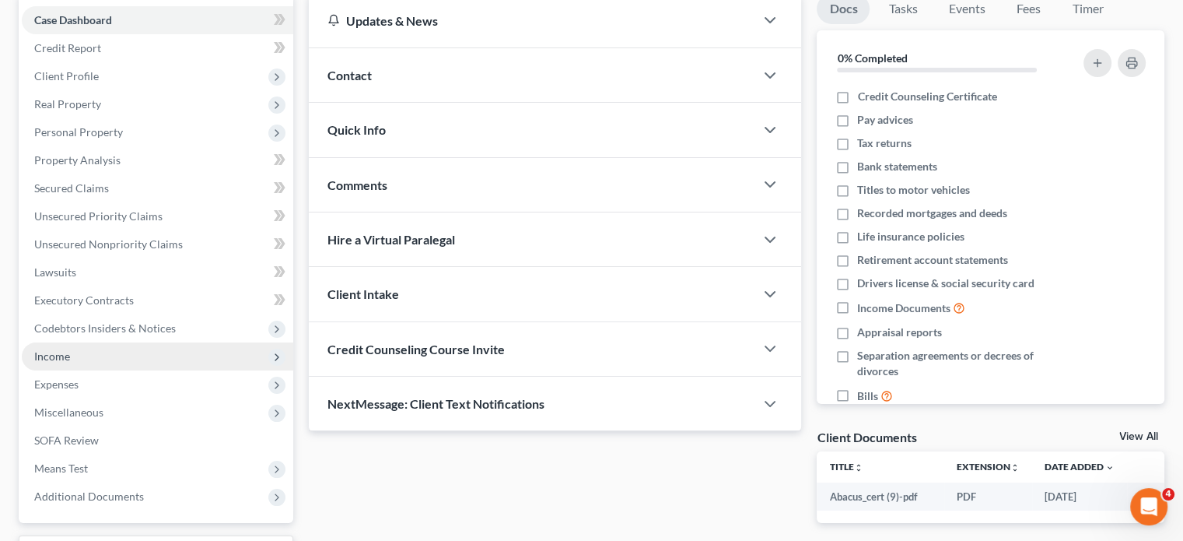
click at [77, 362] on span "Income" at bounding box center [157, 356] width 271 height 28
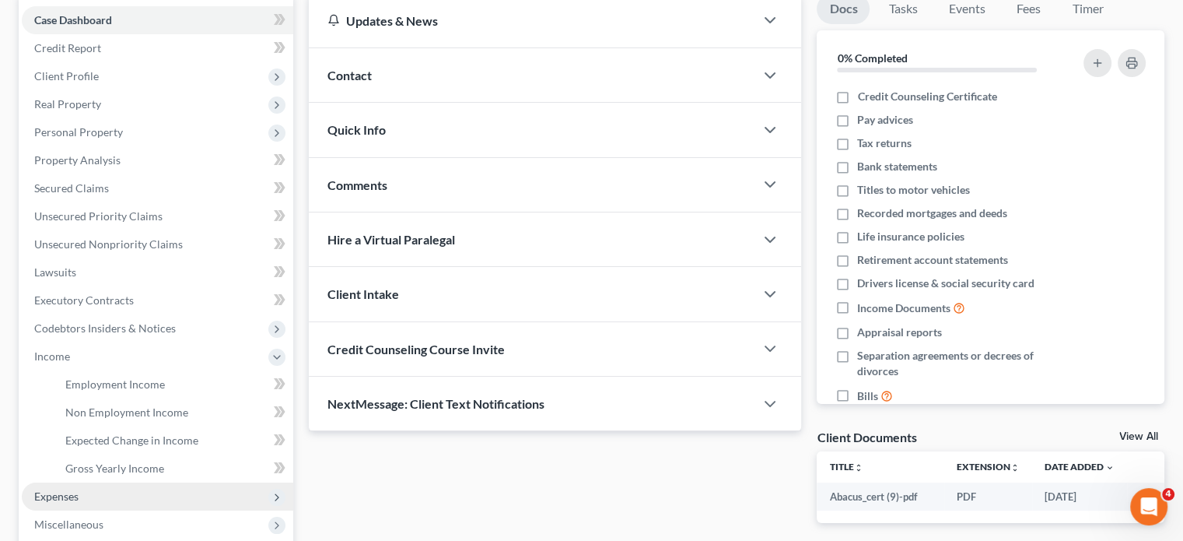
drag, startPoint x: 52, startPoint y: 491, endPoint x: 73, endPoint y: 484, distance: 22.1
click at [52, 490] on span "Expenses" at bounding box center [56, 495] width 44 height 13
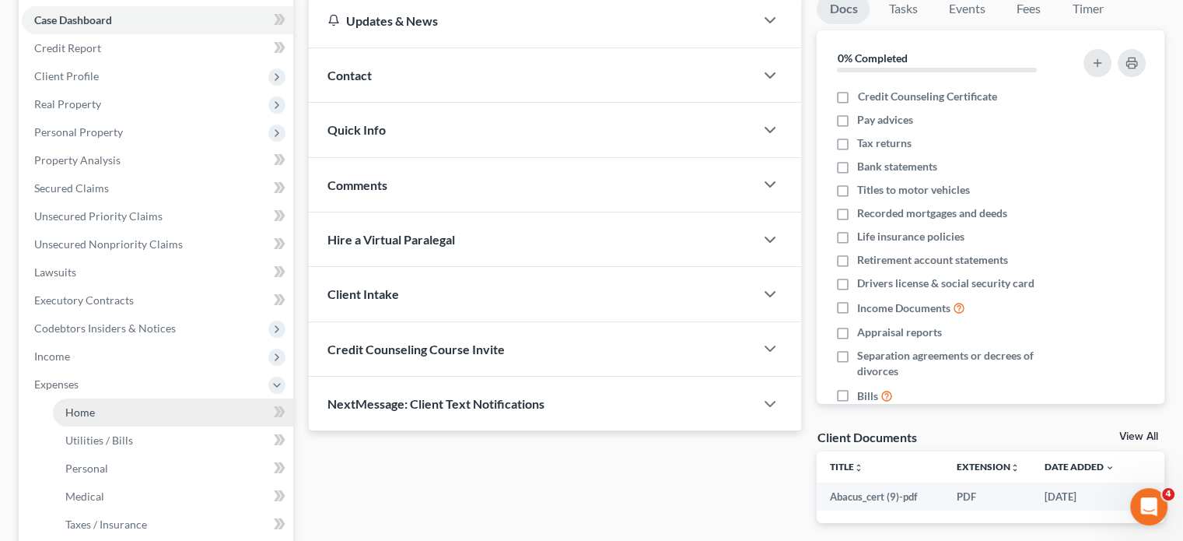
click at [97, 410] on link "Home" at bounding box center [173, 412] width 240 height 28
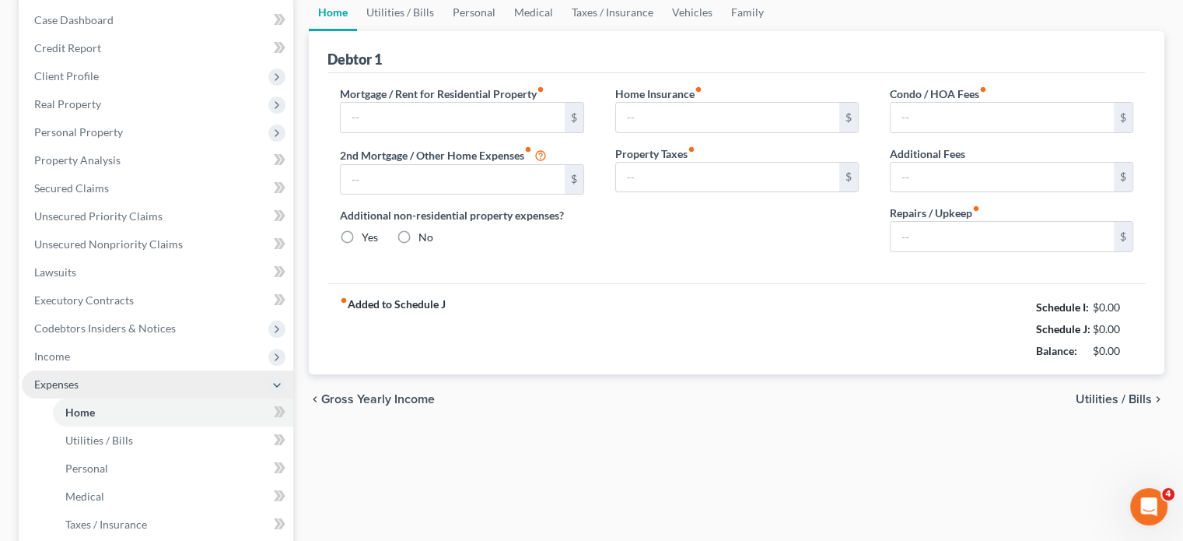
scroll to position [50, 0]
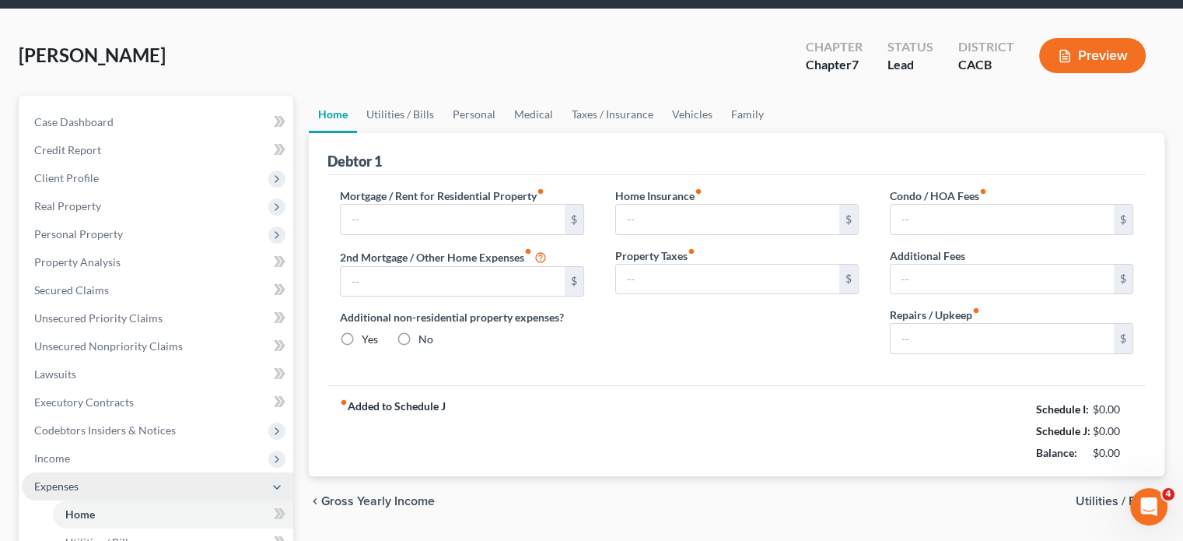
type input "0.00"
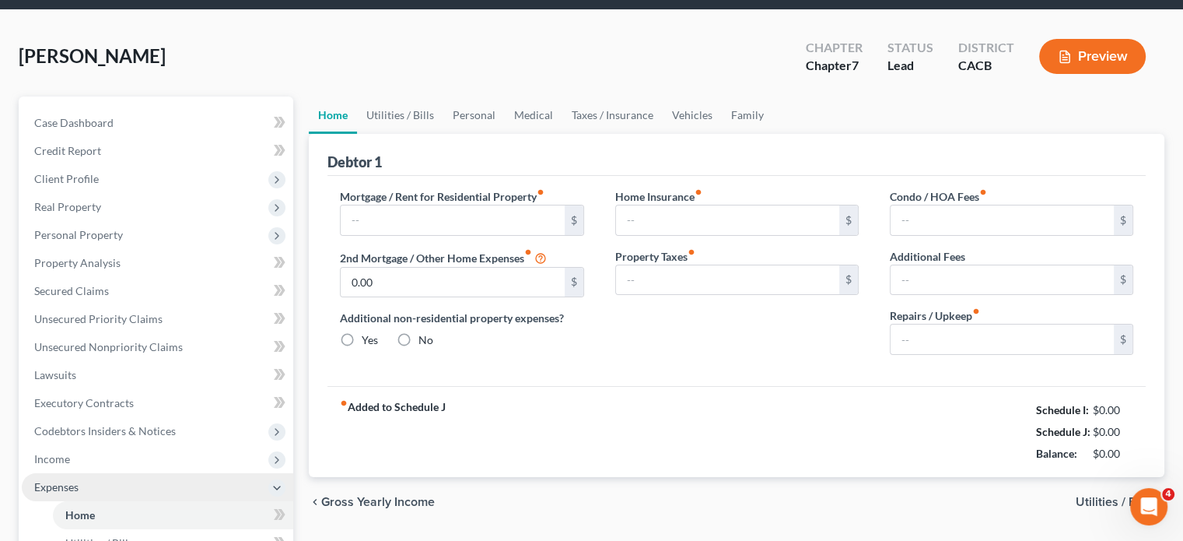
radio input "true"
type input "0.00"
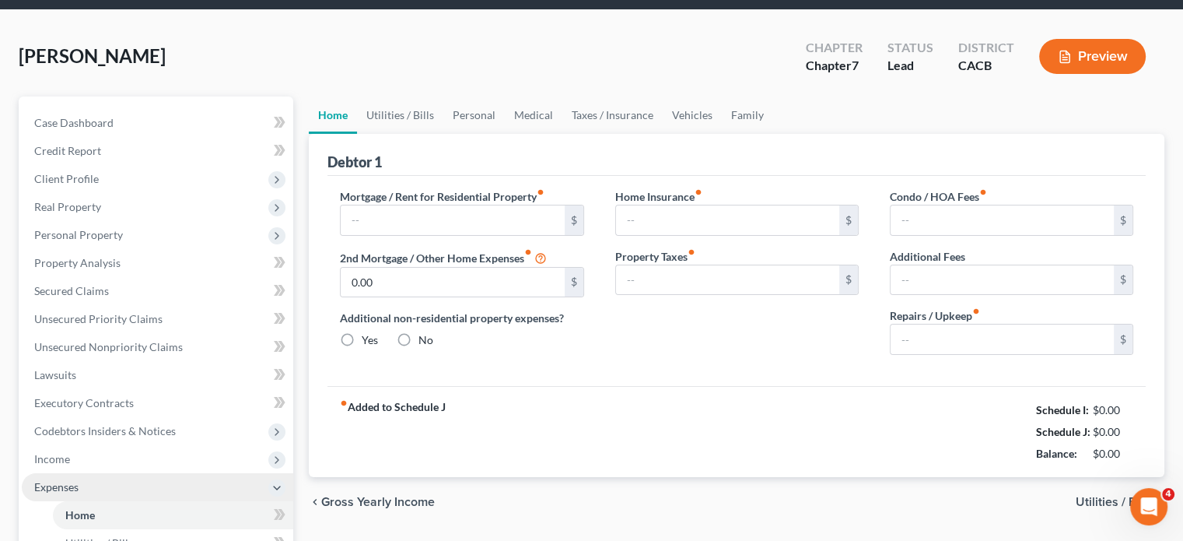
type input "0.00"
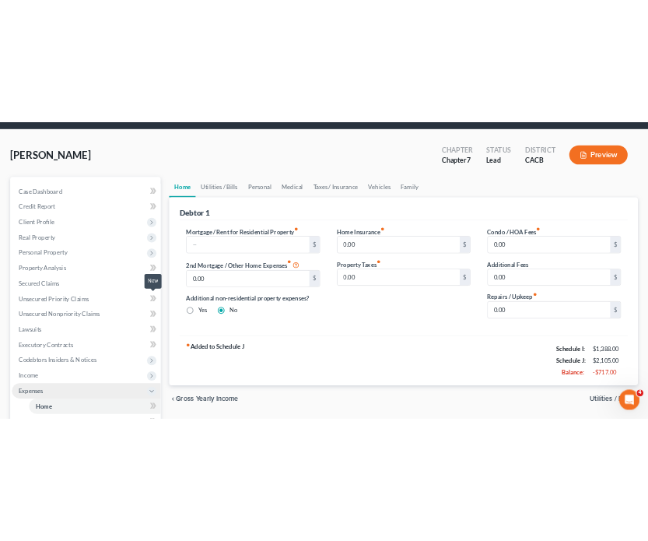
scroll to position [0, 0]
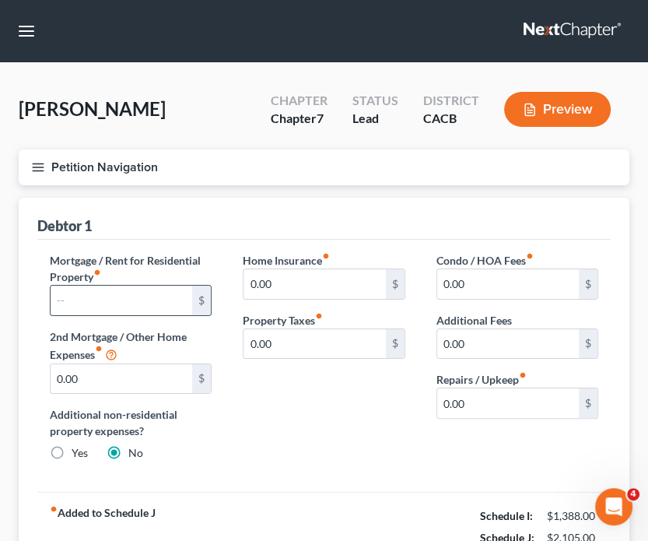
click at [111, 303] on input "text" at bounding box center [122, 300] width 142 height 30
type input "2,500"
click at [114, 166] on button "Petition Navigation" at bounding box center [324, 167] width 611 height 36
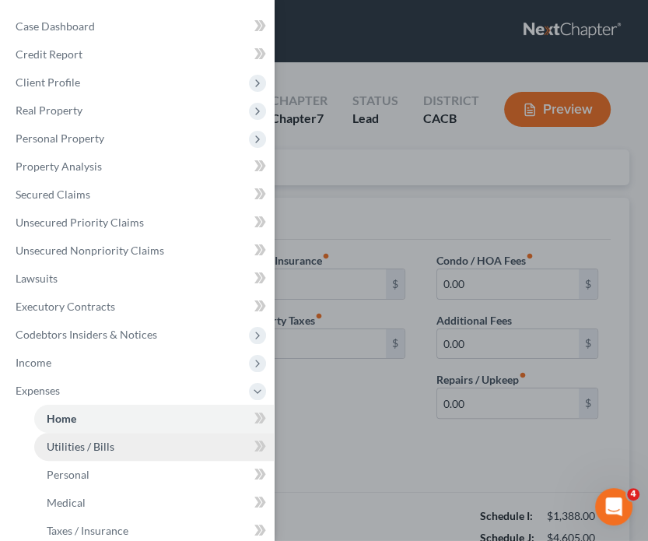
click at [121, 450] on link "Utilities / Bills" at bounding box center [154, 446] width 240 height 28
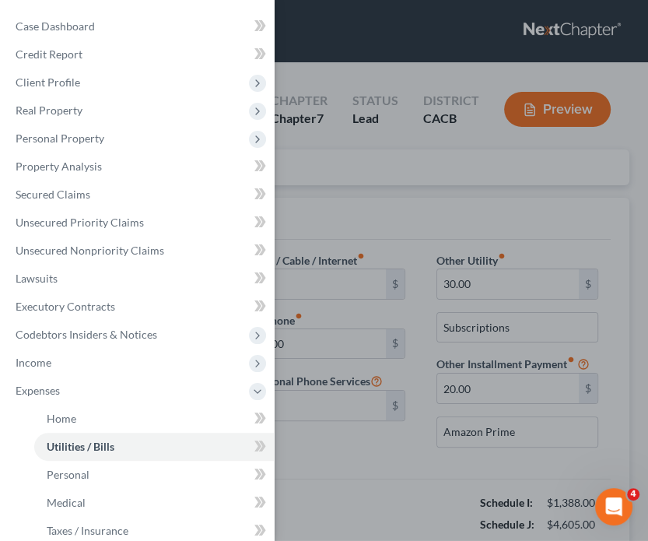
click at [317, 291] on div "Case Dashboard Payments Invoices Payments Payments Credit Report Client Profile" at bounding box center [324, 270] width 648 height 541
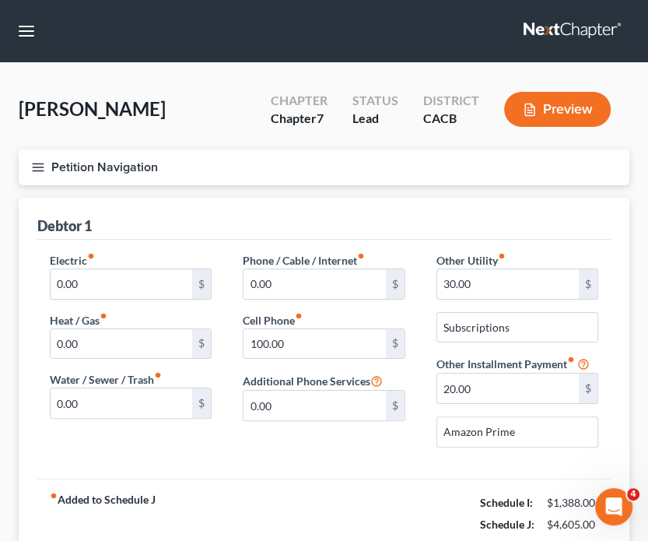
click at [110, 161] on button "Petition Navigation" at bounding box center [324, 167] width 611 height 36
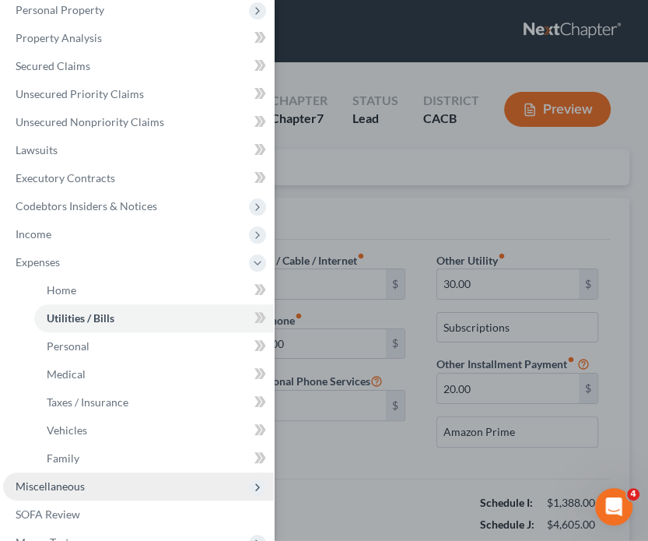
scroll to position [156, 0]
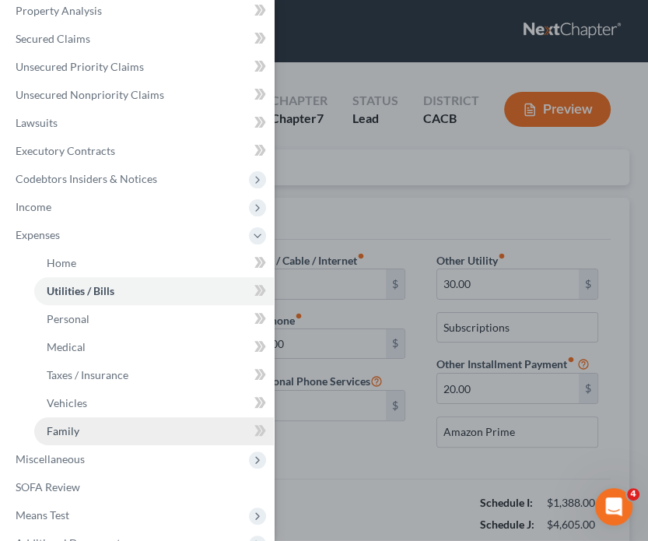
click at [87, 426] on link "Family" at bounding box center [154, 431] width 240 height 28
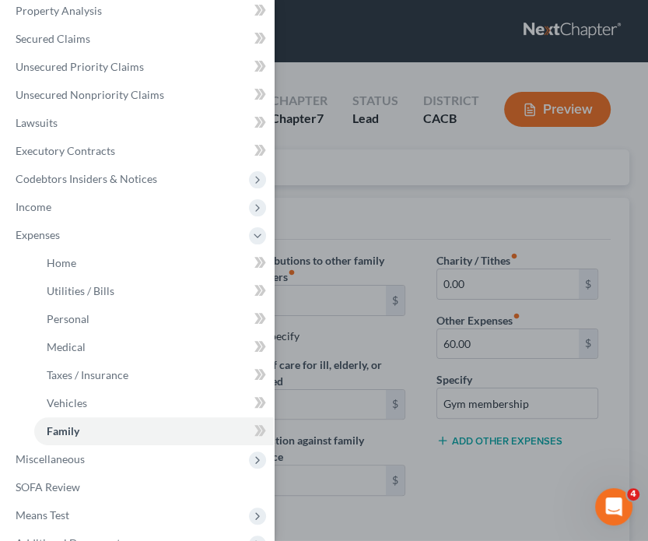
click at [516, 341] on div "Case Dashboard Payments Invoices Payments Payments Credit Report Client Profile" at bounding box center [324, 270] width 648 height 541
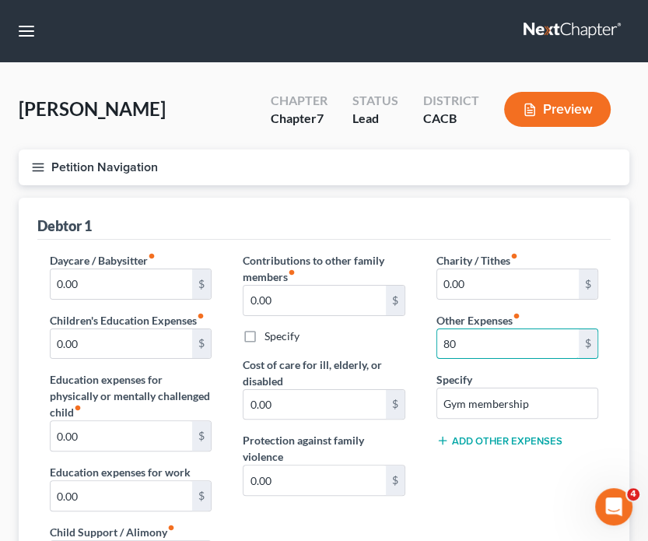
type input "80"
click at [81, 167] on button "Petition Navigation" at bounding box center [324, 167] width 611 height 36
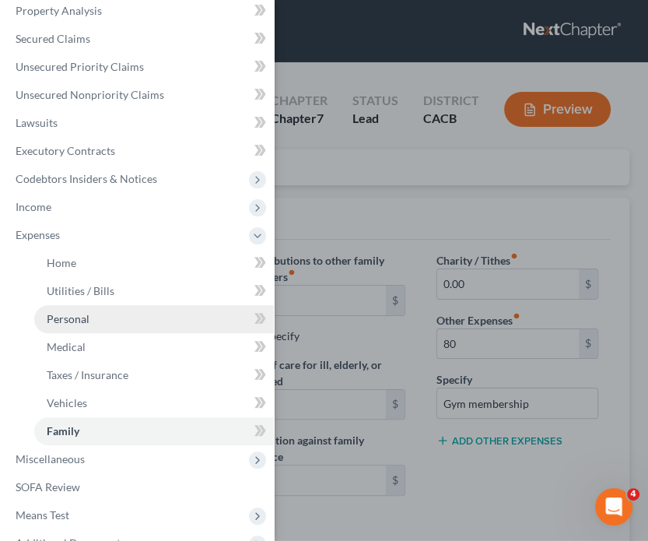
click at [78, 317] on span "Personal" at bounding box center [68, 318] width 43 height 13
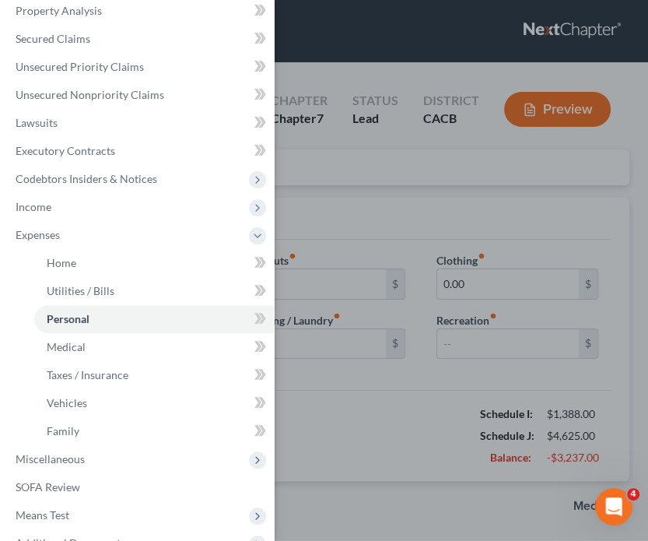
click at [324, 413] on div "Case Dashboard Payments Invoices Payments Payments Credit Report Client Profile" at bounding box center [324, 270] width 648 height 541
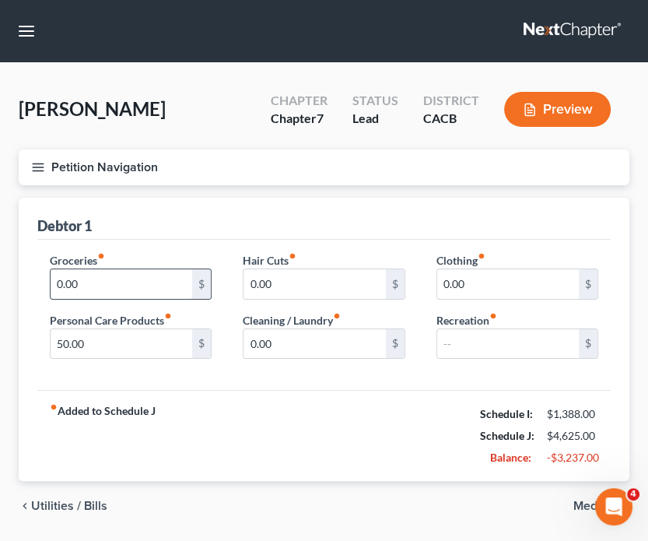
click at [114, 279] on input "0.00" at bounding box center [122, 284] width 142 height 30
type input "500"
click at [118, 165] on button "Petition Navigation" at bounding box center [324, 167] width 611 height 36
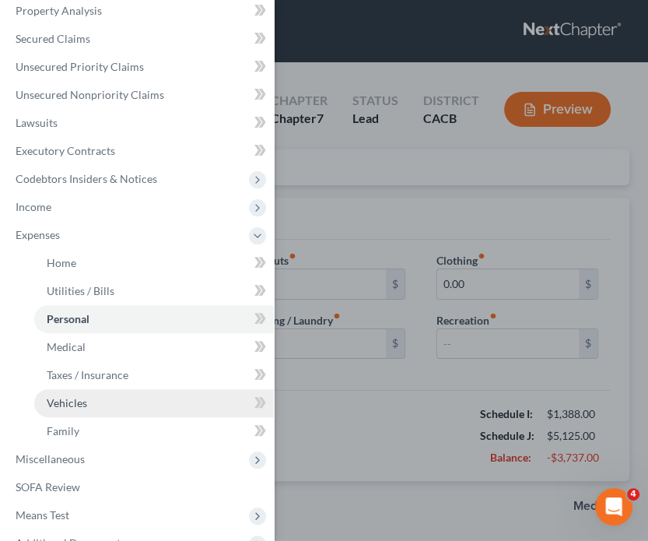
click at [87, 397] on link "Vehicles" at bounding box center [154, 403] width 240 height 28
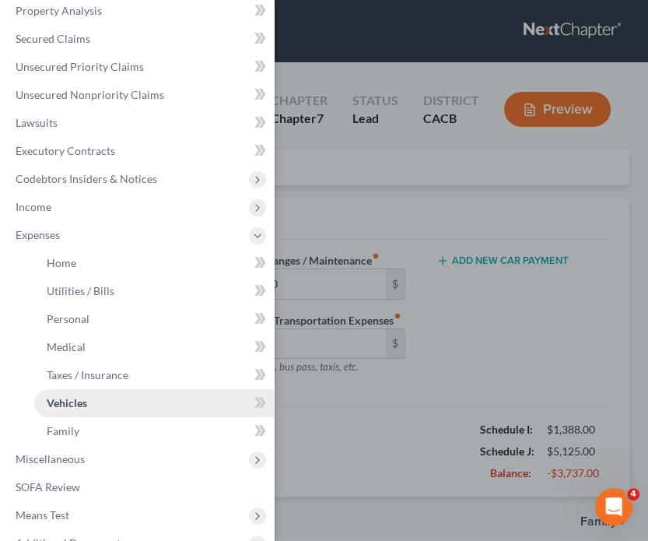
click at [128, 409] on link "Vehicles" at bounding box center [154, 403] width 240 height 28
click at [185, 400] on link "Vehicles" at bounding box center [154, 403] width 240 height 28
click at [353, 404] on div "Case Dashboard Payments Invoices Payments Payments Credit Report Client Profile" at bounding box center [324, 270] width 648 height 541
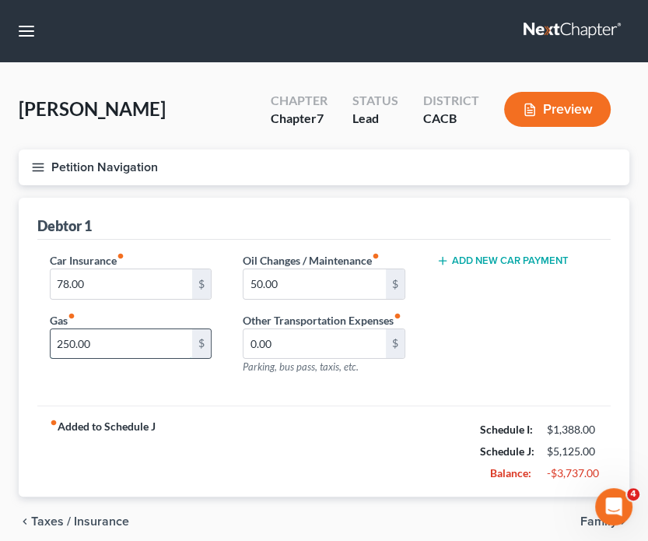
click at [109, 345] on input "250.00" at bounding box center [122, 344] width 142 height 30
type input "320"
click at [140, 376] on div "Car Insurance fiber_manual_record 78.00 $ Gas fiber_manual_record 320 $" at bounding box center [130, 319] width 193 height 135
click at [74, 163] on button "Petition Navigation" at bounding box center [324, 167] width 611 height 36
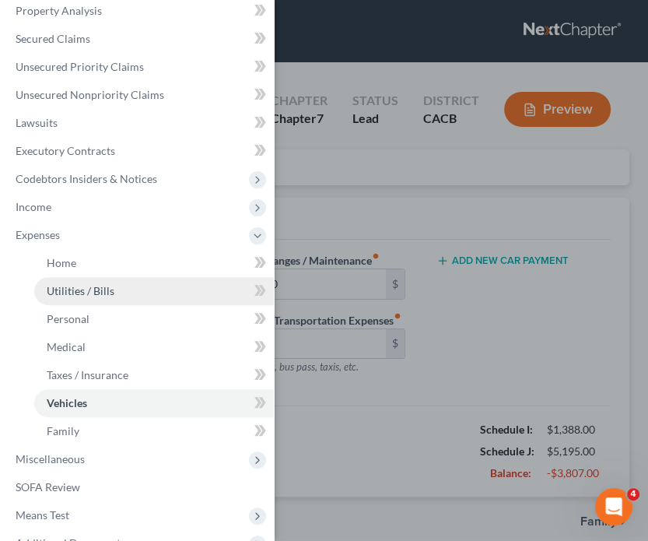
click at [76, 299] on link "Utilities / Bills" at bounding box center [154, 291] width 240 height 28
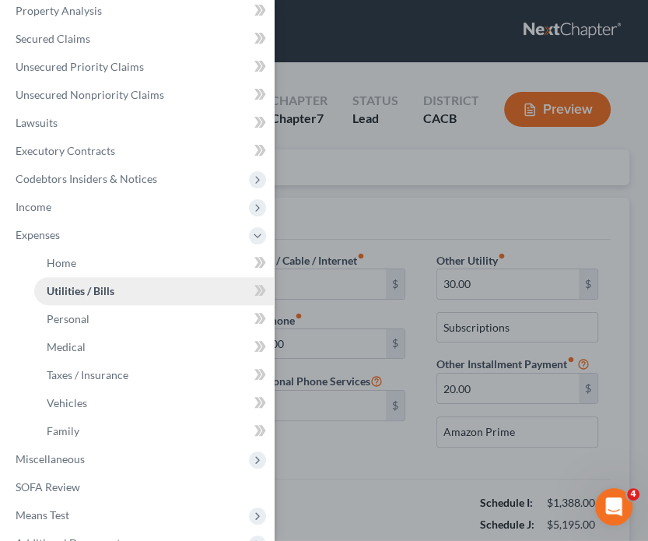
click at [180, 284] on link "Utilities / Bills" at bounding box center [154, 291] width 240 height 28
click at [355, 416] on div "Case Dashboard Payments Invoices Payments Payments Credit Report Client Profile" at bounding box center [324, 270] width 648 height 541
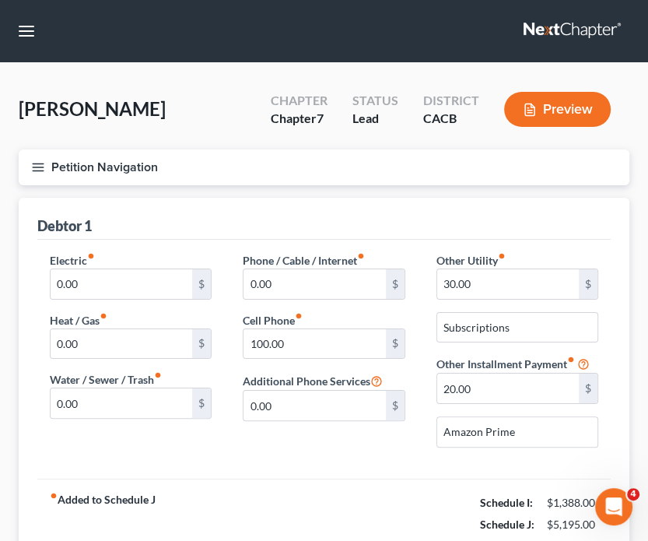
click at [90, 169] on button "Petition Navigation" at bounding box center [324, 167] width 611 height 36
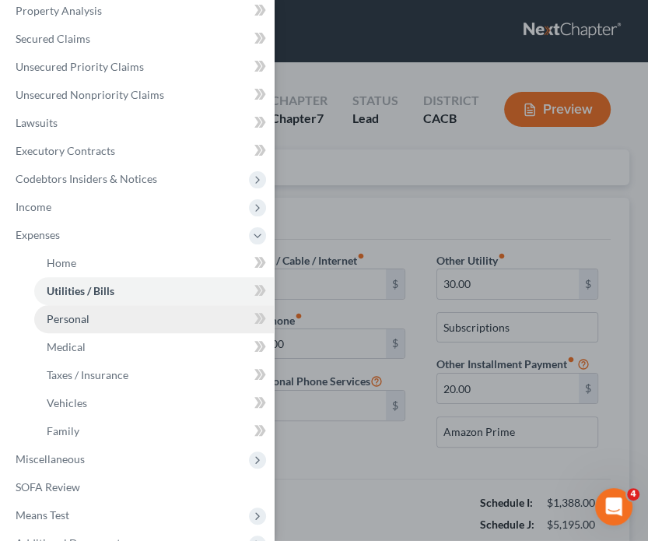
click at [82, 320] on span "Personal" at bounding box center [68, 318] width 43 height 13
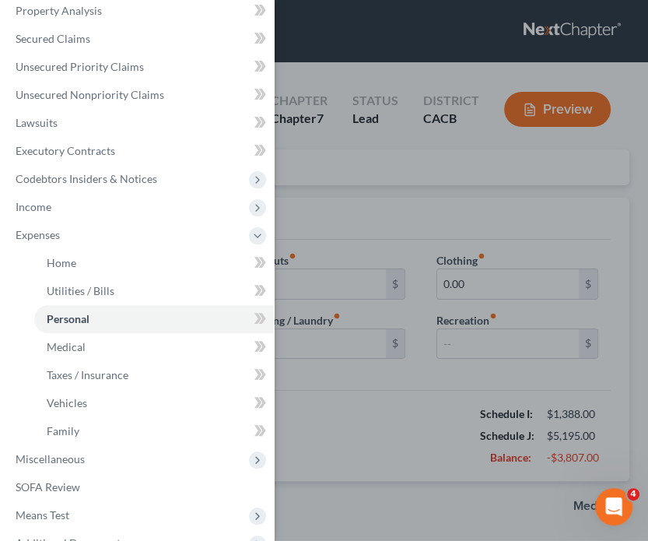
click at [473, 344] on div "Case Dashboard Payments Invoices Payments Payments Credit Report Client Profile" at bounding box center [324, 270] width 648 height 541
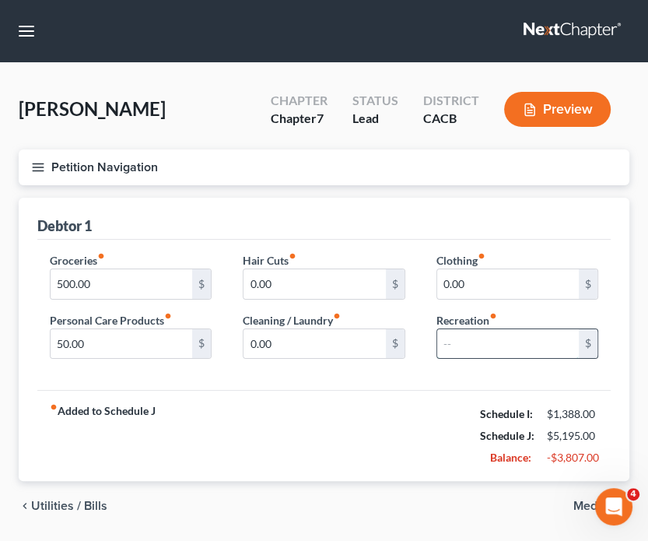
click at [461, 352] on input "text" at bounding box center [508, 344] width 142 height 30
type input "200"
click at [235, 410] on div "fiber_manual_record Added to Schedule J Schedule I: $1,388.00 Schedule J: $5,39…" at bounding box center [323, 435] width 573 height 91
click at [93, 167] on button "Petition Navigation" at bounding box center [324, 167] width 611 height 36
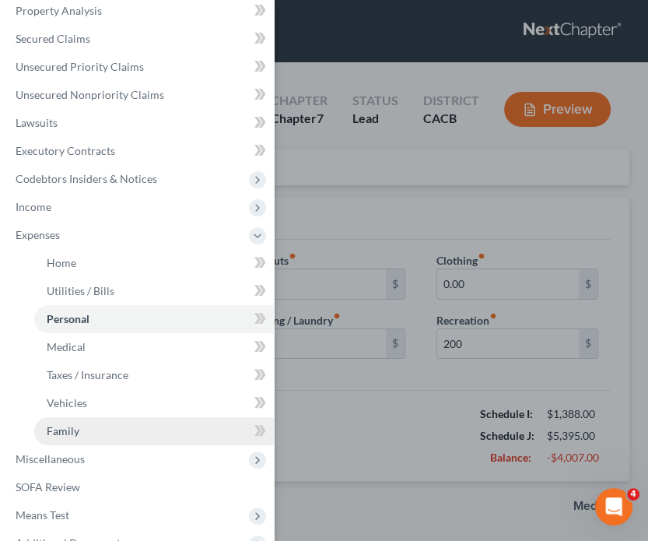
click at [75, 438] on link "Family" at bounding box center [154, 431] width 240 height 28
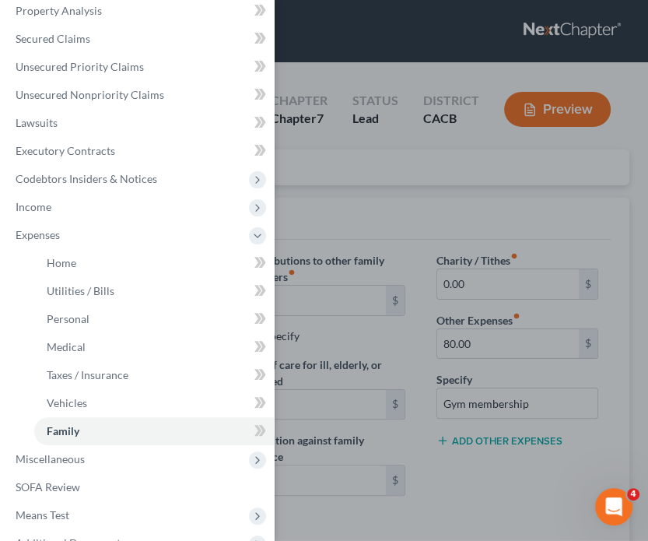
click at [389, 226] on div "Case Dashboard Payments Invoices Payments Payments Credit Report Client Profile" at bounding box center [324, 270] width 648 height 541
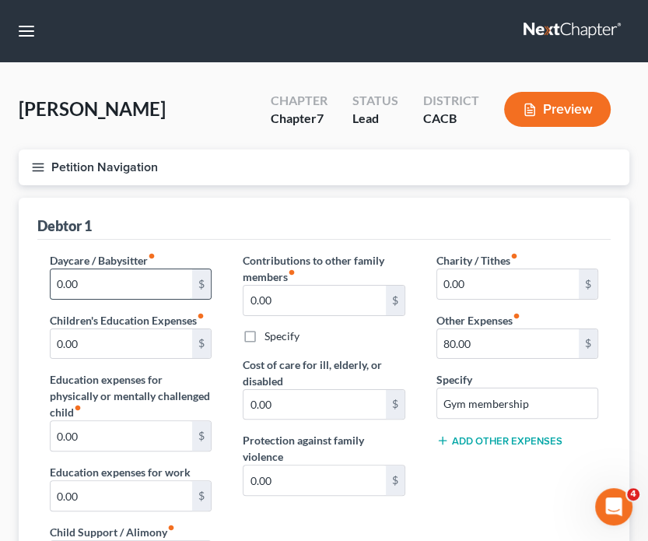
click at [74, 278] on input "0.00" at bounding box center [122, 284] width 142 height 30
type input "200"
drag, startPoint x: 52, startPoint y: 167, endPoint x: 137, endPoint y: 178, distance: 85.5
click at [53, 166] on button "Petition Navigation" at bounding box center [324, 167] width 611 height 36
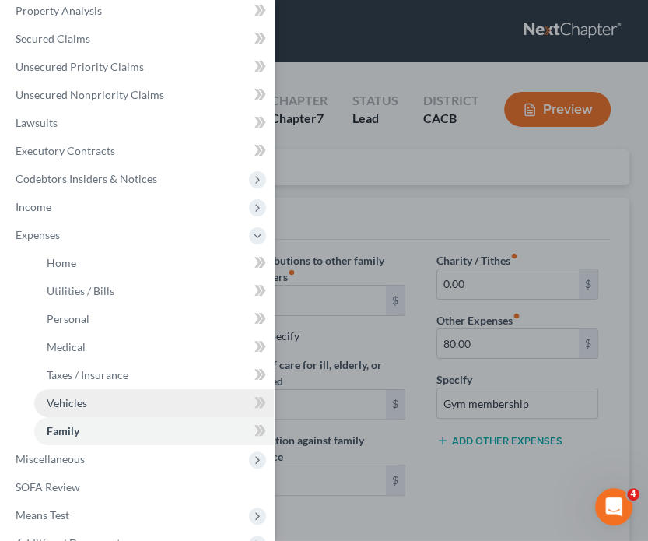
click at [93, 394] on link "Vehicles" at bounding box center [154, 403] width 240 height 28
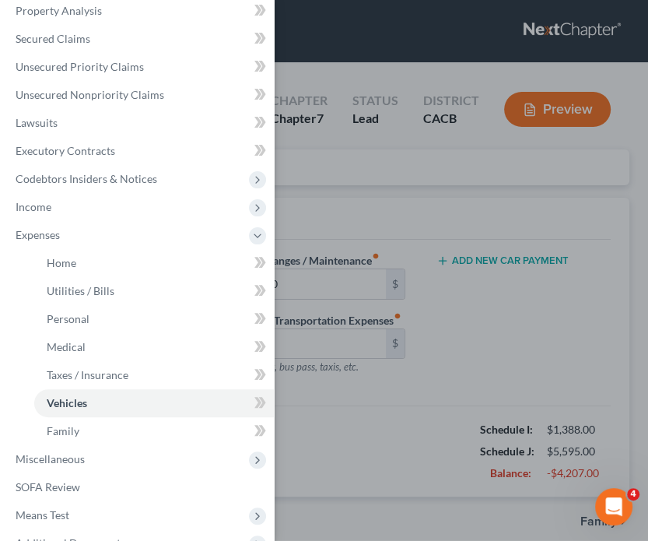
click at [373, 429] on div "Case Dashboard Payments Invoices Payments Payments Credit Report Client Profile" at bounding box center [324, 270] width 648 height 541
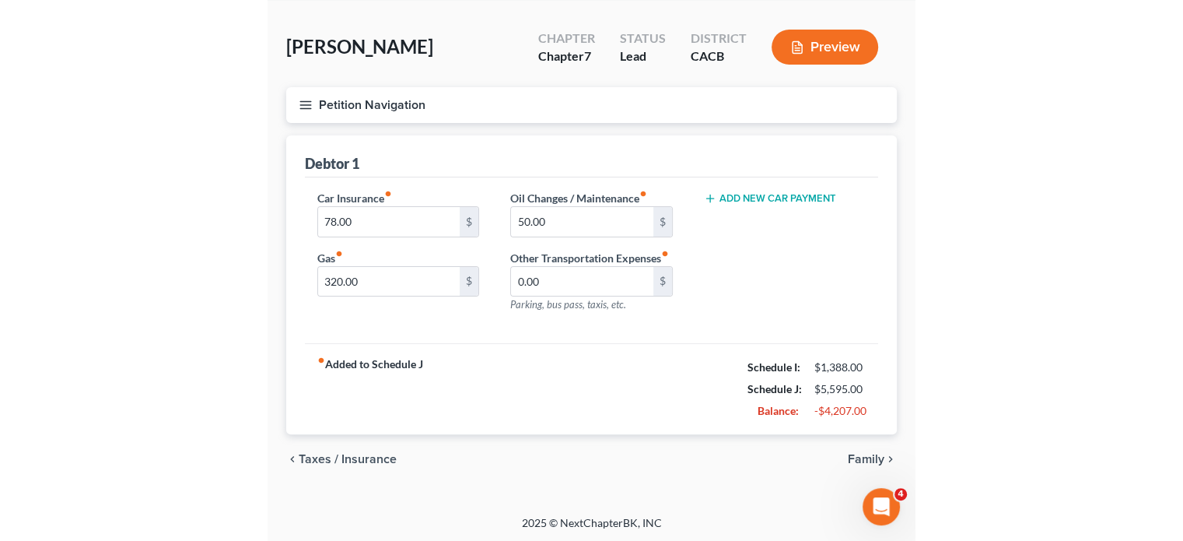
scroll to position [63, 0]
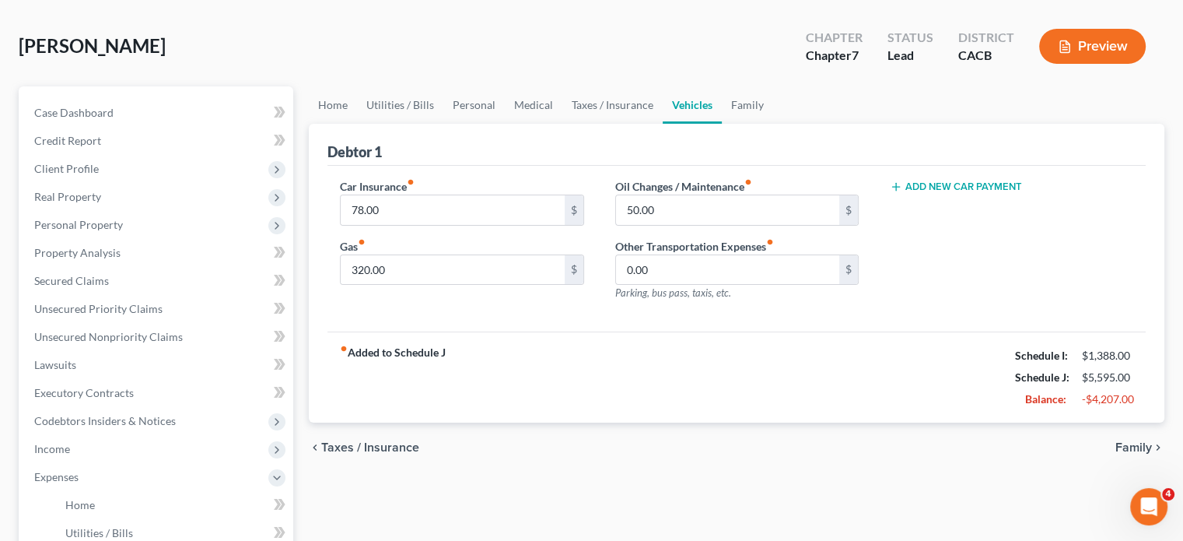
click at [761, 363] on div "fiber_manual_record Added to Schedule J Schedule I: $1,388.00 Schedule J: $5,59…" at bounding box center [736, 376] width 818 height 91
click at [329, 102] on link "Home" at bounding box center [333, 104] width 48 height 37
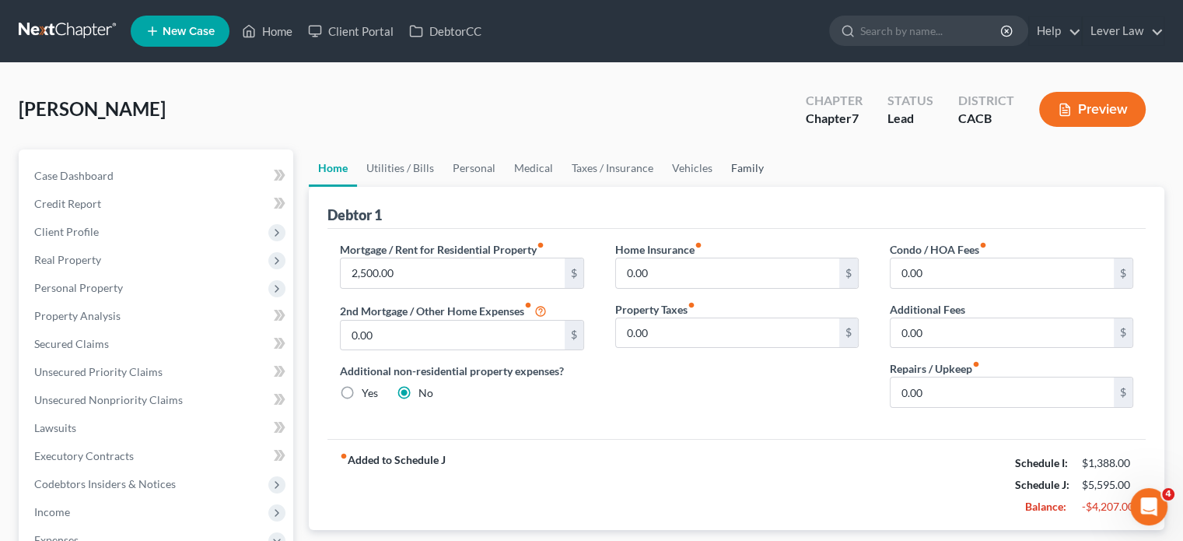
click at [759, 170] on link "Family" at bounding box center [747, 167] width 51 height 37
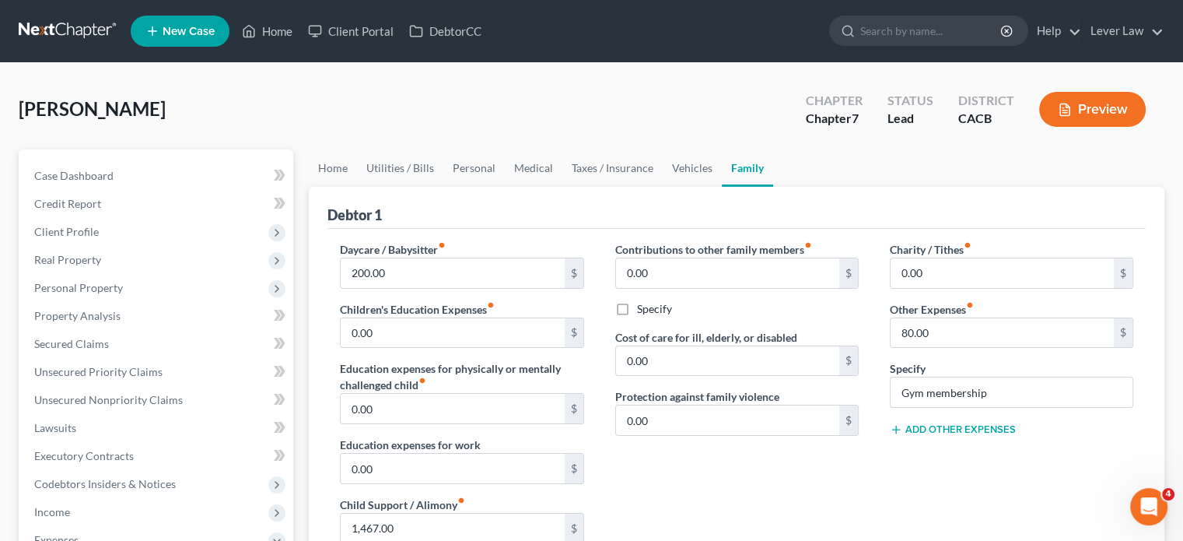
scroll to position [389, 0]
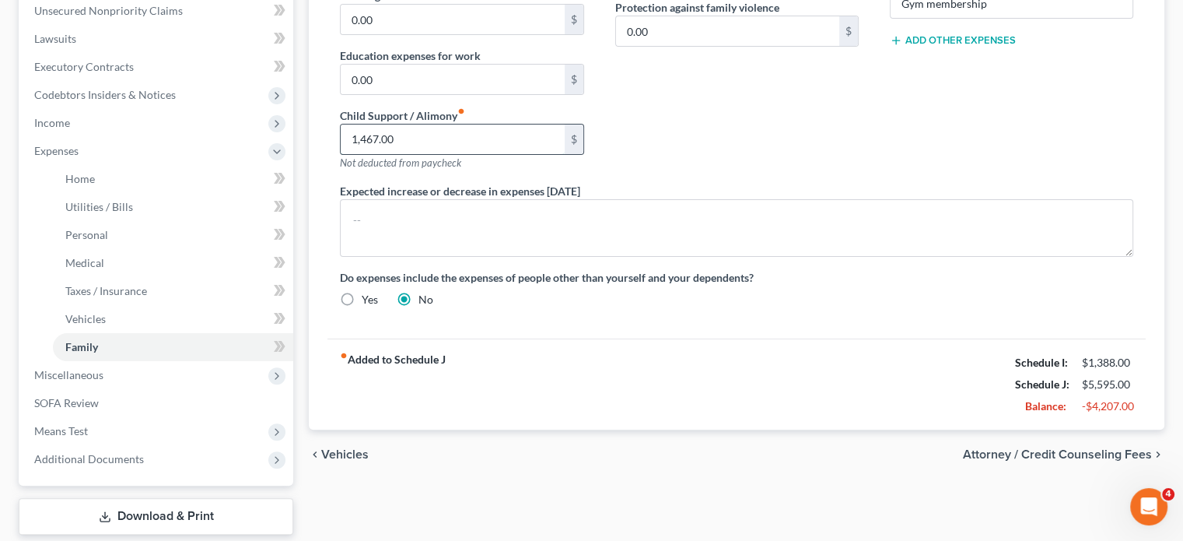
click at [475, 138] on input "1,467.00" at bounding box center [452, 139] width 223 height 30
type input "1,465"
click at [552, 362] on div "fiber_manual_record Added to Schedule J Schedule I: $1,388.00 Schedule J: $5,59…" at bounding box center [736, 383] width 818 height 91
click at [87, 124] on span "Income" at bounding box center [157, 123] width 271 height 28
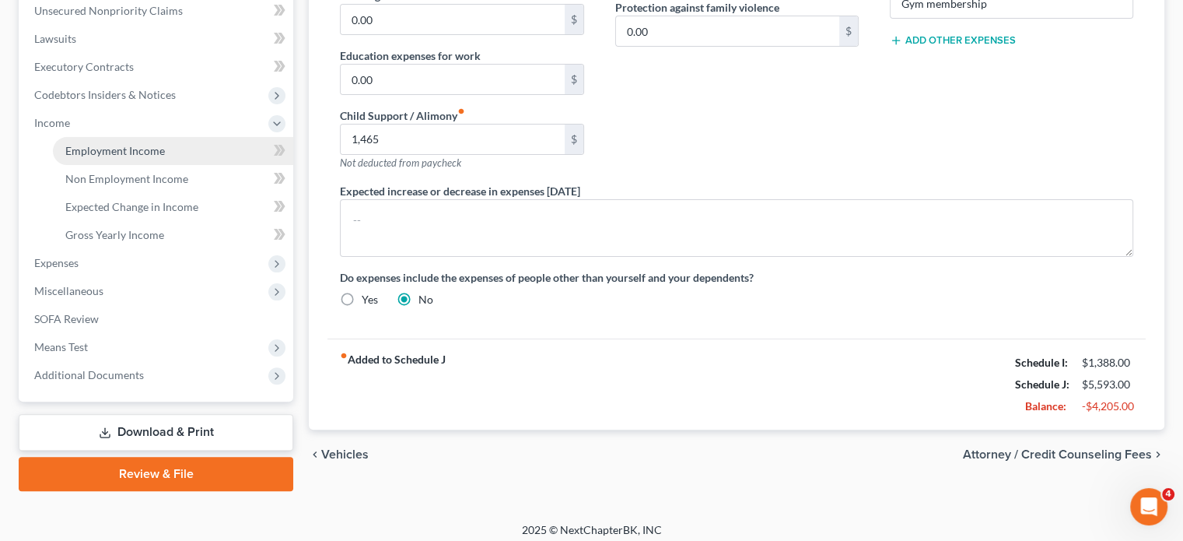
click at [146, 157] on link "Employment Income" at bounding box center [173, 151] width 240 height 28
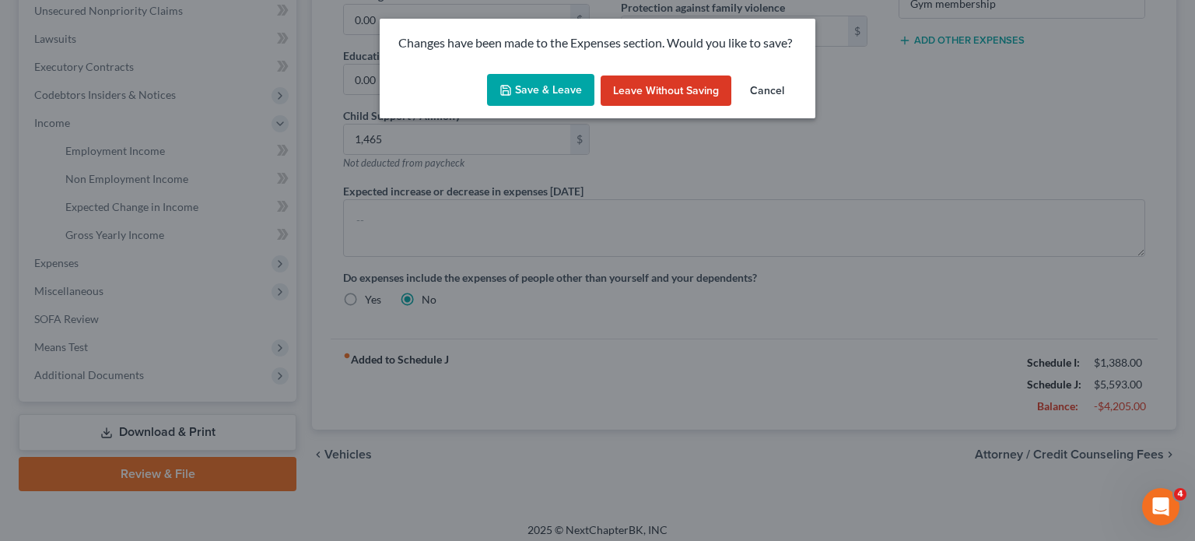
click at [545, 77] on button "Save & Leave" at bounding box center [540, 90] width 107 height 33
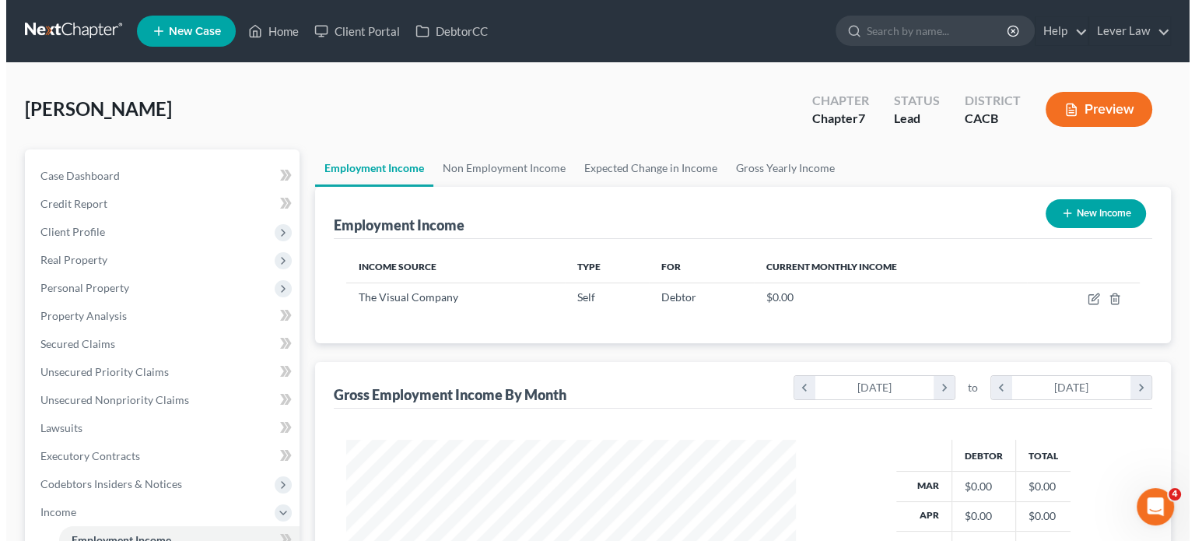
scroll to position [277, 480]
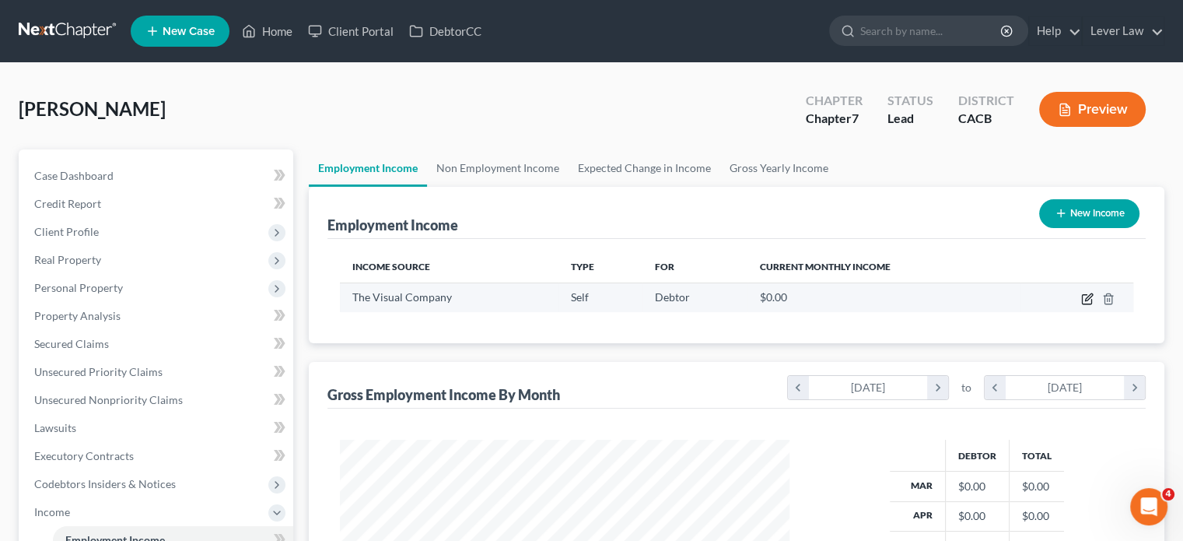
click at [1085, 298] on icon "button" at bounding box center [1087, 298] width 12 height 12
select select "1"
select select "0"
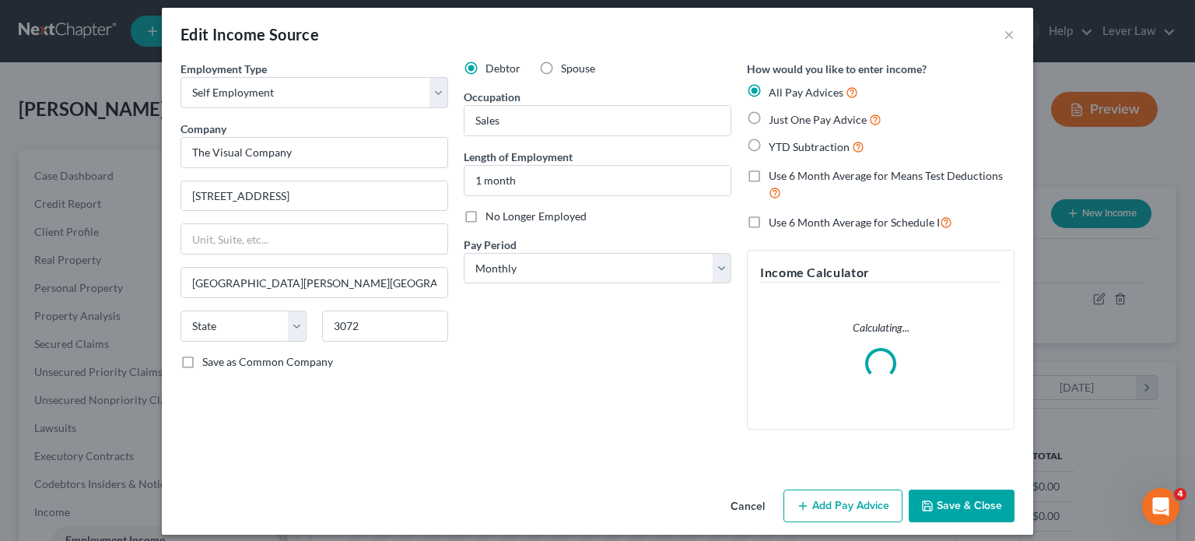
scroll to position [22, 0]
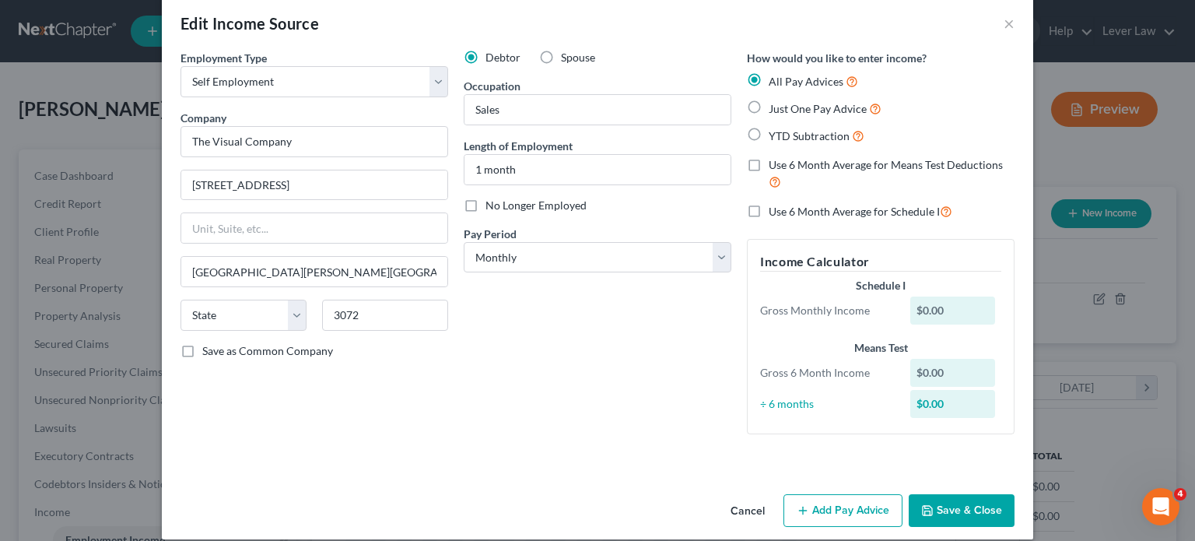
click at [837, 500] on button "Add Pay Advice" at bounding box center [842, 510] width 119 height 33
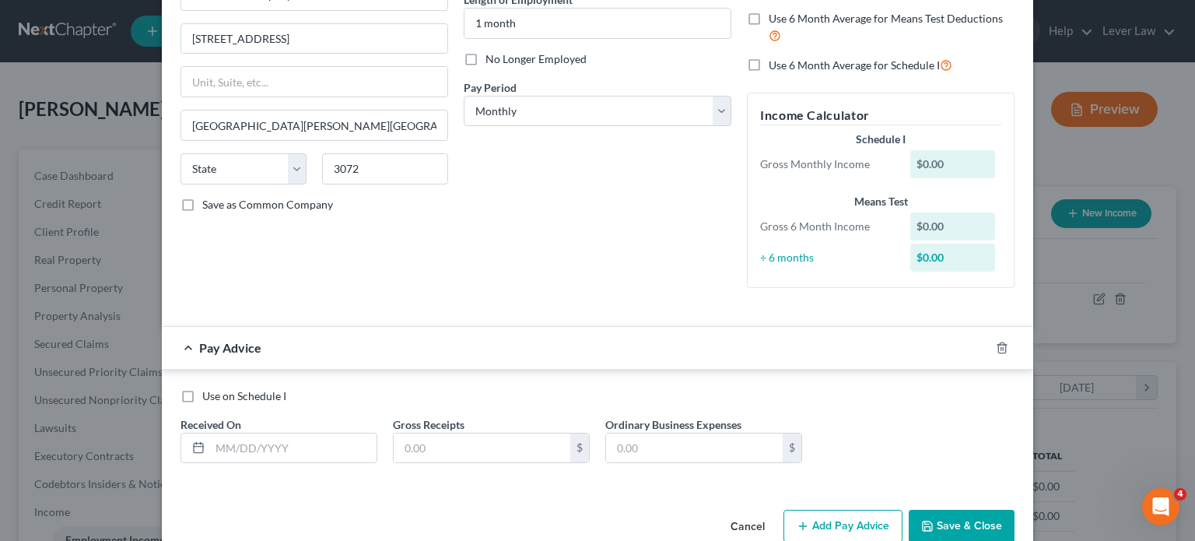
scroll to position [177, 0]
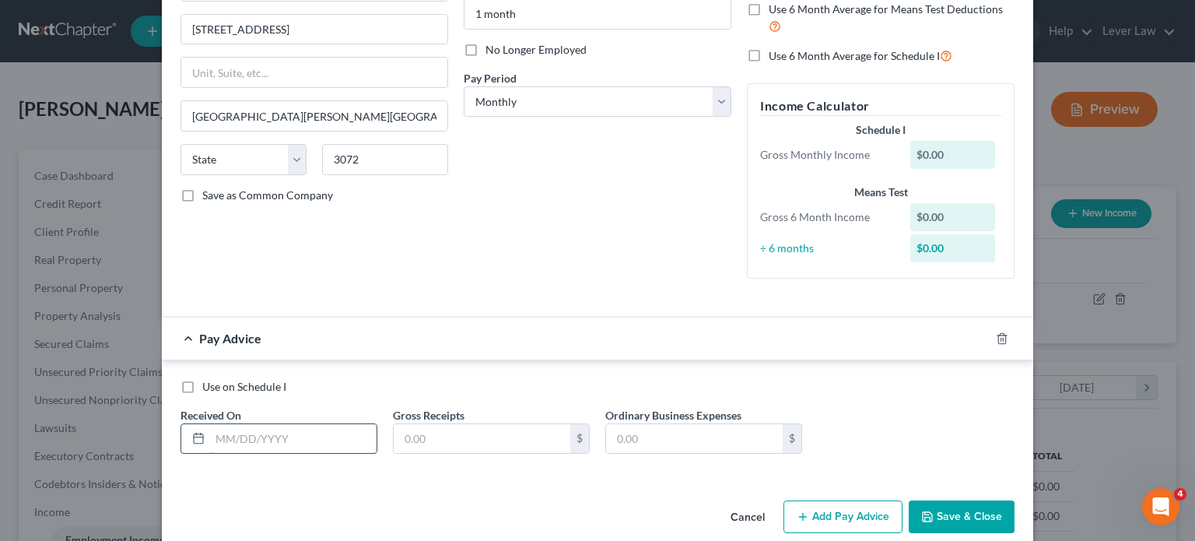
click at [289, 437] on input "text" at bounding box center [293, 439] width 166 height 30
type input "[DATE]"
click at [452, 457] on div "Use on Schedule I Received On * [DATE] Gross Receipts $ Ordinary Business Expen…" at bounding box center [597, 423] width 849 height 88
click at [488, 443] on input "text" at bounding box center [482, 439] width 177 height 30
type input "9,168.90"
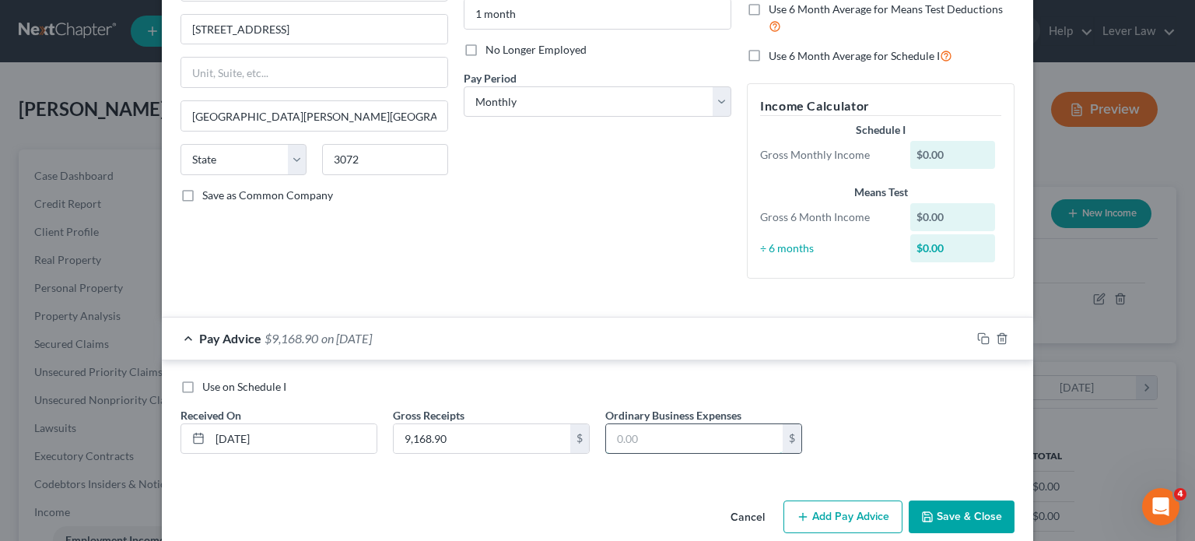
click at [689, 432] on input "text" at bounding box center [694, 439] width 177 height 30
type input "3,667.20"
click at [824, 509] on button "Add Pay Advice" at bounding box center [842, 516] width 119 height 33
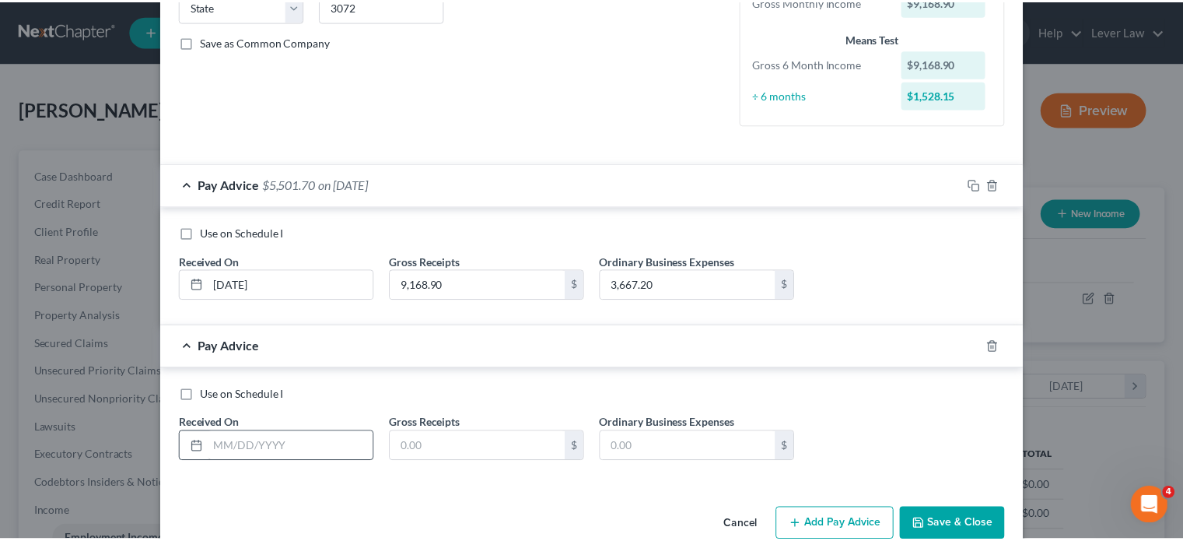
scroll to position [333, 0]
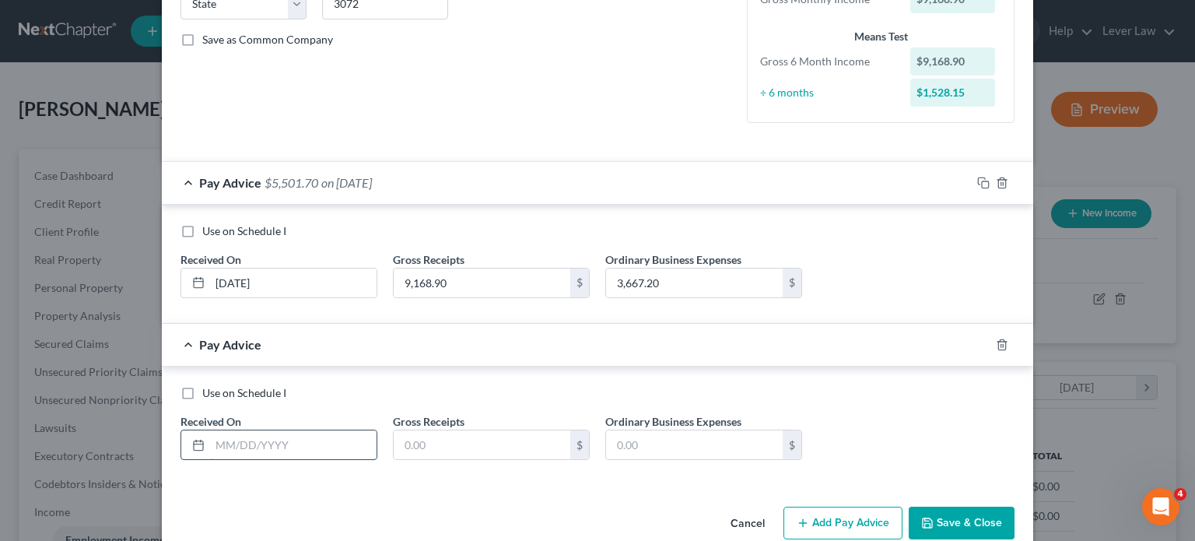
drag, startPoint x: 285, startPoint y: 439, endPoint x: 292, endPoint y: 435, distance: 9.1
click at [285, 438] on input "text" at bounding box center [293, 445] width 166 height 30
type input "[DATE]"
click at [432, 437] on input "text" at bounding box center [482, 445] width 177 height 30
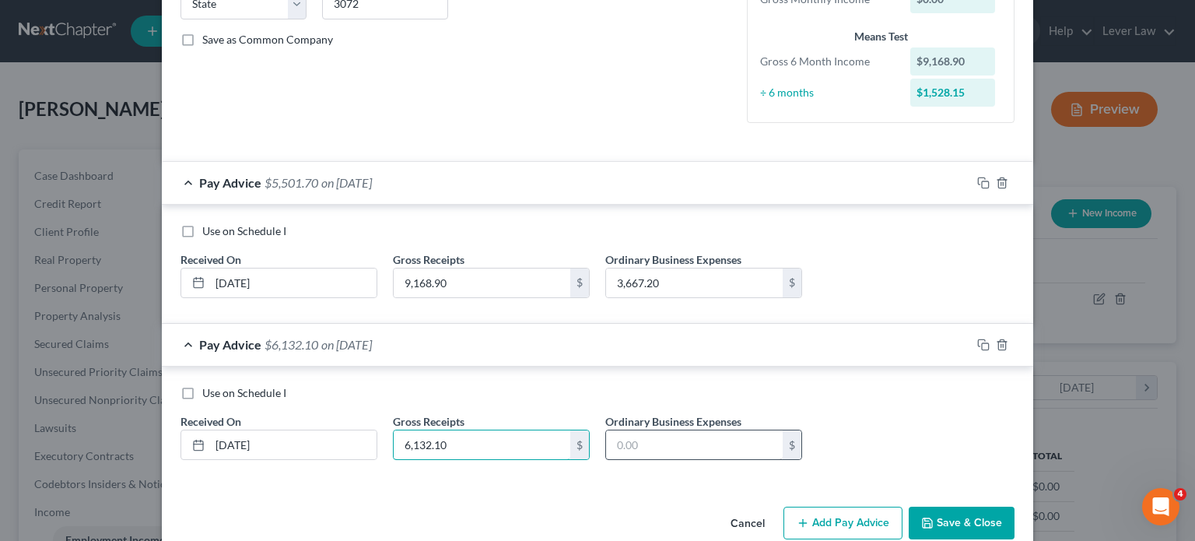
type input "6,132.10"
click at [660, 447] on input "text" at bounding box center [694, 445] width 177 height 30
type input "2,452.80"
click at [949, 513] on button "Save & Close" at bounding box center [962, 522] width 106 height 33
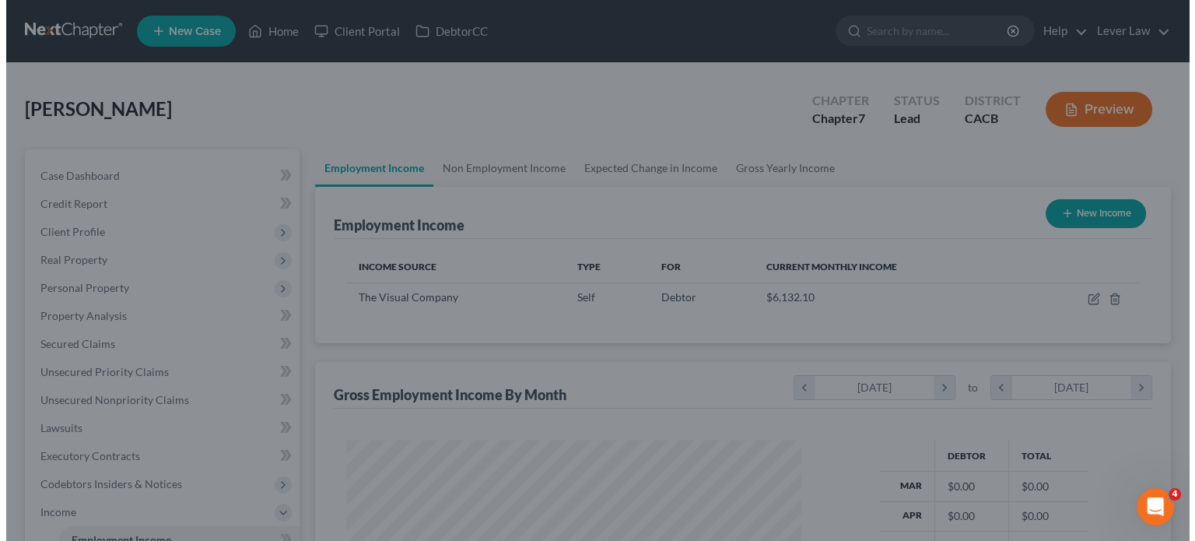
scroll to position [777558, 777355]
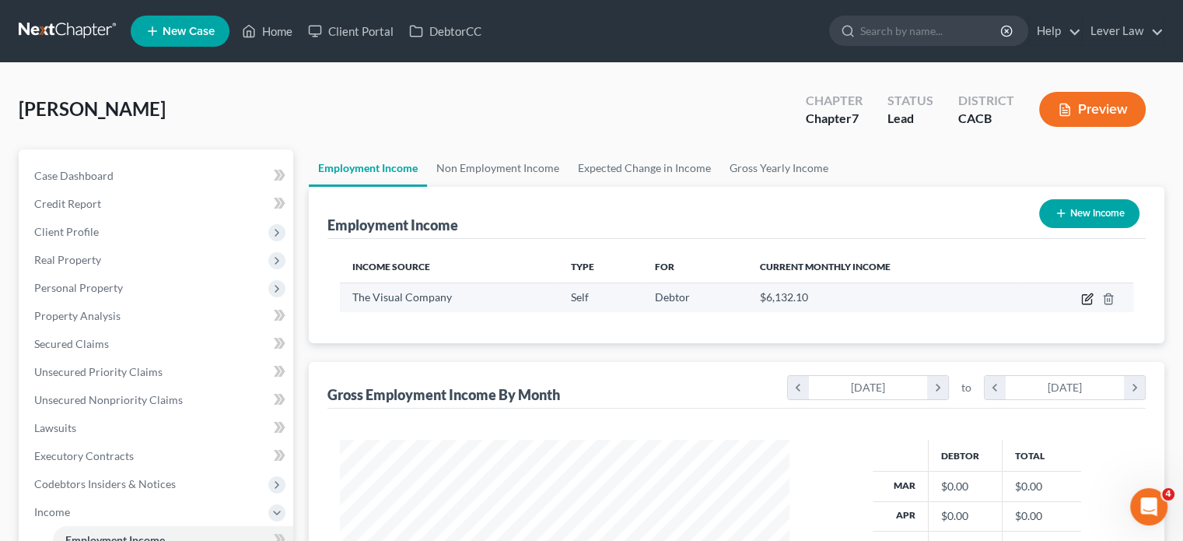
click at [1087, 301] on icon "button" at bounding box center [1087, 298] width 12 height 12
select select "1"
select select "0"
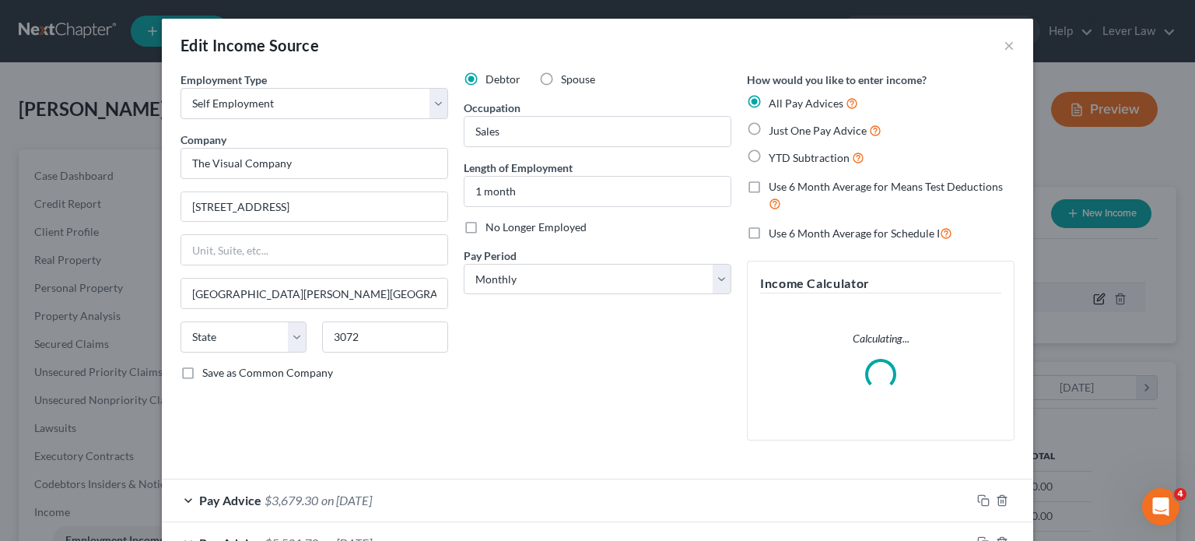
scroll to position [277, 485]
click at [583, 202] on input "1 month" at bounding box center [597, 192] width 266 height 30
type input "1"
type input "2 months"
drag, startPoint x: 611, startPoint y: 328, endPoint x: 583, endPoint y: 376, distance: 55.4
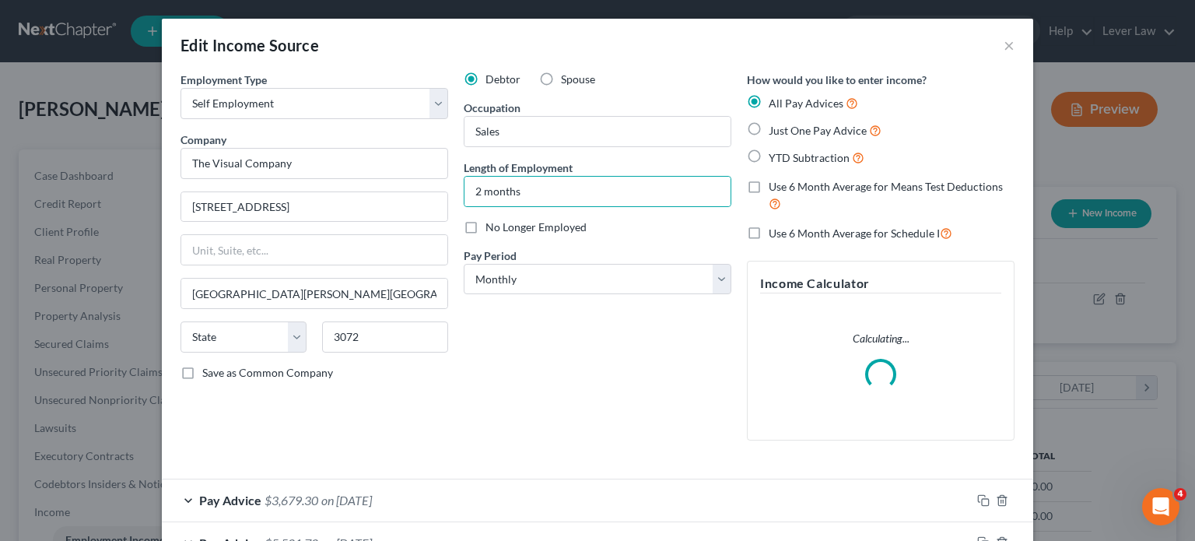
click at [611, 328] on div "Debtor Spouse Occupation Sales Length of Employment 2 months No Longer Employed…" at bounding box center [597, 262] width 283 height 381
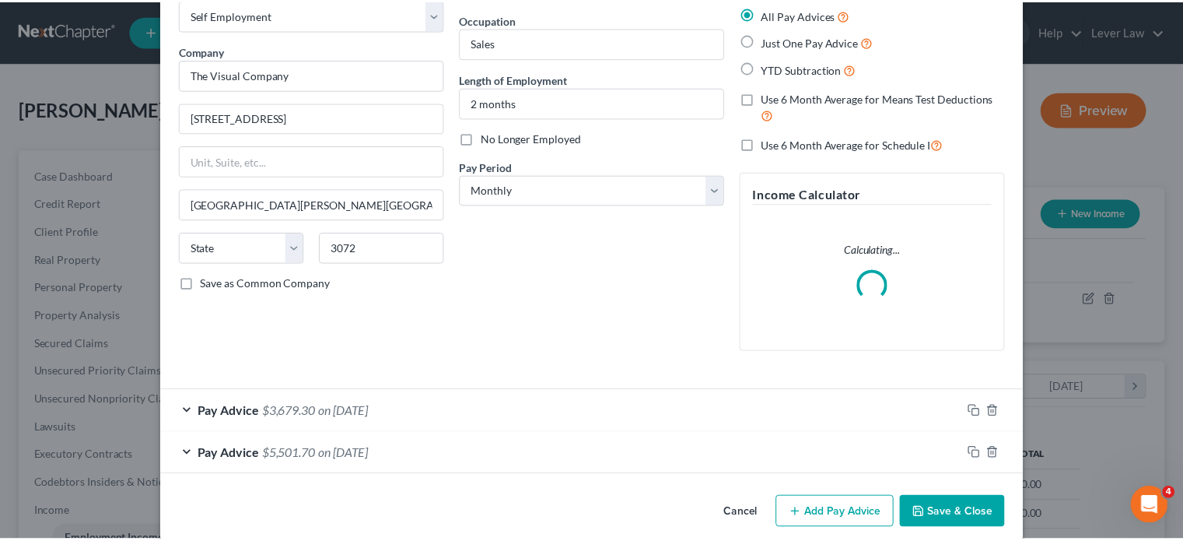
scroll to position [107, 0]
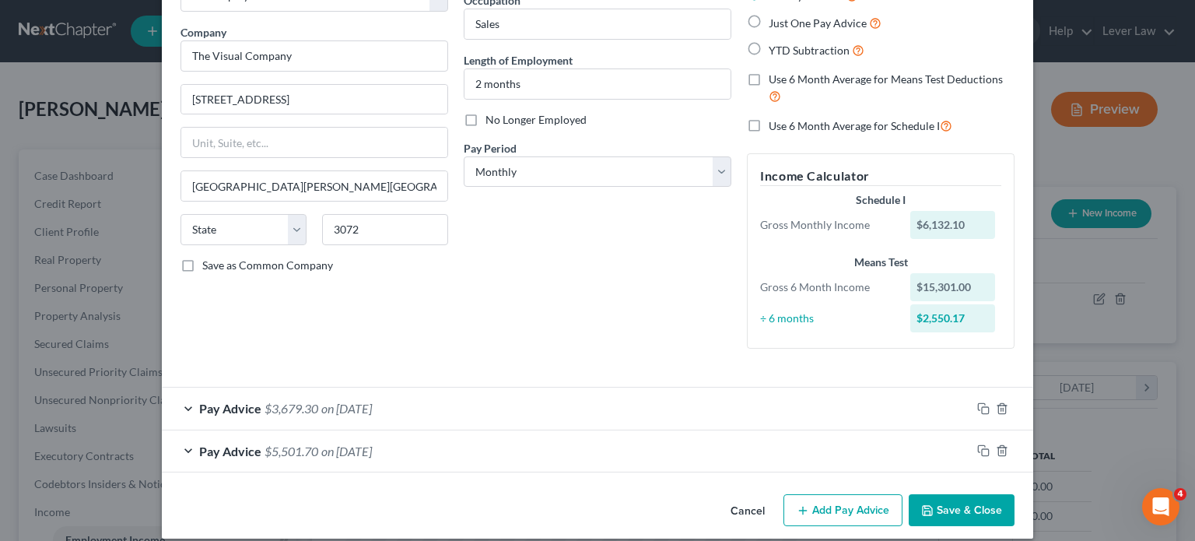
click at [950, 501] on button "Save & Close" at bounding box center [962, 510] width 106 height 33
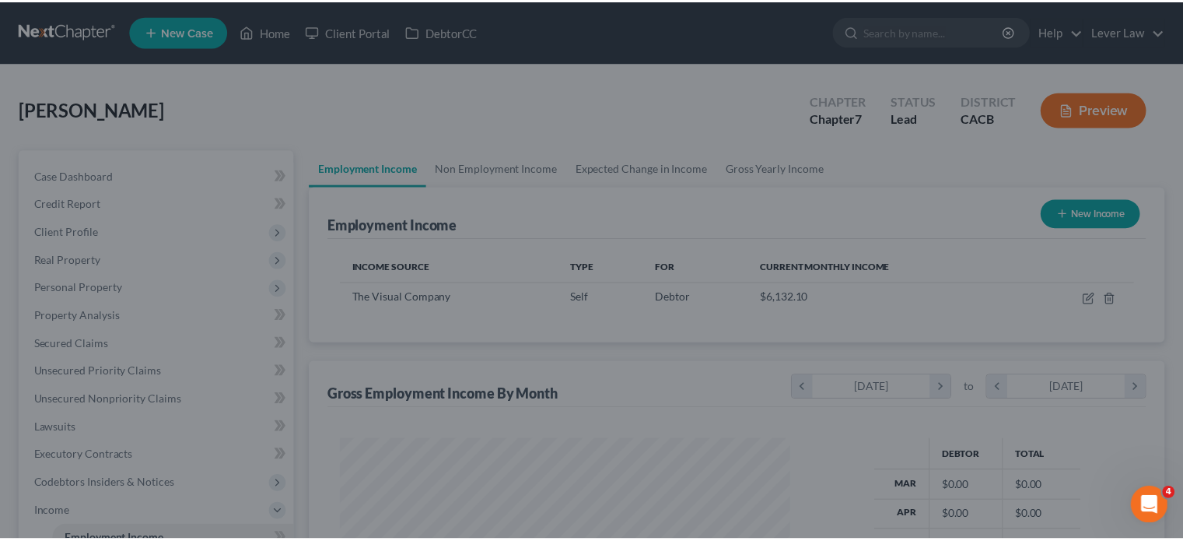
scroll to position [777558, 777355]
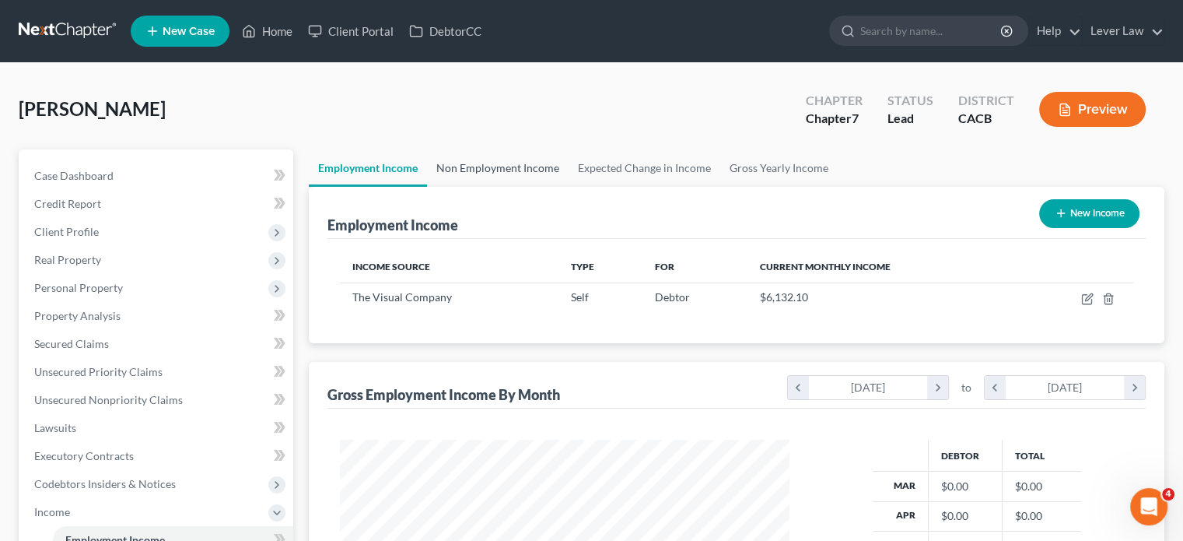
click at [529, 163] on link "Non Employment Income" at bounding box center [498, 167] width 142 height 37
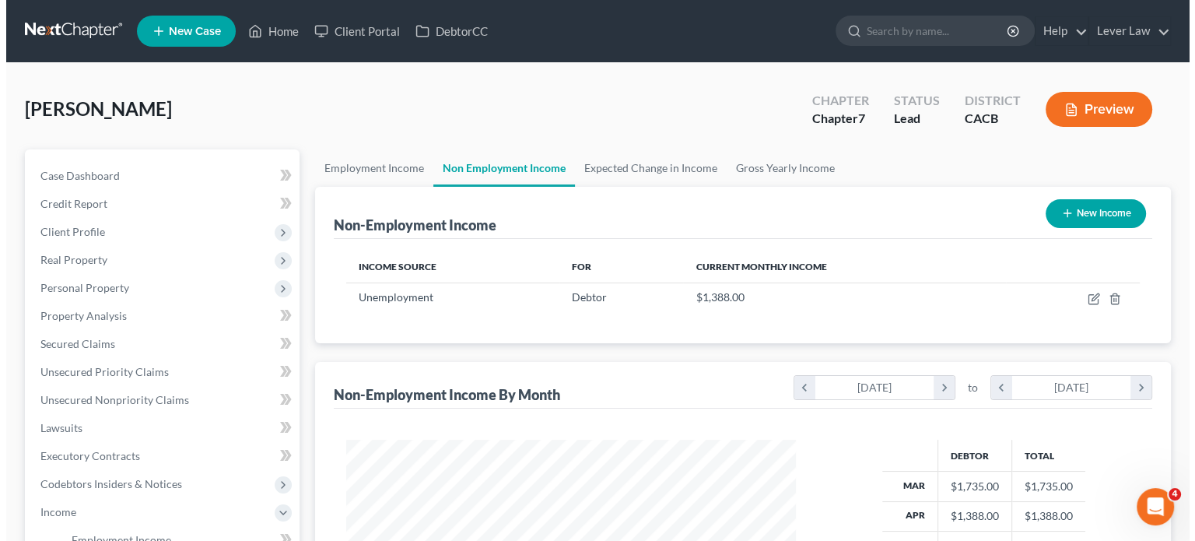
scroll to position [277, 480]
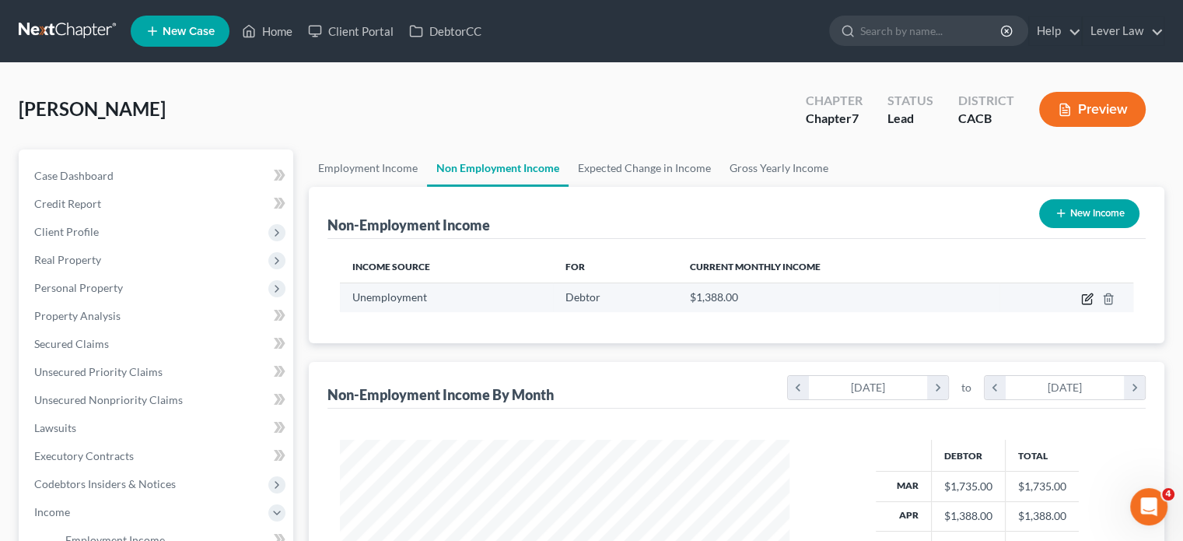
click at [1087, 298] on icon "button" at bounding box center [1087, 298] width 12 height 12
select select "0"
select select "1"
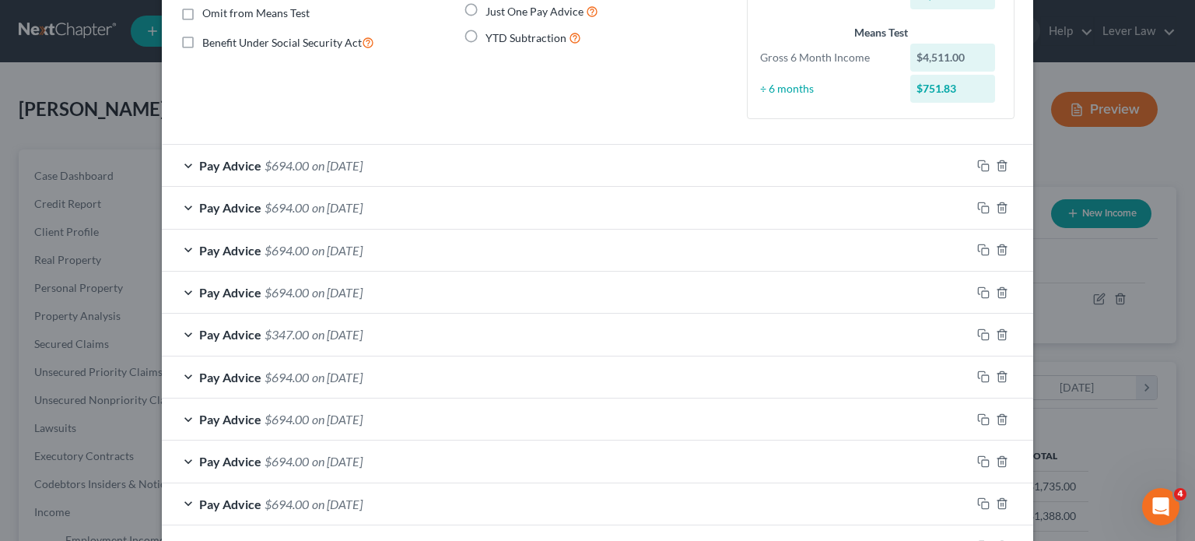
scroll to position [330, 0]
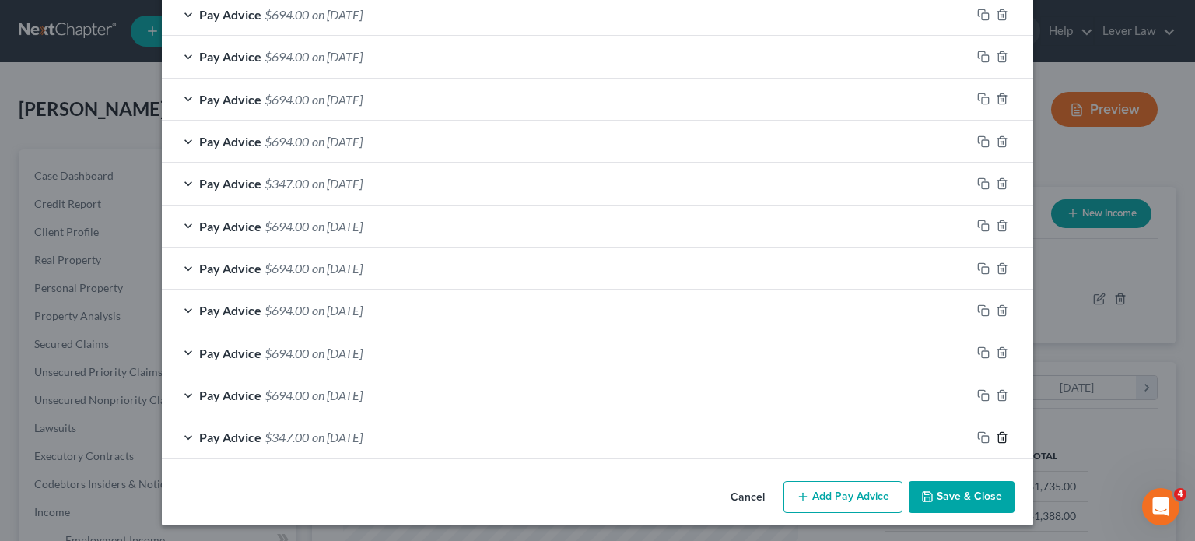
click at [996, 432] on icon "button" at bounding box center [1002, 437] width 12 height 12
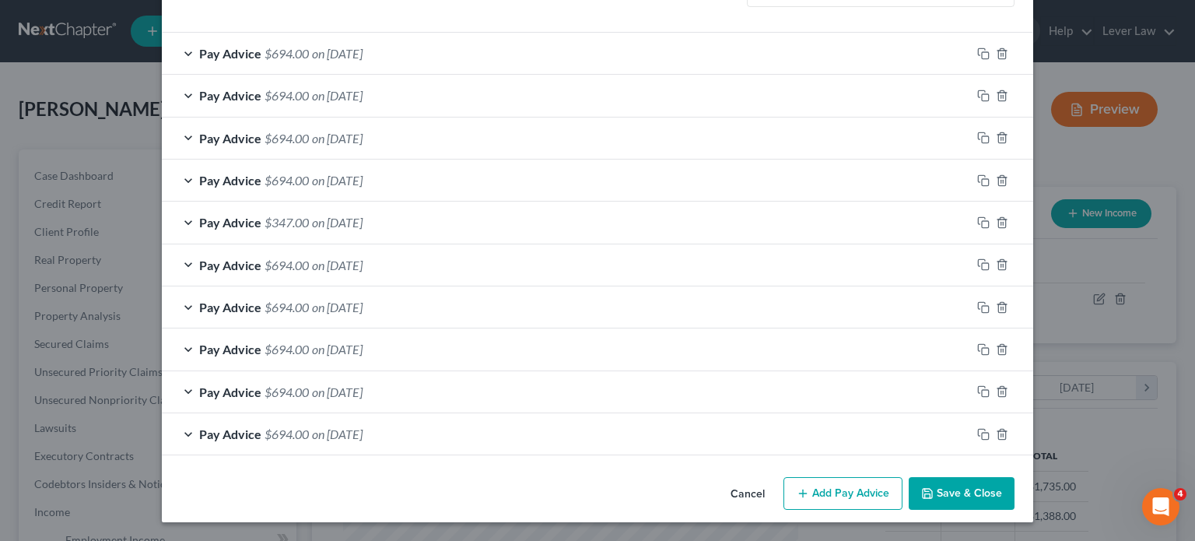
scroll to position [289, 0]
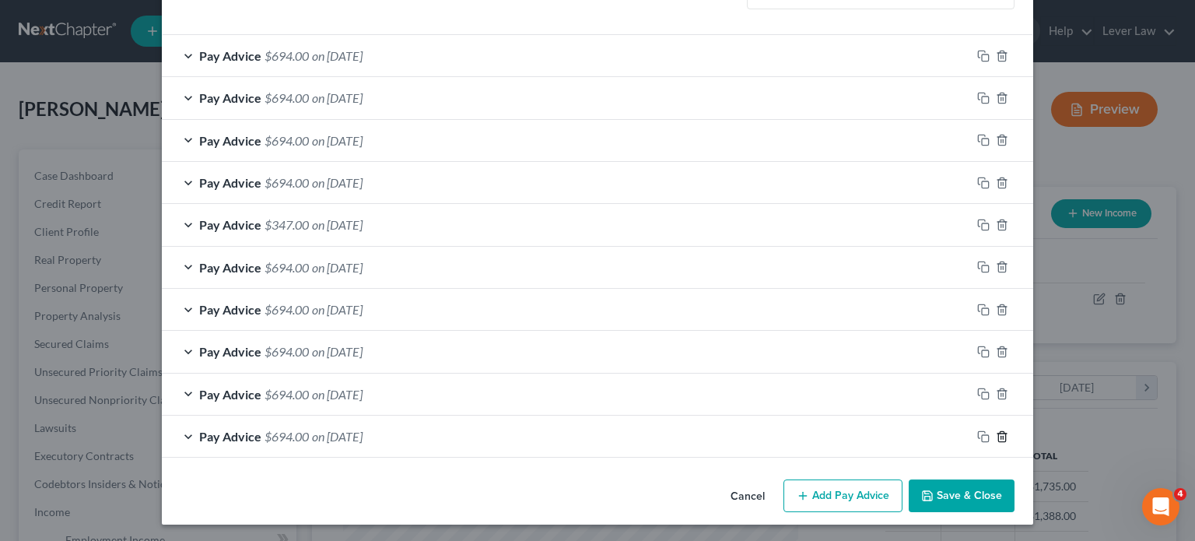
click at [999, 438] on icon "button" at bounding box center [1002, 436] width 12 height 12
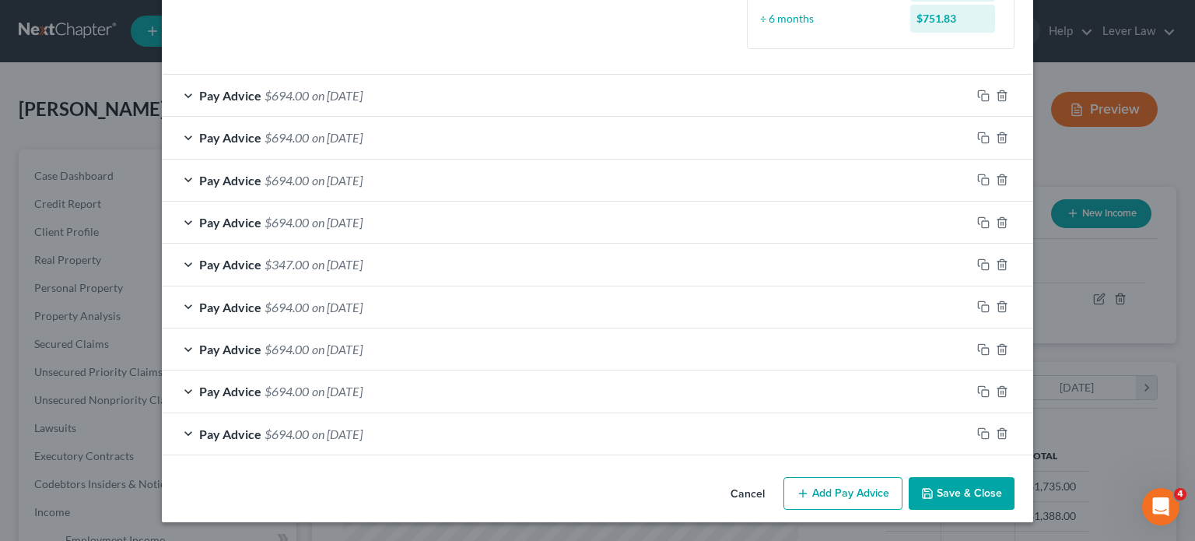
scroll to position [246, 0]
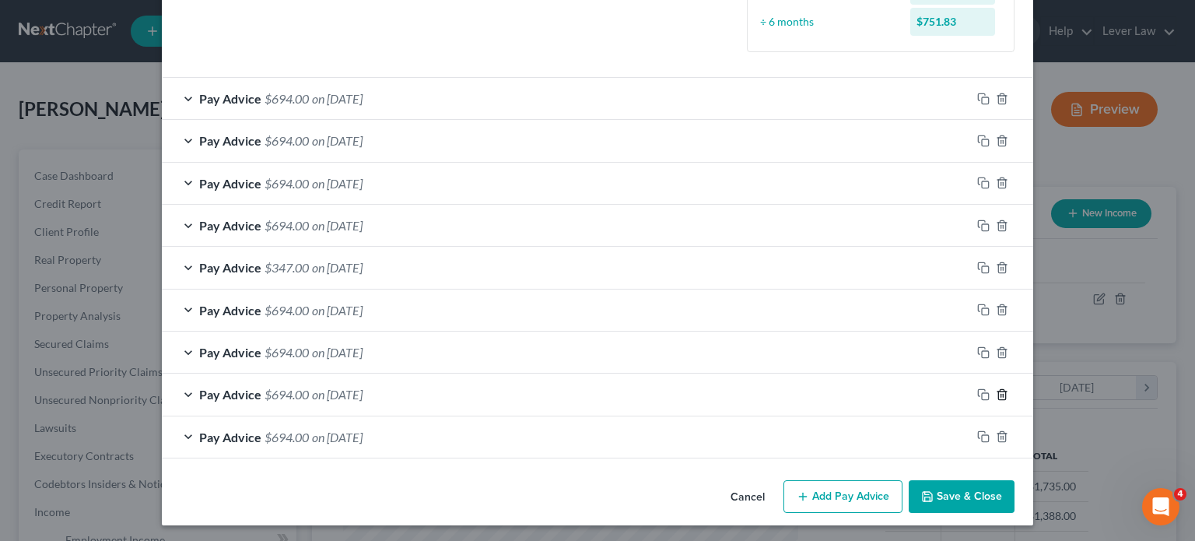
click at [996, 395] on icon "button" at bounding box center [1002, 394] width 12 height 12
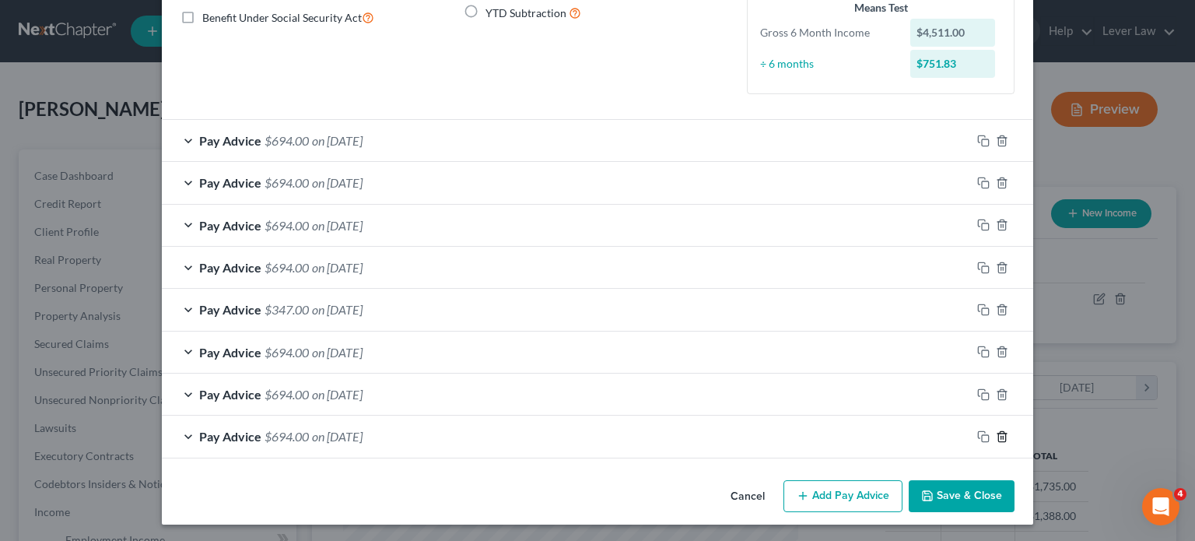
click at [998, 432] on icon "button" at bounding box center [1001, 436] width 7 height 10
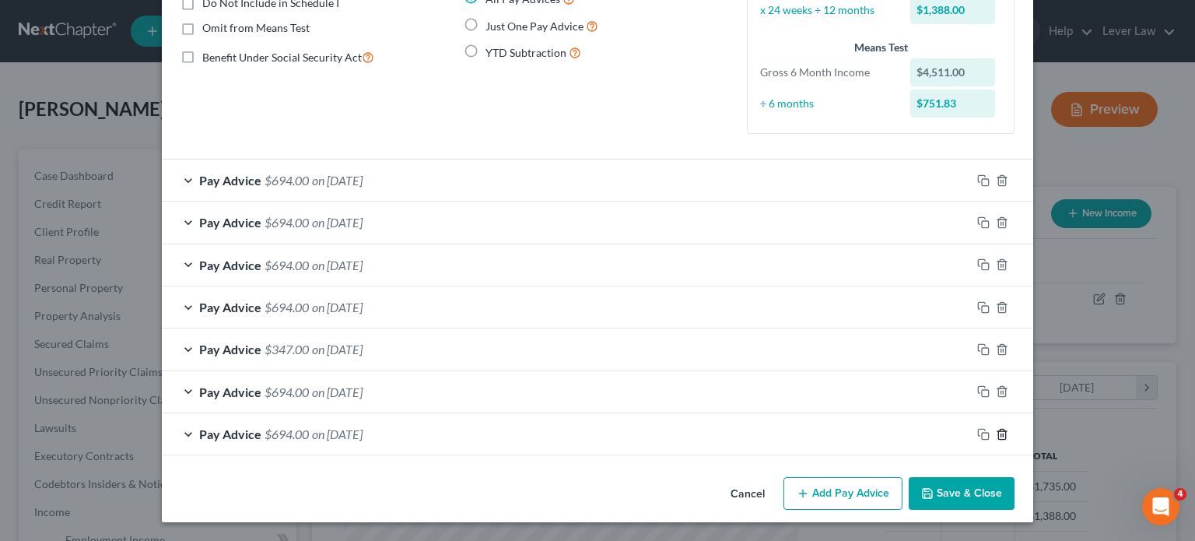
scroll to position [162, 0]
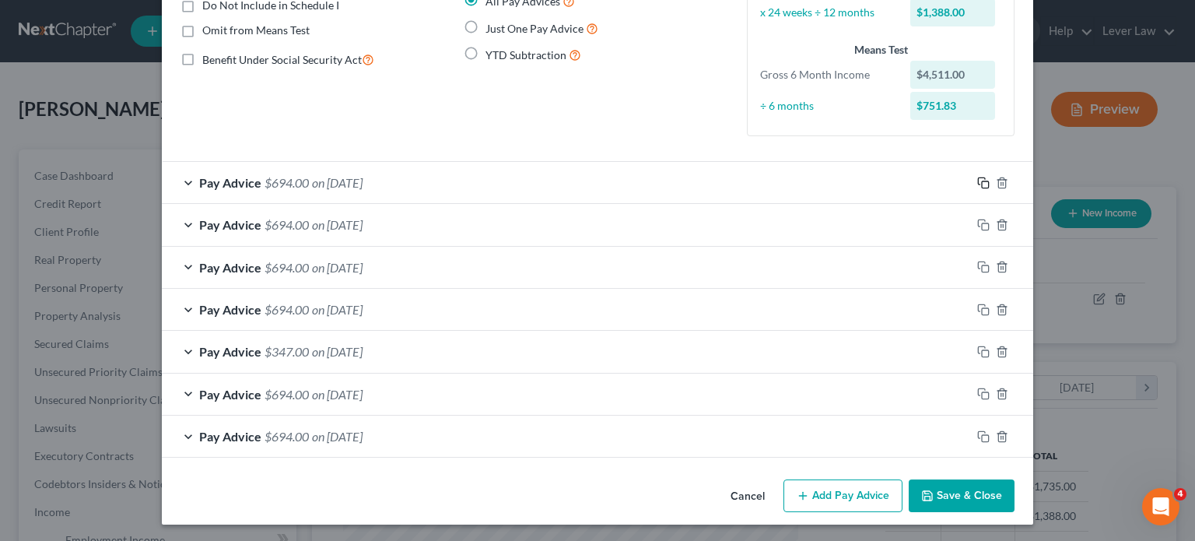
click at [980, 183] on icon "button" at bounding box center [983, 183] width 12 height 12
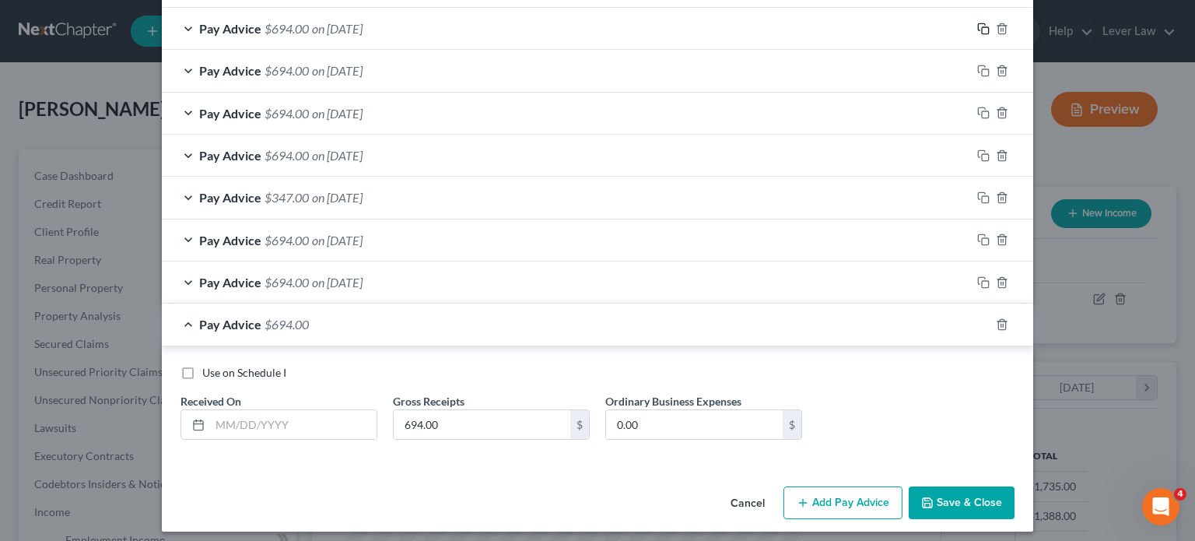
scroll to position [317, 0]
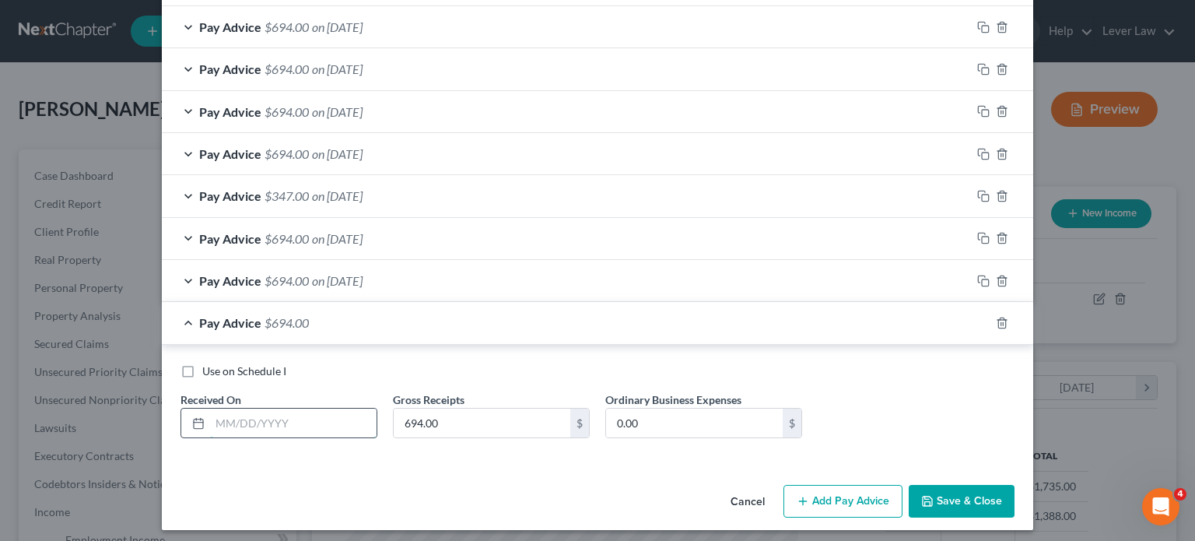
click at [292, 426] on input "text" at bounding box center [293, 423] width 166 height 30
type input "[DATE]"
click at [849, 495] on button "Add Pay Advice" at bounding box center [842, 501] width 119 height 33
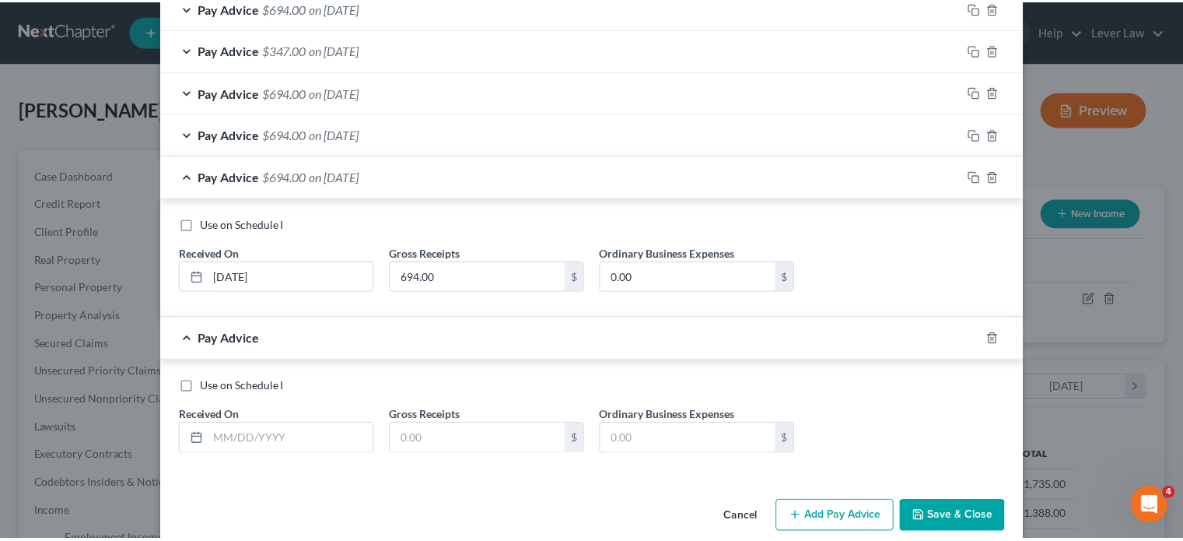
scroll to position [484, 0]
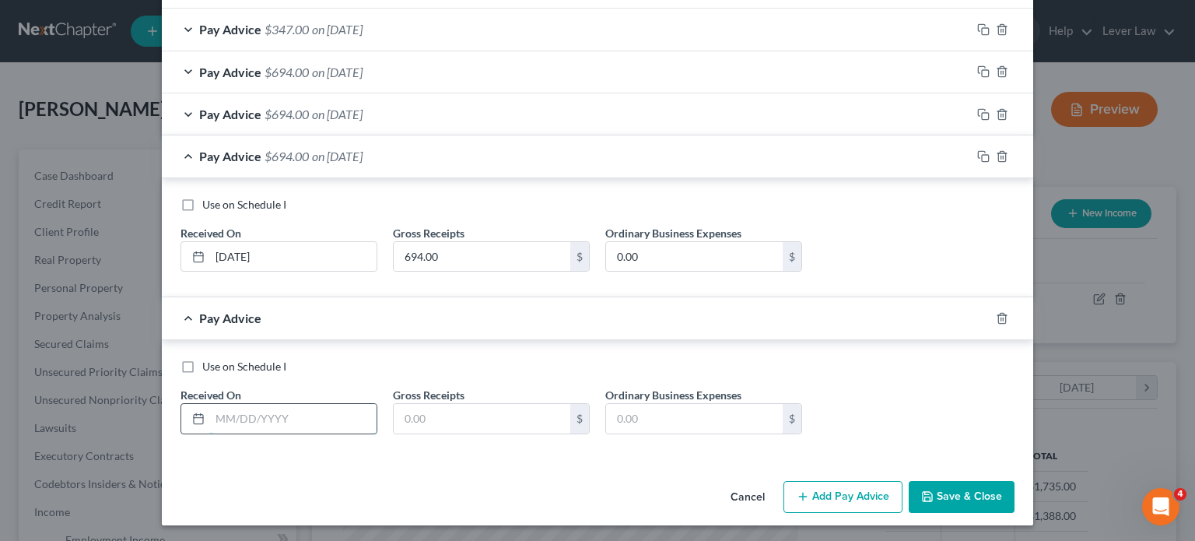
click at [251, 419] on input "text" at bounding box center [293, 419] width 166 height 30
type input "[DATE]"
click at [445, 419] on input "text" at bounding box center [482, 419] width 177 height 30
type input "694"
click at [968, 497] on button "Save & Close" at bounding box center [962, 497] width 106 height 33
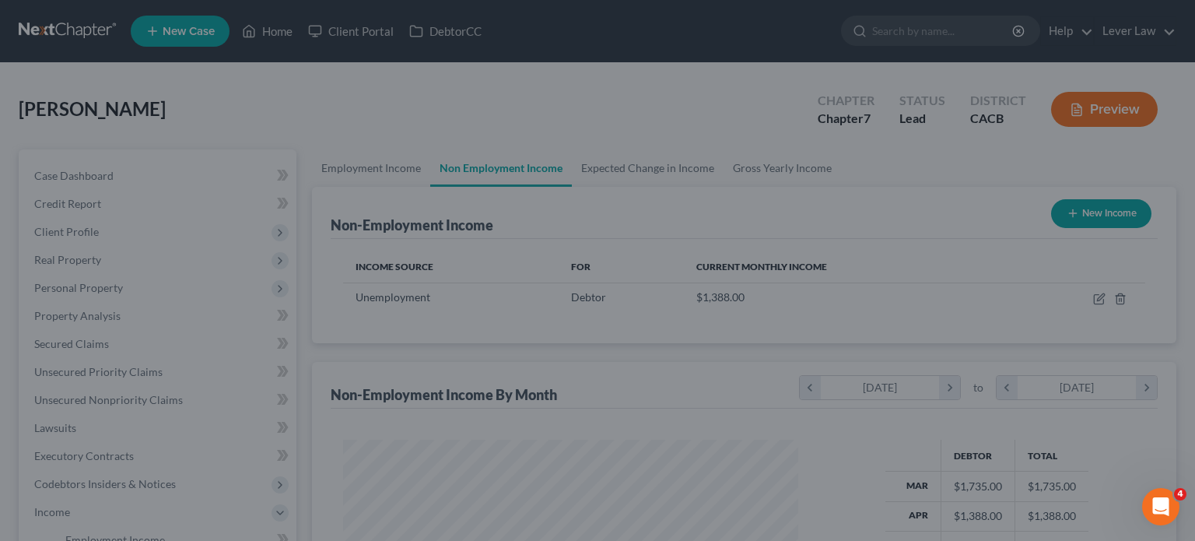
scroll to position [777558, 777355]
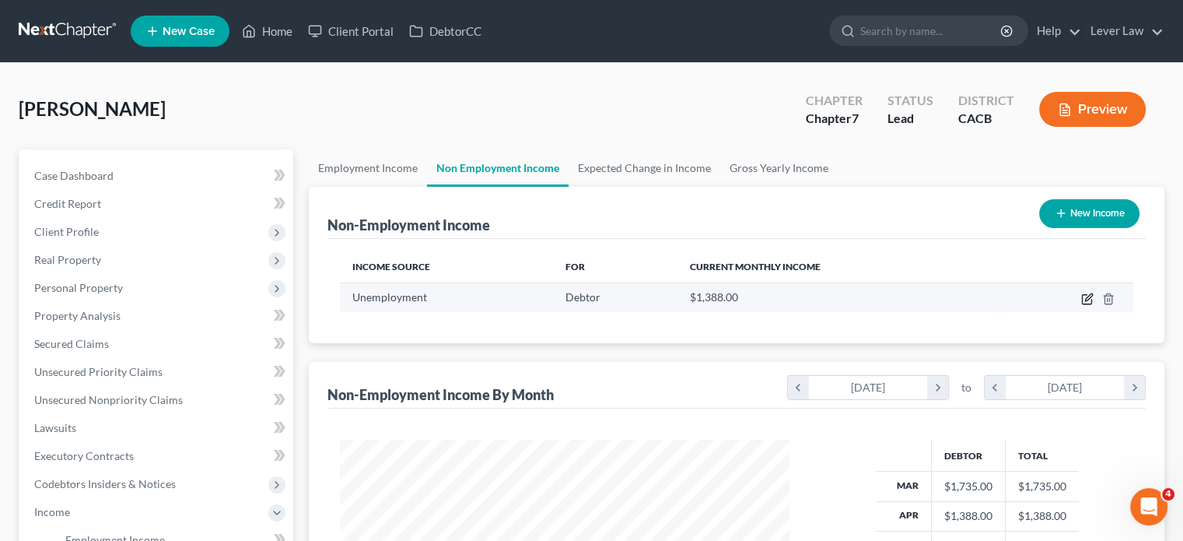
click at [1091, 300] on icon "button" at bounding box center [1087, 298] width 12 height 12
select select "0"
select select "1"
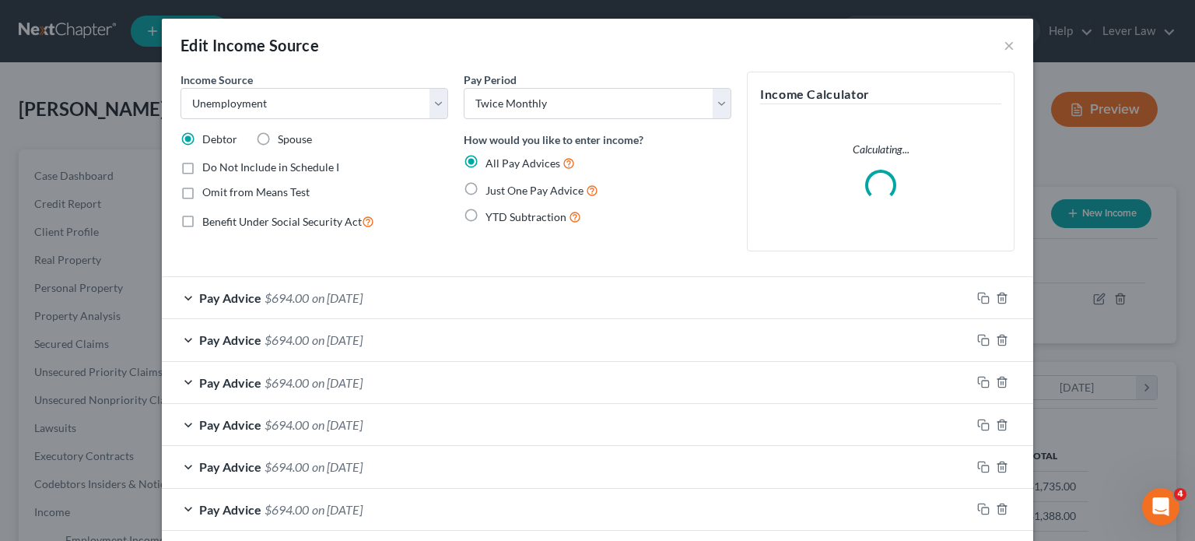
scroll to position [277, 485]
click at [320, 167] on span "Do Not Include in Schedule I" at bounding box center [270, 166] width 137 height 13
click at [219, 167] on input "Do Not Include in Schedule I" at bounding box center [213, 164] width 10 height 10
checkbox input "true"
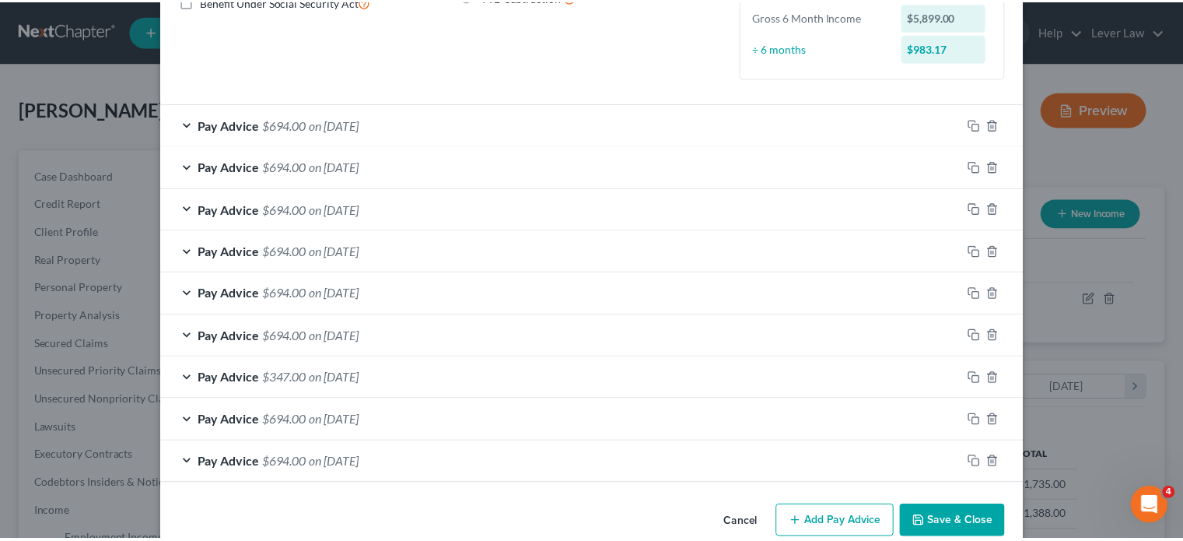
scroll to position [246, 0]
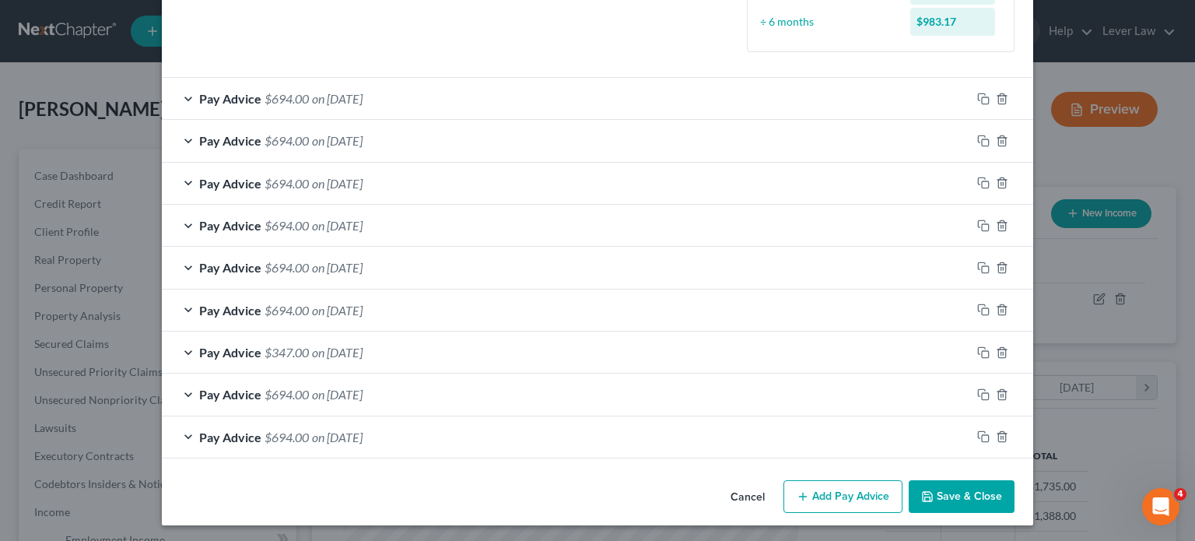
click at [971, 502] on button "Save & Close" at bounding box center [962, 496] width 106 height 33
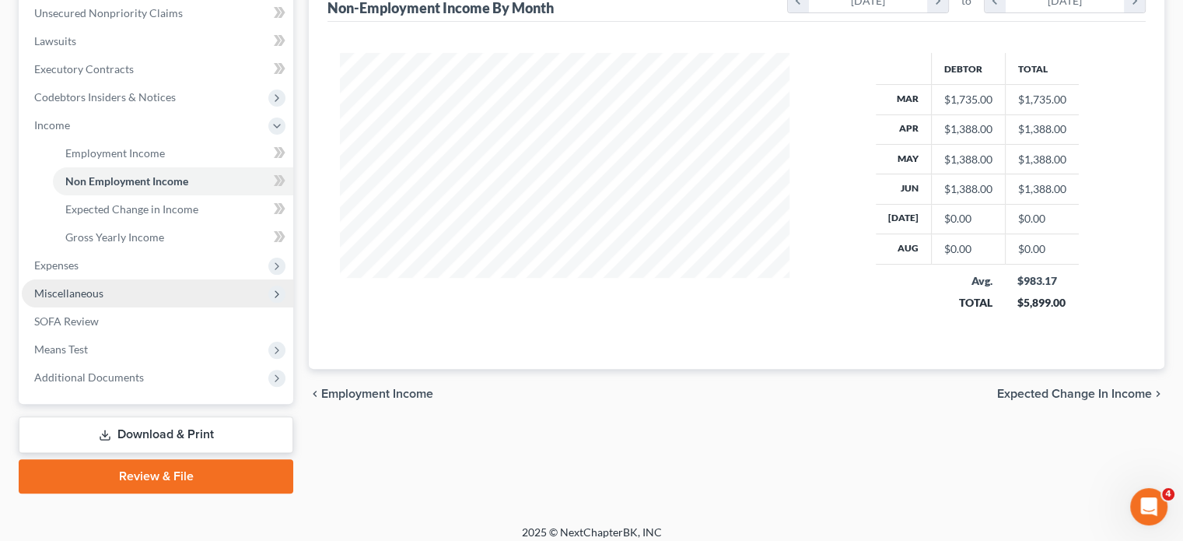
scroll to position [389, 0]
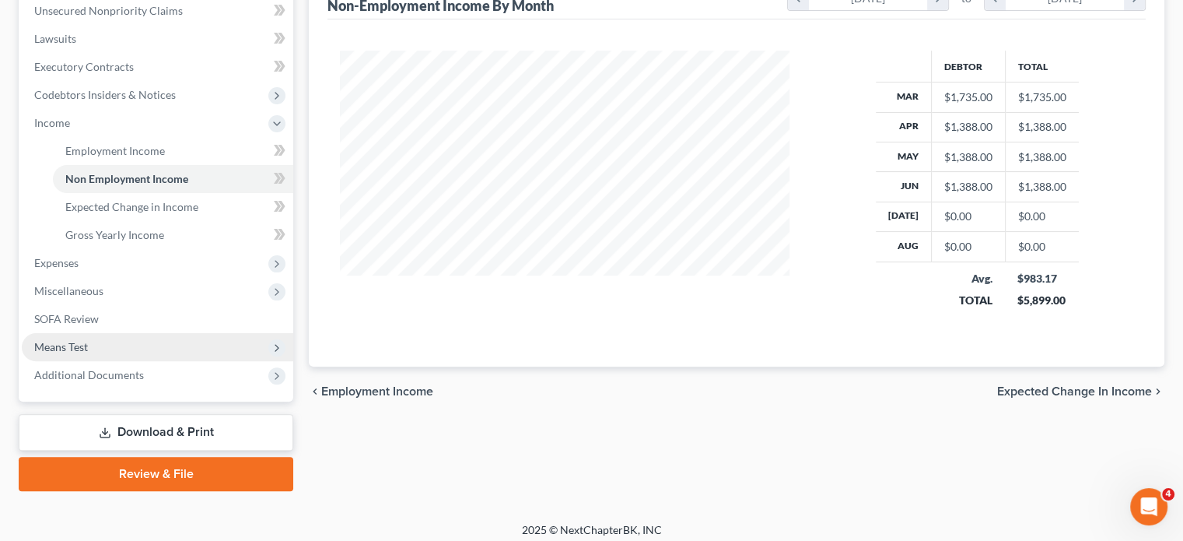
click at [87, 345] on span "Means Test" at bounding box center [61, 346] width 54 height 13
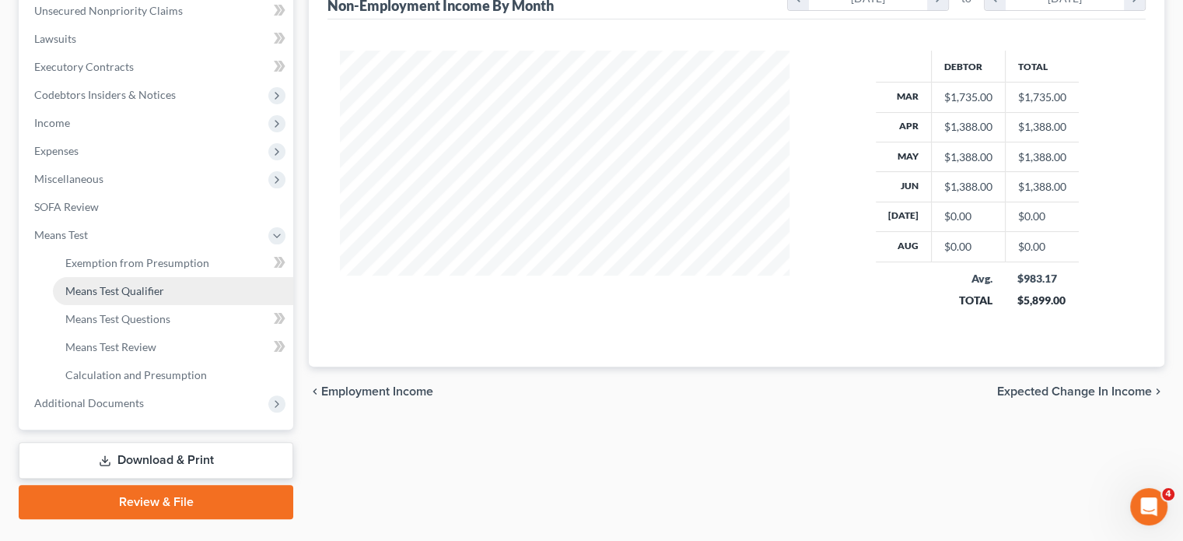
click at [140, 293] on span "Means Test Qualifier" at bounding box center [114, 290] width 99 height 13
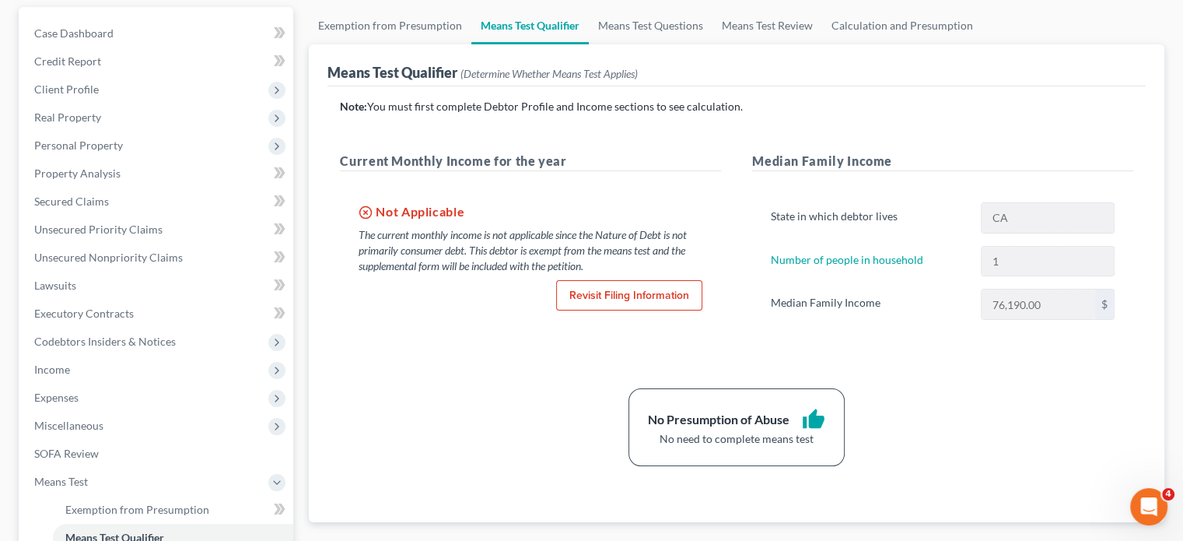
scroll to position [156, 0]
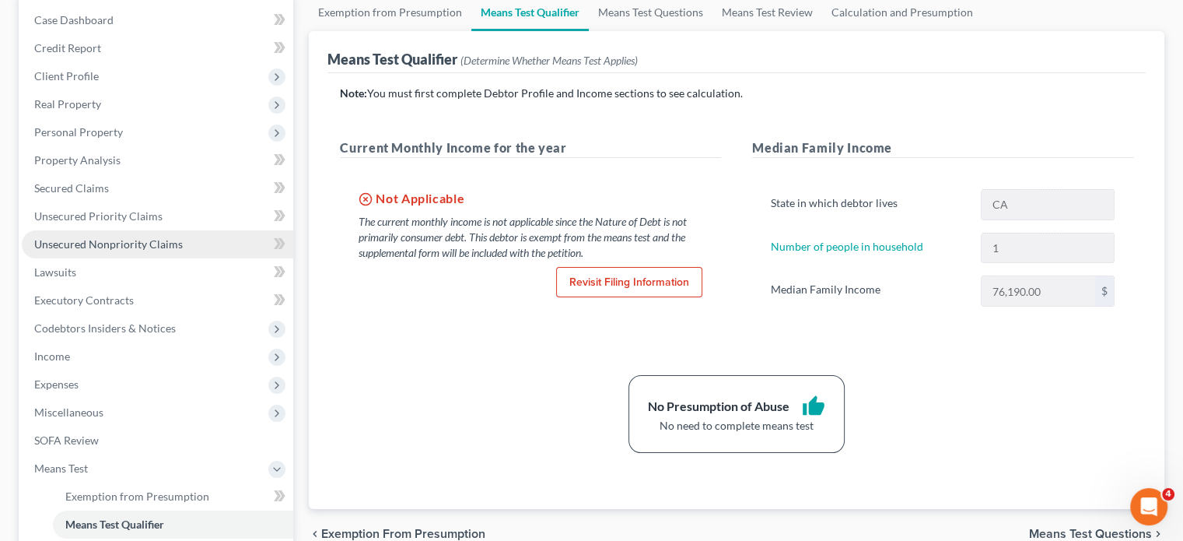
click at [68, 246] on span "Unsecured Nonpriority Claims" at bounding box center [108, 243] width 149 height 13
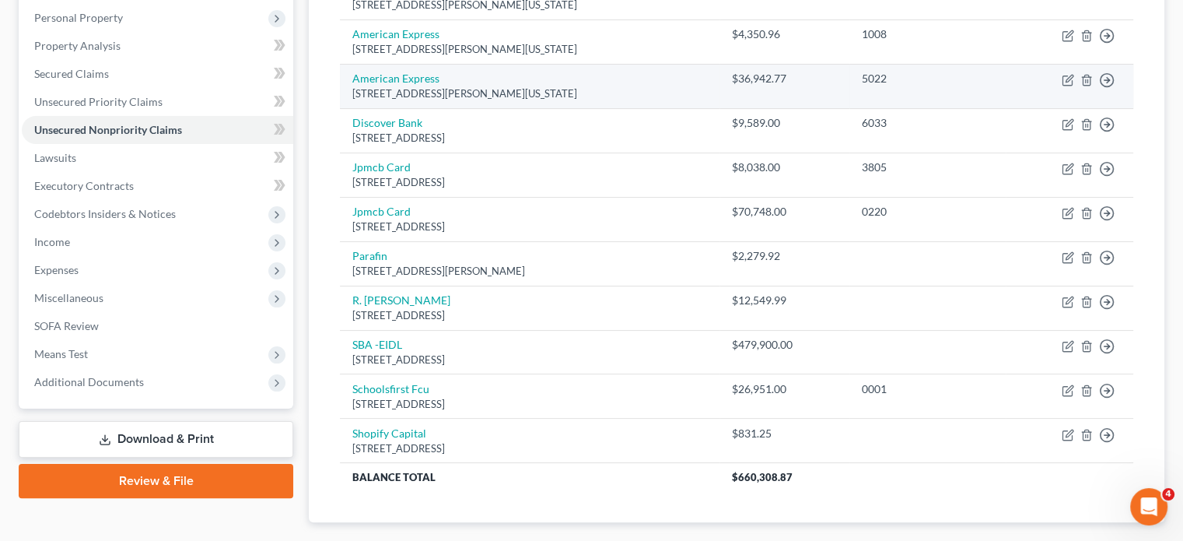
scroll to position [311, 0]
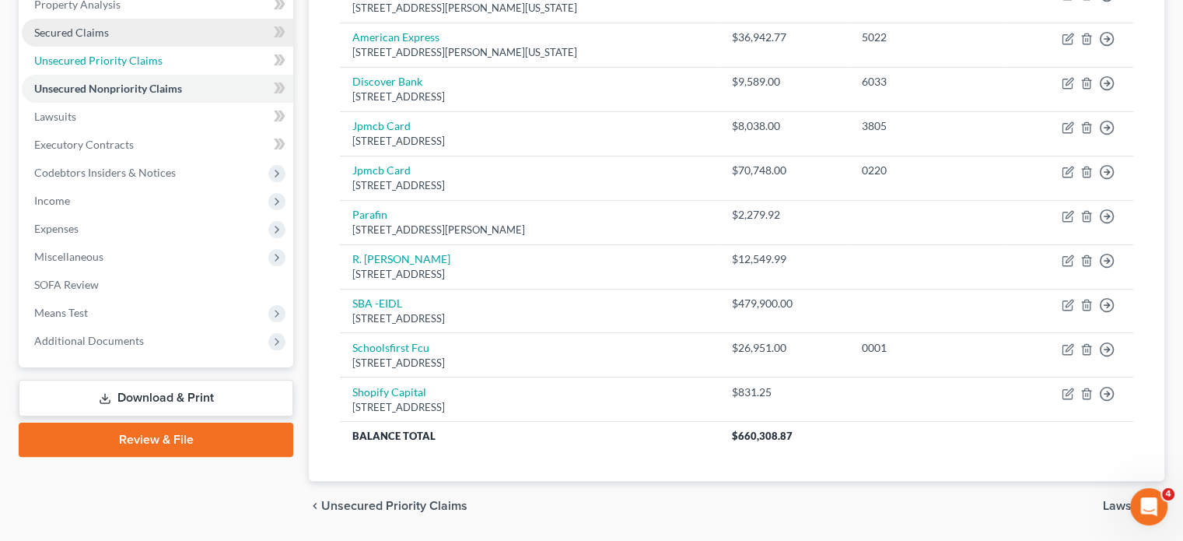
click at [139, 58] on span "Unsecured Priority Claims" at bounding box center [98, 60] width 128 height 13
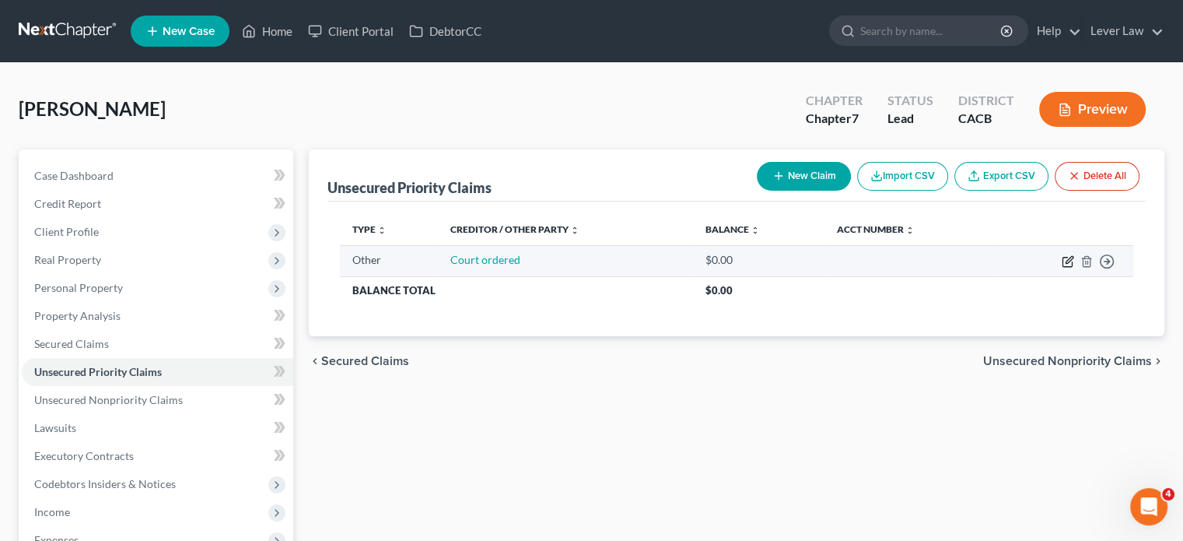
click at [1069, 261] on icon "button" at bounding box center [1069, 259] width 7 height 7
select select "9"
select select "0"
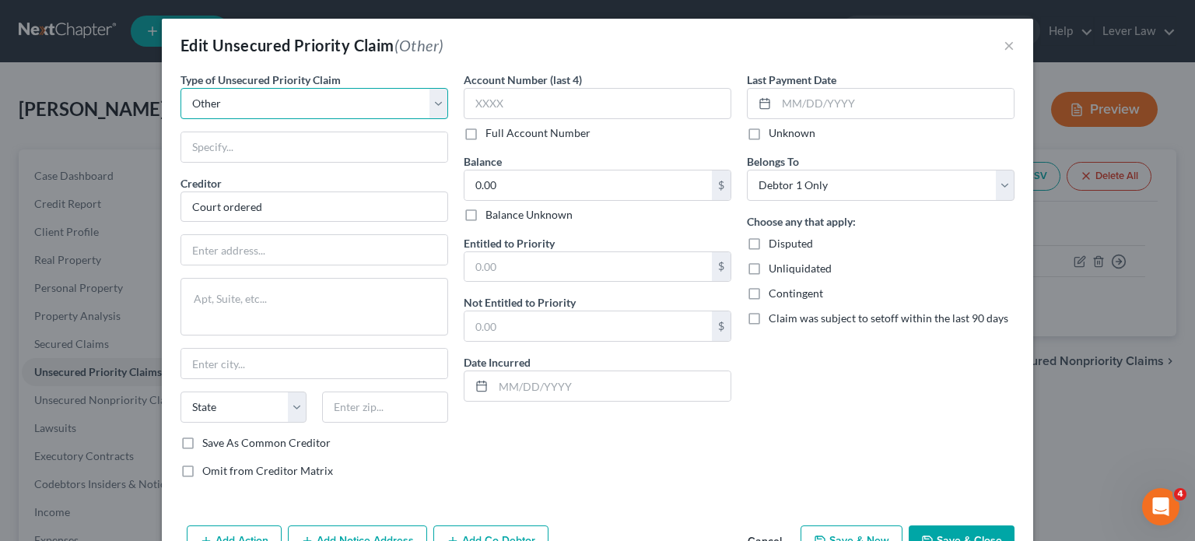
click at [290, 105] on select "Select Taxes & Other Government Units Domestic Support Obligations Extensions o…" at bounding box center [314, 103] width 268 height 31
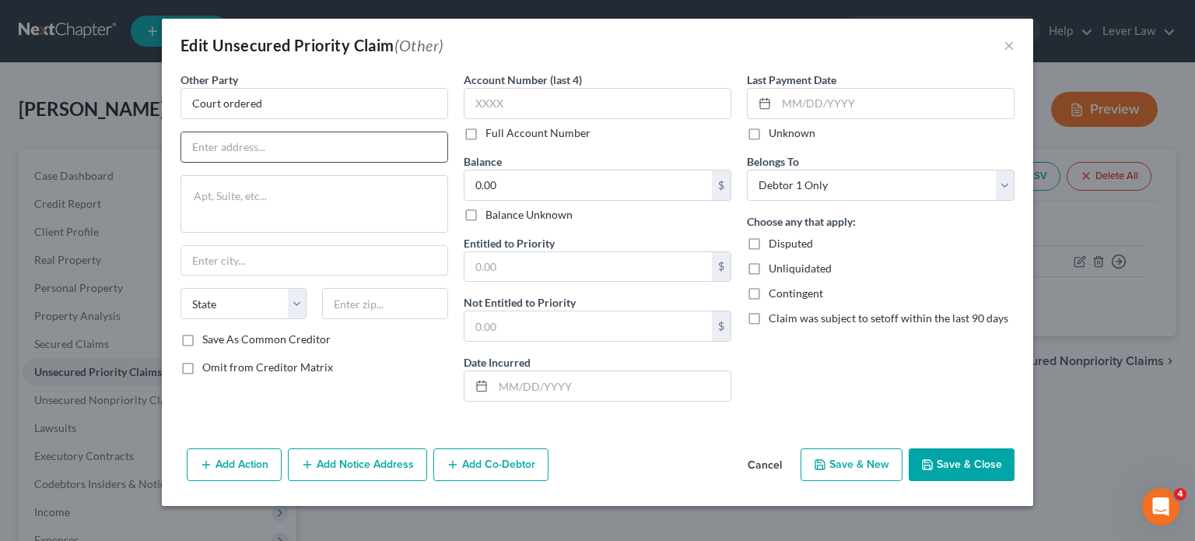
click at [282, 144] on input "text" at bounding box center [314, 147] width 266 height 30
click at [557, 191] on input "0.00" at bounding box center [587, 185] width 247 height 30
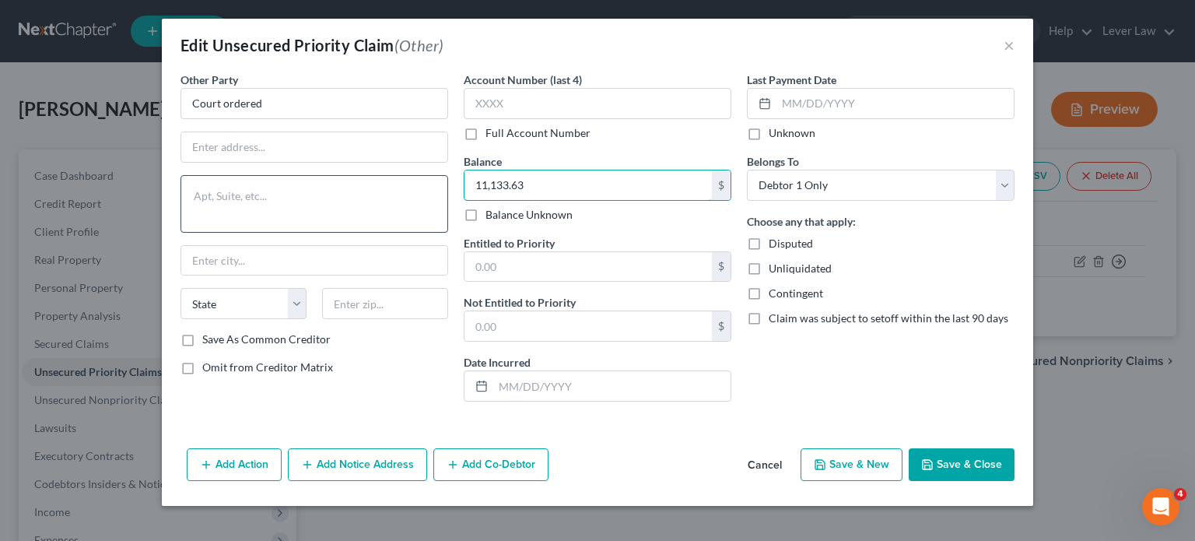
drag, startPoint x: 572, startPoint y: 181, endPoint x: 422, endPoint y: 177, distance: 151.0
click at [422, 177] on div "Other Party * Court ordered State [US_STATE] AK AR AZ CA CO CT DE DC [GEOGRAPHI…" at bounding box center [597, 243] width 849 height 342
type input "13,159.73"
drag, startPoint x: 524, startPoint y: 284, endPoint x: 537, endPoint y: 265, distance: 22.4
click at [529, 275] on div "Entitled to Priority $ Not Entitled to Priority $ Date Incurred" at bounding box center [598, 318] width 268 height 166
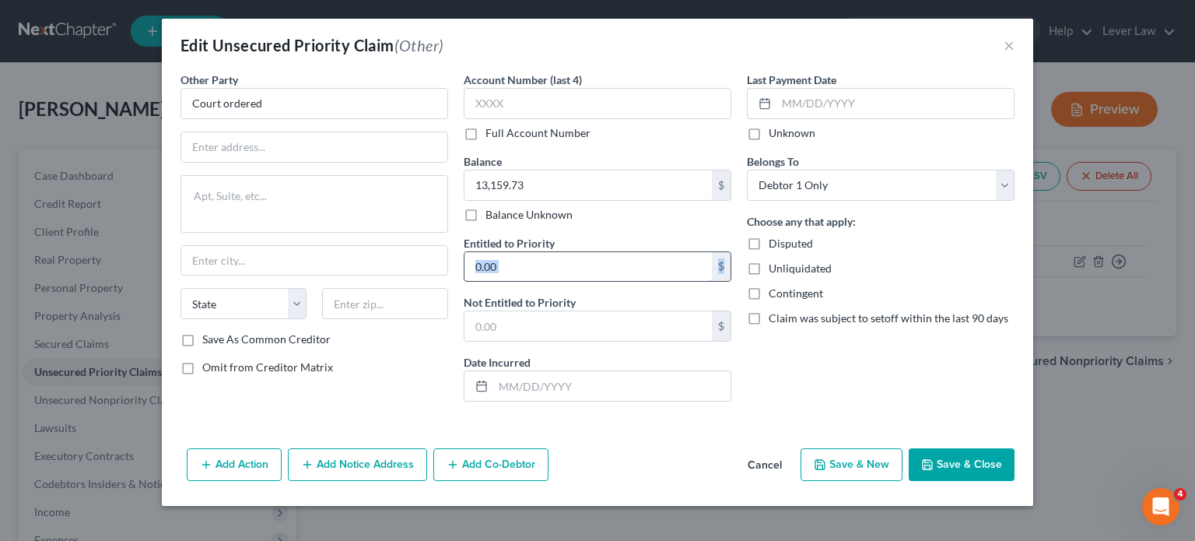
click at [537, 265] on input "text" at bounding box center [587, 267] width 247 height 30
type input "11,133.63"
click at [541, 326] on input "text" at bounding box center [587, 326] width 247 height 30
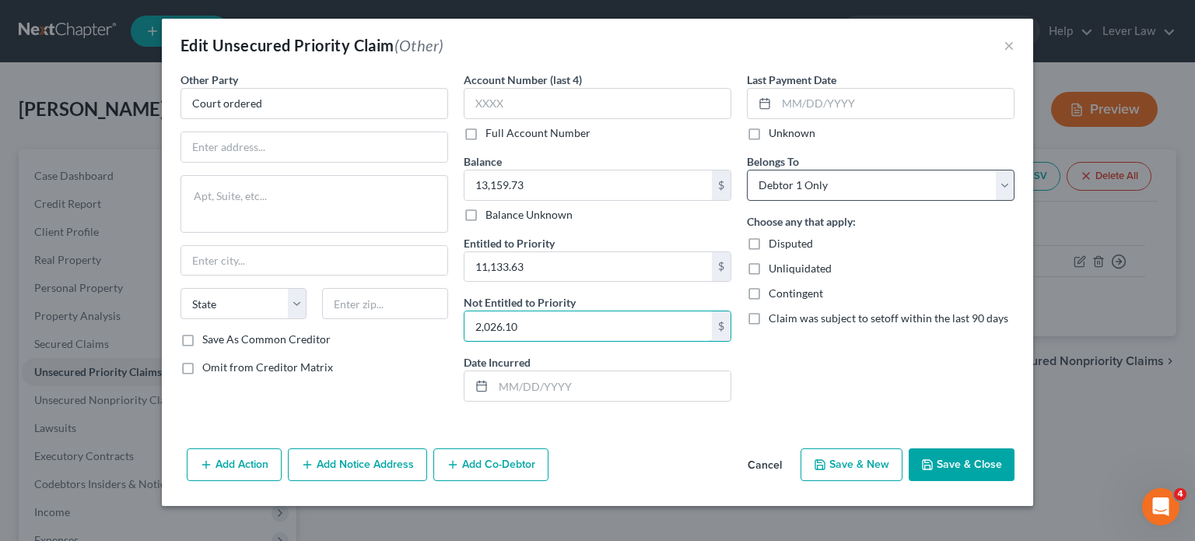
type input "2,026.10"
click at [839, 182] on select "Select Debtor 1 Only Debtor 2 Only Debtor 1 And Debtor 2 Only At Least One Of T…" at bounding box center [881, 185] width 268 height 31
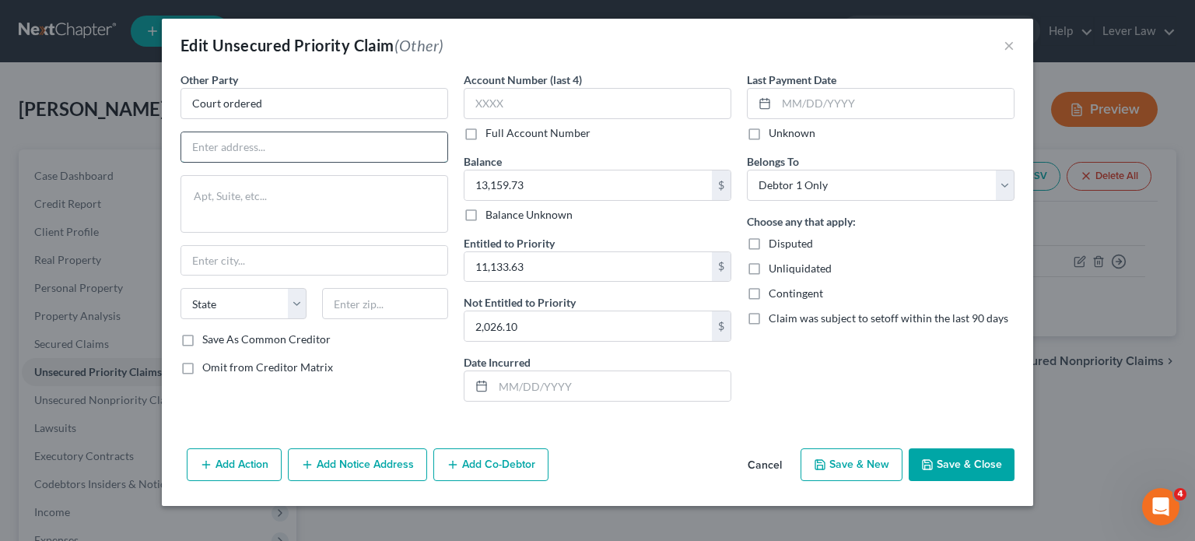
click at [209, 138] on input "text" at bounding box center [314, 147] width 266 height 30
type input "[PERSON_NAME]"
click at [961, 464] on button "Save & Close" at bounding box center [962, 464] width 106 height 33
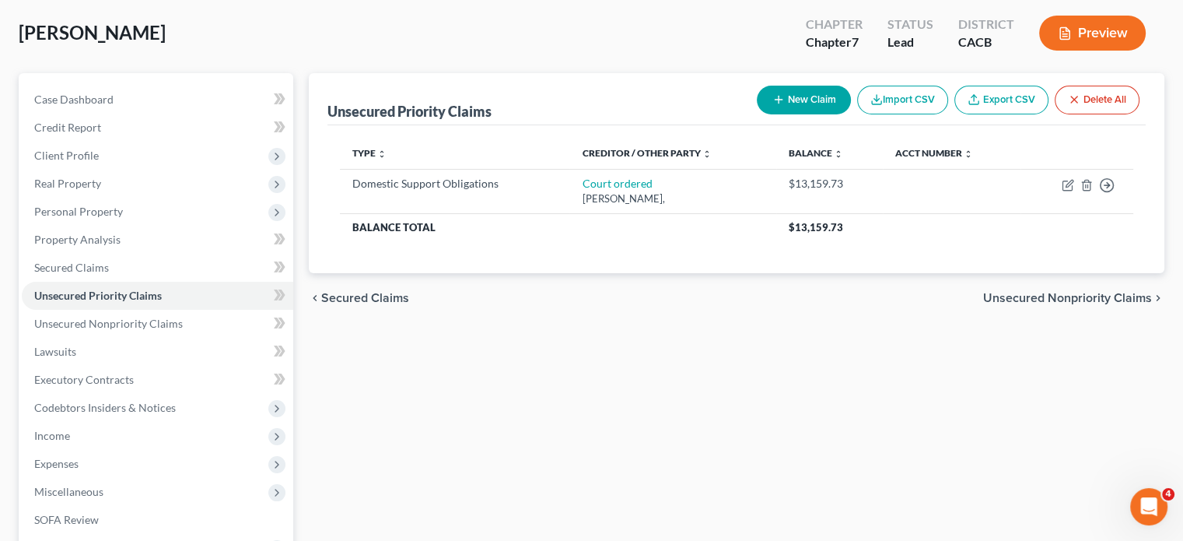
scroll to position [78, 0]
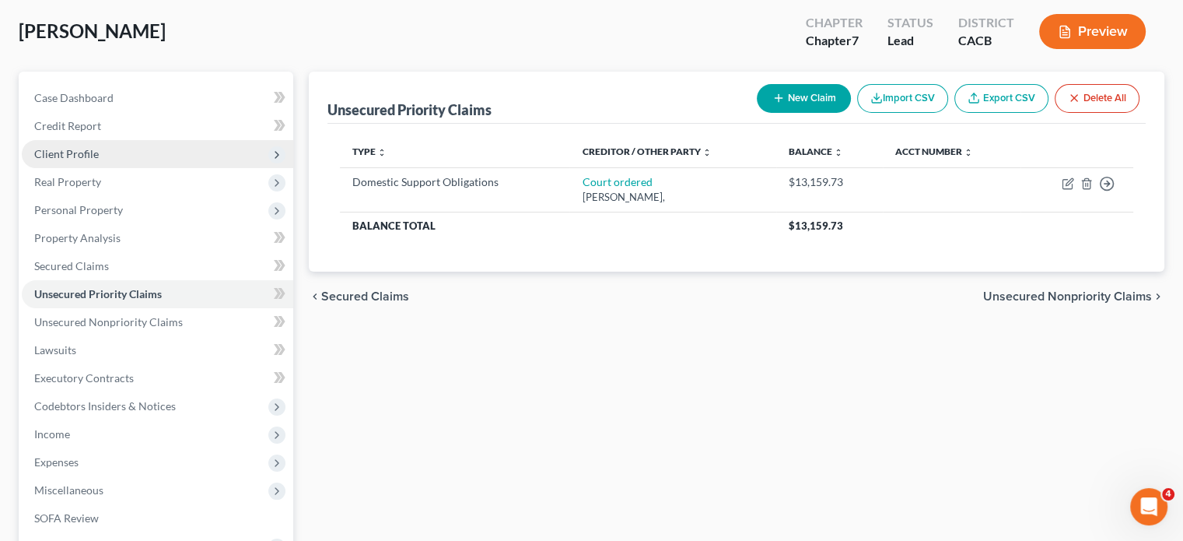
click at [78, 149] on span "Client Profile" at bounding box center [66, 153] width 65 height 13
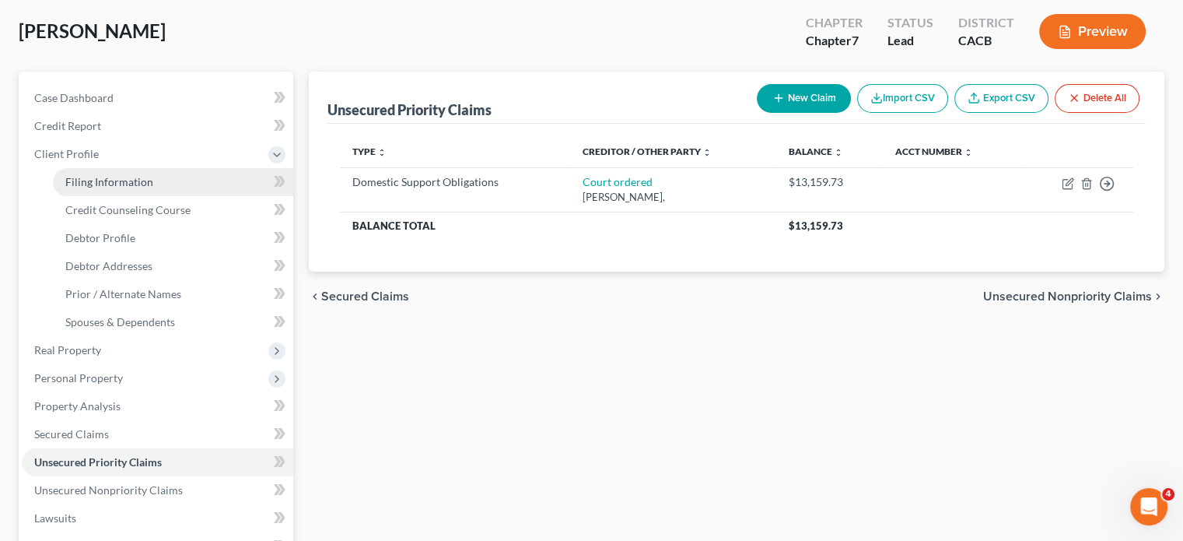
click at [96, 183] on span "Filing Information" at bounding box center [109, 181] width 88 height 13
select select "0"
select select "3"
select select "0"
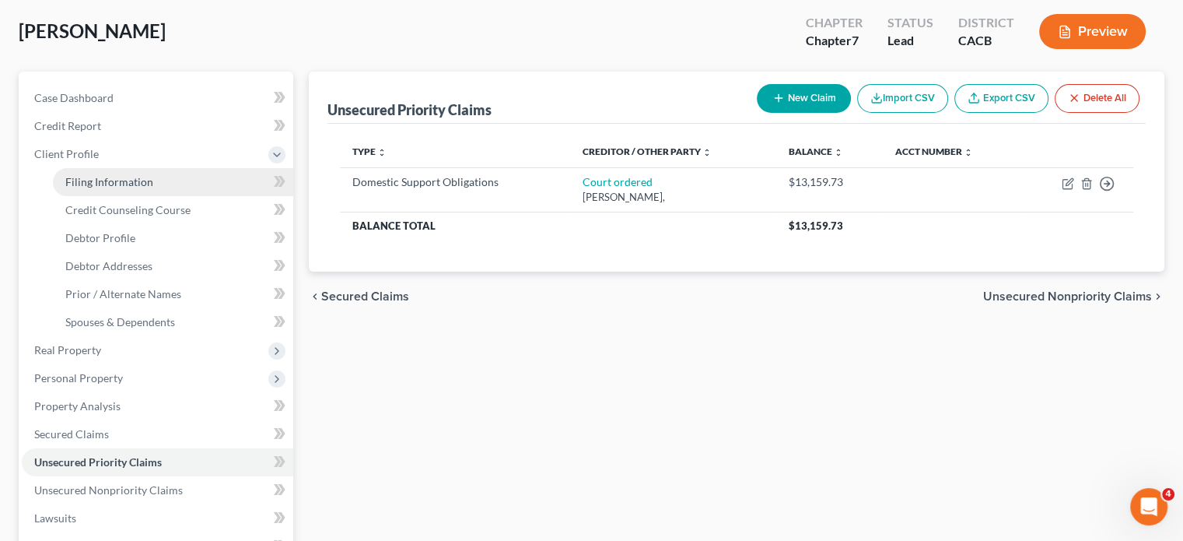
select select "4"
select select "0"
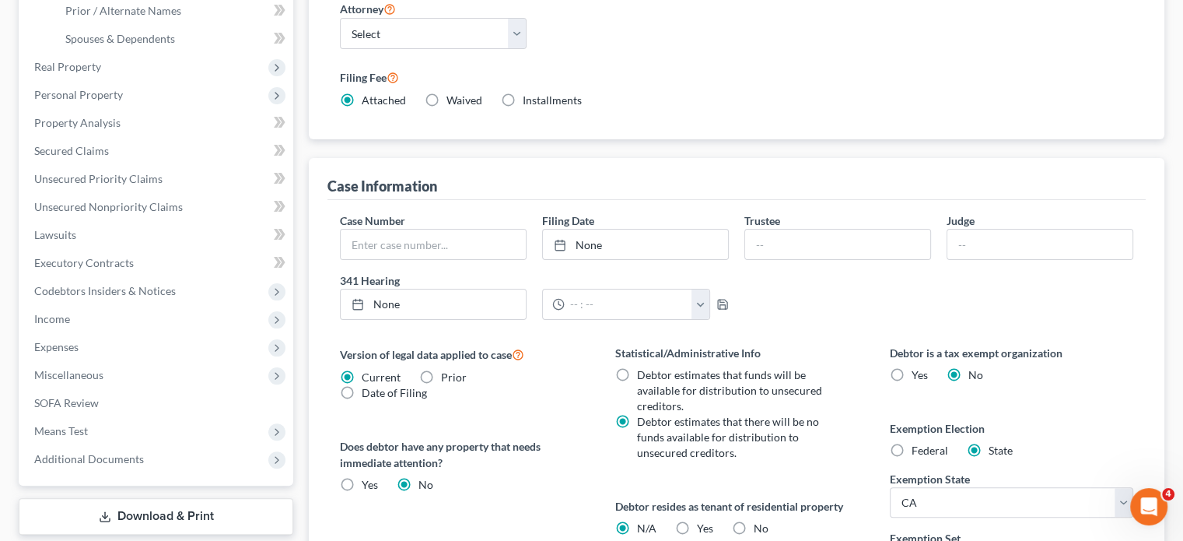
scroll to position [544, 0]
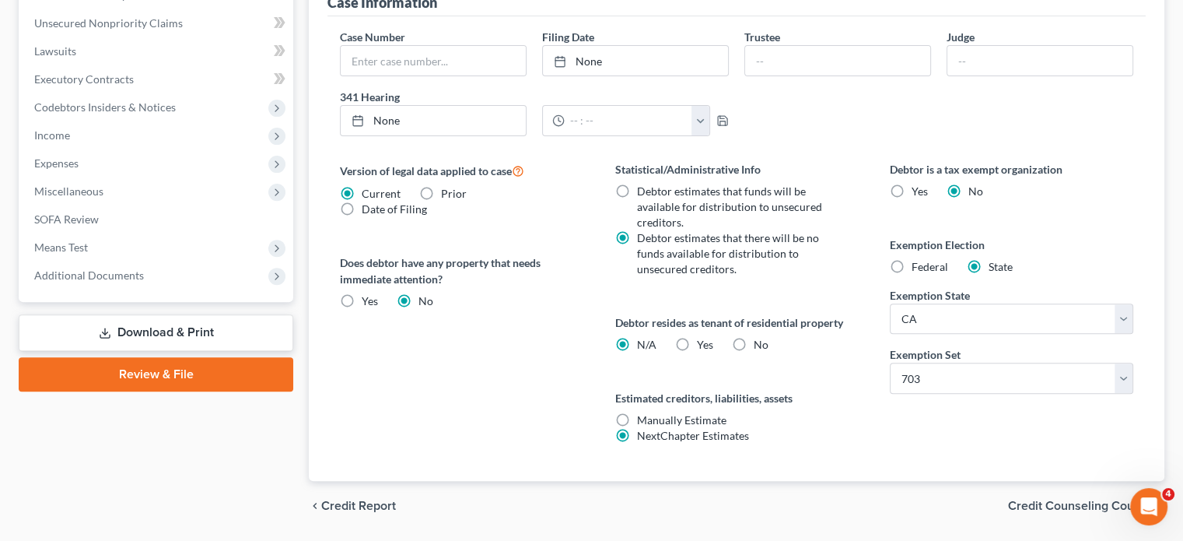
click at [703, 341] on span "Yes" at bounding box center [705, 344] width 16 height 13
click at [703, 341] on input "Yes Yes" at bounding box center [708, 342] width 10 height 10
radio input "true"
radio input "false"
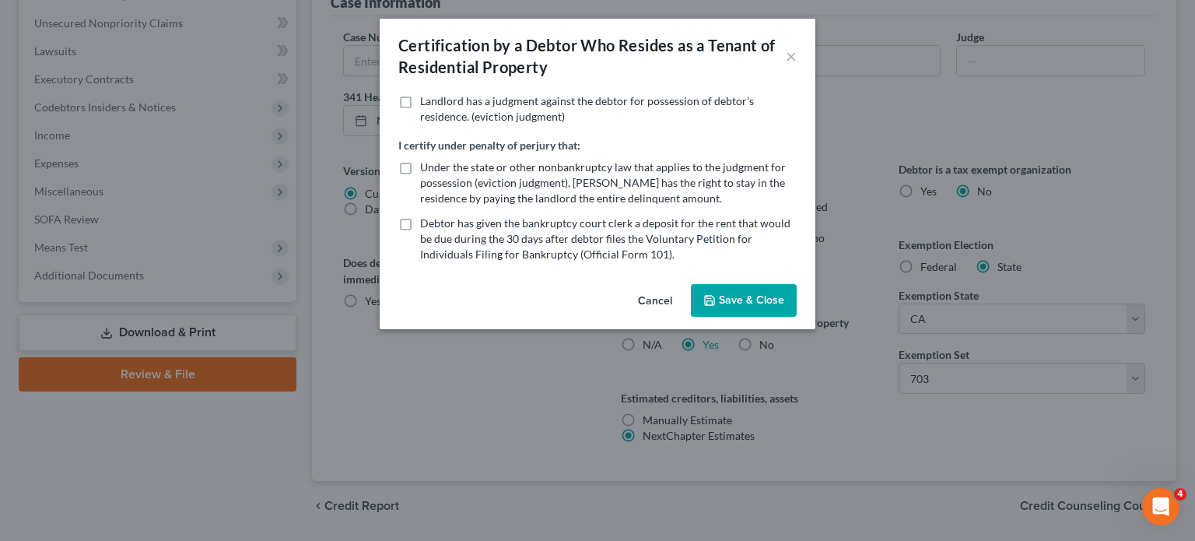
click at [740, 295] on button "Save & Close" at bounding box center [744, 300] width 106 height 33
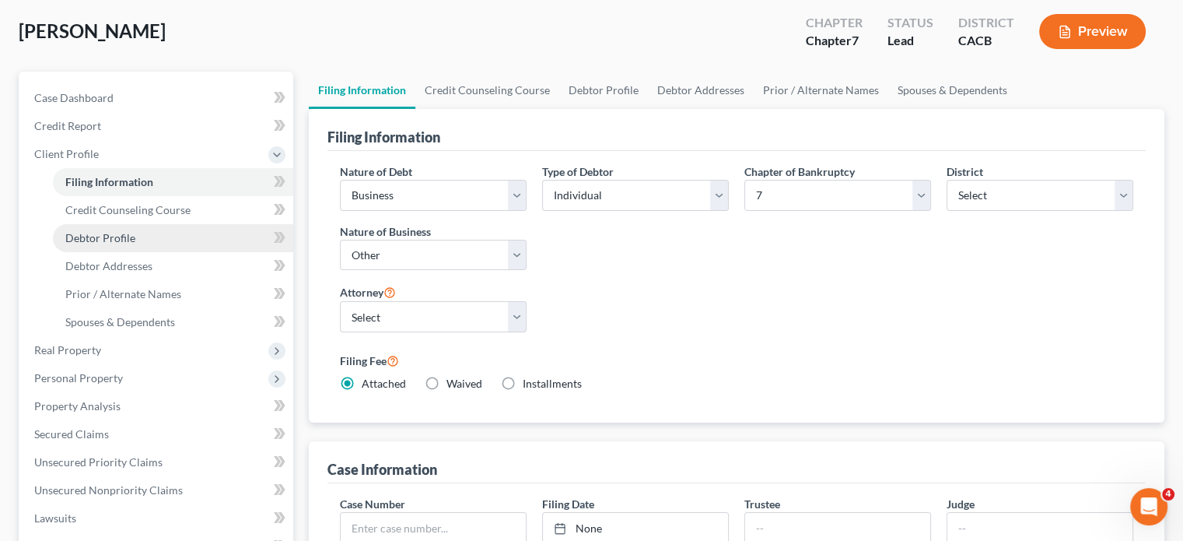
click at [140, 238] on link "Debtor Profile" at bounding box center [173, 238] width 240 height 28
select select "3"
select select "0"
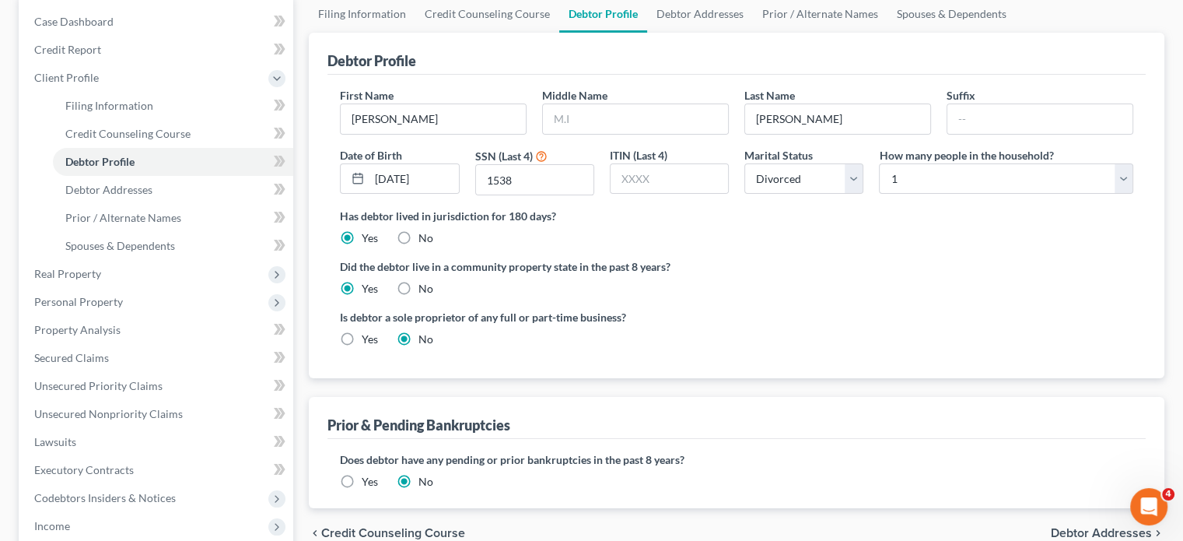
scroll to position [156, 0]
click at [143, 186] on span "Debtor Addresses" at bounding box center [108, 187] width 87 height 13
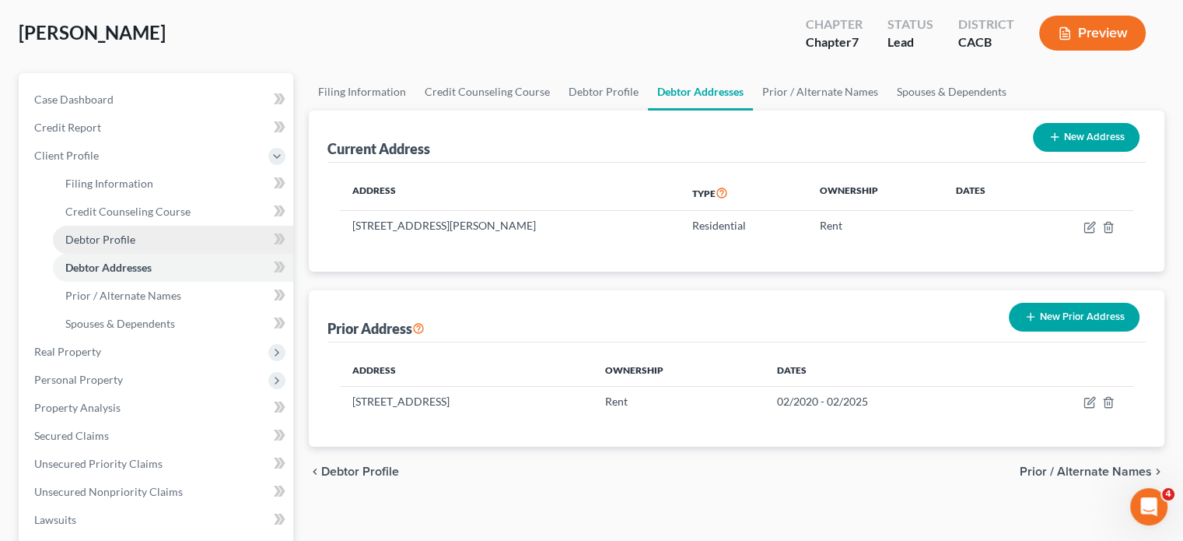
scroll to position [78, 0]
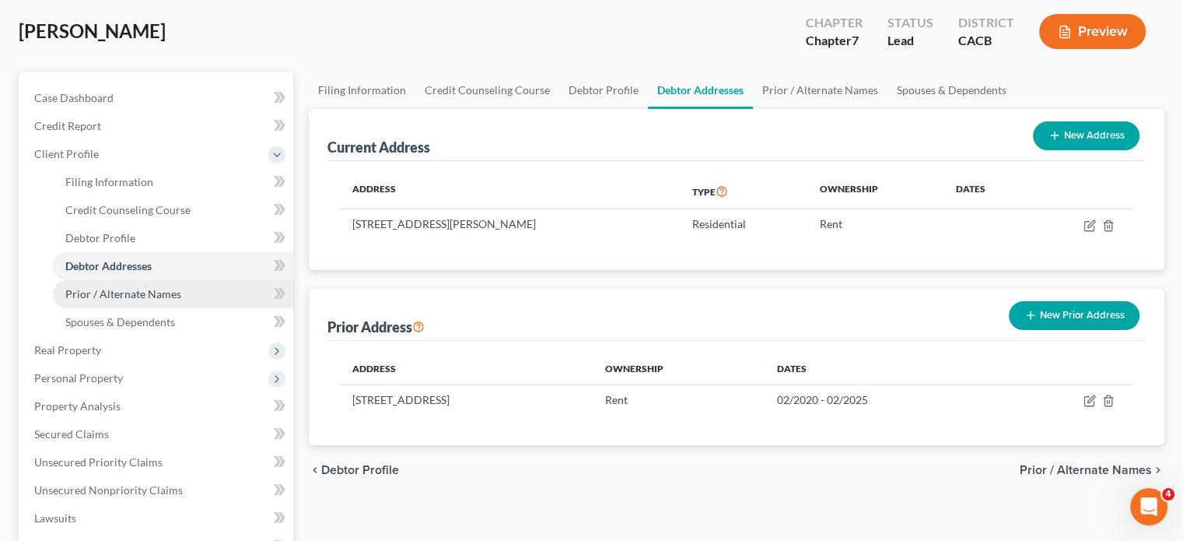
click at [149, 294] on span "Prior / Alternate Names" at bounding box center [123, 293] width 116 height 13
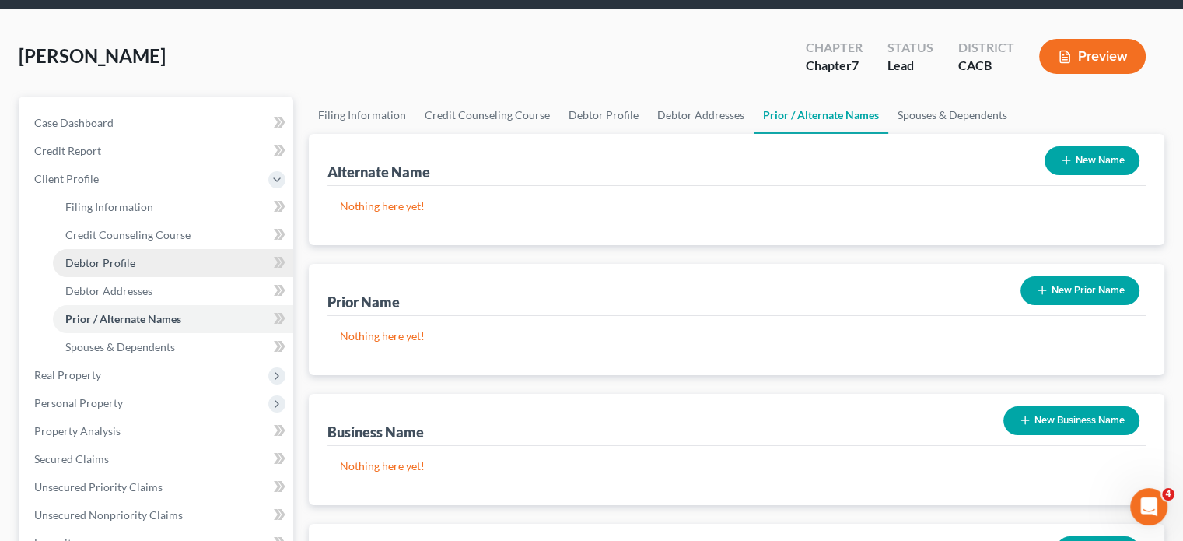
scroll to position [156, 0]
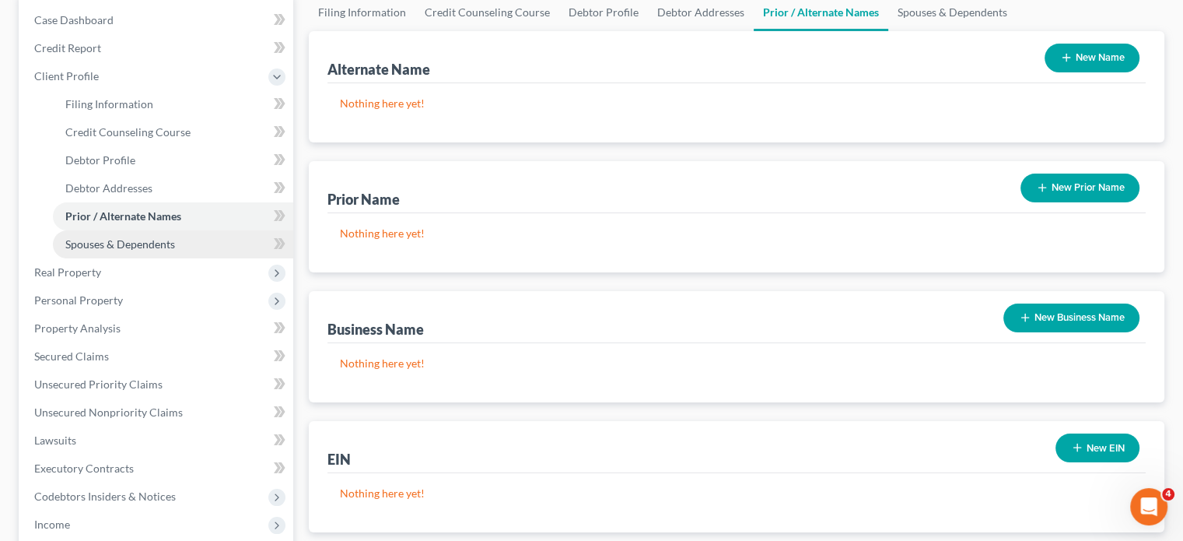
click at [150, 248] on span "Spouses & Dependents" at bounding box center [120, 243] width 110 height 13
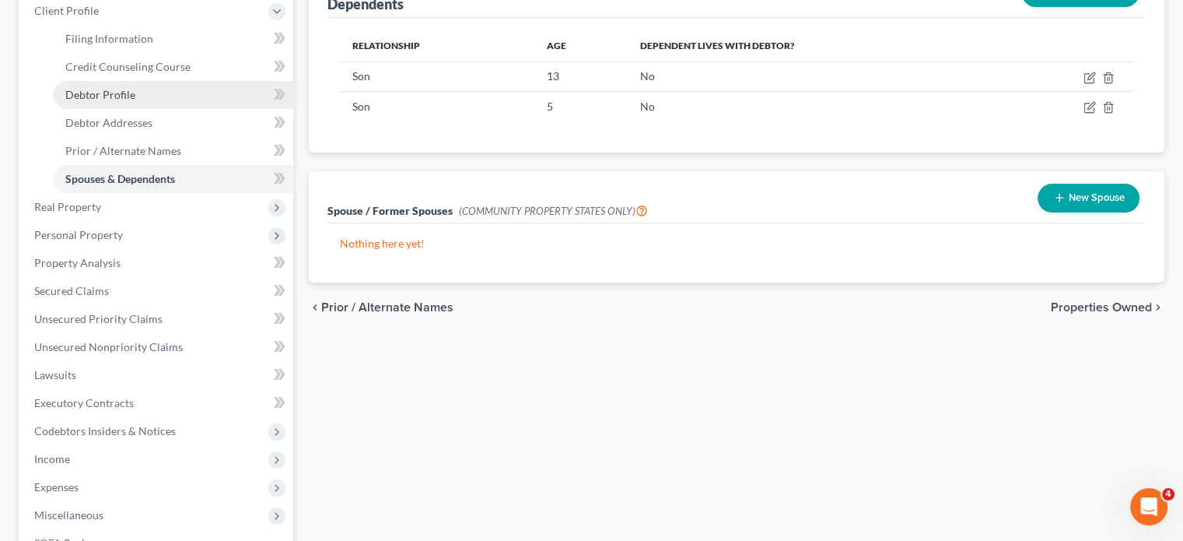
scroll to position [233, 0]
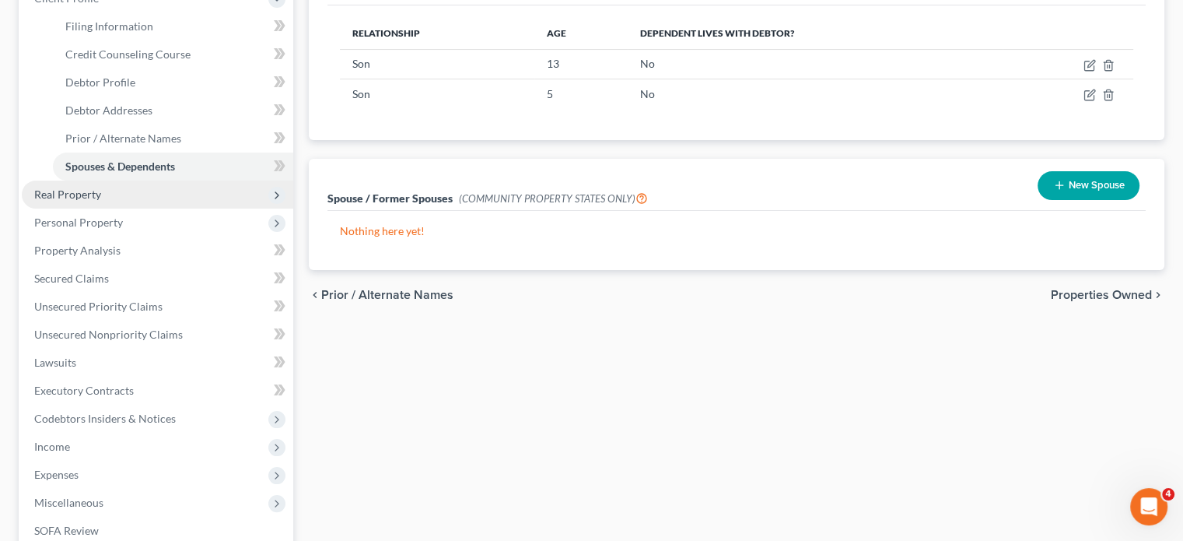
click at [126, 189] on span "Real Property" at bounding box center [157, 194] width 271 height 28
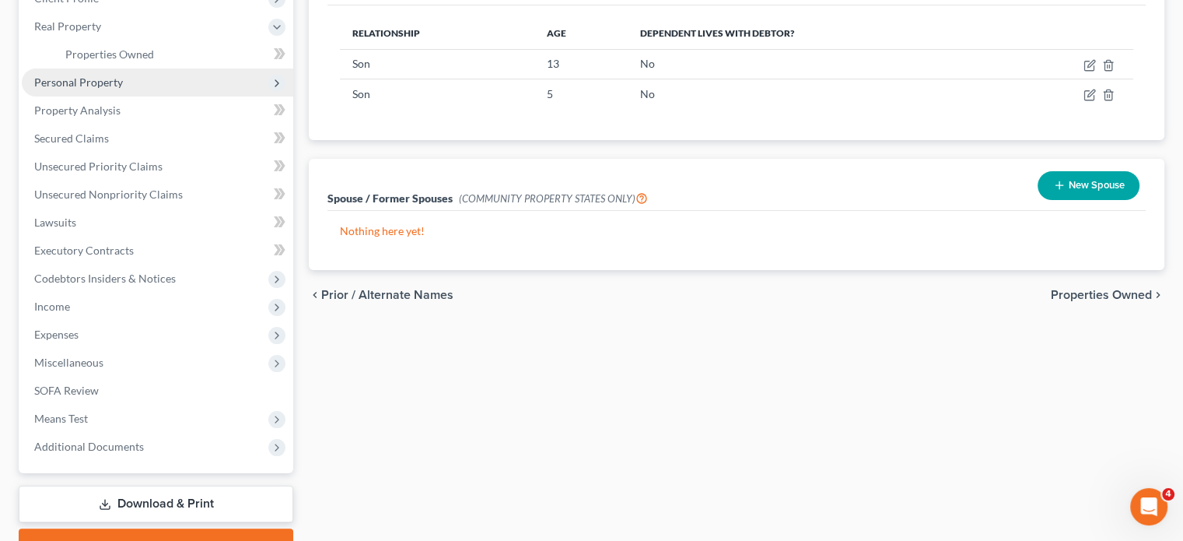
click at [86, 83] on span "Personal Property" at bounding box center [78, 81] width 89 height 13
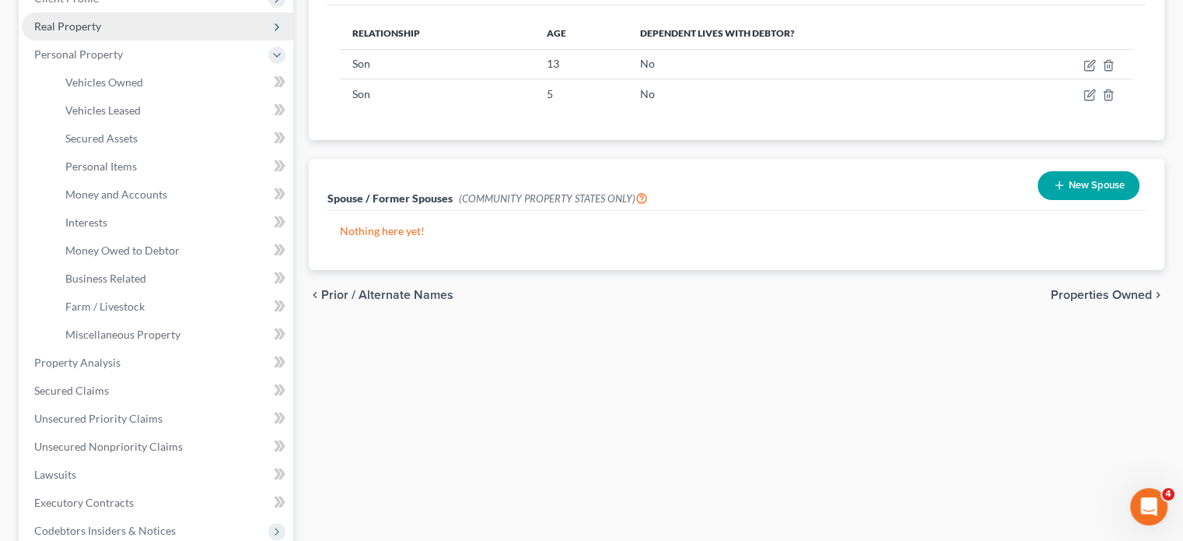
click at [114, 30] on span "Real Property" at bounding box center [157, 26] width 271 height 28
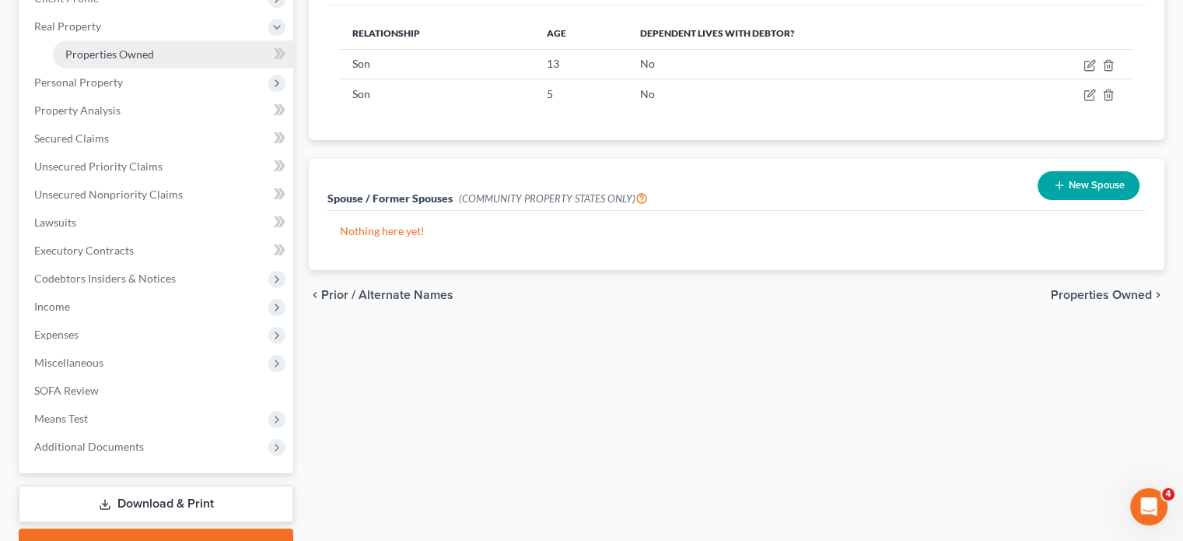
click at [112, 46] on link "Properties Owned" at bounding box center [173, 54] width 240 height 28
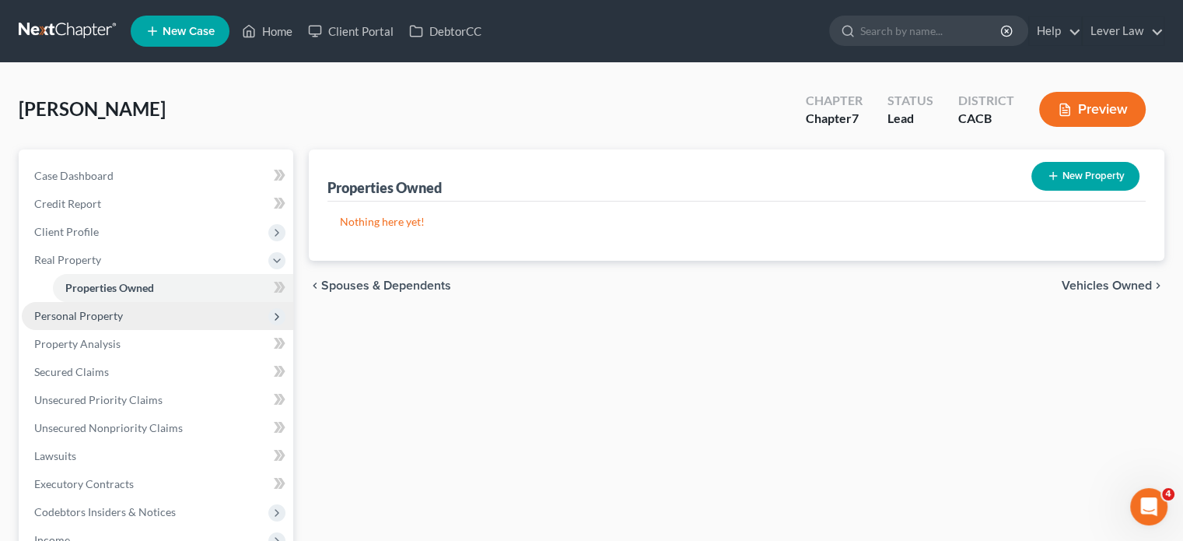
click at [168, 311] on span "Personal Property" at bounding box center [157, 316] width 271 height 28
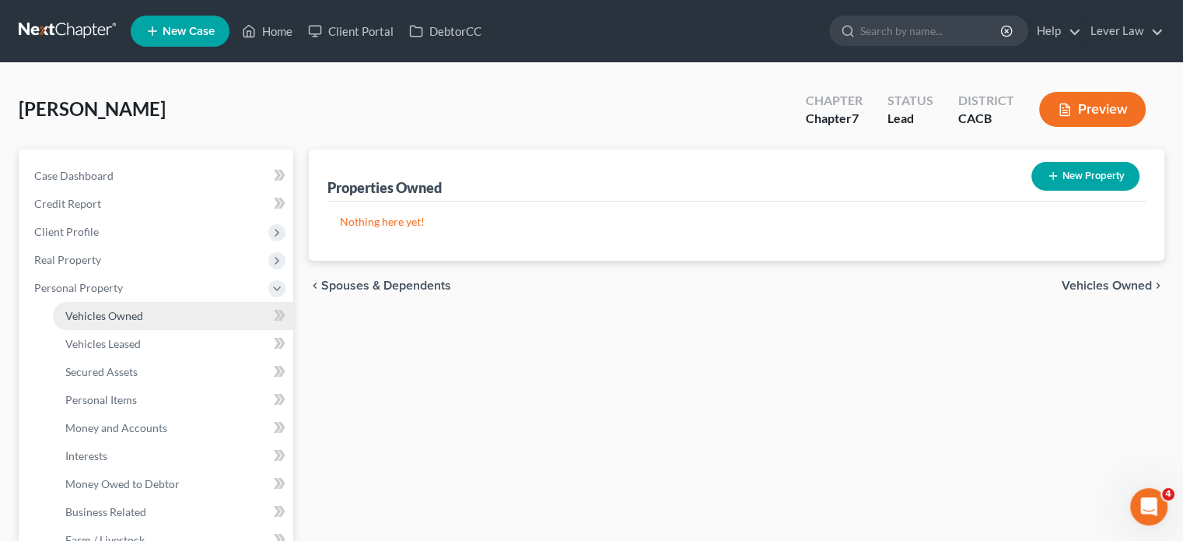
click at [162, 325] on link "Vehicles Owned" at bounding box center [173, 316] width 240 height 28
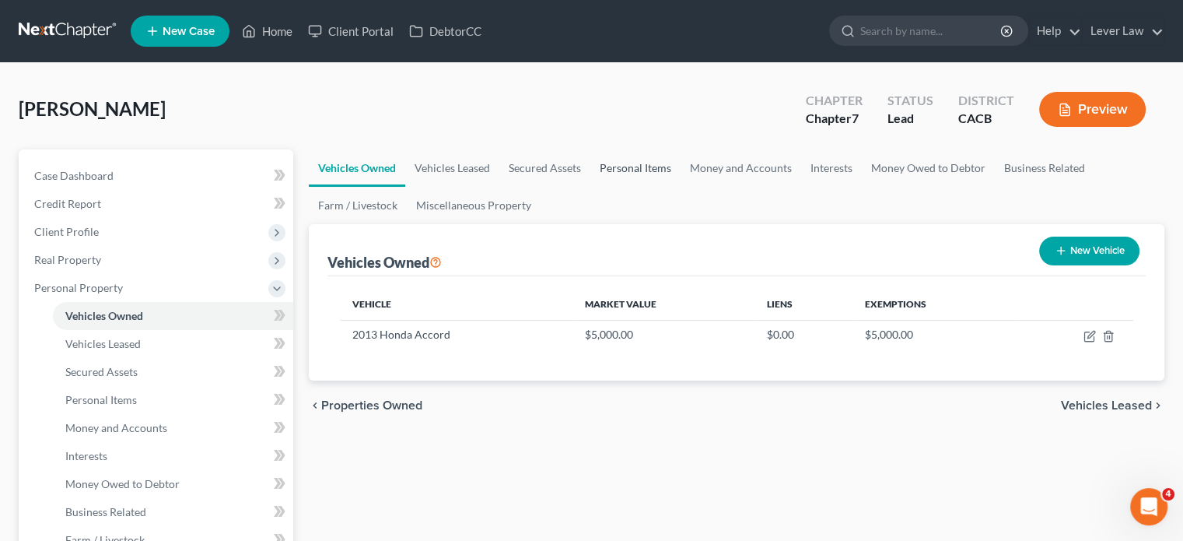
click at [621, 161] on link "Personal Items" at bounding box center [635, 167] width 90 height 37
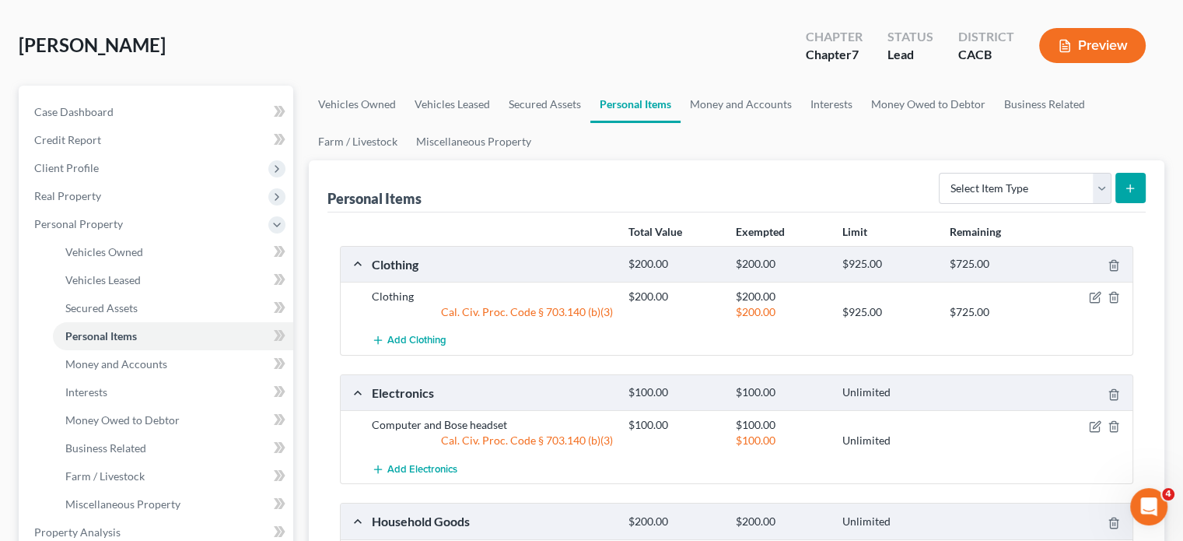
scroll to position [20, 0]
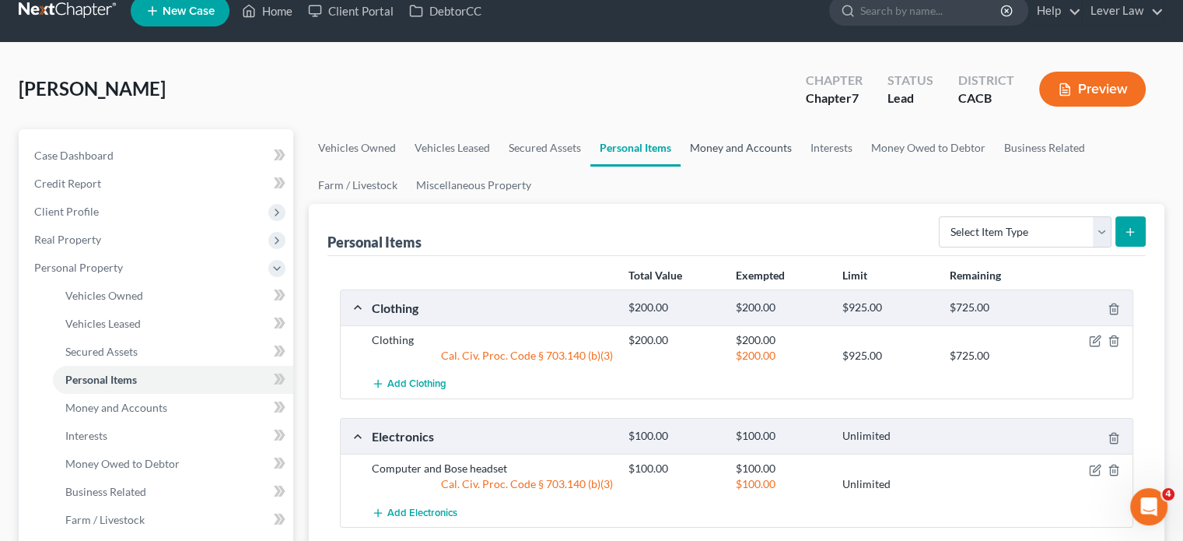
click at [718, 144] on link "Money and Accounts" at bounding box center [741, 147] width 121 height 37
